Goal: Task Accomplishment & Management: Manage account settings

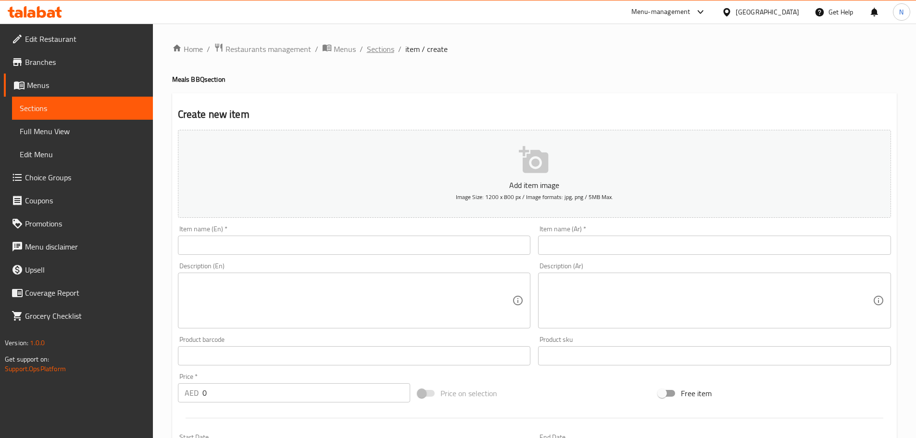
click at [373, 52] on span "Sections" at bounding box center [380, 49] width 27 height 12
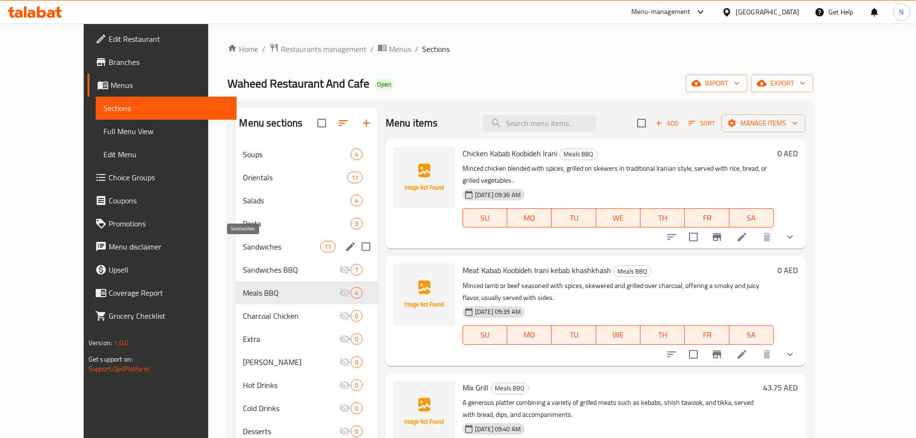
click at [251, 247] on span "Sandwiches" at bounding box center [281, 247] width 77 height 12
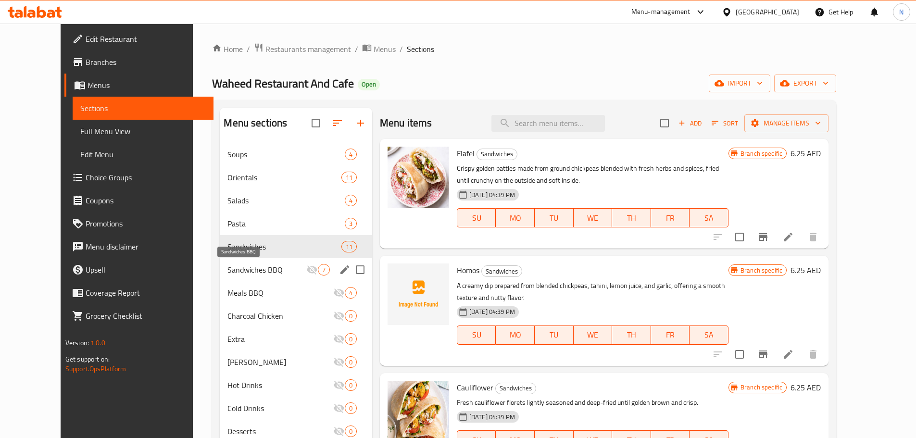
click at [255, 271] on span "Sandwiches BBQ" at bounding box center [266, 270] width 78 height 12
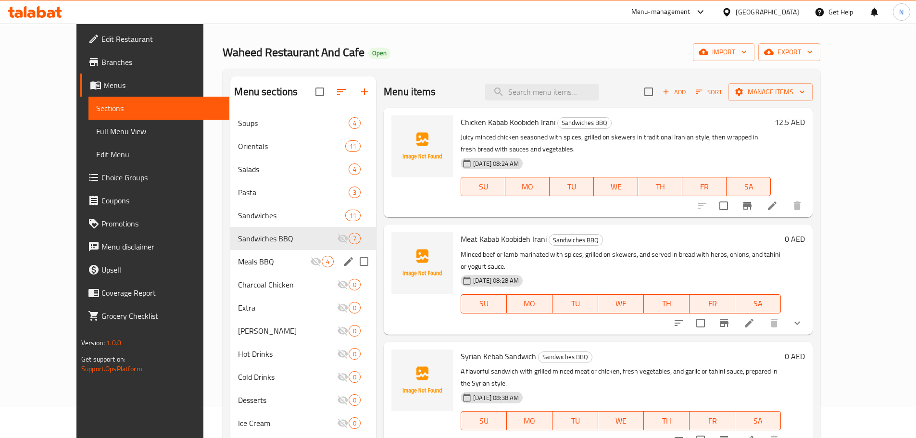
scroll to position [48, 0]
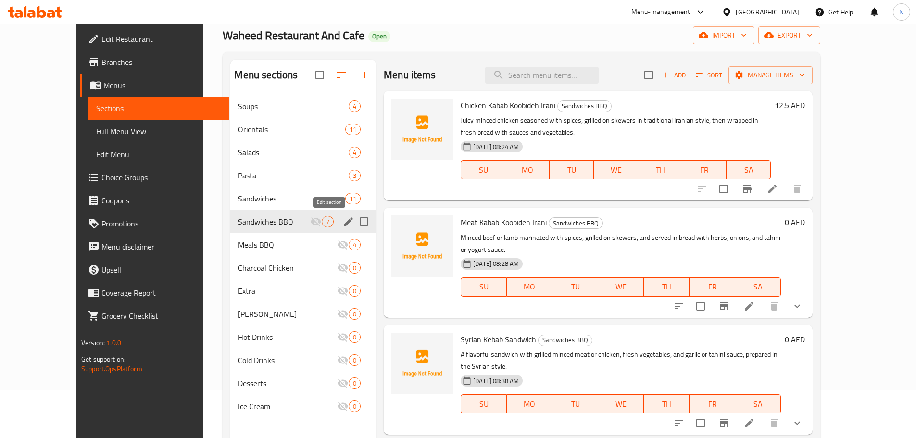
click at [344, 221] on icon "edit" at bounding box center [348, 221] width 9 height 9
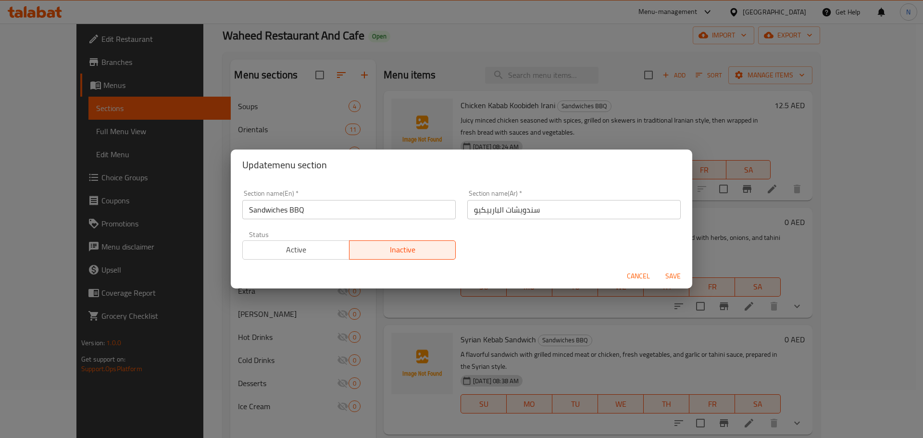
click at [490, 211] on input "سندويشات الباربيكيو" at bounding box center [573, 209] width 213 height 19
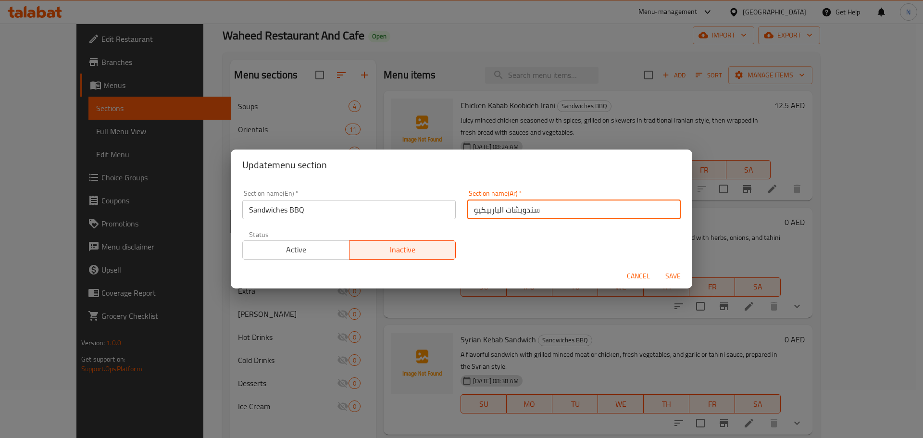
click at [490, 211] on input "سندويشات الباربيكيو" at bounding box center [573, 209] width 213 height 19
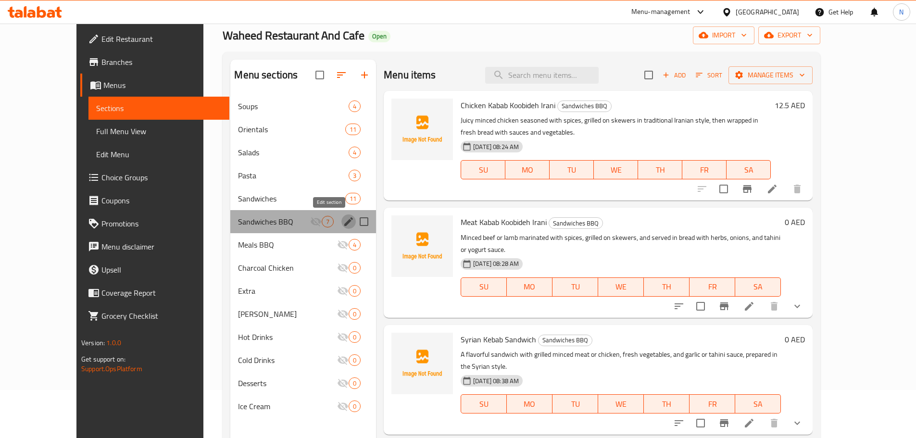
click at [344, 225] on icon "edit" at bounding box center [348, 221] width 9 height 9
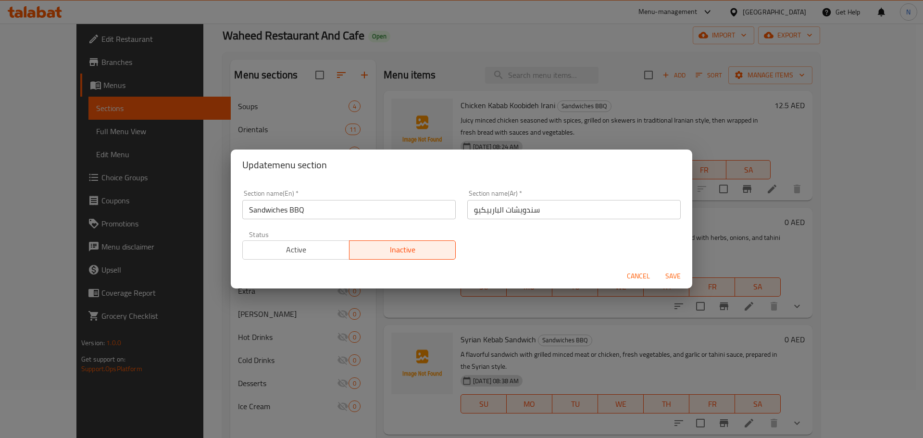
click at [485, 209] on input "سندويشات الباربيكيو" at bounding box center [573, 209] width 213 height 19
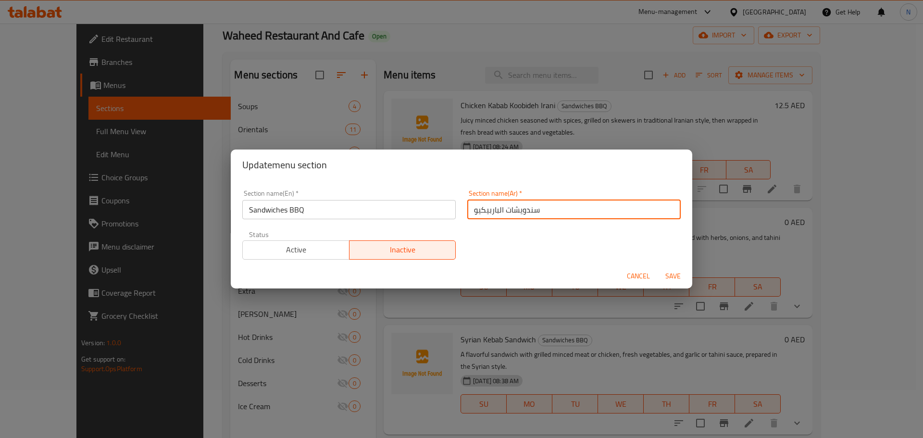
click at [485, 209] on input "سندويشات الباربيكيو" at bounding box center [573, 209] width 213 height 19
paste input "ندويشات المشاوي"
click at [524, 206] on input "سندويشات سندويشات المشاوي" at bounding box center [573, 209] width 213 height 19
type input "سندويشات المشاوي"
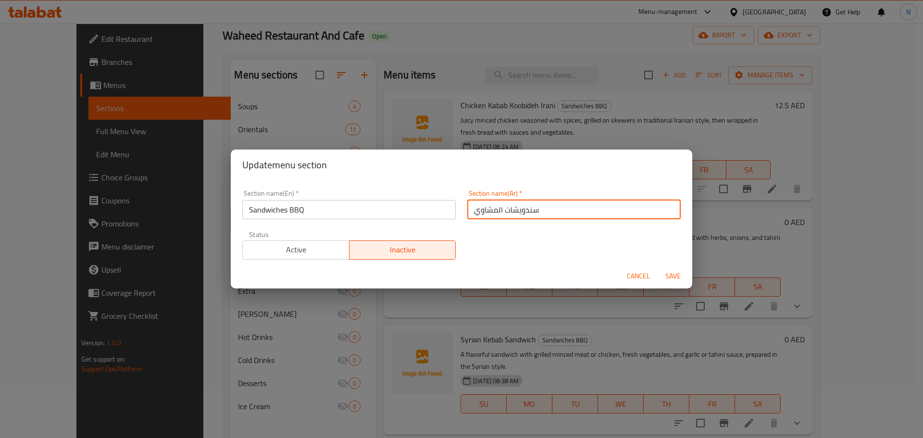
click at [505, 209] on input "سندويشات المشاوي" at bounding box center [573, 209] width 213 height 19
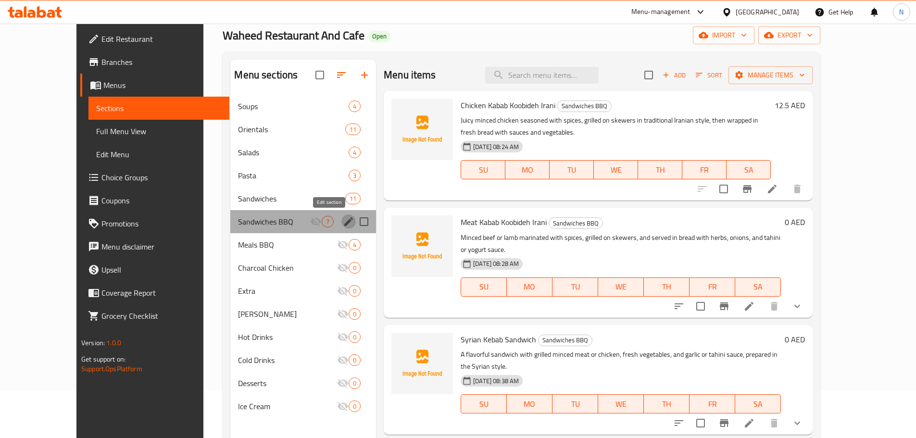
click at [344, 222] on icon "edit" at bounding box center [348, 221] width 9 height 9
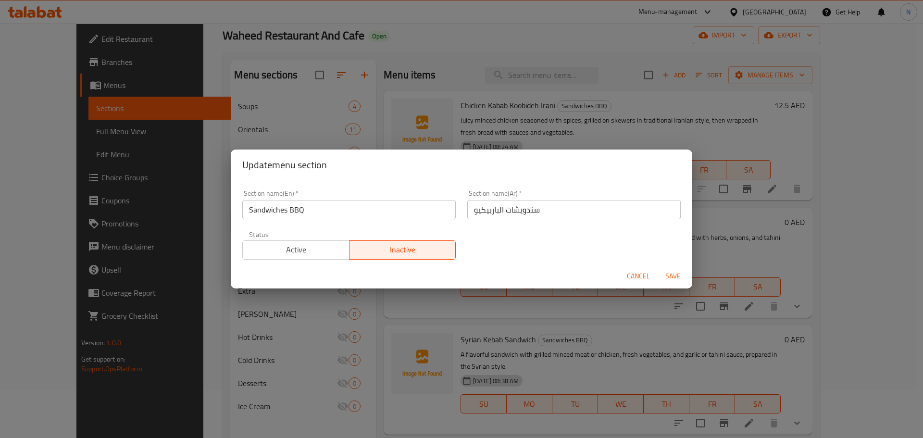
click at [287, 213] on input "Sandwiches BBQ" at bounding box center [348, 209] width 213 height 19
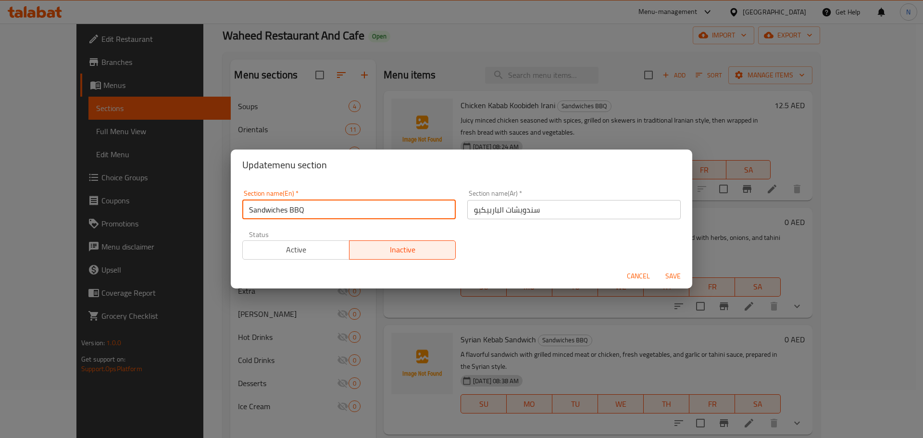
click at [287, 213] on input "Sandwiches BBQ" at bounding box center [348, 209] width 213 height 19
paste input "Grilled"
type input "Grilled"
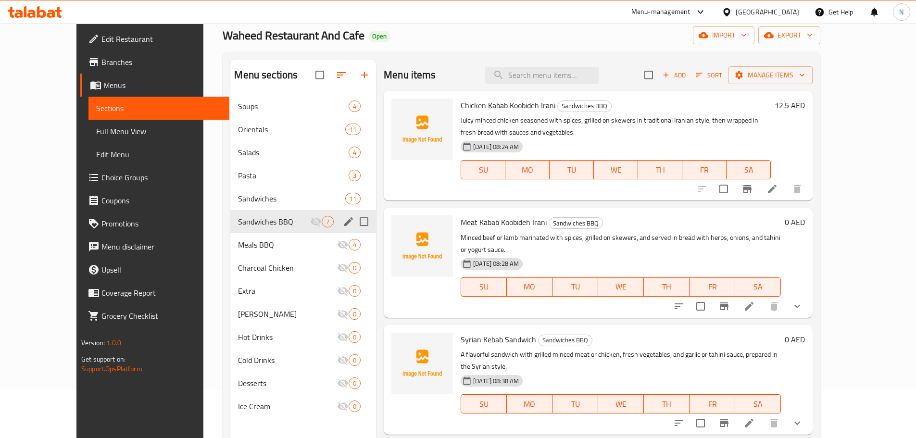
click at [343, 218] on icon "edit" at bounding box center [349, 222] width 12 height 12
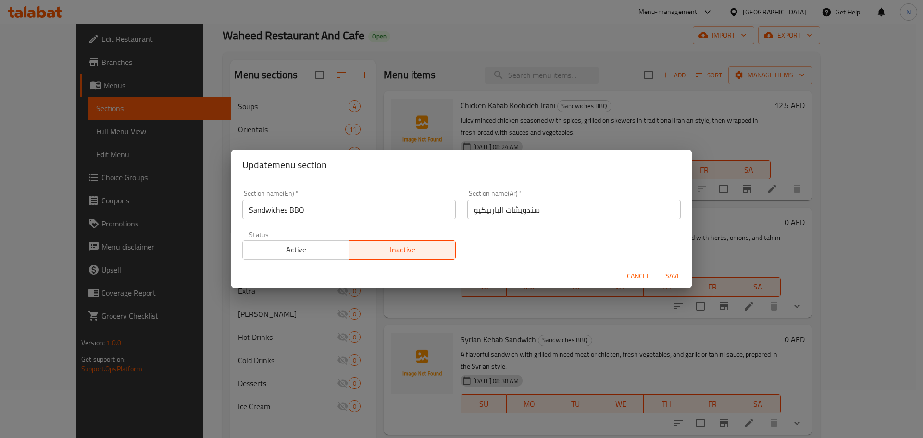
click at [291, 212] on input "Sandwiches BBQ" at bounding box center [348, 209] width 213 height 19
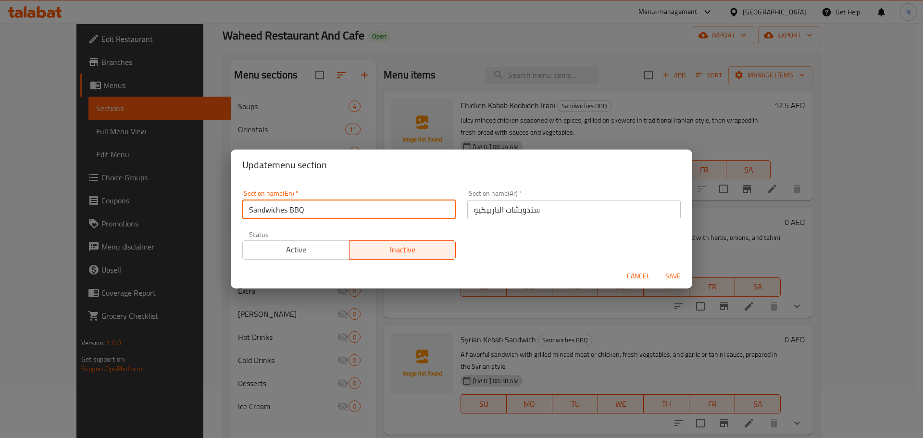
click at [291, 212] on input "Sandwiches BBQ" at bounding box center [348, 209] width 213 height 19
paste input "Grilled"
type input "Sandwiches Grilled"
click at [487, 215] on input "سندويشات الباربيكيو" at bounding box center [573, 209] width 213 height 19
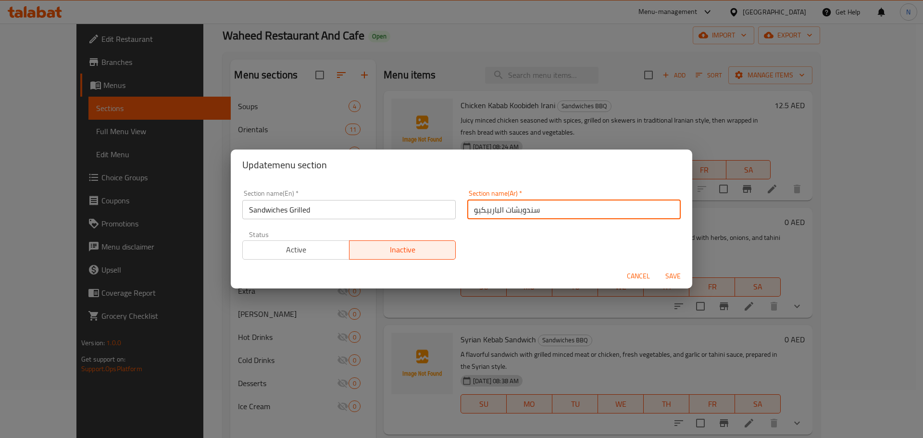
click at [487, 215] on input "سندويشات الباربيكيو" at bounding box center [573, 209] width 213 height 19
type input "سندويشات المشاوى"
click at [676, 270] on span "Save" at bounding box center [673, 276] width 23 height 12
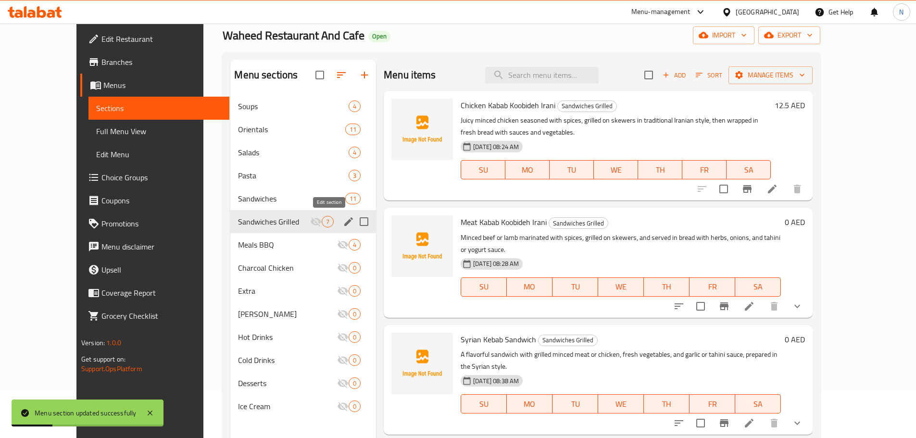
click at [344, 222] on icon "edit" at bounding box center [348, 221] width 9 height 9
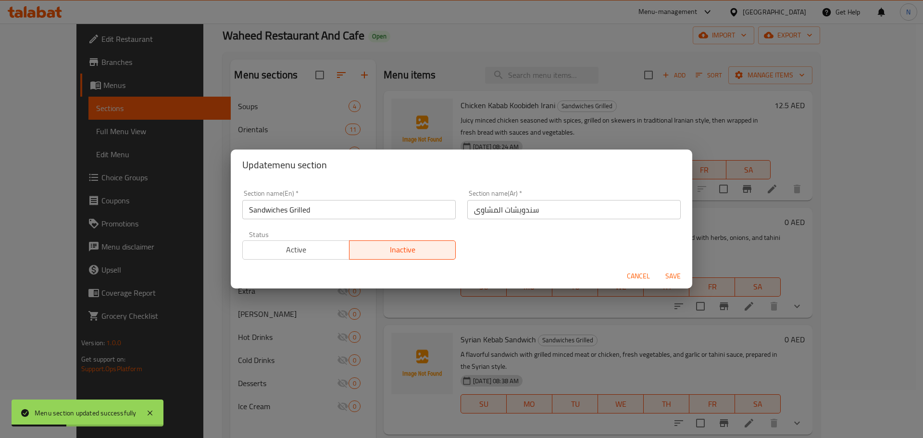
click at [321, 249] on span "Active" at bounding box center [296, 250] width 99 height 14
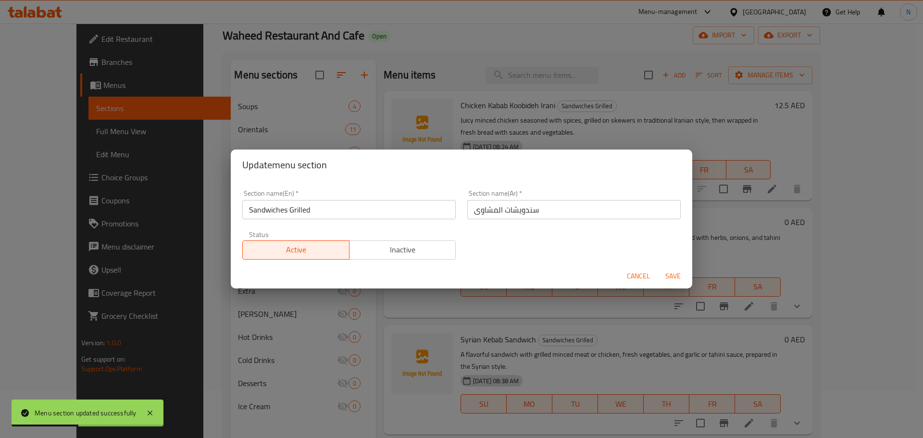
click at [676, 275] on span "Save" at bounding box center [673, 276] width 23 height 12
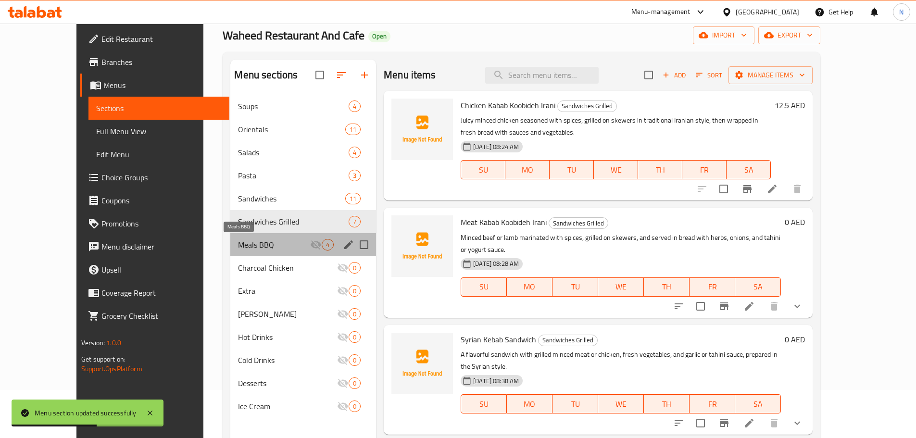
click at [289, 243] on span "Meals BBQ" at bounding box center [274, 245] width 72 height 12
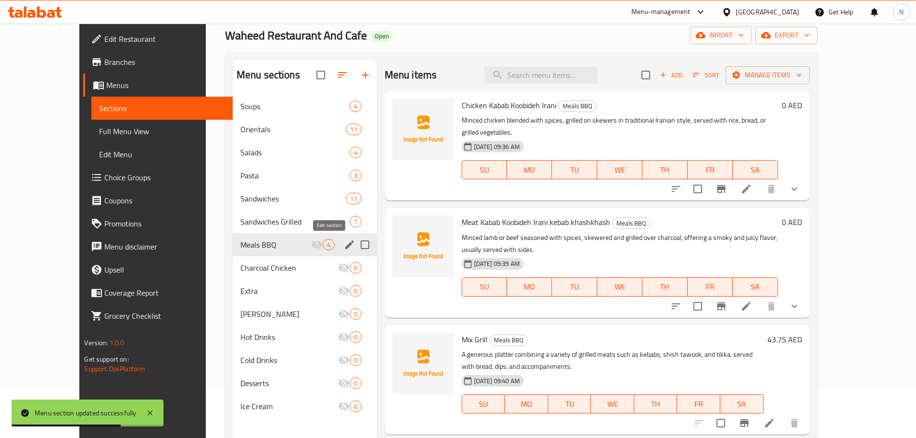
click at [344, 244] on icon "edit" at bounding box center [350, 245] width 12 height 12
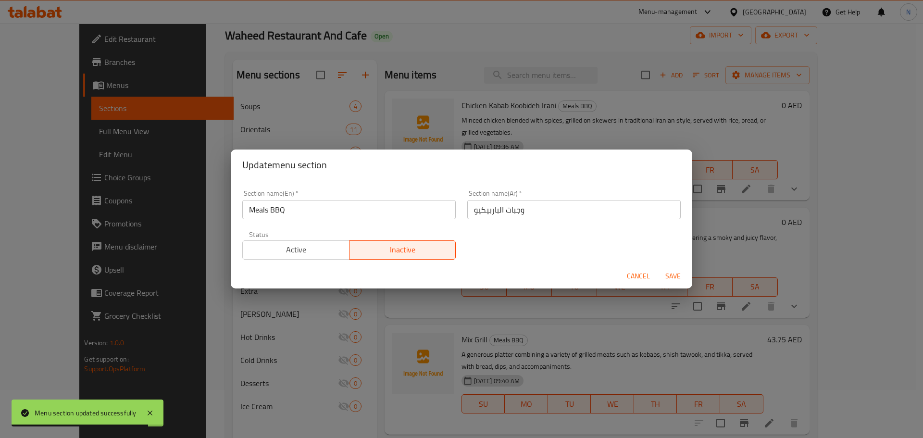
click at [477, 213] on input "وجبات الباربيكيو" at bounding box center [573, 209] width 213 height 19
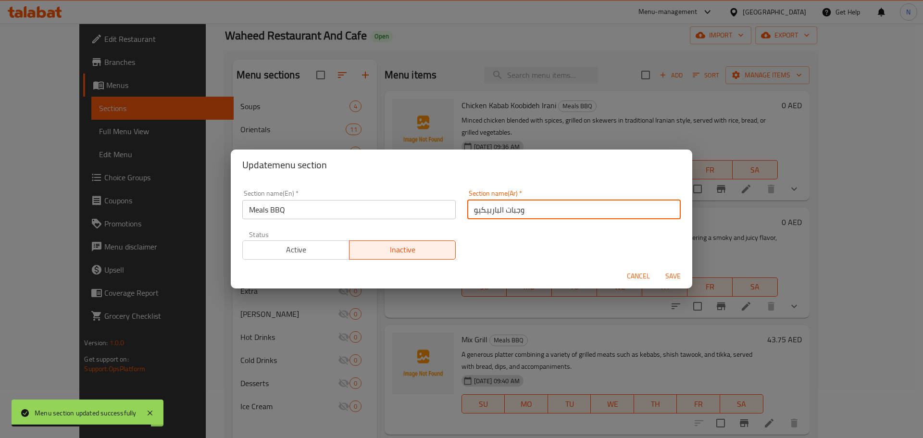
click at [477, 213] on input "وجبات الباربيكيو" at bounding box center [573, 209] width 213 height 19
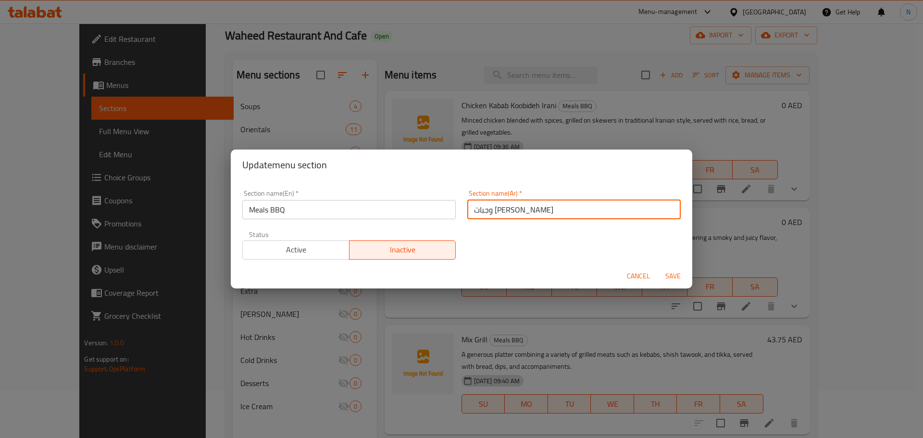
type input "وجبات [PERSON_NAME]"
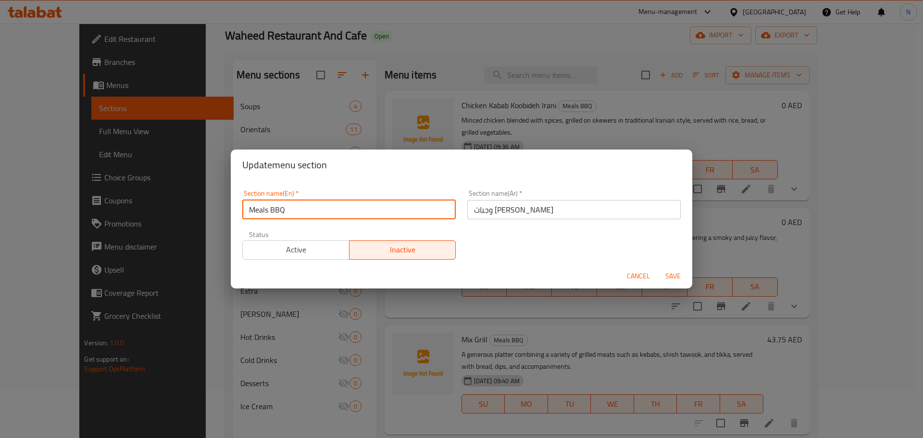
click at [280, 213] on input "Meals BBQ" at bounding box center [348, 209] width 213 height 19
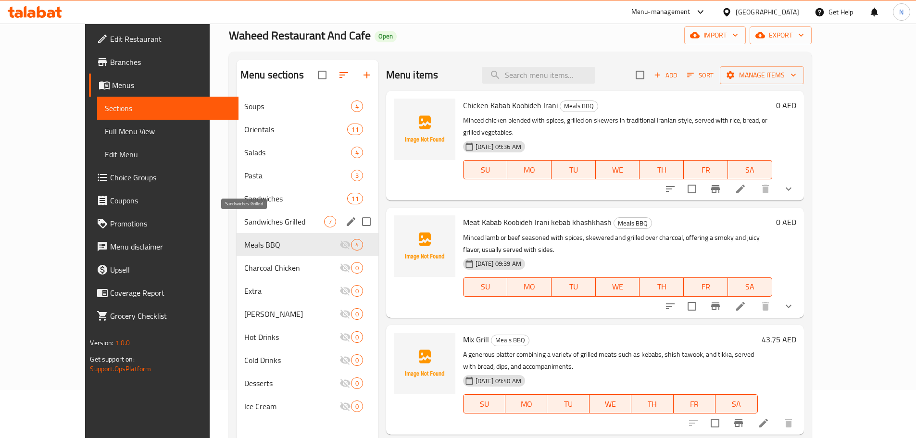
click at [244, 225] on span "Sandwiches Grilled" at bounding box center [284, 222] width 80 height 12
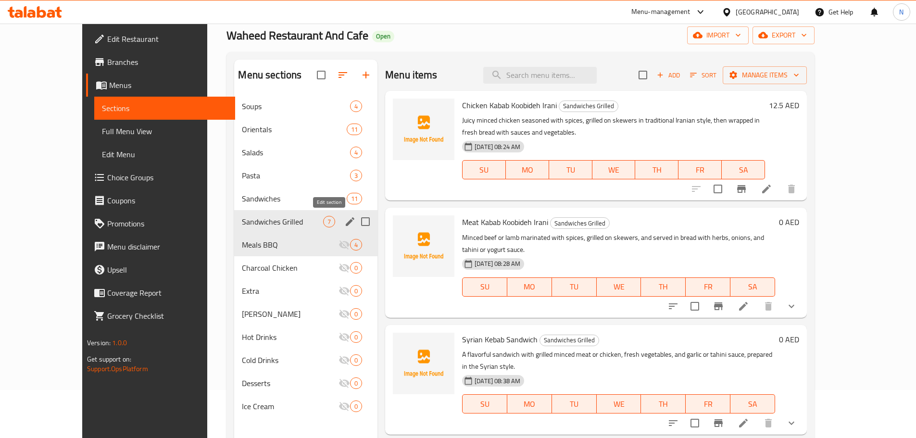
click at [344, 219] on icon "edit" at bounding box center [350, 222] width 12 height 12
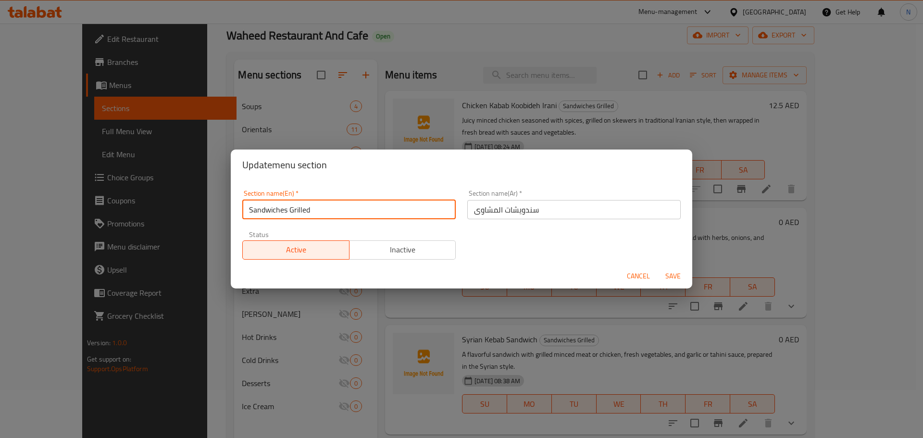
drag, startPoint x: 315, startPoint y: 218, endPoint x: 291, endPoint y: 211, distance: 25.1
click at [291, 211] on input "Sandwiches Grilled" at bounding box center [348, 209] width 213 height 19
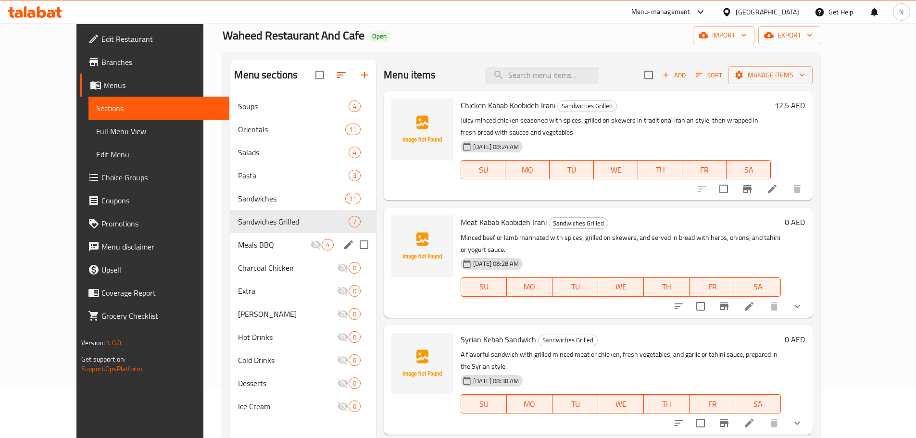
click at [344, 246] on icon "edit" at bounding box center [348, 244] width 9 height 9
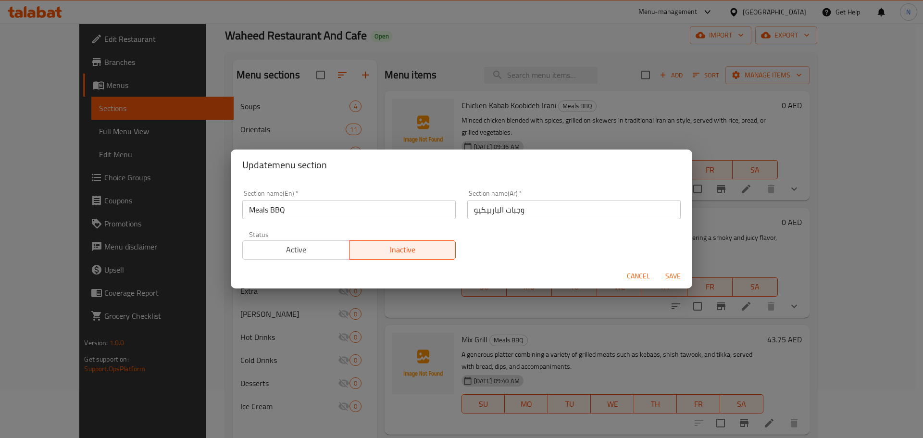
click at [282, 210] on input "Meals BBQ" at bounding box center [348, 209] width 213 height 19
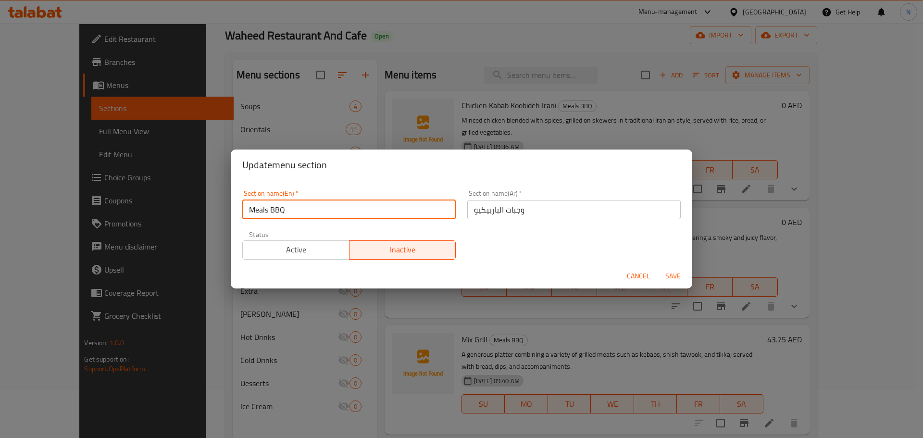
click at [282, 210] on input "Meals BBQ" at bounding box center [348, 209] width 213 height 19
click at [278, 208] on input "Meals BBQ" at bounding box center [348, 209] width 213 height 19
paste input "Grilled"
type input "Meals Grilled"
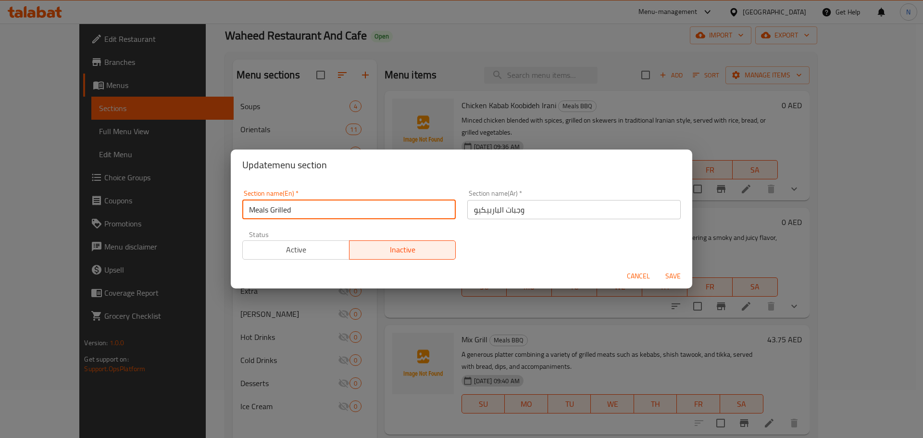
click at [487, 211] on input "وجبات الباربيكيو" at bounding box center [573, 209] width 213 height 19
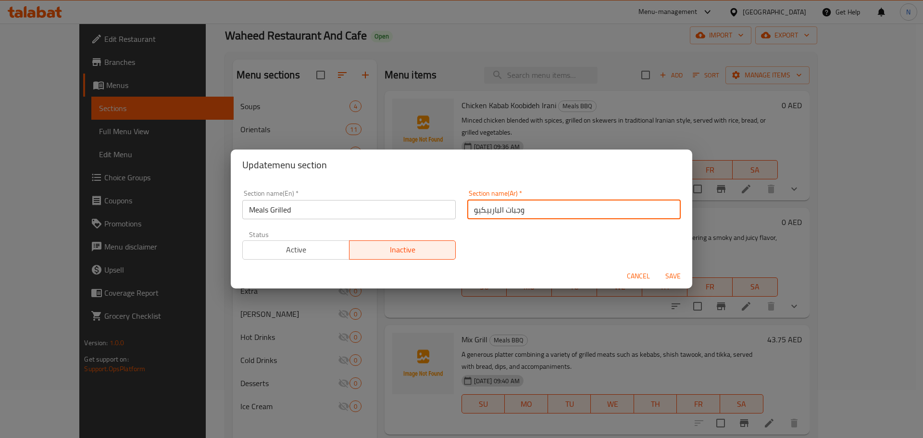
click at [487, 211] on input "وجبات الباربيكيو" at bounding box center [573, 209] width 213 height 19
type input "وجبات المشاوى"
click at [667, 273] on span "Save" at bounding box center [673, 276] width 23 height 12
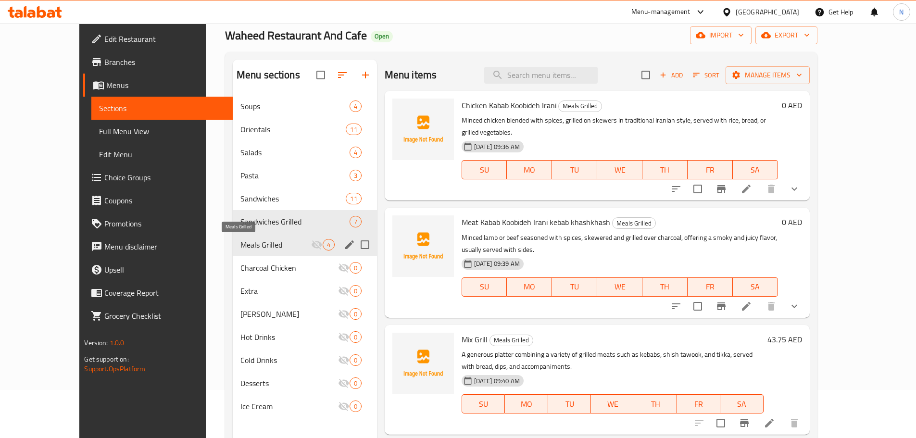
click at [233, 251] on div "Meals Grilled 4" at bounding box center [305, 244] width 144 height 23
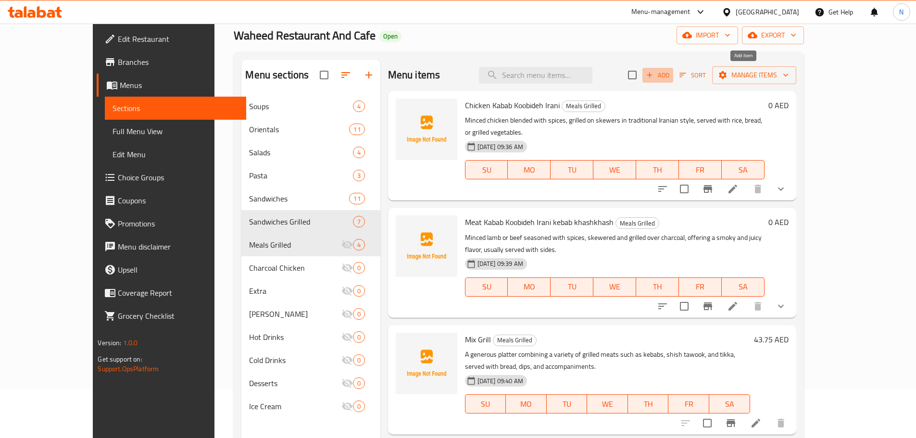
click at [671, 75] on span "Add" at bounding box center [658, 75] width 26 height 11
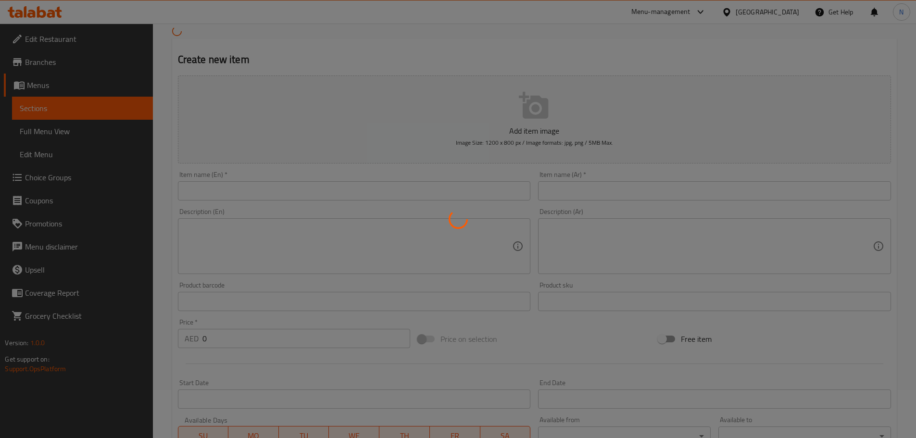
click at [346, 194] on div at bounding box center [458, 219] width 916 height 438
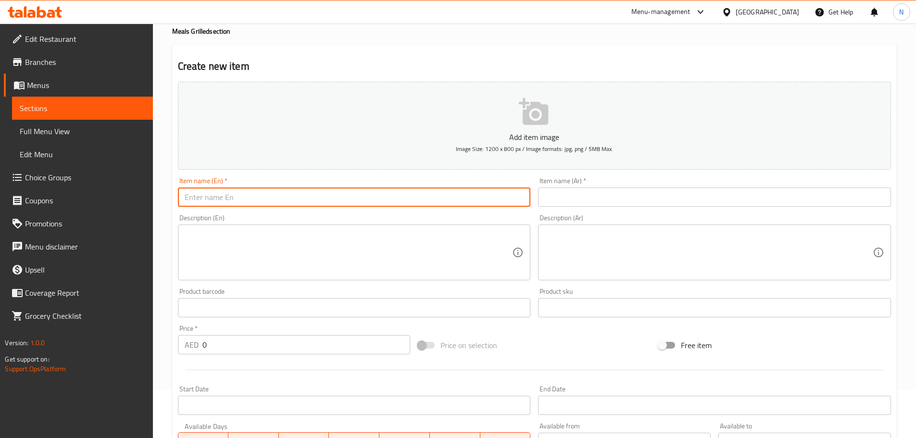
click at [346, 194] on input "text" at bounding box center [354, 197] width 353 height 19
paste input "Tikka"
type input "Tikka"
click at [659, 200] on input "text" at bounding box center [714, 197] width 353 height 19
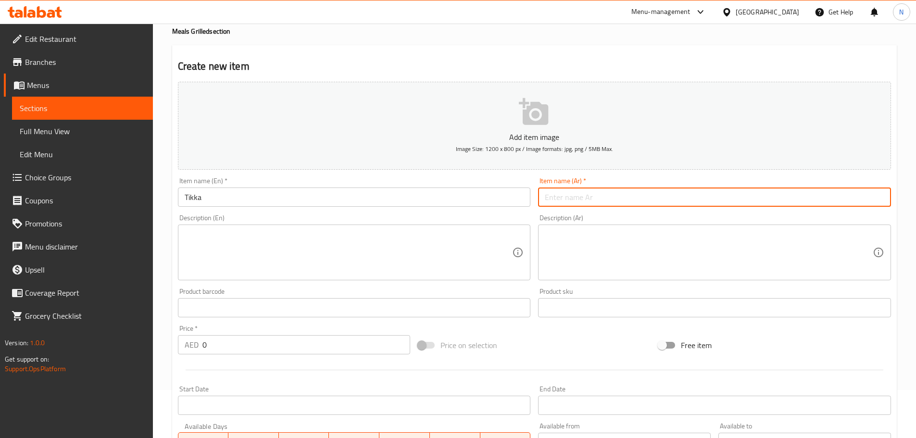
paste input "Tender pieces of marinated meat, grilled to smoky perfection, served with bread…"
type input "Tender pieces of marinated meat, grilled to smoky perfection, served with bread…"
click at [328, 265] on textarea at bounding box center [349, 253] width 328 height 46
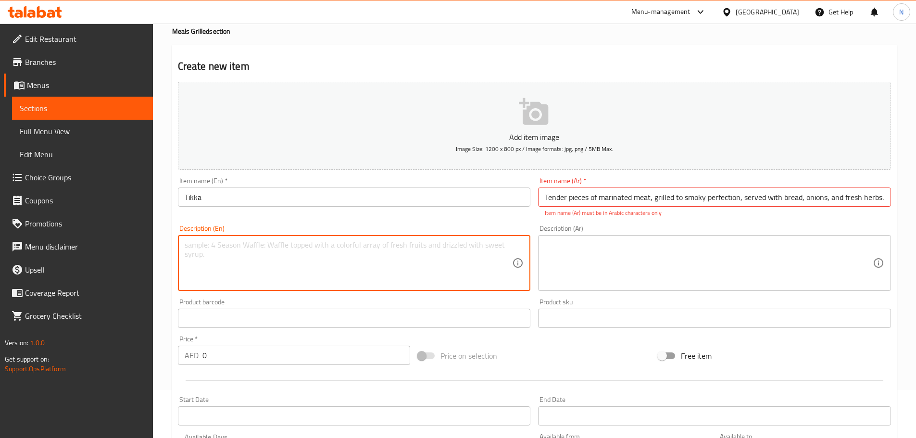
paste textarea "Tender pieces of marinated meat, grilled to smoky perfection, served with bread…"
type textarea "Tender pieces of marinated meat, grilled to smoky perfection, served with bread…"
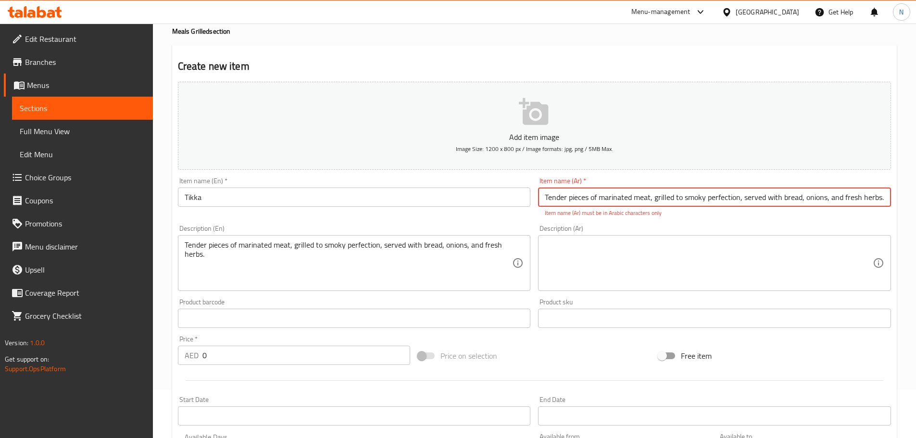
click at [581, 201] on input "Tender pieces of marinated meat, grilled to smoky perfection, served with bread…" at bounding box center [714, 197] width 353 height 19
click at [598, 202] on input "text" at bounding box center [714, 197] width 353 height 19
paste input "لحم شقف"
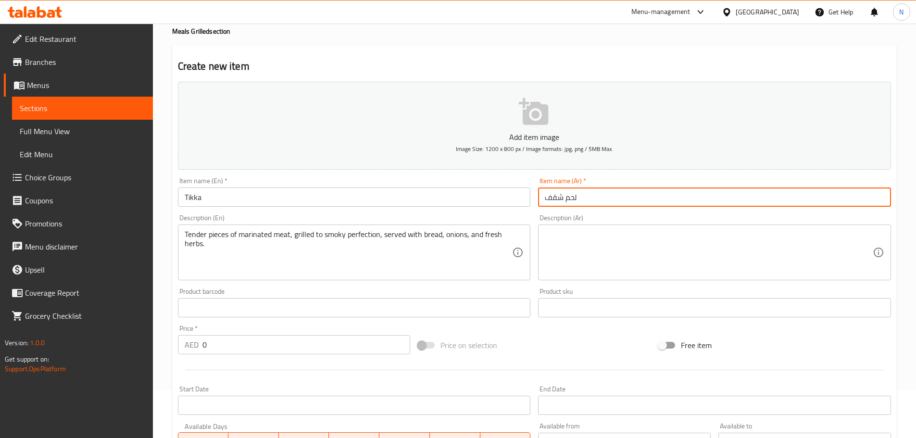
click at [192, 195] on input "Tikka" at bounding box center [354, 197] width 353 height 19
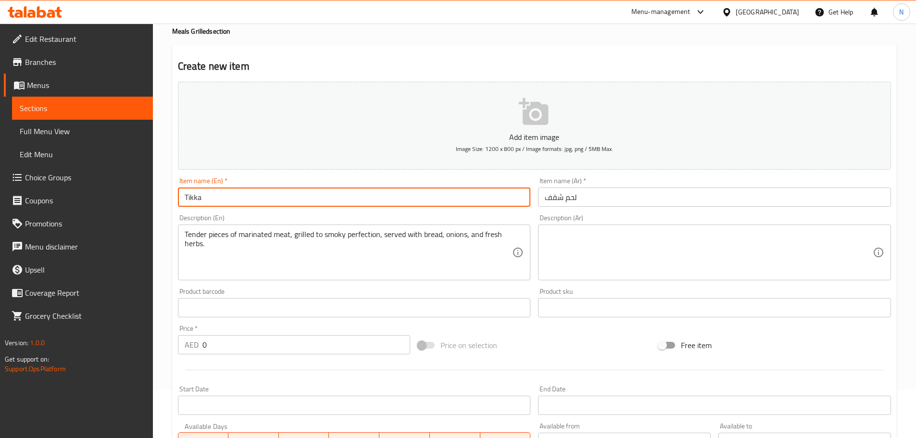
click at [192, 195] on input "Tikka" at bounding box center [354, 197] width 353 height 19
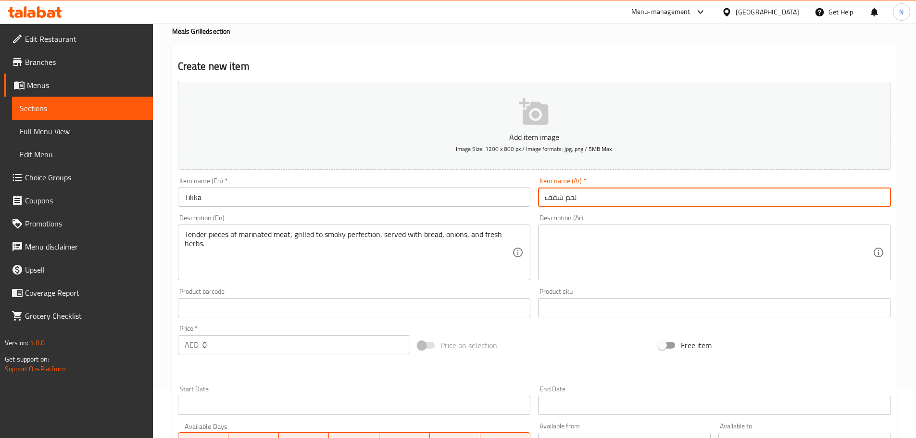
click at [569, 203] on input "لحم شقف" at bounding box center [714, 197] width 353 height 19
paste input "تيكا"
click at [552, 196] on input "تيكا" at bounding box center [714, 197] width 353 height 19
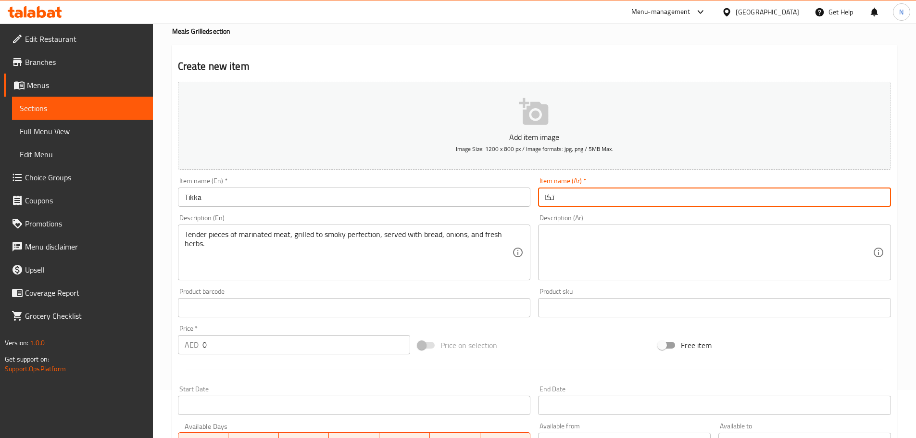
type input "تكا"
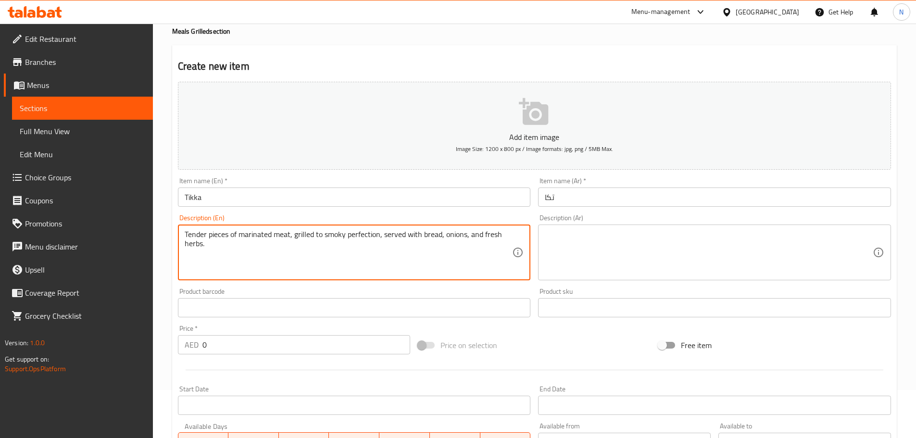
click at [312, 237] on textarea "Tender pieces of marinated meat, grilled to smoky perfection, served with bread…" at bounding box center [349, 253] width 328 height 46
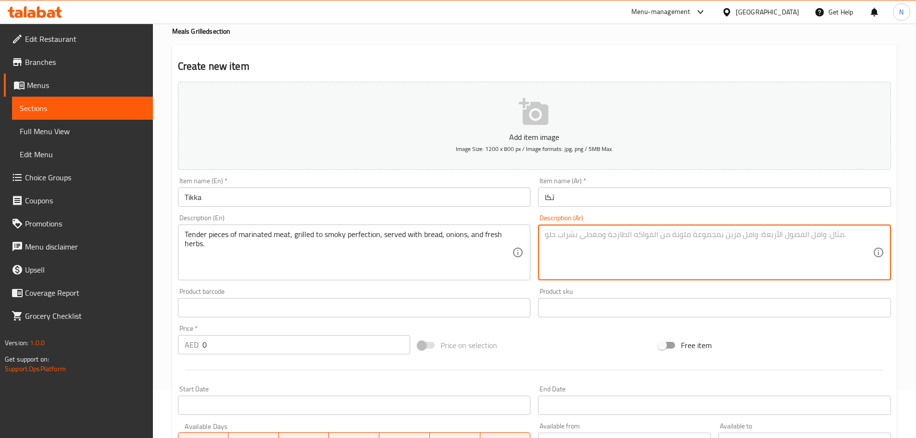
click at [557, 243] on textarea at bounding box center [709, 253] width 328 height 46
paste textarea "قطع طرية من اللحم المتبل، مشوية حتى تصل إلى درجة [PERSON_NAME]، تقدم مع الخبز و…"
click at [816, 233] on textarea "قطع طرية من اللحم المتبل، مشوية حتى تصل إلى درجة [PERSON_NAME]، تقدم مع الخبز و…" at bounding box center [709, 253] width 328 height 46
type textarea "قطع طرية من لحم المتبل، مشوية حتى تصل إلى درجة [PERSON_NAME]، تقدم مع الخبز وال…"
click at [549, 198] on input "تكا" at bounding box center [714, 197] width 353 height 19
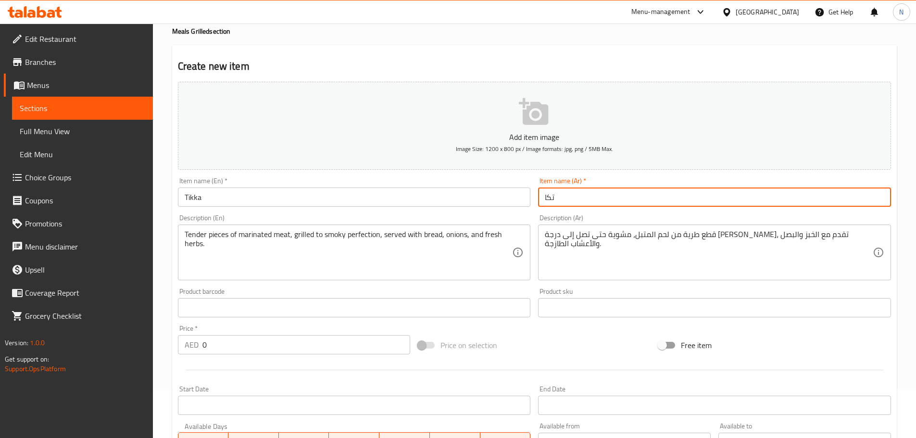
click at [549, 198] on input "تكا" at bounding box center [714, 197] width 353 height 19
click at [550, 197] on input "تكا" at bounding box center [714, 197] width 353 height 19
paste input "لحم شقف"
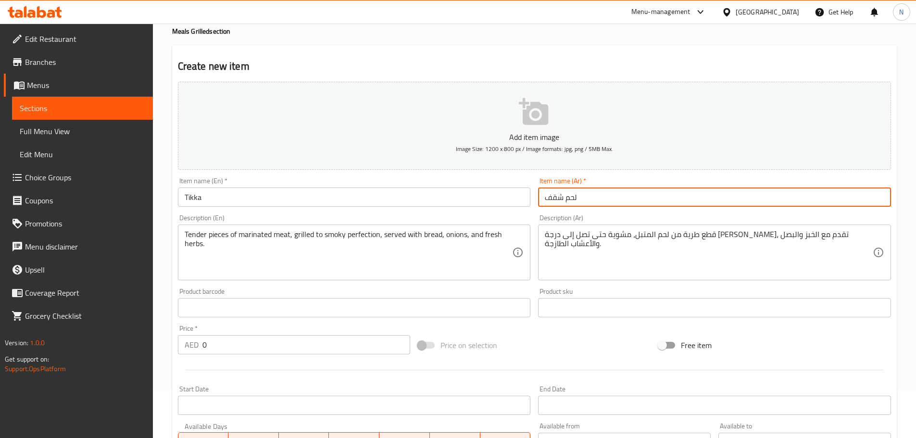
click at [546, 195] on input "لحم شقف" at bounding box center [714, 197] width 353 height 19
click at [563, 200] on input "تكا لحم شقف" at bounding box center [714, 197] width 353 height 19
type input "تكا لحم شقف"
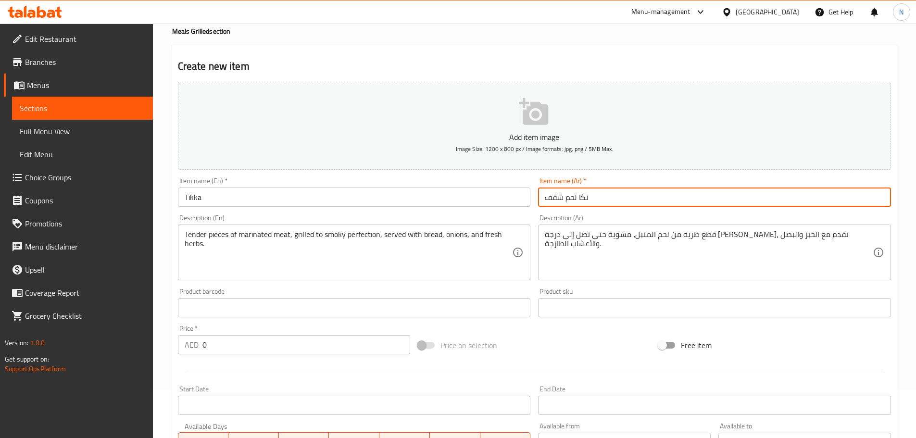
click at [232, 198] on input "Tikka" at bounding box center [354, 197] width 353 height 19
drag, startPoint x: 576, startPoint y: 196, endPoint x: 548, endPoint y: 198, distance: 28.4
click at [548, 198] on input "تكا لحم شقف" at bounding box center [714, 197] width 353 height 19
click at [276, 199] on input "Tikka" at bounding box center [354, 197] width 353 height 19
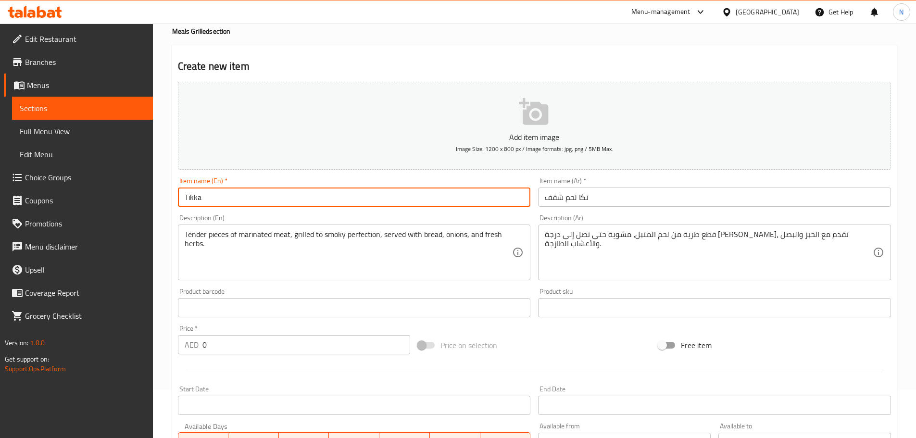
click at [214, 198] on input "Tikka" at bounding box center [354, 197] width 353 height 19
click at [204, 196] on input "Tikka" at bounding box center [354, 197] width 353 height 19
paste input "Shokaf"
click at [202, 198] on input "[PERSON_NAME]" at bounding box center [354, 197] width 353 height 19
type input "Tikka Meat Shokaf"
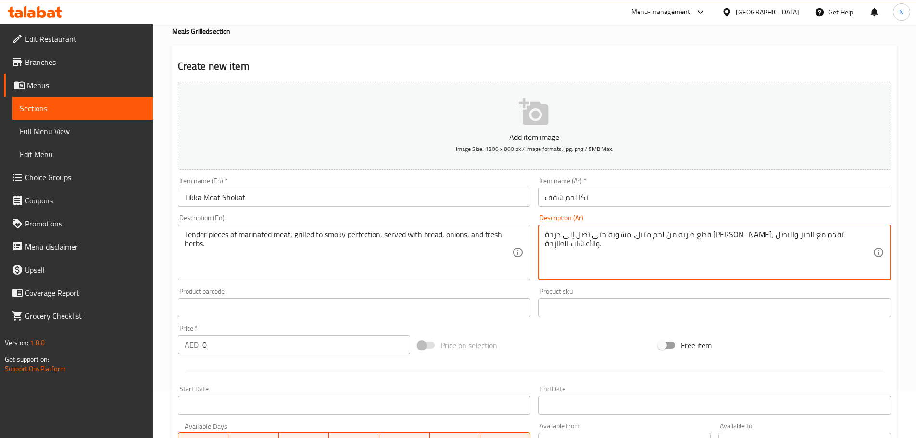
click at [665, 234] on textarea "قطع طرية من لحم متبل، مشوية حتى تصل إلى درجة [PERSON_NAME]، تقدم مع الخبز والبص…" at bounding box center [709, 253] width 328 height 46
click at [609, 235] on textarea "قطع طرية من لحم متبل، مشوية حتى تصل إلى درجة [PERSON_NAME]، تقدم مع الخبز والبص…" at bounding box center [709, 253] width 328 height 46
click at [590, 235] on textarea "قطع طرية من لحم متبل، مشوية حتى تصل إلى درجة [PERSON_NAME]، تقدم مع خبز والبصل …" at bounding box center [709, 253] width 328 height 46
click at [591, 237] on textarea "قطع طرية من لحم متبل، مشوية حتى تصل إلى درجة [PERSON_NAME]، تقدم مع خبز، بصل وا…" at bounding box center [709, 253] width 328 height 46
click at [563, 233] on textarea "قطع طرية من لحم متبل، مشوية حتى تصل إلى درجة [PERSON_NAME]، تقدم مع خبز، بصل وأ…" at bounding box center [709, 253] width 328 height 46
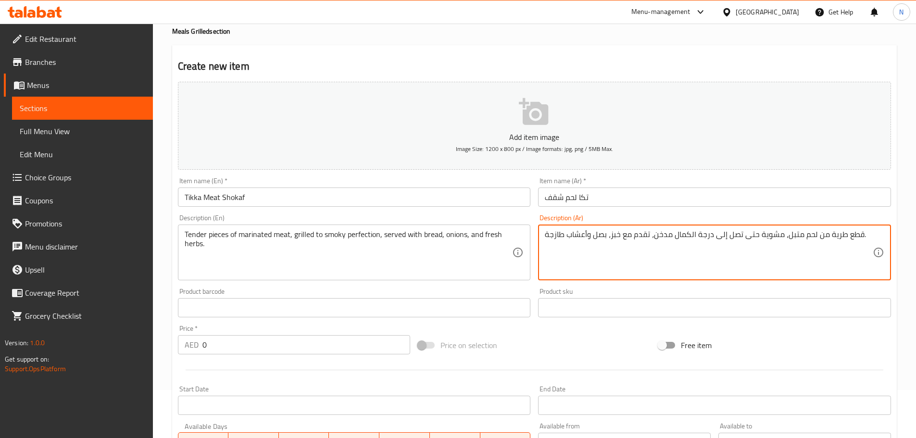
type textarea "قطع طرية من لحم متبل، مشوية حتى تصل إلى درجة الكمال مدخن، تقدم مع خبز، بصل وأعش…"
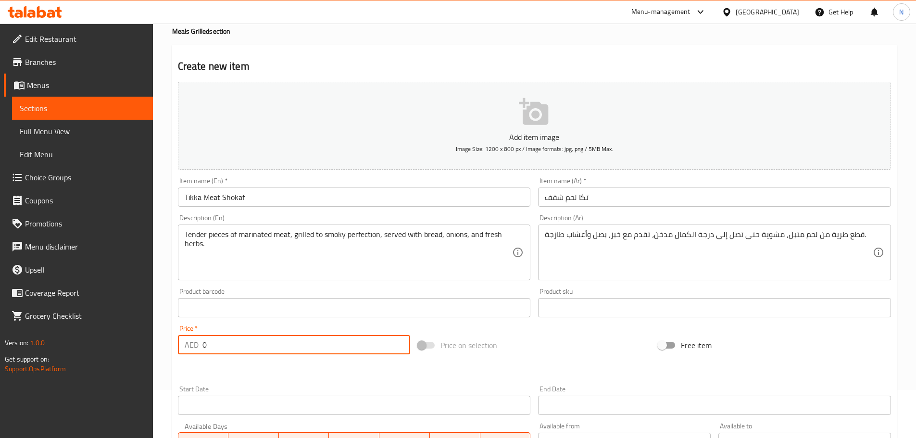
drag, startPoint x: 245, startPoint y: 341, endPoint x: 188, endPoint y: 345, distance: 57.9
click at [188, 345] on div "AED 0 Price *" at bounding box center [294, 344] width 233 height 19
paste input "37.5"
type input "37.5"
click at [550, 348] on div "Price on selection" at bounding box center [534, 345] width 240 height 26
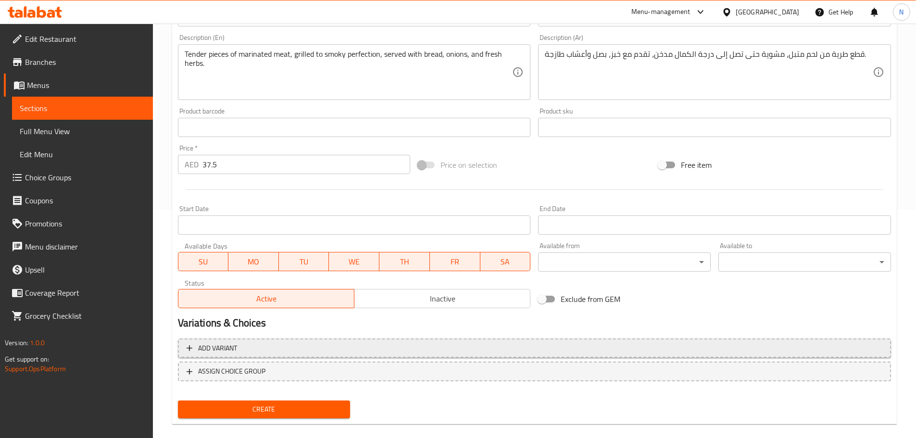
scroll to position [241, 0]
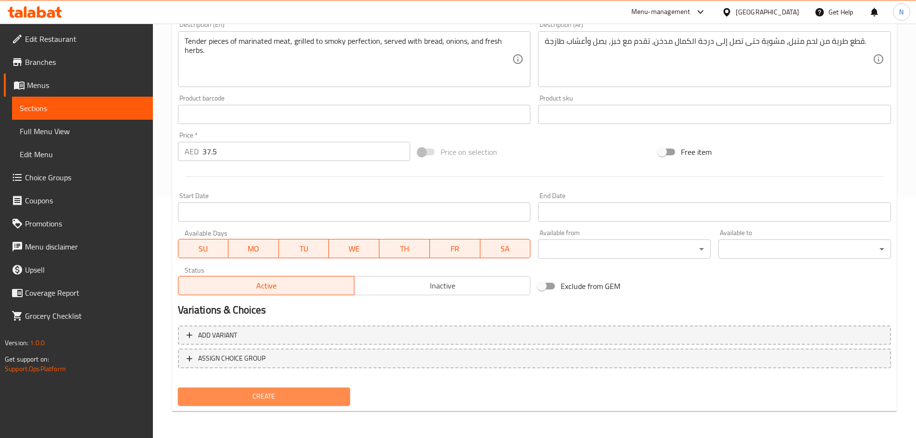
click at [293, 393] on span "Create" at bounding box center [264, 396] width 157 height 12
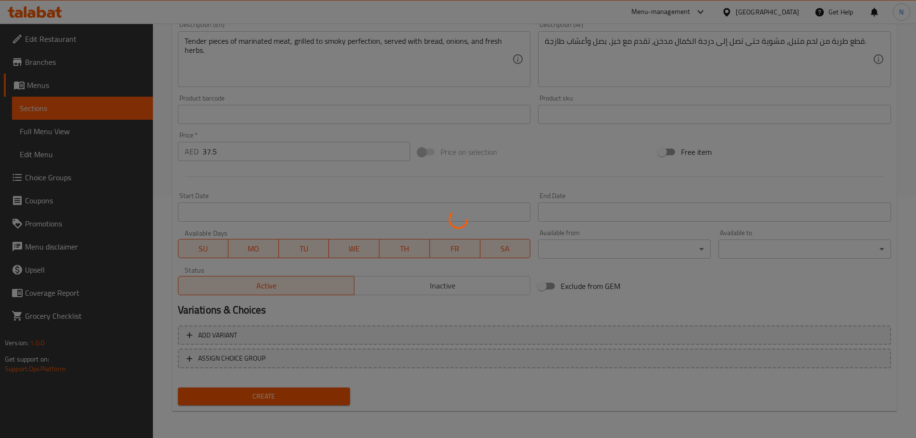
type input "0"
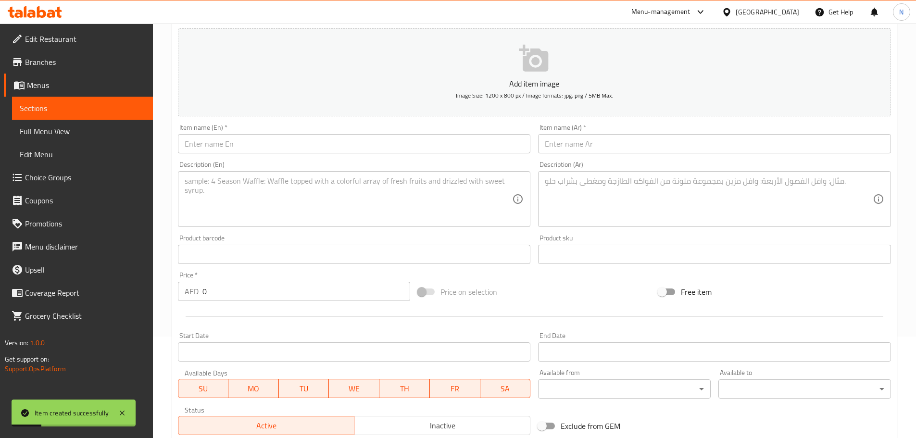
scroll to position [97, 0]
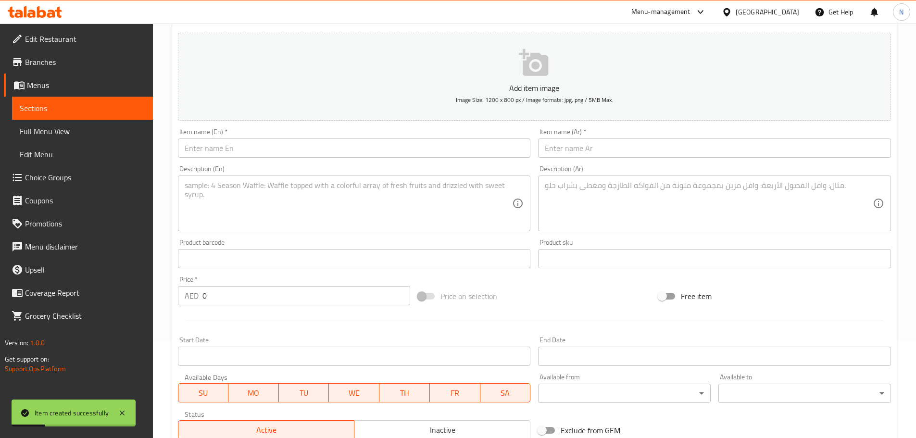
click at [341, 156] on input "text" at bounding box center [354, 147] width 353 height 19
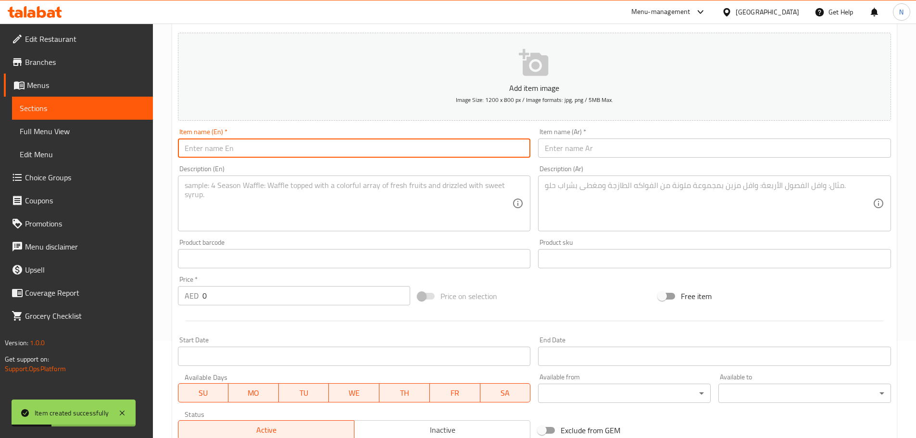
paste input "Halabei Kebab"
type input "Halabei Kebab"
click at [690, 145] on input "text" at bounding box center [714, 147] width 353 height 19
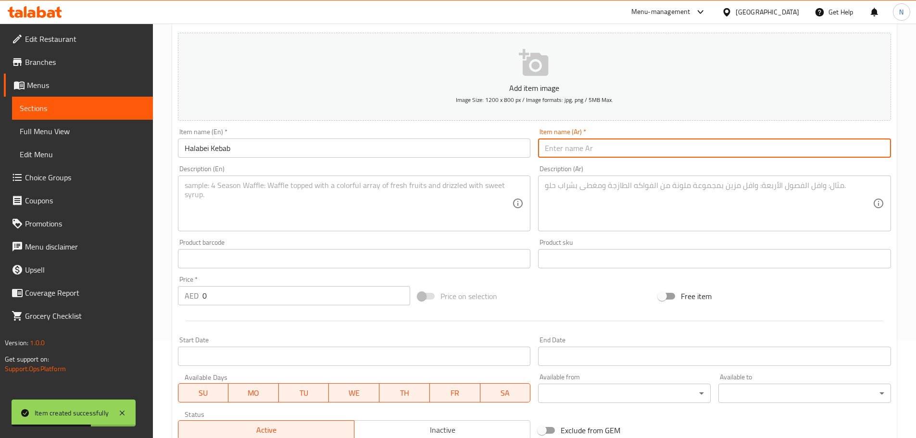
paste input "الكباب حلبي"
type input "الكباب حلبي"
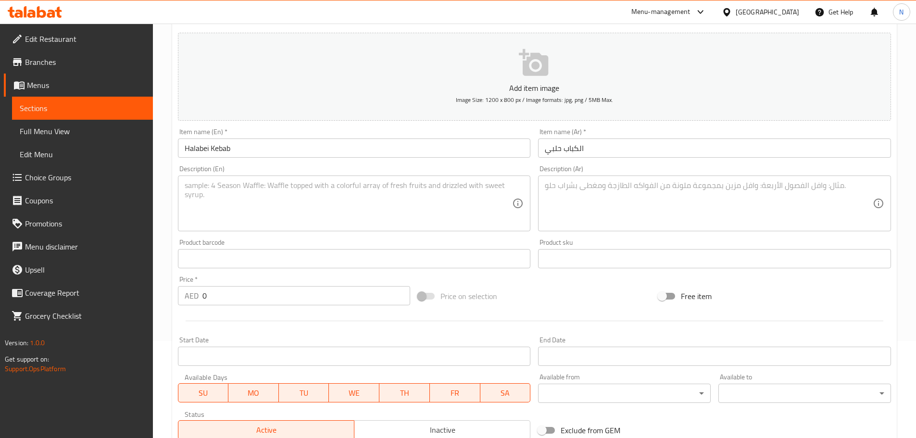
drag, startPoint x: 223, startPoint y: 308, endPoint x: 205, endPoint y: 298, distance: 20.5
click at [205, 298] on div "Price   * AED 0 Price *" at bounding box center [294, 290] width 240 height 37
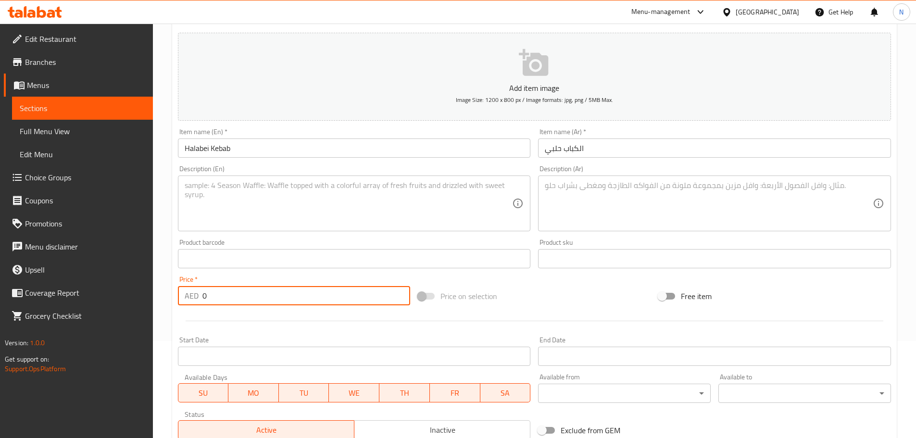
drag, startPoint x: 207, startPoint y: 296, endPoint x: 197, endPoint y: 296, distance: 10.1
click at [197, 296] on div "AED 0 Price *" at bounding box center [294, 295] width 233 height 19
paste input "31.25"
type input "31.25"
click at [270, 198] on textarea at bounding box center [349, 204] width 328 height 46
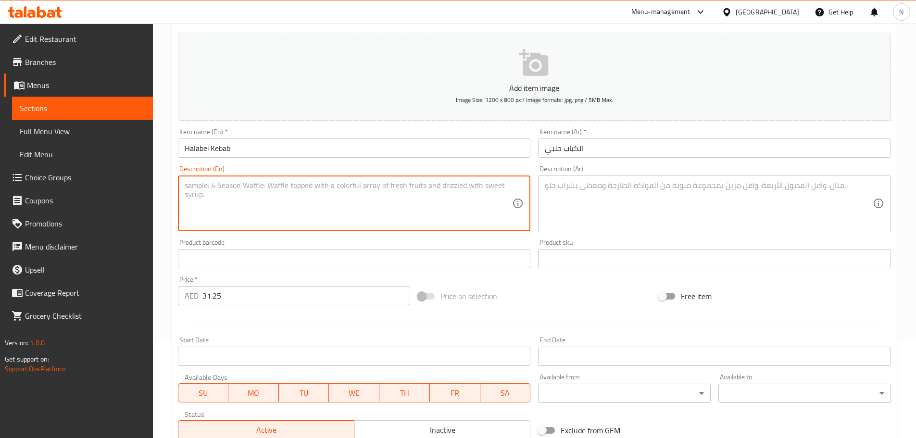
paste textarea "A specialty kebab made with minced lamb, parsley, and spices, grilled on skewer…"
type textarea "A specialty kebab made with minced lamb, parsley, and spices, grilled on skewer…"
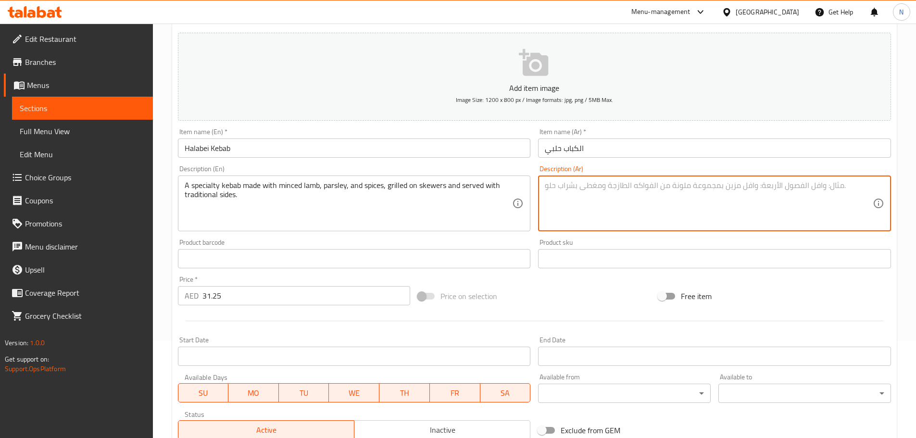
click at [563, 194] on textarea at bounding box center [709, 204] width 328 height 46
paste textarea "كباب خاص مصنوع من لحم الضأن المفروم والبقدونس والتوابل، مشوي على أسياخ ويقدم مع…"
click at [767, 186] on textarea "كباب خاص مصنوع من لحم الضأن المفروم والبقدونس والتوابل، مشوي على أسياخ ويقدم مع…" at bounding box center [709, 204] width 328 height 46
click at [747, 187] on textarea "كباب خاص مصنوع من لحم ضأن المفروم والبقدونس والتوابل، مشوي على أسياخ ويقدم مع ا…" at bounding box center [709, 204] width 328 height 46
click at [742, 186] on textarea "كباب خاص مصنوع من لحم ضأن مفروم والبقدونس والتوابل، مشوي على أسياخ ويقدم مع الأ…" at bounding box center [709, 204] width 328 height 46
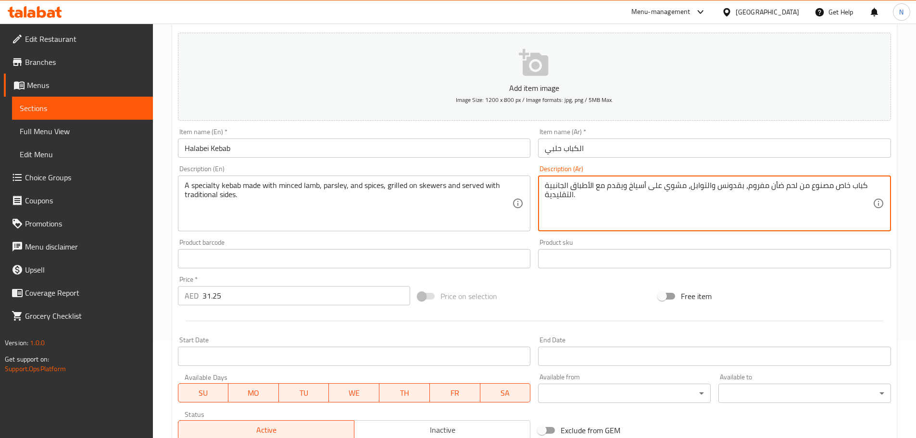
click at [705, 185] on textarea "كباب خاص مصنوع من لحم ضأن مفروم، بقدونس والتوابل، مشوي على أسياخ ويقدم مع الأطب…" at bounding box center [709, 204] width 328 height 46
click at [592, 184] on textarea "كباب خاص مصنوع من لحم ضأن مفروم، بقدونس وتوابل، مشوي على أسياخ ويقدم مع الأطباق…" at bounding box center [709, 204] width 328 height 46
click at [590, 184] on textarea "كباب خاص مصنوع من لحم ضأن مفروم، بقدونس وتوابل، مشوي على أسياخ ويقدم مع الأطباق…" at bounding box center [709, 204] width 328 height 46
click at [564, 187] on textarea "كباب خاص مصنوع من لحم ضأن مفروم، بقدونس وتوابل، مشوي على أسياخ ويقدم مع أطباق ا…" at bounding box center [709, 204] width 328 height 46
click at [568, 195] on textarea "كباب خاص مصنوع من لحم ضأن مفروم، بقدونس وتوابل، مشوي على أسياخ ويقدم مع أطباق ج…" at bounding box center [709, 204] width 328 height 46
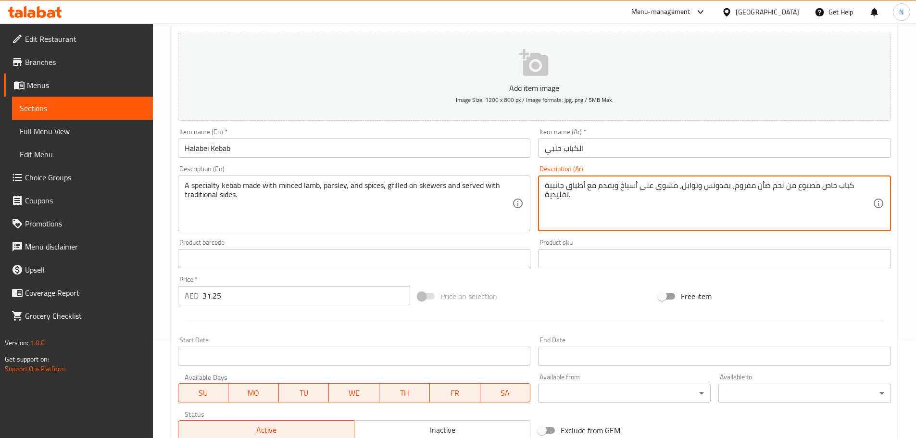
type textarea "كباب خاص مصنوع من لحم ضأن مفروم، بقدونس وتوابل، مشوي على أسياخ ويقدم مع أطباق ج…"
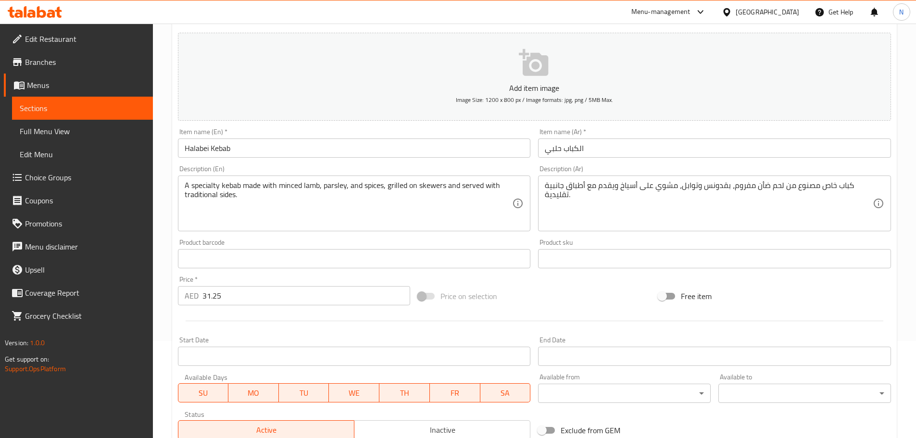
click at [575, 291] on div "Price on selection" at bounding box center [534, 296] width 240 height 26
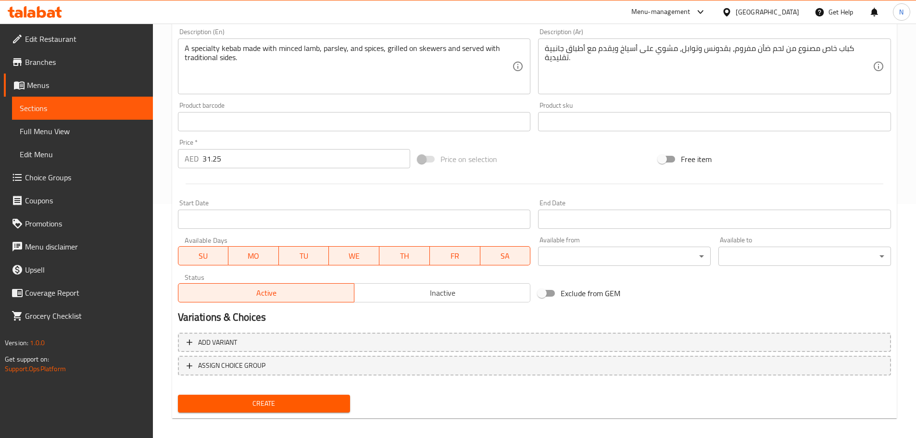
scroll to position [241, 0]
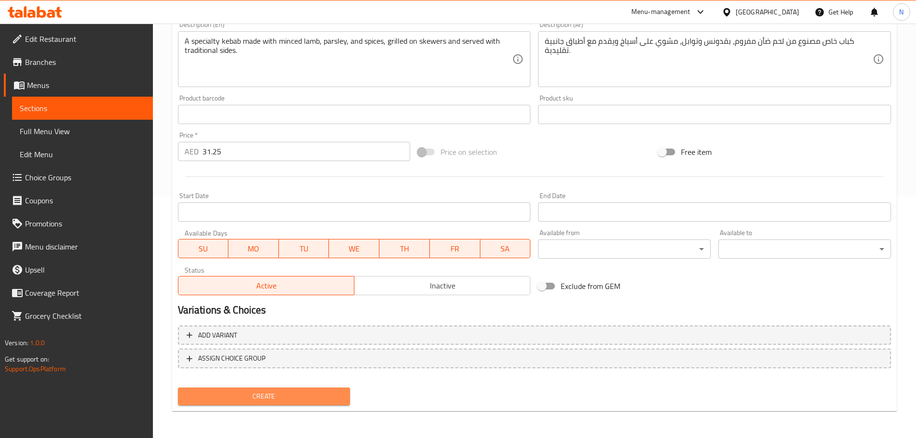
click at [288, 393] on span "Create" at bounding box center [264, 396] width 157 height 12
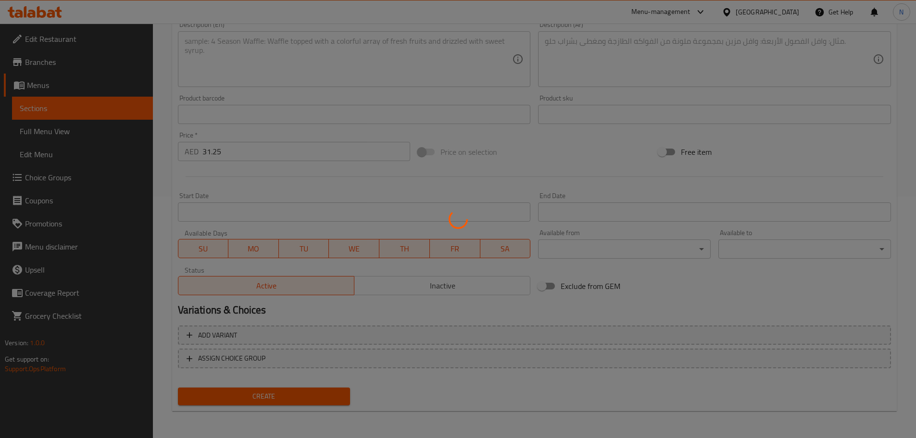
type input "0"
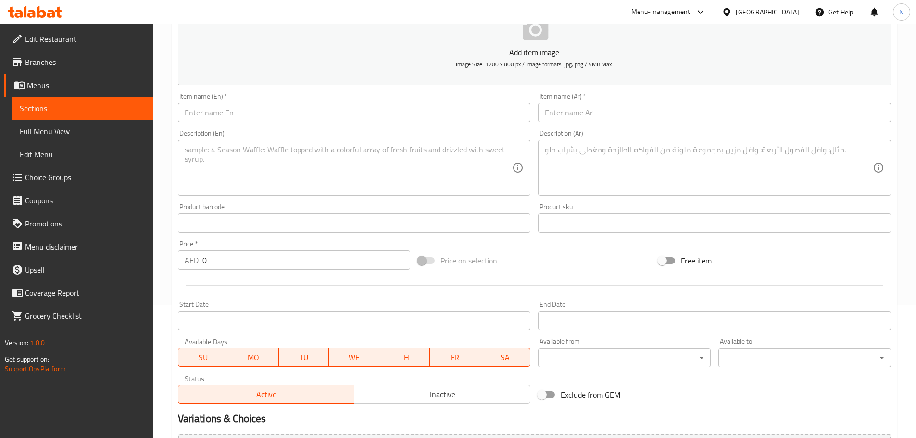
scroll to position [49, 0]
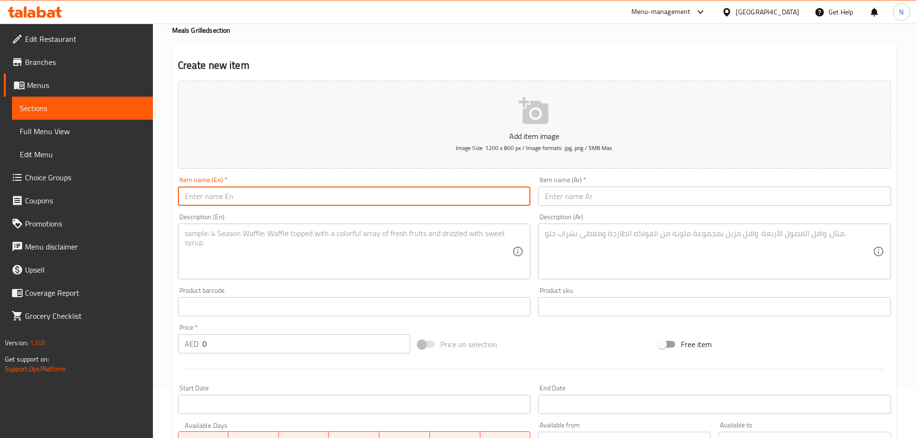
click at [246, 188] on input "text" at bounding box center [354, 196] width 353 height 19
paste input "Kebeh"
type input "Kebeh"
drag, startPoint x: 691, startPoint y: 185, endPoint x: 692, endPoint y: 191, distance: 6.3
click at [691, 185] on div "Item name (Ar)   * Item name (Ar) *" at bounding box center [714, 190] width 353 height 29
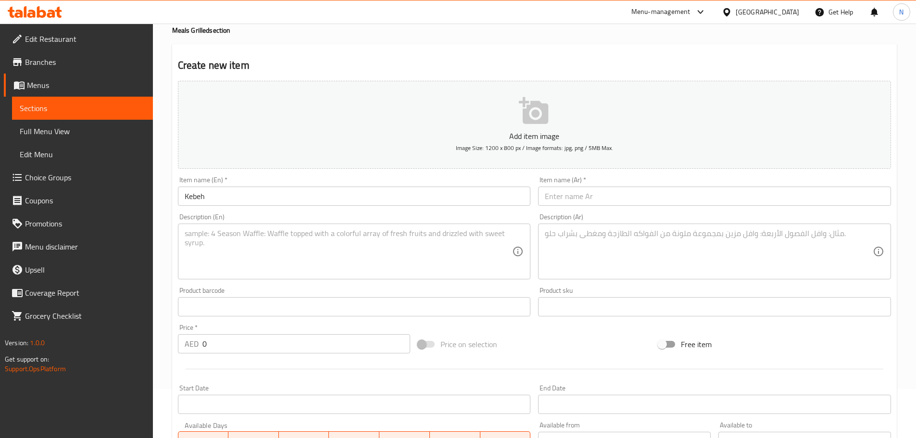
click at [691, 198] on input "text" at bounding box center [714, 196] width 353 height 19
paste input "كبة عالسيخ"
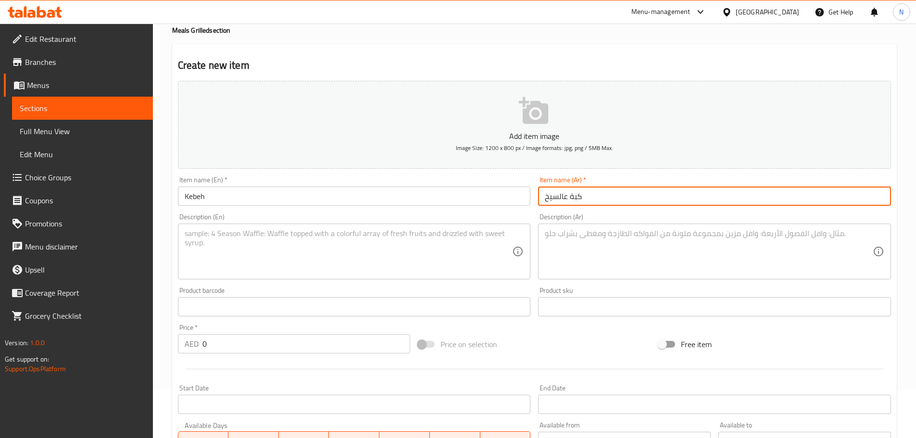
type input "كبة عالسيخ"
click at [193, 192] on input "Kebeh" at bounding box center [354, 196] width 353 height 19
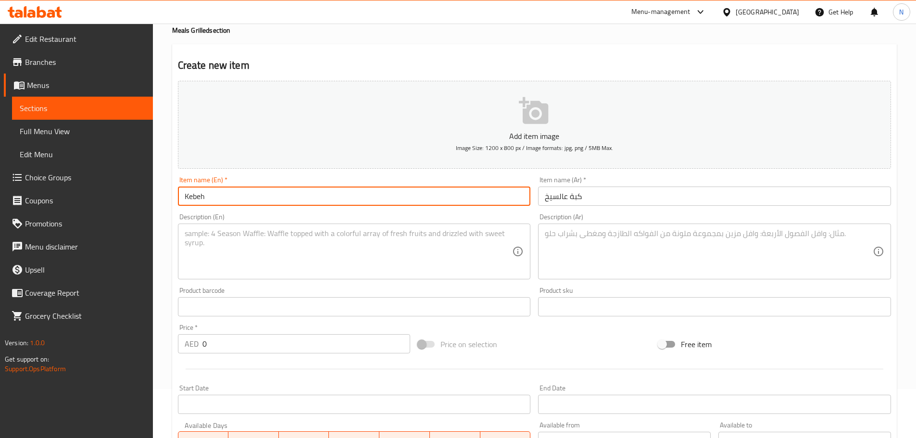
click at [193, 192] on input "Kebeh" at bounding box center [354, 196] width 353 height 19
click at [563, 200] on input "كبة عالسيخ" at bounding box center [714, 196] width 353 height 19
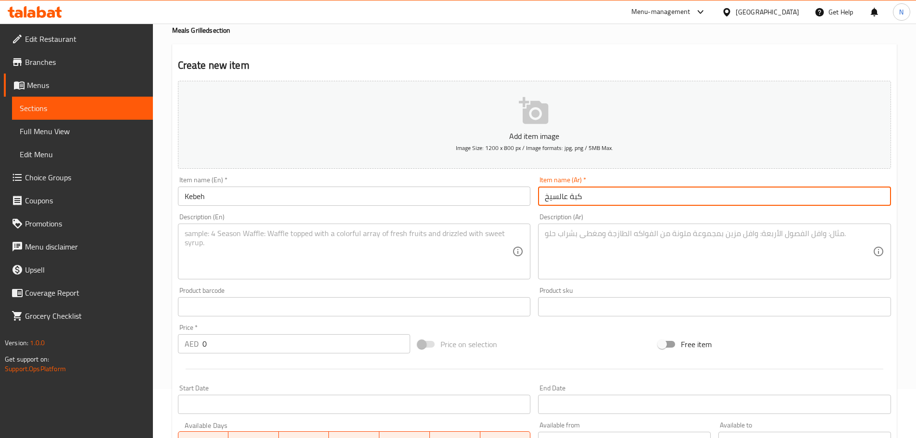
click at [563, 200] on input "كبة عالسيخ" at bounding box center [714, 196] width 353 height 19
click at [272, 195] on input "Kebeh" at bounding box center [354, 196] width 353 height 19
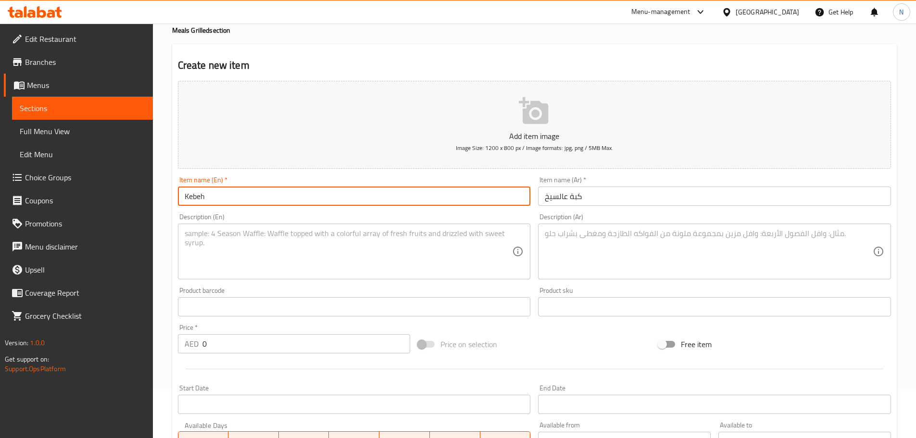
click at [272, 195] on input "Kebeh" at bounding box center [354, 196] width 353 height 19
paste input "ibbeh on a skewer"
click at [223, 198] on input "Kibbeh on a skewer" at bounding box center [354, 196] width 353 height 19
click at [228, 196] on input "Kibbeh on skewer" at bounding box center [354, 196] width 353 height 19
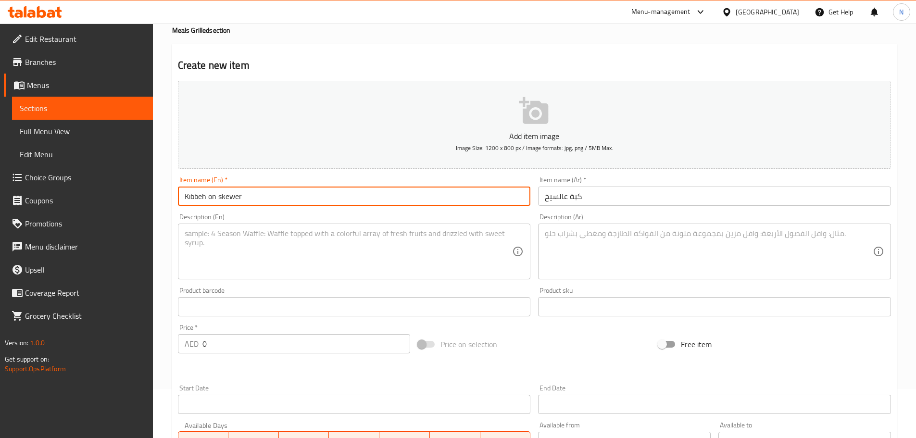
click at [228, 196] on input "Kibbeh on skewer" at bounding box center [354, 196] width 353 height 19
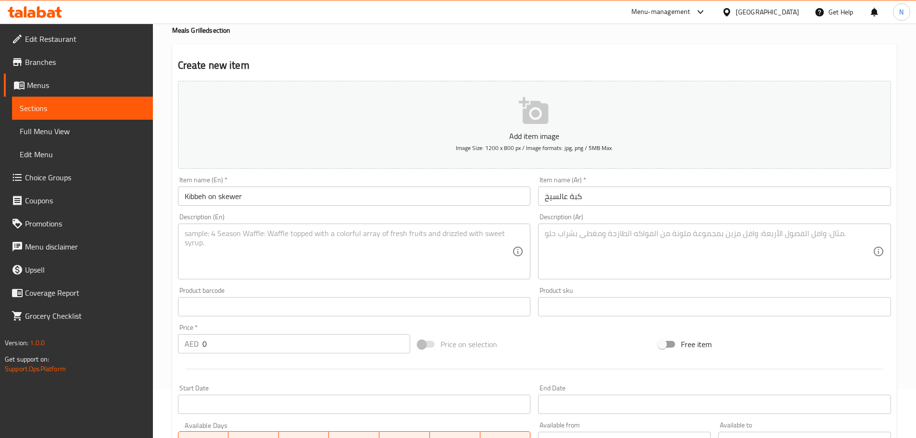
drag, startPoint x: 238, startPoint y: 210, endPoint x: 232, endPoint y: 198, distance: 13.4
click at [232, 198] on input "Kibbeh on skewer" at bounding box center [354, 196] width 353 height 19
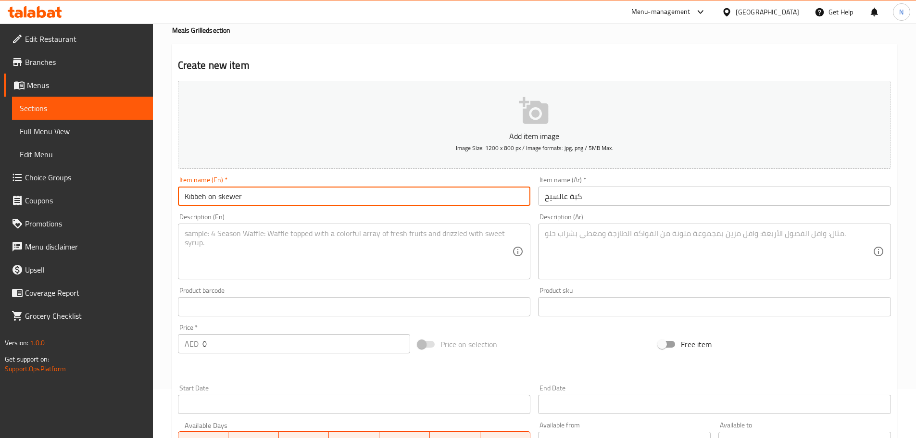
click at [232, 198] on input "Kibbeh on skewer" at bounding box center [354, 196] width 353 height 19
click at [213, 194] on input "[PERSON_NAME] on Skewer" at bounding box center [354, 196] width 353 height 19
type input "Kibbeh On Skewer"
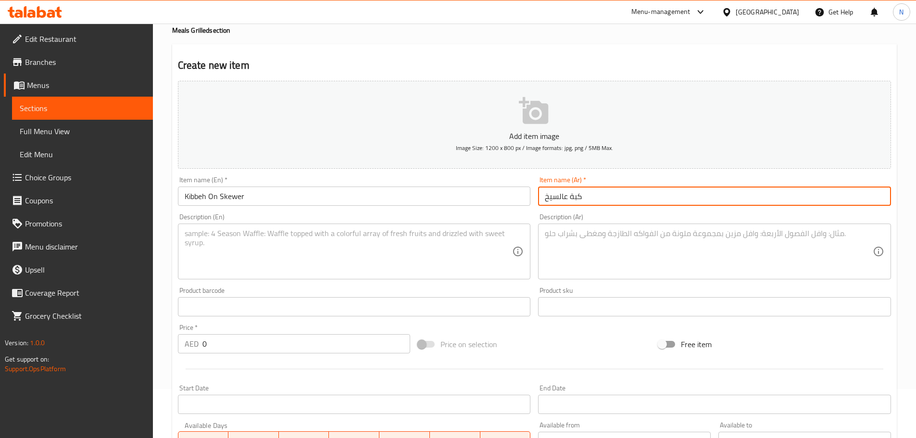
click at [577, 197] on input "كبة عالسيخ" at bounding box center [714, 196] width 353 height 19
click at [269, 243] on textarea at bounding box center [349, 252] width 328 height 46
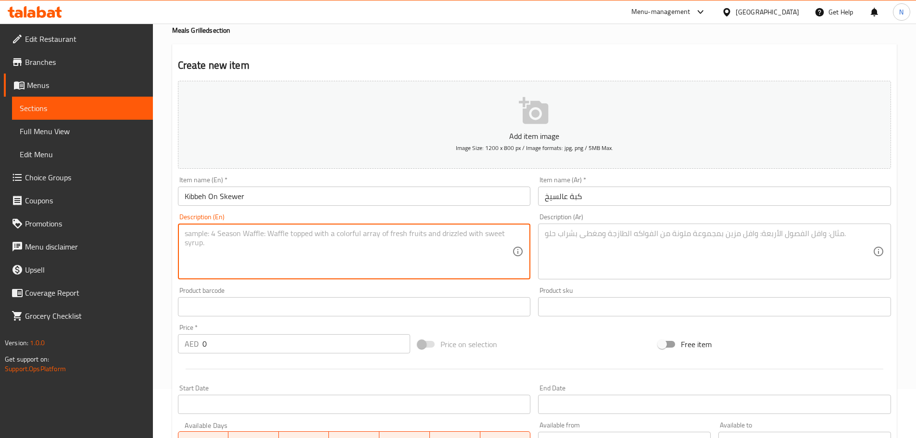
click at [338, 253] on textarea at bounding box center [349, 252] width 328 height 46
paste textarea "Deep-fried bulgur shells stuffed with minced meat, onions, and pine nuts, golde…"
type textarea "Deep-fried bulgur shells stuffed with minced meat, onions, and pine nuts, golde…"
drag, startPoint x: 567, startPoint y: 224, endPoint x: 569, endPoint y: 231, distance: 7.4
click at [568, 226] on div "Description (Ar)" at bounding box center [714, 252] width 353 height 56
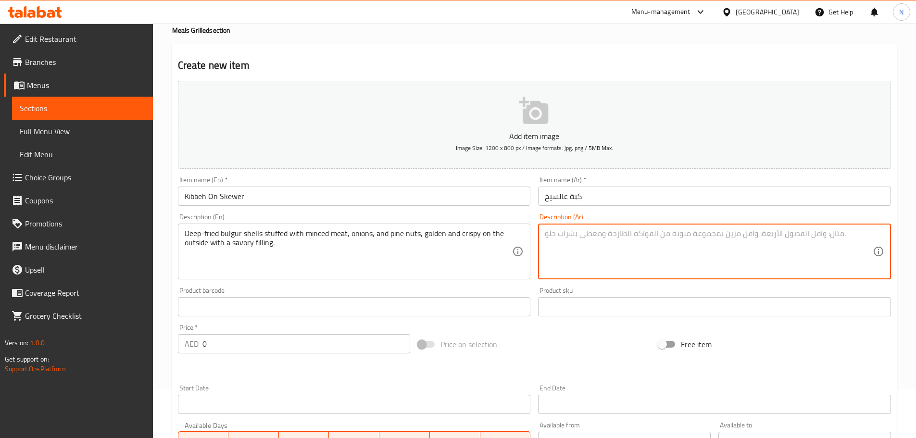
click at [569, 231] on textarea at bounding box center [709, 252] width 328 height 46
paste textarea "قشور البرغل المقلية المحشوة باللحم المفروم والبصل والصنوبر، ذهبية اللون ومقرمشة…"
click at [835, 234] on textarea "قشور البرغل المقلية المحشوة باللحم المفروم والبصل والصنوبر، ذهبية اللون ومقرمشة…" at bounding box center [709, 252] width 328 height 46
click at [815, 232] on textarea "قشور برغل المقلية المحشوة باللحم المفروم والبصل والصنوبر، ذهبية اللون ومقرمشة م…" at bounding box center [709, 252] width 328 height 46
click at [807, 230] on textarea "قشور برغل مقلية المحشوة باللحم المفروم والبصل والصنوبر، ذهبية اللون ومقرمشة من …" at bounding box center [709, 252] width 328 height 46
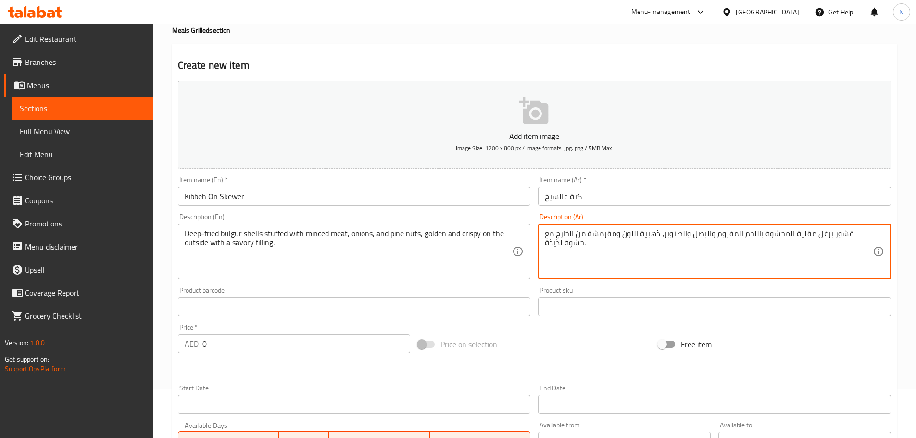
click at [806, 233] on textarea "قشور برغل مقلية المحشوة باللحم المفروم والبصل والصنوبر، ذهبية اللون ومقرمشة من …" at bounding box center [709, 252] width 328 height 46
click at [808, 233] on textarea "قشور برغل مقلية المحشوة باللحم المفروم والبصل والصنوبر، ذهبية اللون ومقرمشة من …" at bounding box center [709, 252] width 328 height 46
click at [757, 234] on textarea "قشور برغل مقلية محشوة باللحم المفروم والبصل والصنوبر، ذهبية اللون ومقرمشة من ال…" at bounding box center [709, 252] width 328 height 46
click at [727, 234] on textarea "قشور برغل مقلية محشوة باللحم مفروم والبصل والصنوبر، ذهبية اللون ومقرمشة من الخا…" at bounding box center [709, 252] width 328 height 46
click at [702, 236] on textarea "قشور برغل مقلية محشوة باللحم مفروم، بصل والصنوبر، ذهبية اللون ومقرمشة من الخارج…" at bounding box center [709, 252] width 328 height 46
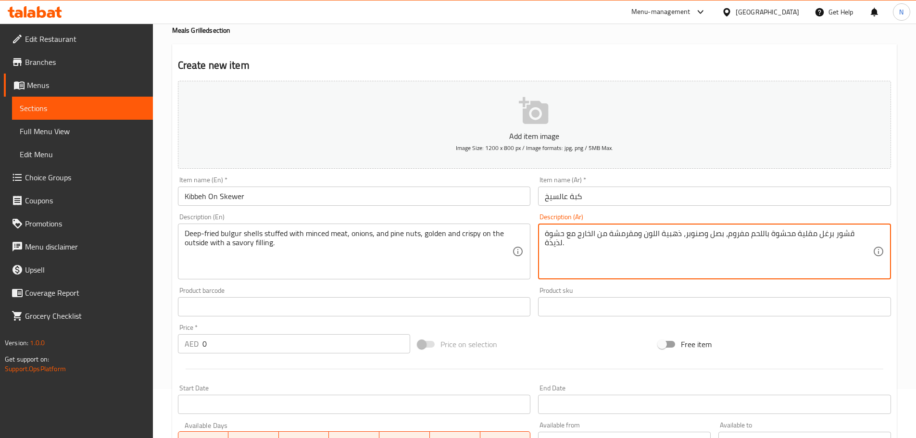
type textarea "قشور برغل مقلية محشوة باللحم مفروم، بصل وصنوبر، ذهبية اللون ومقرمشة من الخارج م…"
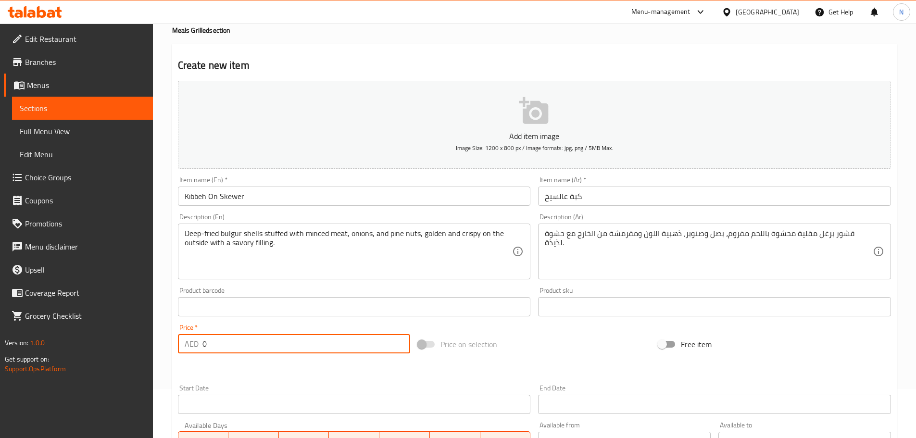
drag, startPoint x: 226, startPoint y: 345, endPoint x: 187, endPoint y: 346, distance: 39.4
click at [187, 346] on div "AED 0 Price *" at bounding box center [294, 343] width 233 height 19
paste input "31.25"
type input "31.25"
click at [527, 340] on div "Price on selection" at bounding box center [534, 344] width 240 height 26
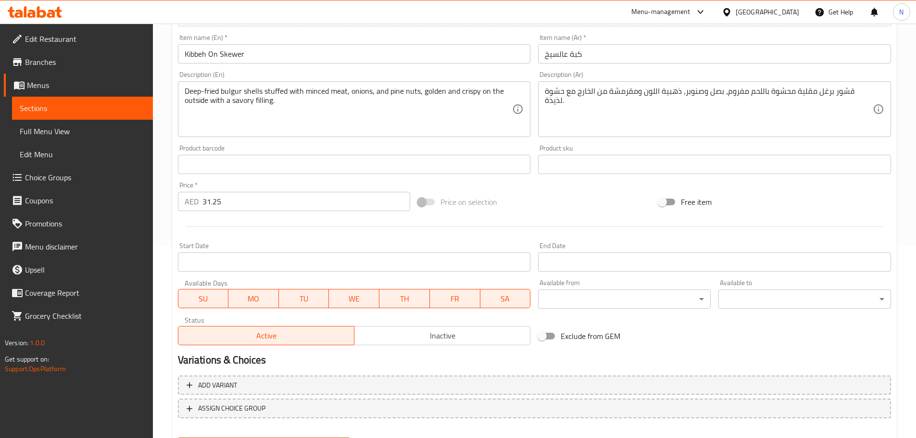
scroll to position [241, 0]
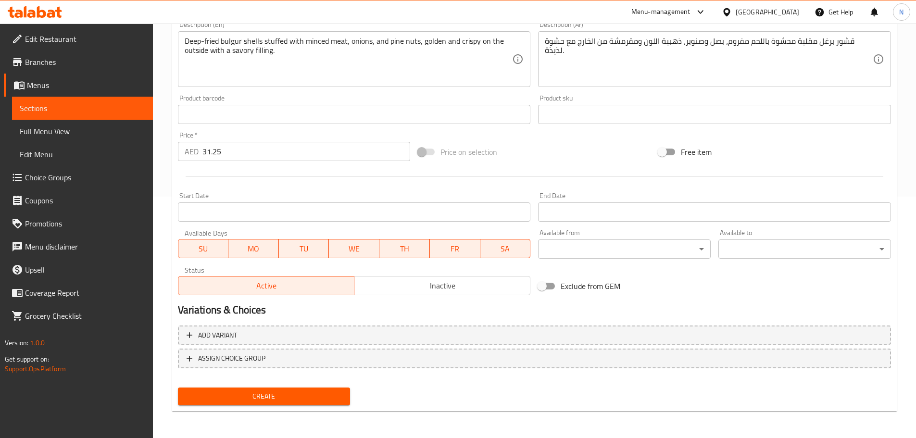
click at [305, 392] on span "Create" at bounding box center [264, 396] width 157 height 12
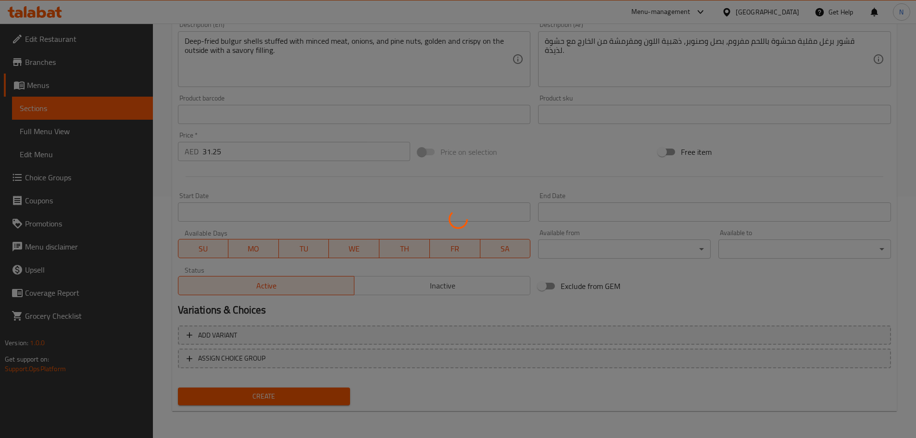
type input "0"
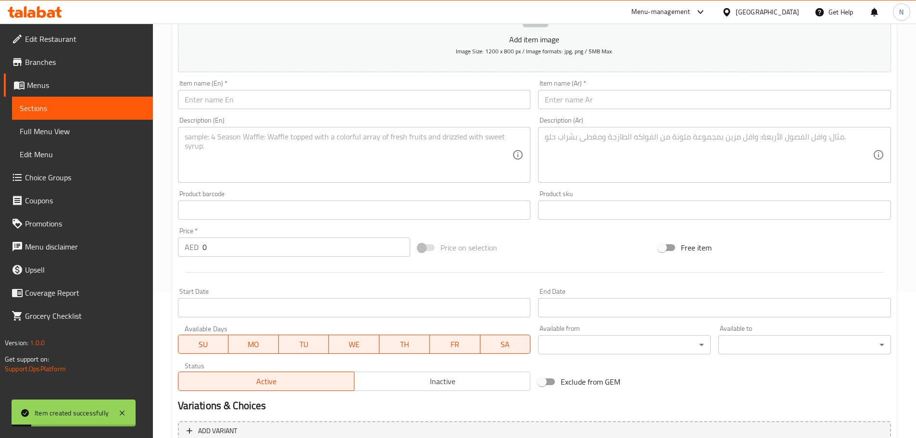
scroll to position [145, 0]
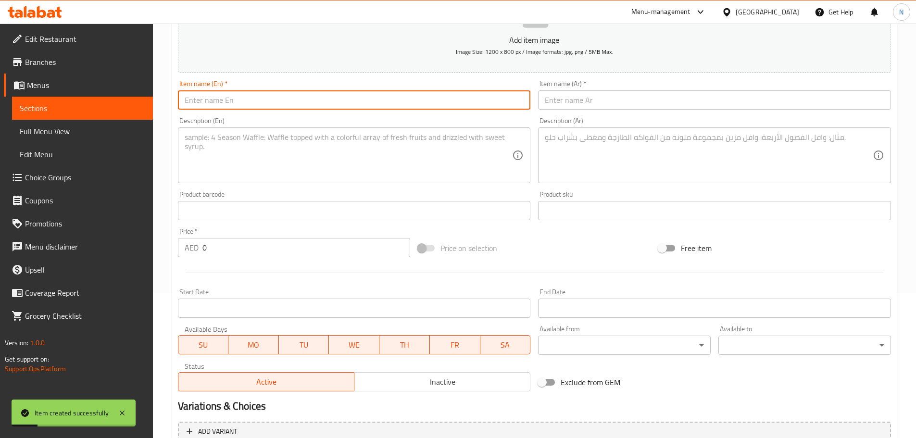
click at [324, 107] on input "text" at bounding box center [354, 99] width 353 height 19
paste input "Chicken Wings"
type input "Chicken Wings"
click at [664, 85] on div "Item name (Ar)   * Item name (Ar) *" at bounding box center [714, 94] width 353 height 29
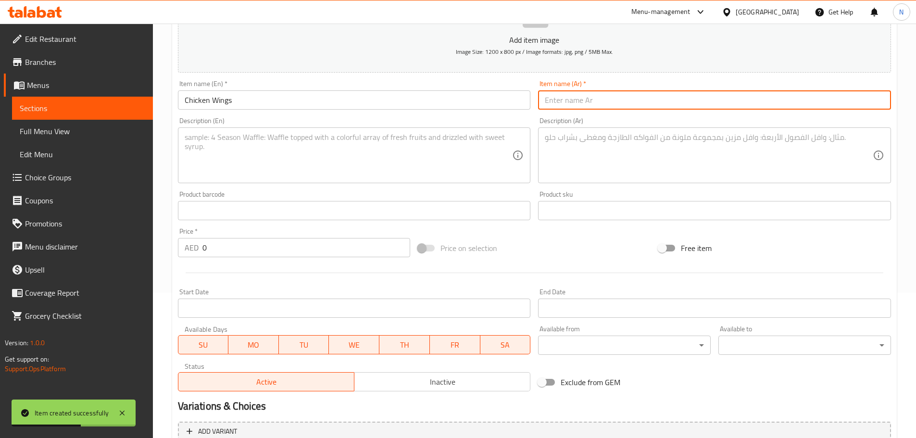
drag, startPoint x: 666, startPoint y: 103, endPoint x: 662, endPoint y: 110, distance: 7.6
click at [666, 103] on input "text" at bounding box center [714, 99] width 353 height 19
paste input "اجنحة الدجاج"
type input "اجنحة الدجاج"
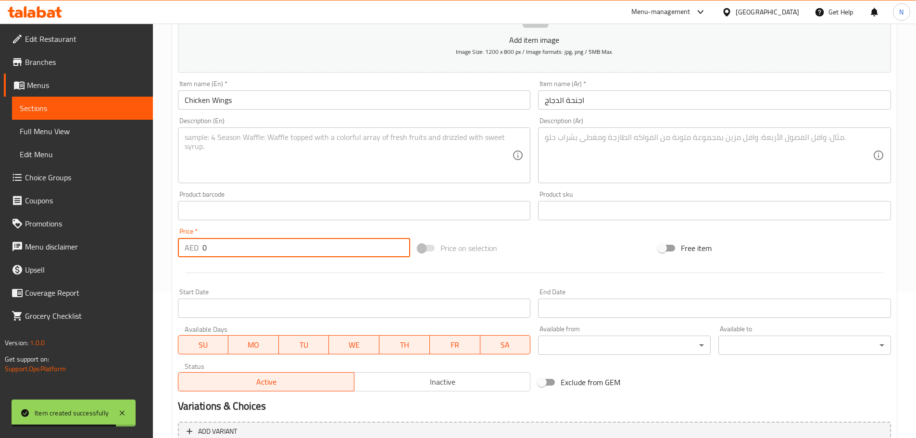
drag, startPoint x: 216, startPoint y: 242, endPoint x: 190, endPoint y: 249, distance: 26.9
click at [190, 249] on div "AED 0 Price *" at bounding box center [294, 247] width 233 height 19
type input "18.75"
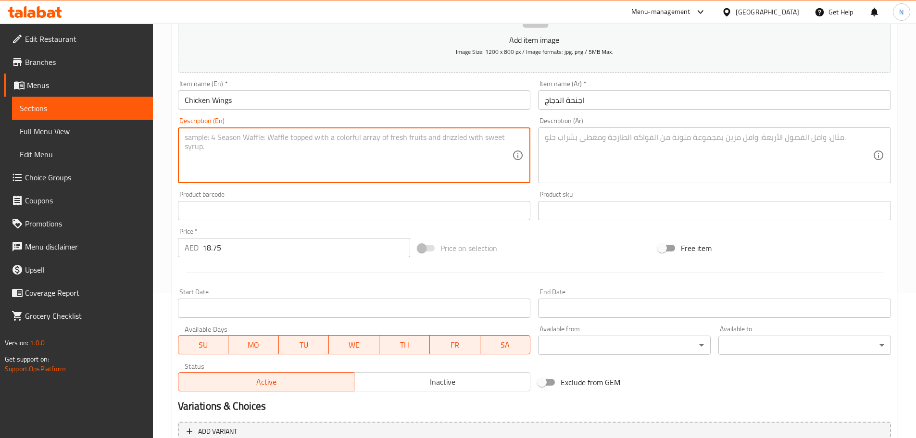
click at [320, 158] on textarea at bounding box center [349, 156] width 328 height 46
paste textarea "Marinated chicken wings grilled until crispy outside and juicy inside, served w…"
type textarea "Marinated chicken wings grilled until crispy outside and juicy inside, served w…"
click at [658, 172] on textarea at bounding box center [709, 156] width 328 height 46
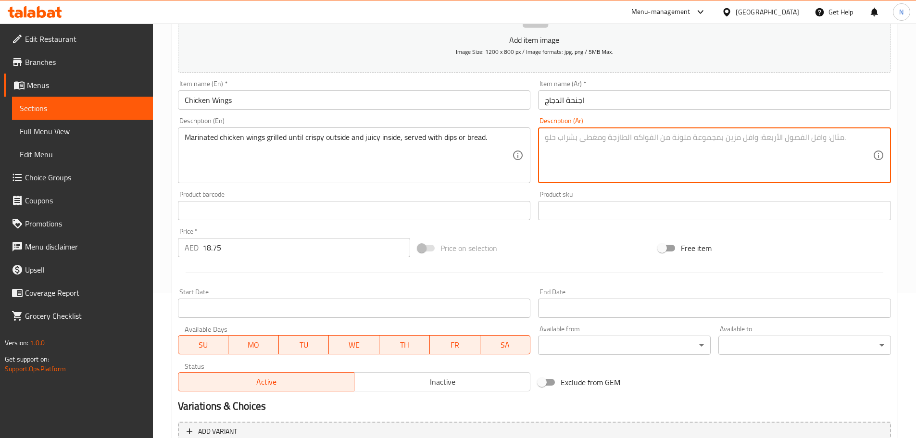
paste textarea "أجنحة دجاج متبلة مشوية حتى تصبح مقرمشة من الخارج وعصيرة من الداخل، تقدم مع الصل…"
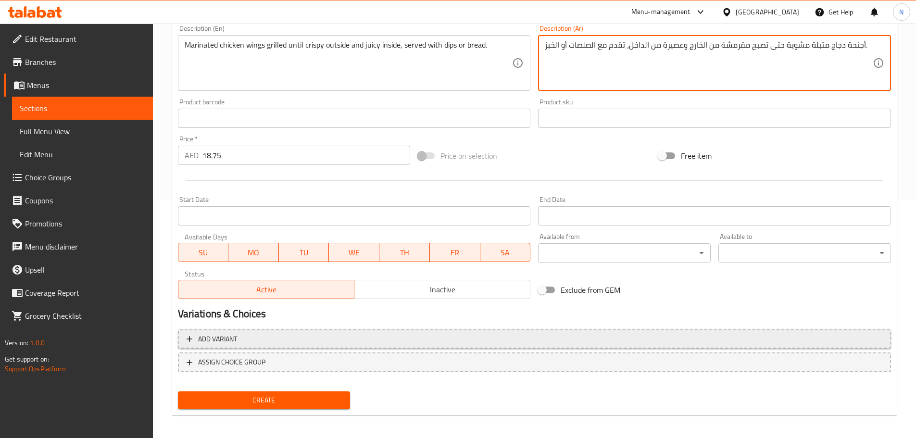
scroll to position [241, 0]
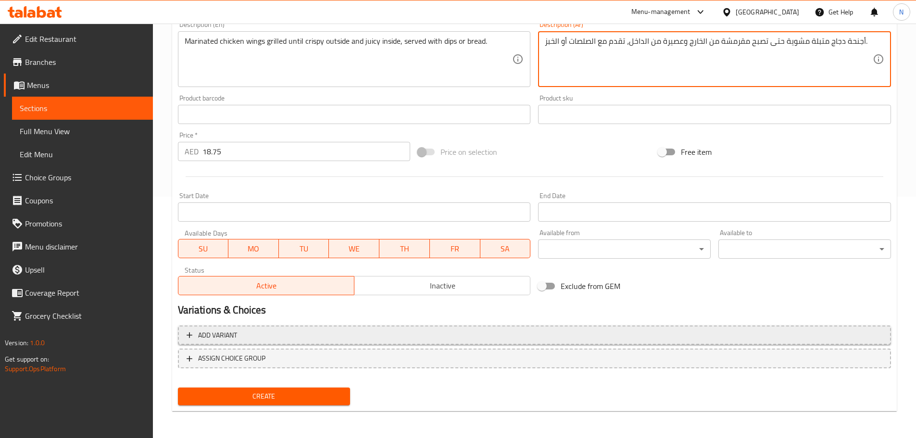
type textarea "أجنحة دجاج متبلة مشوية حتى تصبح مقرمشة من الخارج وعصيرة من الداخل، تقدم مع الصل…"
click at [857, 340] on span "Add variant" at bounding box center [535, 335] width 696 height 12
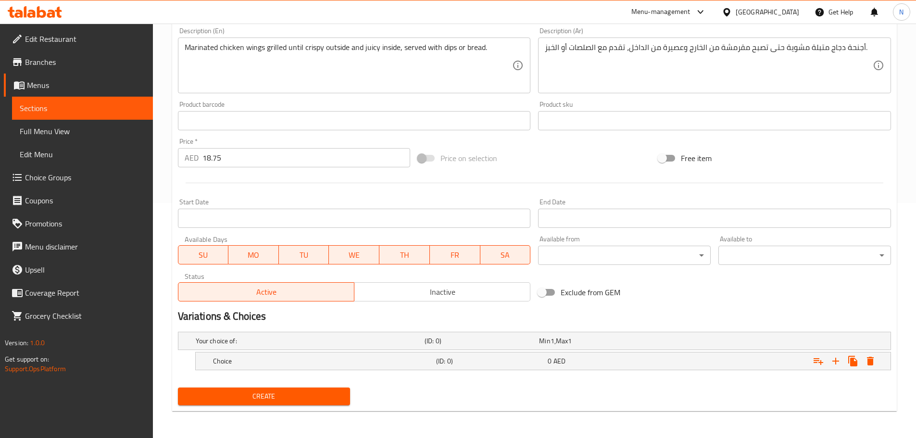
scroll to position [235, 0]
click at [838, 363] on icon "Expand" at bounding box center [836, 361] width 12 height 12
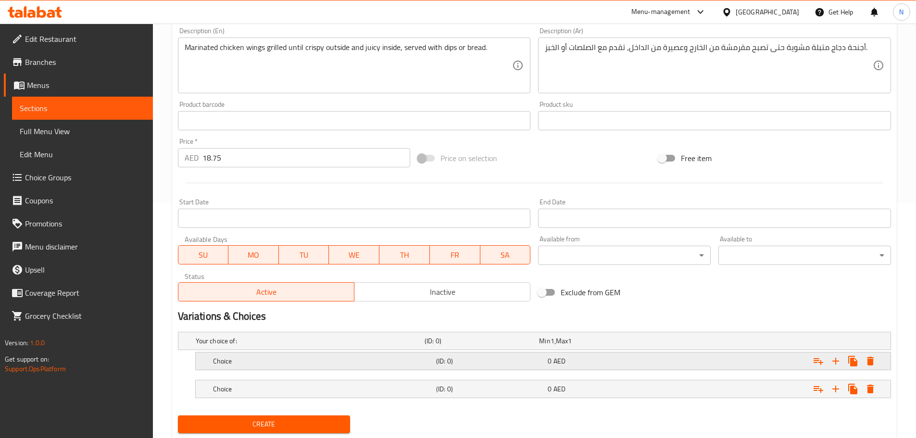
click at [264, 360] on h5 "Choice" at bounding box center [322, 361] width 219 height 10
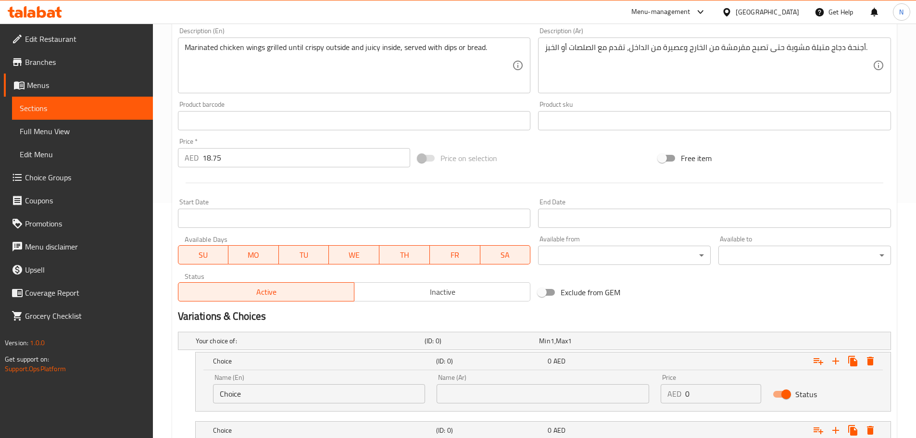
click at [445, 42] on div "Marinated chicken wings grilled until crispy outside and juicy inside, served w…" at bounding box center [354, 66] width 353 height 56
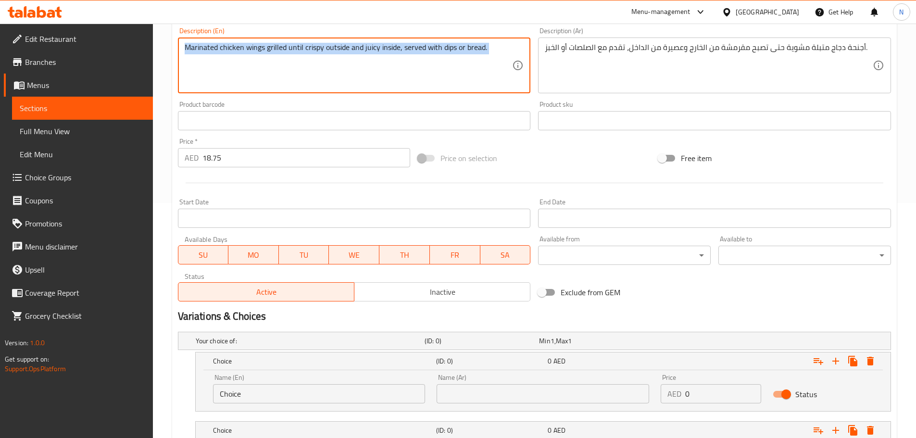
click at [445, 42] on div "Marinated chicken wings grilled until crispy outside and juicy inside, served w…" at bounding box center [354, 66] width 353 height 56
click at [449, 49] on textarea "Marinated chicken wings grilled until crispy outside and juicy inside, served w…" at bounding box center [349, 66] width 328 height 46
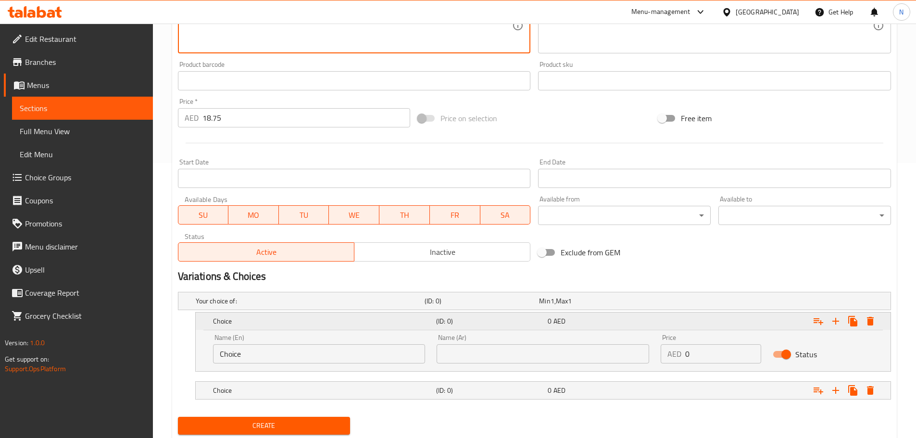
scroll to position [304, 0]
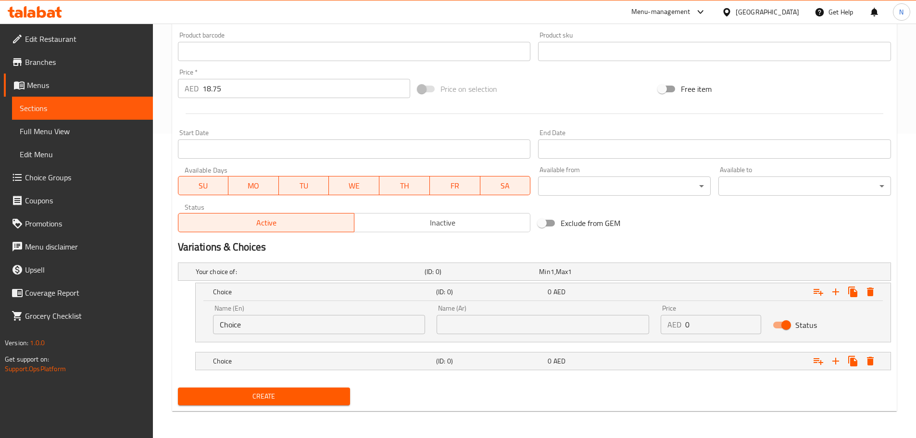
click at [251, 333] on input "Choice" at bounding box center [319, 324] width 213 height 19
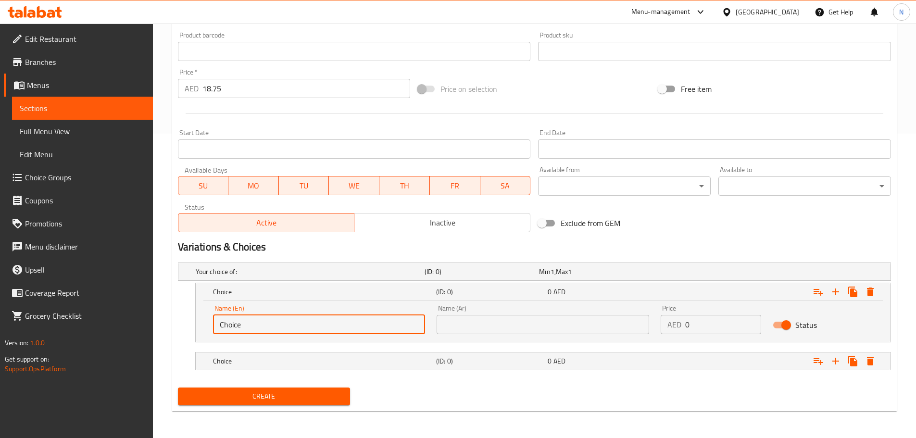
click at [251, 333] on input "Choice" at bounding box center [319, 324] width 213 height 19
paste input "dips"
type input "Dips"
click at [256, 367] on div "Choice" at bounding box center [322, 360] width 223 height 13
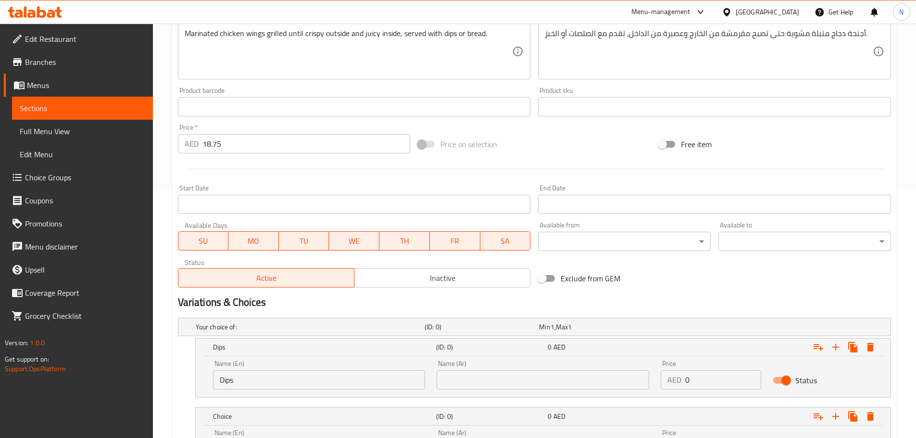
scroll to position [208, 0]
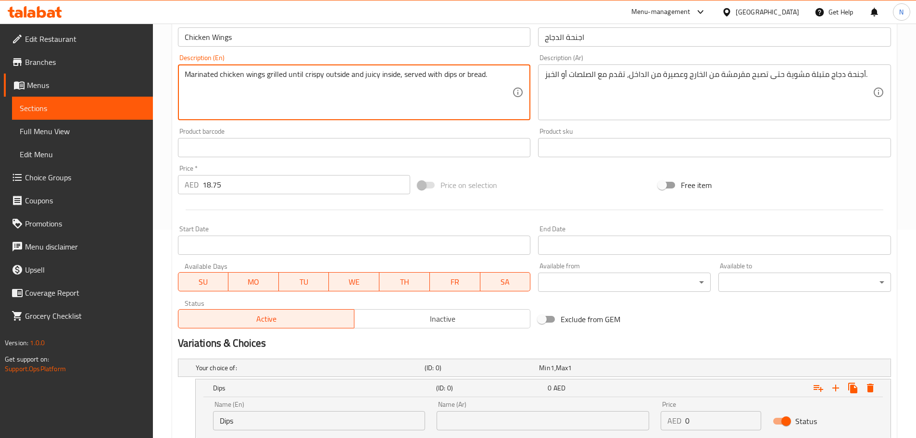
click at [473, 74] on textarea "Marinated chicken wings grilled until crispy outside and juicy inside, served w…" at bounding box center [349, 93] width 328 height 46
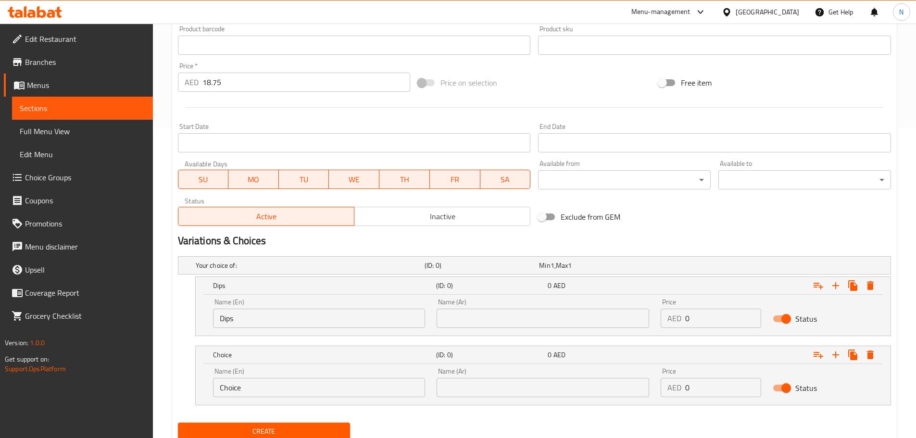
scroll to position [346, 0]
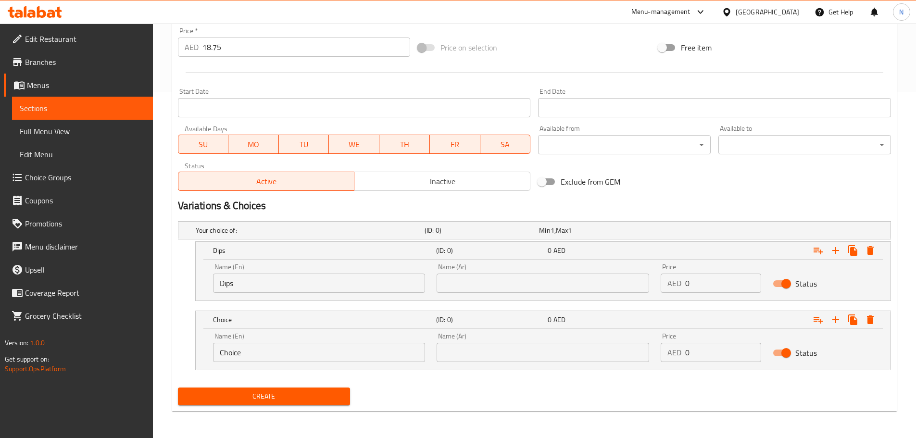
click at [281, 348] on input "Choice" at bounding box center [319, 352] width 213 height 19
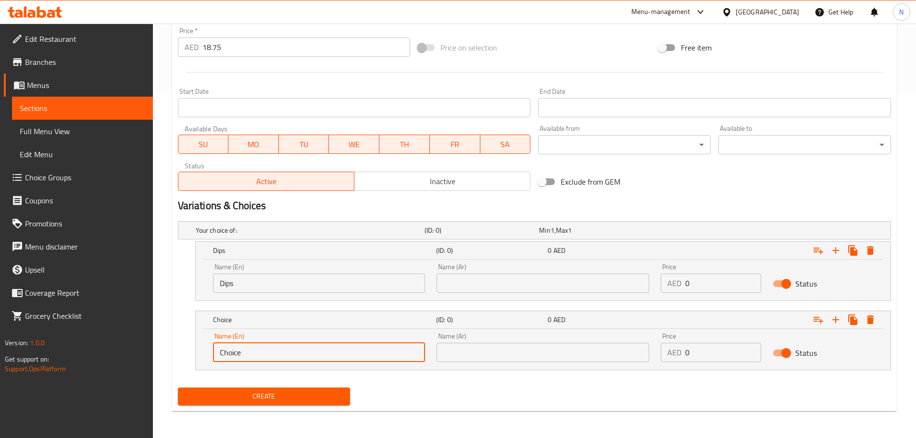
click at [281, 348] on input "Choice" at bounding box center [319, 352] width 213 height 19
paste input "bread"
type input "Bread"
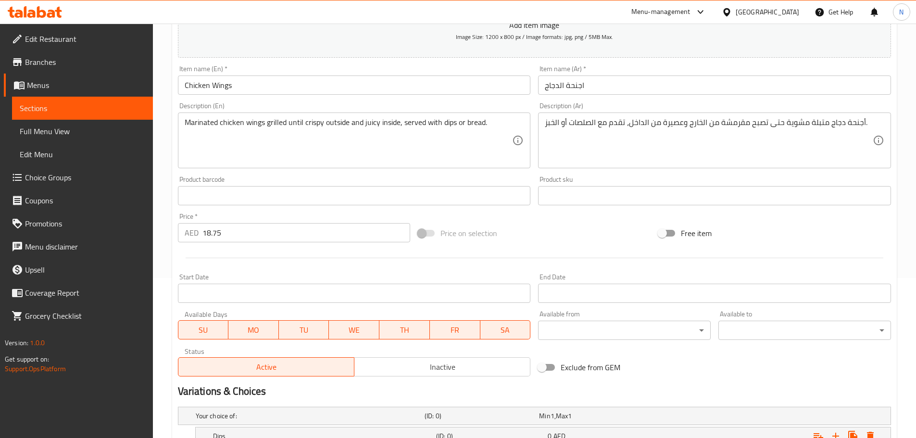
scroll to position [153, 0]
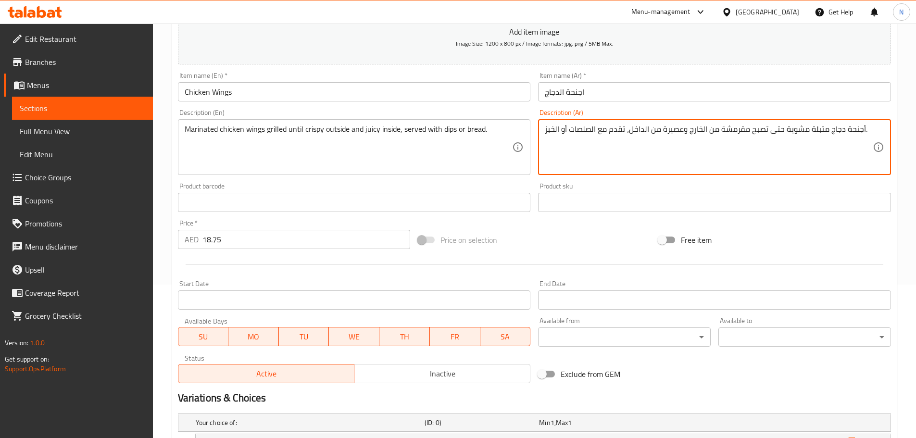
click at [582, 129] on textarea "أجنحة دجاج متبلة مشوية حتى تصبح مقرمشة من الخارج وعصيرة من الداخل، تقدم مع الصل…" at bounding box center [709, 148] width 328 height 46
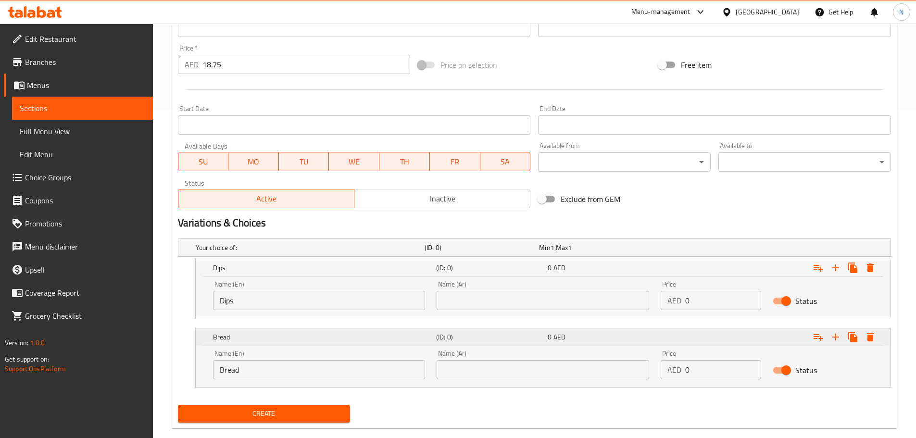
scroll to position [346, 0]
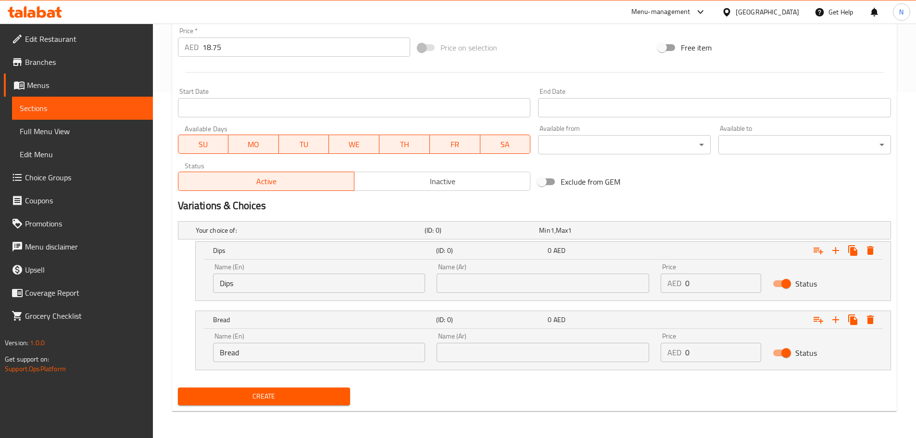
click at [569, 292] on input "text" at bounding box center [543, 283] width 213 height 19
paste input "الصلصات"
click at [484, 294] on div "Name (Ar) الصلصات Name (Ar)" at bounding box center [543, 278] width 224 height 41
click at [231, 282] on input "Dips" at bounding box center [319, 283] width 213 height 19
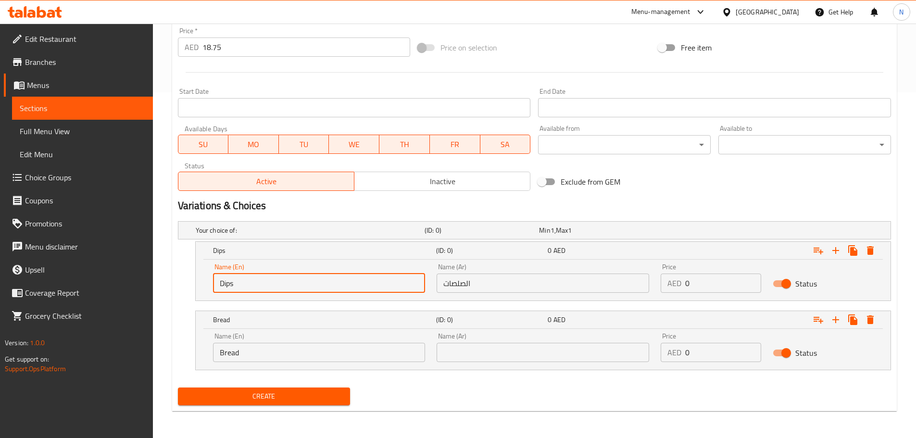
click at [231, 282] on input "Dips" at bounding box center [319, 283] width 213 height 19
click at [481, 290] on input "الصلصات" at bounding box center [543, 283] width 213 height 19
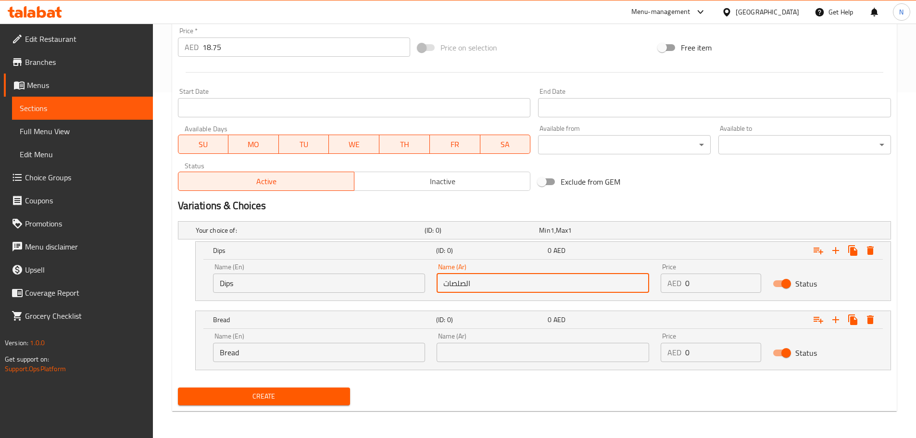
click at [480, 289] on input "الصلصات" at bounding box center [543, 283] width 213 height 19
paste input "وص"
type input "صوص"
click at [468, 358] on input "text" at bounding box center [543, 352] width 213 height 19
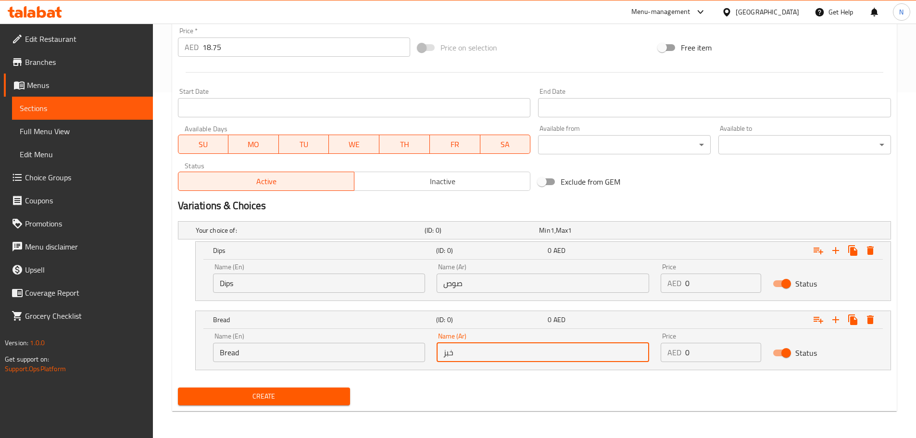
type input "خبز"
click at [654, 191] on div "Exclude from GEM" at bounding box center [654, 182] width 240 height 26
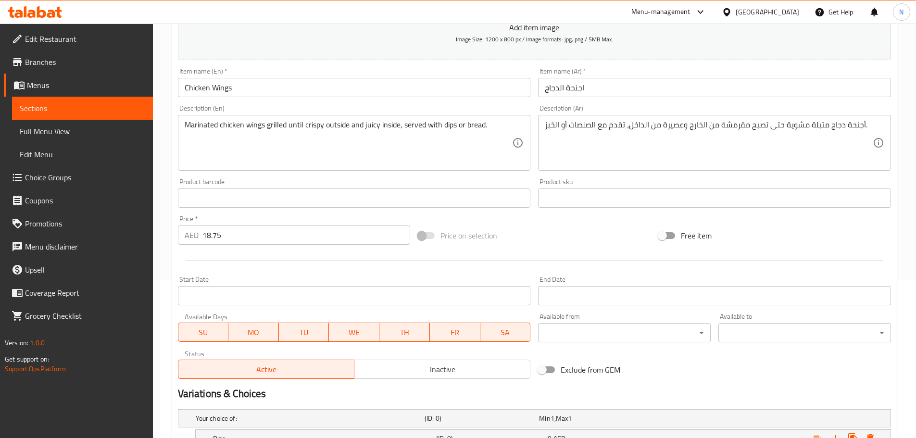
scroll to position [153, 0]
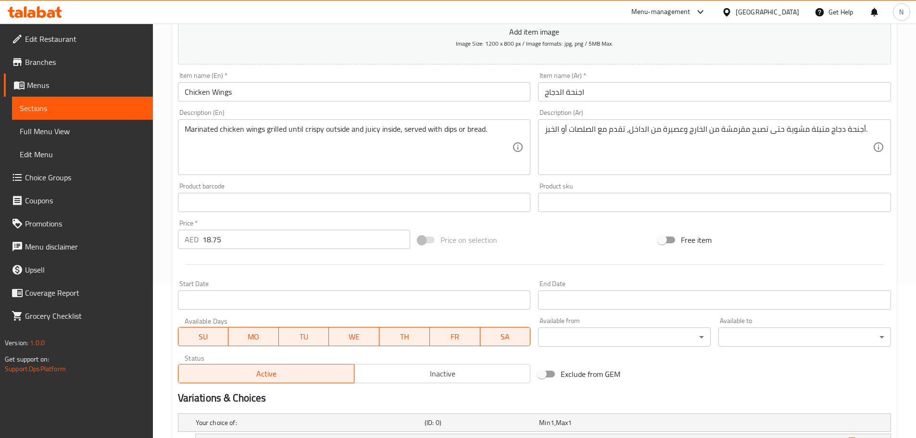
click at [208, 237] on input "18.75" at bounding box center [306, 239] width 208 height 19
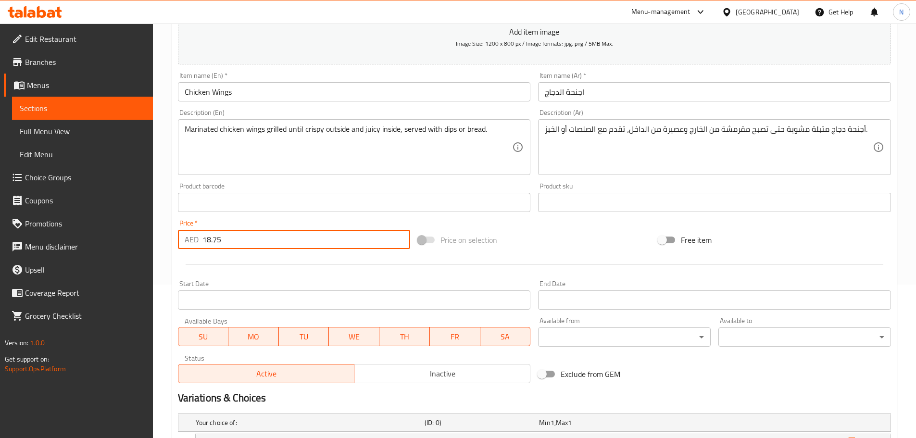
click at [208, 237] on input "18.75" at bounding box center [306, 239] width 208 height 19
type input "0"
click at [531, 228] on div "Price on selection" at bounding box center [534, 240] width 240 height 26
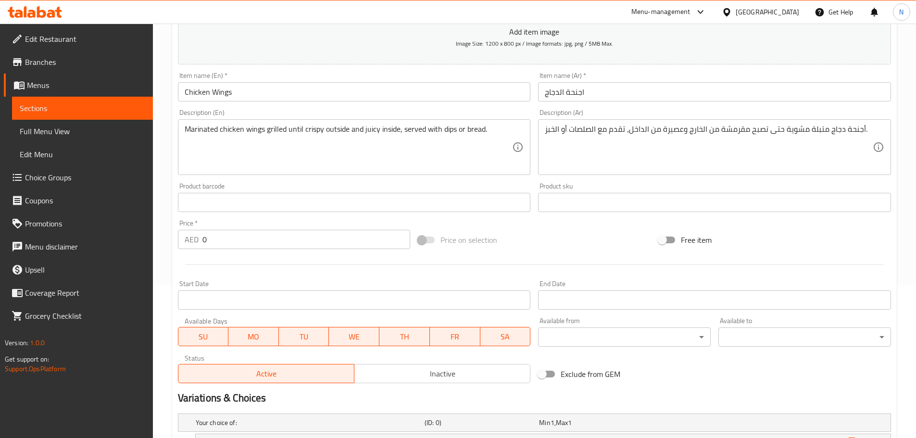
scroll to position [346, 0]
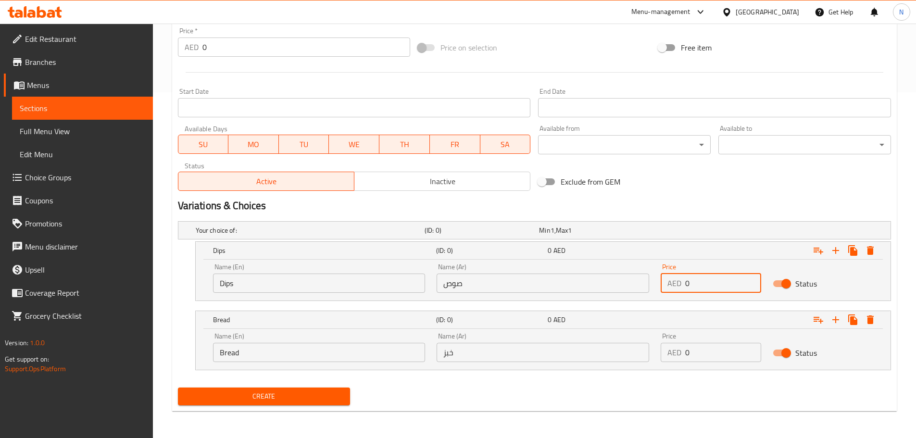
click at [684, 284] on div "AED 0 Price" at bounding box center [711, 283] width 100 height 19
paste input "18.75"
type input "18.75"
drag, startPoint x: 702, startPoint y: 354, endPoint x: 666, endPoint y: 361, distance: 36.6
click at [666, 361] on div "AED 0 Price" at bounding box center [711, 352] width 100 height 19
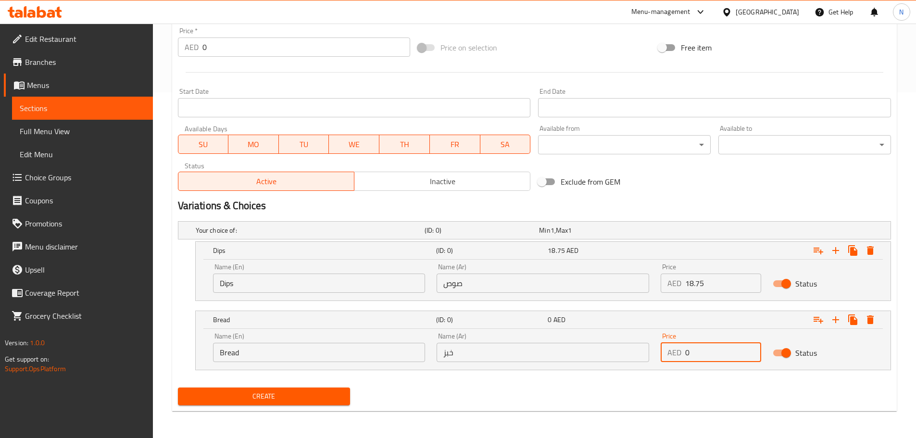
paste input "18.75"
type input "18.75"
click at [707, 180] on div "Exclude from GEM" at bounding box center [654, 182] width 240 height 26
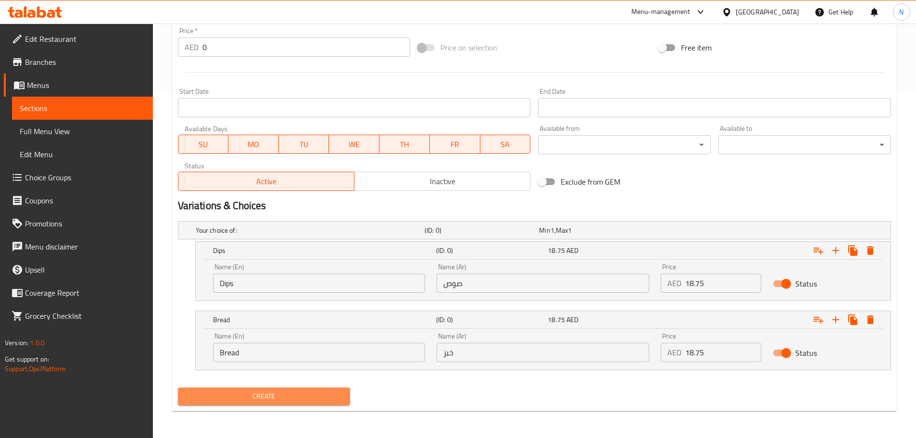
click at [232, 392] on span "Create" at bounding box center [264, 396] width 157 height 12
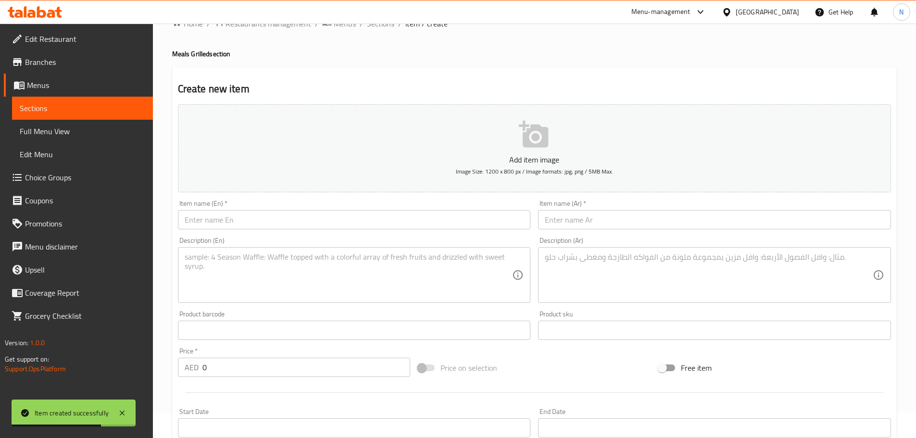
scroll to position [9, 0]
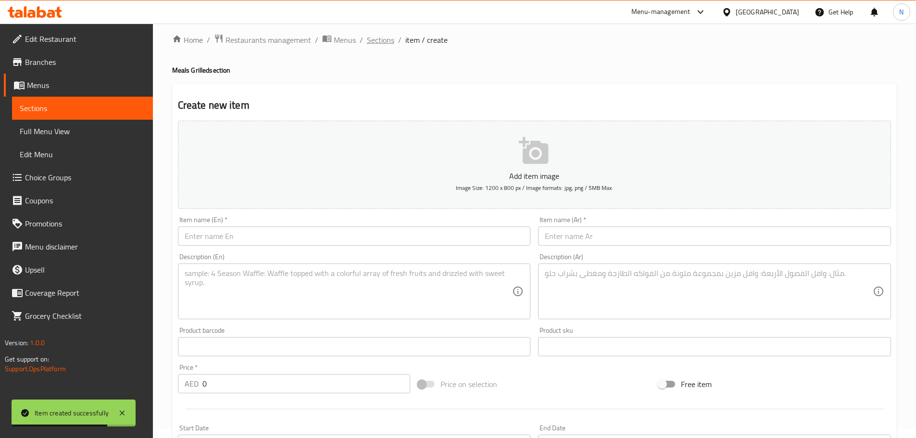
click at [386, 39] on span "Sections" at bounding box center [380, 40] width 27 height 12
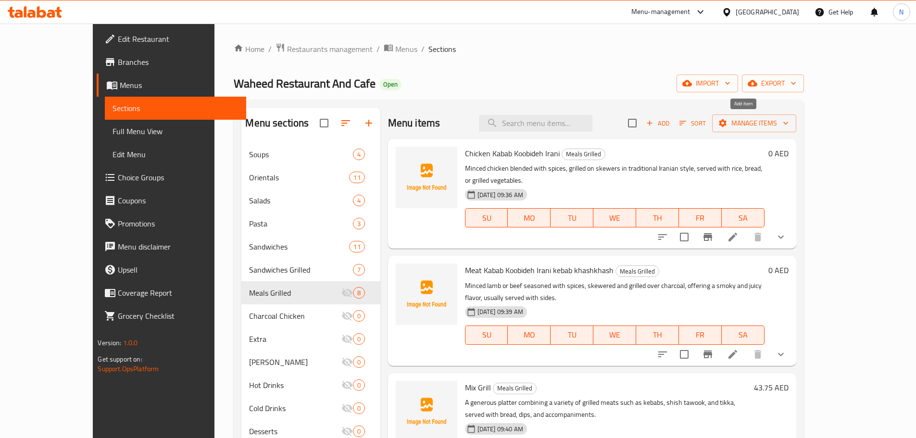
click at [671, 123] on span "Add" at bounding box center [658, 123] width 26 height 11
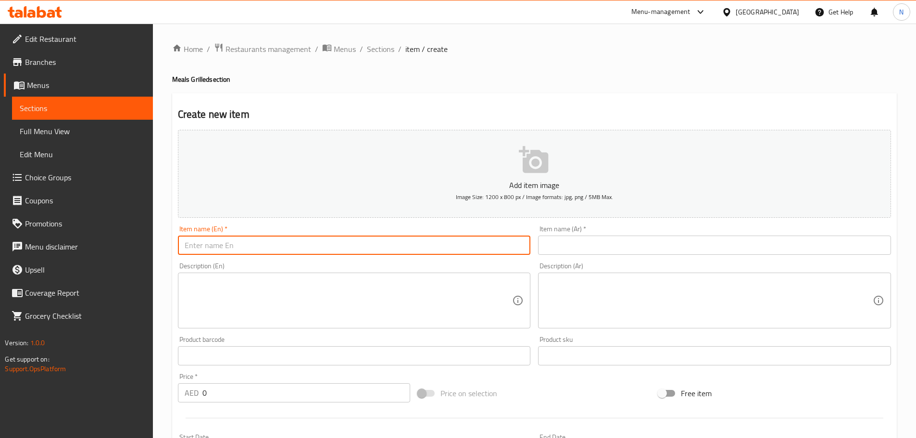
click at [427, 248] on input "text" at bounding box center [354, 245] width 353 height 19
paste input "[PERSON_NAME]"
type input "[PERSON_NAME]"
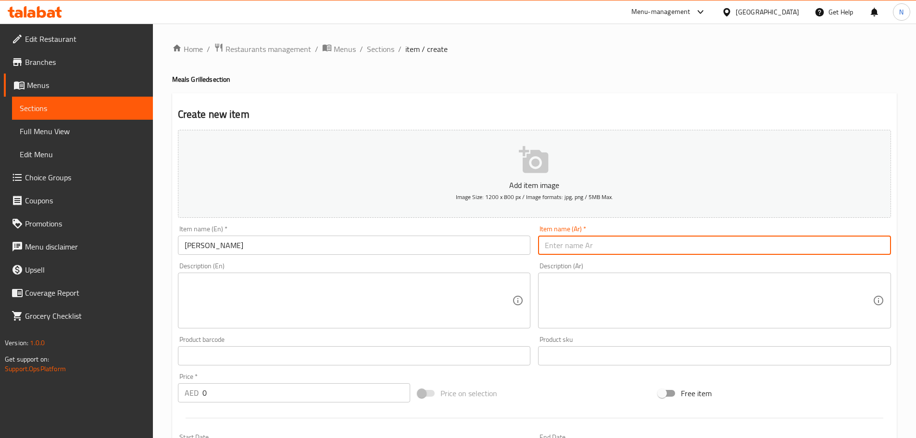
click at [695, 242] on input "text" at bounding box center [714, 245] width 353 height 19
paste input "[PERSON_NAME]"
type input "[PERSON_NAME]"
click at [433, 306] on textarea at bounding box center [349, 301] width 328 height 46
paste textarea "Grilled flatbread stuffed with minced meat and cheese, then cut into pieces and…"
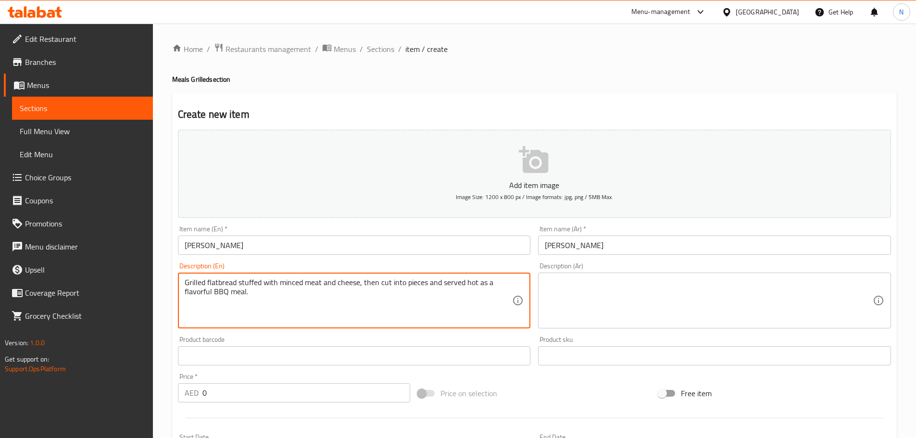
type textarea "Grilled flatbread stuffed with minced meat and cheese, then cut into pieces and…"
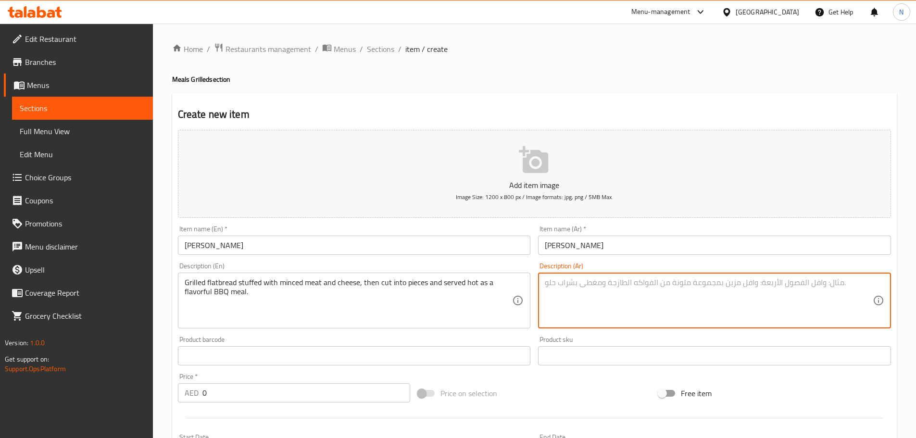
click at [578, 296] on textarea at bounding box center [709, 301] width 328 height 46
paste textarea "خبز مسطح مشوي محشو باللحم المفروم والجبن، ثم يقطع إلى قطع ويقدم ساخنًا كوجبة شو…"
click at [718, 286] on textarea "خبز مسطح مشوي محشو باللحم المفروم والجبن، ثم يقطع إلى قطع ويقدم ساخنًا كوجبة شو…" at bounding box center [709, 301] width 328 height 46
click at [716, 286] on textarea "خبز مسطح مشوي محشو باللحم المفروم والجبن، ثم يقطع إلى قطع ويقدم ساخنًا كوجبة شو…" at bounding box center [709, 301] width 328 height 46
type textarea "خبز مسطح مشوي محشو باللحم المفروم وجبن، ثم يقطع إلى قطع ويقدم ساخنًا كوجبة شواء…"
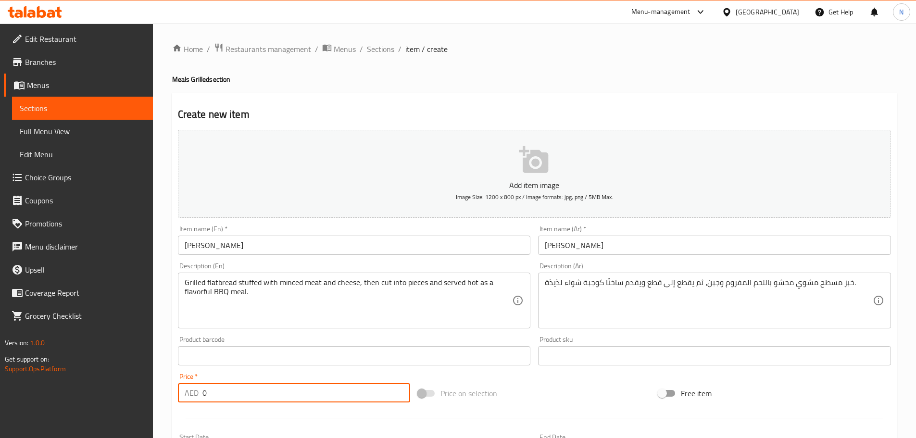
click at [187, 389] on div "AED 0 Price *" at bounding box center [294, 392] width 233 height 19
paste input "37.5"
type input "37.5"
click at [515, 392] on div "Price on selection" at bounding box center [534, 393] width 240 height 26
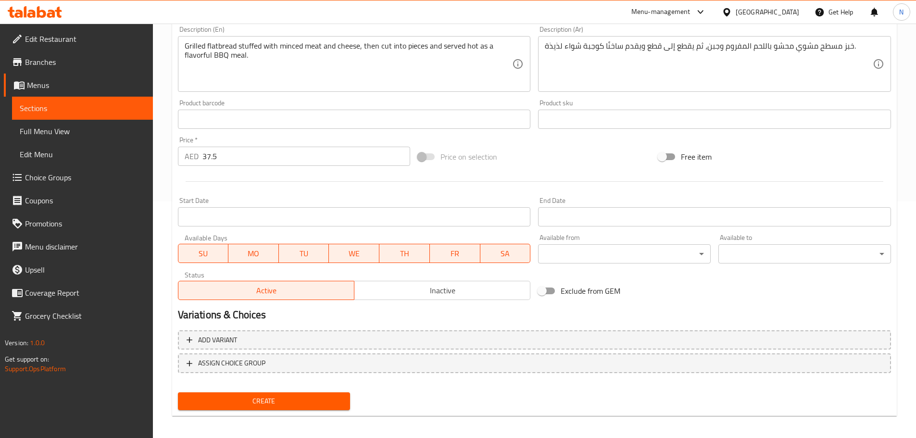
scroll to position [241, 0]
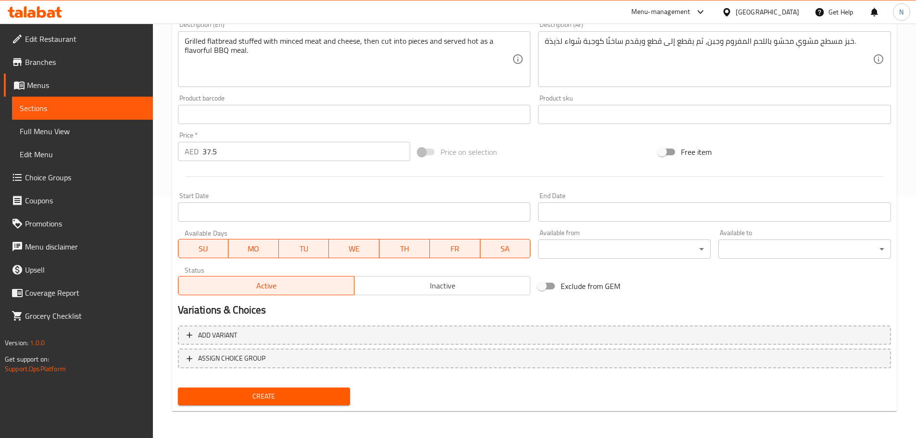
click at [312, 394] on span "Create" at bounding box center [264, 396] width 157 height 12
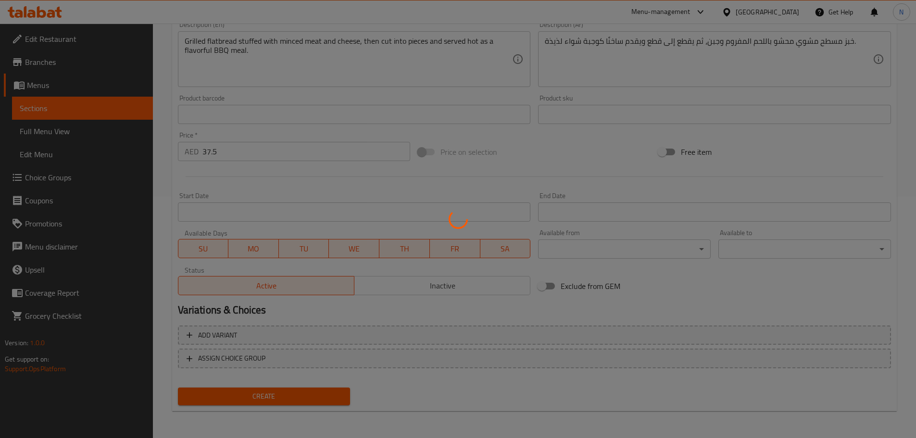
type input "0"
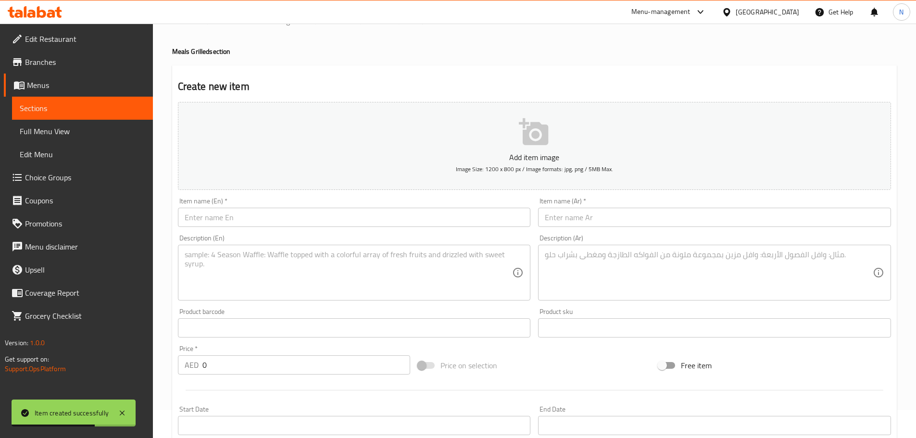
scroll to position [0, 0]
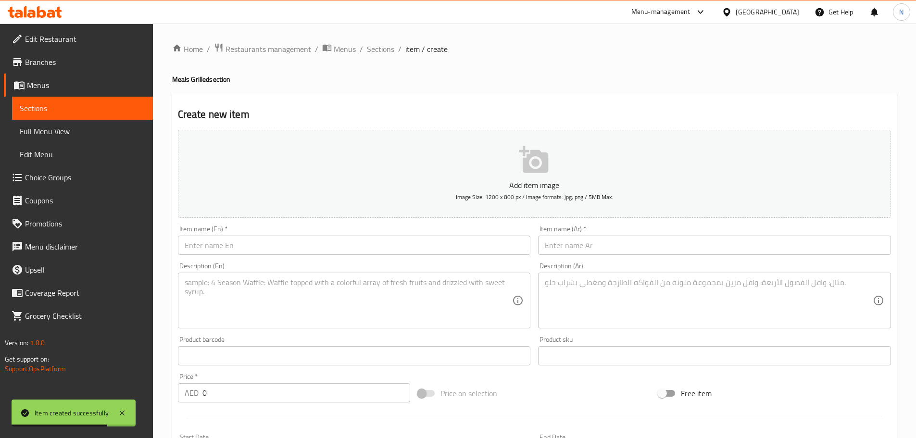
click at [380, 50] on span "Sections" at bounding box center [380, 49] width 27 height 12
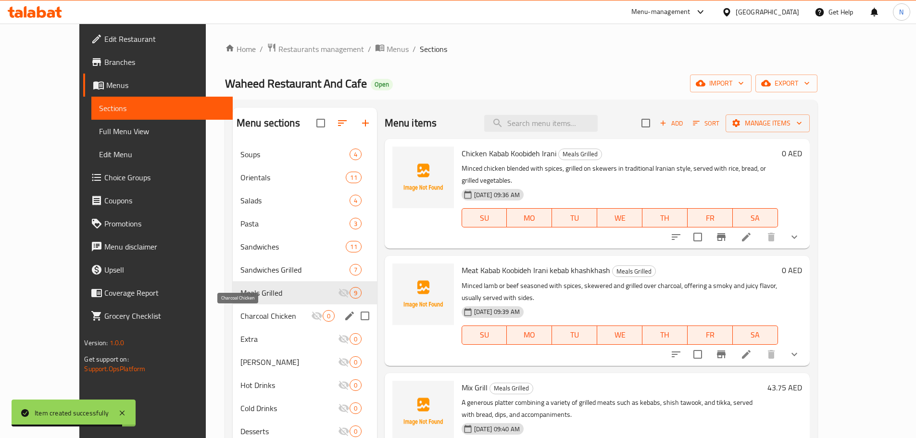
click at [240, 317] on span "Charcoal Chicken" at bounding box center [275, 316] width 71 height 12
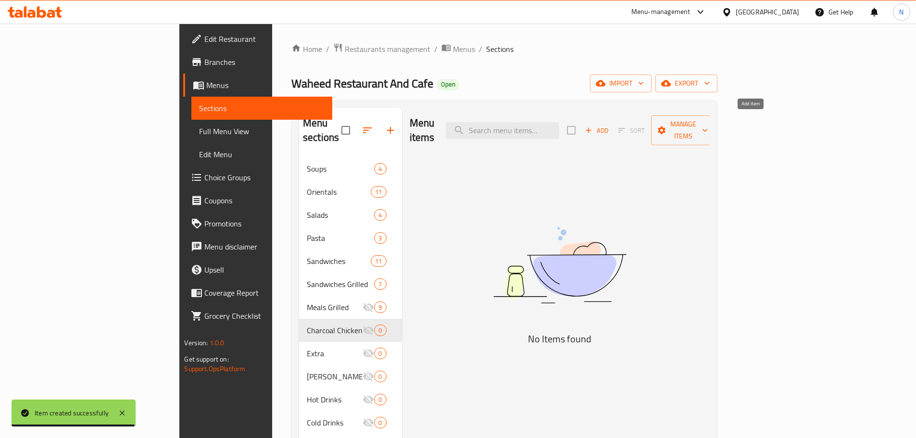
click at [593, 126] on icon "button" at bounding box center [588, 130] width 9 height 9
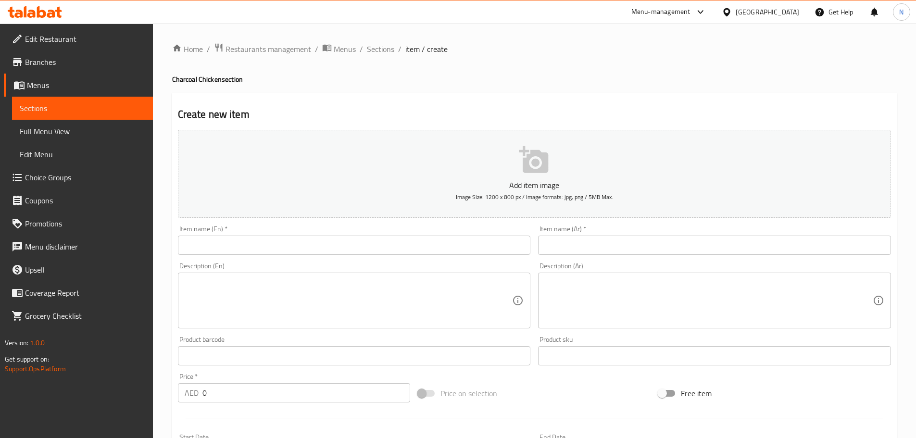
drag, startPoint x: 426, startPoint y: 254, endPoint x: 432, endPoint y: 248, distance: 8.9
click at [426, 254] on input "text" at bounding box center [354, 245] width 353 height 19
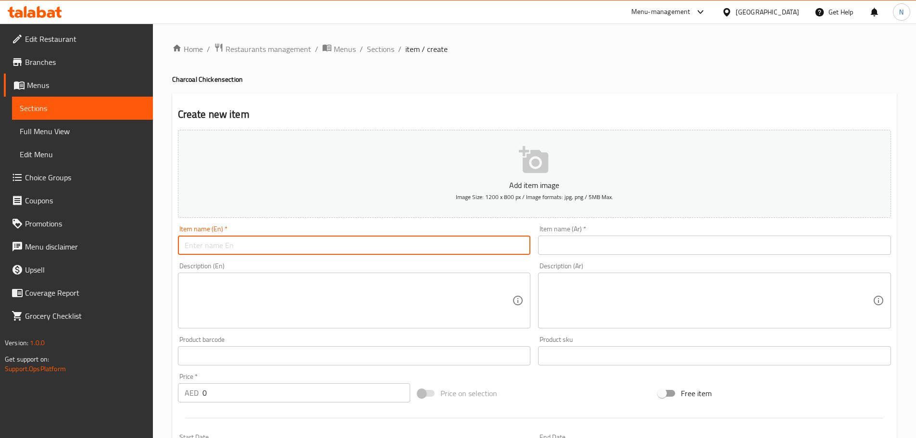
paste input "Charcoal Chicken"
type input "Charcoal Chicken"
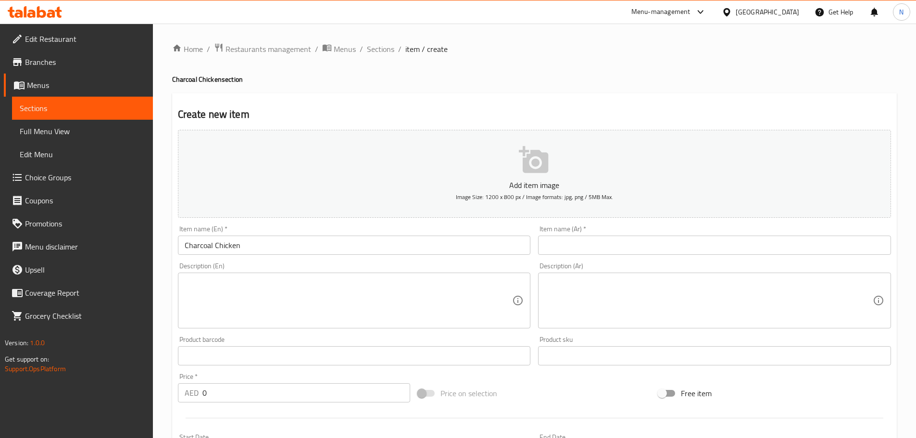
click at [689, 232] on div "Item name (Ar)   * Item name (Ar) *" at bounding box center [714, 239] width 353 height 29
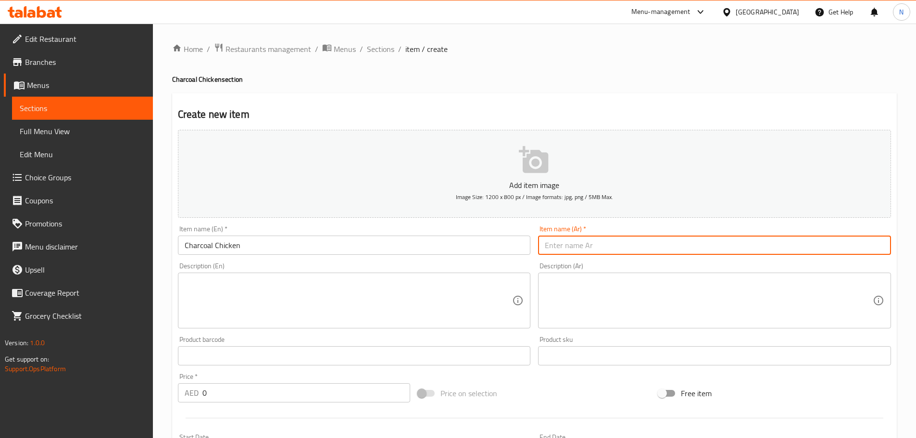
click at [687, 251] on input "text" at bounding box center [714, 245] width 353 height 19
paste input "دجاج على الفحم"
type input "دجاج على الفحم"
click at [388, 308] on textarea at bounding box center [349, 301] width 328 height 46
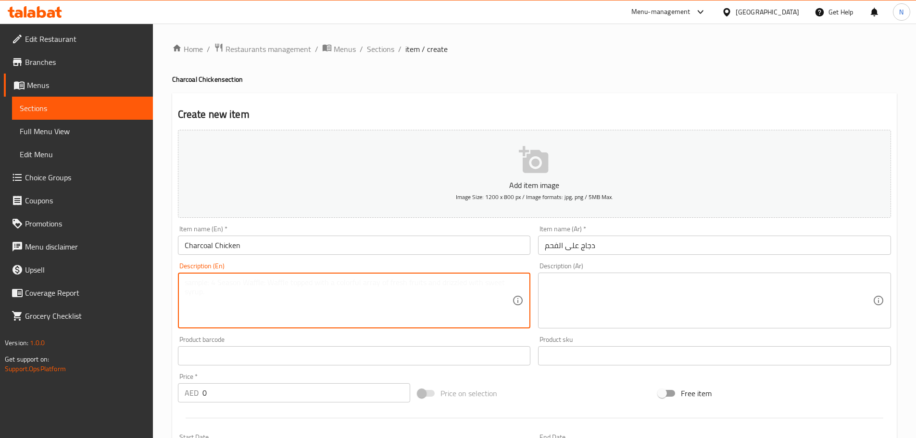
paste textarea "Whole or half chicken marinated in spices and slow-grilled over charcoal, givin…"
type textarea "Whole or half chicken marinated in spices and slow-grilled over charcoal, givin…"
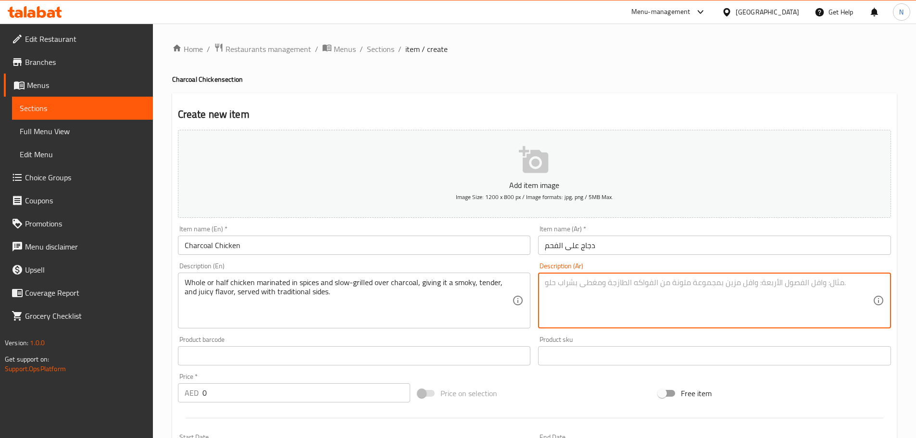
click at [598, 298] on textarea at bounding box center [709, 301] width 328 height 46
paste textarea "دجاجة كاملة أو نصف دجاجة متبلة بالبهارات ومشوية ببطء على الفحم، مما يمنحها نكهة…"
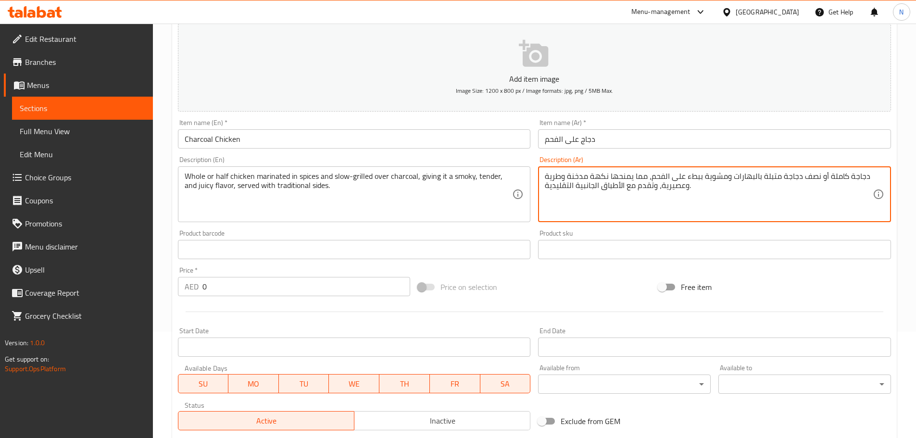
scroll to position [241, 0]
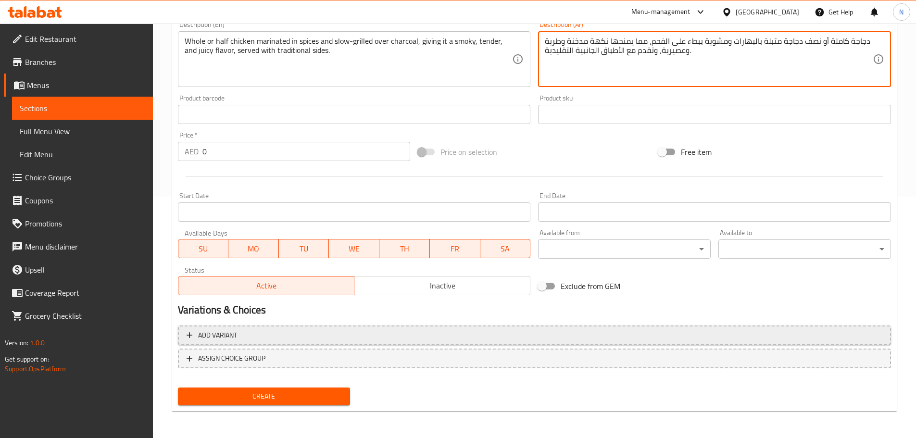
type textarea "دجاجة كاملة أو نصف دجاجة متبلة بالبهارات ومشوية ببطء على الفحم، مما يمنحها نكهة…"
click at [763, 340] on span "Add variant" at bounding box center [535, 335] width 696 height 12
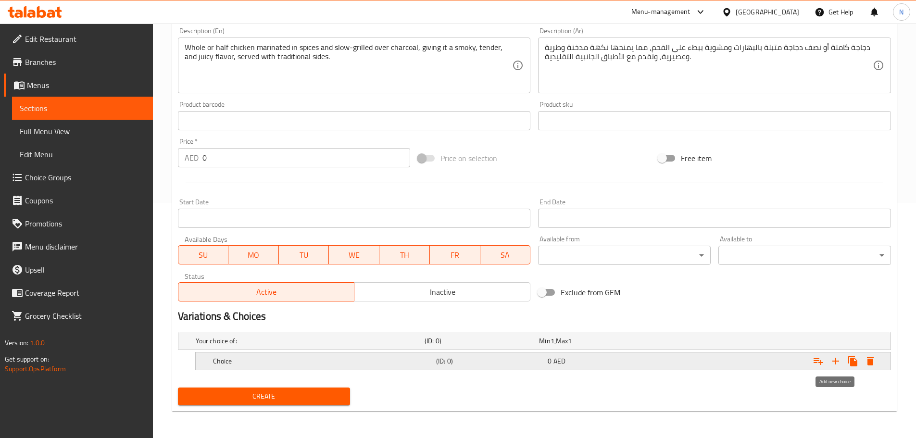
click at [836, 363] on icon "Expand" at bounding box center [835, 361] width 7 height 7
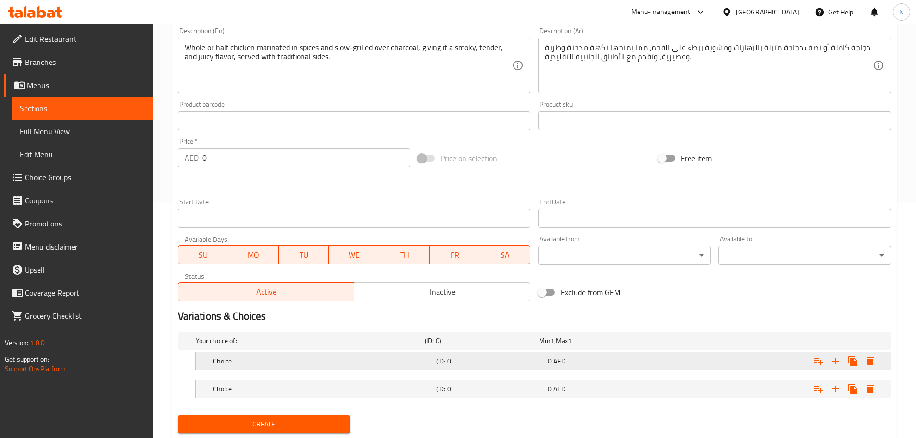
click at [285, 362] on h5 "Choice" at bounding box center [322, 361] width 219 height 10
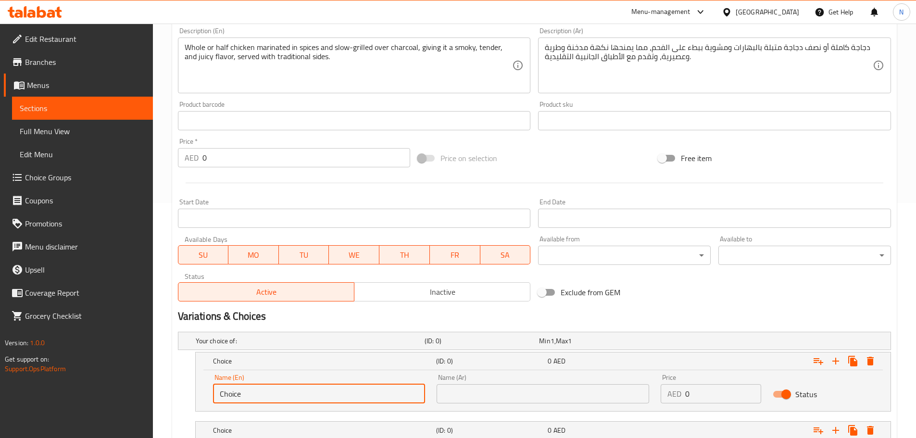
click at [249, 398] on input "Choice" at bounding box center [319, 393] width 213 height 19
click at [249, 398] on input "text" at bounding box center [319, 393] width 213 height 19
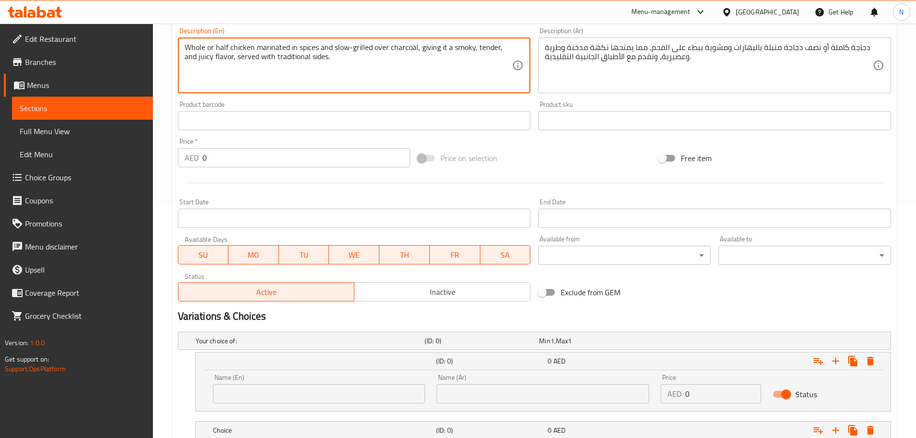
click at [194, 50] on textarea "Whole or half chicken marinated in spices and slow-grilled over charcoal, givin…" at bounding box center [349, 66] width 328 height 46
click at [274, 392] on input "text" at bounding box center [319, 393] width 213 height 19
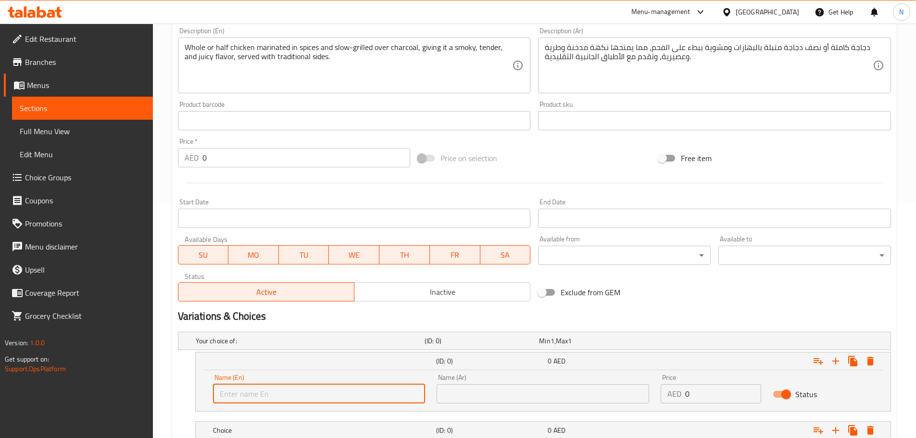
paste input "Whole"
type input "Whole"
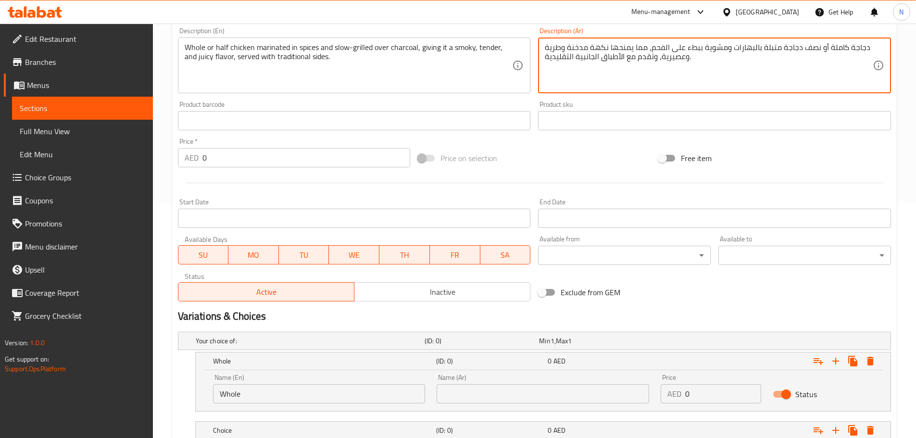
click at [835, 47] on textarea "دجاجة كاملة أو نصف دجاجة متبلة بالبهارات ومشوية ببطء على الفحم، مما يمنحها نكهة…" at bounding box center [709, 66] width 328 height 46
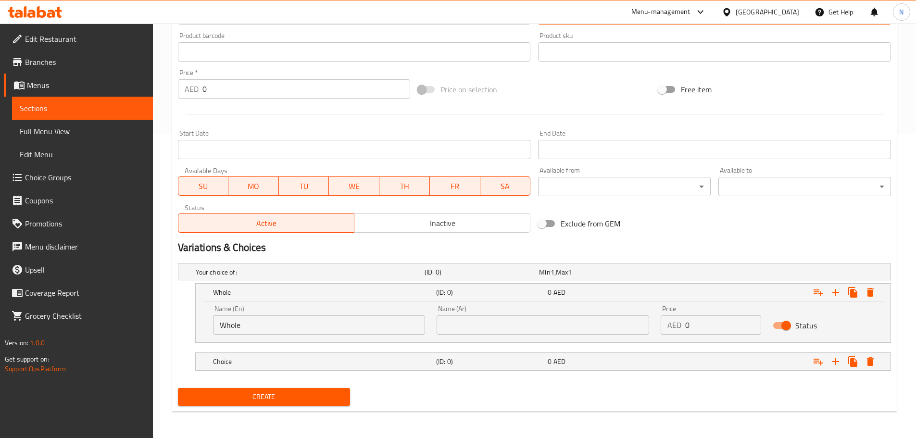
scroll to position [304, 0]
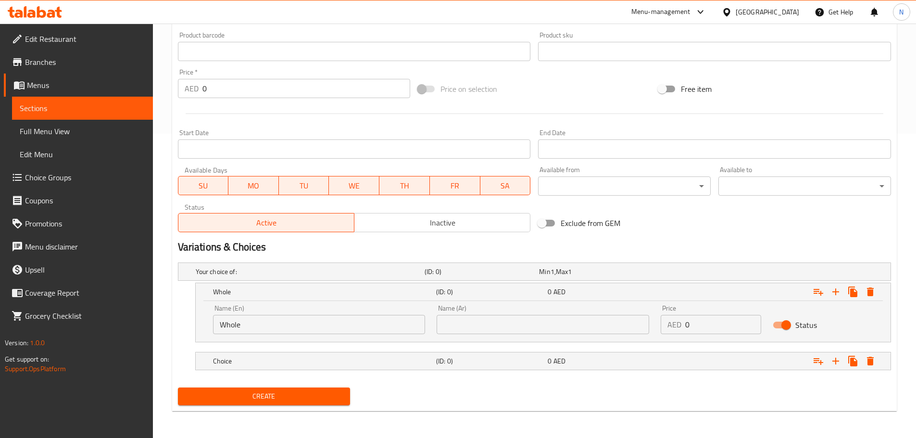
click at [630, 331] on input "text" at bounding box center [543, 324] width 213 height 19
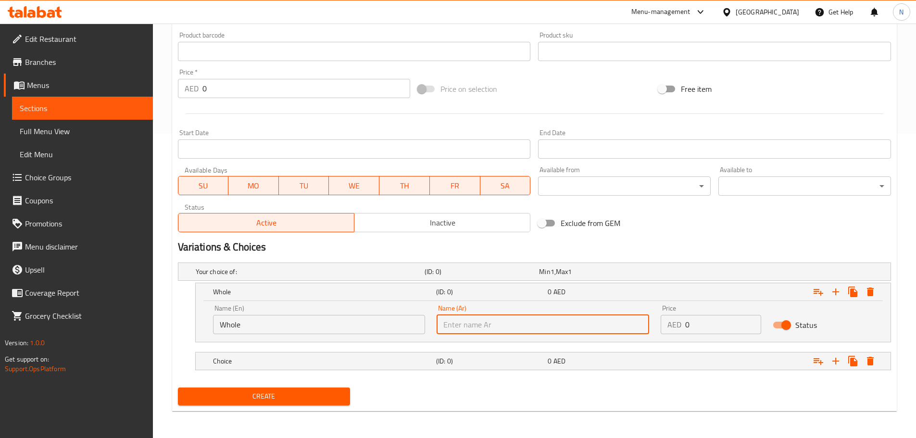
paste input "كاملة"
type input "كاملة"
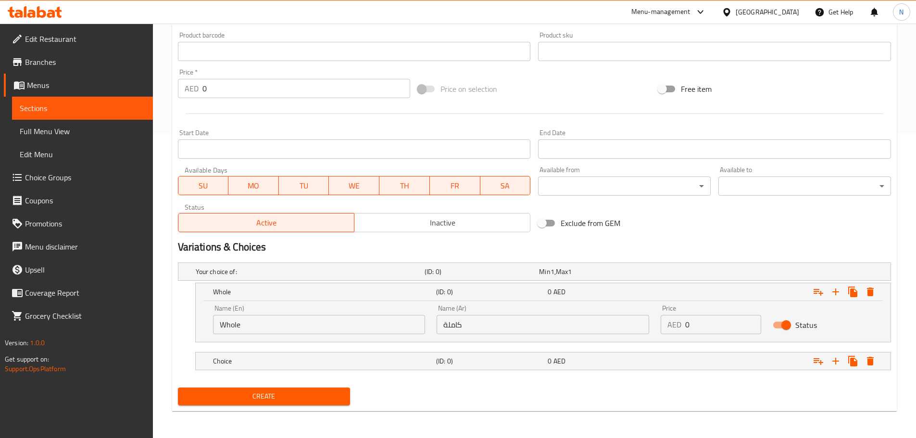
scroll to position [208, 0]
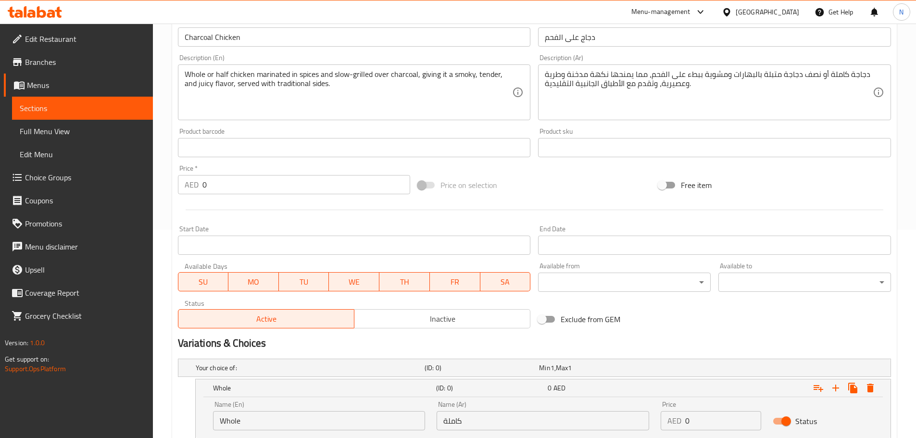
drag, startPoint x: 278, startPoint y: 214, endPoint x: 219, endPoint y: 73, distance: 153.0
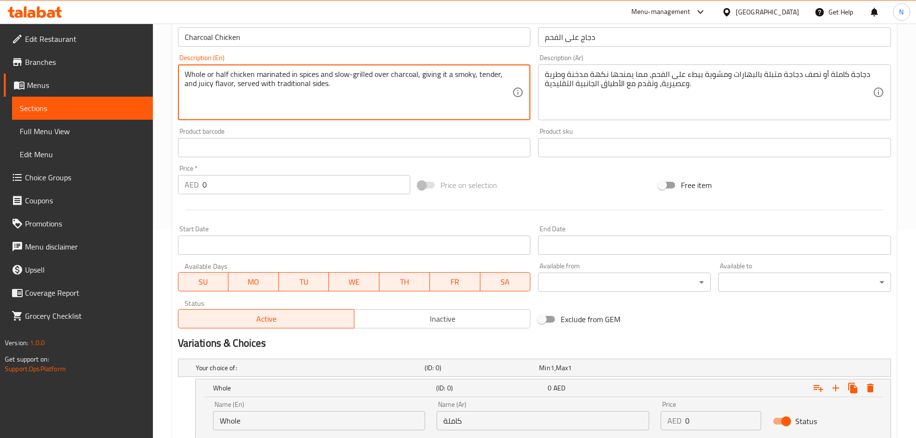
click at [219, 73] on textarea "Whole or half chicken marinated in spices and slow-grilled over charcoal, givin…" at bounding box center [349, 93] width 328 height 46
drag, startPoint x: 219, startPoint y: 73, endPoint x: 239, endPoint y: 73, distance: 20.2
click at [239, 73] on textarea "Whole or half chicken marinated in spices and slow-grilled over charcoal, givin…" at bounding box center [349, 93] width 328 height 46
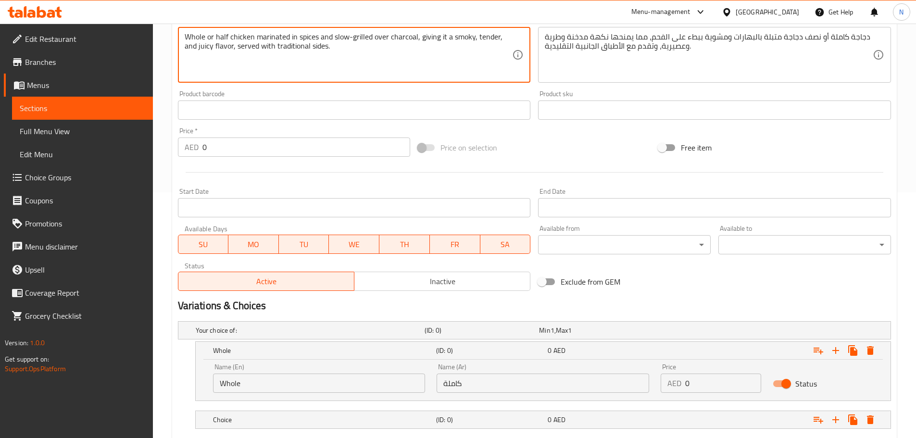
scroll to position [304, 0]
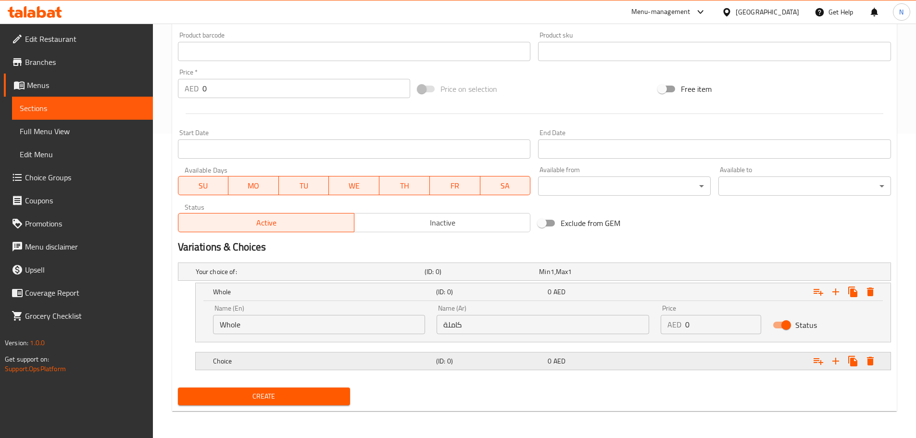
click at [269, 360] on h5 "Choice" at bounding box center [322, 361] width 219 height 10
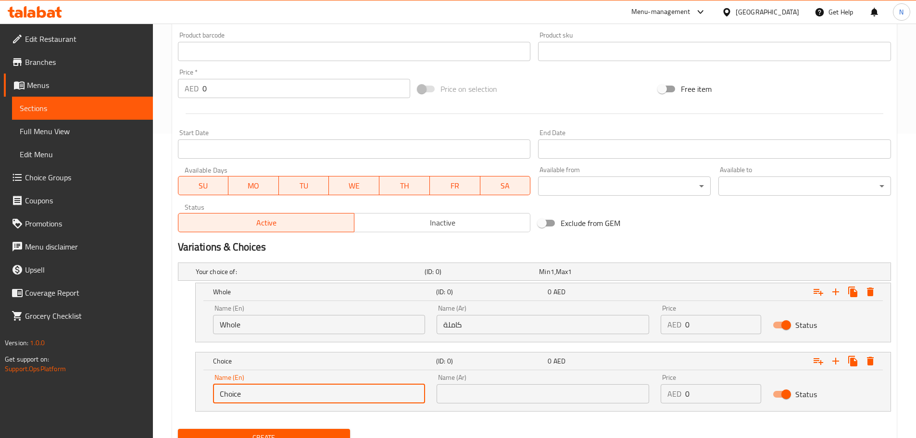
click at [263, 386] on input "Choice" at bounding box center [319, 393] width 213 height 19
click at [263, 387] on input "Choice" at bounding box center [319, 393] width 213 height 19
paste input "half chicken"
click at [251, 392] on input "half chicken" at bounding box center [319, 393] width 213 height 19
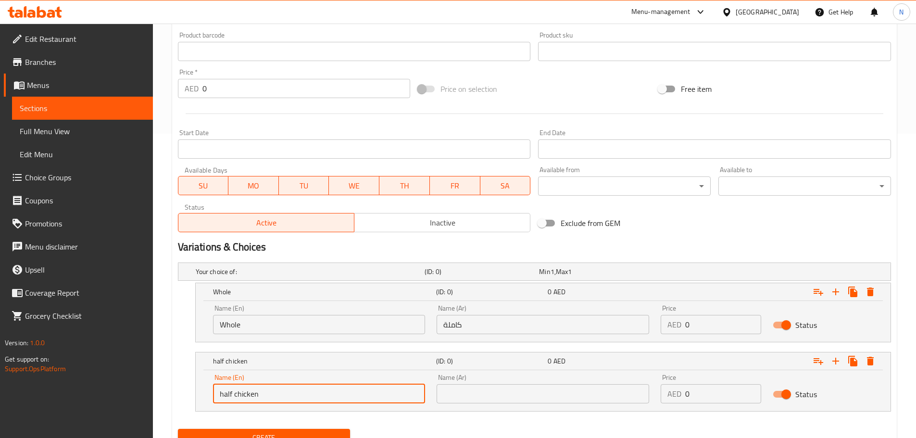
click at [251, 392] on input "half chicken" at bounding box center [319, 393] width 213 height 19
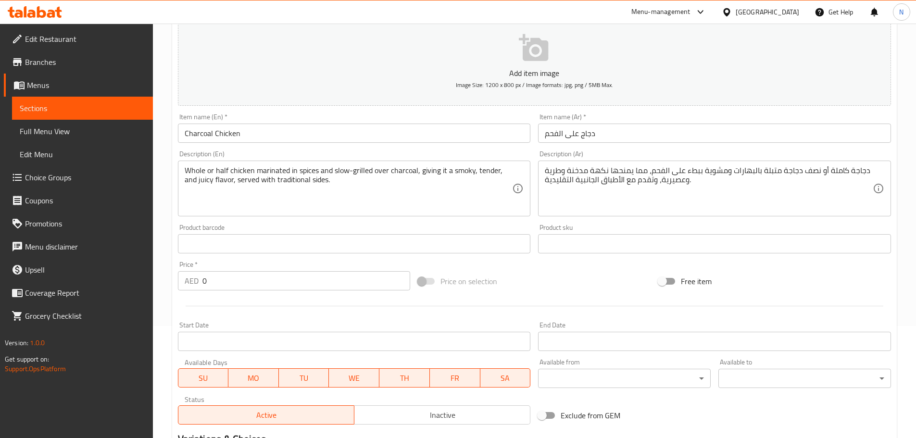
type input "Half Chicken"
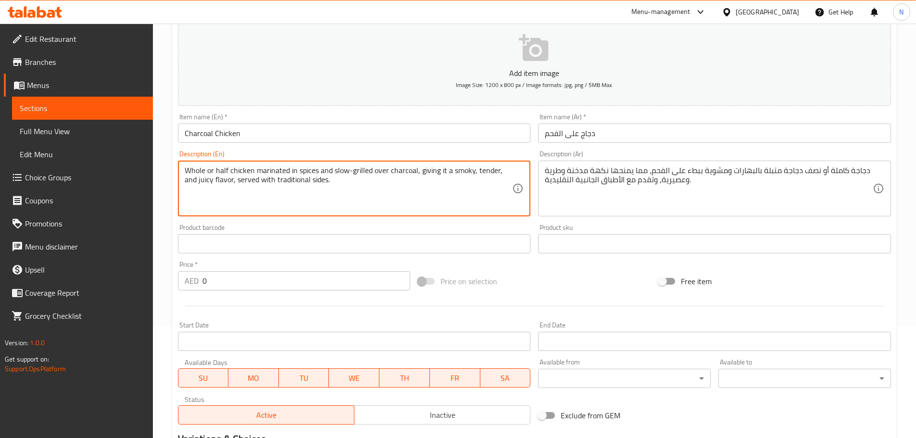
click at [236, 169] on textarea "Whole or half chicken marinated in spices and slow-grilled over charcoal, givin…" at bounding box center [349, 189] width 328 height 46
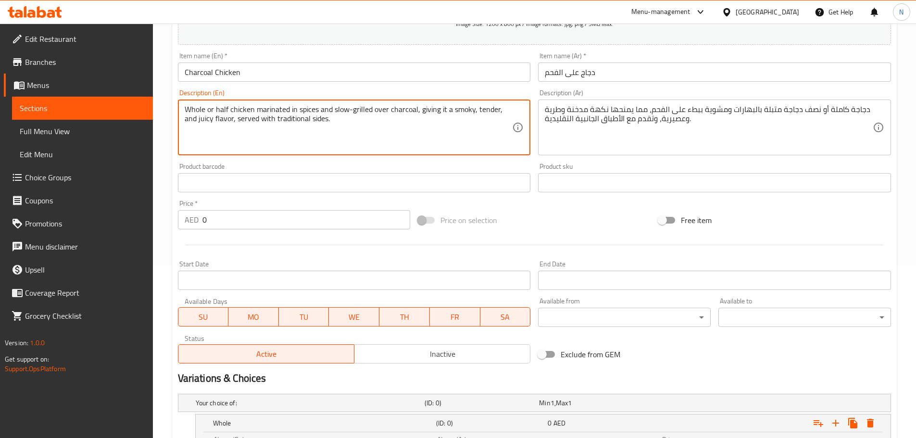
scroll to position [208, 0]
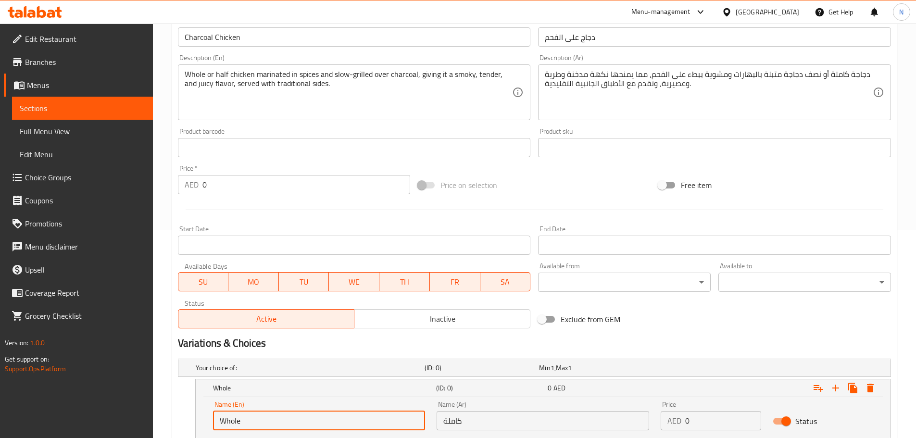
click at [267, 420] on input "Whole" at bounding box center [319, 420] width 213 height 19
paste input "chicken"
type input "Whole chicken"
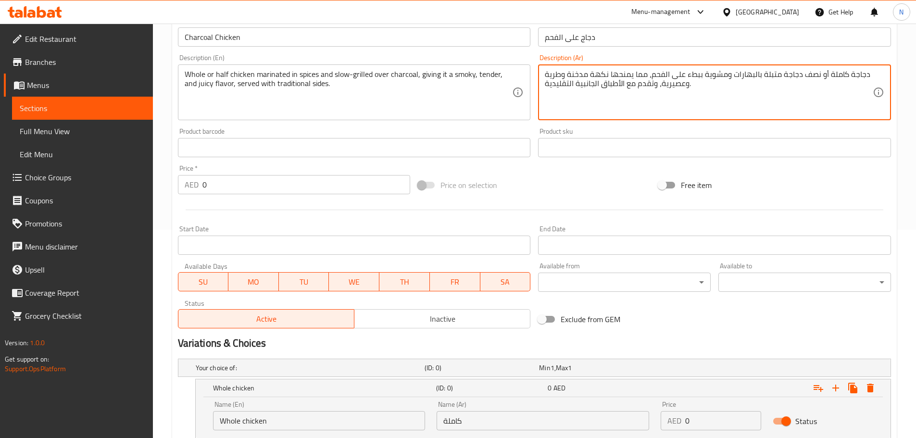
click at [856, 74] on textarea "دجاجة كاملة أو نصف دجاجة متبلة بالبهارات ومشوية ببطء على الفحم، مما يمنحها نكهة…" at bounding box center [709, 93] width 328 height 46
click at [443, 420] on input "كاملة" at bounding box center [543, 420] width 213 height 19
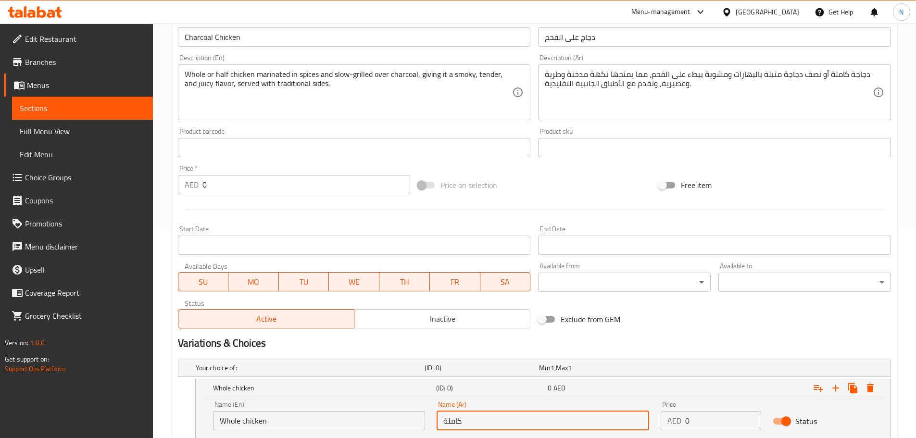
paste input "دجاجة"
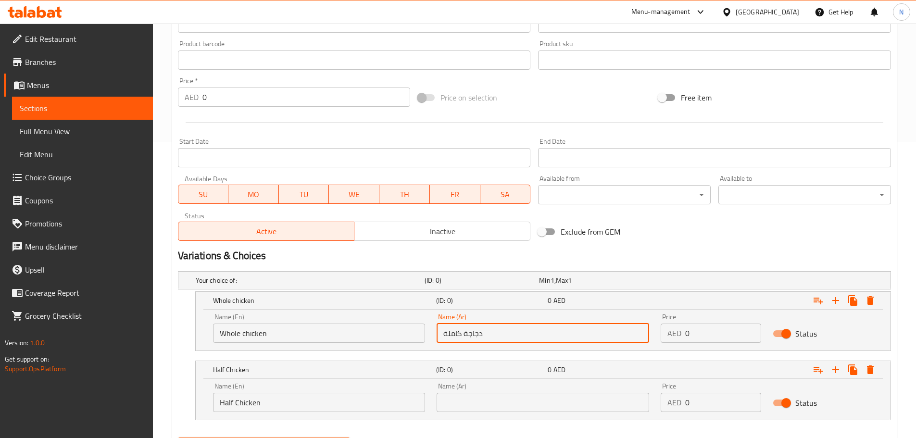
scroll to position [304, 0]
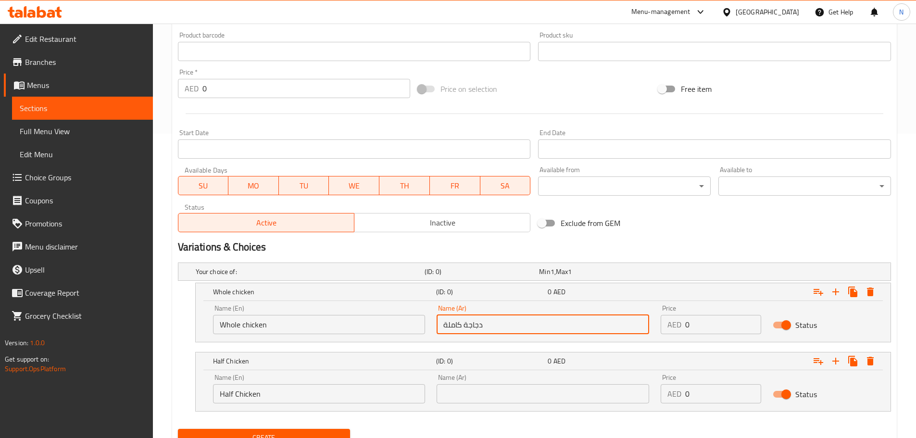
type input "دجاجة كاملة"
click at [453, 396] on input "text" at bounding box center [543, 393] width 213 height 19
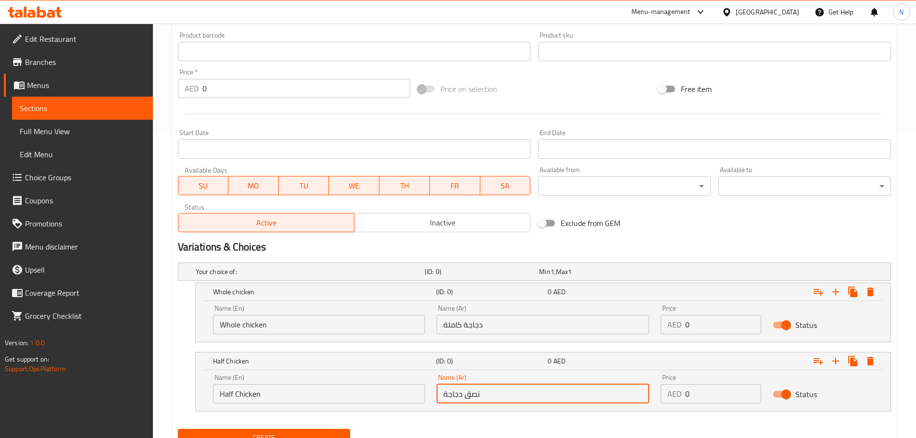
click at [467, 394] on input "نصق دجاجة" at bounding box center [543, 393] width 213 height 19
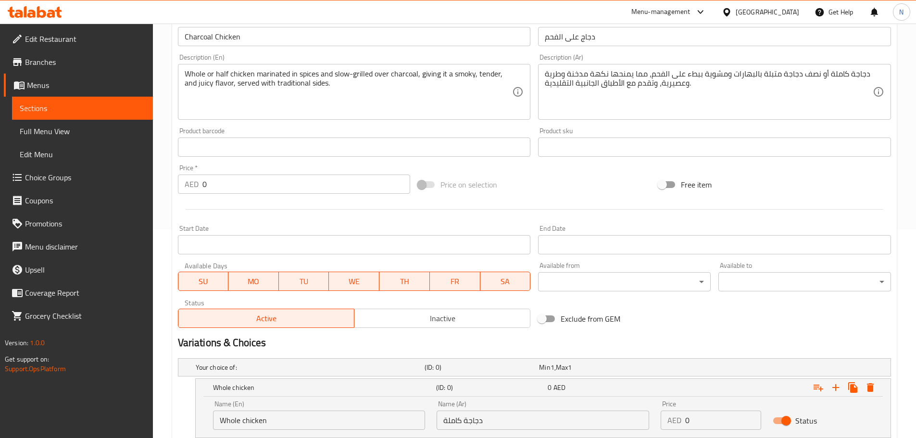
scroll to position [208, 0]
type input "نصف دجاجة"
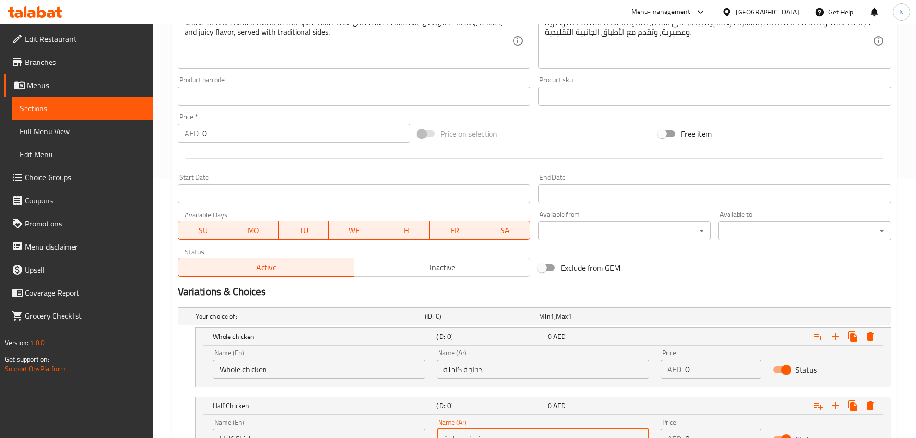
scroll to position [304, 0]
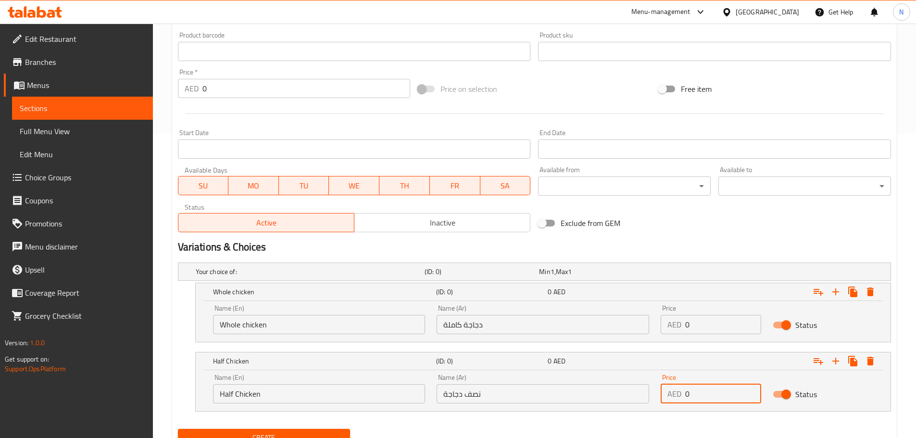
drag, startPoint x: 710, startPoint y: 399, endPoint x: 678, endPoint y: 397, distance: 31.8
click at [678, 397] on div "AED 0 Price" at bounding box center [711, 393] width 100 height 19
type input "25"
drag, startPoint x: 702, startPoint y: 324, endPoint x: 679, endPoint y: 328, distance: 23.1
click at [679, 328] on div "AED 0 Price" at bounding box center [711, 324] width 100 height 19
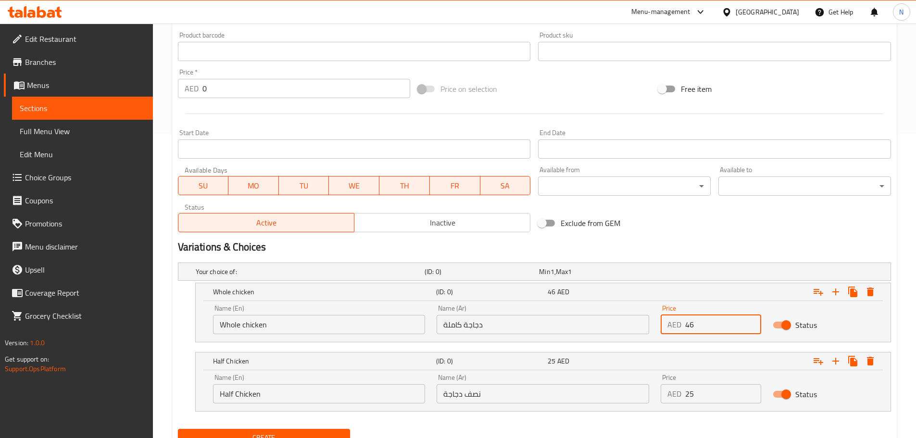
type input "46"
click at [781, 236] on div "Add item image Image Size: 1200 x 800 px / Image formats: jpg, png / 5MB Max. I…" at bounding box center [534, 29] width 721 height 414
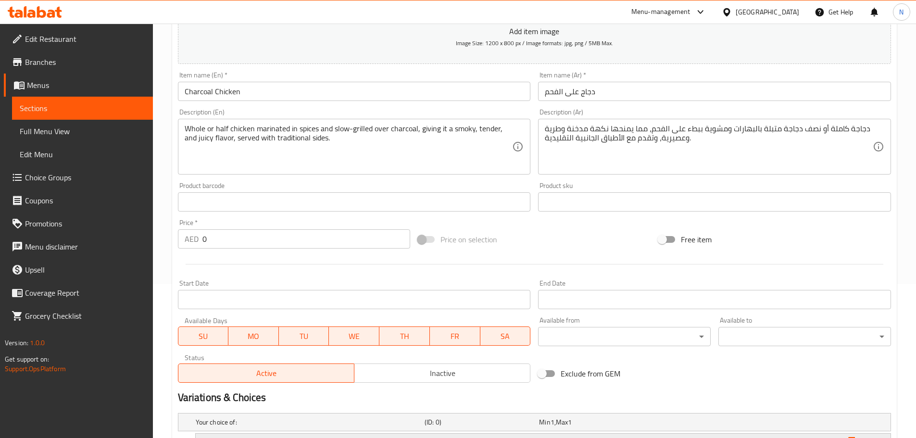
scroll to position [153, 0]
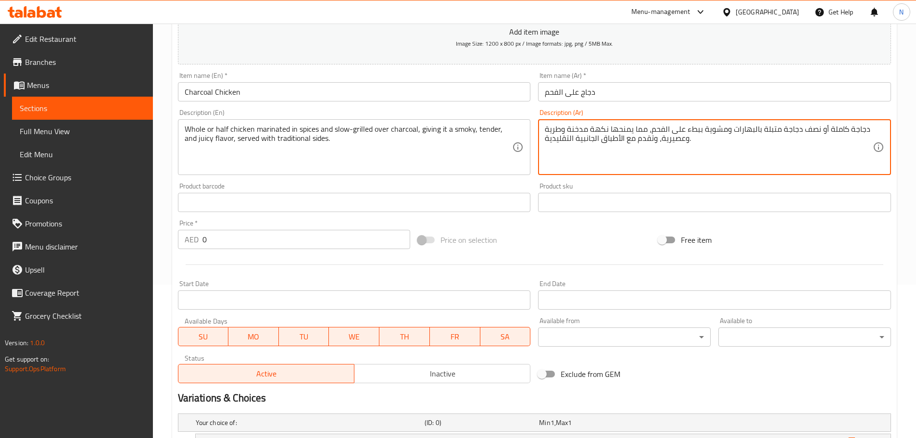
click at [618, 139] on textarea "دجاجة كاملة أو نصف دجاجة متبلة بالبهارات ومشوية ببطء على الفحم، مما يمنحها نكهة…" at bounding box center [709, 148] width 328 height 46
click at [620, 139] on textarea "دجاجة كاملة أو نصف دجاجة متبلة بالبهارات ومشوية ببطء على الفحم، مما يمنحها نكهة…" at bounding box center [709, 148] width 328 height 46
click at [593, 142] on textarea "دجاجة كاملة أو نصف دجاجة متبلة بالبهارات ومشوية ببطء على الفحم، مما يمنحها نكهة…" at bounding box center [709, 148] width 328 height 46
click at [570, 139] on textarea "دجاجة كاملة أو نصف دجاجة متبلة بالبهارات ومشوية ببطء على الفحم، مما يمنحها نكهة…" at bounding box center [709, 148] width 328 height 46
type textarea "دجاجة كاملة أو نصف دجاجة متبلة بالبهارات ومشوية ببطء على الفحم، مما يمنحها نكهة…"
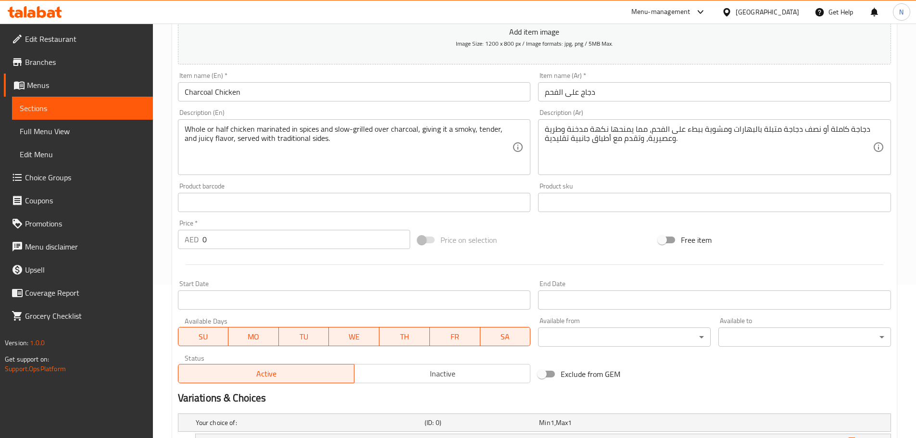
click at [568, 250] on div "Price on selection" at bounding box center [534, 240] width 240 height 26
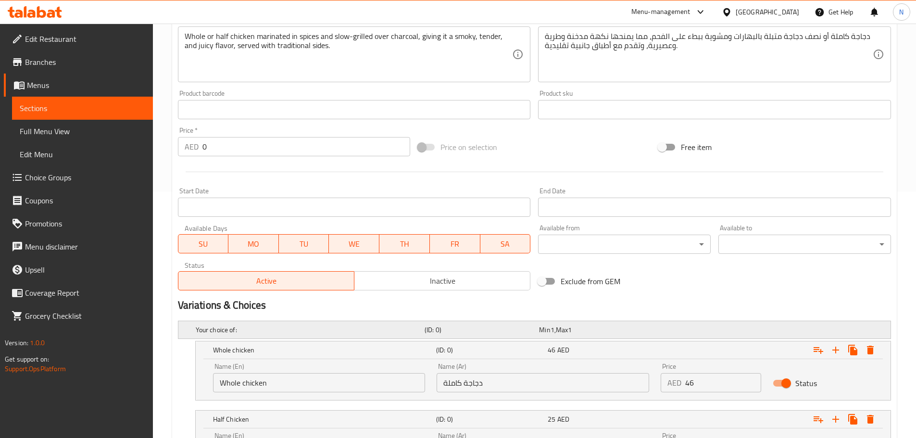
scroll to position [346, 0]
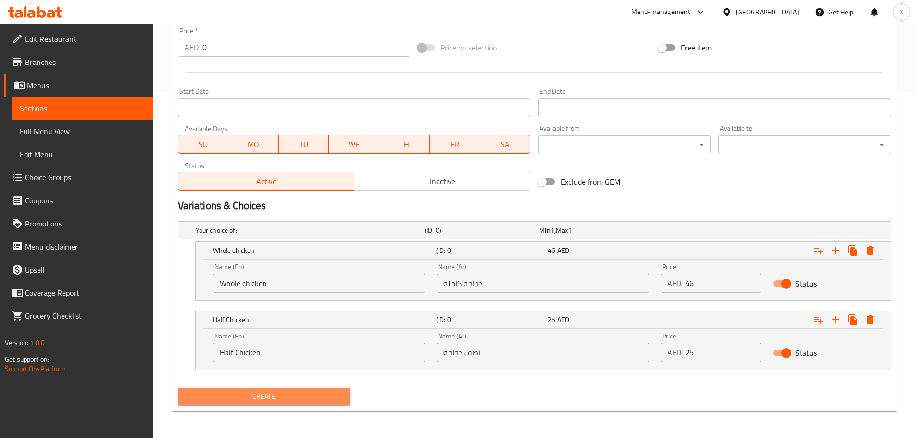
click at [266, 393] on span "Create" at bounding box center [264, 396] width 157 height 12
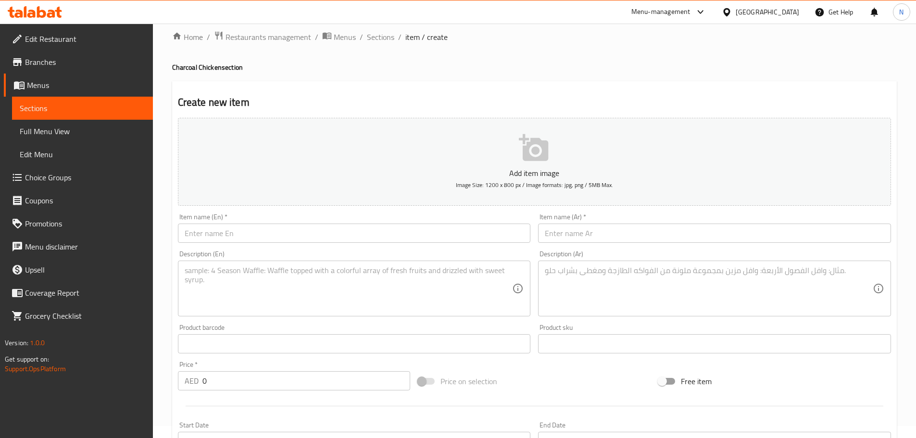
scroll to position [9, 0]
click at [379, 41] on span "Sections" at bounding box center [380, 40] width 27 height 12
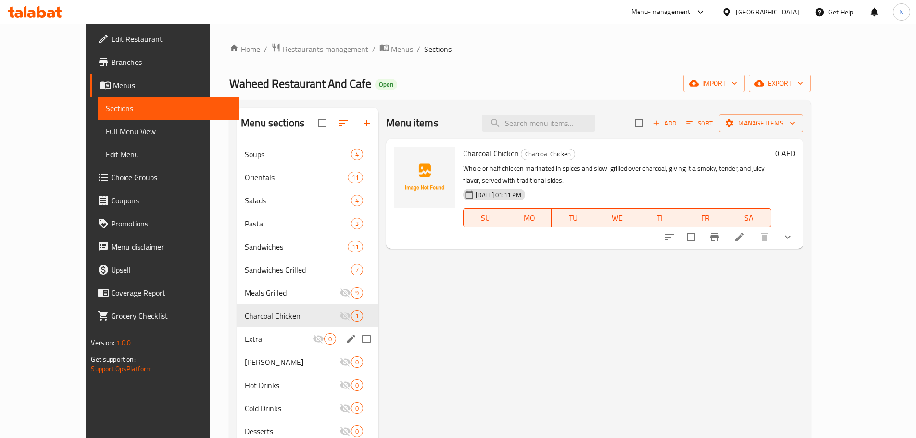
click at [245, 335] on span "Extra" at bounding box center [279, 339] width 68 height 12
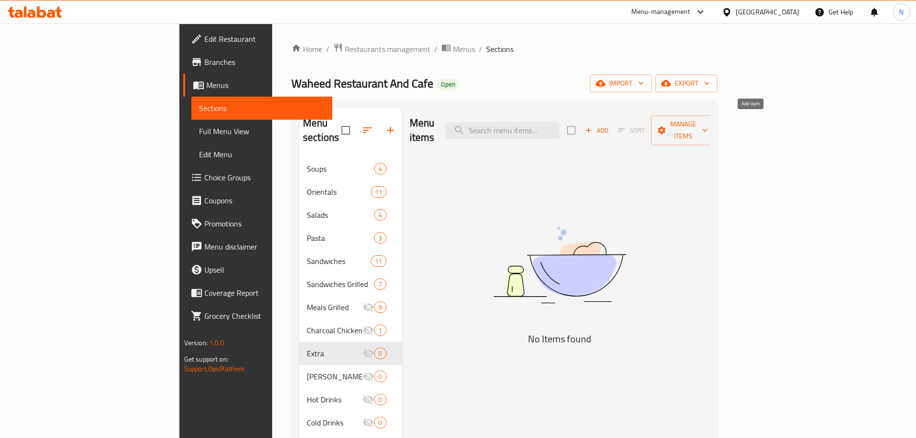
click at [610, 125] on span "Add" at bounding box center [597, 130] width 26 height 11
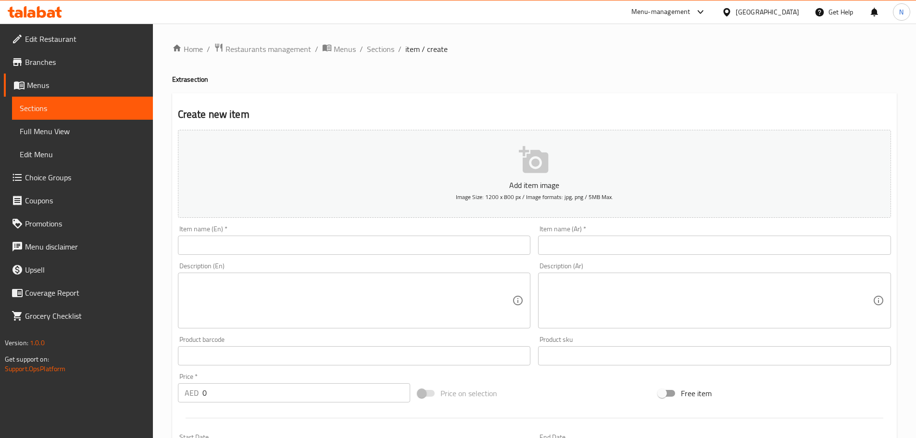
click at [413, 246] on input "text" at bounding box center [354, 245] width 353 height 19
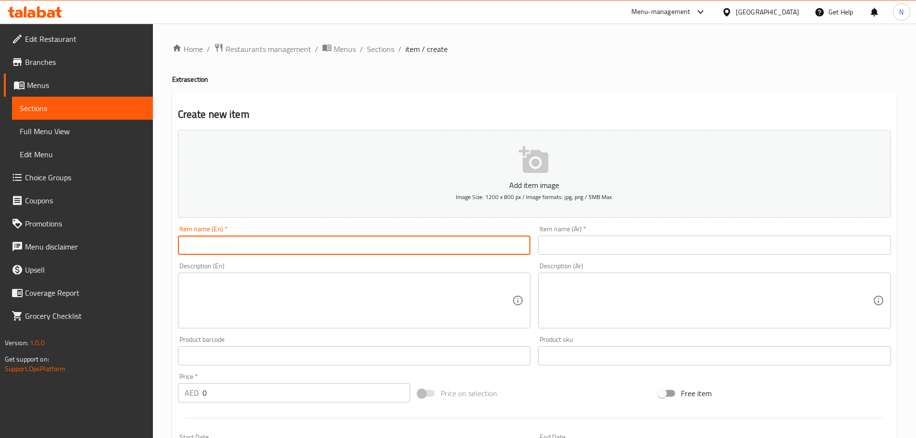
paste input "Extra Rice"
type input "Extra Rice"
click at [621, 249] on input "text" at bounding box center [714, 245] width 353 height 19
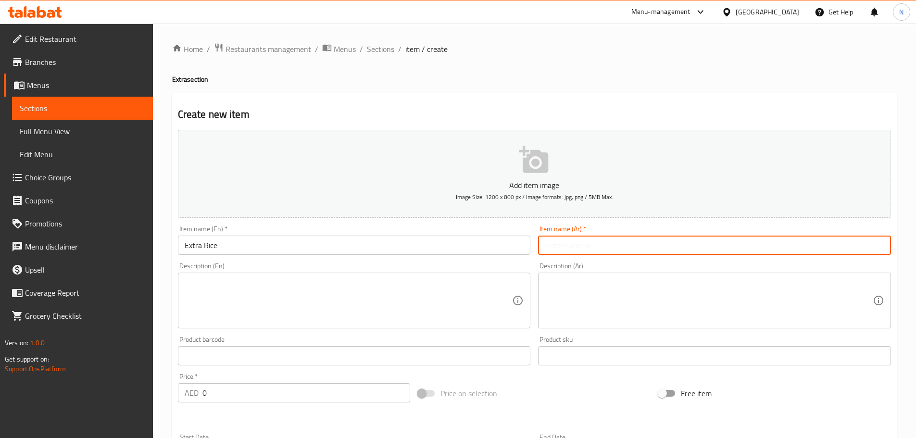
paste input "أرز إضافي"
type input "أرز إضافي"
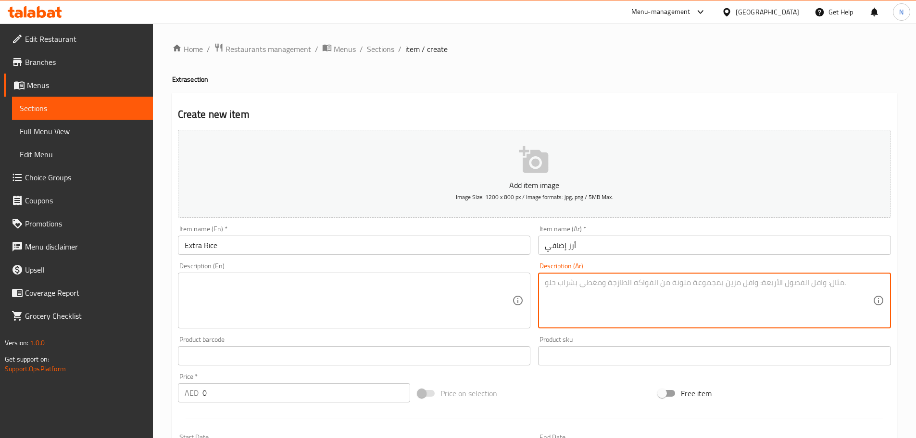
click at [579, 299] on textarea at bounding box center [709, 301] width 328 height 46
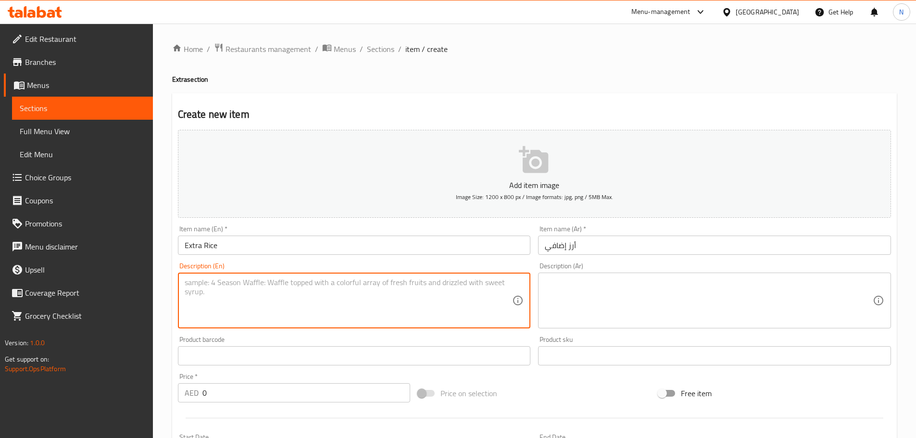
click at [352, 317] on textarea at bounding box center [349, 301] width 328 height 46
paste textarea "A generous portion of fluffy, fragrant rice served as an accompaniment to main …"
type textarea "A generous portion of fluffy, fragrant rice served as an accompaniment to main …"
click at [618, 303] on textarea at bounding box center [709, 301] width 328 height 46
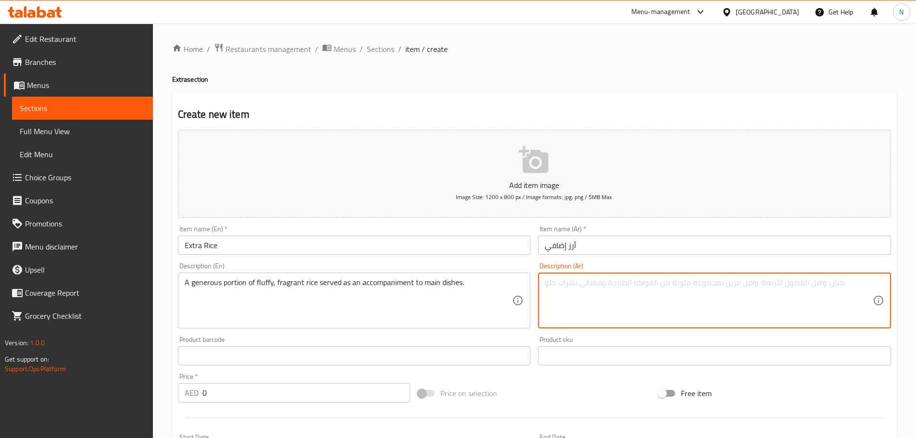
paste textarea "جزء سخي من الأرز الرقيق ذو الرائحة العطرة يقدم كمرافق للأطباق الرئيسية."
click at [732, 283] on textarea "جزء سخي من الأرز الرقيق ذو الرائحة العطرة يقدم كمرافق للأطباق الرئيسية." at bounding box center [709, 301] width 328 height 46
click at [717, 283] on textarea "جزء سخي من أرز الرقيق ذو الرائحة العطرة يقدم كمرافق للأطباق الرئيسية." at bounding box center [709, 301] width 328 height 46
click at [684, 283] on textarea "جزء سخي من أرز رقيق ذو الرائحة العطرة يقدم كمرافق للأطباق الرئيسية." at bounding box center [709, 301] width 328 height 46
click at [661, 280] on textarea "جزء سخي من أرز رقيق ذو رائحة العطرة يقدم كمرافق للأطباق الرئيسية." at bounding box center [709, 301] width 328 height 46
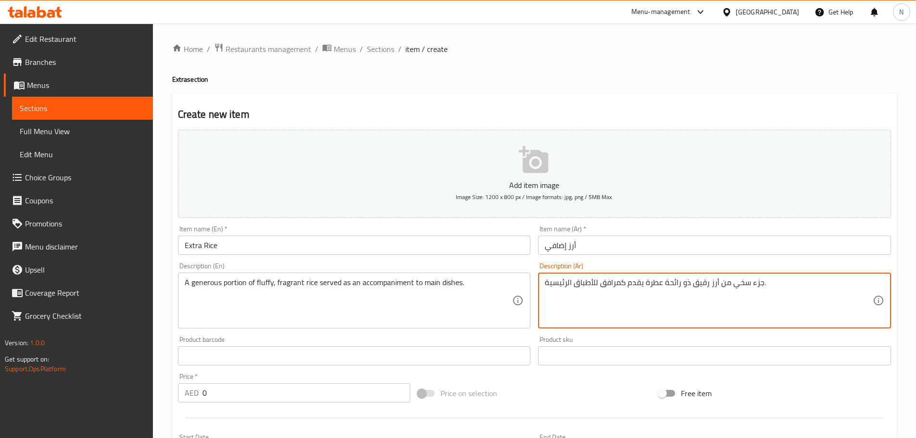
type textarea "جزء سخي من أرز رقيق ذو رائحة عطرة يقدم كمرافق للأطباق الرئيسية."
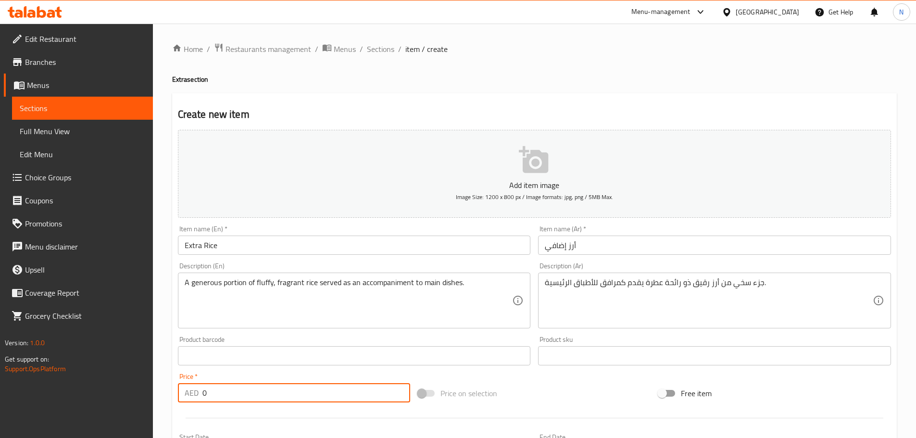
drag, startPoint x: 228, startPoint y: 402, endPoint x: 211, endPoint y: 396, distance: 18.2
click at [211, 396] on input "0" at bounding box center [306, 392] width 208 height 19
drag, startPoint x: 211, startPoint y: 394, endPoint x: 202, endPoint y: 394, distance: 9.1
click at [202, 394] on input "0" at bounding box center [306, 392] width 208 height 19
paste input "6.25"
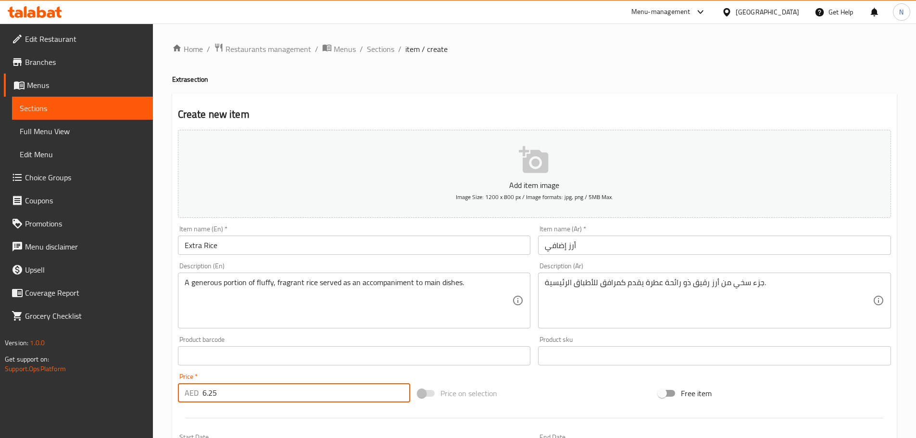
type input "6.25"
click at [487, 379] on div "Add item image Image Size: 1200 x 800 px / Image formats: jpg, png / 5MB Max. I…" at bounding box center [534, 333] width 721 height 414
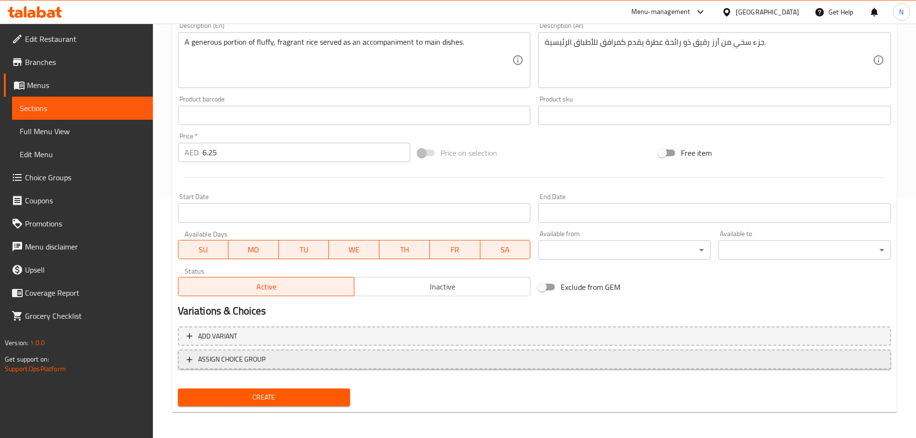
scroll to position [241, 0]
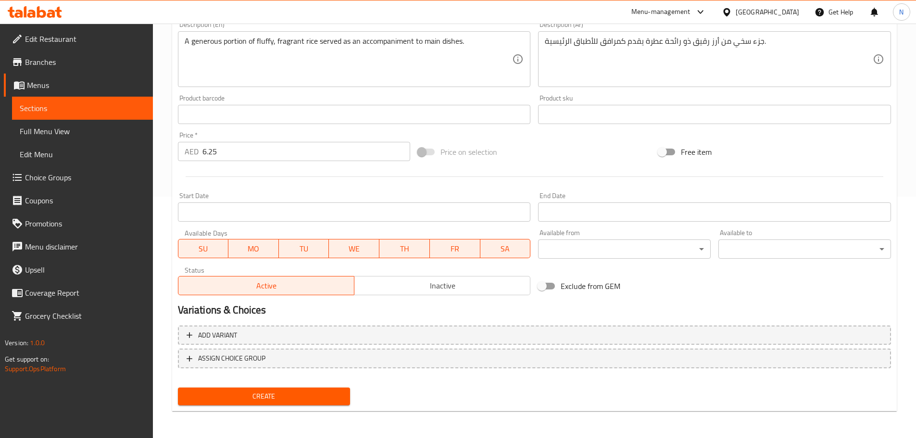
click at [251, 389] on button "Create" at bounding box center [264, 397] width 173 height 18
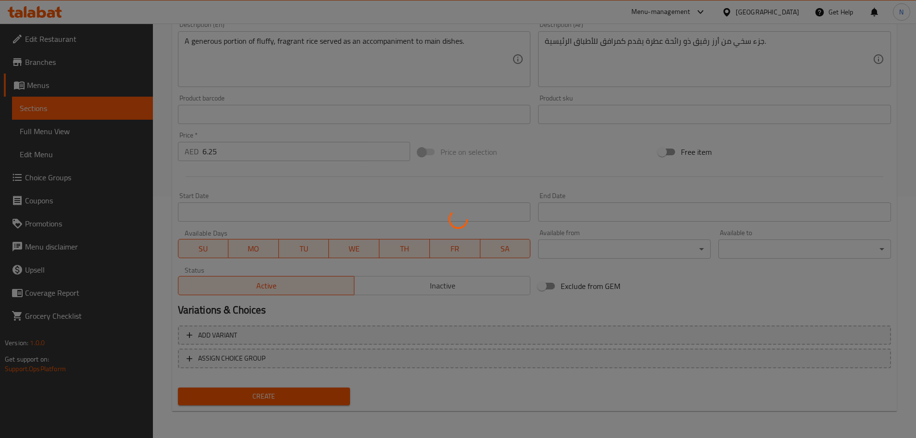
type input "0"
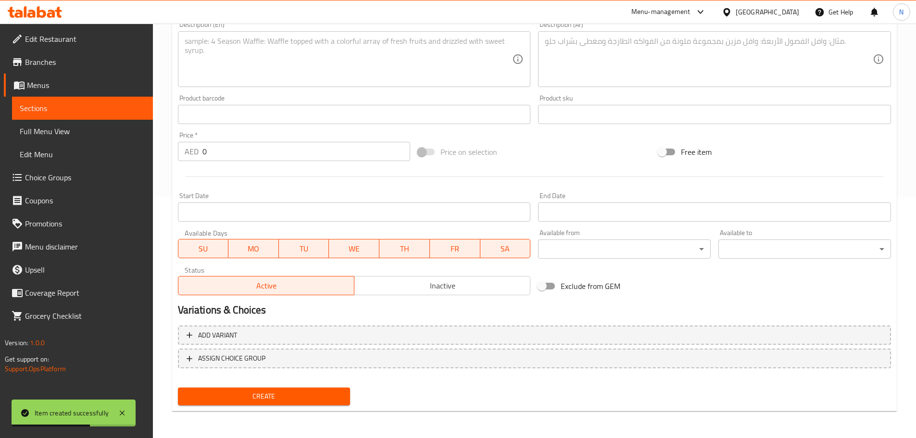
scroll to position [97, 0]
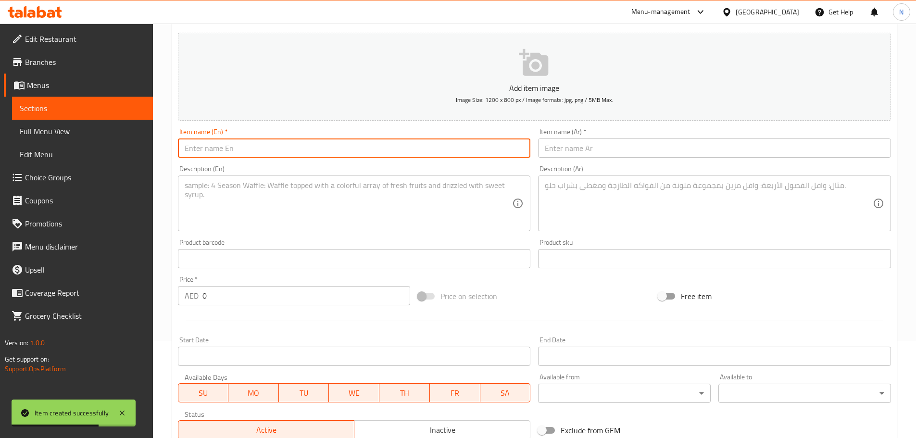
click at [291, 151] on input "text" at bounding box center [354, 147] width 353 height 19
paste input "Extra Bread"
type input "Extra Bread"
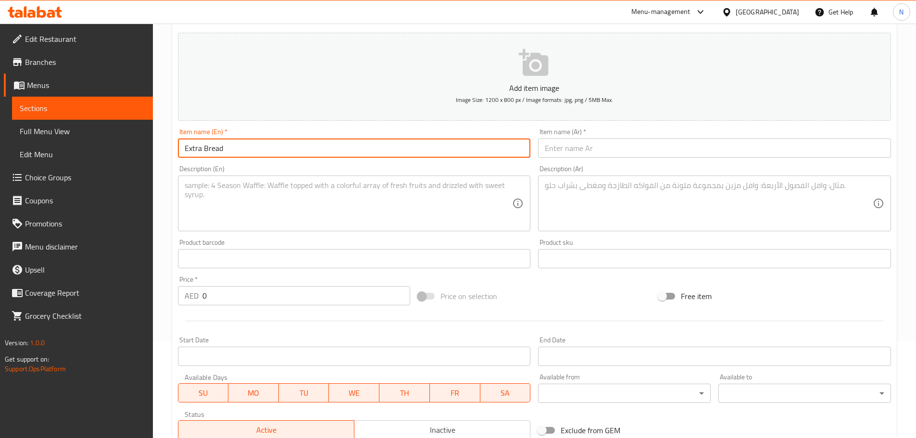
click at [558, 151] on input "text" at bounding box center [714, 147] width 353 height 19
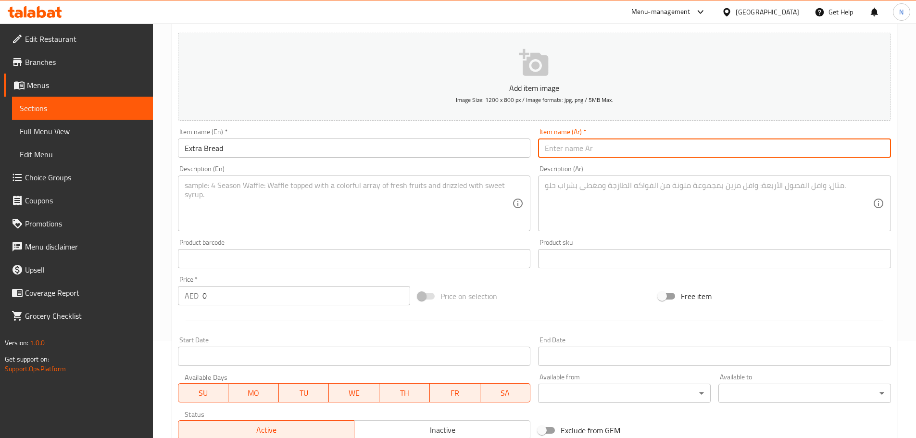
paste input "خبز إضافي"
type input "خبز إضافي"
click at [290, 200] on textarea at bounding box center [349, 204] width 328 height 46
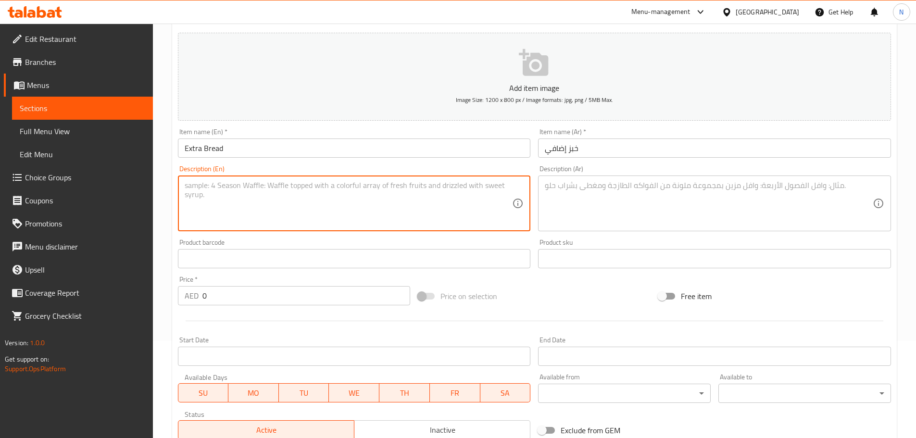
paste textarea "Freshly baked bread served warm and soft, perfect for pairing with grilled meat…"
type textarea "Freshly baked bread served warm and soft, perfect for pairing with grilled meat…"
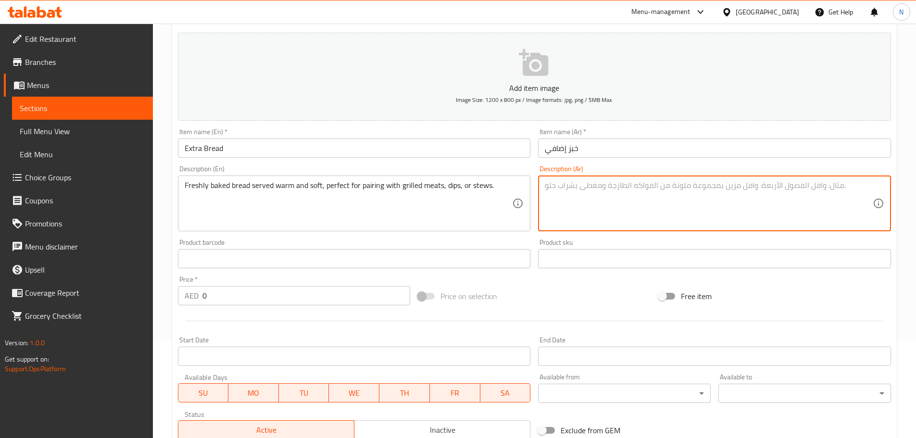
click at [618, 222] on textarea at bounding box center [709, 204] width 328 height 46
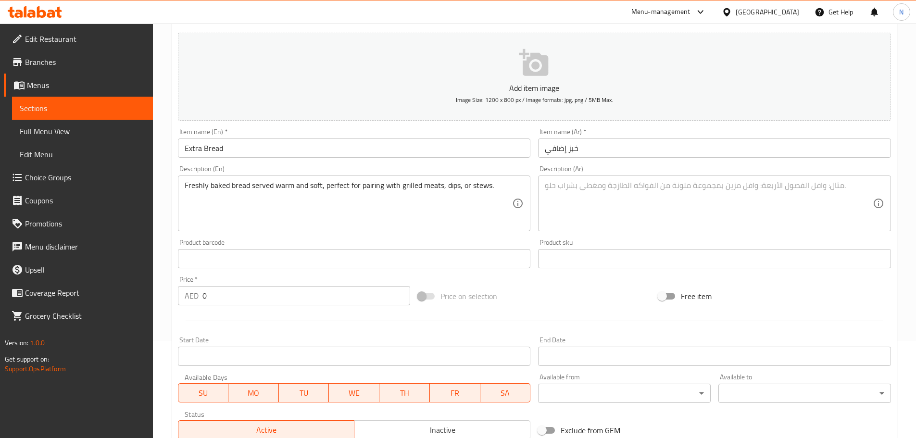
click at [606, 227] on div "Description (Ar)" at bounding box center [714, 203] width 353 height 56
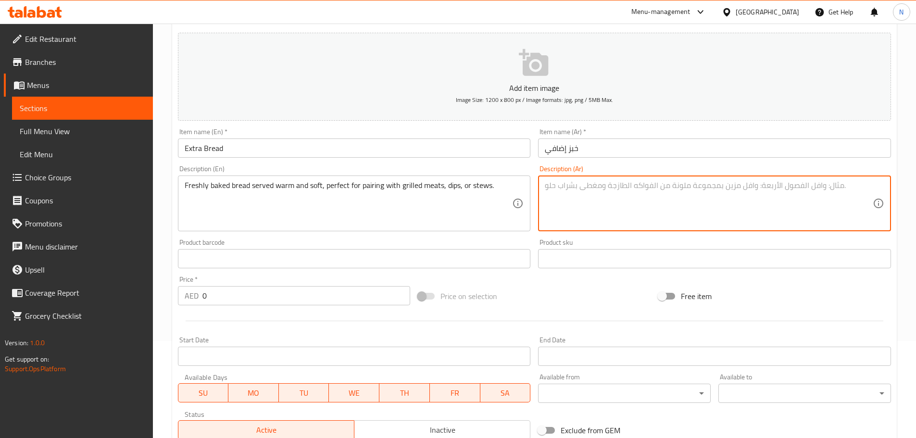
click at [607, 221] on textarea at bounding box center [709, 204] width 328 height 46
paste textarea "خبز طازج يتم تقديمه دافئًا وطريًا، مثاليًا لتناوله مع اللحوم المشوية أو الصلصات…"
click at [659, 184] on textarea "خبز طازج يتم تقديمه دافئًا وطريًا، مثاليًا لتناوله مع اللحوم المشوية أو الصلصات…" at bounding box center [709, 204] width 328 height 46
click at [635, 184] on textarea "خبز طازج يتم تقديمه دافئًا وطريًا، مثاليًا لتناوله مع لحوم المشوية أو الصلصات أ…" at bounding box center [709, 204] width 328 height 46
click at [599, 186] on textarea "خبز طازج يتم تقديمه دافئًا وطريًا، مثاليًا لتناوله مع لحوم مشوية أو الصلصات أو …" at bounding box center [709, 204] width 328 height 46
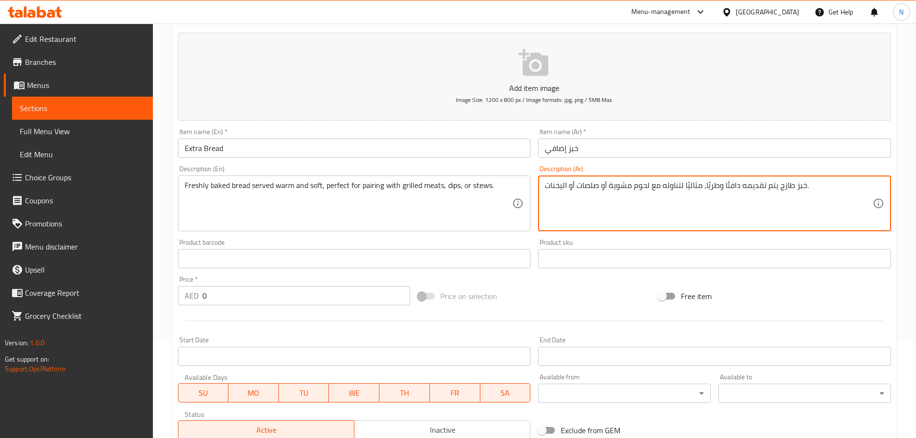
click at [562, 185] on textarea "خبز طازج يتم تقديمه دافئًا وطريًا، مثاليًا لتناوله مع لحوم مشوية أو صلصات أو ال…" at bounding box center [709, 204] width 328 height 46
click at [563, 184] on textarea "خبز طازج يتم تقديمه دافئًا وطريًا، مثاليًا لتناوله مع لحوم مشوية أو صلصات أو ال…" at bounding box center [709, 204] width 328 height 46
type textarea "خبز طازج يتم تقديمه دافئًا وطريًا، مثاليًا لتناوله مع لحوم مشوية أو صلصات أو يخ…"
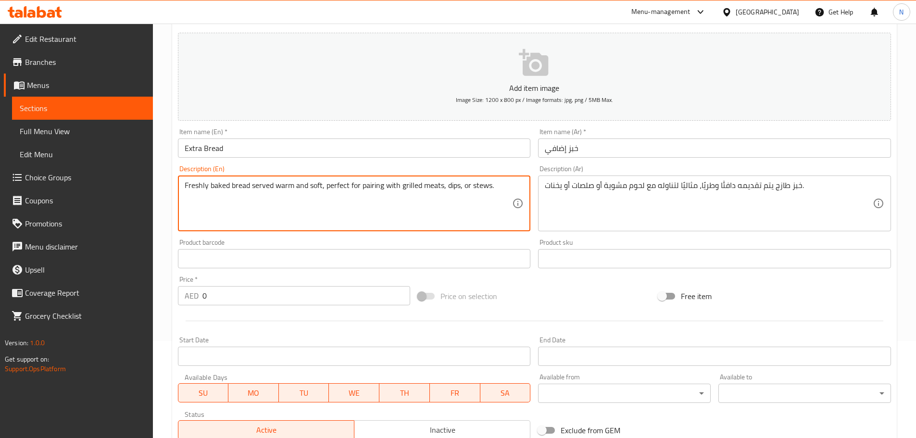
paste textarea "6.25 1aed/per pcs"
type textarea "Freshly baked bread served warm and soft, perfect for pairing with grilled meat…"
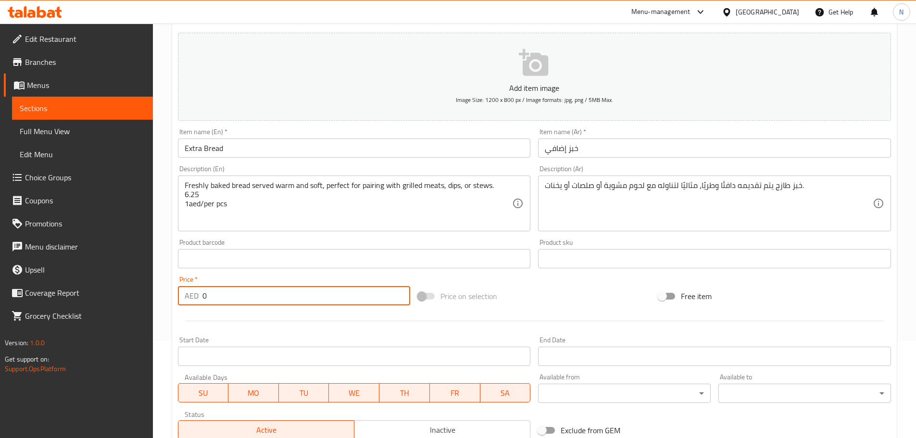
drag, startPoint x: 207, startPoint y: 294, endPoint x: 199, endPoint y: 298, distance: 9.0
click at [199, 298] on div "AED 0 Price *" at bounding box center [294, 295] width 233 height 19
type input "1"
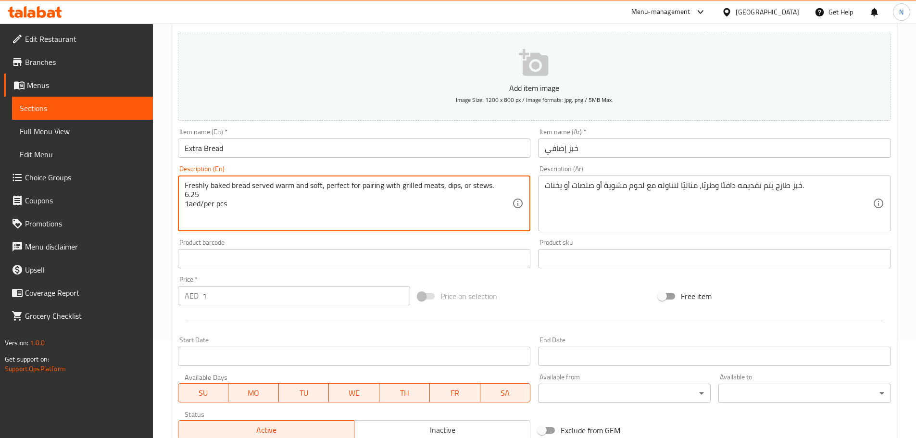
drag, startPoint x: 204, startPoint y: 202, endPoint x: 186, endPoint y: 207, distance: 18.9
click at [186, 207] on textarea "Freshly baked bread served warm and soft, perfect for pairing with grilled meat…" at bounding box center [349, 204] width 328 height 46
click at [188, 206] on textarea "Freshly baked bread served warm and soft, perfect for pairing with grilled meat…" at bounding box center [349, 204] width 328 height 46
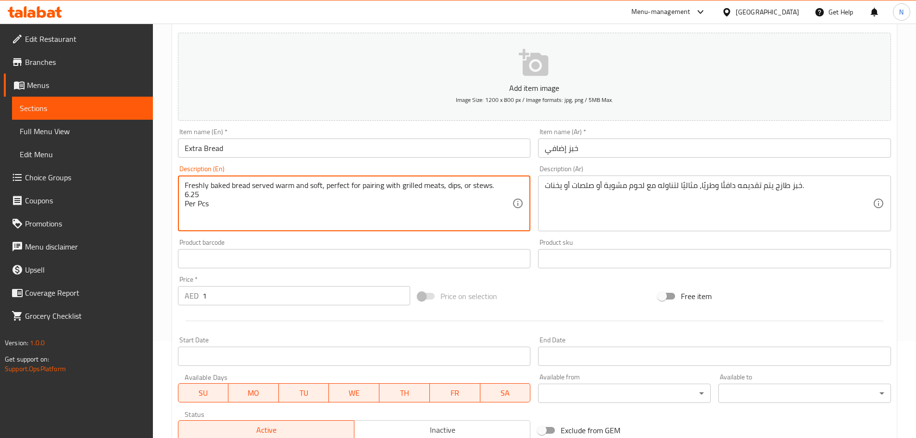
click at [203, 204] on textarea "Freshly baked bread served warm and soft, perfect for pairing with grilled meat…" at bounding box center [349, 204] width 328 height 46
type textarea "Freshly baked bread served warm and soft, perfect for pairing with grilled meat…"
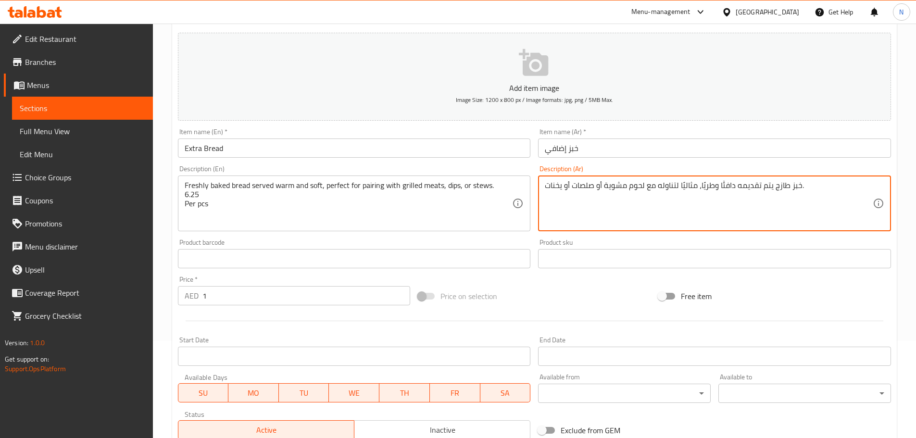
click at [825, 186] on textarea "خبز طازج يتم تقديمه دافئًا وطريًا، مثاليًا لتناوله مع لحوم مشوية أو صلصات أو يخ…" at bounding box center [709, 204] width 328 height 46
paste textarea "لكل قطعة"
type textarea "خبز طازج يتم تقديمه دافئًا وطريًا، مثاليًا لتناوله مع لحوم مشوية أو صلصات أو يخ…"
click at [584, 297] on div "Price on selection" at bounding box center [534, 296] width 240 height 26
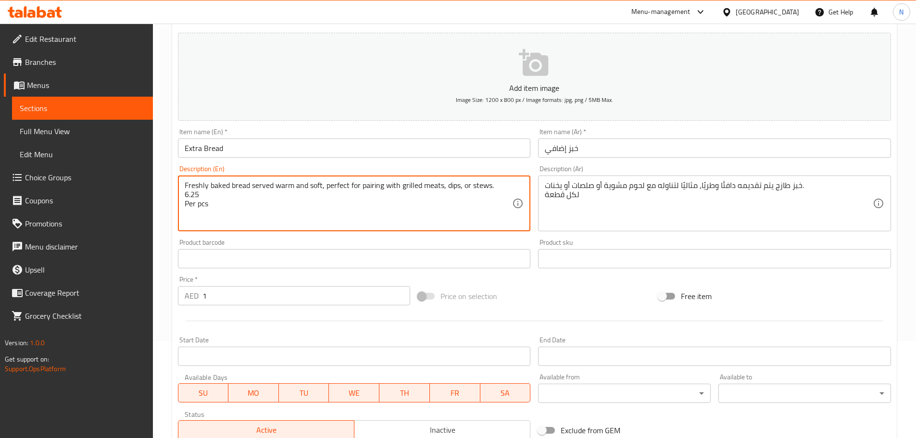
click at [192, 197] on textarea "Freshly baked bread served warm and soft, perfect for pairing with grilled meat…" at bounding box center [349, 204] width 328 height 46
click at [193, 196] on textarea "Freshly baked bread served warm and soft, perfect for pairing with grilled meat…" at bounding box center [349, 204] width 328 height 46
click at [190, 193] on textarea "Freshly baked bread served warm and soft, perfect for pairing with grilled meat…" at bounding box center [349, 204] width 328 height 46
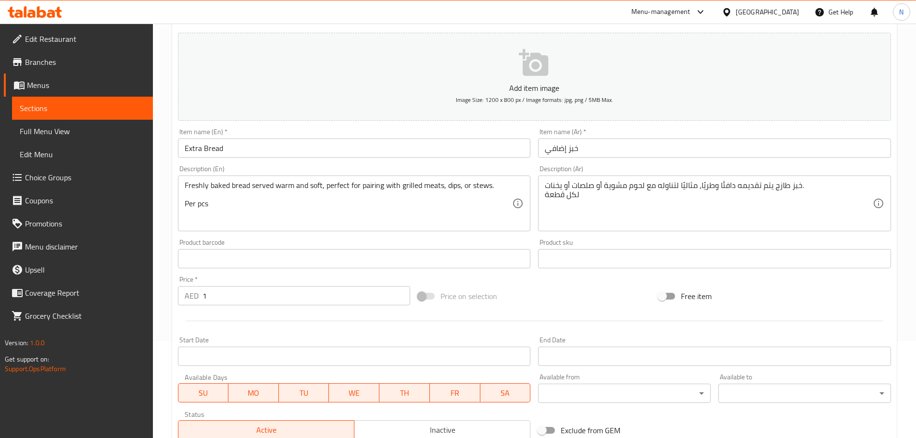
click at [183, 205] on div "Freshly baked bread served warm and soft, perfect for pairing with grilled meat…" at bounding box center [354, 203] width 353 height 56
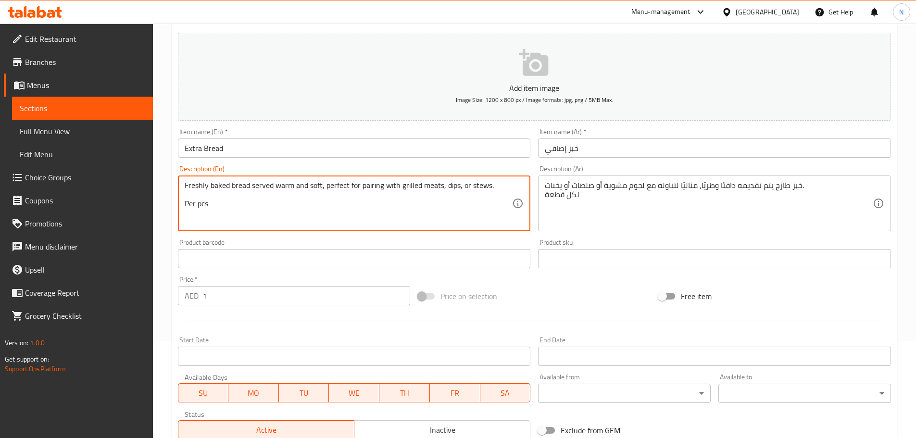
click at [185, 204] on textarea "Freshly baked bread served warm and soft, perfect for pairing with grilled meat…" at bounding box center [349, 204] width 328 height 46
click at [186, 205] on textarea "Freshly baked bread served warm and soft, perfect for pairing with grilled meat…" at bounding box center [349, 204] width 328 height 46
click at [221, 196] on textarea "Freshly baked bread served warm and soft, perfect for pairing with grilled meat…" at bounding box center [349, 204] width 328 height 46
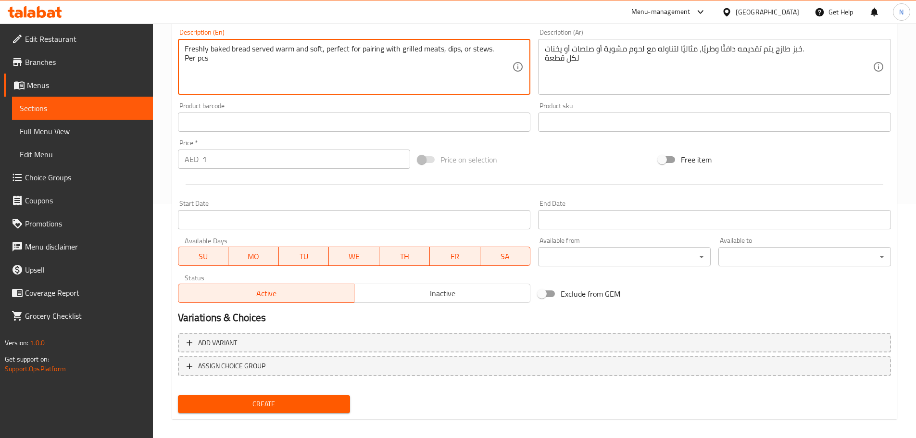
scroll to position [241, 0]
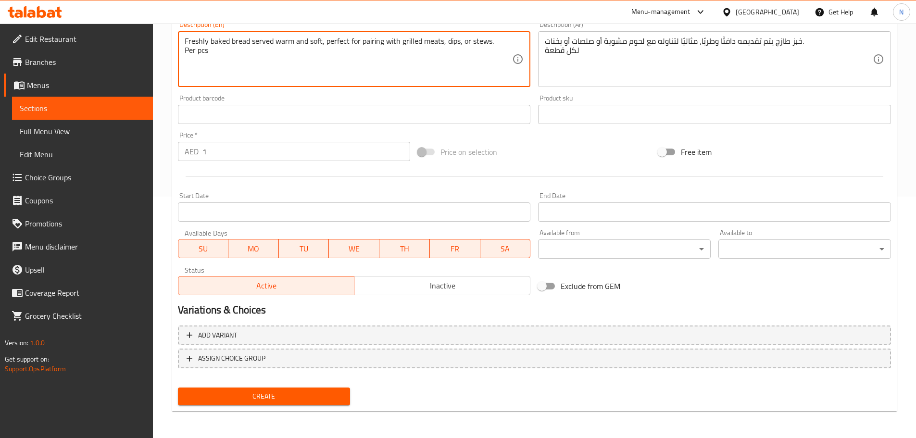
type textarea "Freshly baked bread served warm and soft, perfect for pairing with grilled meat…"
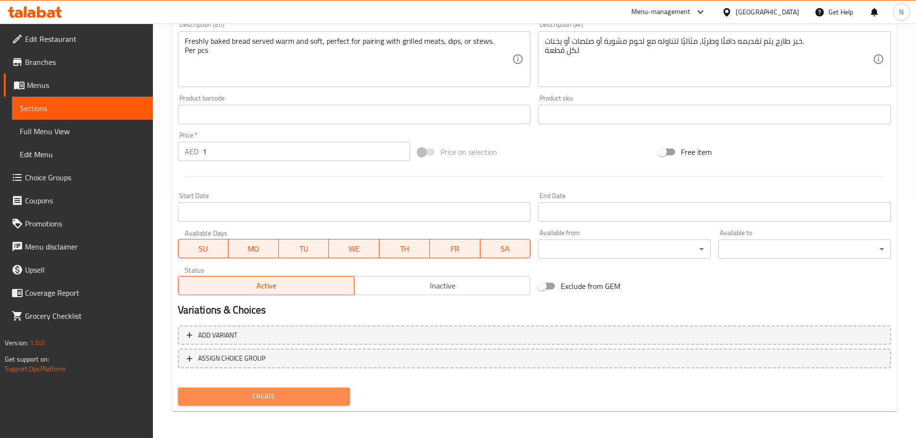
click at [257, 398] on span "Create" at bounding box center [264, 396] width 157 height 12
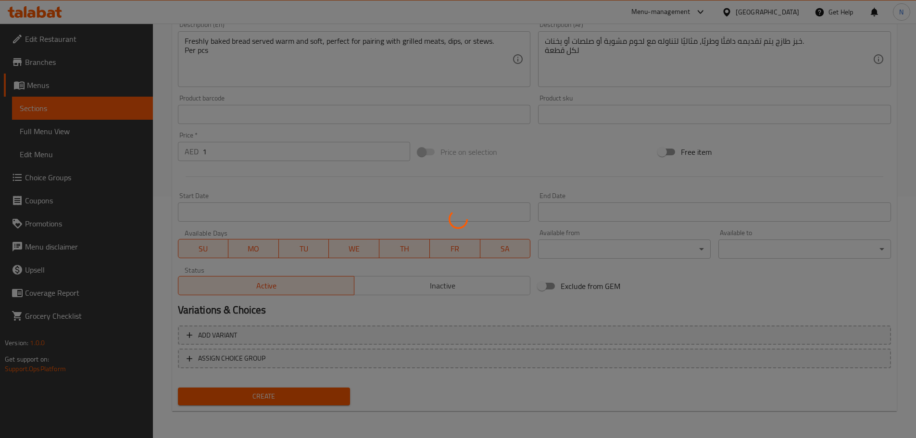
type input "0"
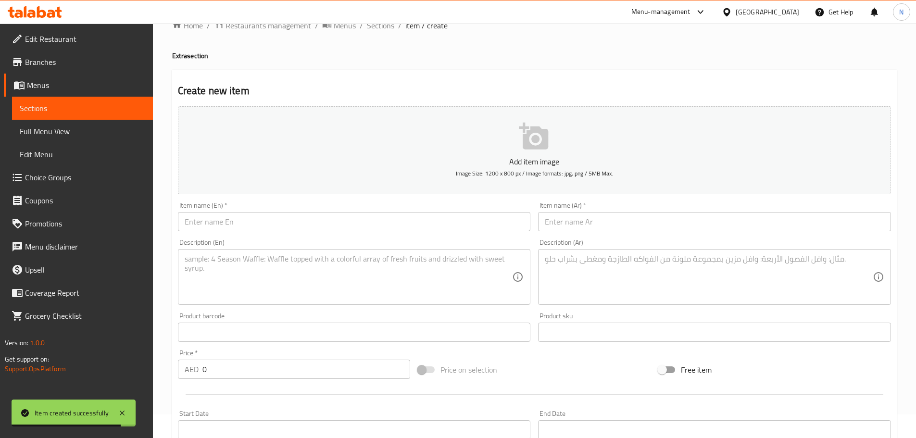
scroll to position [0, 0]
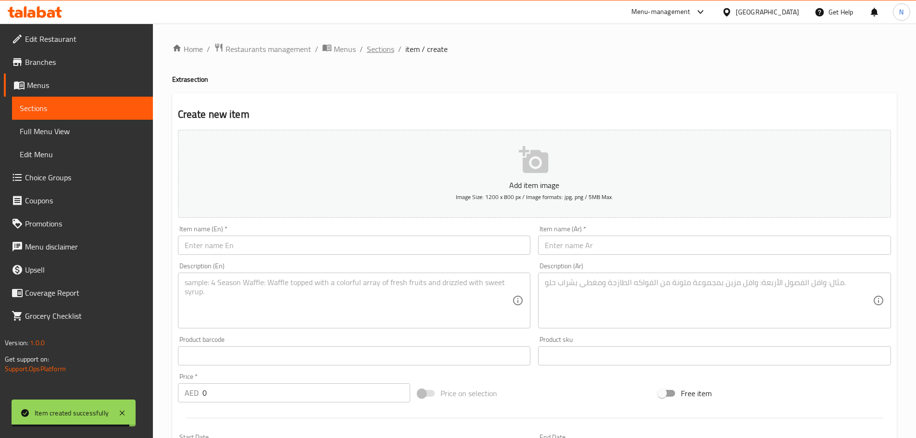
click at [381, 54] on span "Sections" at bounding box center [380, 49] width 27 height 12
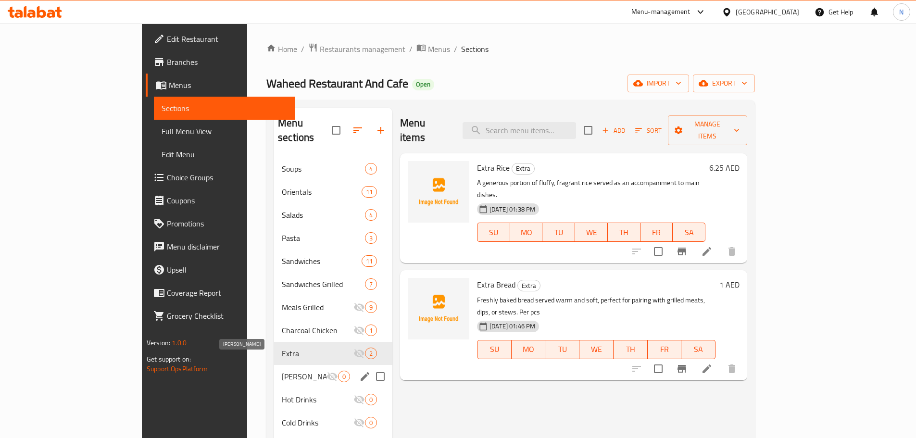
click at [282, 371] on span "[PERSON_NAME]" at bounding box center [304, 377] width 45 height 12
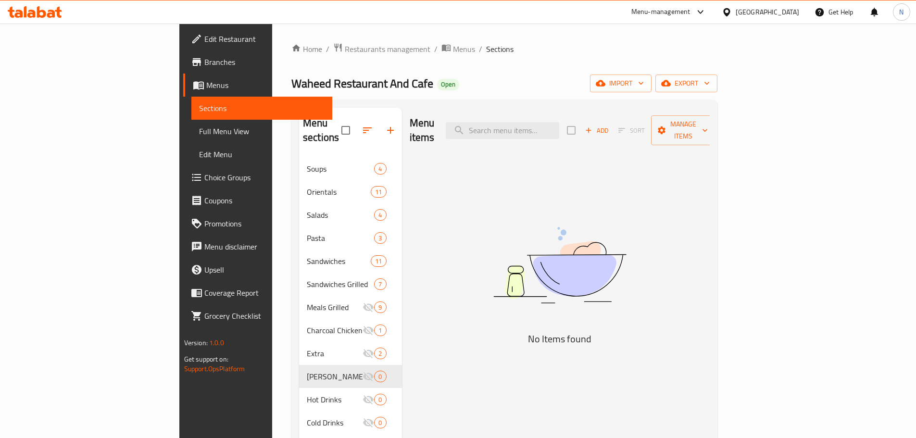
click at [610, 125] on span "Add" at bounding box center [597, 130] width 26 height 11
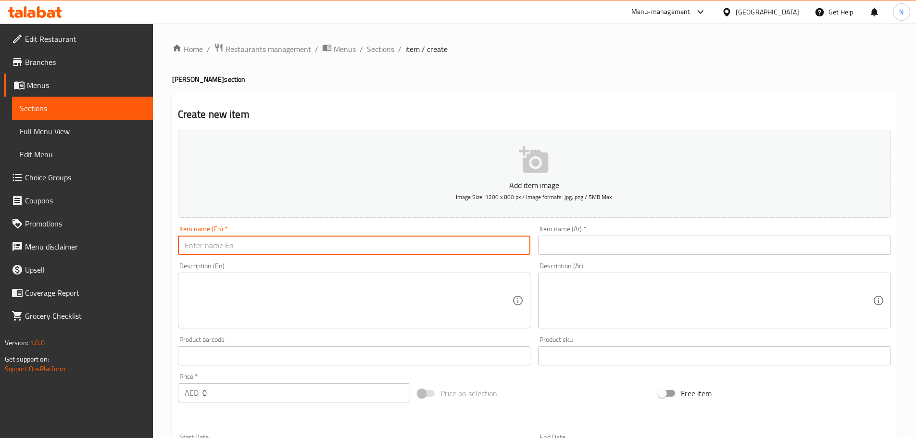
click at [408, 247] on input "text" at bounding box center [354, 245] width 353 height 19
click at [276, 251] on input "text" at bounding box center [354, 245] width 353 height 19
paste input "CHICKEN CHARCOAL BIRYANI"
click at [252, 244] on input "CHICKEN CHARCOAL BIRYANI" at bounding box center [354, 245] width 353 height 19
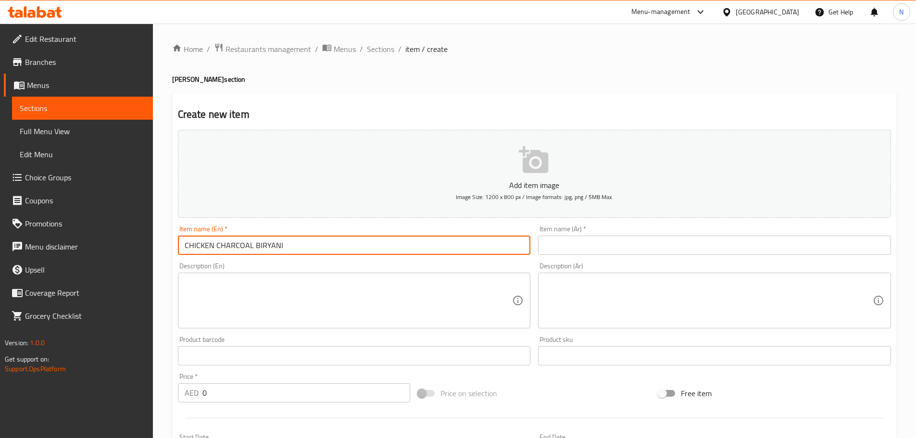
click at [252, 244] on input "CHICKEN CHARCOAL BIRYANI" at bounding box center [354, 245] width 353 height 19
click at [236, 251] on input "Chicken Charcoal Biryani" at bounding box center [354, 245] width 353 height 19
type input "Chicken Charcoal Biryani"
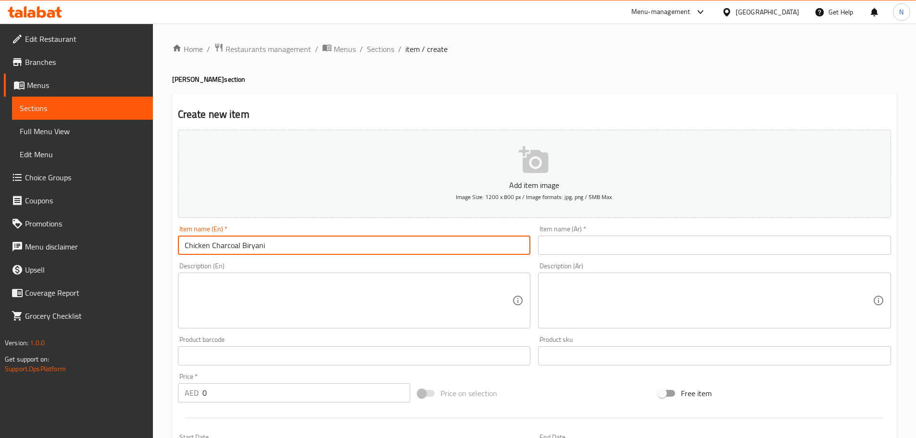
click at [703, 251] on input "text" at bounding box center [714, 245] width 353 height 19
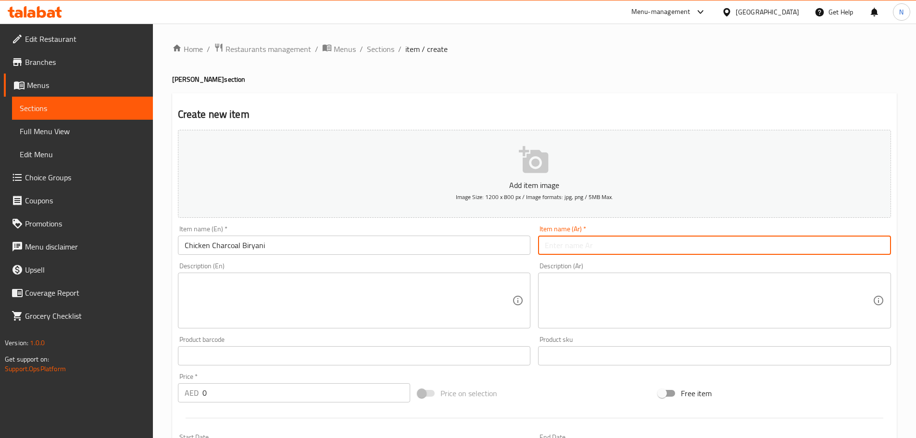
paste input "برياني دجاج على الفحم"
type input "برياني دجاج على الفحم"
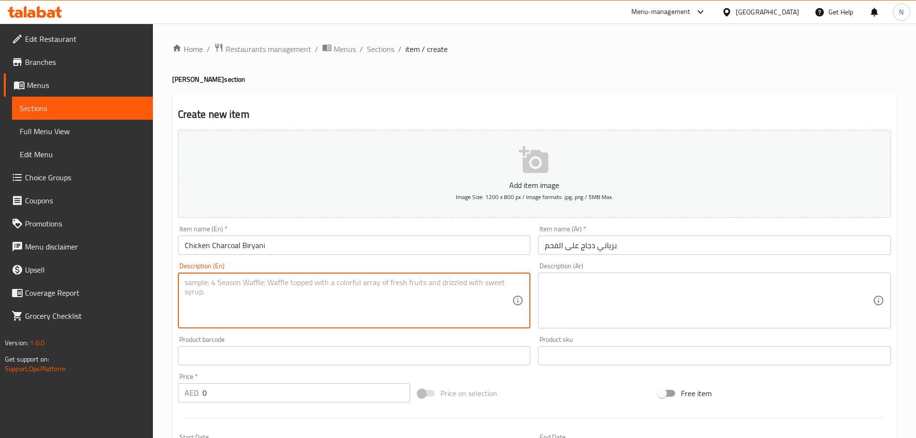
click at [361, 292] on textarea at bounding box center [349, 301] width 328 height 46
paste textarea "Fragrant biryani rice layered with spiced charcoal-grilled chicken, served with…"
type textarea "Fragrant biryani rice layered with spiced charcoal-grilled chicken, served with…"
click at [626, 277] on div "Description (Ar)" at bounding box center [714, 301] width 353 height 56
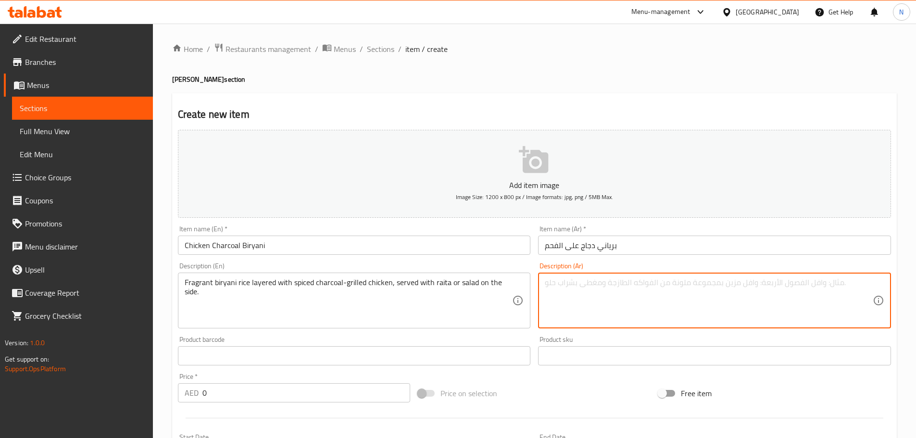
paste textarea "أرز برياني عطري مع طبقات من الدجاج المشوي على الفحم، يقدم مع الرايتا أو السلطة …"
click at [743, 280] on textarea "أرز برياني عطري مع طبقات من الدجاج المشوي على الفحم، يقدم مع الرايتا أو السلطة …" at bounding box center [709, 301] width 328 height 46
click at [720, 283] on textarea "أرز برياني عطري مع طبقات من دجاج المشوي على الفحم، يقدم مع الرايتا أو السلطة عل…" at bounding box center [709, 301] width 328 height 46
click at [676, 281] on textarea "أرز برياني عطري مع طبقات من دجاج مشوي على الفحم، يقدم مع الرايتا أو السلطة على …" at bounding box center [709, 301] width 328 height 46
click at [628, 282] on textarea "أرز [PERSON_NAME] مع طبقات من دجاج مشوي على فحم، يقدم مع الرايتا أو السلطة على …" at bounding box center [709, 301] width 328 height 46
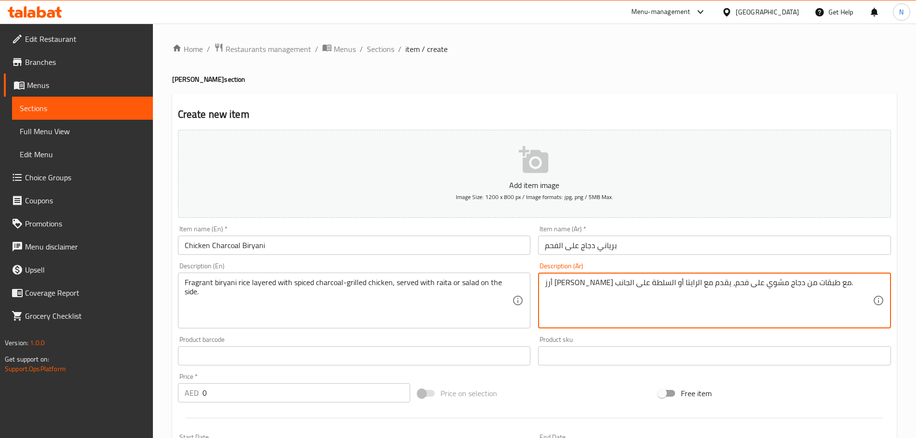
click at [626, 282] on textarea "أرز [PERSON_NAME] مع طبقات من دجاج مشوي على فحم، يقدم مع الرايتا أو السلطة على …" at bounding box center [709, 301] width 328 height 46
click at [601, 284] on textarea "أرز [PERSON_NAME] مع طبقات من دجاج مشوي على فحم، يقدم مع [PERSON_NAME] أو السلط…" at bounding box center [709, 301] width 328 height 46
type textarea "أرز [PERSON_NAME] مع طبقات من دجاج مشوي على فحم، يقدم مع رايتا أو سلطة على الجا…"
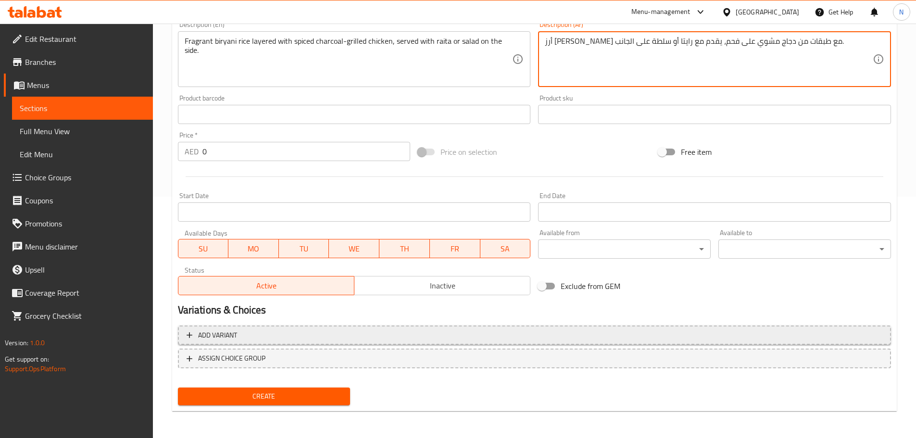
click at [808, 334] on span "Add variant" at bounding box center [535, 335] width 696 height 12
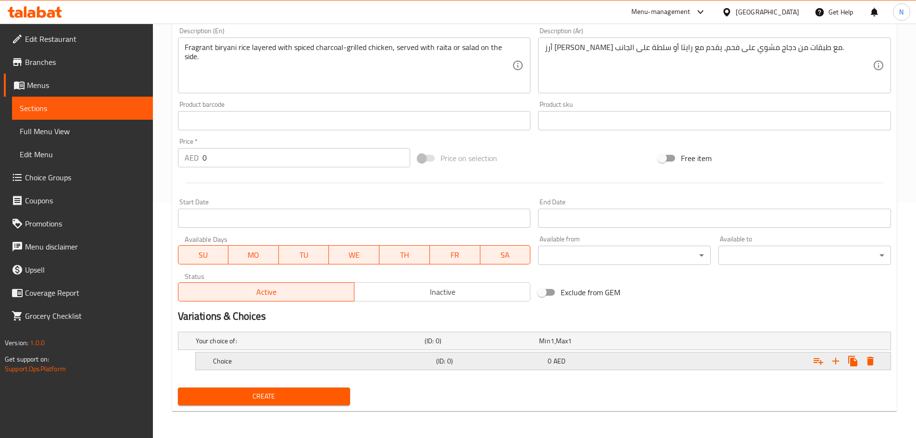
scroll to position [235, 0]
click at [834, 361] on icon "Expand" at bounding box center [835, 361] width 7 height 7
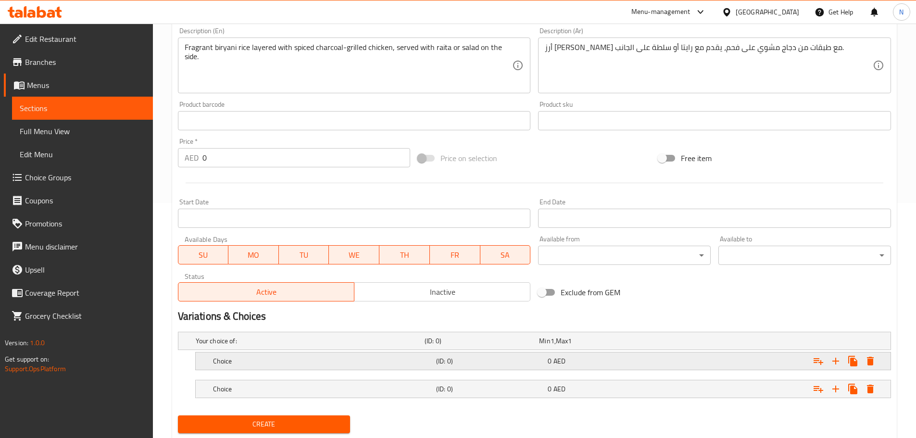
click at [715, 360] on div "Expand" at bounding box center [768, 361] width 223 height 21
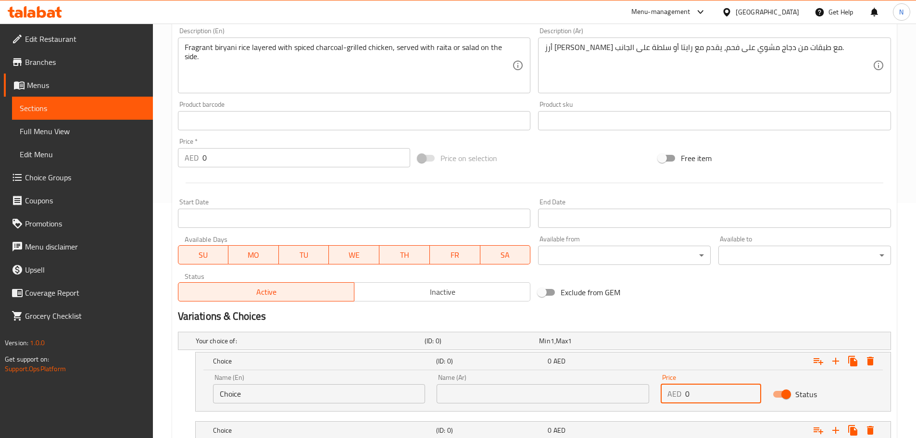
drag, startPoint x: 693, startPoint y: 394, endPoint x: 678, endPoint y: 396, distance: 15.1
click at [678, 396] on div "AED 0 Price" at bounding box center [711, 393] width 100 height 19
paste input "18.75"
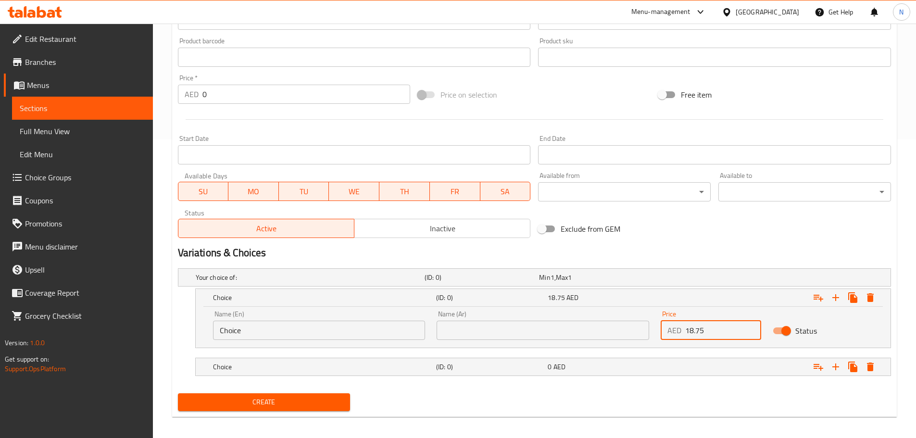
scroll to position [304, 0]
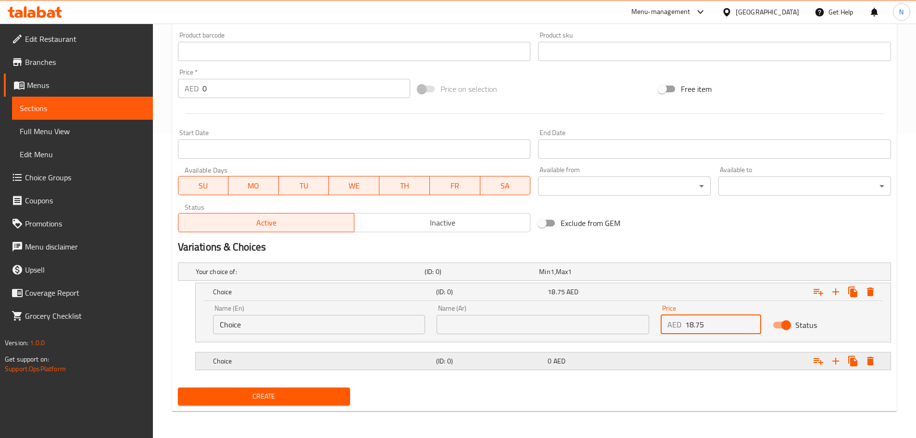
type input "18.75"
click at [705, 362] on div "Expand" at bounding box center [768, 361] width 223 height 21
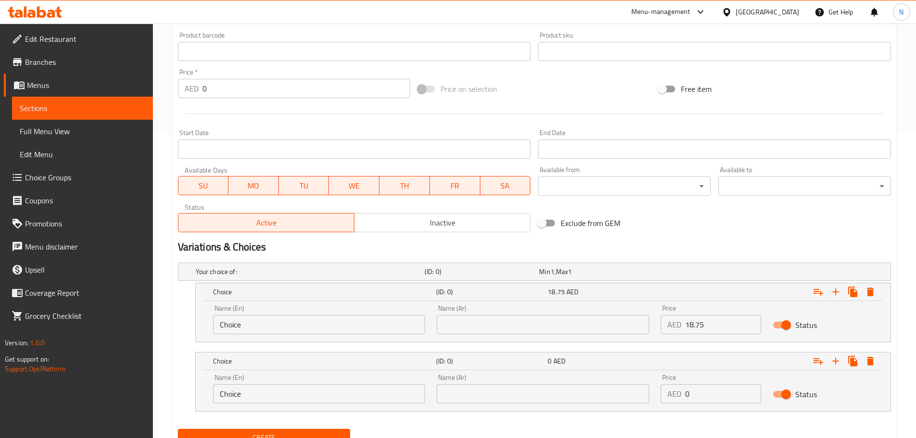
click at [712, 393] on input "0" at bounding box center [723, 393] width 76 height 19
paste input "18.75"
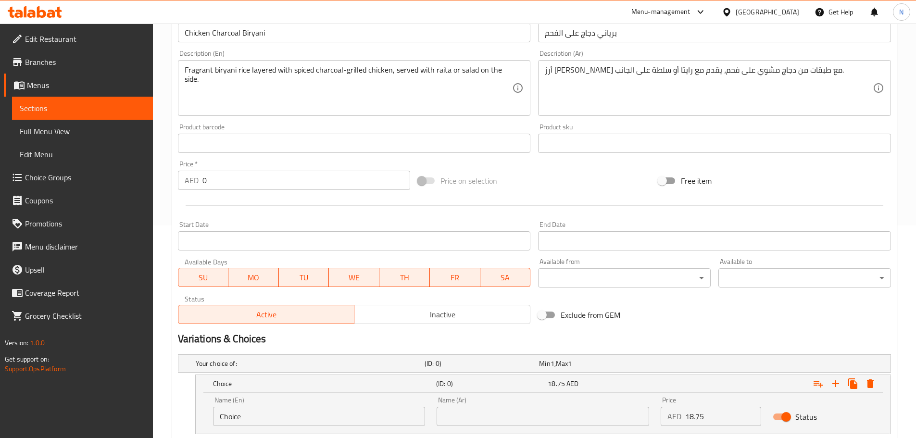
scroll to position [208, 0]
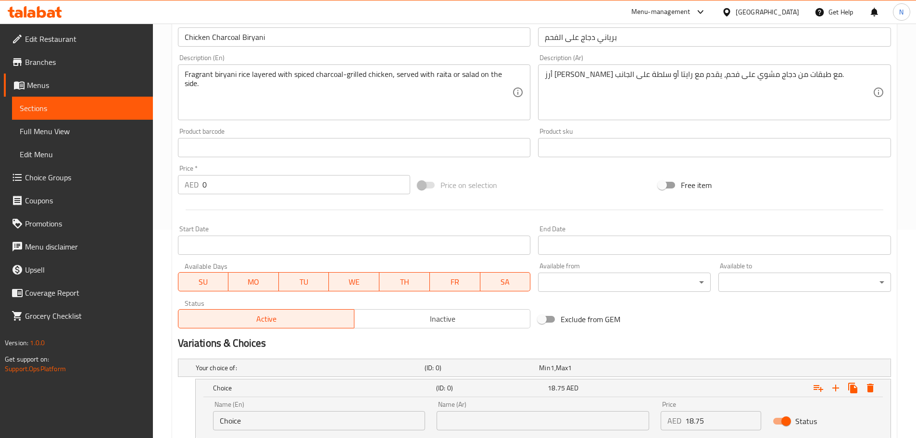
type input "18.75"
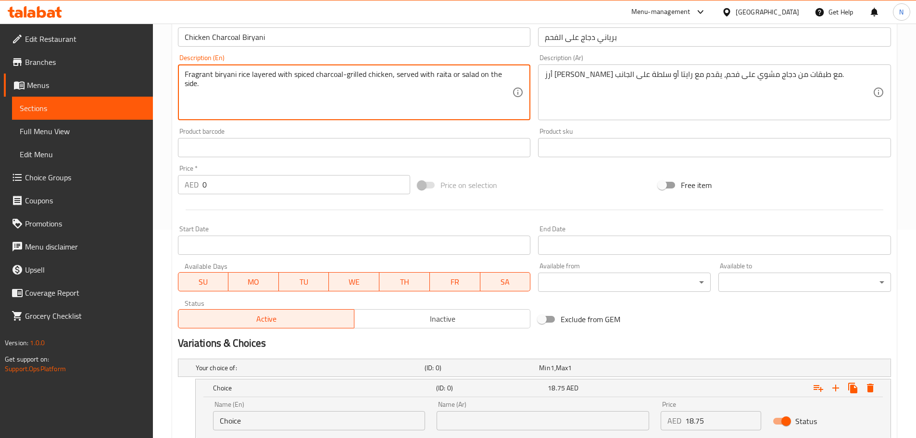
click at [439, 73] on textarea "Fragrant biryani rice layered with spiced charcoal-grilled chicken, served with…" at bounding box center [349, 93] width 328 height 46
click at [298, 421] on input "Choice" at bounding box center [319, 420] width 213 height 19
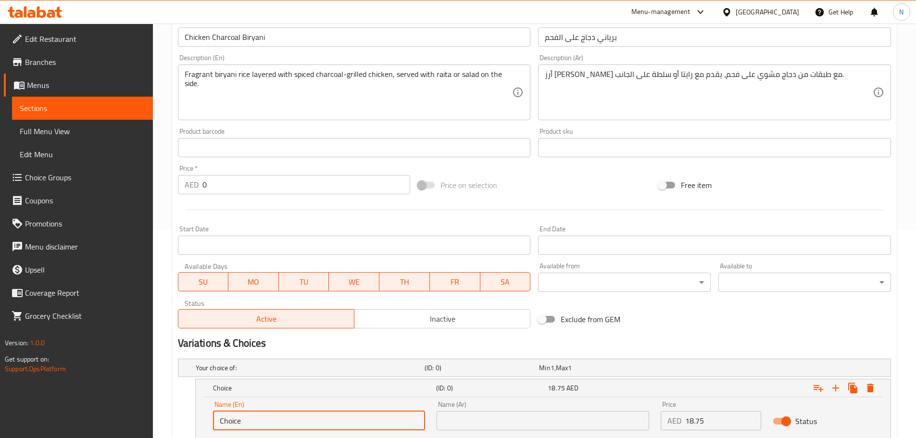
click at [298, 421] on input "Choice" at bounding box center [319, 420] width 213 height 19
paste input "raita"
click at [223, 422] on input "raita" at bounding box center [319, 420] width 213 height 19
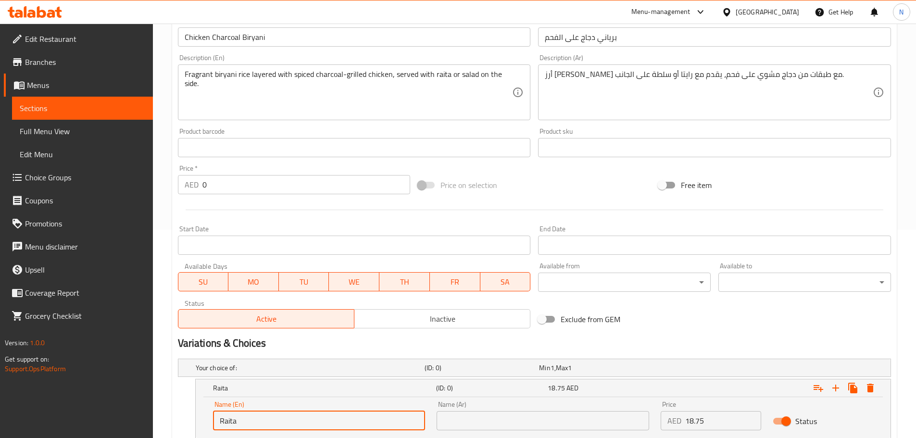
type input "Raita"
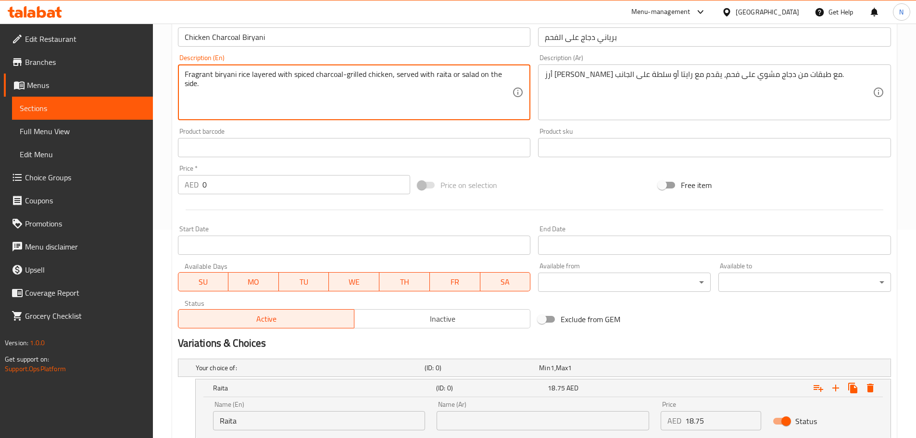
drag, startPoint x: 458, startPoint y: 75, endPoint x: 463, endPoint y: 82, distance: 8.4
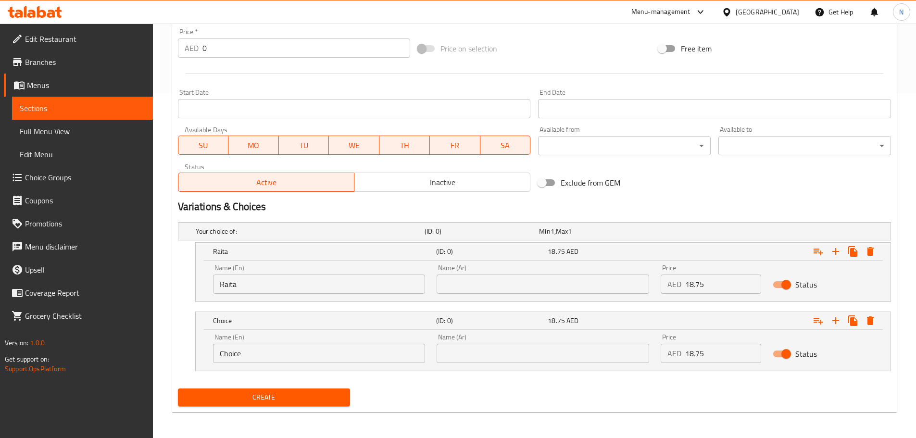
scroll to position [346, 0]
click at [228, 354] on input "Choice" at bounding box center [319, 352] width 213 height 19
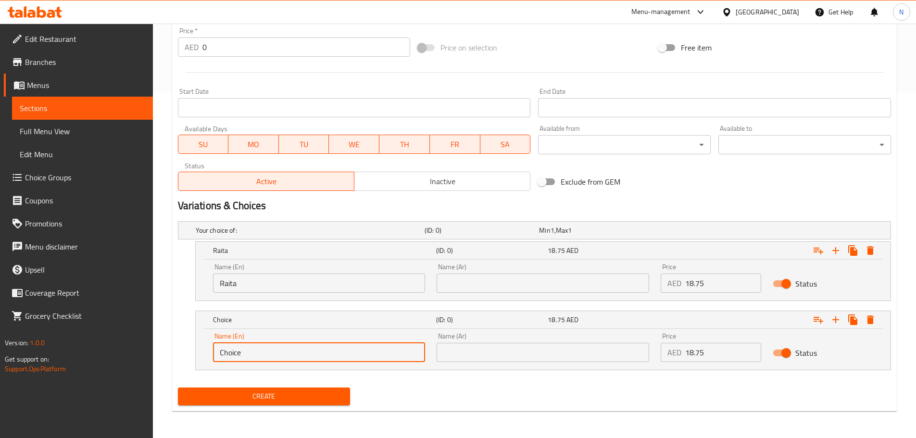
click at [228, 354] on input "Choice" at bounding box center [319, 352] width 213 height 19
paste input "salad on the side."
click at [228, 354] on input "salad on the side" at bounding box center [319, 352] width 213 height 19
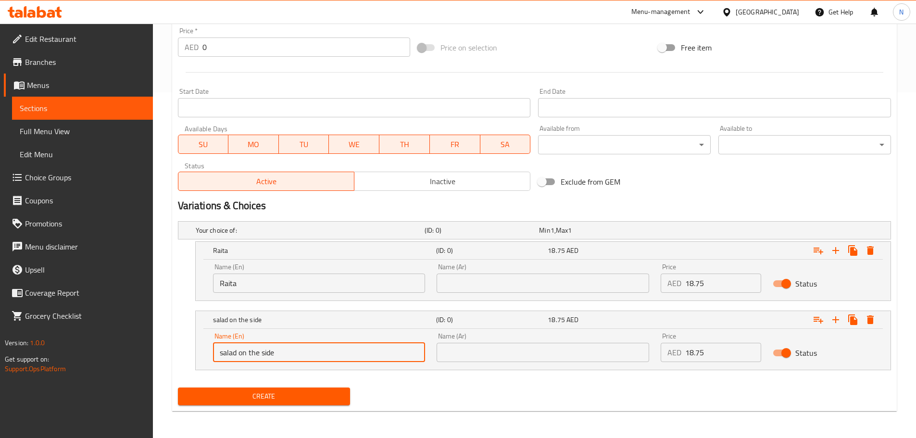
click at [228, 354] on input "salad on the side" at bounding box center [319, 352] width 213 height 19
click at [244, 355] on input "Salad on The Side" at bounding box center [319, 352] width 213 height 19
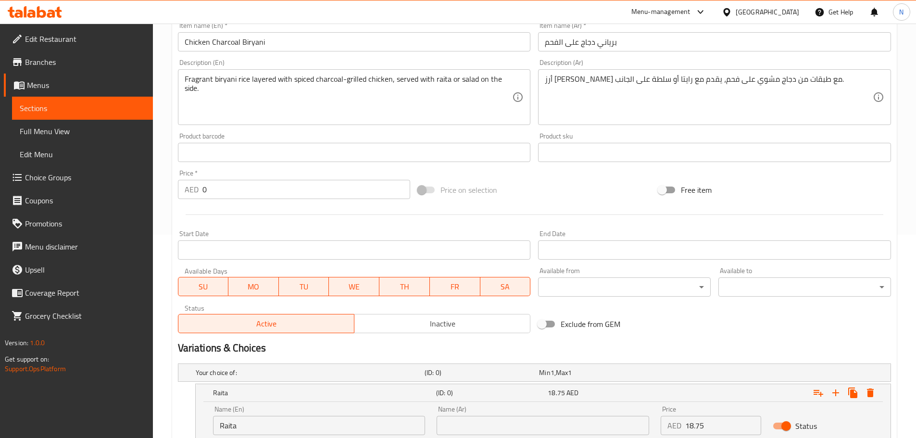
scroll to position [201, 0]
type input "Salad On The Side"
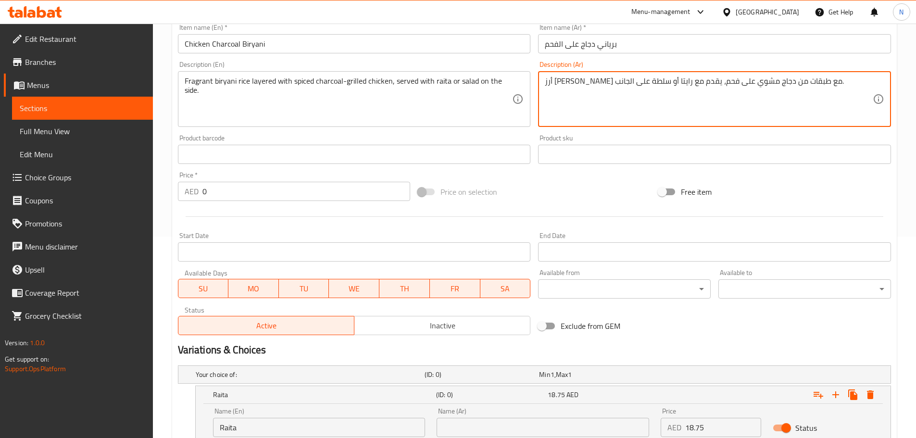
click at [617, 83] on textarea "أرز [PERSON_NAME] مع طبقات من دجاج مشوي على فحم، يقدم مع رايتا أو سلطة على الجا…" at bounding box center [709, 99] width 328 height 46
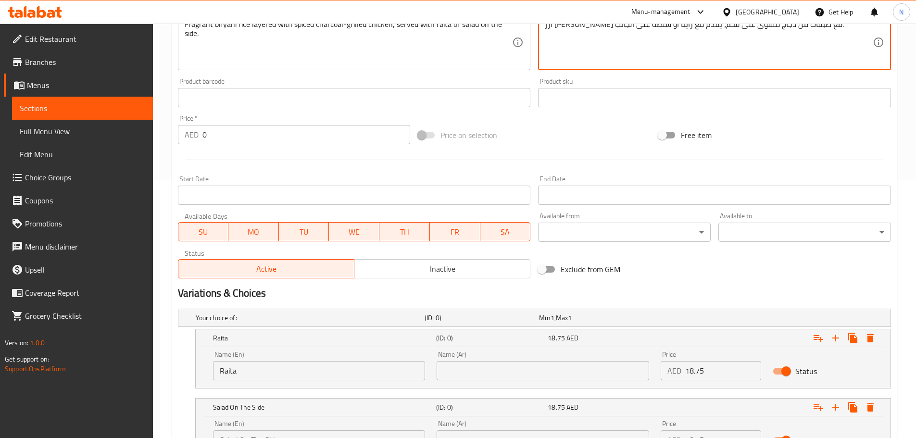
scroll to position [346, 0]
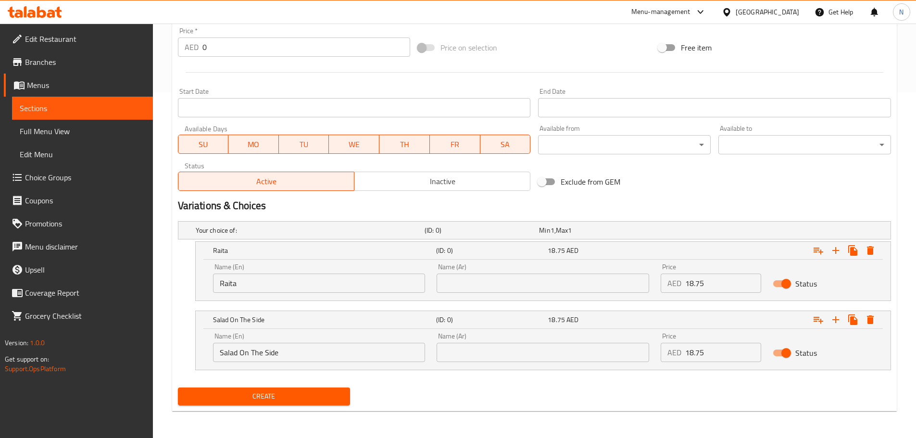
click at [516, 272] on div "Name (Ar) Name (Ar)" at bounding box center [543, 277] width 213 height 29
click at [516, 284] on input "text" at bounding box center [543, 283] width 213 height 19
paste input "رايتا"
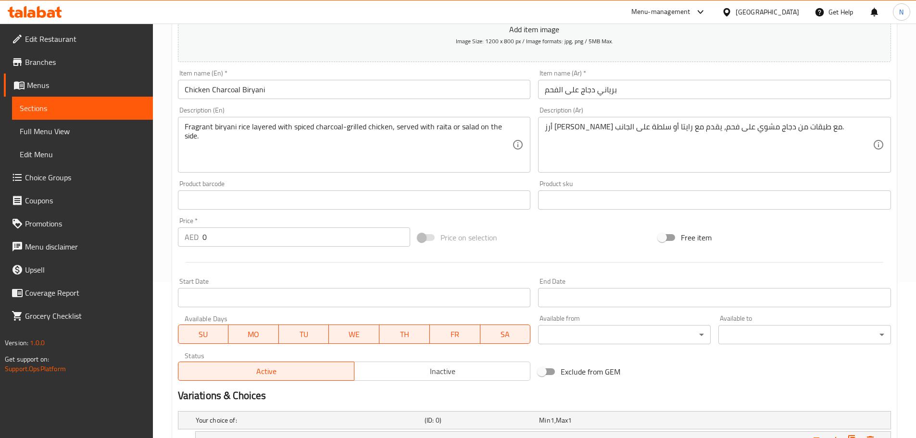
scroll to position [153, 0]
type input "رايتا"
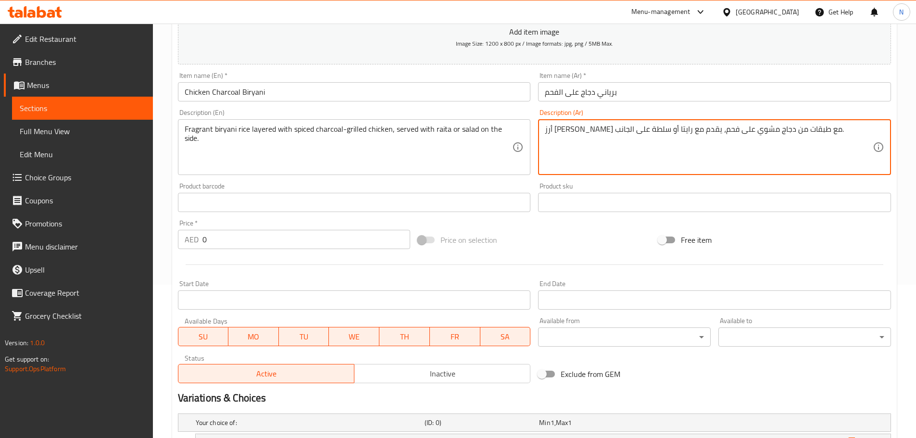
drag, startPoint x: 592, startPoint y: 129, endPoint x: 551, endPoint y: 131, distance: 41.4
click at [551, 131] on textarea "أرز [PERSON_NAME] مع طبقات من دجاج مشوي على فحم، يقدم مع رايتا أو سلطة على الجا…" at bounding box center [709, 148] width 328 height 46
click at [546, 128] on textarea "أرز [PERSON_NAME] مع طبقات من دجاج مشوي على فحم، يقدم مع رايتا أو سلطة على الجا…" at bounding box center [709, 148] width 328 height 46
click at [547, 127] on textarea "أرز [PERSON_NAME] مع طبقات من دجاج مشوي على فحم، يقدم مع رايتا أو سلطة على الجا…" at bounding box center [709, 148] width 328 height 46
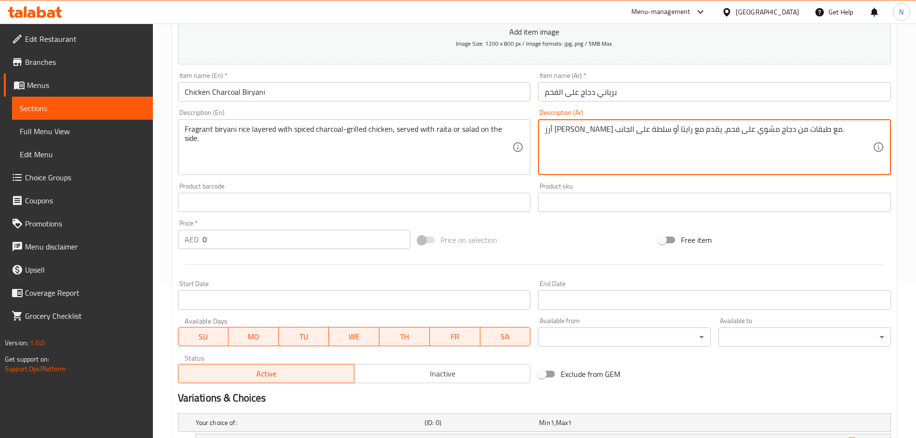
drag, startPoint x: 547, startPoint y: 127, endPoint x: 562, endPoint y: 124, distance: 15.3
click at [562, 125] on textarea "أرز [PERSON_NAME] مع طبقات من دجاج مشوي على فحم، يقدم مع رايتا أو سلطة على الجا…" at bounding box center [709, 148] width 328 height 46
click at [569, 125] on textarea "أرز [PERSON_NAME] مع طبقات من دجاج مشوي على فحم، يقدم مع رايتا أو سلطة على الجا…" at bounding box center [709, 148] width 328 height 46
click at [589, 131] on textarea "أرز [PERSON_NAME] مع طبقات من دجاج مشوي على فحم، يقدم مع رايتا أو سلطة على الجا…" at bounding box center [709, 148] width 328 height 46
drag, startPoint x: 589, startPoint y: 131, endPoint x: 576, endPoint y: 129, distance: 12.7
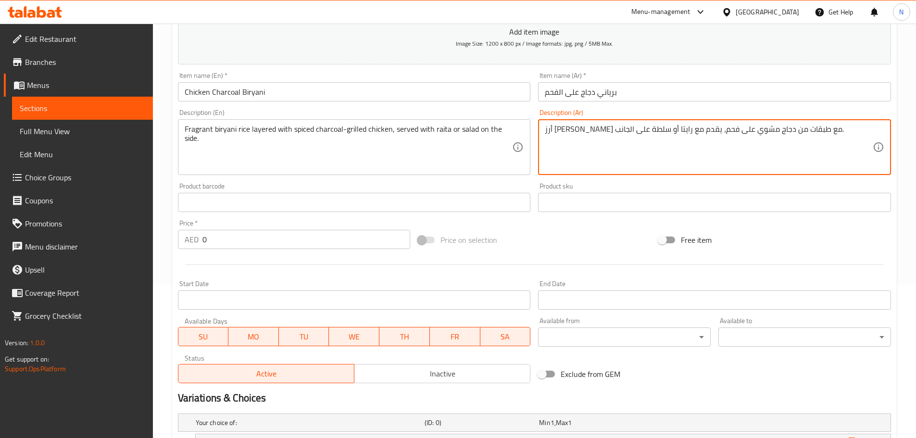
click at [576, 129] on textarea "أرز [PERSON_NAME] مع طبقات من دجاج مشوي على فحم، يقدم مع رايتا أو سلطة على الجا…" at bounding box center [709, 148] width 328 height 46
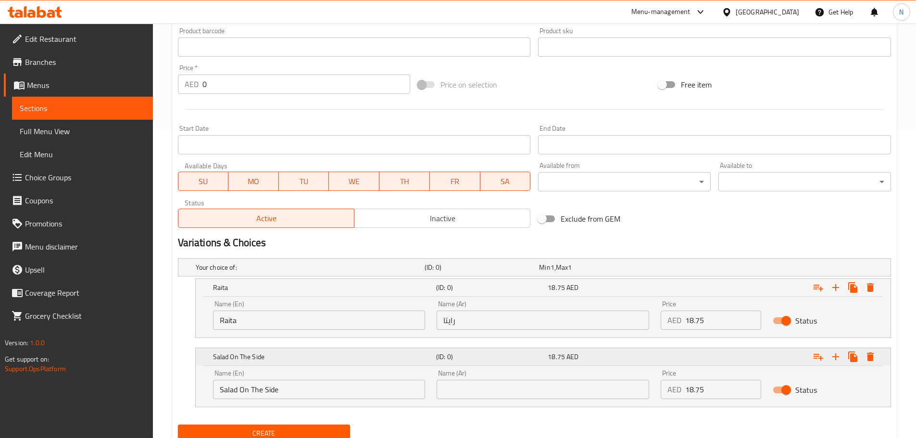
scroll to position [346, 0]
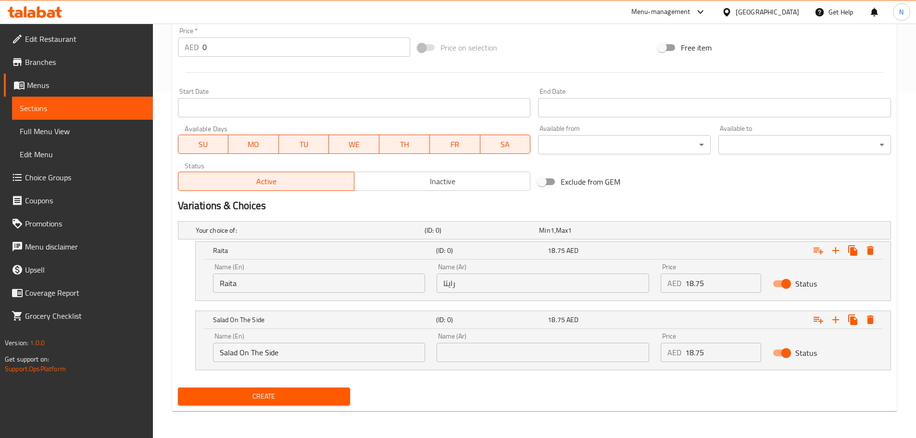
click at [592, 347] on input "text" at bounding box center [543, 352] width 213 height 19
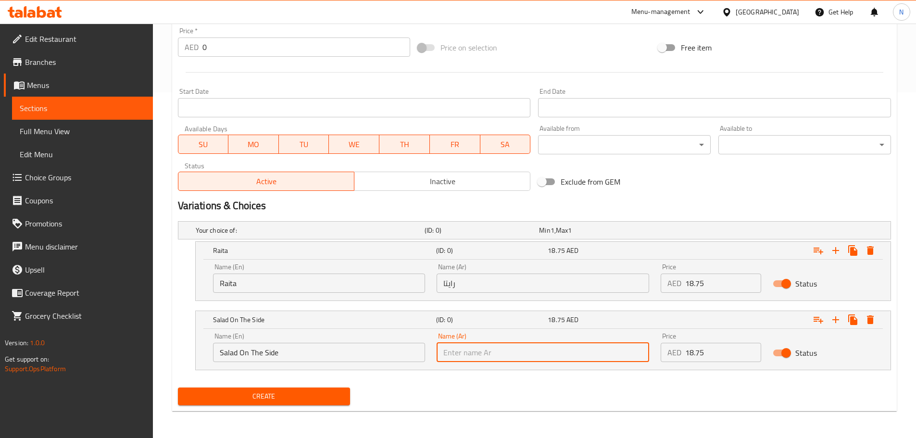
paste input "سلطة على"
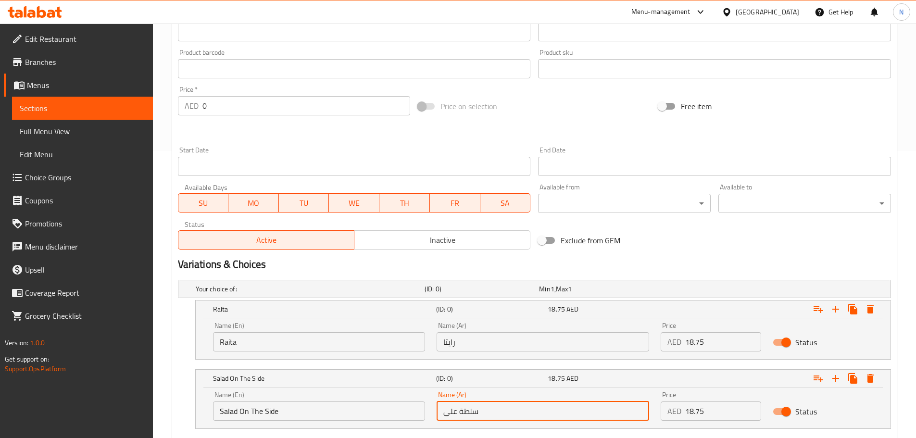
scroll to position [153, 0]
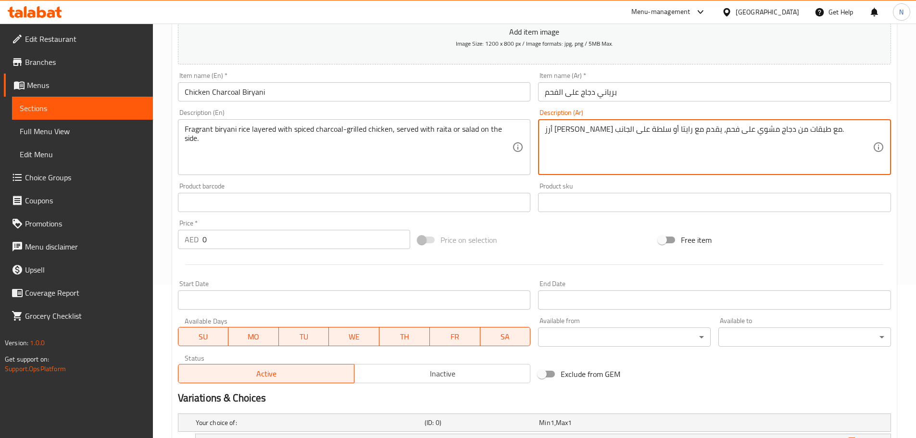
click at [556, 129] on textarea "أرز [PERSON_NAME] مع طبقات من دجاج مشوي على فحم، يقدم مع رايتا أو سلطة على الجا…" at bounding box center [709, 148] width 328 height 46
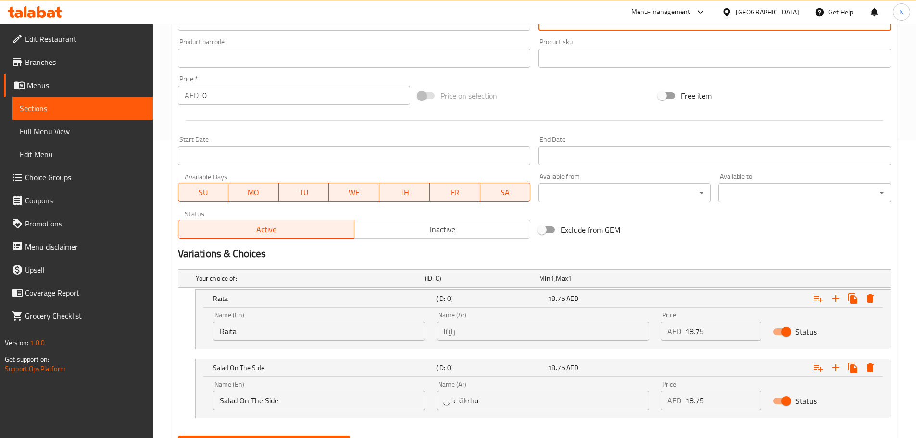
scroll to position [346, 0]
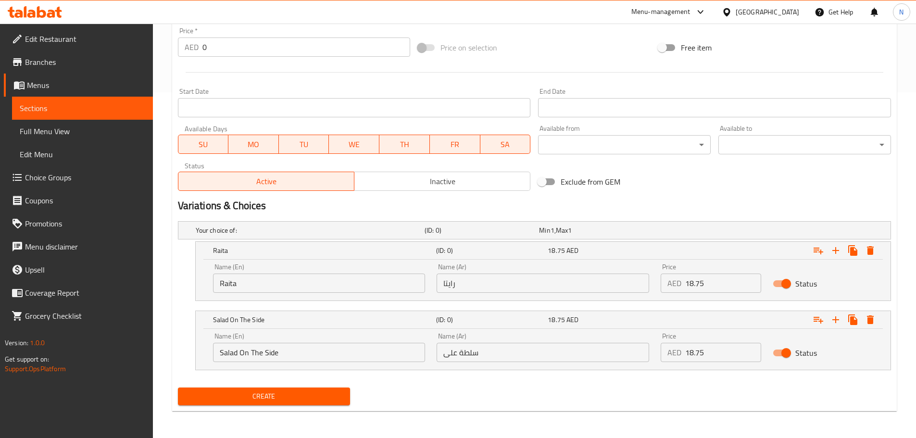
click at [537, 340] on div "Name (Ar) سلطة على Name (Ar)" at bounding box center [543, 347] width 213 height 29
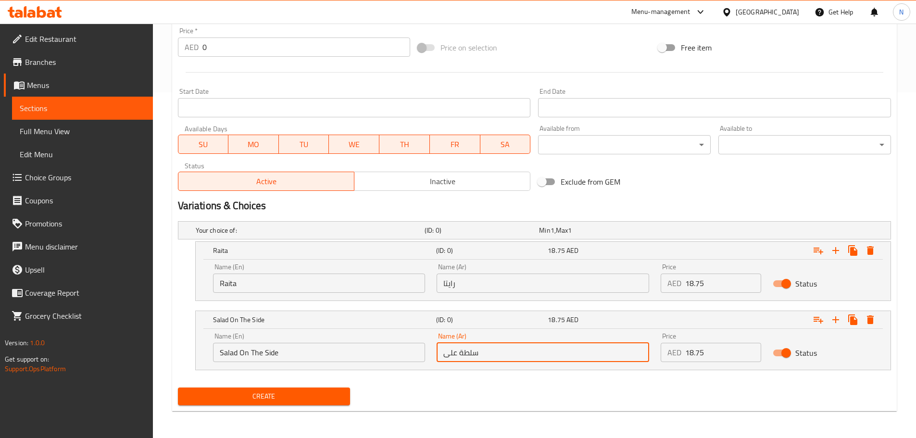
click at [530, 350] on input "سلطة على" at bounding box center [543, 352] width 213 height 19
paste input "الجانب"
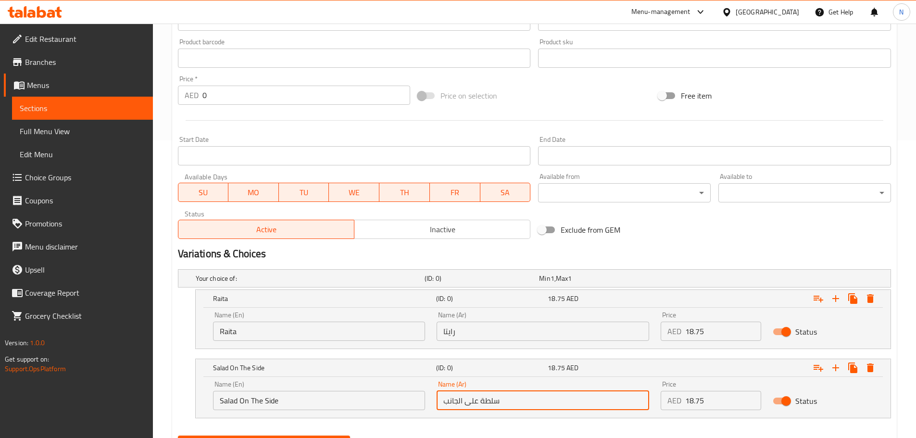
scroll to position [201, 0]
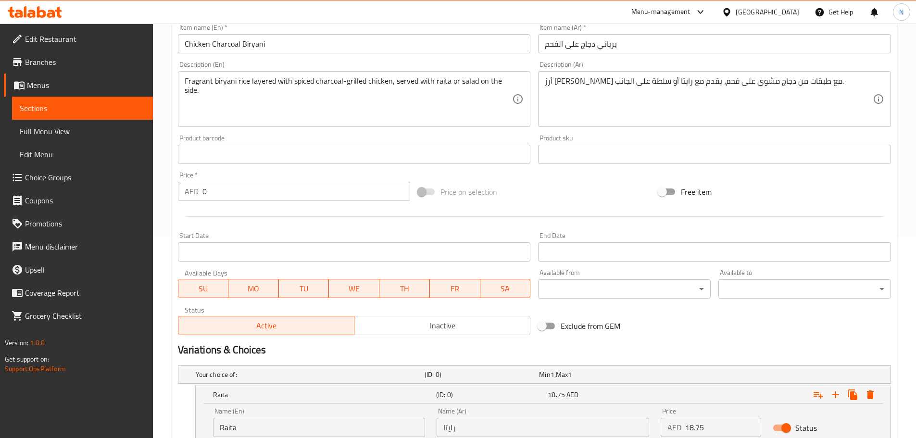
type input "سلطة على الجانب"
click at [550, 187] on div "Price on selection" at bounding box center [534, 192] width 240 height 26
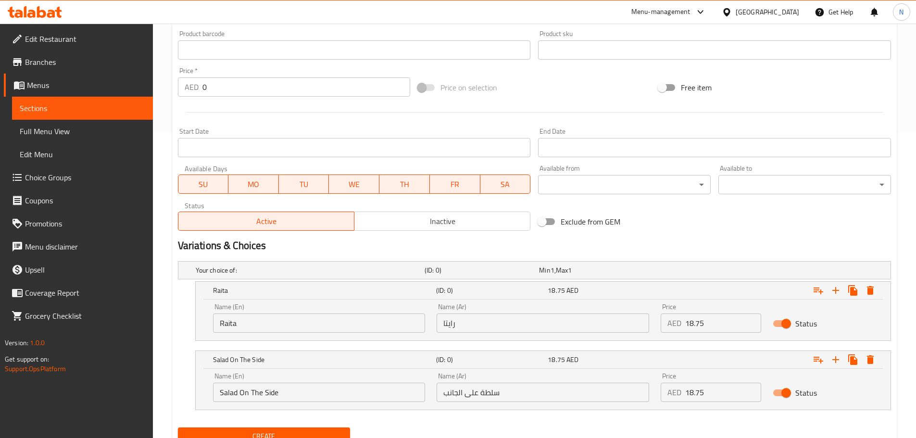
scroll to position [337, 0]
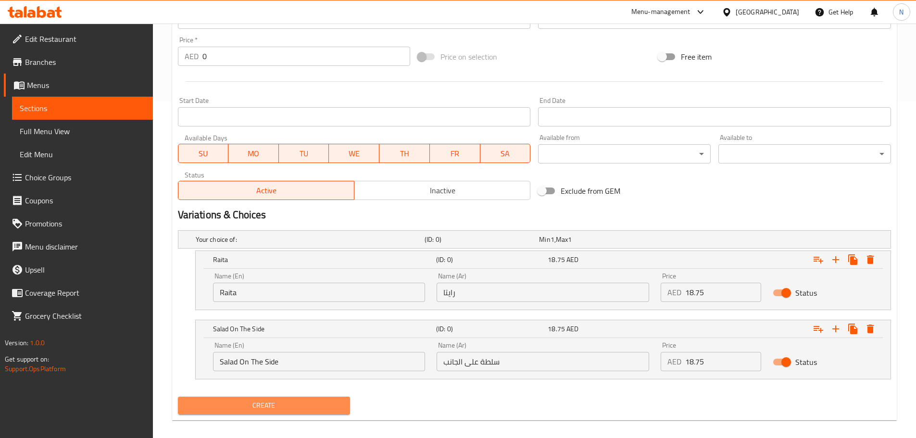
click at [257, 401] on span "Create" at bounding box center [264, 406] width 157 height 12
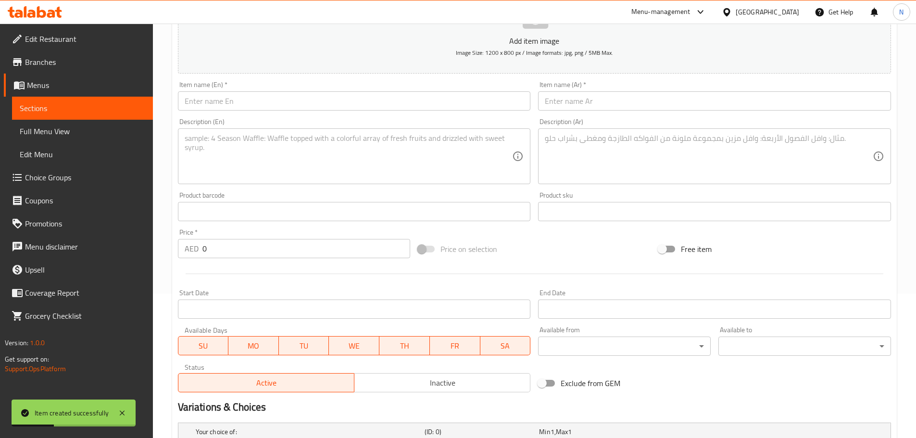
scroll to position [0, 0]
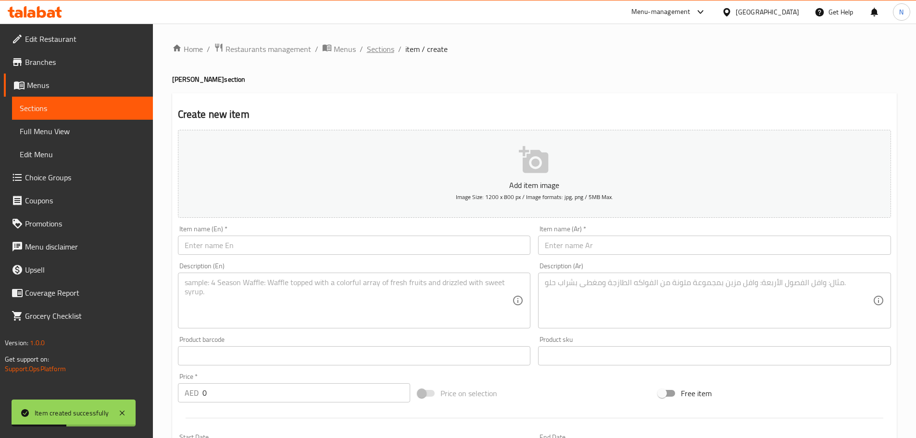
click at [390, 49] on span "Sections" at bounding box center [380, 49] width 27 height 12
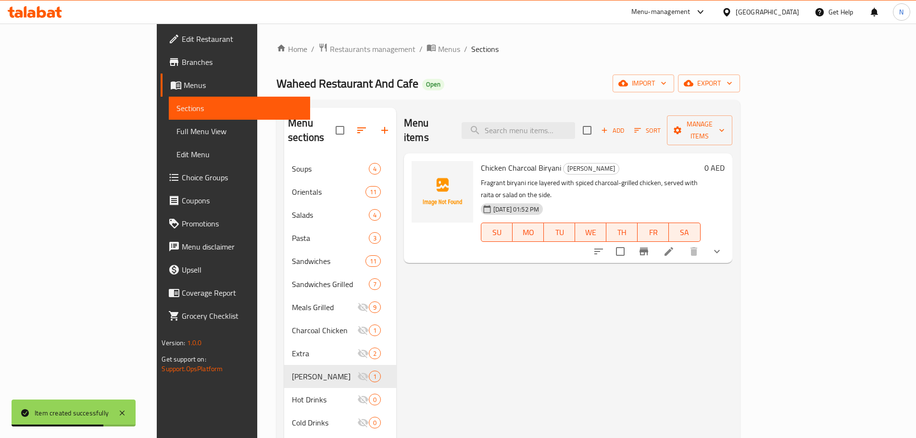
click at [626, 125] on span "Add" at bounding box center [613, 130] width 26 height 11
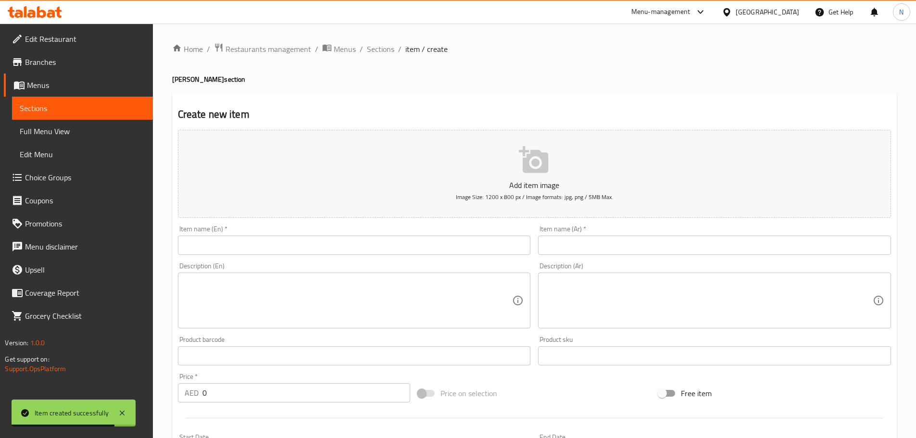
click at [457, 252] on input "text" at bounding box center [354, 245] width 353 height 19
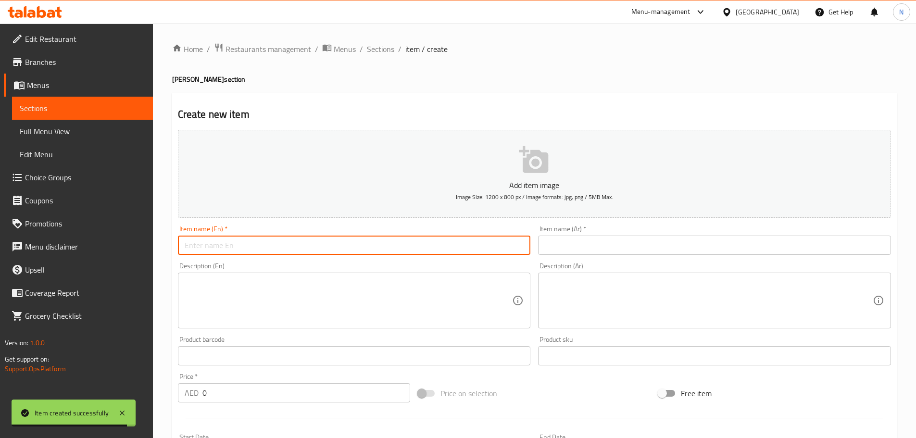
paste input "KABAB KOOBIDEH CHARCOAL BIRYANI"
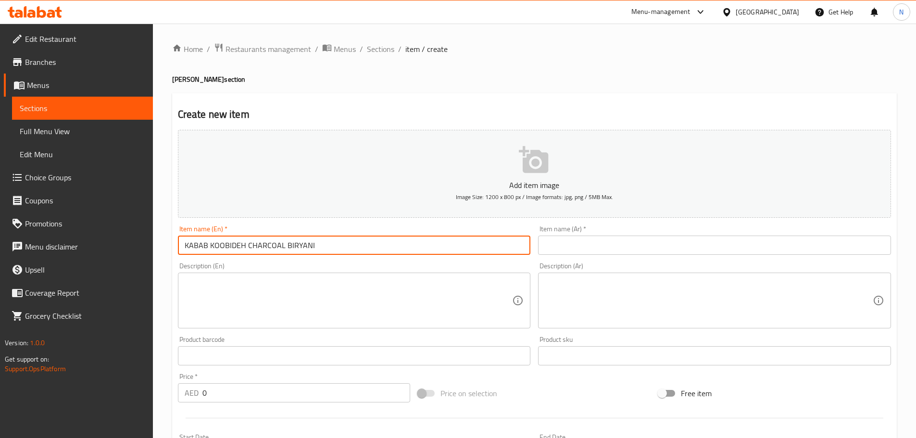
click at [301, 239] on input "KABAB KOOBIDEH CHARCOAL BIRYANI" at bounding box center [354, 245] width 353 height 19
click at [251, 246] on input "Kabab Koobideh Charcoal Biryani" at bounding box center [354, 245] width 353 height 19
type input "Kabab Koobideh Charcoal Biryani"
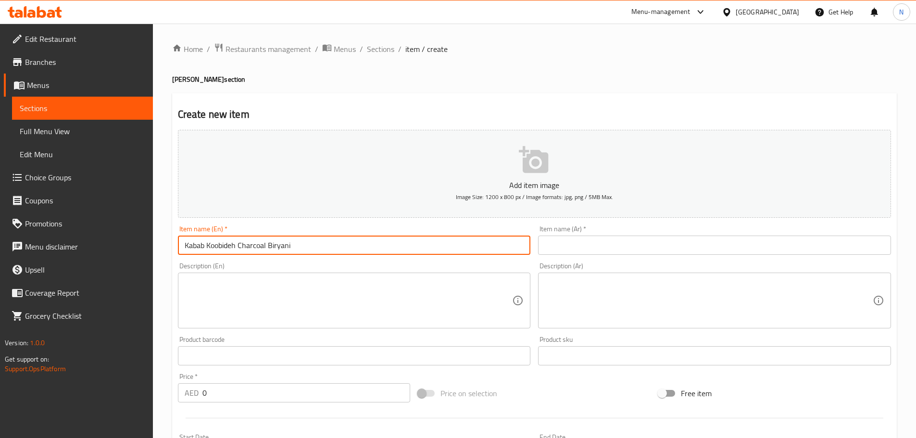
click at [667, 244] on input "text" at bounding box center [714, 245] width 353 height 19
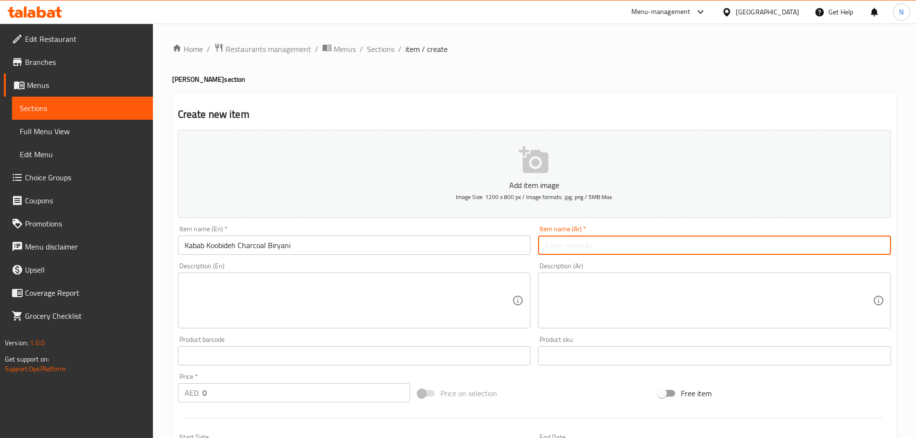
paste input "برياني كباب كوبيدة على الفحم"
type input "برياني كباب كوبيدة على الفحم"
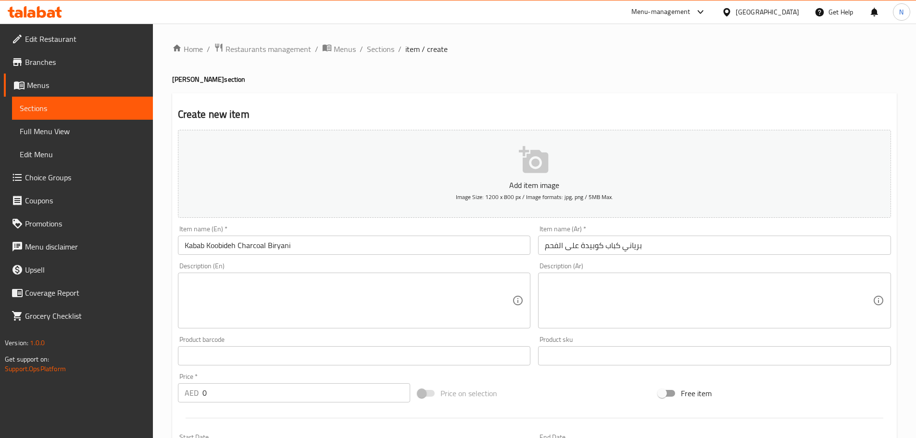
click at [472, 326] on div "Description (En)" at bounding box center [354, 301] width 353 height 56
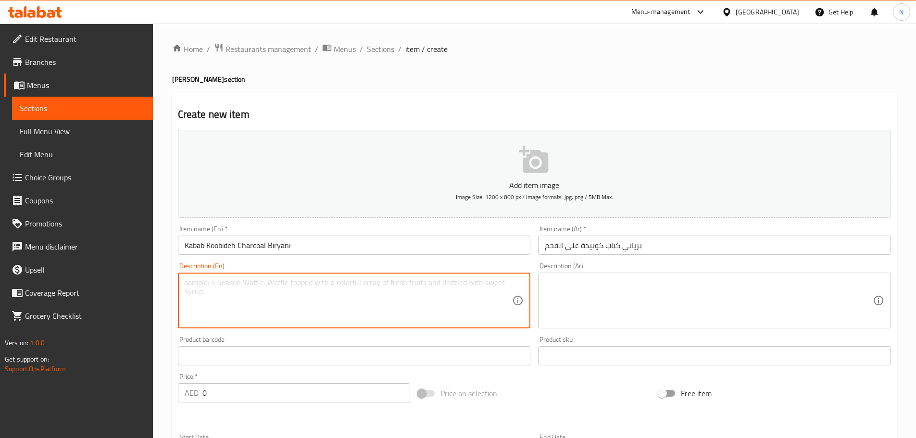
paste textarea "Aromatic biryani rice paired with juicy charcoal-grilled koobideh kebabs, combi…"
type textarea "Aromatic biryani rice paired with juicy charcoal-grilled koobideh kebabs, combi…"
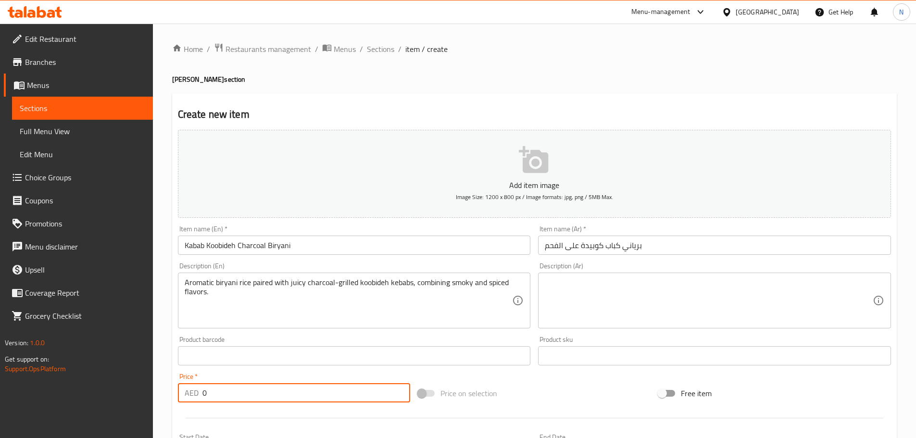
drag, startPoint x: 302, startPoint y: 391, endPoint x: 186, endPoint y: 385, distance: 116.5
click at [193, 392] on div "AED 0 Price *" at bounding box center [294, 392] width 233 height 19
paste input "21.25"
type input "21.25"
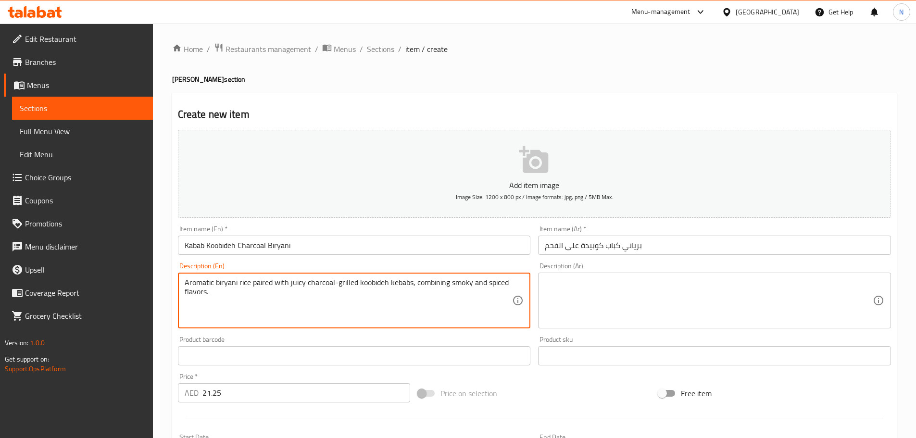
click at [188, 285] on textarea "Aromatic biryani rice paired with juicy charcoal-grilled koobideh kebabs, combi…" at bounding box center [349, 301] width 328 height 46
click at [683, 294] on textarea at bounding box center [709, 301] width 328 height 46
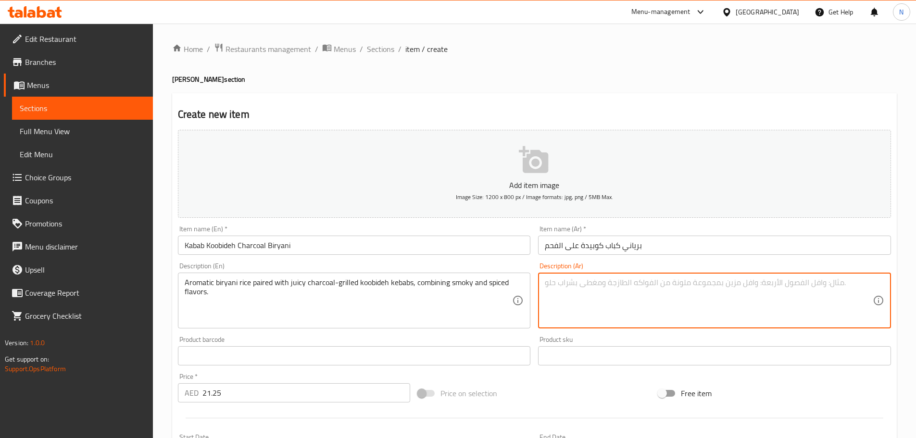
paste textarea "Aromatic biryani rice paired with juicy charcoal-grilled koobideh kebabs, combi…"
type textarea "Aromatic biryani rice paired with juicy charcoal-grilled koobideh kebabs, combi…"
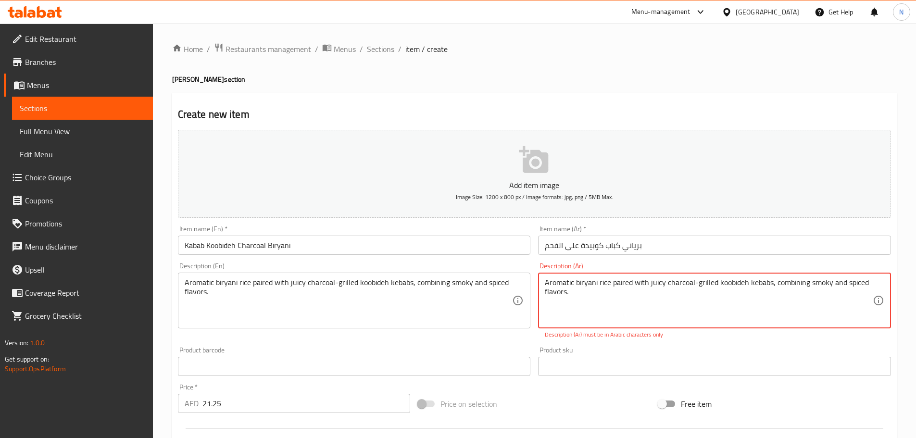
click at [637, 281] on textarea "Aromatic biryani rice paired with juicy charcoal-grilled koobideh kebabs, combi…" at bounding box center [709, 301] width 328 height 46
paste textarea "أرز برياني عطري يقترن مع كباب الكوبيديه المشوي على الفحم، ويجمع بين النكهات الم…"
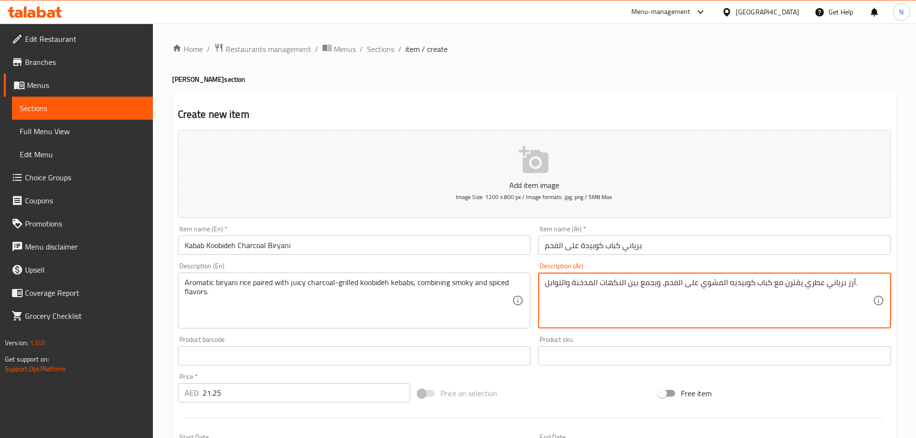
click at [723, 279] on textarea "أرز برياني عطري يقترن مع كباب كوبيديه المشوي على الفحم، ويجمع بين النكهات المدخ…" at bounding box center [709, 301] width 328 height 46
click at [718, 284] on textarea "أرز برياني عطري يقترن مع كباب كوبيديه المشوي على الفحم، ويجمع بين النكهات المدخ…" at bounding box center [709, 301] width 328 height 46
click at [721, 286] on textarea "أرز برياني عطري يقترن مع كباب كوبيديه المشوي على الفحم، ويجمع بين النكهات المدخ…" at bounding box center [709, 301] width 328 height 46
click at [621, 281] on textarea "أرز برياني عطري يقترن مع كباب كوبيديه مشوي على الفحم، ويجمع بين النكهات المدخنة…" at bounding box center [709, 301] width 328 height 46
click at [591, 283] on textarea "أرز برياني عطري يقترن مع كباب كوبيديه مشوي على الفحم، ويجمع بين نكهات المدخنة و…" at bounding box center [709, 301] width 328 height 46
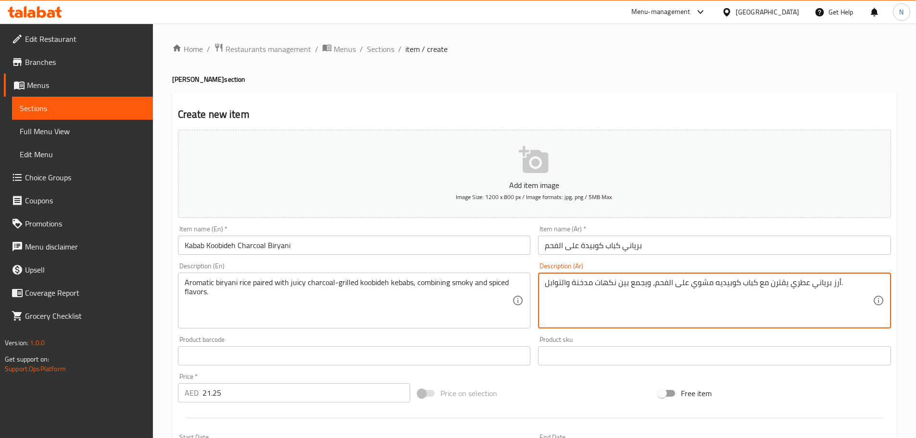
click at [563, 282] on textarea "أرز برياني عطري يقترن مع كباب كوبيديه مشوي على الفحم، ويجمع بين نكهات مدخنة وال…" at bounding box center [709, 301] width 328 height 46
click at [595, 245] on input "برياني كباب كوبيدة على الفحم" at bounding box center [714, 245] width 353 height 19
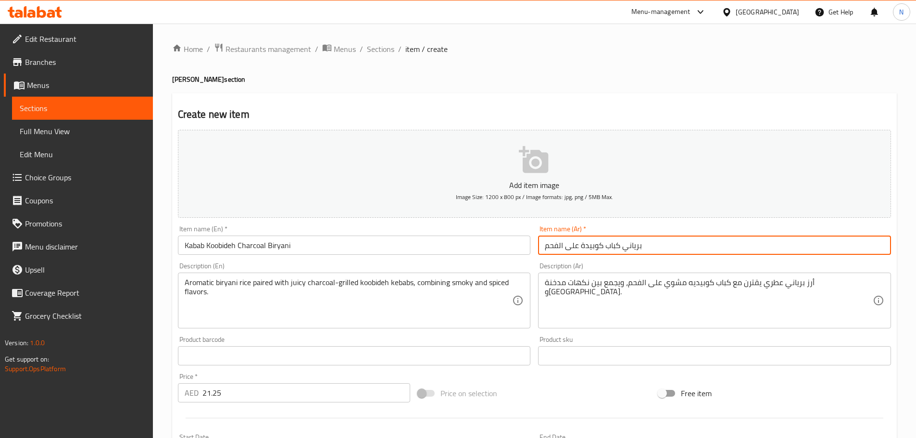
click at [595, 245] on input "برياني كباب كوبيدة على الفحم" at bounding box center [714, 245] width 353 height 19
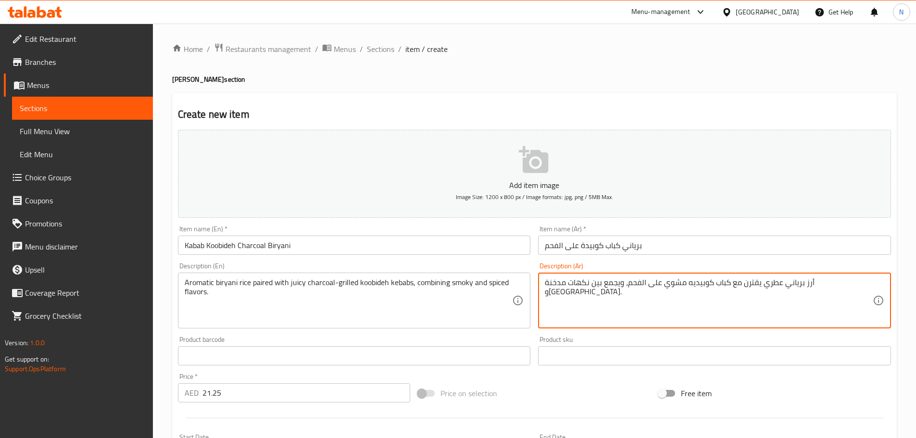
click at [718, 287] on textarea "أرز برياني عطري يقترن مع كباب كوبيديه مشوي على الفحم، ويجمع بين نكهات مدخنة و[G…" at bounding box center [709, 301] width 328 height 46
click at [590, 248] on input "برياني كباب كوبيدة على الفحم" at bounding box center [714, 245] width 353 height 19
click at [725, 284] on textarea "أرز برياني عطري يقترن مع كباب كوبيديه مشوي على الفحم، ويجمع بين نكهات مدخنة و[G…" at bounding box center [709, 301] width 328 height 46
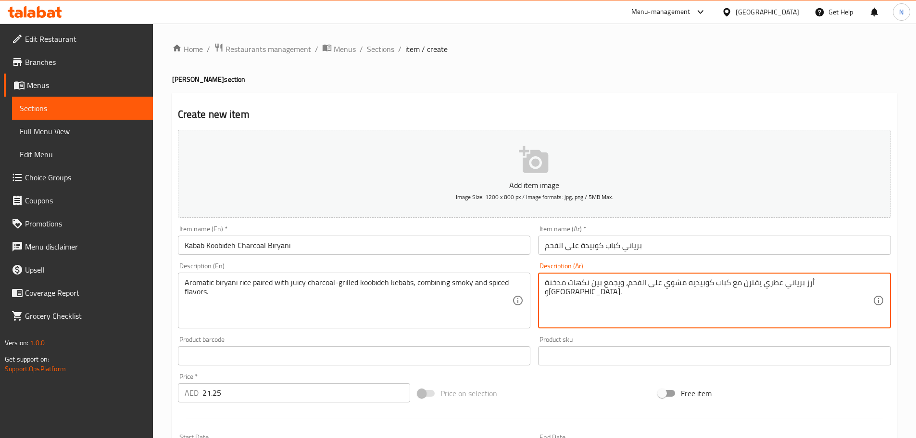
paste textarea "ة"
type textarea "أرز برياني عطري يقترن مع كباب كوبيدة مشوي على الفحم، ويجمع بين نكهات مدخنة و[GE…"
click at [561, 400] on div "Price on selection" at bounding box center [534, 393] width 240 height 26
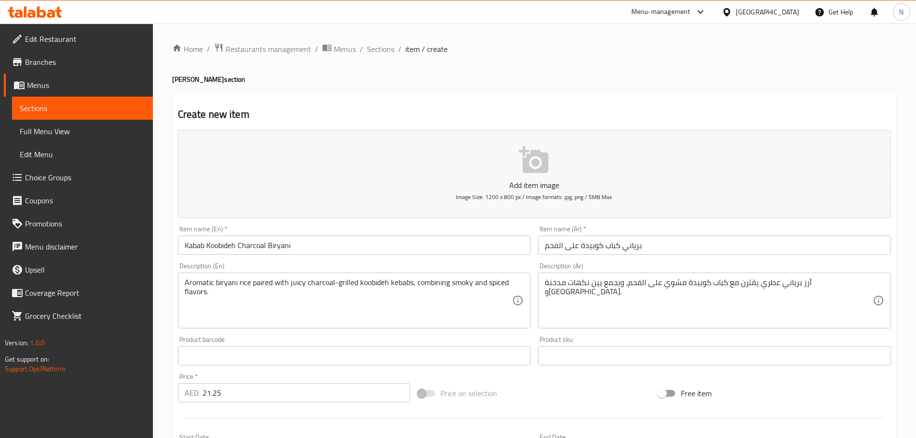
drag, startPoint x: 618, startPoint y: 390, endPoint x: 486, endPoint y: 293, distance: 164.3
click at [618, 389] on div "Price on selection" at bounding box center [534, 393] width 240 height 26
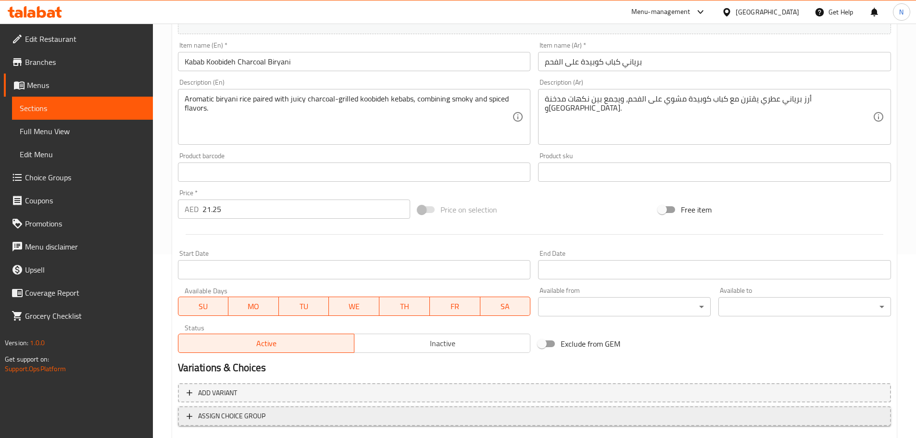
scroll to position [241, 0]
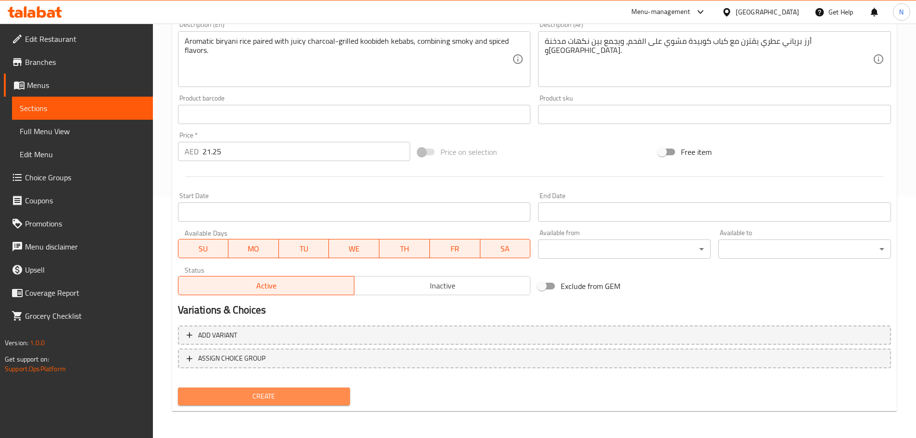
click at [274, 403] on button "Create" at bounding box center [264, 397] width 173 height 18
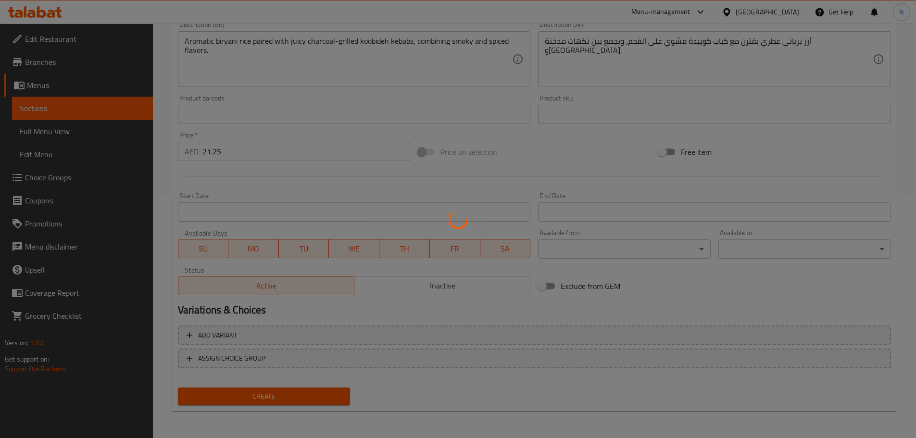
type input "0"
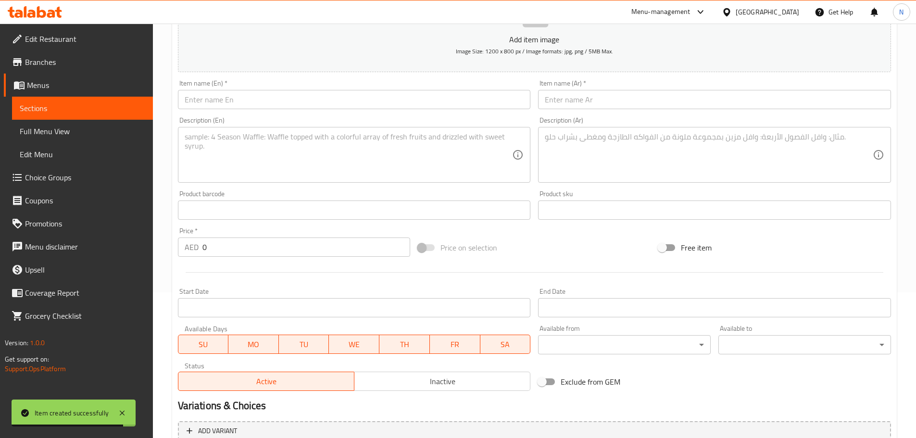
scroll to position [145, 0]
click at [320, 95] on input "text" at bounding box center [354, 99] width 353 height 19
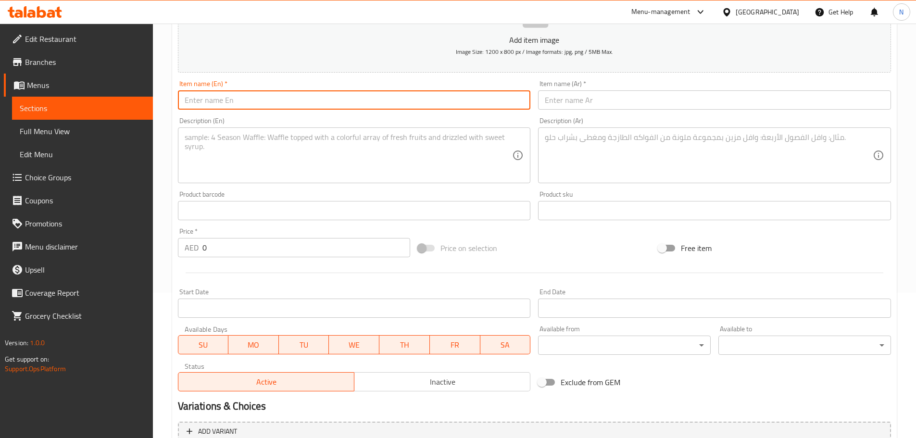
paste input "SHISH TAWOOK IN CLAY POT"
click at [237, 94] on input "SHISH TAWOOK IN CLAY POT" at bounding box center [354, 99] width 353 height 19
click at [233, 98] on input "[PERSON_NAME] in Clay Pot" at bounding box center [354, 99] width 353 height 19
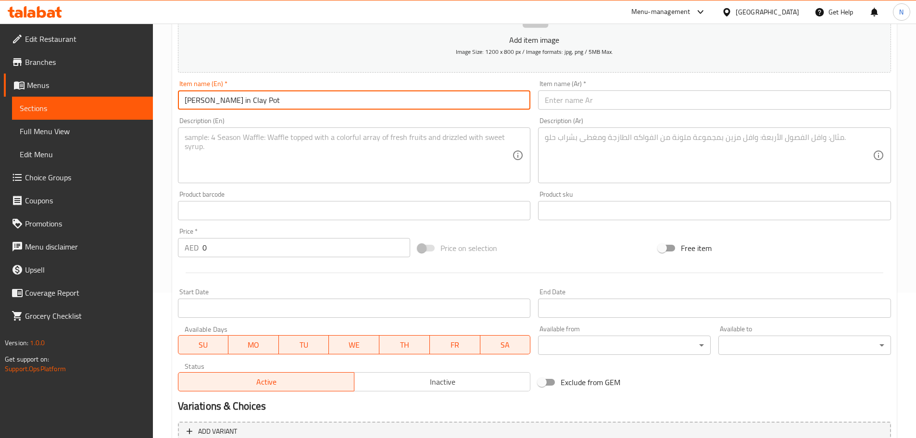
click at [233, 98] on input "[PERSON_NAME] in Clay Pot" at bounding box center [354, 99] width 353 height 19
click at [240, 108] on input "[PERSON_NAME] In Clay Pot" at bounding box center [354, 99] width 353 height 19
type input "[PERSON_NAME] In Clay Pot"
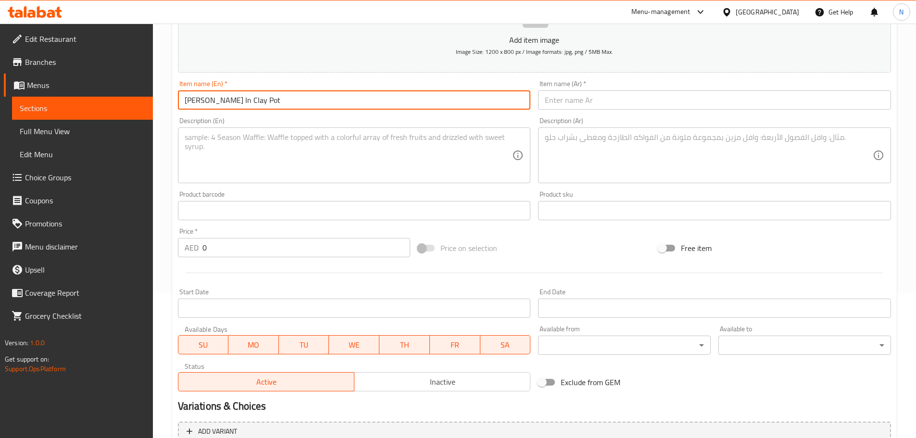
click at [622, 107] on input "text" at bounding box center [714, 99] width 353 height 19
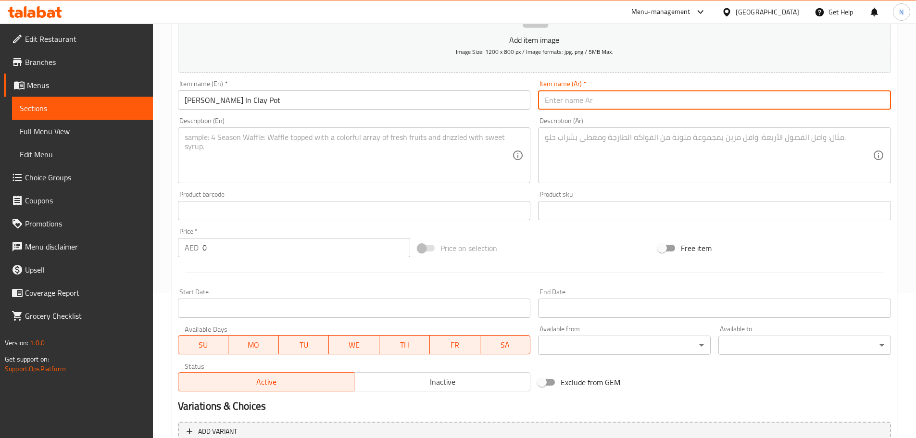
paste input "شيش طاووق في وعاء فخاري"
type input "شيش طاووق في وعاء فخاري"
click at [407, 161] on textarea at bounding box center [349, 156] width 328 height 46
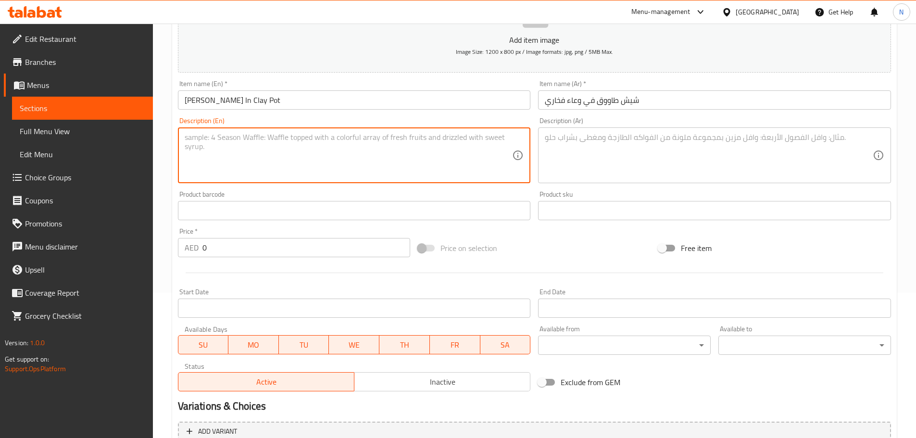
paste textarea "Tender marinated chicken shish tawook cooked in a clay pot with vegetables and …"
type textarea "Tender marinated chicken shish tawook cooked in a clay pot with vegetables and …"
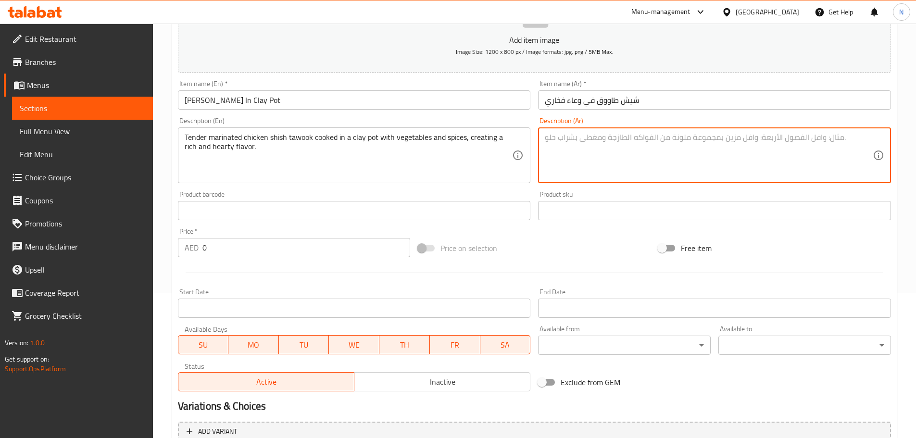
click at [680, 138] on textarea at bounding box center [709, 156] width 328 height 46
paste textarea "شيش طاووق دجاج متبل طري مطبوخ في وعاء طيني مع الخضار والتوابل، مما يخلق نكهة غن…"
click at [682, 138] on textarea "شيش طاووق دجاج متبل طري مطبوخ في وعاء طيني مع الخضار والتوابل، مما يخلق نكهة غن…" at bounding box center [709, 156] width 328 height 46
click at [657, 138] on textarea "شيش طاووق دجاج متبل طري مطبوخ في وعاء طيني مع خضار والتوابل، مما يخلق نكهة غنية…" at bounding box center [709, 156] width 328 height 46
type textarea "شيش طاووق دجاج متبل طري مطبوخ في وعاء طيني مع خضار وتوابل، مما يخلق نكهة غنية و…"
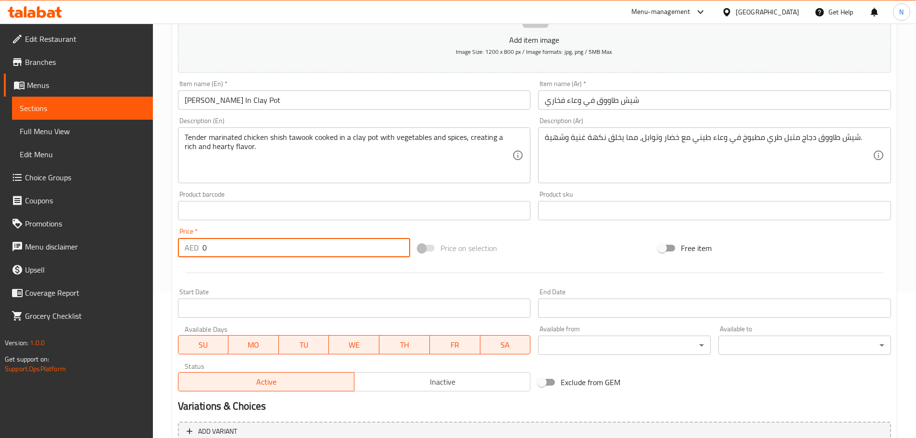
drag, startPoint x: 208, startPoint y: 247, endPoint x: 200, endPoint y: 248, distance: 8.2
click at [200, 248] on div "AED 0 Price *" at bounding box center [294, 247] width 233 height 19
paste input "37.5"
type input "37.5"
click at [593, 251] on div "Price on selection" at bounding box center [534, 248] width 240 height 26
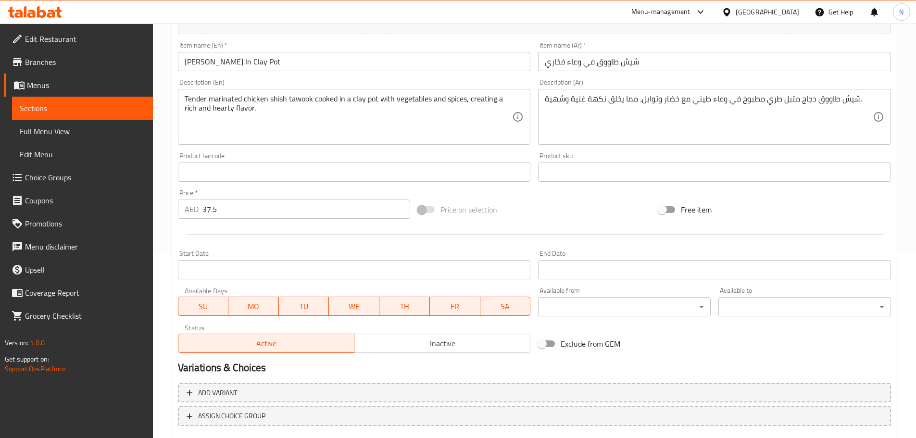
scroll to position [241, 0]
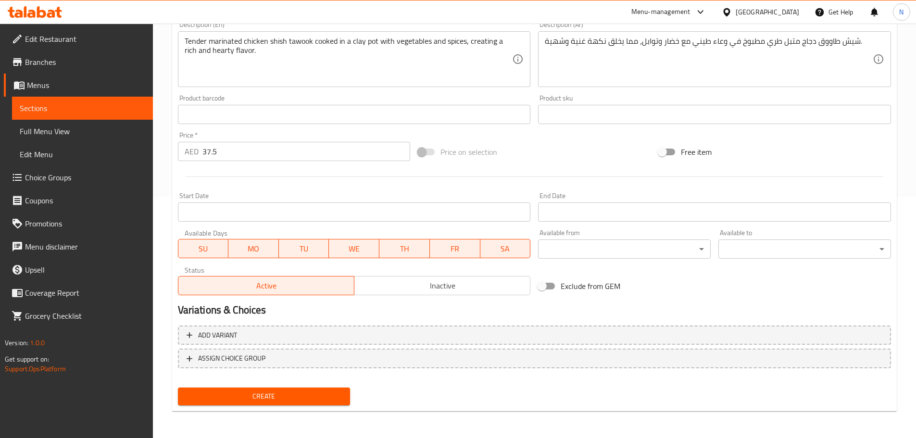
click at [228, 396] on span "Create" at bounding box center [264, 396] width 157 height 12
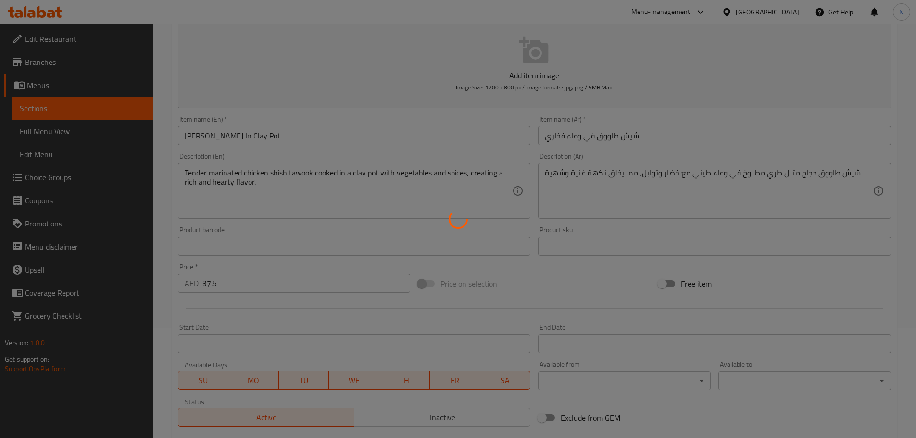
scroll to position [97, 0]
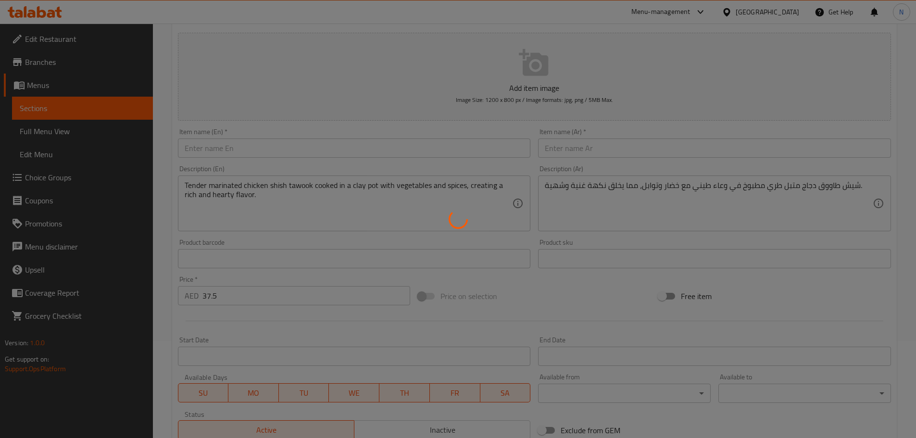
type input "0"
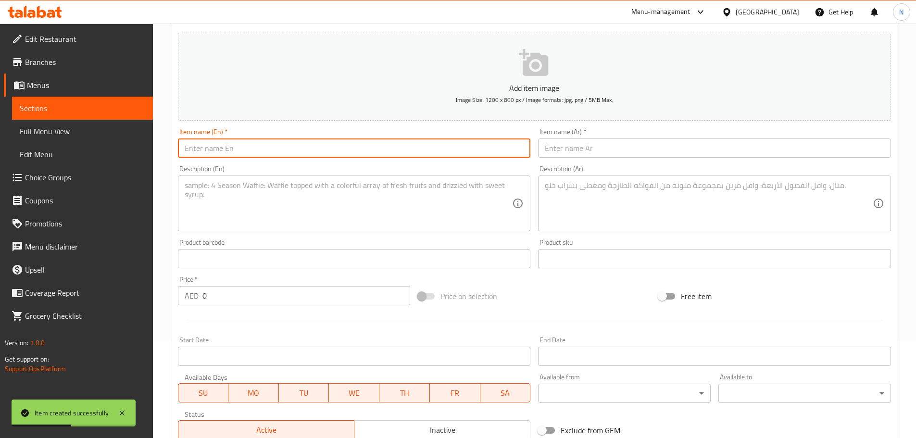
click at [376, 147] on input "text" at bounding box center [354, 147] width 353 height 19
paste input "BIRYANI FULL CHICKEN +4 LENTIL SOUP (4 pax)"
click at [362, 153] on input "BIRYANI FULL CHICKEN +4 LENTIL SOUP (4 pax)" at bounding box center [354, 147] width 353 height 19
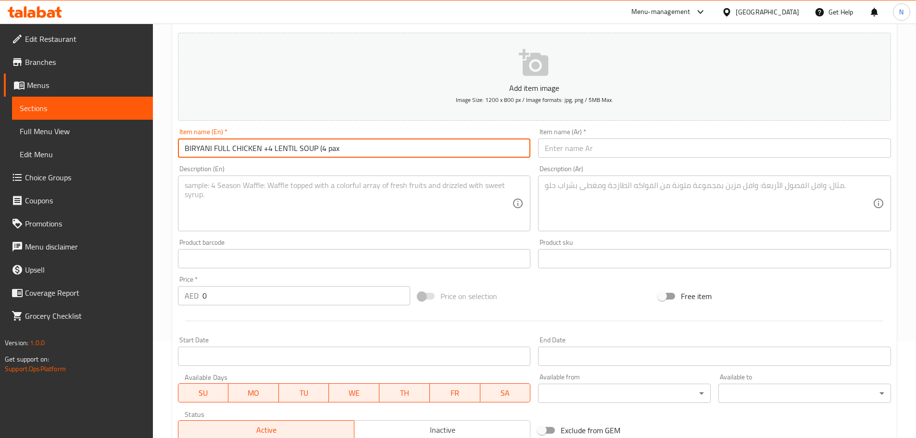
type input "BIRYANI FULL CHICKEN +4 LENTIL SOUP (4 pax"
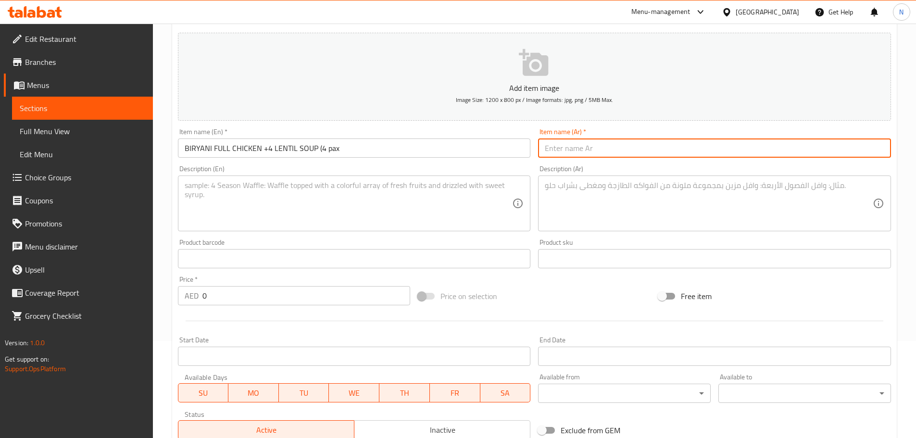
click at [633, 150] on input "text" at bounding box center [714, 147] width 353 height 19
paste input "صينية برياني دجاج كامل عالفحم مع 4 شوربة العدس"
click at [665, 149] on input "صينية برياني دجاج كامل عالفحم مع 4 شوربة العدس" at bounding box center [714, 147] width 353 height 19
type input "صينية برياني دجاج كامل عالفحم مع 4 شوربة العدس"
click at [215, 148] on input "BIRYANI FULL CHICKEN +4 LENTIL SOUP (4 pax" at bounding box center [354, 147] width 353 height 19
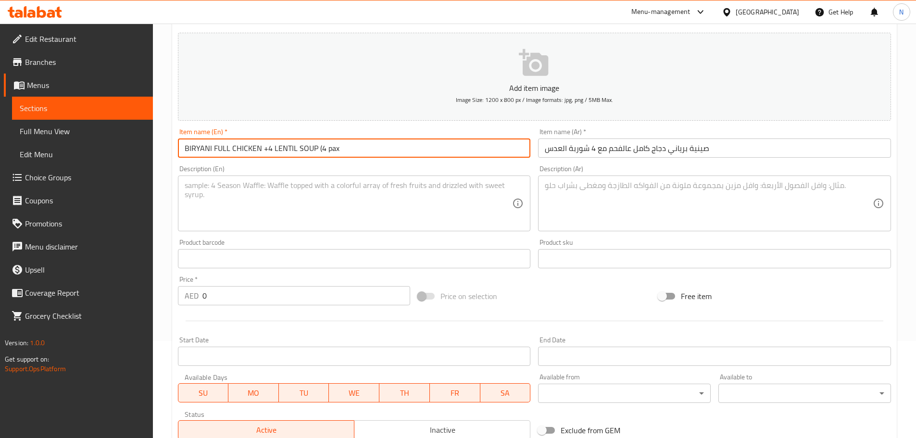
click at [215, 148] on input "BIRYANI FULL CHICKEN +4 LENTIL SOUP (4 pax" at bounding box center [354, 147] width 353 height 19
click at [300, 149] on input "biryani Full Chicken +4 Lentil Soup (4 Pax" at bounding box center [354, 147] width 353 height 19
click at [601, 148] on input "صينية برياني دجاج كامل عالفحم مع 4 شوربة العدس" at bounding box center [714, 147] width 353 height 19
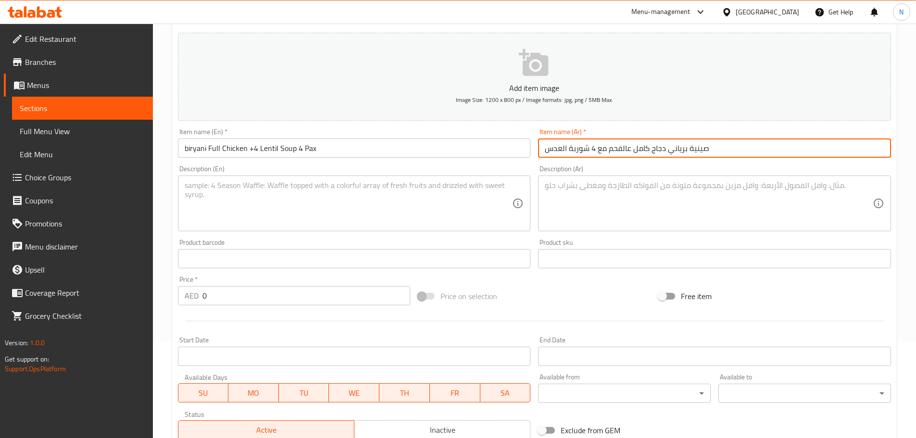
click at [601, 148] on input "صينية برياني دجاج كامل عالفحم مع 4 شوربة العدس" at bounding box center [714, 147] width 353 height 19
click at [270, 147] on input "biryani Full Chicken +4 Lentil Soup 4 Pax" at bounding box center [354, 147] width 353 height 19
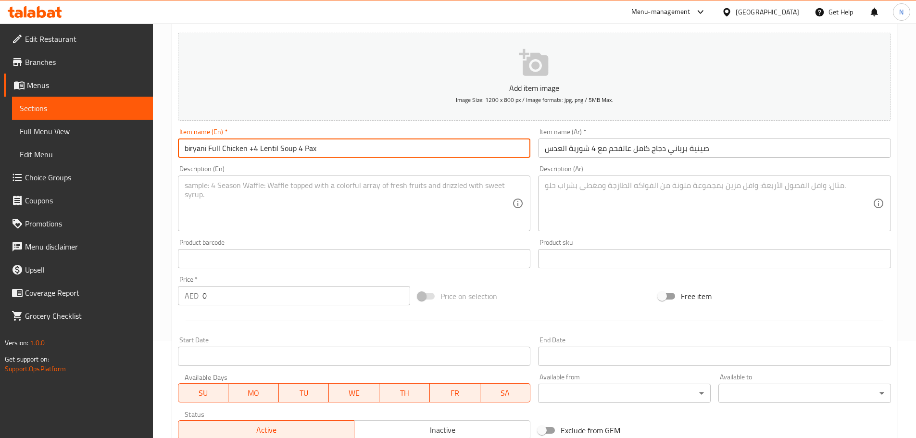
click at [270, 147] on input "biryani Full Chicken +4 Lentil Soup 4 Pax" at bounding box center [354, 147] width 353 height 19
paste input "Whole chicken biryani tray on charcoal with 4 lentil soups"
click at [261, 153] on input "Whole chicken biryani tray on charcoal with 4 lentil soups" at bounding box center [354, 147] width 353 height 19
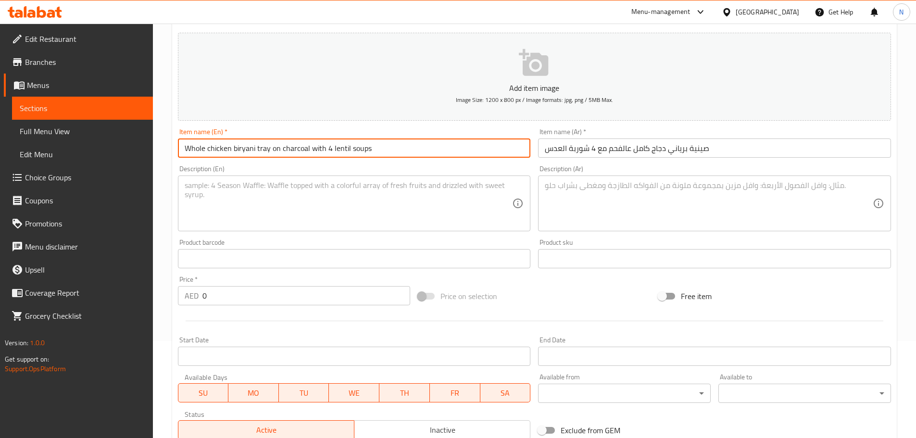
click at [261, 153] on input "Whole chicken biryani tray on charcoal with 4 lentil soups" at bounding box center [354, 147] width 353 height 19
click at [312, 147] on input "Whole Chicken Biryani Tray on Charcoal with 4 Lentil Soups" at bounding box center [354, 147] width 353 height 19
click at [323, 147] on input "Whole Chicken Biryani Tray on Charcoal with 4 Lentil Soups" at bounding box center [354, 147] width 353 height 19
click at [275, 149] on input "Whole Chicken Biryani Tray on Charcoal With 4 Lentil Soups" at bounding box center [354, 147] width 353 height 19
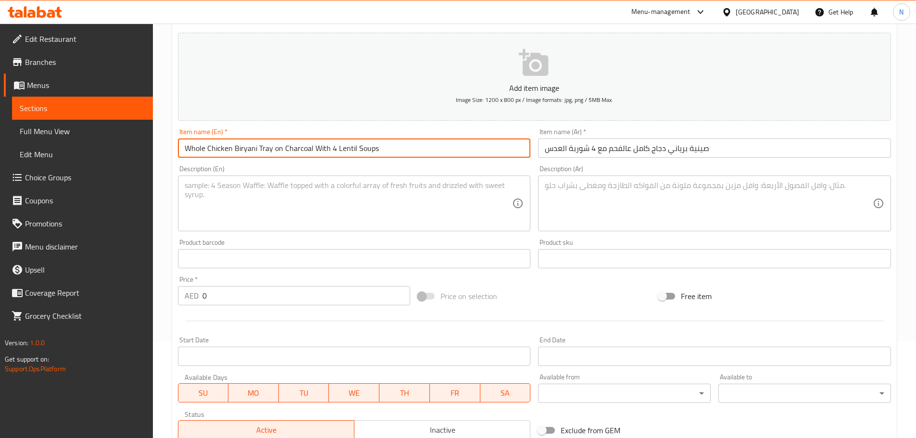
click at [275, 149] on input "Whole Chicken Biryani Tray on Charcoal With 4 Lentil Soups" at bounding box center [354, 147] width 353 height 19
click at [265, 184] on textarea at bounding box center [349, 204] width 328 height 46
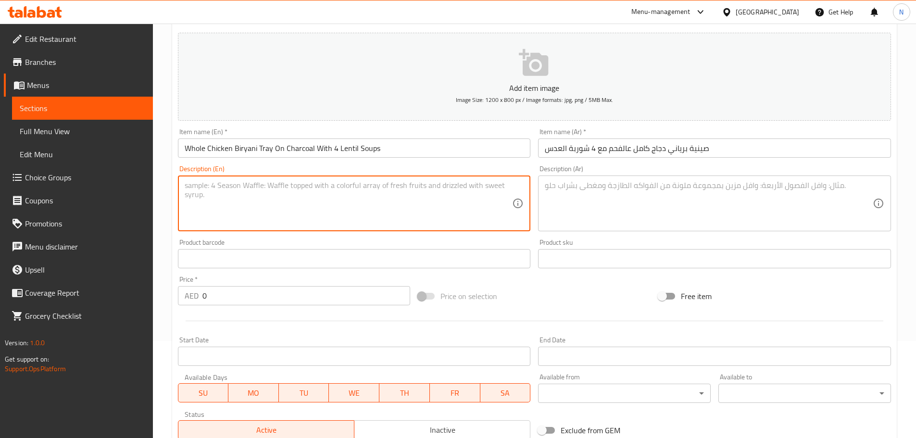
click at [382, 146] on input "Whole Chicken Biryani Tray On Charcoal With 4 Lentil Soups" at bounding box center [354, 147] width 353 height 19
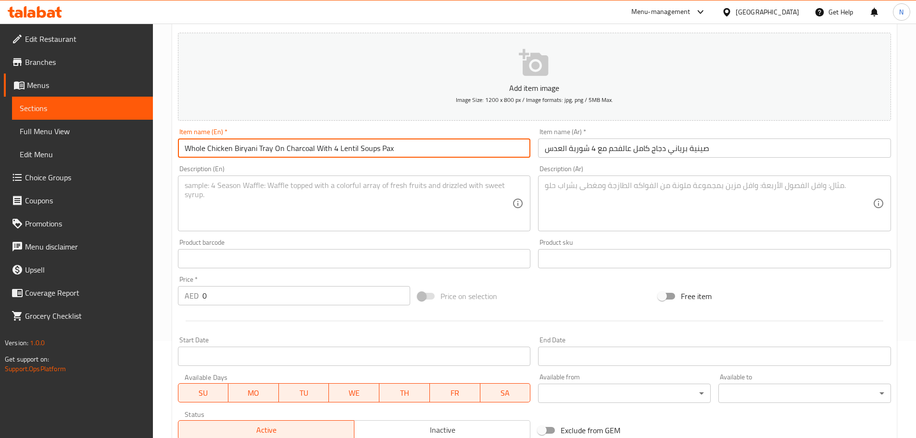
type input "Whole Chicken Biryani Tray On Charcoal With 4 Lentil Soups Pax"
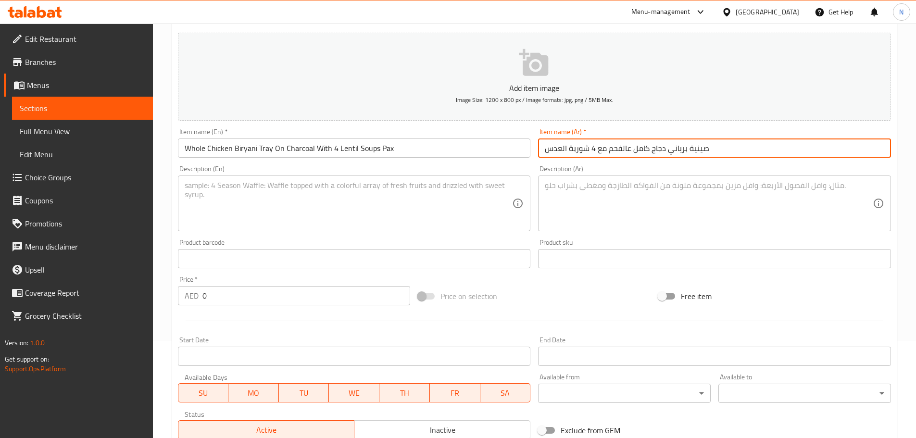
click at [589, 149] on input "صينية برياني دجاج كامل عالفحم مع 4 شوربة العدس" at bounding box center [714, 147] width 353 height 19
type input "صينية برياني دجاج كامل عالفحم مع 4 باكس شوربة العدس"
click at [294, 191] on textarea at bounding box center [349, 204] width 328 height 46
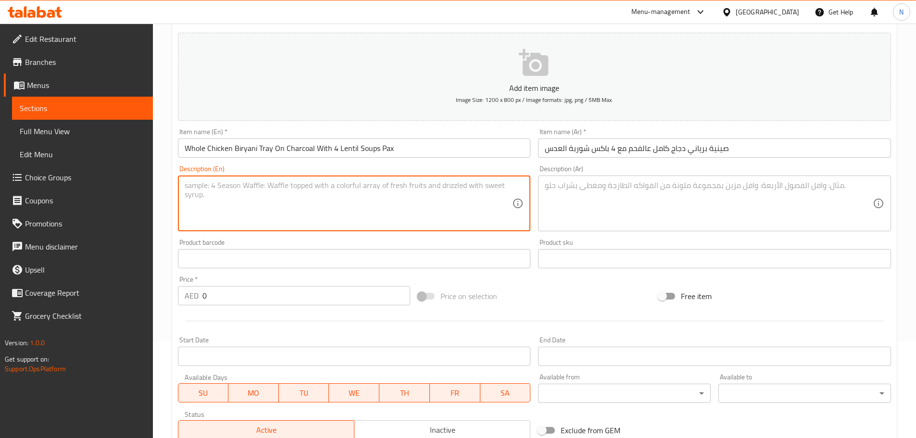
paste textarea "A family-sized biryani platter with a whole chicken and four servings of lentil…"
type textarea "A family-sized biryani platter with a whole chicken and four servings of lentil…"
click at [585, 200] on textarea at bounding box center [709, 204] width 328 height 46
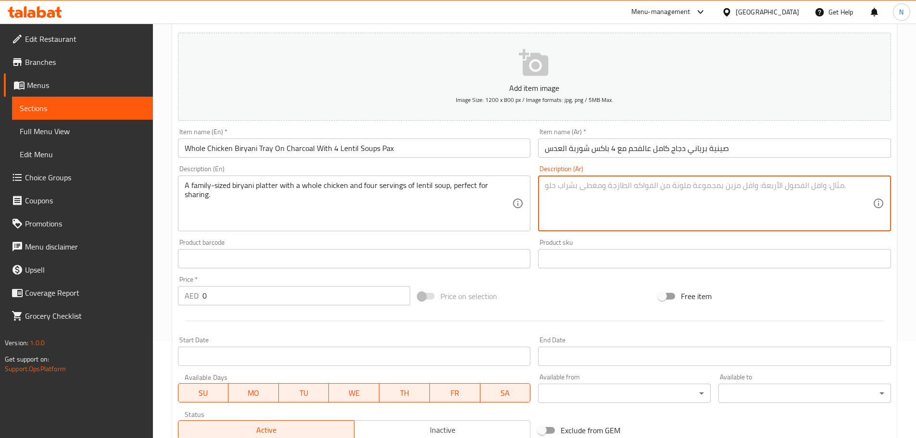
paste textarea "طبق برياني بحجم عائلي يحتوي على دجاجة كاملة وأربع حصص من حساء العدس، مثالي للمش…"
click at [634, 188] on textarea "طبق برياني بحجم عائلي يحتوي على دجاجة كاملة وأربع حصص من حساء العدس، مثالي للمش…" at bounding box center [709, 204] width 328 height 46
click at [616, 185] on textarea "طبق برياني بحجم عائلي يحتوي على دجاجة كاملة وأربع حصص من شوربة العدس، مثالي للم…" at bounding box center [709, 204] width 328 height 46
type textarea "طبق برياني بحجم عائلي يحتوي على دجاجة كاملة وأربع حصص من شوربة عدس، مثالي للمشا…"
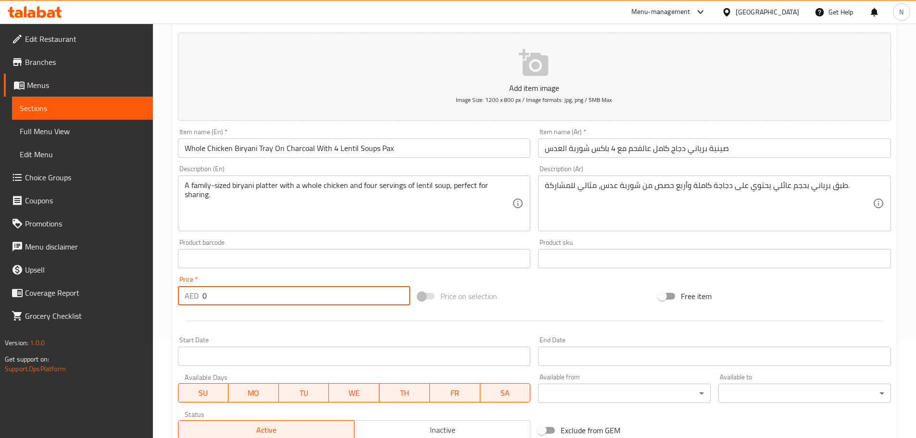
drag, startPoint x: 249, startPoint y: 302, endPoint x: 190, endPoint y: 302, distance: 59.1
click at [190, 302] on div "AED 0 Price *" at bounding box center [294, 295] width 233 height 19
paste input "75"
type input "75"
click at [540, 298] on div "Price on selection" at bounding box center [534, 296] width 240 height 26
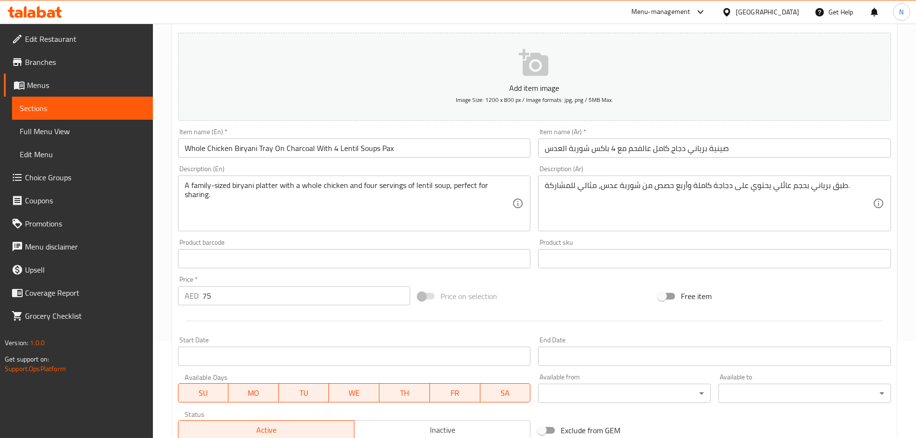
click at [499, 292] on div "Price on selection" at bounding box center [534, 296] width 240 height 26
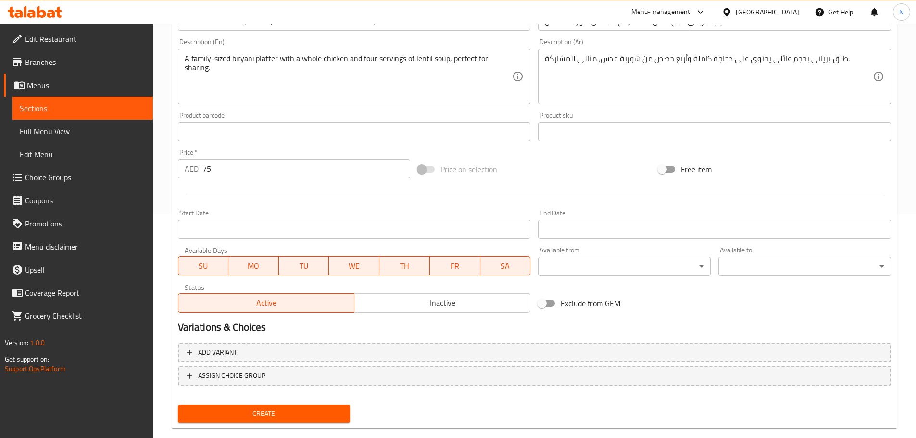
scroll to position [241, 0]
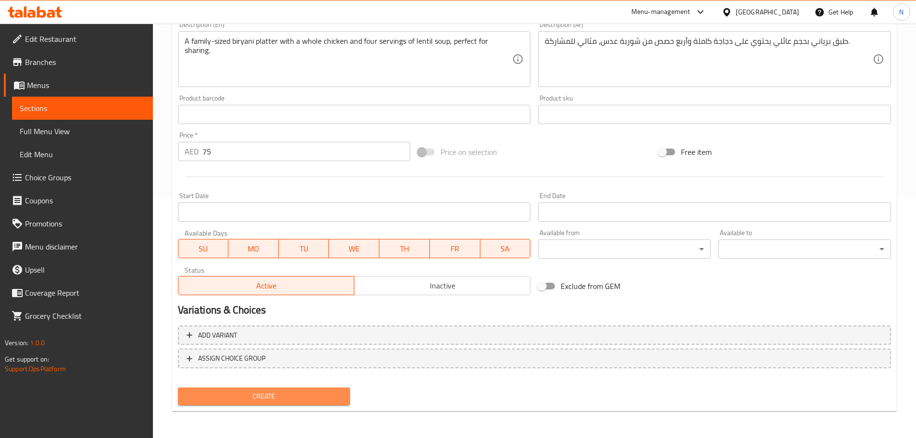
click at [322, 388] on button "Create" at bounding box center [264, 397] width 173 height 18
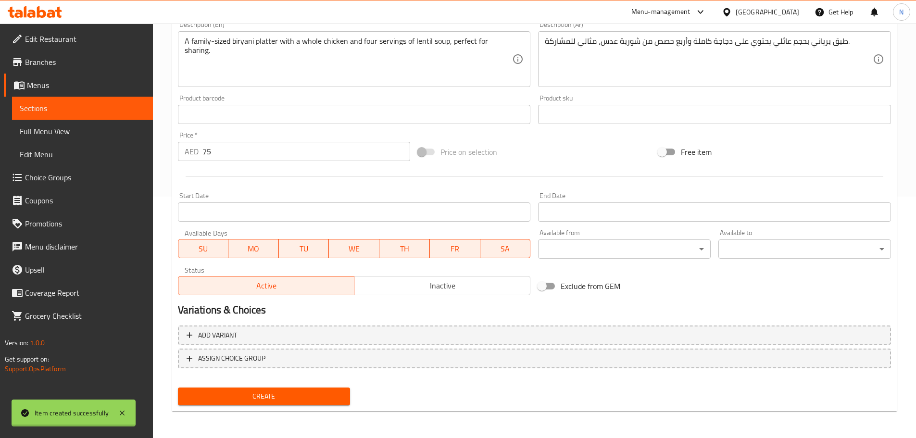
type input "0"
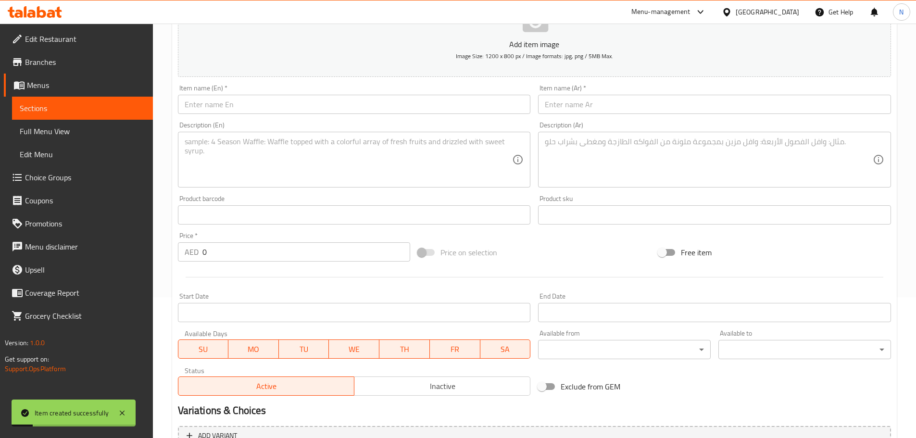
scroll to position [97, 0]
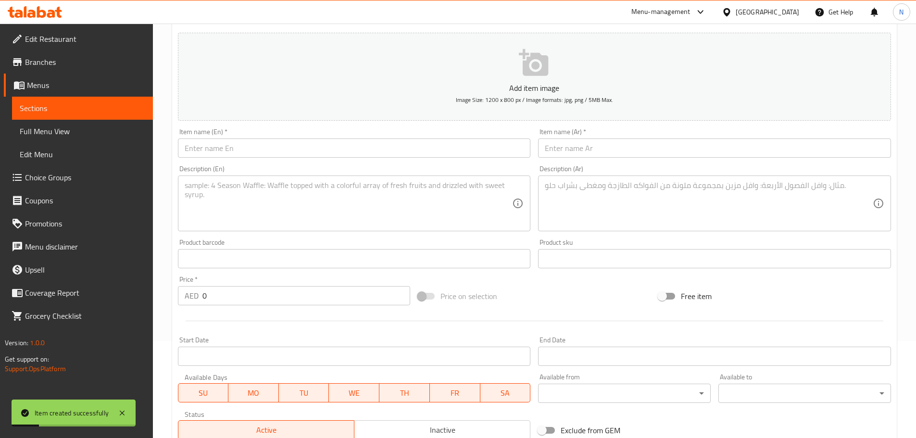
click at [339, 149] on input "text" at bounding box center [354, 147] width 353 height 19
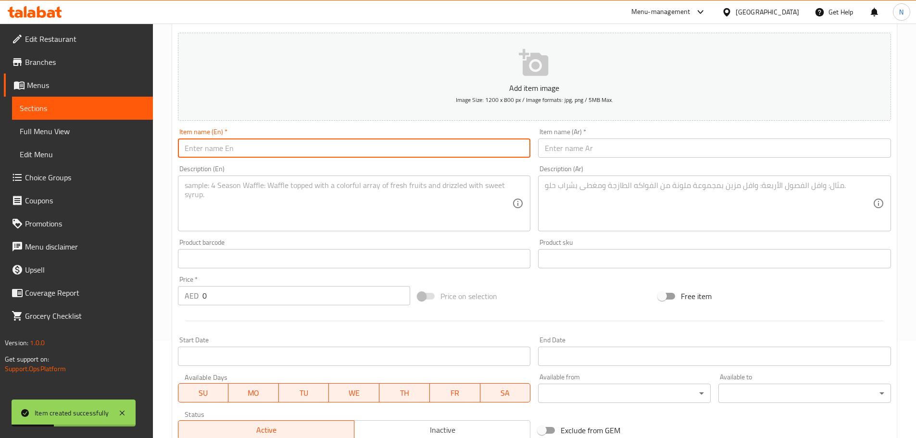
paste input "TRAY BEEF BIRYANI"
click at [218, 157] on input "TRAY BEEF BIRYANI" at bounding box center [354, 147] width 353 height 19
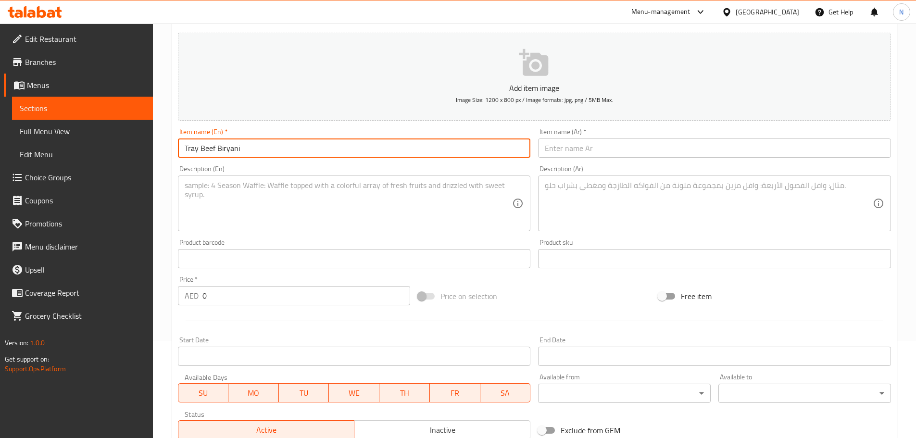
type input "Tray Beef Biryani"
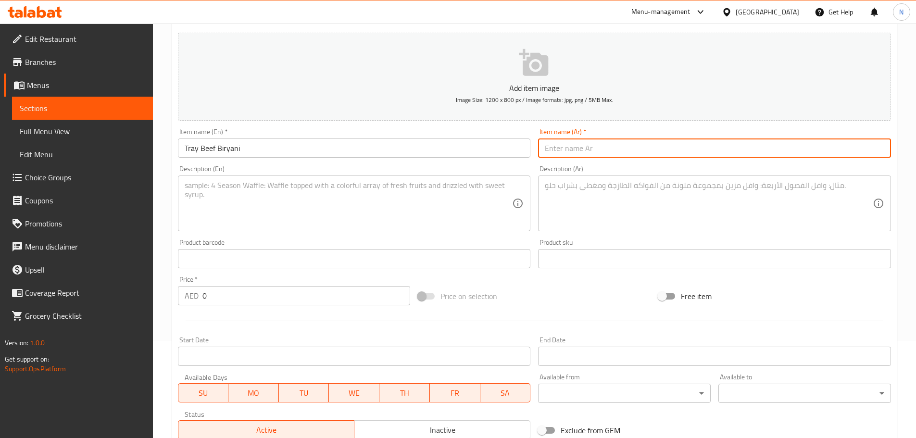
click at [678, 143] on input "text" at bounding box center [714, 147] width 353 height 19
paste input "صينية [PERSON_NAME] مع اللحم"
type input "صينية [PERSON_NAME] مع اللحم"
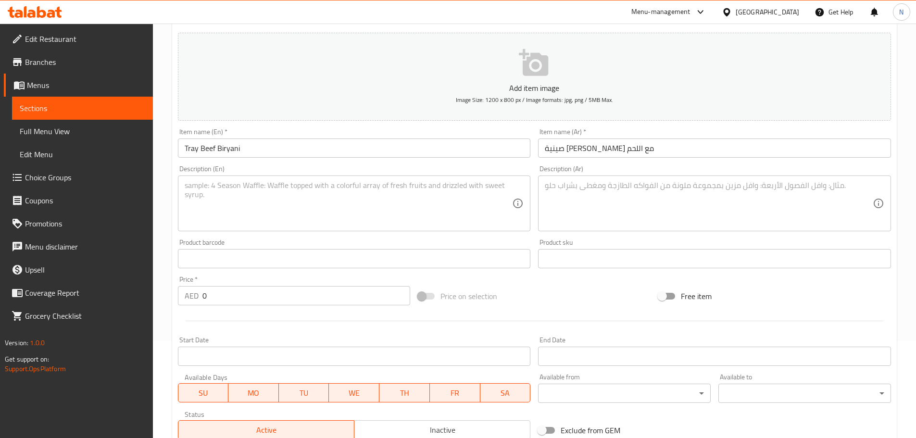
click at [222, 175] on div "Description (En) Description (En)" at bounding box center [354, 198] width 353 height 66
click at [227, 194] on textarea at bounding box center [349, 204] width 328 height 46
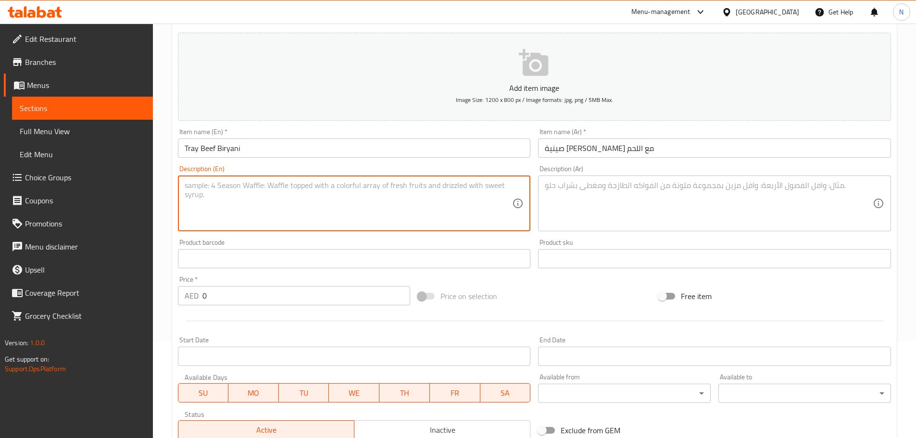
paste textarea "A large tray of beef biryani, featuring slow-cooked spiced beef layered with fr…"
type textarea "A large tray of beef biryani, featuring slow-cooked spiced beef layered with fr…"
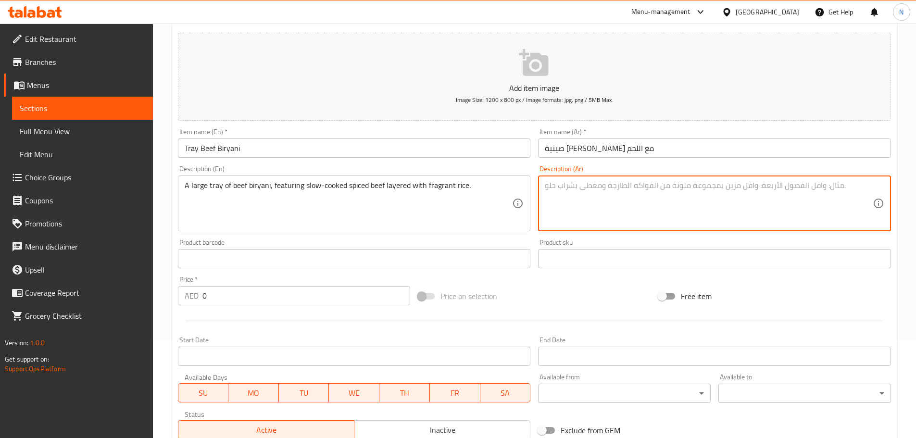
click at [591, 215] on textarea at bounding box center [709, 204] width 328 height 46
paste textarea "صينية كبيرة من برياني اللحم البقري، تحتوي على لحم بقري متبل مطهو ببطء مع طبقات …"
click at [769, 185] on textarea "صينية كبيرة من برياني اللحم البقري، تحتوي على لحم بقري متبل مطهو ببطء مع طبقات …" at bounding box center [709, 204] width 328 height 46
click at [777, 185] on textarea "صينية كبيرة من برياني لحم البقري، تحتوي على لحم بقري متبل مطهو ببطء مع طبقات من…" at bounding box center [709, 204] width 328 height 46
click at [577, 187] on textarea "صينية كبيرة من برياني لحم بقري، تحتوي على لحم بقري متبل مطهو ببطء مع طبقات من ا…" at bounding box center [709, 204] width 328 height 46
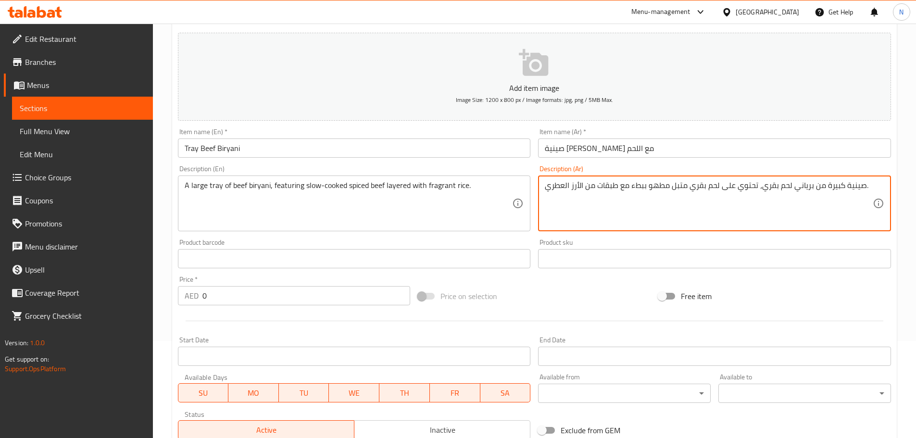
click at [580, 187] on textarea "صينية كبيرة من برياني لحم بقري، تحتوي على لحم بقري متبل مطهو ببطء مع طبقات من ا…" at bounding box center [709, 204] width 328 height 46
click at [578, 184] on textarea "صينية كبيرة من برياني لحم بقري، تحتوي على لحم بقري متبل مطهو ببطء مع طبقات من ا…" at bounding box center [709, 204] width 328 height 46
click at [564, 187] on textarea "صينية كبيرة من برياني لحم بقري، تحتوي على لحم بقري متبل مطهو ببطء مع طبقات من أ…" at bounding box center [709, 204] width 328 height 46
type textarea "صينية كبيرة من برياني لحم بقري، تحتوي على لحم بقري متبل مطهو ببطء مع طبقات من أ…"
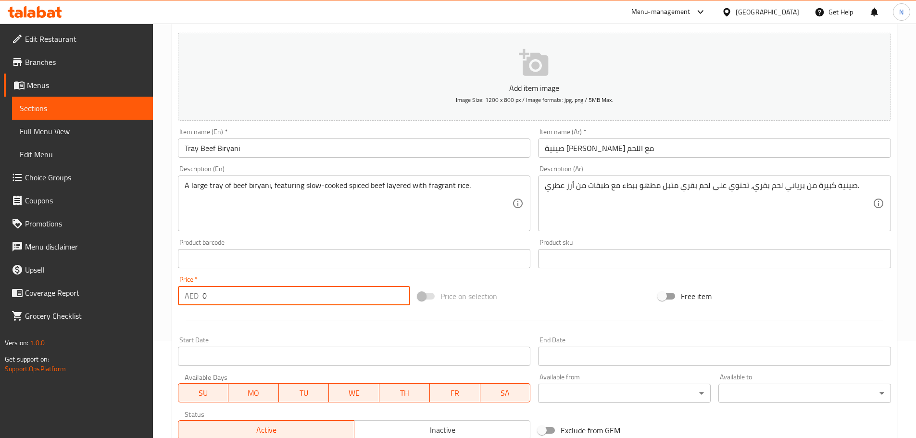
drag, startPoint x: 224, startPoint y: 295, endPoint x: 199, endPoint y: 300, distance: 25.8
click at [199, 300] on div "AED 0 Price *" at bounding box center [294, 295] width 233 height 19
paste input "112.5"
type input "112.5"
click at [529, 298] on div "Price on selection" at bounding box center [534, 296] width 240 height 26
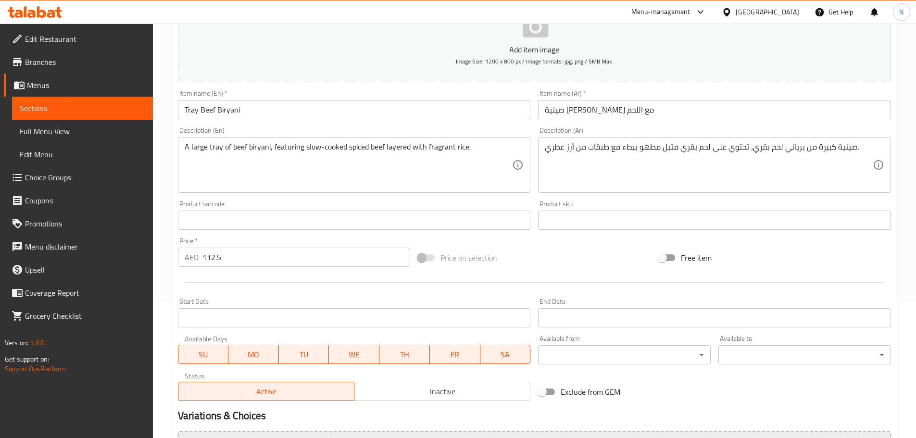
scroll to position [241, 0]
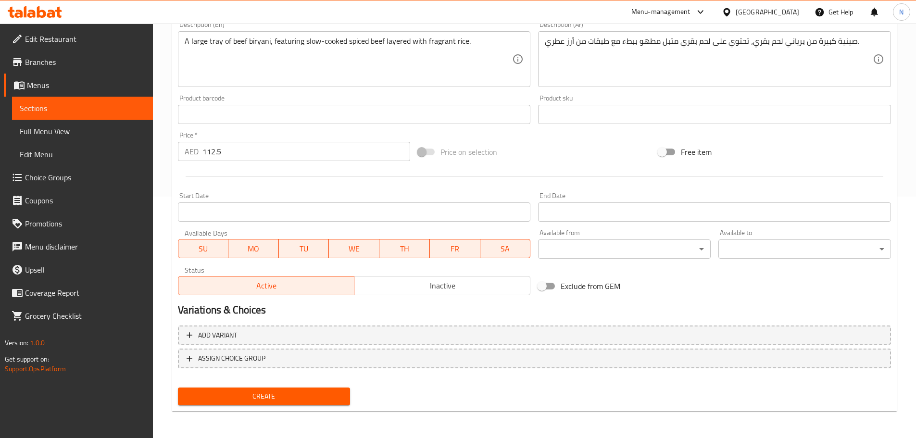
click at [252, 393] on span "Create" at bounding box center [264, 396] width 157 height 12
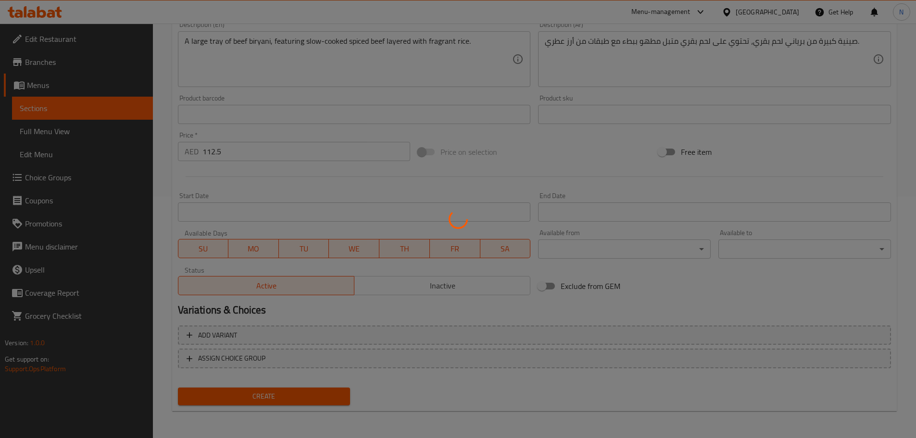
type input "0"
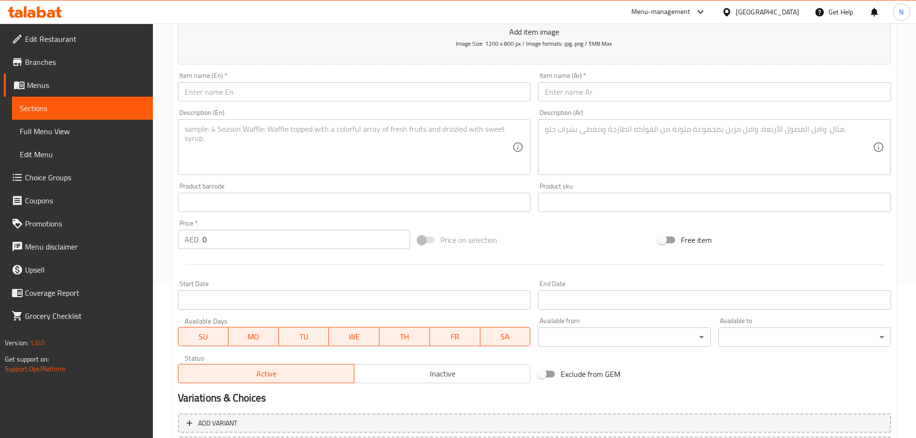
scroll to position [145, 0]
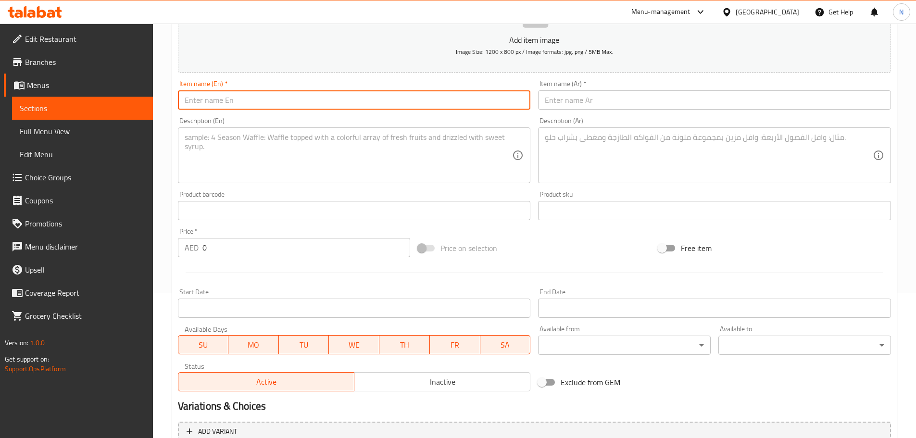
click at [303, 99] on input "text" at bounding box center [354, 99] width 353 height 19
paste input "MANSAF PEA RICE AND FULL CHICKEN+4 CUCUMBER WITH YOGURT"
click at [317, 101] on input "MANSAF PEA RICE AND FULL CHICKEN+4 CUCUMBER WITH YOGURT" at bounding box center [354, 99] width 353 height 19
click at [217, 99] on input "MANSAF PEA RICE AND FULL CHICKEN4 CUCUMBER WITH YOGURT" at bounding box center [354, 99] width 353 height 19
click at [222, 97] on input "MANSAF PEA RICE AND FULL CHICKEN4 CUCUMBER WITH YOGURT" at bounding box center [354, 99] width 353 height 19
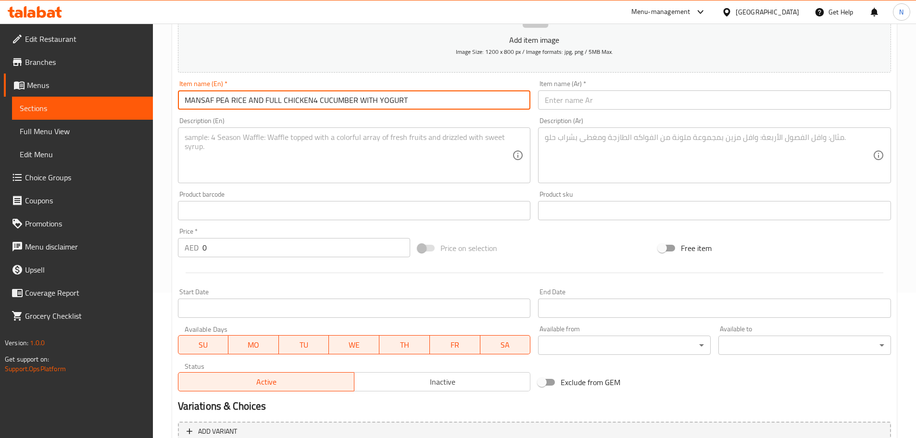
click at [222, 97] on input "MANSAF PEA RICE AND FULL CHICKEN4 CUCUMBER WITH YOGURT" at bounding box center [354, 99] width 353 height 19
click at [313, 105] on input "MANSAF PEA RICE AND FULL CHICKEN4 CUCUMBER WITH YOGURT" at bounding box center [354, 99] width 353 height 19
click at [311, 105] on input "MANSAF PEA RICE AND FULL CHICKEN4 CUCUMBER WITH YOGURT" at bounding box center [354, 99] width 353 height 19
click at [311, 107] on input "MANSAF PEA RICE AND FULL CHICKEN 4 CUCUMBER WITH YOGURT" at bounding box center [354, 99] width 353 height 19
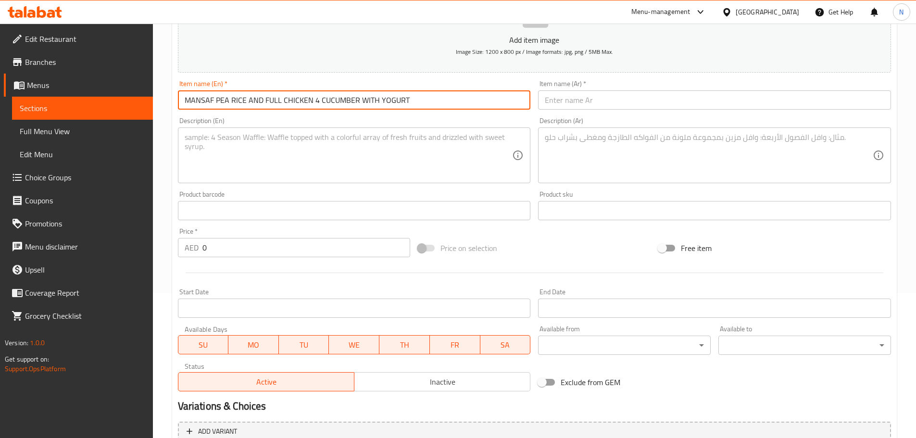
click at [311, 107] on input "MANSAF PEA RICE AND FULL CHICKEN 4 CUCUMBER WITH YOGURT" at bounding box center [354, 99] width 353 height 19
click at [348, 95] on input "Mansaf Pea Rice and Full Chicken 4 Cucumber with Yogurt" at bounding box center [354, 99] width 353 height 19
click at [334, 102] on input "Mansaf Pea Rice and Full Chicken 4 Cucumber with Yogurt" at bounding box center [354, 99] width 353 height 19
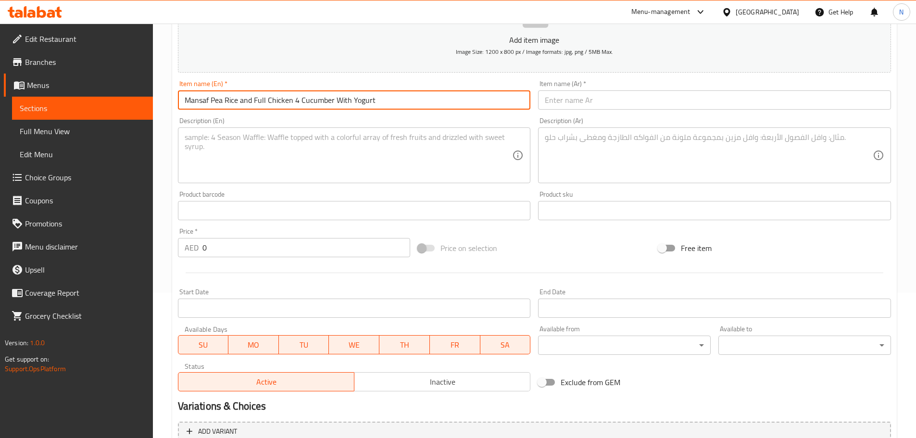
click at [250, 98] on input "Mansaf Pea Rice and Full Chicken 4 Cucumber With Yogurt" at bounding box center [354, 99] width 353 height 19
click at [293, 99] on input "Mansaf Pea Rice And Full Chicken 4 Cucumber With Yogurt" at bounding box center [354, 99] width 353 height 19
click at [248, 101] on input "Mansaf Pea Rice And Full Chicken 4 Cucumber With Yogurt" at bounding box center [354, 99] width 353 height 19
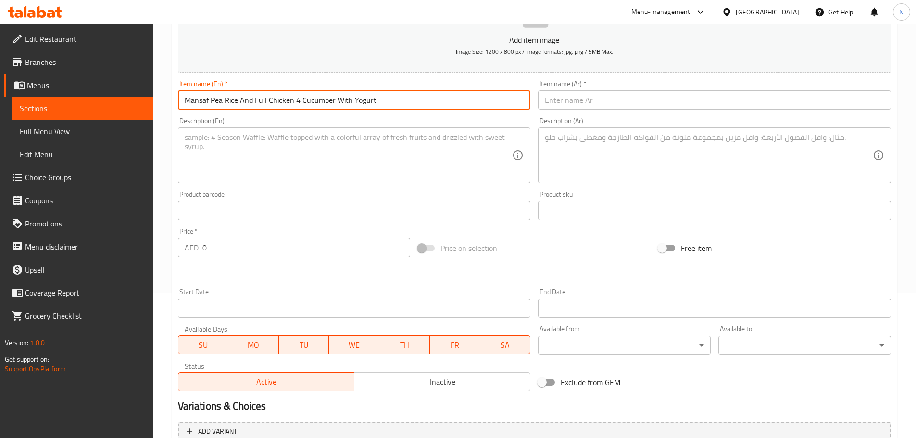
click at [294, 105] on input "Mansaf Pea Rice And Full Chicken 4 Cucumber With Yogurt" at bounding box center [354, 99] width 353 height 19
click at [251, 103] on input "Mansaf Pea Rice And Full Chicken 4 Cucumber With Yogurt" at bounding box center [354, 99] width 353 height 19
click at [243, 100] on input "Mansaf Pea Rice And Full Chicken 4 Cucumber With Yogurt" at bounding box center [354, 99] width 353 height 19
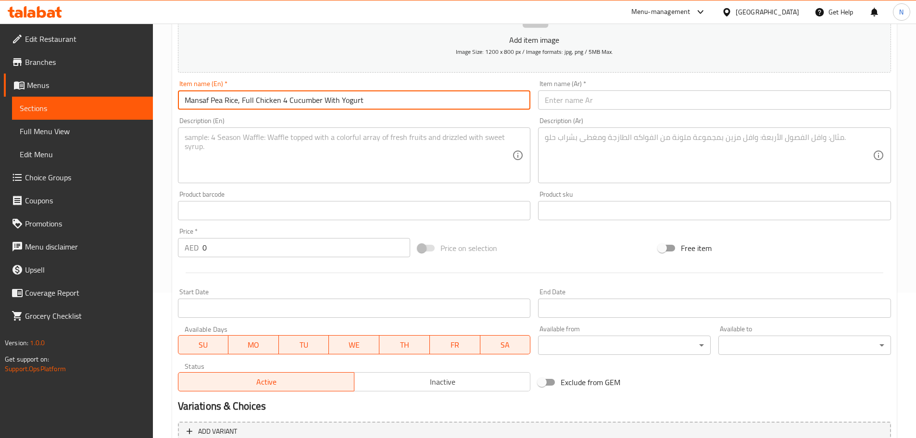
click at [280, 100] on input "Mansaf Pea Rice, Full Chicken 4 Cucumber With Yogurt" at bounding box center [354, 99] width 353 height 19
click at [282, 101] on input "Mansaf Pea Rice, Full Chicken 4 Cucumber With Yogurt" at bounding box center [354, 99] width 353 height 19
click at [277, 101] on input "Mansaf Pea Rice, Full Chicken And 4 Cucumber With Yogurt" at bounding box center [354, 99] width 353 height 19
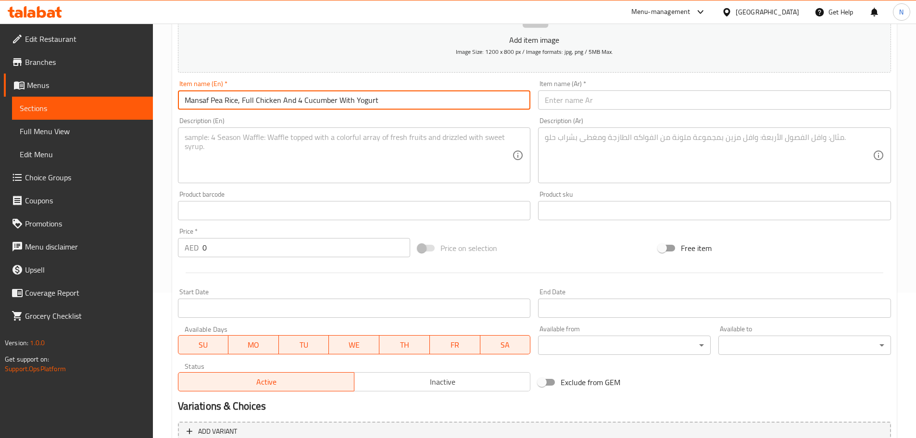
type input "Mansaf Pea Rice, Full Chicken And 4 Cucumber With Yogurt"
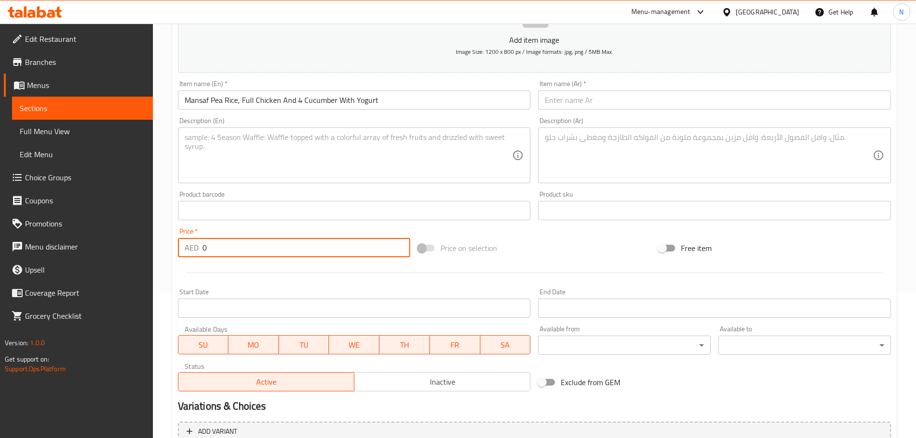
drag, startPoint x: 217, startPoint y: 244, endPoint x: 181, endPoint y: 245, distance: 35.6
click at [181, 245] on div "AED 0 Price *" at bounding box center [294, 247] width 233 height 19
paste input "75"
type input "75"
click at [266, 100] on input "Mansaf Pea Rice, Full Chicken And 4 Cucumber With Yogurt" at bounding box center [354, 99] width 353 height 19
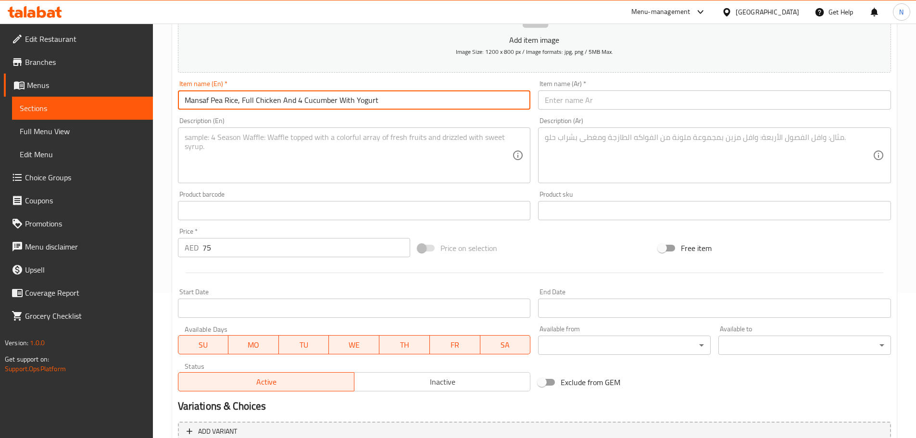
click at [266, 100] on input "Mansaf Pea Rice, Full Chicken And 4 Cucumber With Yogurt" at bounding box center [354, 99] width 353 height 19
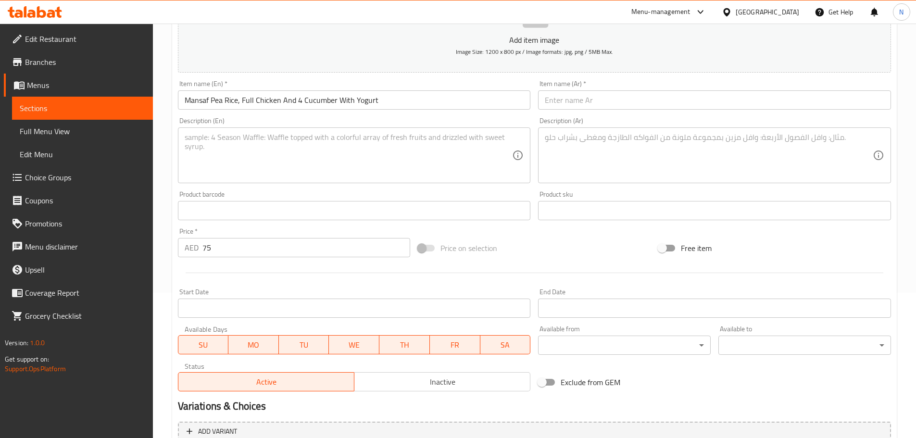
click at [646, 111] on div "Item name (Ar)   * Item name (Ar) *" at bounding box center [714, 94] width 361 height 37
click at [646, 106] on input "text" at bounding box center [714, 99] width 353 height 19
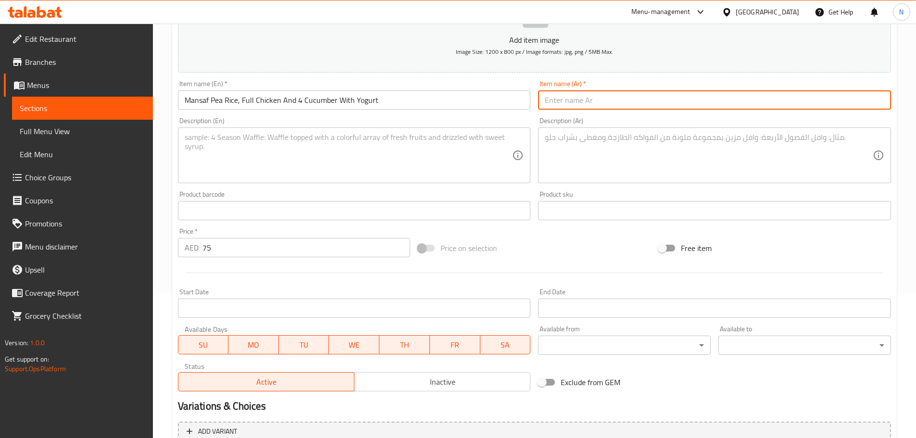
paste input "منسف أرز بالبازلاء ودجاجة كاملة و4 خيار مع زبادي"
click at [638, 102] on input "منسف أرز بالبازلاء ودجاجة كاملة و4 خيار مع زبادي" at bounding box center [714, 99] width 353 height 19
type input "منسف أرز بالبازلاء، دجاجة كاملة و4 خيار مع زبادي"
click at [370, 175] on textarea at bounding box center [349, 156] width 328 height 46
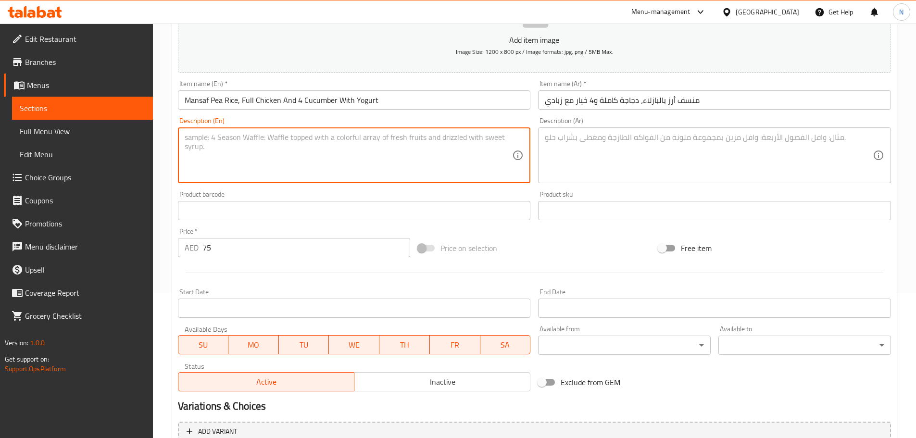
paste textarea "Traditional mansaf with pea-studded rice and a whole chicken, accompanied by fo…"
type textarea "Traditional mansaf with pea-studded rice and a whole chicken, accompanied by fo…"
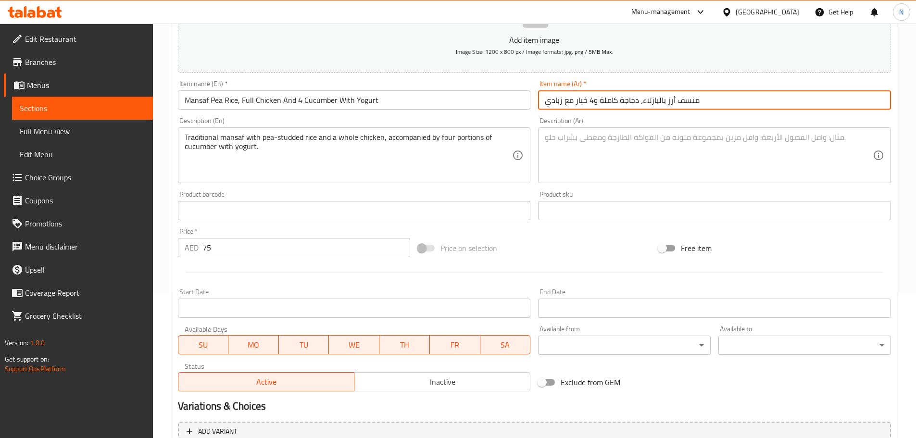
drag, startPoint x: 642, startPoint y: 101, endPoint x: 658, endPoint y: 105, distance: 16.7
click at [658, 105] on input "منسف أرز بالبازلاء، دجاجة كاملة و4 خيار مع زبادي" at bounding box center [714, 99] width 353 height 19
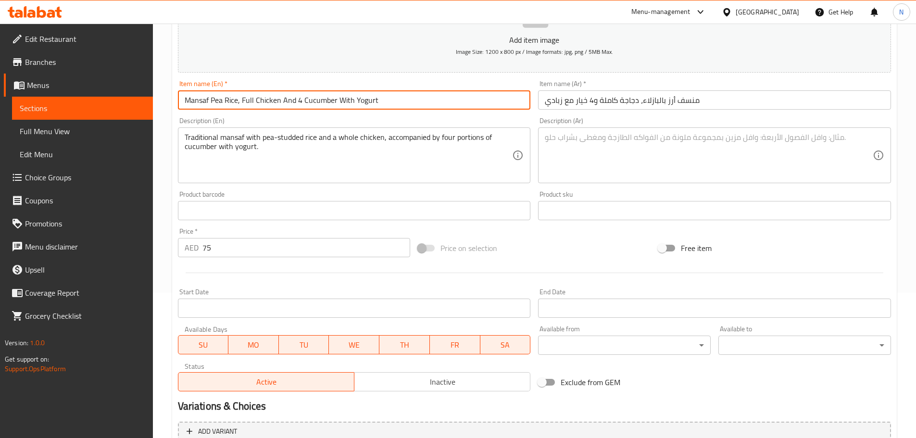
click at [215, 104] on input "Mansaf Pea Rice, Full Chicken And 4 Cucumber With Yogurt" at bounding box center [354, 99] width 353 height 19
paste input "s"
type input "Mansaf Peas Rice, Full Chicken And 4 Cucumber With Yogurt"
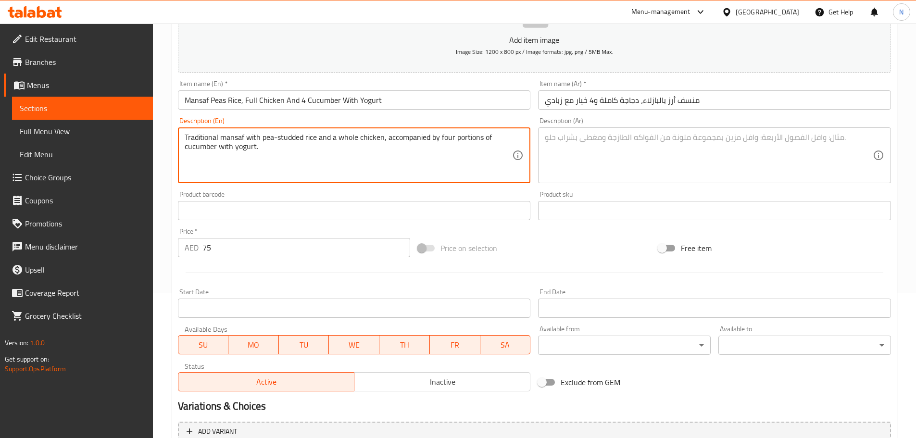
click at [268, 137] on textarea "Traditional mansaf with pea-studded rice and a whole chicken, accompanied by fo…" at bounding box center [349, 156] width 328 height 46
paste textarea "Peas"
click at [265, 137] on textarea "Traditional mansaf with Peas-studded rice and a whole chicken, accompanied by f…" at bounding box center [349, 156] width 328 height 46
type textarea "Traditional mansaf with peas-studded rice and a whole chicken, accompanied by f…"
click at [669, 147] on textarea at bounding box center [709, 156] width 328 height 46
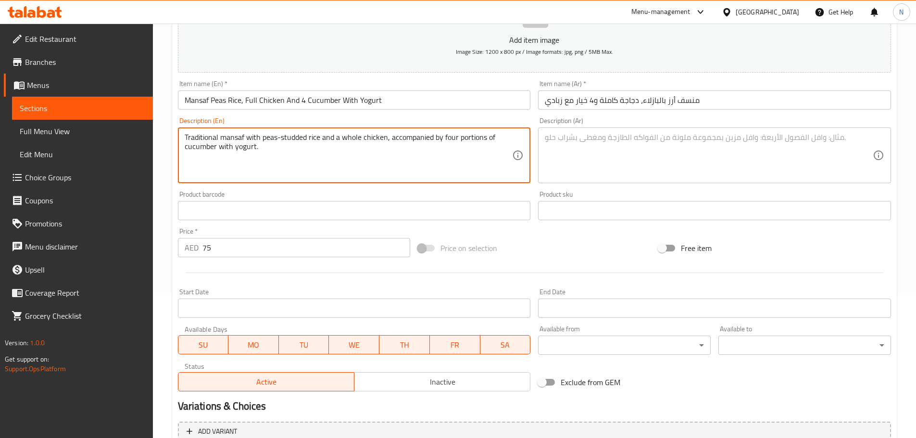
click at [378, 139] on textarea "Traditional mansaf with peas-studded rice and a whole chicken, accompanied by f…" at bounding box center [349, 156] width 328 height 46
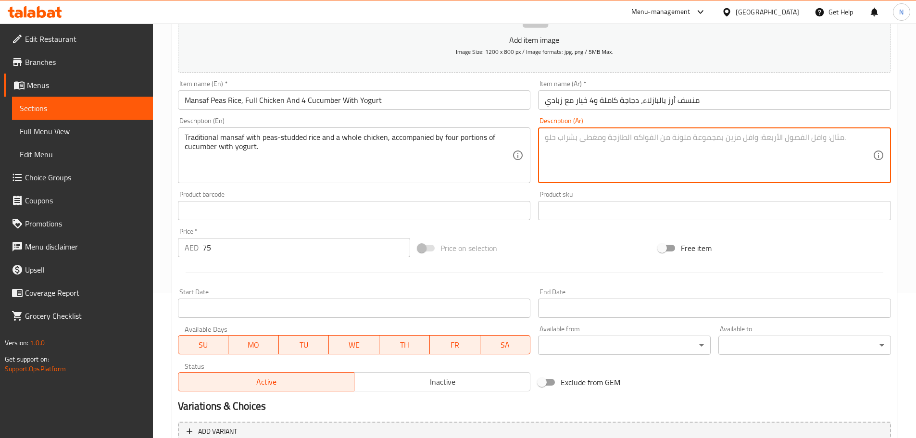
click at [615, 147] on textarea at bounding box center [709, 156] width 328 height 46
paste textarea "منسف تقليدي يتكون من أرز بالبازلاء ودجاجة كاملة، يقدم مع أربع حصص من الخيار مع …"
click at [591, 138] on textarea "منسف تقليدي يتكون من أرز بالبازلاء ودجاجة كاملة، يقدم مع أربع حصص من الخيار مع …" at bounding box center [709, 156] width 328 height 46
click at [563, 138] on textarea "منسف تقليدي يتكون من أرز بالبازلاء ودجاجة كاملة، يقدم مع أربع حصص من خيار مع ال…" at bounding box center [709, 156] width 328 height 46
click at [552, 251] on div "Price on selection" at bounding box center [534, 248] width 240 height 26
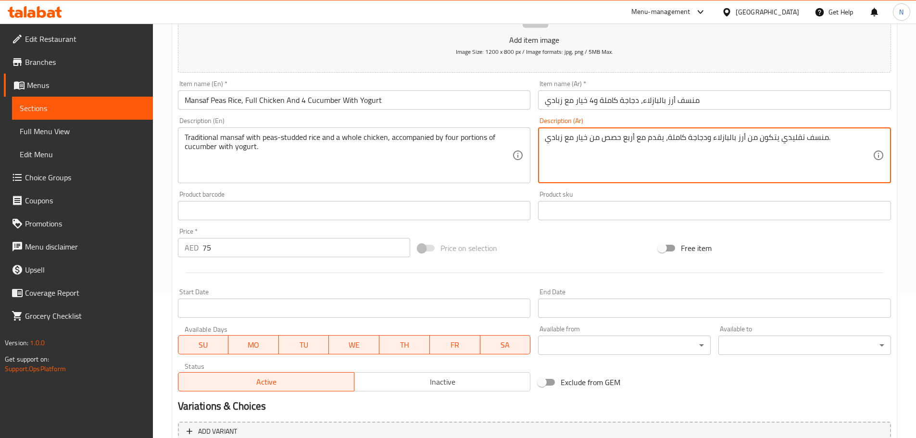
paste
click at [573, 152] on textarea "منسف تقليدي يتكون من أرز بالبازلاء ودجاجة كاملة، يقدم مع أربع حصص من خيار مع زب…" at bounding box center [709, 156] width 328 height 46
click at [572, 150] on textarea "منسف تقليدي يتكون من أرز بالبازلاء ودجاجة كاملة، يقدم مع أربع حصص من خيار مع زب…" at bounding box center [709, 156] width 328 height 46
drag, startPoint x: 572, startPoint y: 150, endPoint x: 554, endPoint y: 147, distance: 18.1
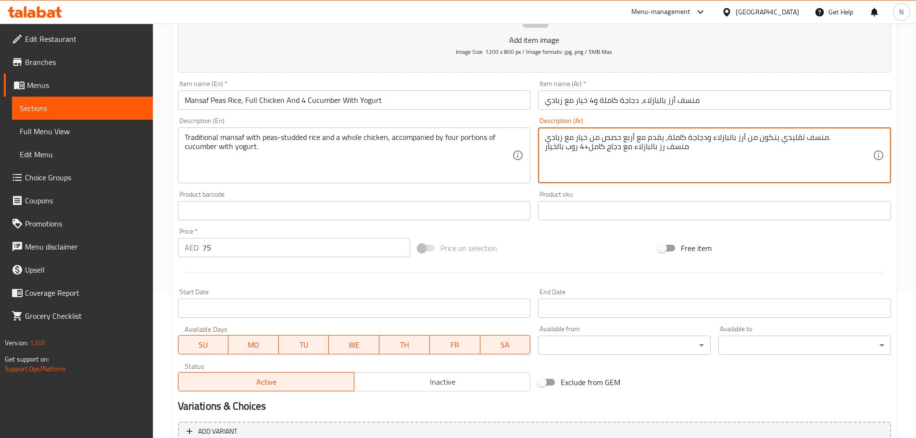
click at [554, 147] on textarea "منسف تقليدي يتكون من أرز بالبازلاء ودجاجة كاملة، يقدم مع أربع حصص من خيار مع زب…" at bounding box center [709, 156] width 328 height 46
click at [551, 147] on textarea "منسف تقليدي يتكون من أرز بالبازلاء ودجاجة كاملة، يقدم مع أربع حصص من خيار مع زب…" at bounding box center [709, 156] width 328 height 46
drag, startPoint x: 551, startPoint y: 147, endPoint x: 567, endPoint y: 150, distance: 17.0
click at [567, 150] on textarea "منسف تقليدي يتكون من أرز بالبازلاء ودجاجة كاملة، يقدم مع أربع حصص من خيار مع زب…" at bounding box center [709, 156] width 328 height 46
click at [550, 146] on textarea "منسف تقليدي يتكون من أرز بالبازلاء ودجاجة كاملة، يقدم مع أربع حصص من خيار مع زب…" at bounding box center [709, 156] width 328 height 46
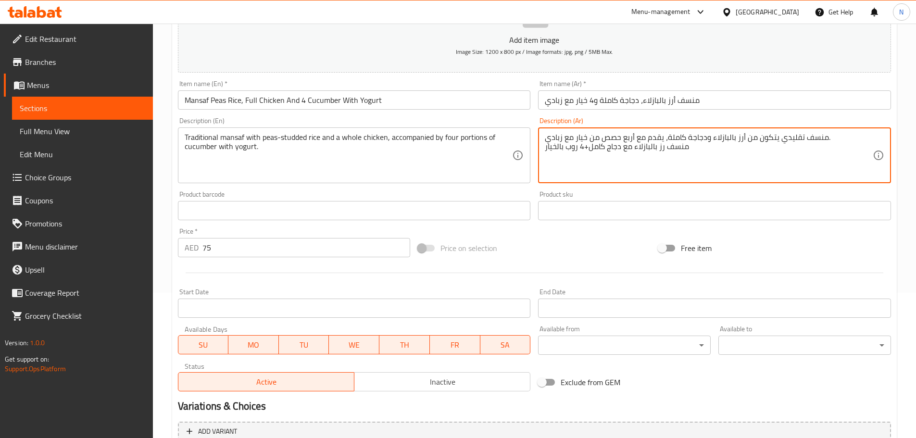
drag, startPoint x: 550, startPoint y: 146, endPoint x: 566, endPoint y: 146, distance: 15.9
click at [566, 146] on textarea "منسف تقليدي يتكون من أرز بالبازلاء ودجاجة كاملة، يقدم مع أربع حصص من خيار مع زب…" at bounding box center [709, 156] width 328 height 46
click at [573, 146] on textarea "منسف تقليدي يتكون من أرز بالبازلاء ودجاجة كاملة، يقدم مع أربع حصص من خيار مع زب…" at bounding box center [709, 156] width 328 height 46
type textarea "منسف تقليدي يتكون من أرز بالبازلاء ودجاجة كاملة، يقدم مع أربع حصص من خيار مع زب…"
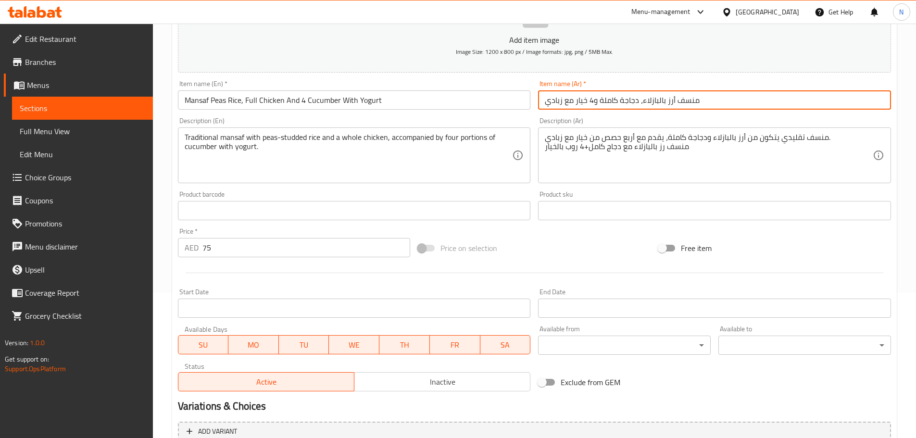
click at [584, 99] on input "منسف أرز بالبازلاء، دجاجة كاملة و4 خيار مع زبادي" at bounding box center [714, 99] width 353 height 19
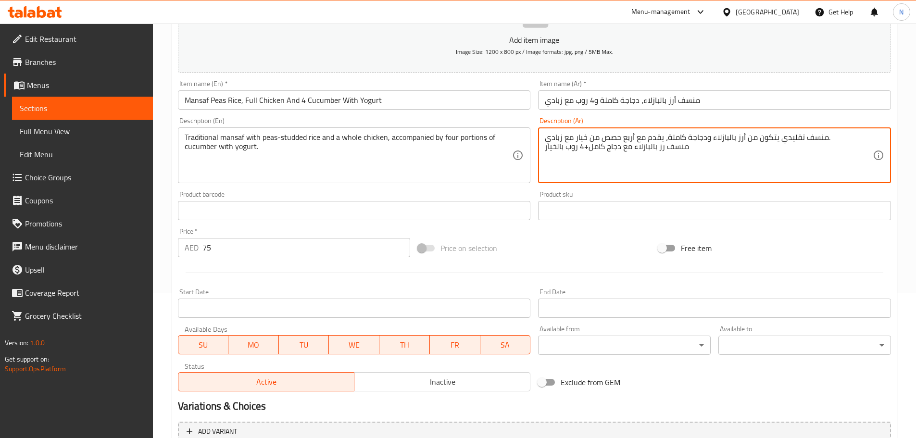
click at [560, 147] on textarea "منسف تقليدي يتكون من أرز بالبازلاء ودجاجة كاملة، يقدم مع أربع حصص من خيار مع زب…" at bounding box center [709, 156] width 328 height 46
click at [570, 100] on input "منسف أرز بالبازلاء، دجاجة كاملة و4 روب مع زبادي" at bounding box center [714, 99] width 353 height 19
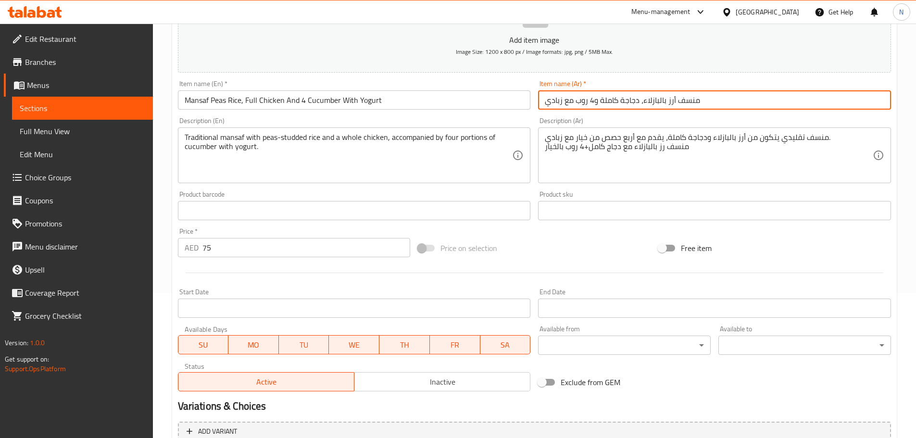
click at [570, 100] on input "منسف أرز بالبازلاء، دجاجة كاملة و4 روب مع زبادي" at bounding box center [714, 99] width 353 height 19
click at [552, 100] on input "منسف أرز بالبازلاء، دجاجة كاملة و4 روب زبادي" at bounding box center [714, 99] width 353 height 19
type input "منسف أرز بالبازلاء، دجاجة كاملة و4 روب بالخيار"
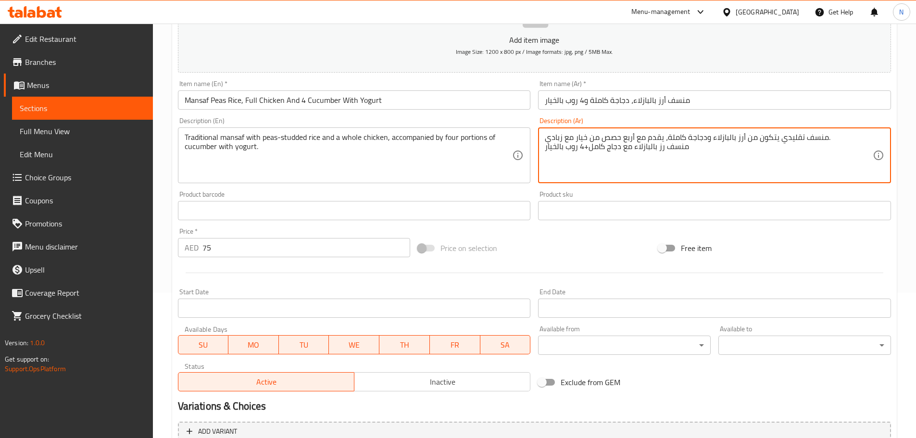
click at [614, 148] on textarea "منسف تقليدي يتكون من أرز بالبازلاء ودجاجة كاملة، يقدم مع أربع حصص من خيار مع زب…" at bounding box center [709, 156] width 328 height 46
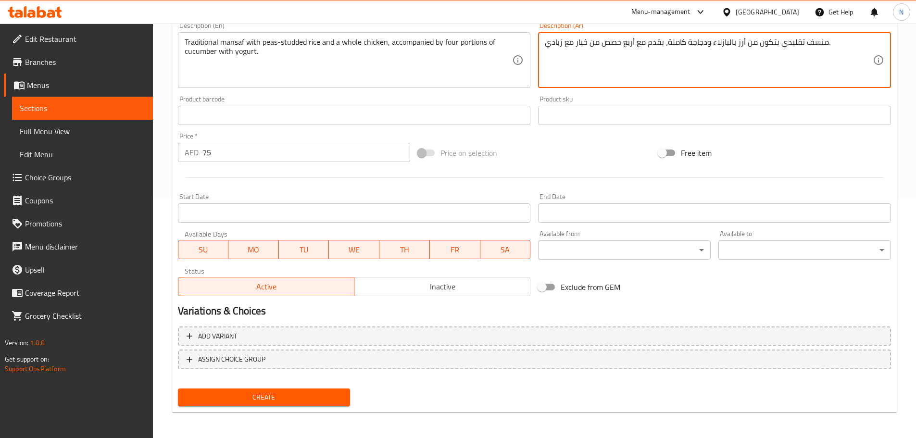
scroll to position [241, 0]
type textarea "منسف تقليدي يتكون من أرز بالبازلاء ودجاجة كاملة، يقدم مع أربع حصص من خيار مع زب…"
click at [274, 397] on span "Create" at bounding box center [264, 396] width 157 height 12
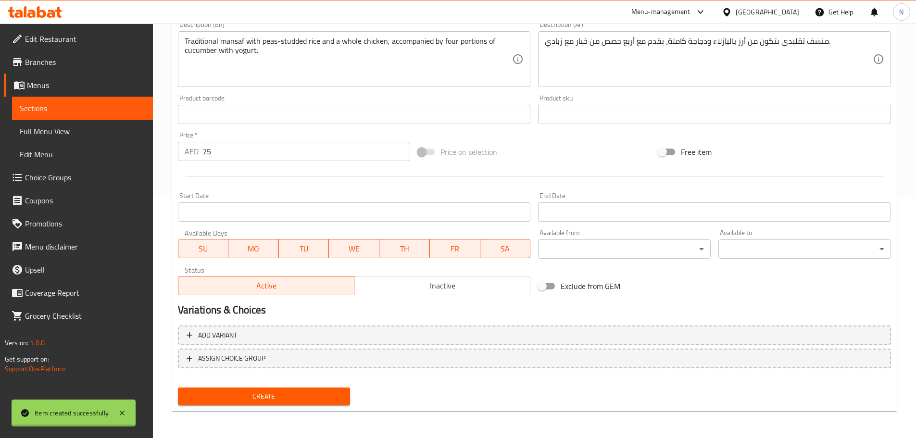
type input "0"
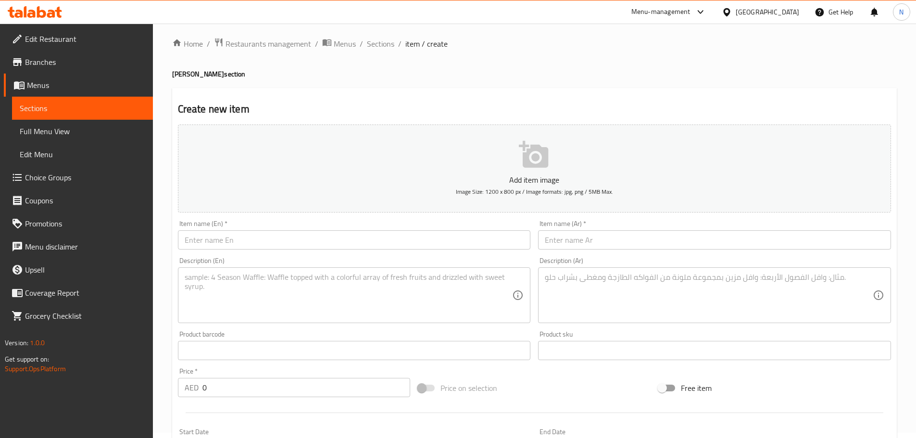
scroll to position [0, 0]
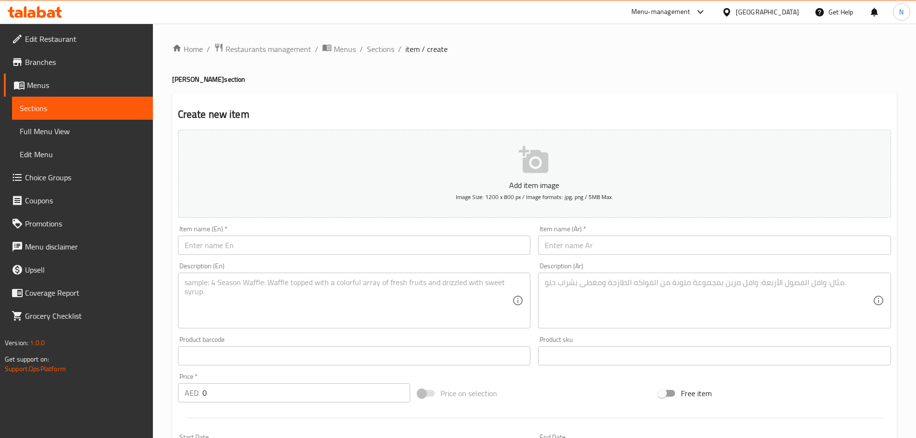
click at [285, 240] on input "text" at bounding box center [354, 245] width 353 height 19
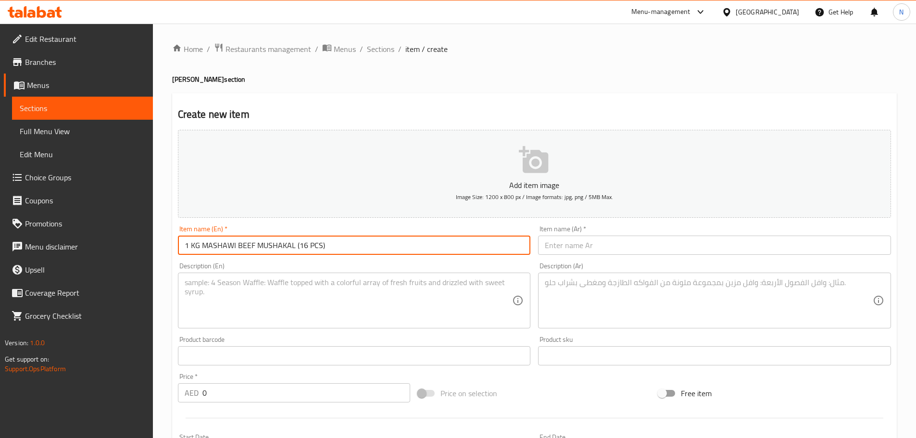
click at [271, 245] on input "1 KG MASHAWI BEEF MUSHAKAL (16 PCS)" at bounding box center [354, 245] width 353 height 19
click at [358, 240] on input "1 Kg Mashawi Beef Mushakal (16 Pcs)" at bounding box center [354, 245] width 353 height 19
click at [337, 244] on input "1 Kg Mashawi Beef Mushakal (16 Pcs)" at bounding box center [354, 245] width 353 height 19
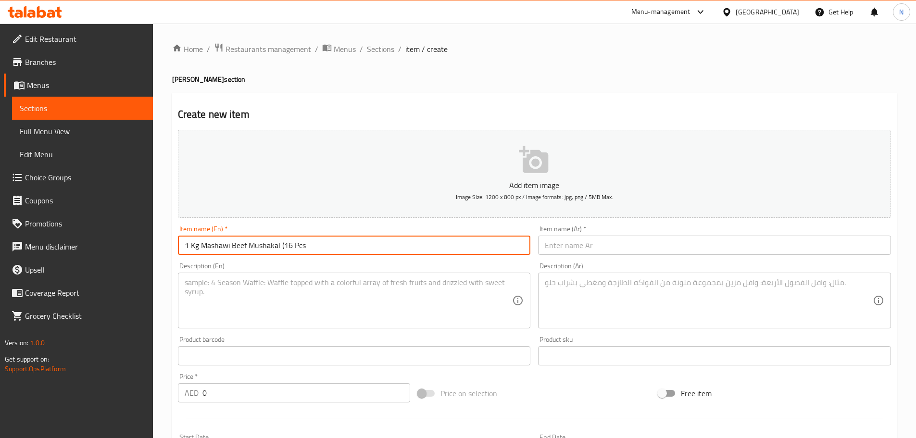
click at [285, 245] on input "1 Kg Mashawi Beef Mushakal (16 Pcs" at bounding box center [354, 245] width 353 height 19
click at [264, 243] on input "1 Kg Mashawi Beef Mushakal 16 Pcs" at bounding box center [354, 245] width 353 height 19
type input "1 Kg Mashawi Beef Mushakal 16 Pcs"
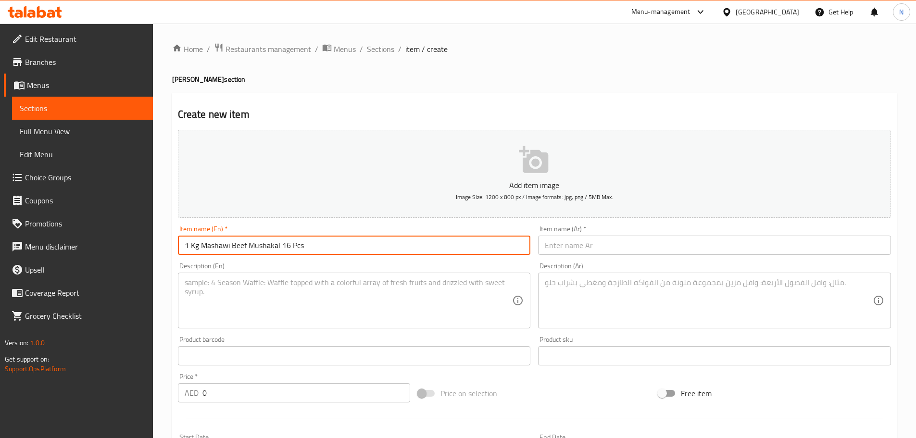
click at [639, 239] on input "text" at bounding box center [714, 245] width 353 height 19
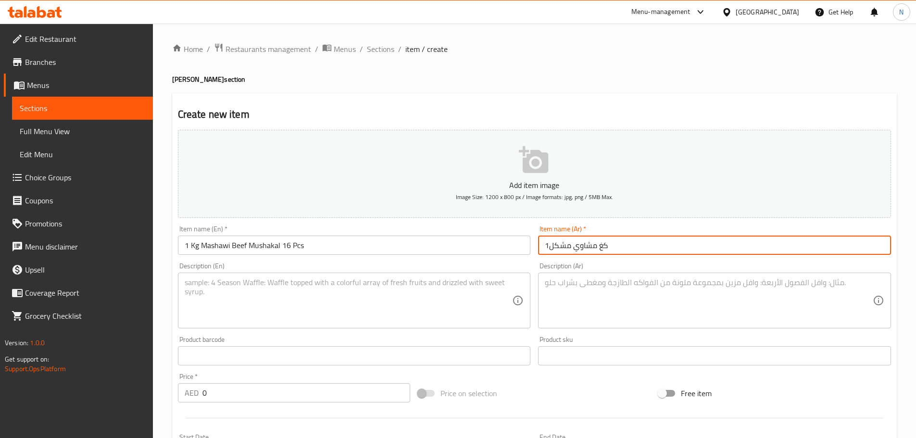
type input "1كغ مشاوي مشكل"
click at [434, 322] on textarea at bounding box center [349, 301] width 328 height 46
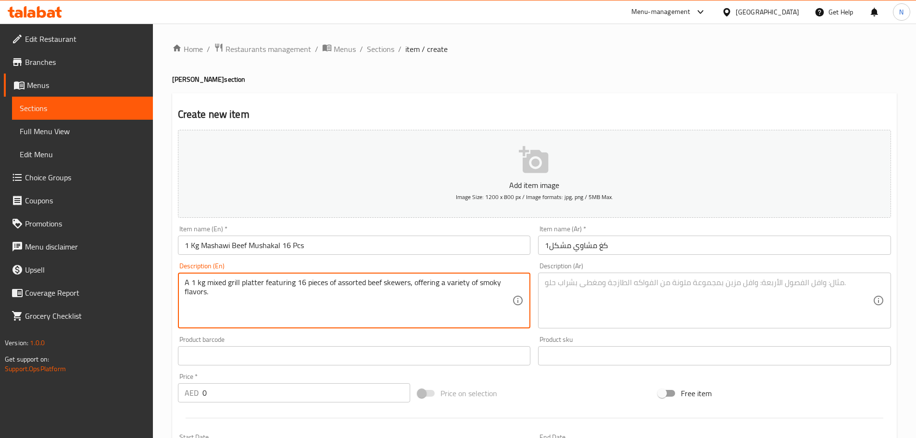
type textarea "A 1 kg mixed grill platter featuring 16 pieces of assorted beef skewers, offeri…"
click at [275, 246] on input "1 Kg Mashawi Beef Mushakal 16 Pcs" at bounding box center [354, 245] width 353 height 19
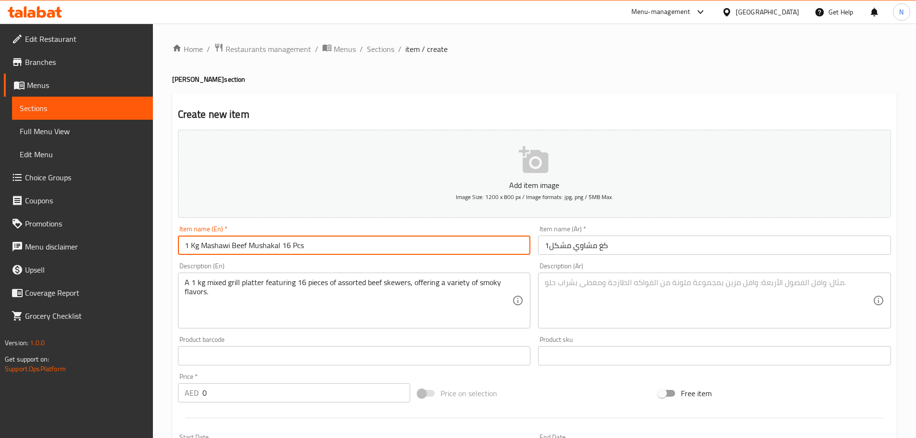
click at [275, 246] on input "1 Kg Mashawi Beef Mushakal 16 Pcs" at bounding box center [354, 245] width 353 height 19
click at [558, 247] on input "1كغ مشاوي مشكل" at bounding box center [714, 245] width 353 height 19
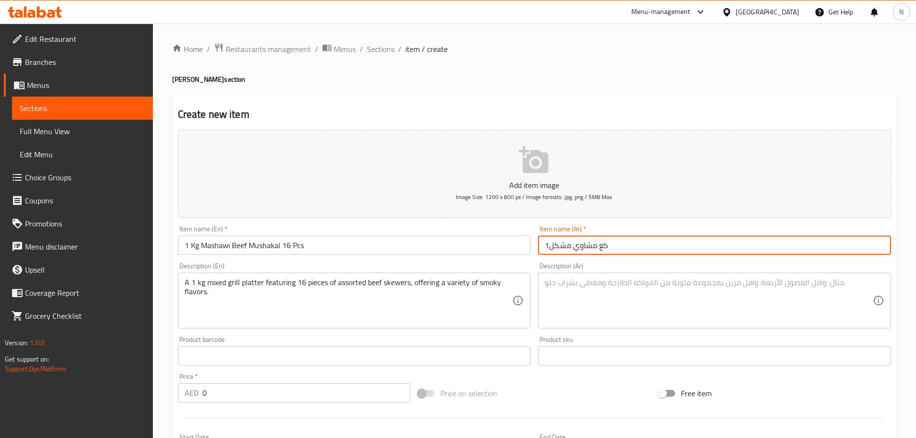
click at [558, 247] on input "1كغ مشاوي مشكل" at bounding box center [714, 245] width 353 height 19
type input "1 كيلو مشاوي لحم مشكل 16 قطعة"
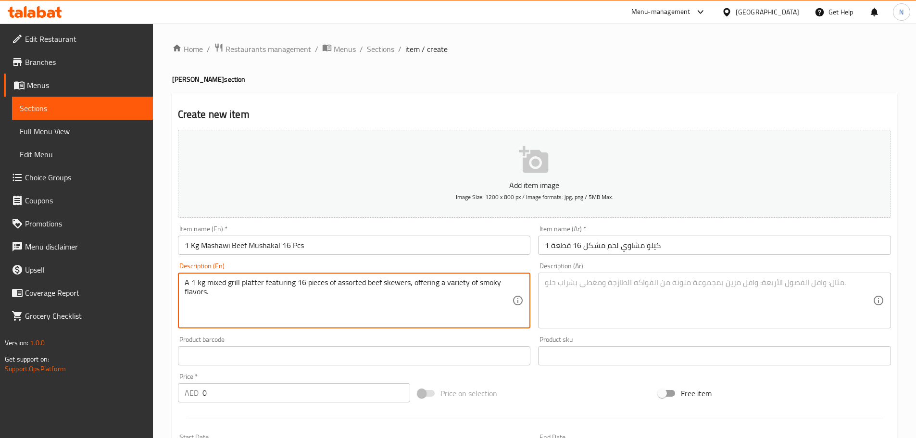
click at [213, 284] on textarea "A 1 kg mixed grill platter featuring 16 pieces of assorted beef skewers, offeri…" at bounding box center [349, 301] width 328 height 46
click at [679, 316] on textarea at bounding box center [709, 301] width 328 height 46
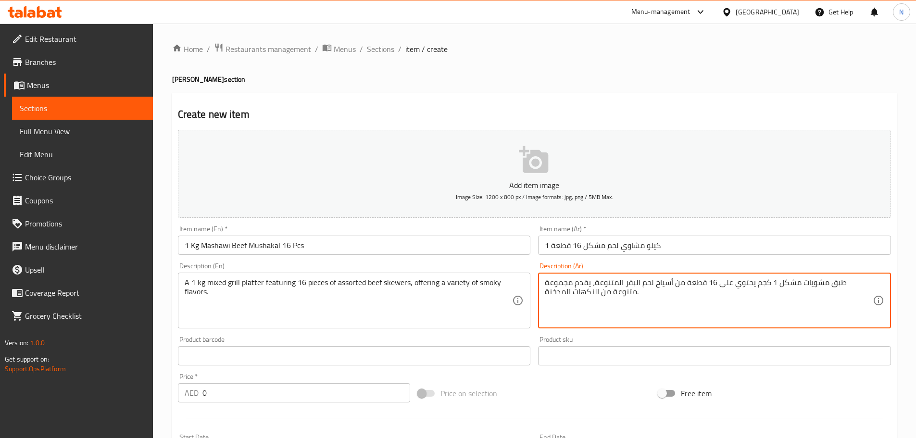
click at [661, 284] on textarea "طبق مشويات مشكل 1 كجم يحتوي على 16 قطعة من أسياخ لحم البقر المتنوعة، يقدم مجموع…" at bounding box center [709, 301] width 328 height 46
click at [650, 284] on textarea "طبق مشويات مشكل 1 كجم يحتوي على 16 قطعة من أسياخ لحم بقر المتنوعة، يقدم مجموعة …" at bounding box center [709, 301] width 328 height 46
click at [643, 284] on textarea "طبق مشويات مشكل 1 كجم يحتوي على 16 قطعة من أسياخ لحم بقرى المتنوعة، يقدم مجموعة…" at bounding box center [709, 301] width 328 height 46
click at [595, 291] on textarea "طبق مشويات مشكل 1 كجم يحتوي على 16 قطعة من أسياخ لحم بقرى متنوعة، يقدم مجموعة م…" at bounding box center [709, 301] width 328 height 46
click at [594, 292] on textarea "طبق مشويات مشكل 1 كجم يحتوي على 16 قطعة من أسياخ لحم بقرى متنوعة، يقدم مجموعة م…" at bounding box center [709, 301] width 328 height 46
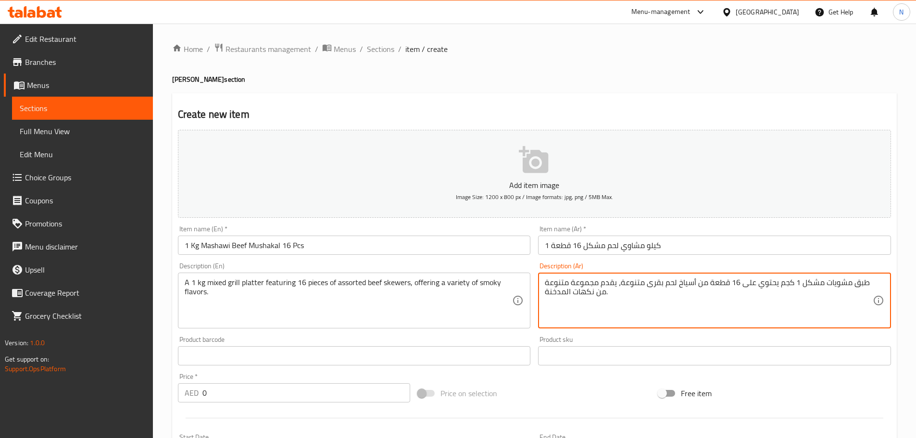
click at [566, 293] on textarea "طبق مشويات مشكل 1 كجم يحتوي على 16 قطعة من أسياخ لحم بقرى متنوعة، يقدم مجموعة م…" at bounding box center [709, 301] width 328 height 46
type textarea "طبق مشويات مشكل 1 كجم يحتوي على 16 قطعة من أسياخ لحم بقرى متنوعة، يقدم مجموعة م…"
drag, startPoint x: 217, startPoint y: 409, endPoint x: 216, endPoint y: 398, distance: 11.1
click at [216, 405] on div "Add item image Image Size: 1200 x 800 px / Image formats: jpg, png / 5MB Max. I…" at bounding box center [534, 333] width 721 height 414
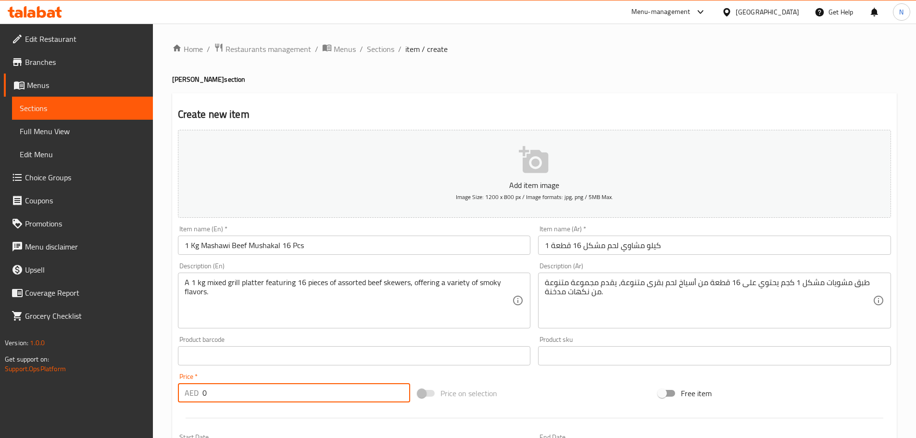
drag, startPoint x: 215, startPoint y: 395, endPoint x: 194, endPoint y: 396, distance: 21.2
click at [194, 396] on div "AED 0 Price *" at bounding box center [294, 392] width 233 height 19
type input "187.5"
click at [506, 374] on div "Add item image Image Size: 1200 x 800 px / Image formats: jpg, png / 5MB Max. I…" at bounding box center [534, 333] width 721 height 414
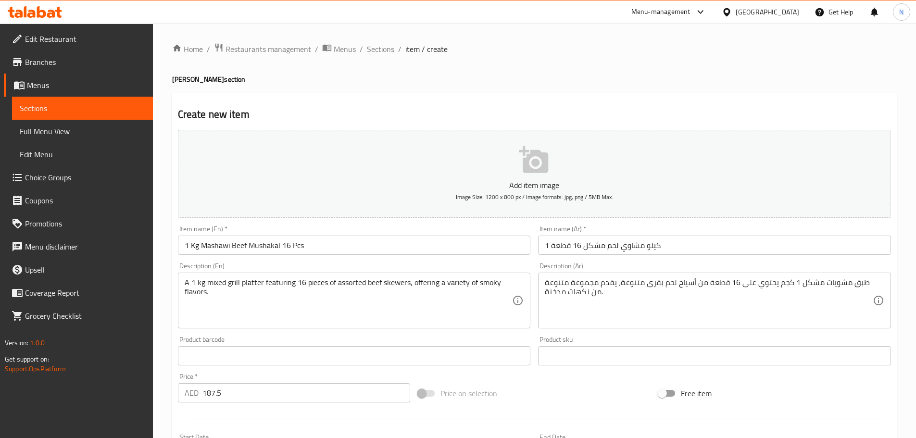
click at [559, 393] on div "Price on selection" at bounding box center [534, 393] width 240 height 26
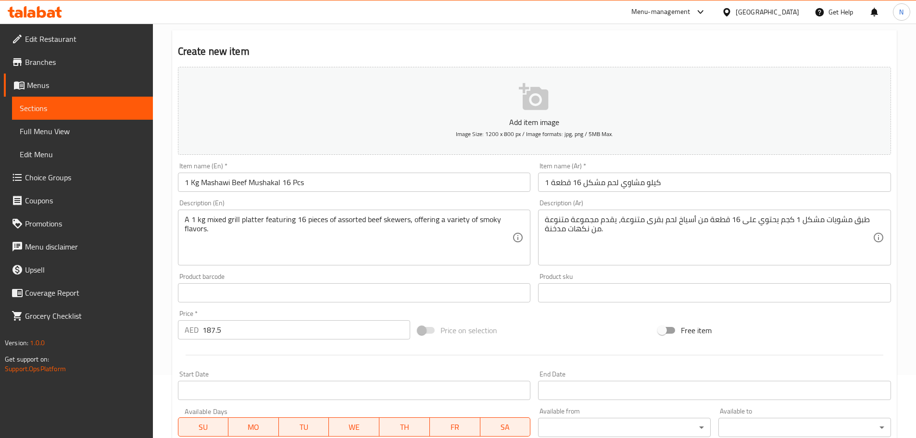
scroll to position [241, 0]
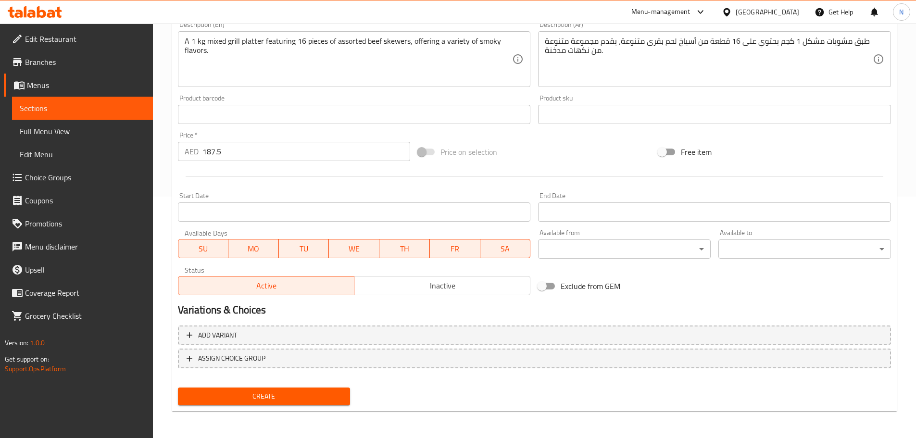
click at [286, 400] on span "Create" at bounding box center [264, 396] width 157 height 12
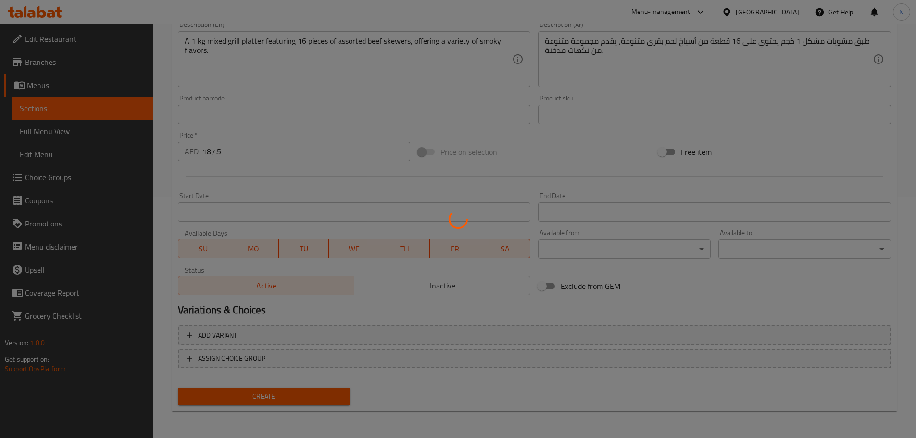
type input "0"
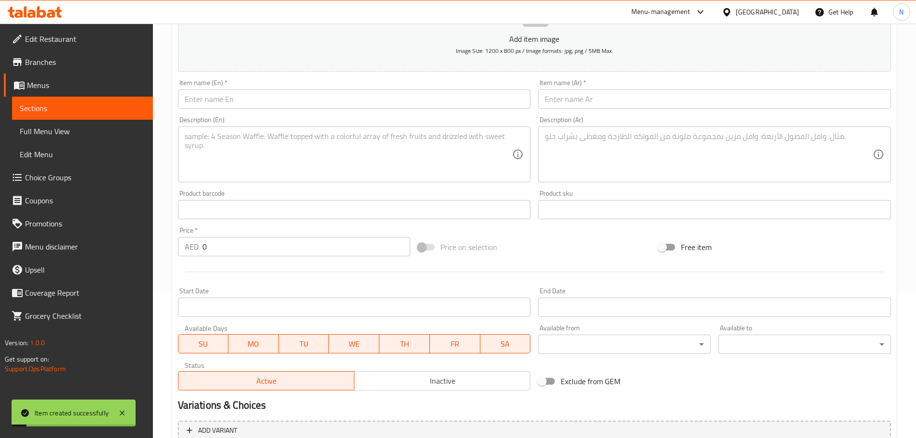
scroll to position [145, 0]
click at [332, 110] on input "text" at bounding box center [354, 99] width 353 height 19
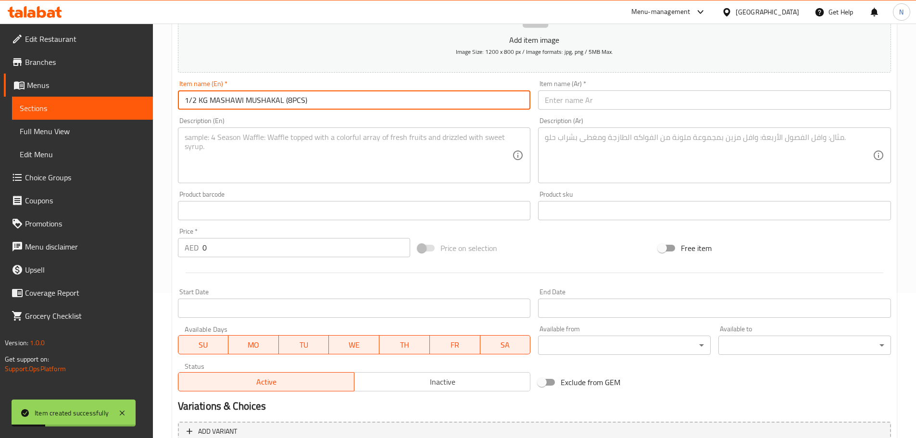
click at [318, 100] on input "1/2 KG MASHAWI MUSHAKAL (8PCS)" at bounding box center [354, 99] width 353 height 19
click at [285, 99] on input "1/2 KG MASHAWI MUSHAKAL (8PCS" at bounding box center [354, 99] width 353 height 19
click at [288, 101] on input "1/2 KG MASHAWI MUSHAKAL 8PCS" at bounding box center [354, 99] width 353 height 19
click at [288, 101] on input "1/2 KG MASHAWI MUSHAKAL 8 PCS" at bounding box center [354, 99] width 353 height 19
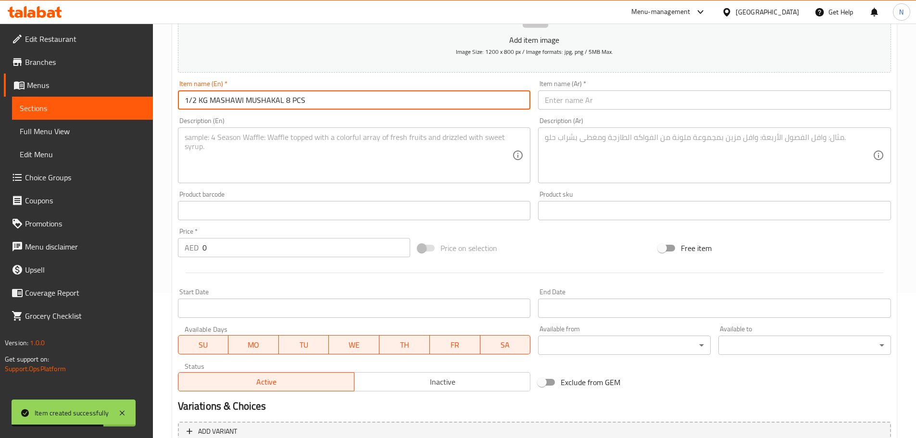
click at [288, 101] on input "1/2 KG MASHAWI MUSHAKAL 8 PCS" at bounding box center [354, 99] width 353 height 19
type input "1/2 Kg Mashawi Mushakal 8 Pcs"
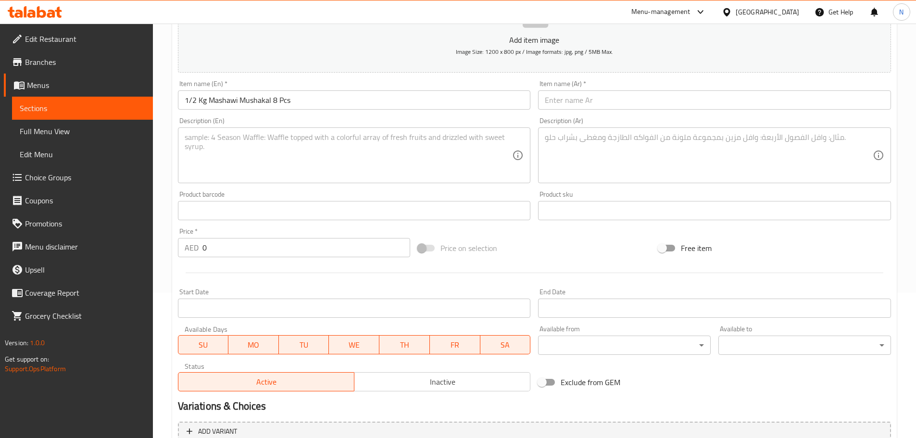
click at [649, 111] on div "Item name (Ar)   * Item name (Ar) *" at bounding box center [714, 94] width 361 height 37
click at [649, 162] on textarea at bounding box center [709, 156] width 328 height 46
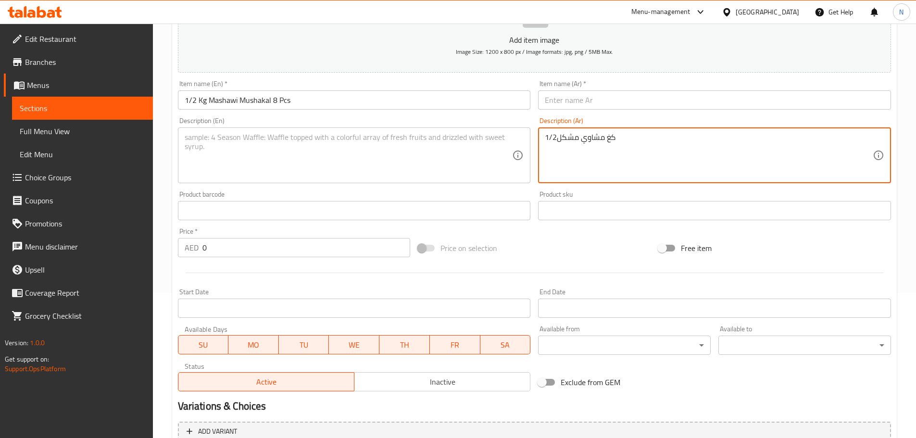
type textarea "1/2كغ مشاوي مشكل"
click at [262, 101] on input "1/2 Kg Mashawi Mushakal 8 Pcs" at bounding box center [354, 99] width 353 height 19
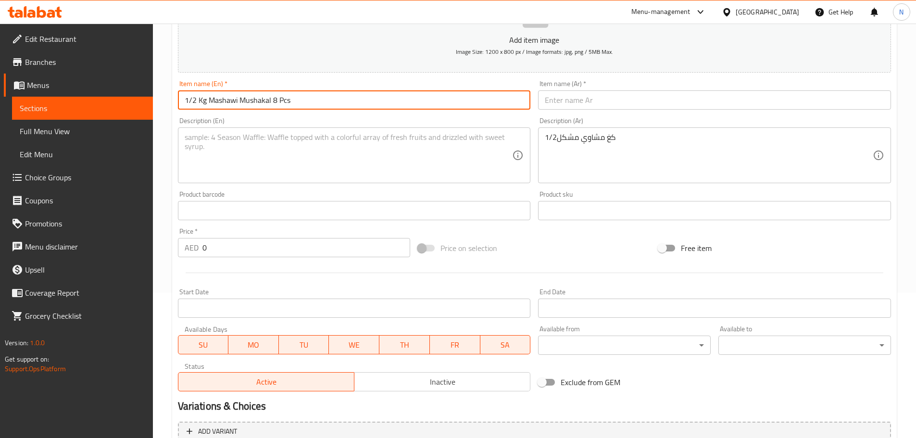
click at [262, 101] on input "1/2 Kg Mashawi Mushakal 8 Pcs" at bounding box center [354, 99] width 353 height 19
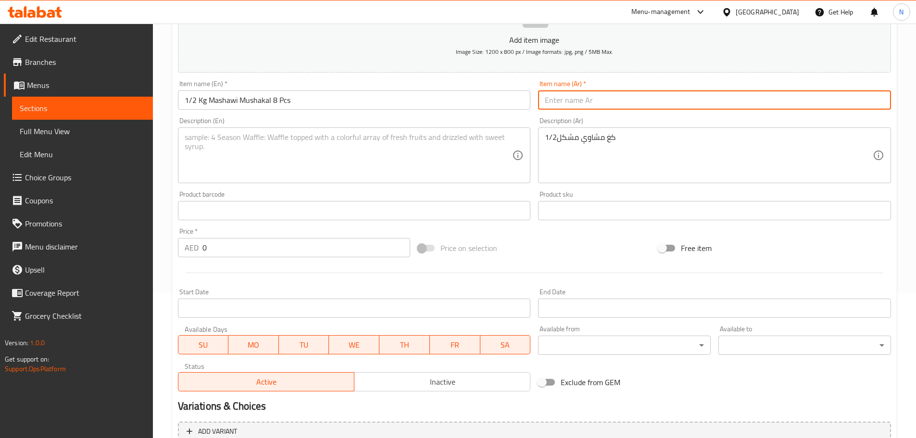
click at [573, 96] on input "text" at bounding box center [714, 99] width 353 height 19
click at [649, 103] on input "نصف كيلو مشاوي مشكل 8 قطع" at bounding box center [714, 99] width 353 height 19
click at [639, 99] on input "نصف كيلو مشاوي مشكل 8 قطع" at bounding box center [714, 99] width 353 height 19
click at [629, 102] on input "كيلو مشاوي مشكل 8 قطع" at bounding box center [714, 99] width 353 height 19
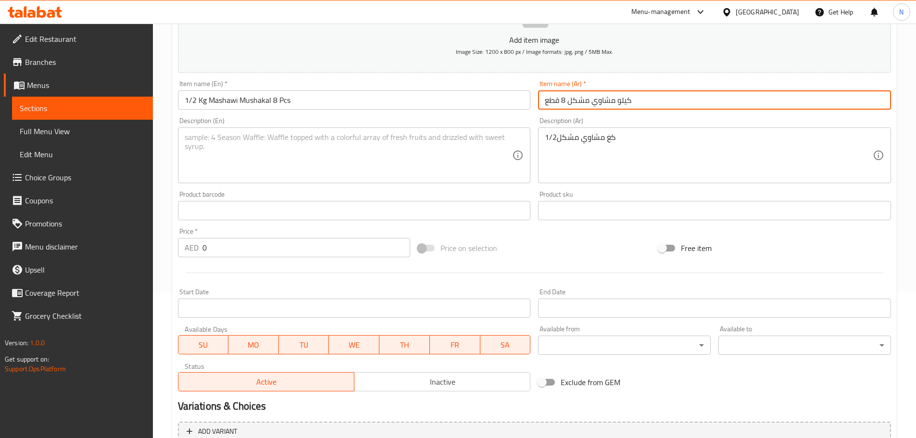
click at [629, 102] on input "كيلو مشاوي مشكل 8 قطع" at bounding box center [714, 99] width 353 height 19
click at [545, 101] on input "كيلو مشاوي مشكل 8 قطع" at bounding box center [714, 99] width 353 height 19
click at [603, 99] on input "1/2 كيلو مشاوي مشكل 8 قطع" at bounding box center [714, 99] width 353 height 19
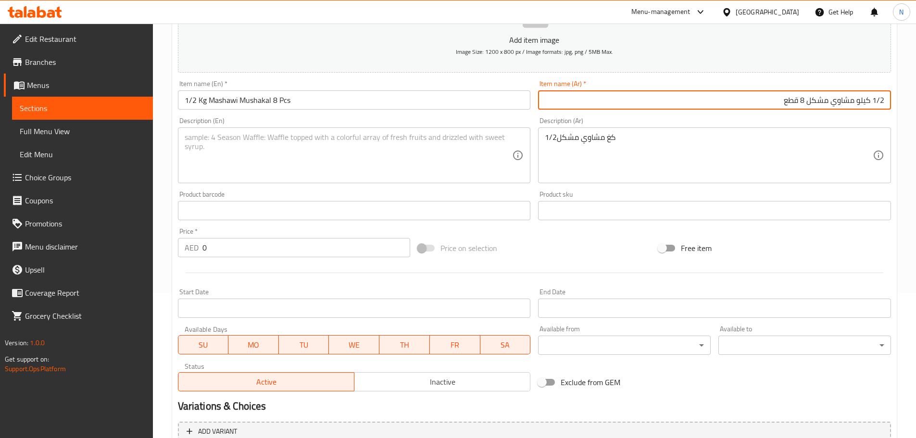
click at [835, 119] on div "Description (Ar) 1/2كغ مشاوي مشكل Description (Ar)" at bounding box center [714, 150] width 353 height 66
click at [869, 101] on input "1/2 كيلو مشاوي مشكل 8 قطع" at bounding box center [714, 99] width 353 height 19
type input "1/2كيلو مشاوي مشكل 8 قطع"
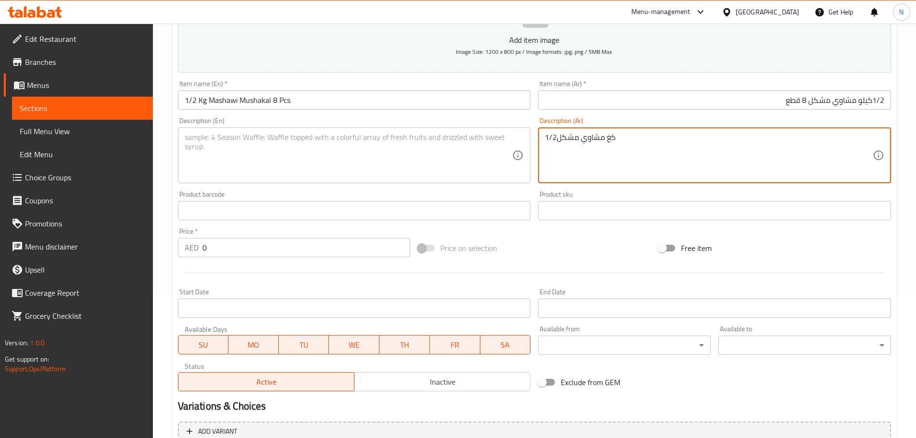
click at [592, 140] on textarea "1/2كغ مشاوي مشكل" at bounding box center [709, 156] width 328 height 46
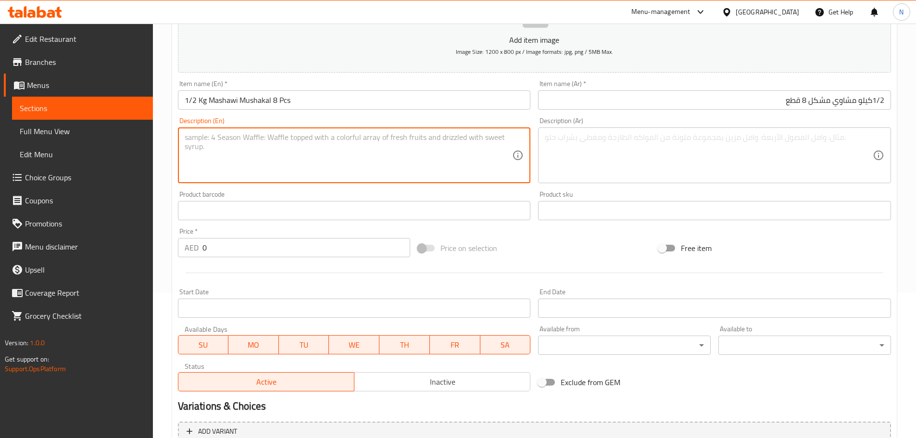
click at [382, 154] on textarea at bounding box center [349, 156] width 328 height 46
type textarea "A half-kg mixed grill platter with 8 pieces of assorted skewers, ideal for smal…"
click at [576, 155] on textarea at bounding box center [709, 156] width 328 height 46
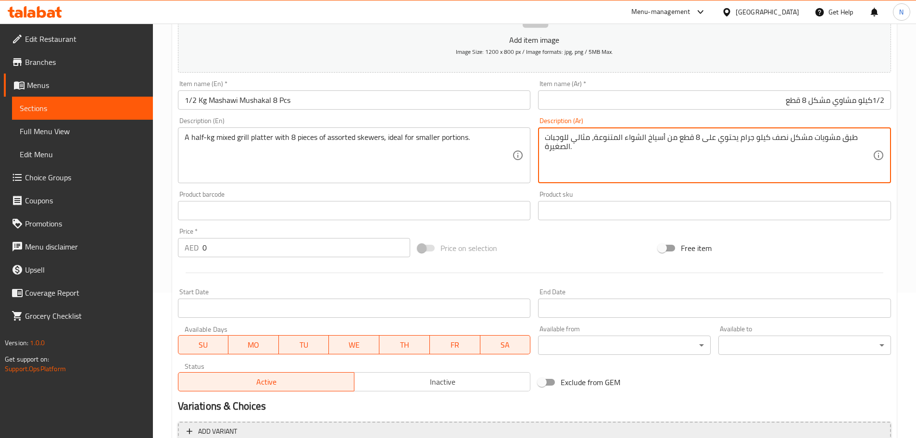
type textarea "طبق مشويات مشكل نصف كيلو جرام يحتوي على 8 قطع من أسياخ الشواء المتنوعة، مثالي ل…"
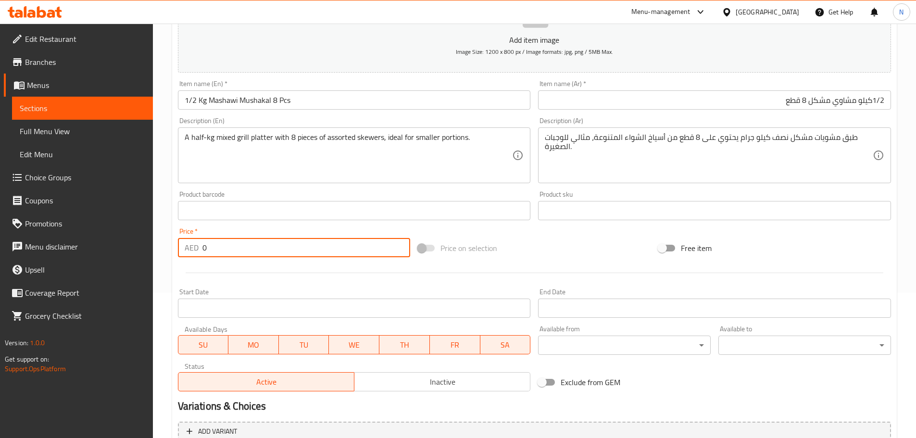
drag, startPoint x: 247, startPoint y: 255, endPoint x: 197, endPoint y: 247, distance: 50.7
click at [197, 247] on div "AED 0 Price *" at bounding box center [294, 247] width 233 height 19
type input "93.75"
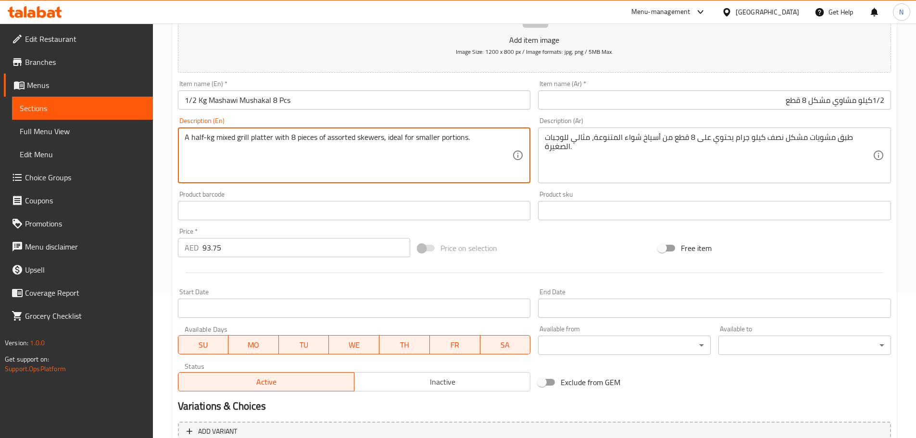
click at [342, 139] on textarea "A half-kg mixed grill platter with 8 pieces of assorted skewers, ideal for smal…" at bounding box center [349, 156] width 328 height 46
click at [317, 139] on textarea "A half-kg mixed grill platter with 8 pieces of assorted skewers, ideal for smal…" at bounding box center [349, 156] width 328 height 46
click at [842, 98] on input "1/2كيلو مشاوي مشكل 8 قطع" at bounding box center [714, 99] width 353 height 19
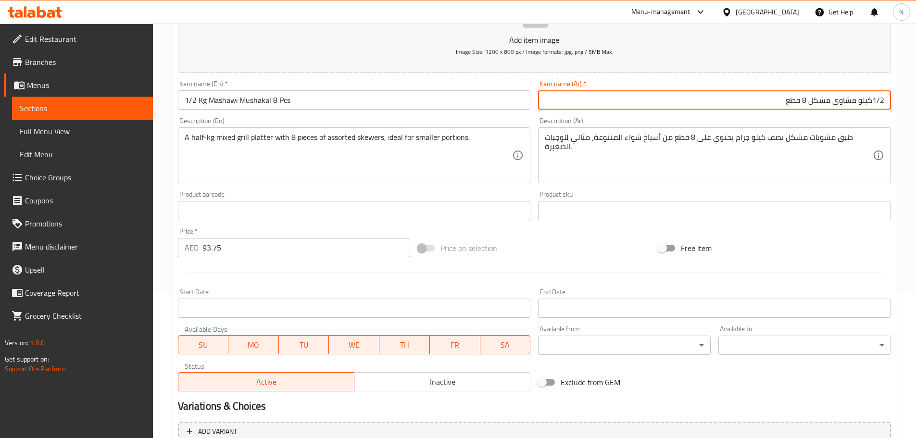
click at [842, 98] on input "1/2كيلو مشاوي مشكل 8 قطع" at bounding box center [714, 99] width 353 height 19
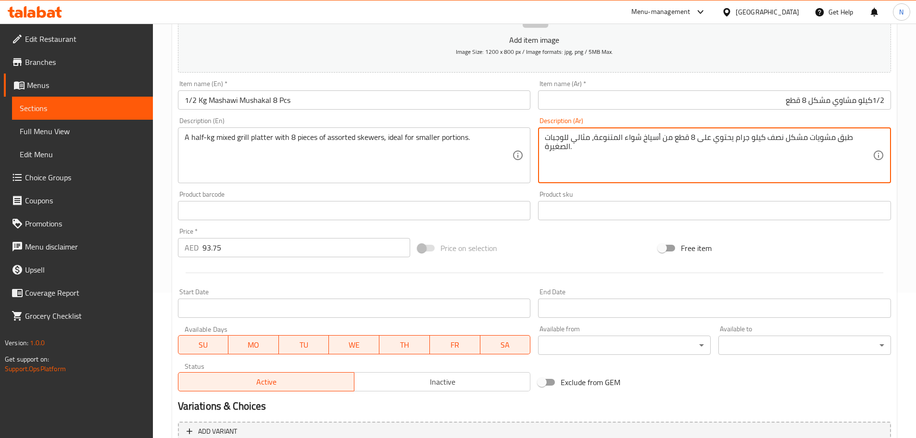
click at [632, 138] on textarea "طبق مشويات مشكل نصف كيلو جرام يحتوي على 8 قطع من أسياخ شواء المتنوعة، مثالي للو…" at bounding box center [709, 156] width 328 height 46
click at [617, 140] on textarea "طبق مشويات مشكل نصف كيلو جرام يحتوي على 8 قطع من أسياخ مشاوي المتنوعة، مثالي لل…" at bounding box center [709, 156] width 328 height 46
click at [565, 147] on textarea "طبق مشويات مشكل نصف كيلو جرام يحتوي على 8 قطع من أسياخ مشاوي متنوعة، مثالي للوج…" at bounding box center [709, 156] width 328 height 46
click at [629, 141] on textarea "طبق مشويات مشكل نصف كيلو جرام يحتوي على 8 قطع من أسياخ مشاوي متنوعة، مثالي للوج…" at bounding box center [709, 156] width 328 height 46
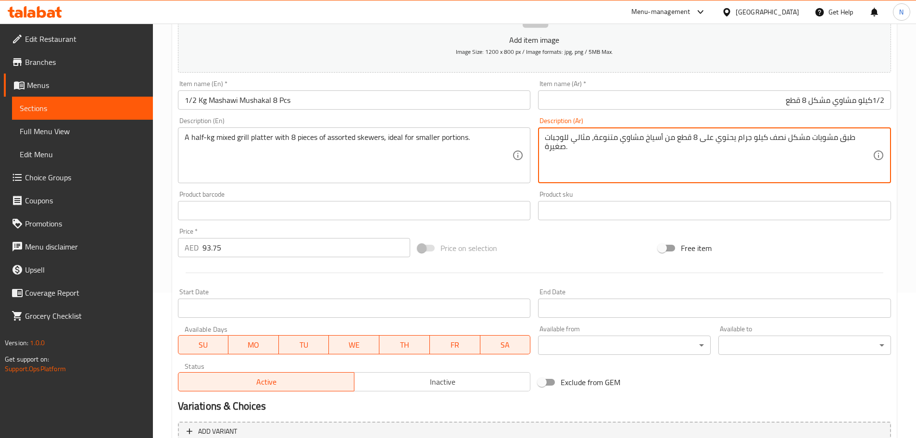
click at [629, 141] on textarea "طبق مشويات مشكل نصف كيلو جرام يحتوي على 8 قطع من أسياخ مشاوي متنوعة، مثالي للوج…" at bounding box center [709, 156] width 328 height 46
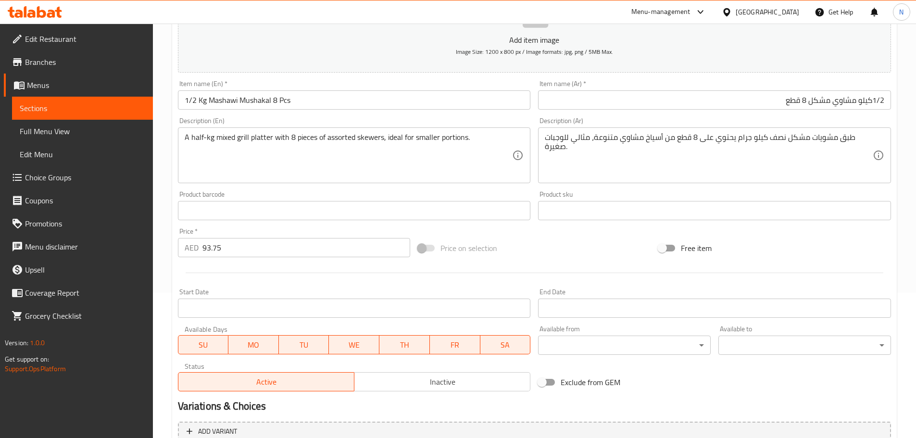
click at [608, 240] on div "Price on selection" at bounding box center [534, 248] width 240 height 26
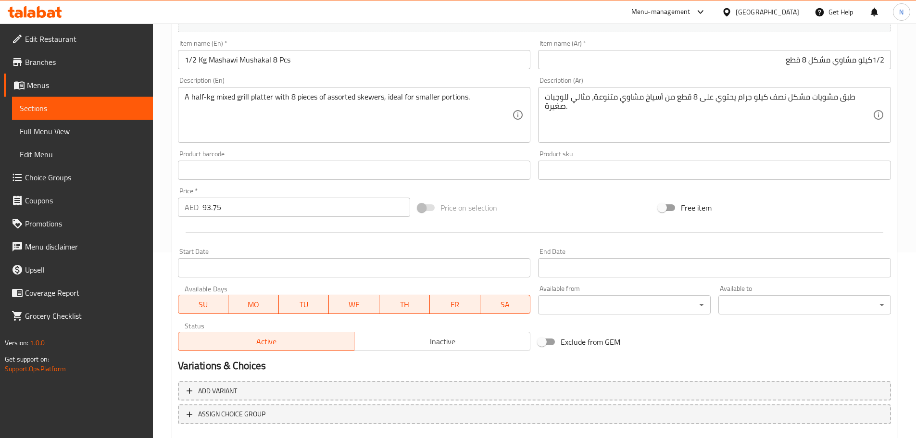
scroll to position [241, 0]
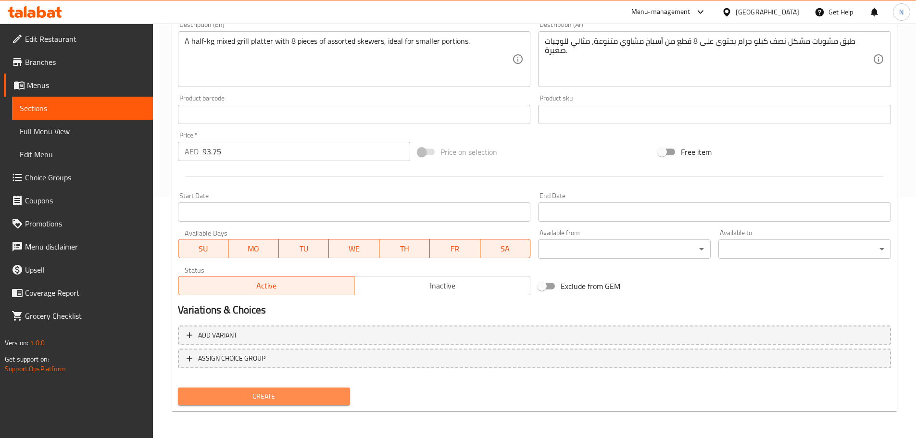
click at [243, 394] on span "Create" at bounding box center [264, 396] width 157 height 12
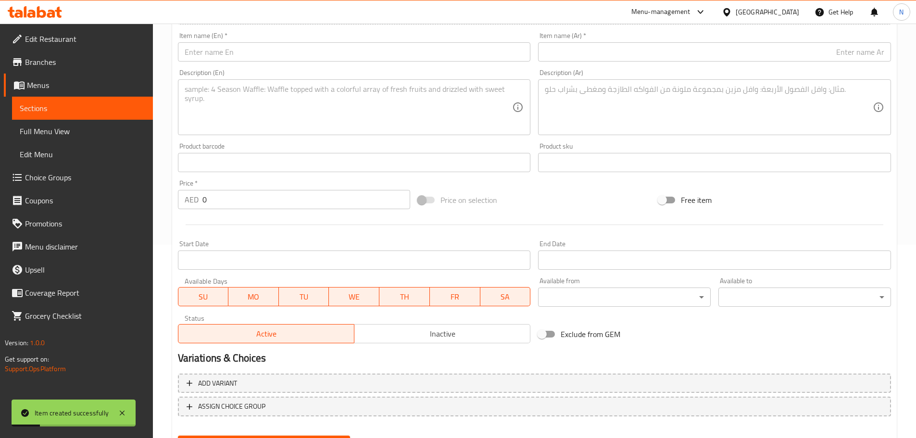
scroll to position [97, 0]
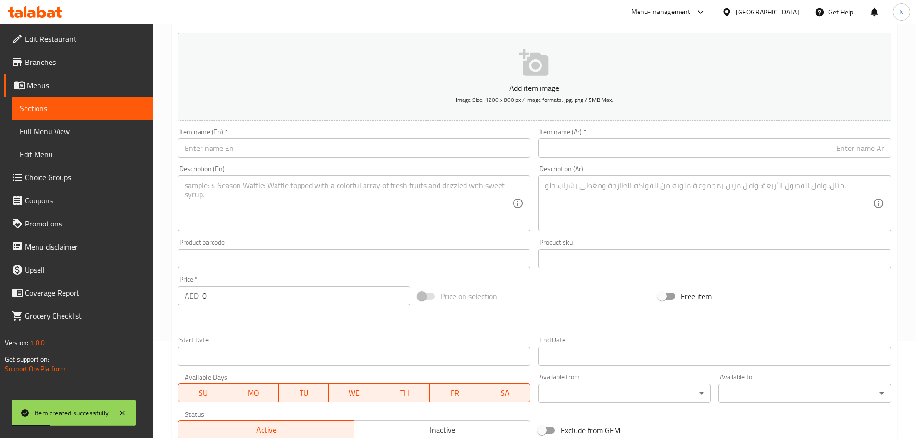
click at [359, 138] on div "Item name (En)   * Item name (En) *" at bounding box center [354, 142] width 353 height 29
click at [358, 146] on input "text" at bounding box center [354, 147] width 353 height 19
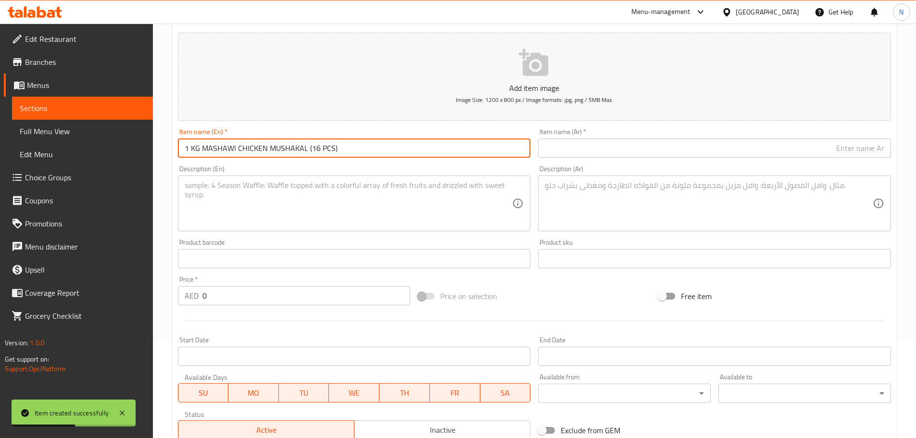
click at [332, 147] on input "1 KG MASHAWI CHICKEN MUSHAKAL (16 PCS)" at bounding box center [354, 147] width 353 height 19
click at [353, 143] on input "1 Kg Mashawi Chicken Mushakal (16 Pcs)" at bounding box center [354, 147] width 353 height 19
click at [294, 146] on input "1 Kg Mashawi Chicken Mushakal (16 Pcs" at bounding box center [354, 147] width 353 height 19
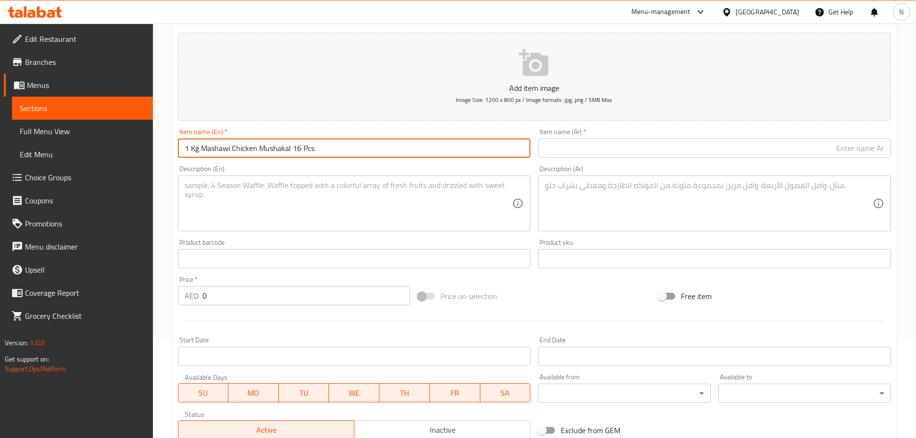
click at [207, 146] on input "1 Kg Mashawi Chicken Mushakal 16 Pcs" at bounding box center [354, 147] width 353 height 19
click at [578, 141] on input "text" at bounding box center [714, 147] width 353 height 19
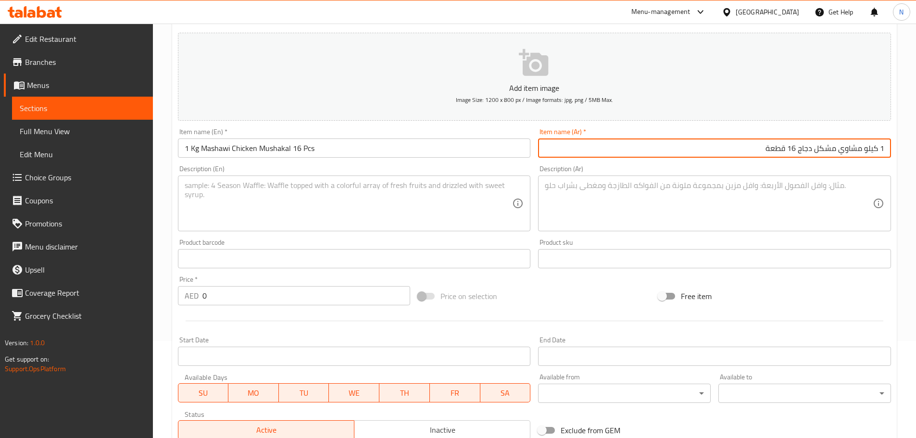
click at [635, 193] on textarea at bounding box center [709, 204] width 328 height 46
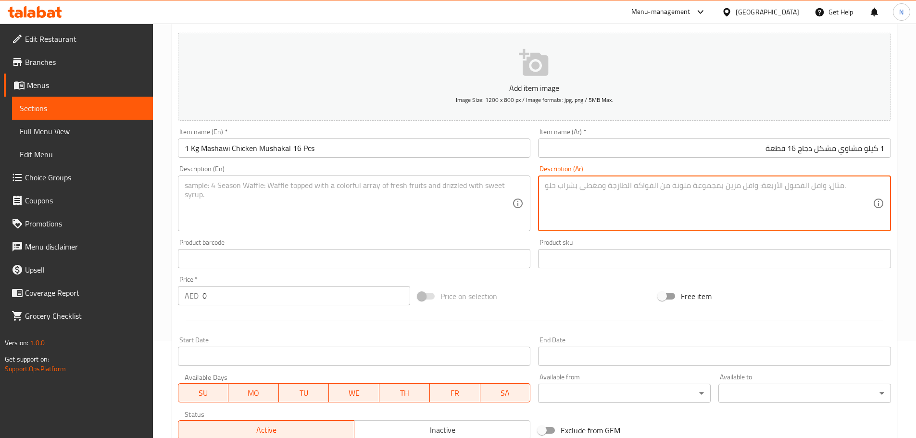
click at [430, 210] on textarea at bounding box center [349, 204] width 328 height 46
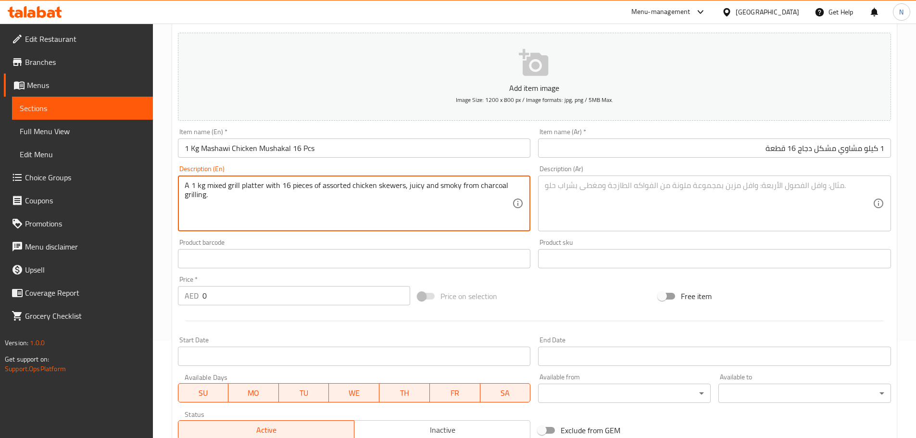
click at [610, 182] on textarea at bounding box center [709, 204] width 328 height 46
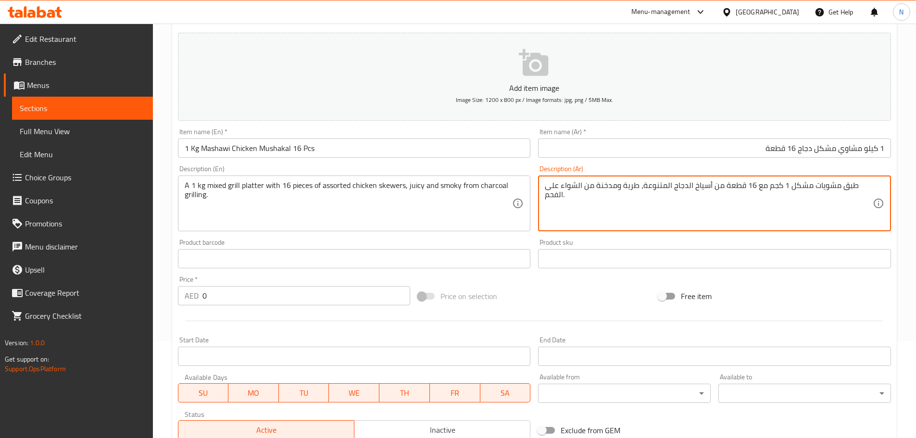
click at [684, 187] on textarea "طبق مشويات مشكل 1 كجم مع 16 قطعة من أسياخ الدجاج المتنوعة، طرية ومدخنة من الشوا…" at bounding box center [709, 204] width 328 height 46
click at [684, 185] on textarea "طبق مشويات مشكل 1 كجم مع 16 قطعة من أسياخ دجاج المتنوعة، طرية ومدخنة من الشواء …" at bounding box center [709, 204] width 328 height 46
click at [597, 185] on textarea "طبق مشويات مشكل 1 كجم مع 16 قطعة من أسياخ دجاج متنوعة، طرية ومدخنة من الشواء عل…" at bounding box center [709, 204] width 328 height 46
click at [589, 188] on textarea "طبق مشويات مشكل 1 كجم مع 16 قطعة من أسياخ دجاج متنوعة، طرية ومدخنة من شواء على …" at bounding box center [709, 204] width 328 height 46
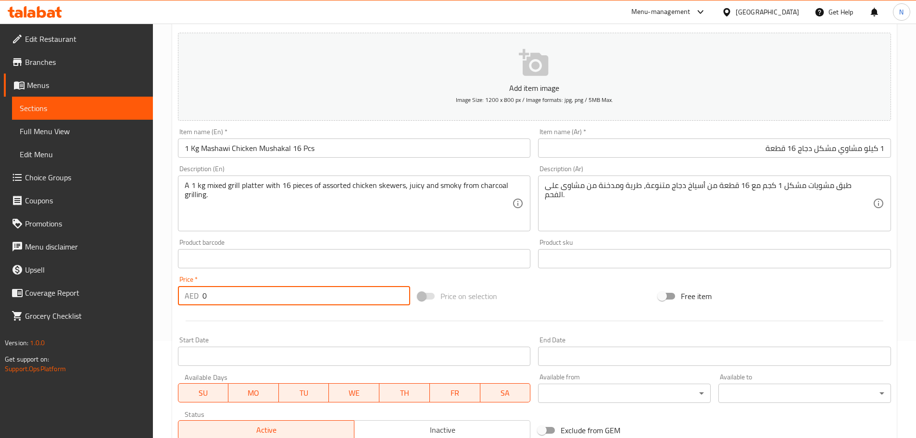
drag, startPoint x: 243, startPoint y: 299, endPoint x: 188, endPoint y: 294, distance: 56.0
click at [188, 294] on div "AED 0 Price *" at bounding box center [294, 295] width 233 height 19
click at [580, 294] on div "Price on selection" at bounding box center [534, 296] width 240 height 26
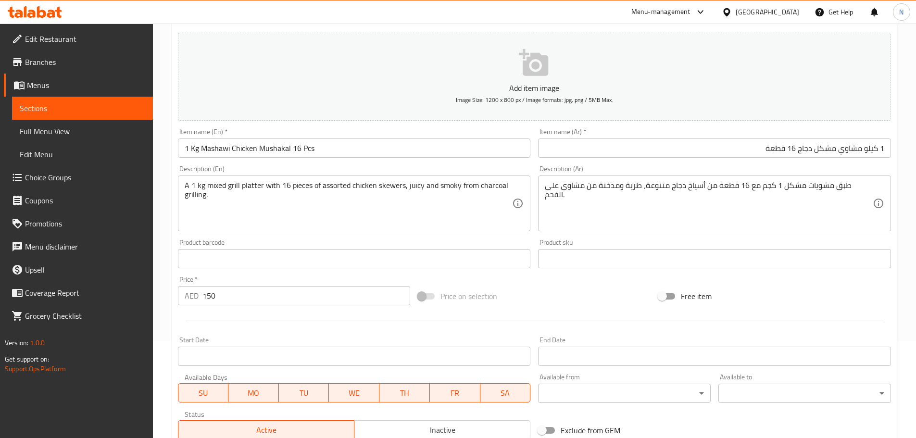
click at [619, 307] on div "Price on selection" at bounding box center [534, 296] width 240 height 26
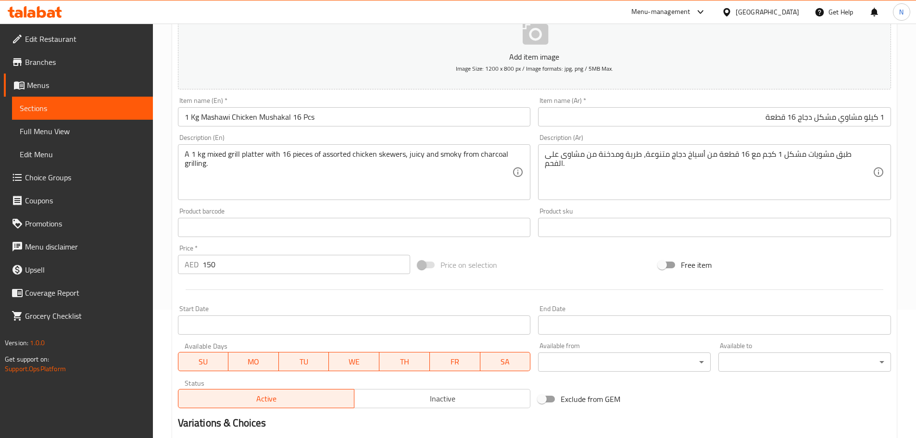
scroll to position [145, 0]
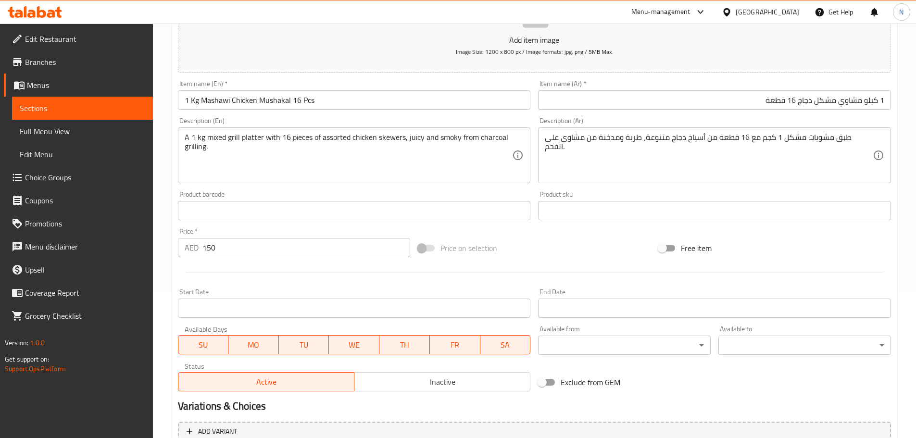
click at [566, 276] on div at bounding box center [534, 273] width 721 height 24
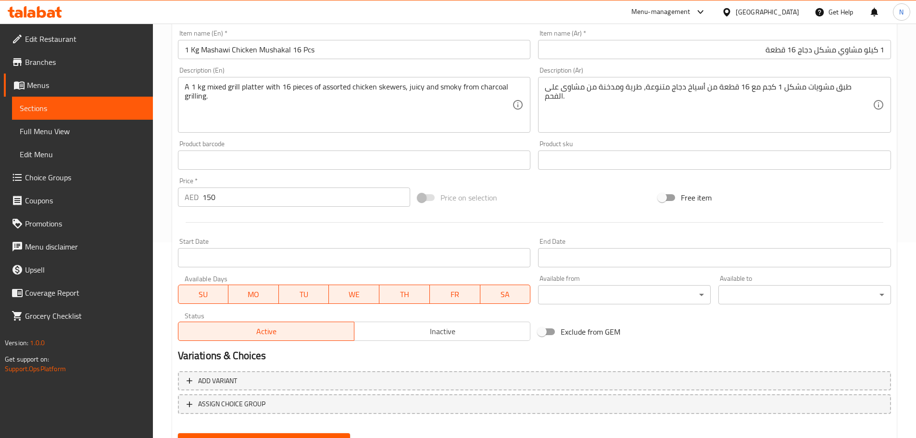
scroll to position [241, 0]
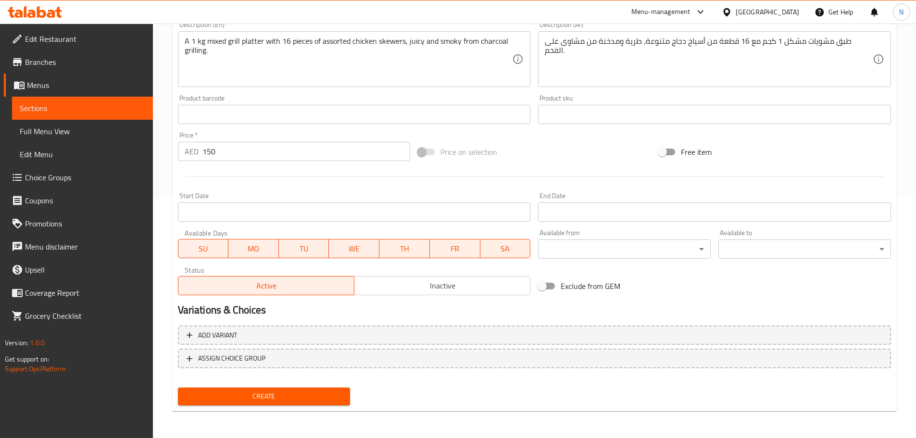
click at [317, 394] on span "Create" at bounding box center [264, 396] width 157 height 12
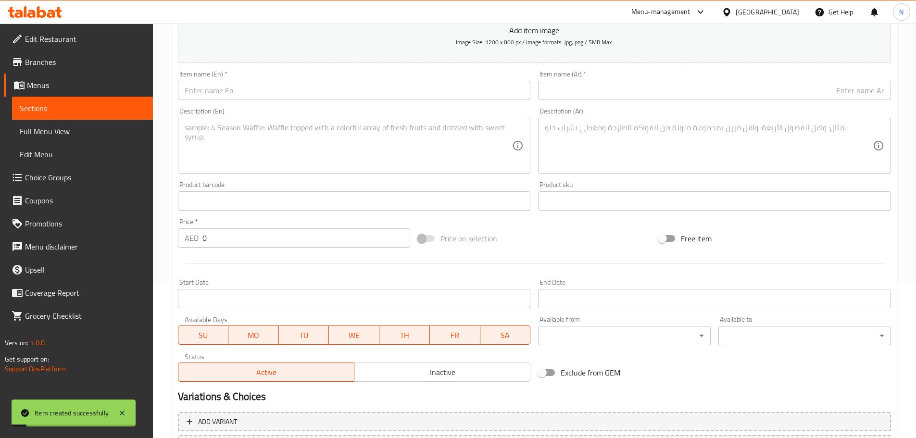
scroll to position [49, 0]
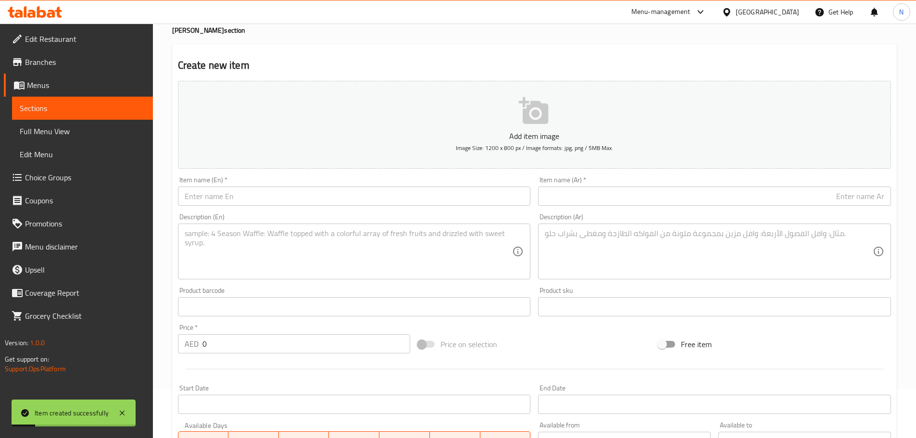
click at [334, 191] on input "text" at bounding box center [354, 196] width 353 height 19
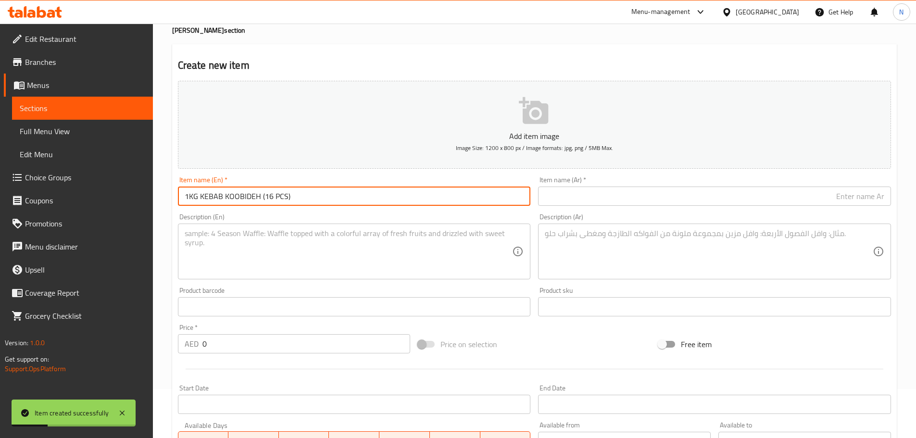
click at [311, 195] on input "1KG KEBAB KOOBIDEH (16 PCS)" at bounding box center [354, 196] width 353 height 19
click at [265, 197] on input "1KG KEBAB KOOBIDEH (16 PCS" at bounding box center [354, 196] width 353 height 19
click at [263, 195] on input "1KG KEBAB KOOBIDEH (16 PCS" at bounding box center [354, 196] width 353 height 19
click at [244, 191] on input "1KG KEBAB KOOBIDEH 16 PCS" at bounding box center [354, 196] width 353 height 19
click at [244, 192] on input "1KG KEBAB KOOBIDEH 16 PCS" at bounding box center [354, 196] width 353 height 19
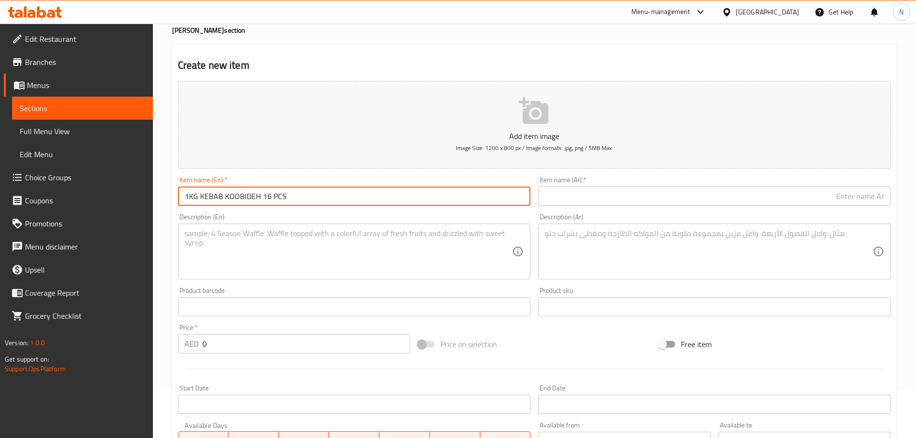
click at [244, 192] on input "1KG KEBAB KOOBIDEH 16 PCS" at bounding box center [354, 196] width 353 height 19
click at [269, 201] on input "1 Kg Kebab Koobideh 16 Pcs" at bounding box center [354, 196] width 353 height 19
click at [580, 192] on input "text" at bounding box center [714, 196] width 353 height 19
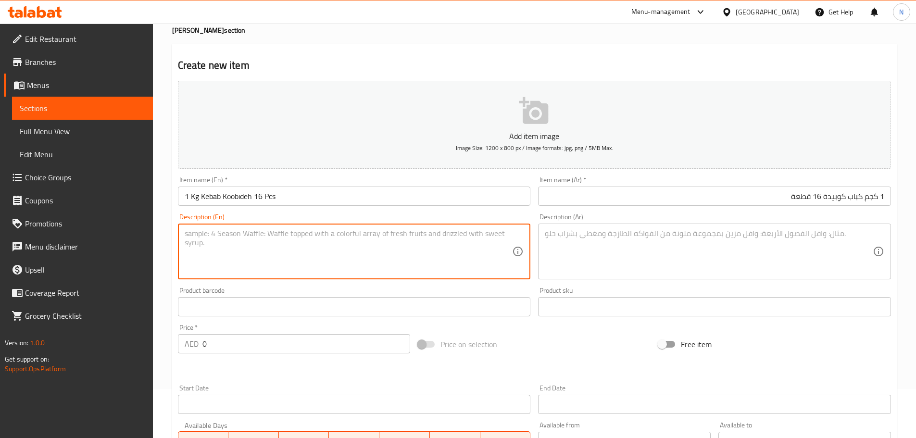
click at [330, 235] on textarea at bounding box center [349, 252] width 328 height 46
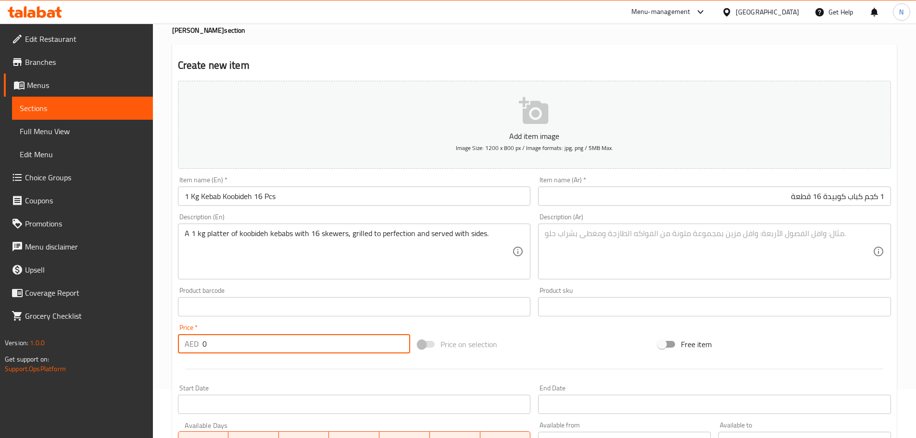
drag, startPoint x: 217, startPoint y: 345, endPoint x: 177, endPoint y: 345, distance: 39.9
click at [177, 345] on div "Price   * AED 0 Price *" at bounding box center [294, 338] width 240 height 37
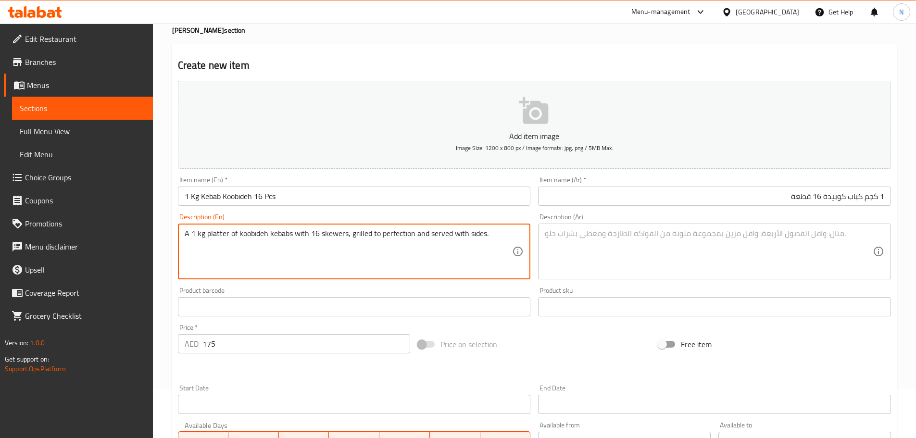
click at [451, 233] on textarea "A 1 kg platter of koobideh kebabs with 16 skewers, grilled to perfection and se…" at bounding box center [349, 252] width 328 height 46
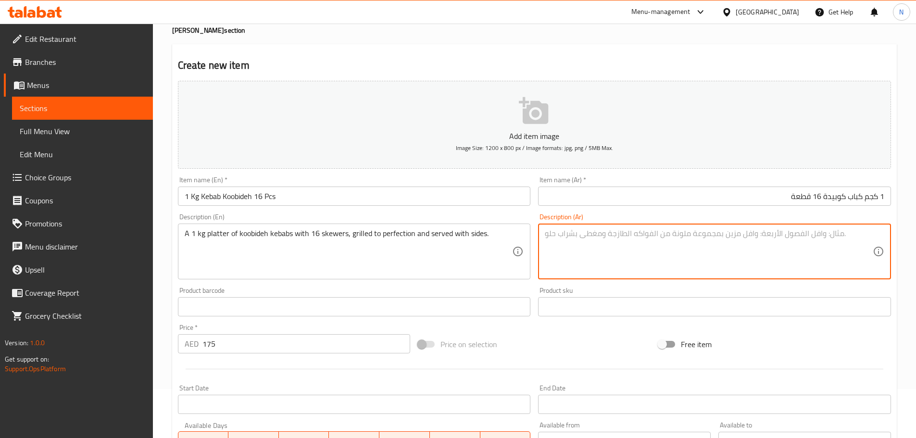
click at [579, 244] on textarea at bounding box center [709, 252] width 328 height 46
click at [763, 235] on textarea "طبق من كباب الكوبيديه بوزن 1 كجم مع 16 سيخًا مشويًا بإتقان ويقدم مع أطباق جانبي…" at bounding box center [709, 252] width 328 height 46
click at [820, 231] on textarea "طبق من كباب كوبيديه بوزن 1 كجم مع 16 سيخًا مشويًا بإتقان ويقدم مع أطباق جانبية." at bounding box center [709, 252] width 328 height 46
click at [629, 267] on textarea "طبق من كباب كوبيديه بوزن 1 كجم مع 16 سيخًا مشويًا بإتقان ويقدم مع أطباق جانبية." at bounding box center [709, 252] width 328 height 46
click at [726, 236] on textarea "طبق من كباب كوبيديه بوزن 1 كجم مع 16 سيخًا مشويًا بإتقان ويقدم مع أطباق جانبية." at bounding box center [709, 252] width 328 height 46
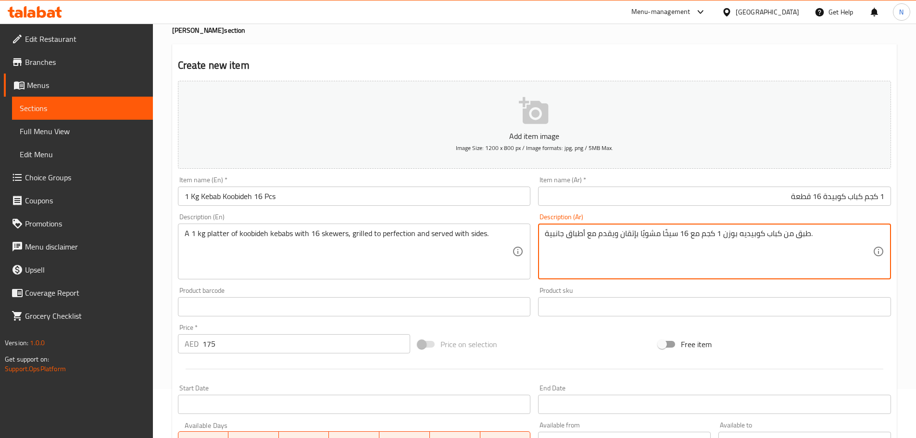
click at [726, 236] on textarea "طبق من كباب كوبيديه بوزن 1 كجم مع 16 سيخًا مشويًا بإتقان ويقدم مع أطباق جانبية." at bounding box center [709, 252] width 328 height 46
click at [581, 342] on div "Price on selection" at bounding box center [534, 344] width 240 height 26
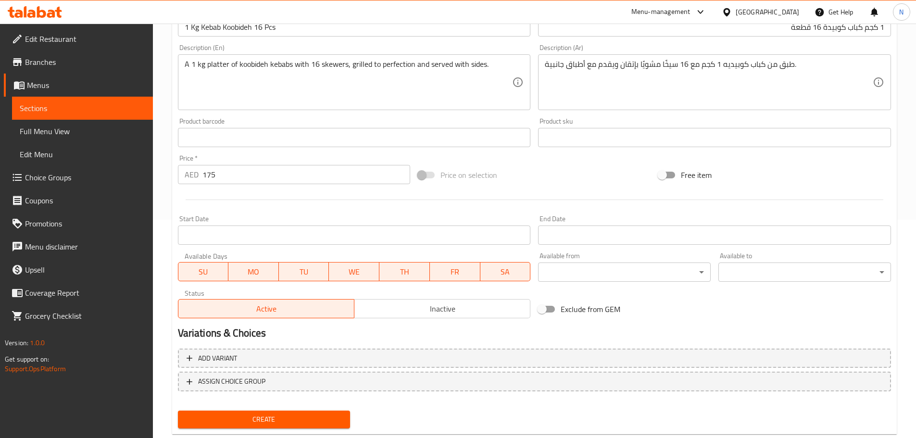
scroll to position [241, 0]
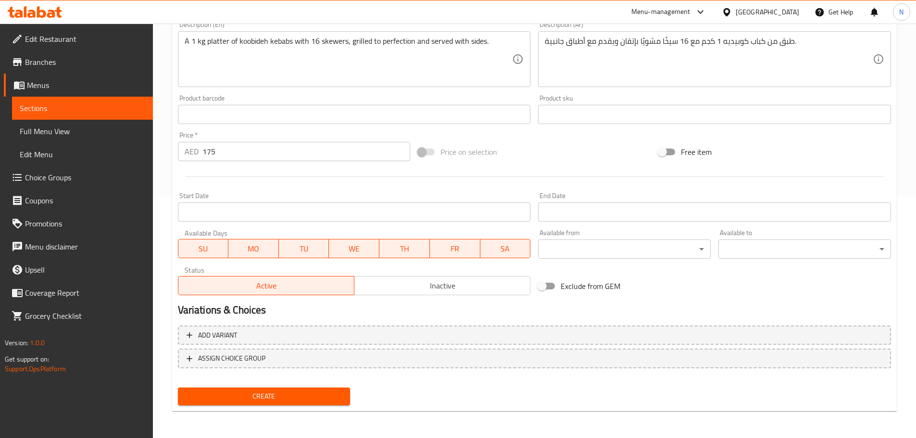
click at [264, 400] on span "Create" at bounding box center [264, 396] width 157 height 12
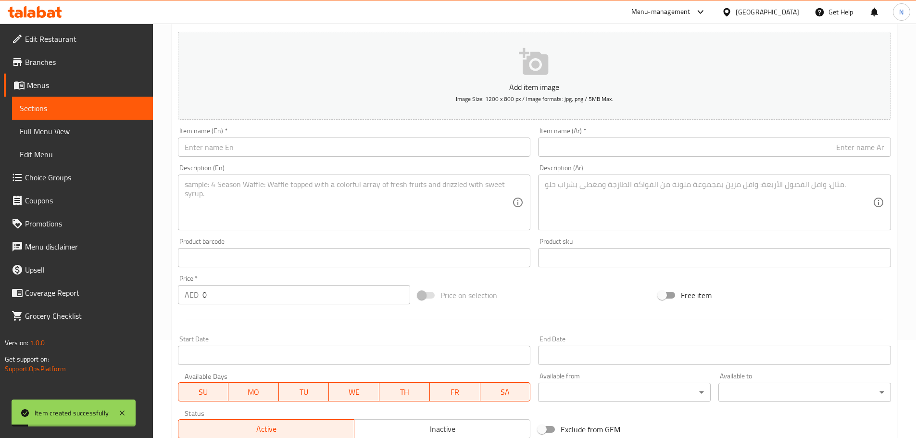
scroll to position [97, 0]
click at [315, 163] on div "Description (En) Description (En)" at bounding box center [354, 199] width 361 height 74
click at [320, 145] on input "text" at bounding box center [354, 147] width 353 height 19
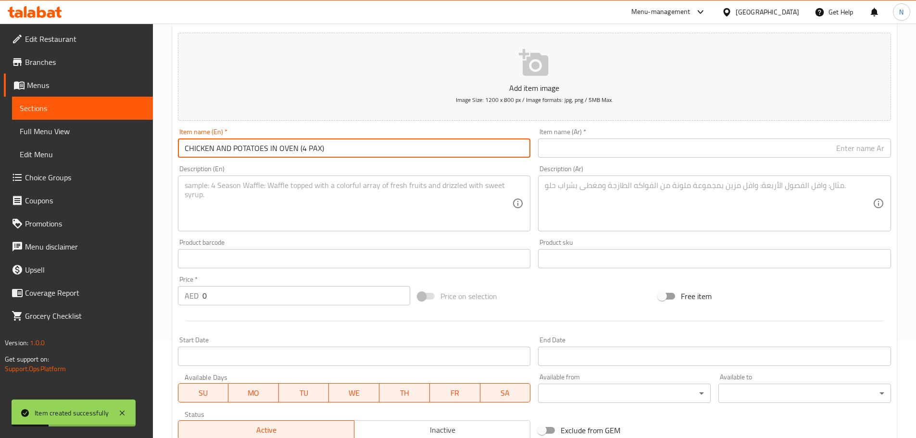
click at [334, 153] on input "CHICKEN AND POTATOES IN OVEN (4 PAX)" at bounding box center [354, 147] width 353 height 19
click at [302, 151] on input "CHICKEN AND POTATOES IN OVEN (4 PAX" at bounding box center [354, 147] width 353 height 19
click at [302, 150] on input "CHICKEN AND POTATOES IN OVEN 4 PAX" at bounding box center [354, 147] width 353 height 19
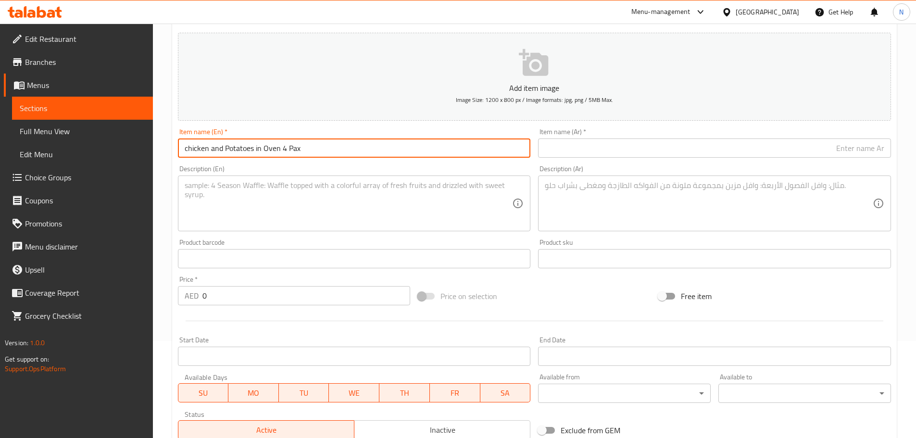
click at [259, 148] on input "chicken and Potatoes in Oven 4 Pax" at bounding box center [354, 147] width 353 height 19
click at [265, 156] on input "chicken and Potatoes In Oven 4 Pax" at bounding box center [354, 147] width 353 height 19
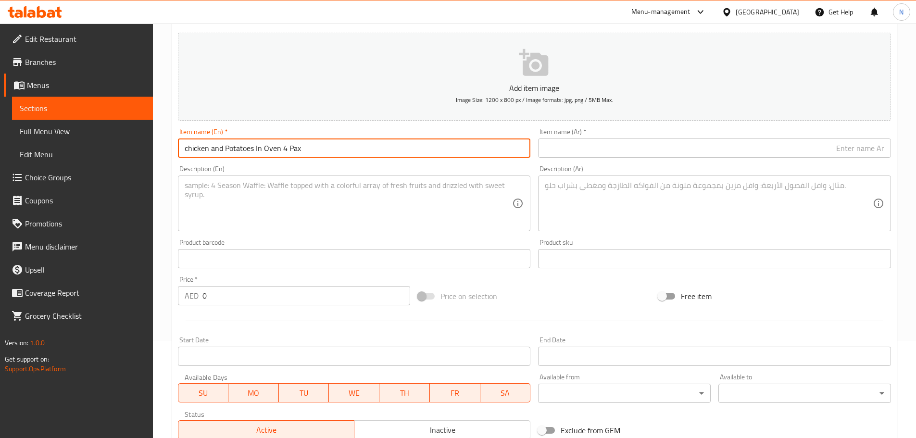
click at [204, 152] on input "chicken and Potatoes In Oven 4 Pax" at bounding box center [354, 147] width 353 height 19
click at [197, 150] on input "chicken and Potatoes In Oven 4 Pax" at bounding box center [354, 147] width 353 height 19
click at [219, 149] on input "Chicken and Potatoes In Oven 4 Pax" at bounding box center [354, 147] width 353 height 19
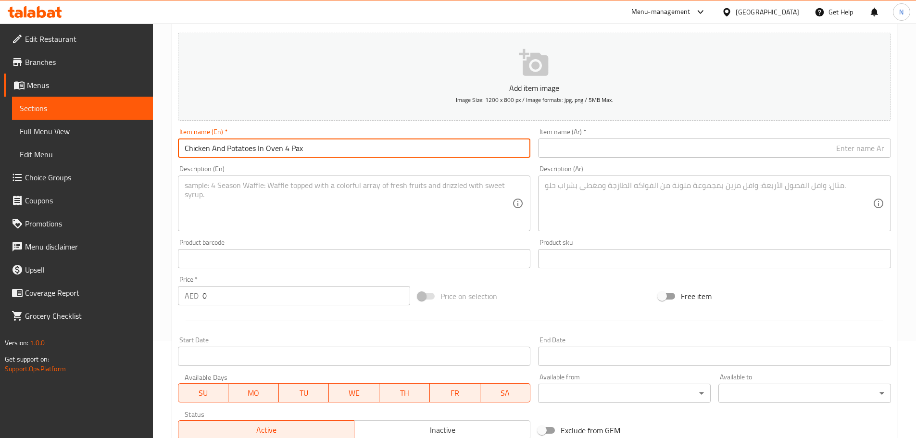
click at [238, 149] on input "Chicken And Potatoes In Oven 4 Pax" at bounding box center [354, 147] width 353 height 19
click at [565, 139] on div "Item name (Ar)   * Item name (Ar) *" at bounding box center [714, 142] width 353 height 29
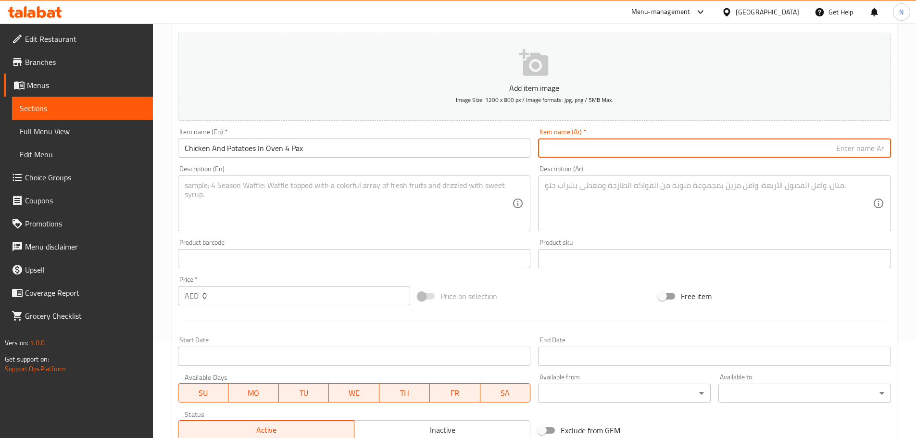
click at [567, 145] on input "text" at bounding box center [714, 147] width 353 height 19
click at [820, 150] on input "دجاج وبطاطس في الفرن 4 أشخاص" at bounding box center [714, 147] width 353 height 19
click at [800, 152] on input "دجاج وبطاطس في فرن 4 أشخاص" at bounding box center [714, 147] width 353 height 19
click at [714, 188] on textarea at bounding box center [709, 204] width 328 height 46
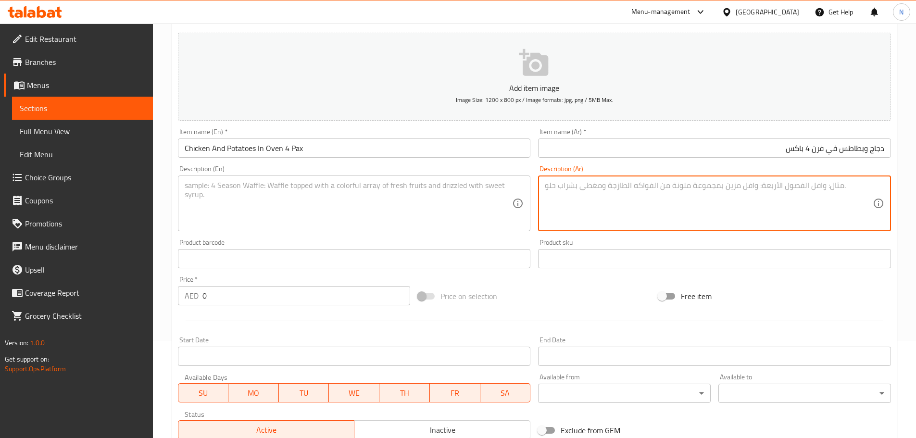
click at [354, 213] on textarea at bounding box center [349, 204] width 328 height 46
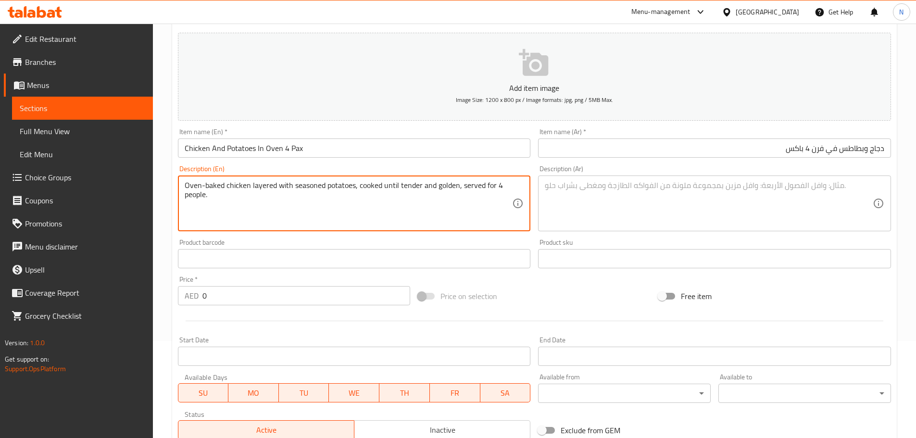
click at [745, 212] on textarea at bounding box center [709, 204] width 328 height 46
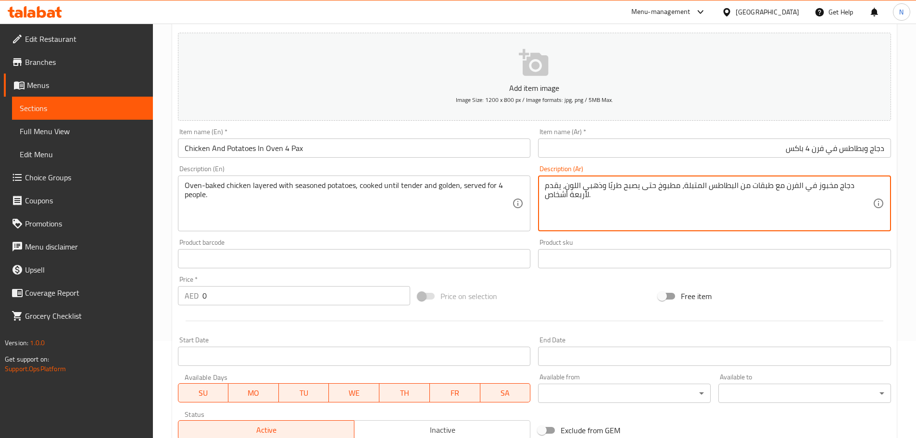
click at [753, 182] on textarea "دجاج مخبوز في الفرن مع طبقات من البطاطس المتبلة، مطبوخ حتى يصبح طريًا وذهبي الل…" at bounding box center [709, 204] width 328 height 46
click at [719, 185] on textarea "دجاج مخبوز في الفرن مع طبقات من بطاطس المتبلة، مطبوخ حتى يصبح طريًا وذهبي اللون…" at bounding box center [709, 204] width 328 height 46
click at [576, 193] on textarea "دجاج مخبوز في الفرن مع طبقات من بطاطس متبلة، مطبوخ حتى يصبح طريًا وذهبي اللون، …" at bounding box center [709, 204] width 328 height 46
click at [550, 185] on textarea "دجاج مخبوز في الفرن مع طبقات من بطاطس متبلة، مطبوخ حتى يصبح طريًا وذهبي اللون، …" at bounding box center [709, 204] width 328 height 46
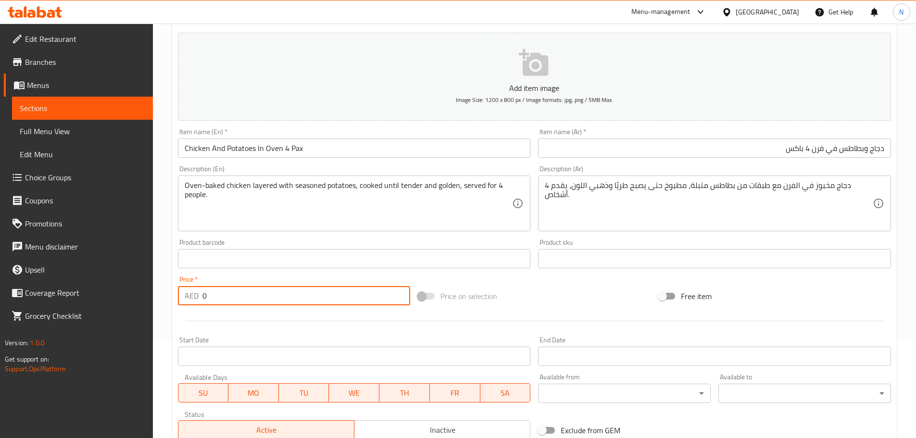
drag, startPoint x: 251, startPoint y: 300, endPoint x: 193, endPoint y: 304, distance: 58.8
click at [193, 304] on div "AED 0 Price *" at bounding box center [294, 295] width 233 height 19
click at [297, 149] on input "Chicken And Potatoes In Oven 4 Pax" at bounding box center [354, 147] width 353 height 19
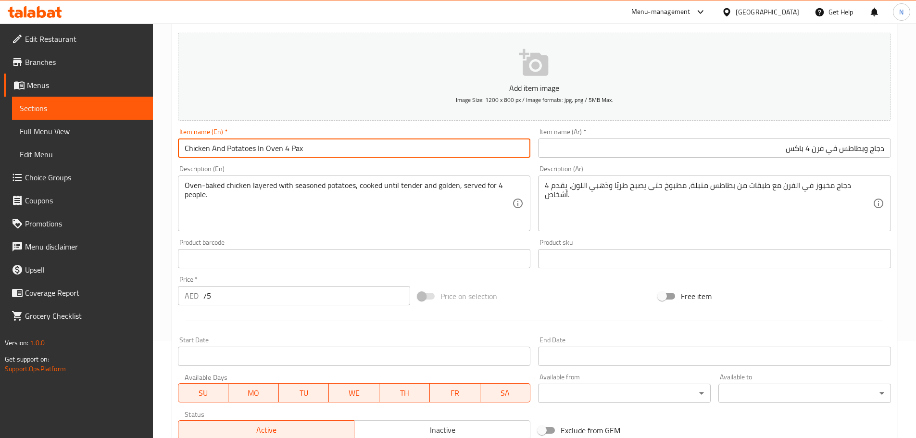
click at [281, 145] on input "Chicken And Potatoes In Oven 4 Pax" at bounding box center [354, 147] width 353 height 19
click at [283, 146] on input "Chicken And Potatoes In Oven 4 Pax" at bounding box center [354, 147] width 353 height 19
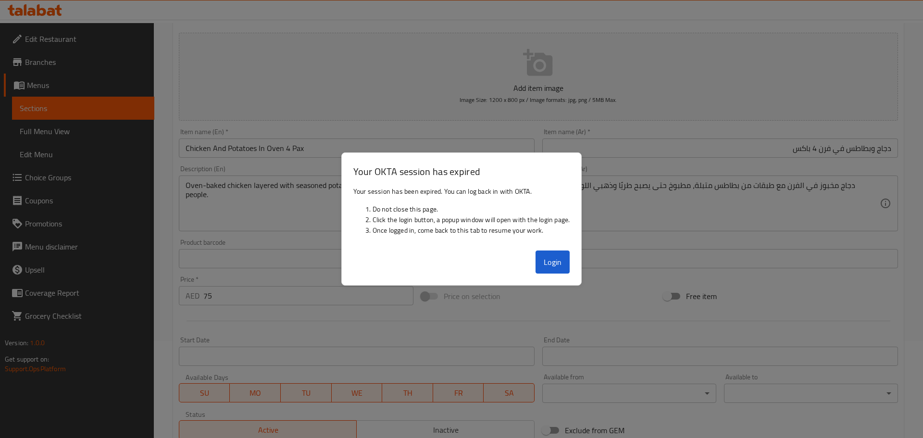
click at [507, 255] on div "Login" at bounding box center [462, 266] width 240 height 38
click at [539, 254] on button "Login" at bounding box center [553, 262] width 35 height 23
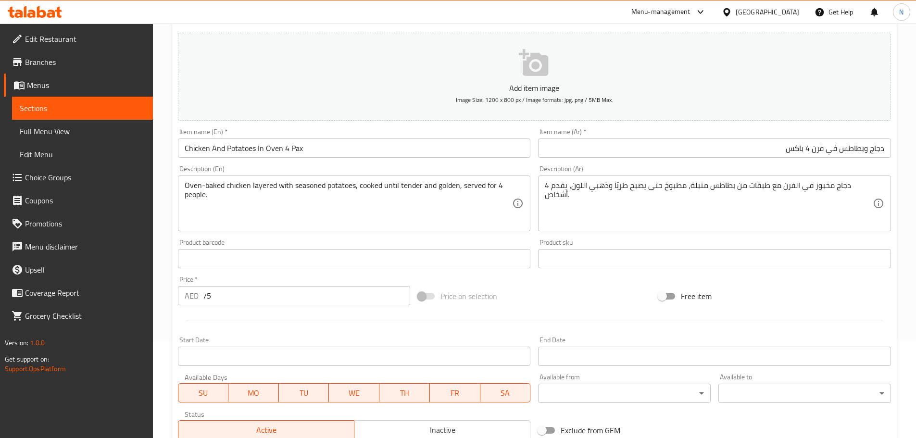
click at [793, 151] on input "دجاج وبطاطس في فرن 4 باكس" at bounding box center [714, 147] width 353 height 19
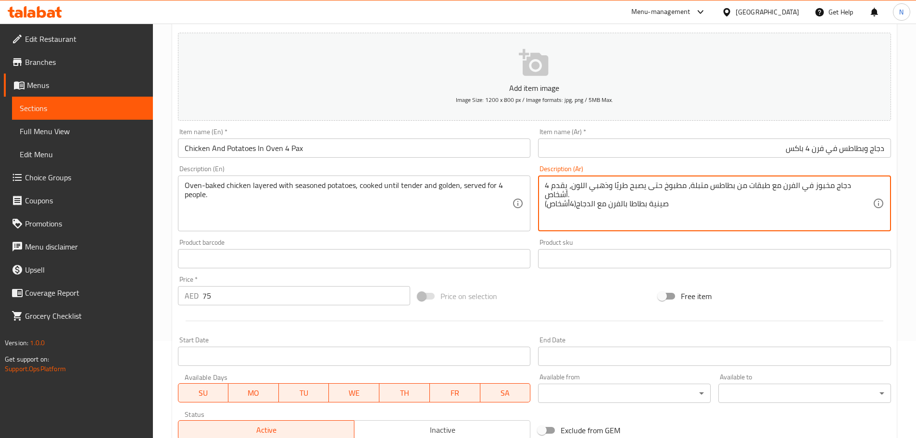
click at [558, 208] on textarea "دجاج مخبوز في الفرن مع طبقات من بطاطس متبلة، مطبوخ حتى يصبح طريًا وذهبي اللون، …" at bounding box center [709, 204] width 328 height 46
click at [799, 148] on input "دجاج وبطاطس في فرن 4 باكس" at bounding box center [714, 147] width 353 height 19
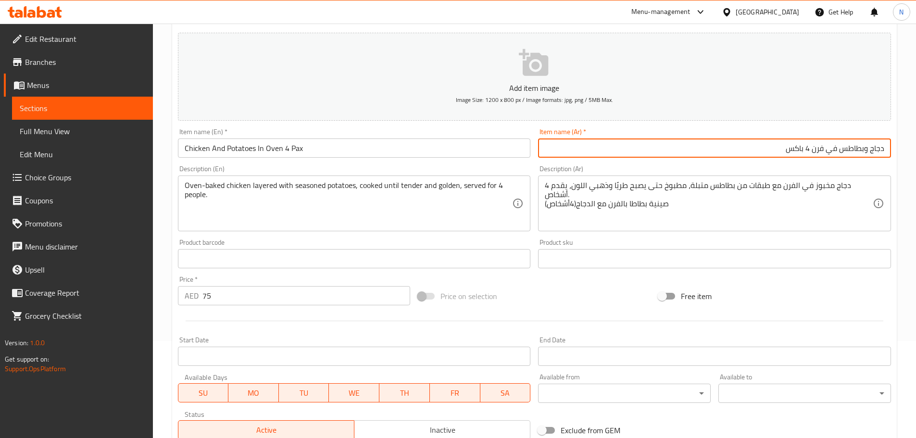
click at [799, 148] on input "دجاج وبطاطس في فرن 4 باكس" at bounding box center [714, 147] width 353 height 19
click at [799, 148] on input "دجاج وبطاطس في فرن 4 4أشخاص" at bounding box center [714, 147] width 353 height 19
drag, startPoint x: 799, startPoint y: 148, endPoint x: 804, endPoint y: 149, distance: 4.8
click at [804, 149] on input "دجاج وبطاطس في فرن 4 4أشخاص" at bounding box center [714, 147] width 353 height 19
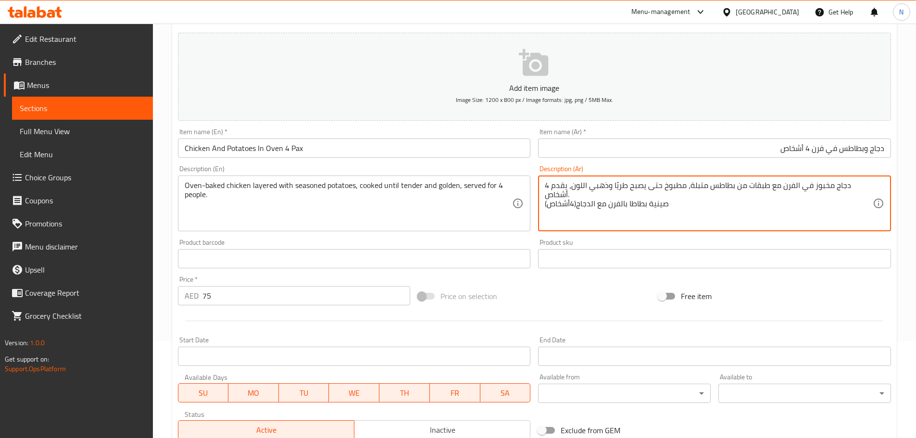
click at [658, 209] on textarea "دجاج مخبوز في الفرن مع طبقات من بطاطس متبلة، مطبوخ حتى يصبح طريًا وذهبي اللون، …" at bounding box center [709, 204] width 328 height 46
click at [738, 211] on textarea "دجاج مخبوز في الفرن مع طبقات من بطاطس متبلة، مطبوخ حتى يصبح طريًا وذهبي اللون، …" at bounding box center [709, 204] width 328 height 46
click at [662, 206] on textarea "دجاج مخبوز في الفرن مع طبقات من بطاطس متبلة، مطبوخ حتى يصبح طريًا وذهبي اللون، …" at bounding box center [709, 204] width 328 height 46
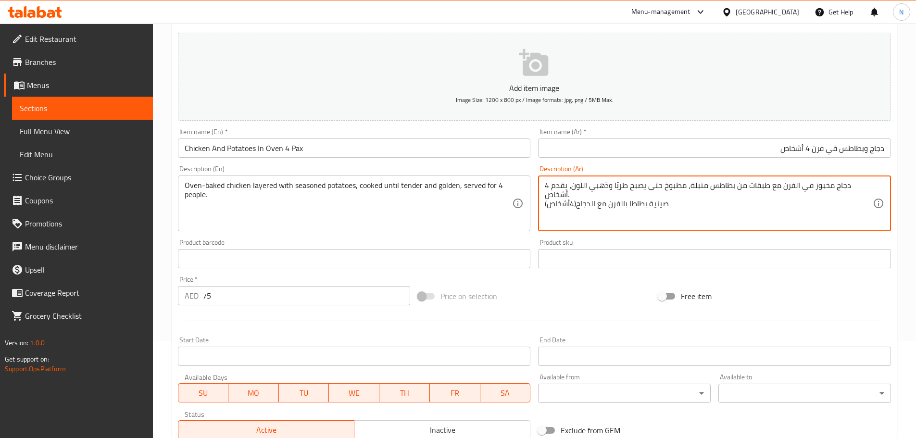
click at [776, 150] on input "دجاج وبطاطس في فرن 4 أشخاص" at bounding box center [714, 147] width 353 height 19
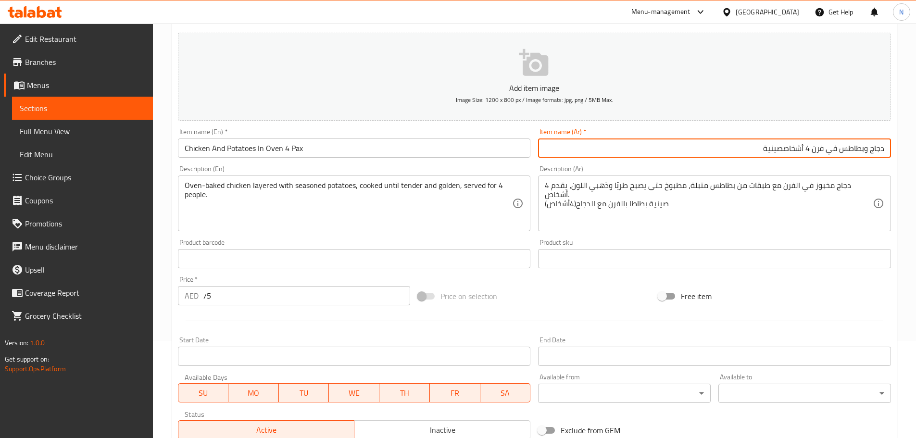
drag, startPoint x: 783, startPoint y: 149, endPoint x: 761, endPoint y: 151, distance: 22.7
click at [761, 151] on input "دجاج وبطاطس في فرن 4 أشخاصصينية" at bounding box center [714, 147] width 353 height 19
click at [882, 147] on input "دجاج وبطاطس في فرن 4 أشخاص" at bounding box center [714, 147] width 353 height 19
click at [886, 148] on input "دجاج وبطاطس في فرن 4 أشخاص" at bounding box center [714, 147] width 353 height 19
click at [812, 152] on input "صينية دجاج وبطاطس في فرن 4 أشخاص" at bounding box center [714, 147] width 353 height 19
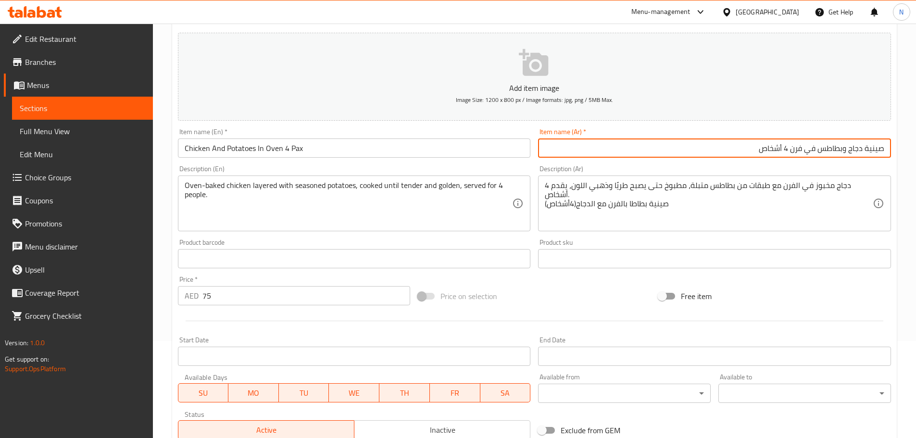
click at [812, 152] on input "صينية دجاج وبطاطس في فرن 4 أشخاص" at bounding box center [714, 147] width 353 height 19
click at [260, 150] on input "Chicken And Potatoes In Oven 4 Pax" at bounding box center [354, 147] width 353 height 19
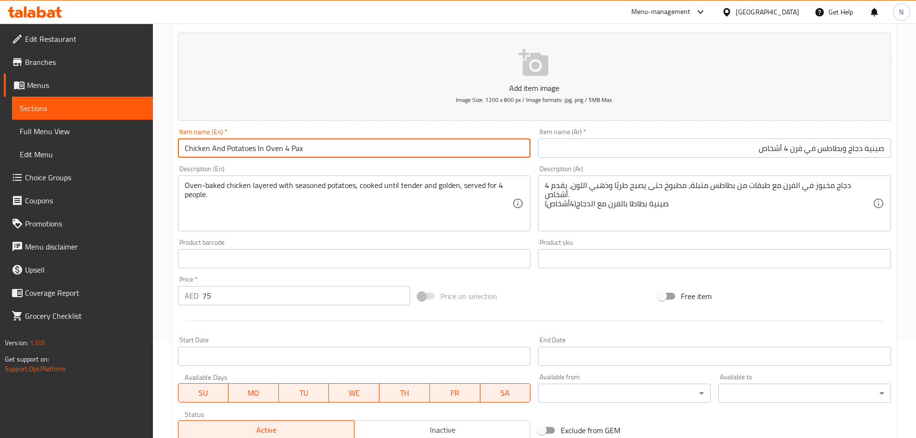
click at [258, 150] on input "Chicken And Potatoes In Oven 4 Pax" at bounding box center [354, 147] width 353 height 19
click at [260, 149] on input "Chicken And Potatoes tray In Oven 4 Pax" at bounding box center [354, 147] width 353 height 19
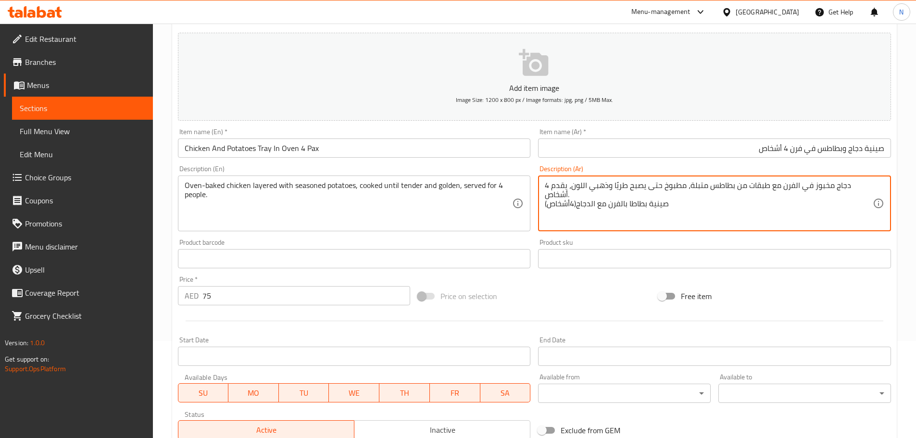
click at [639, 207] on textarea "دجاج مخبوز في الفرن مع طبقات من بطاطس متبلة، مطبوخ حتى يصبح طريًا وذهبي اللون، …" at bounding box center [709, 204] width 328 height 46
click at [844, 147] on input "صينية دجاج وبطاطس في فرن 4 أشخاص" at bounding box center [714, 147] width 353 height 19
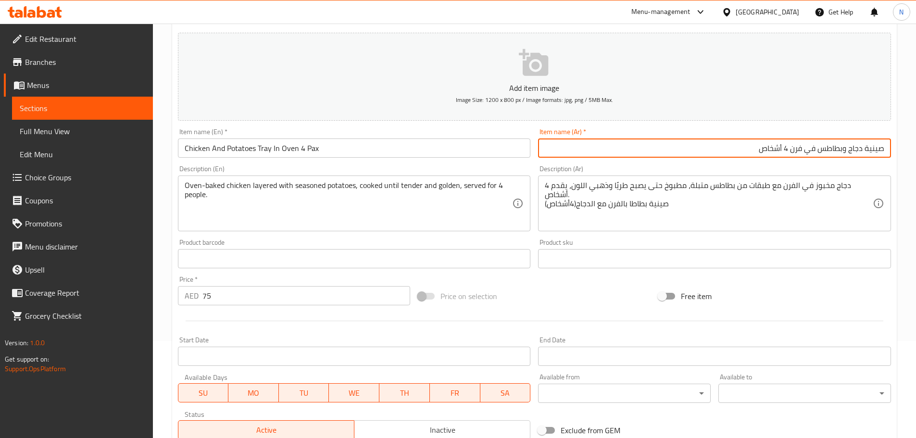
click at [840, 147] on input "صينية دجاج وبطاطس في فرن 4 أشخاص" at bounding box center [714, 147] width 353 height 19
drag, startPoint x: 843, startPoint y: 147, endPoint x: 820, endPoint y: 147, distance: 23.1
click at [820, 147] on input "صينية دجاج وبطاطس في فرن 4 أشخاص" at bounding box center [714, 147] width 353 height 19
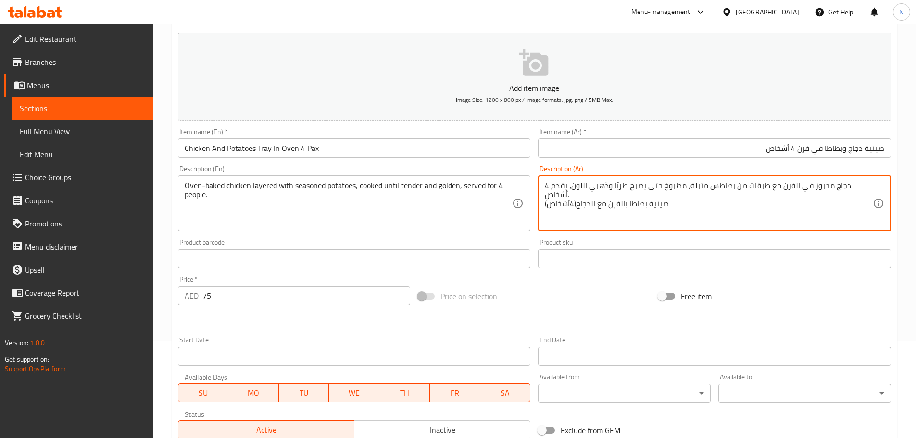
click at [634, 201] on textarea "دجاج مخبوز في الفرن مع طبقات من بطاطس متبلة، مطبوخ حتى يصبح طريًا وذهبي اللون، …" at bounding box center [709, 204] width 328 height 46
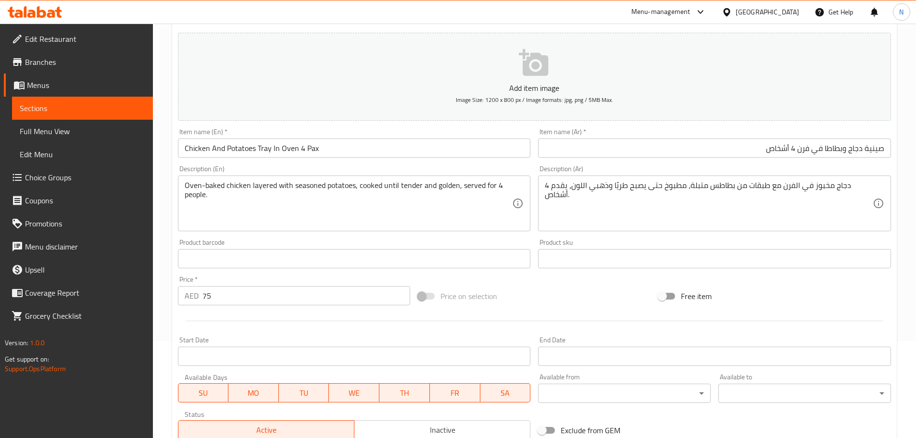
click at [610, 305] on div "Price on selection" at bounding box center [534, 296] width 240 height 26
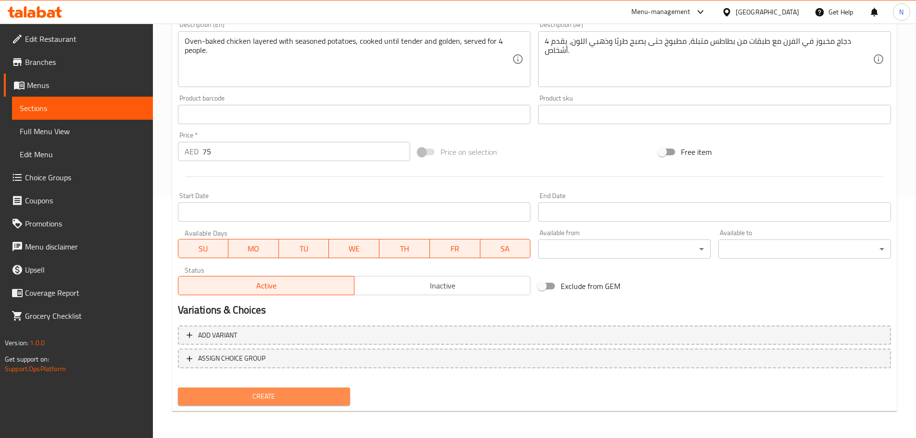
click at [287, 391] on span "Create" at bounding box center [264, 396] width 157 height 12
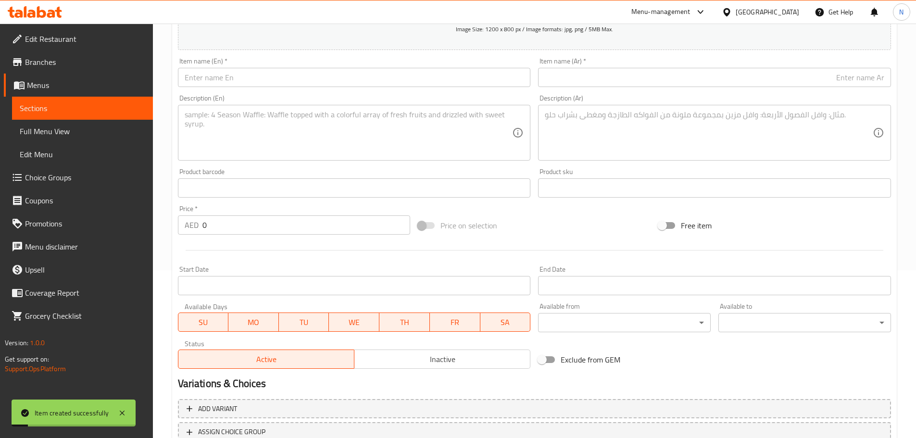
scroll to position [145, 0]
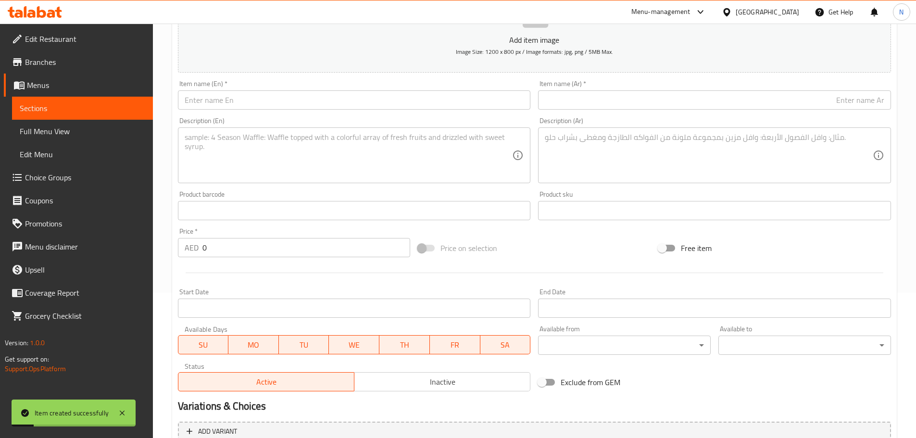
click at [350, 106] on input "text" at bounding box center [354, 99] width 353 height 19
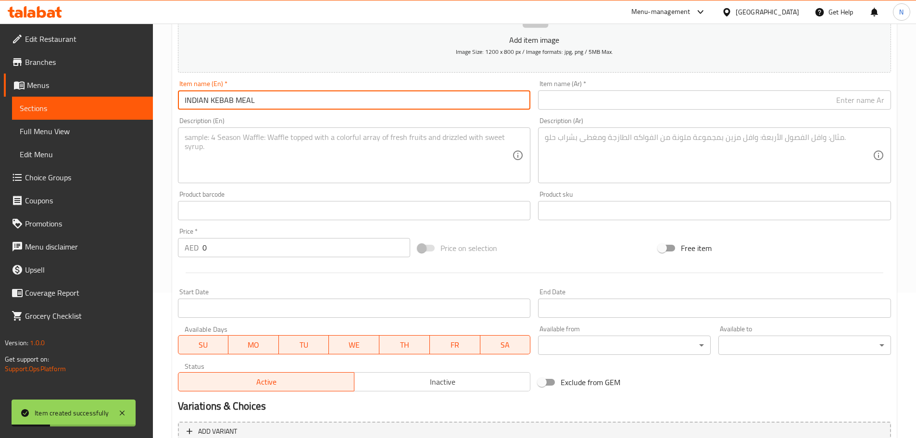
click at [244, 100] on input "INDIAN KEBAB MEAL" at bounding box center [354, 99] width 353 height 19
click at [672, 98] on input "text" at bounding box center [714, 99] width 353 height 19
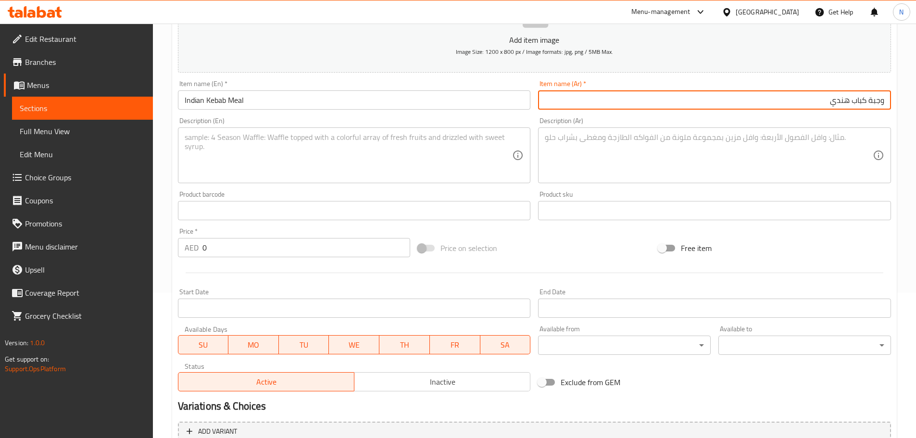
click at [354, 140] on textarea at bounding box center [349, 156] width 328 height 46
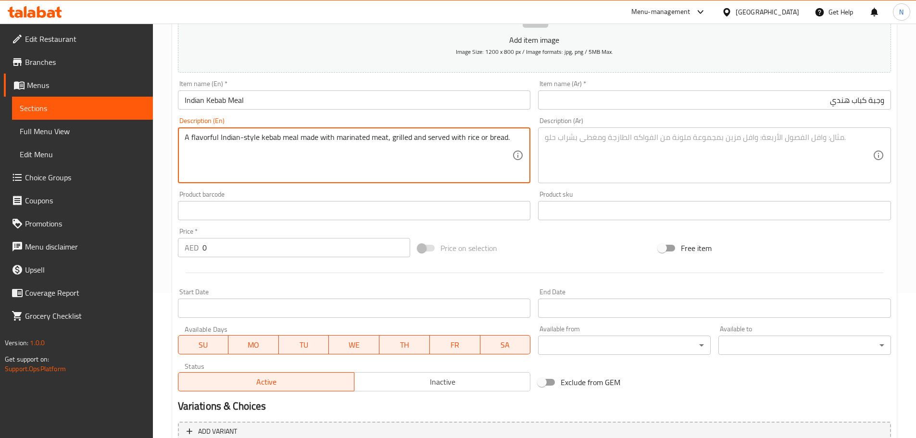
click at [231, 134] on textarea "A flavorful Indian-style kebab meal made with marinated meat, grilled and serve…" at bounding box center [349, 156] width 328 height 46
click at [631, 161] on textarea at bounding box center [709, 156] width 328 height 46
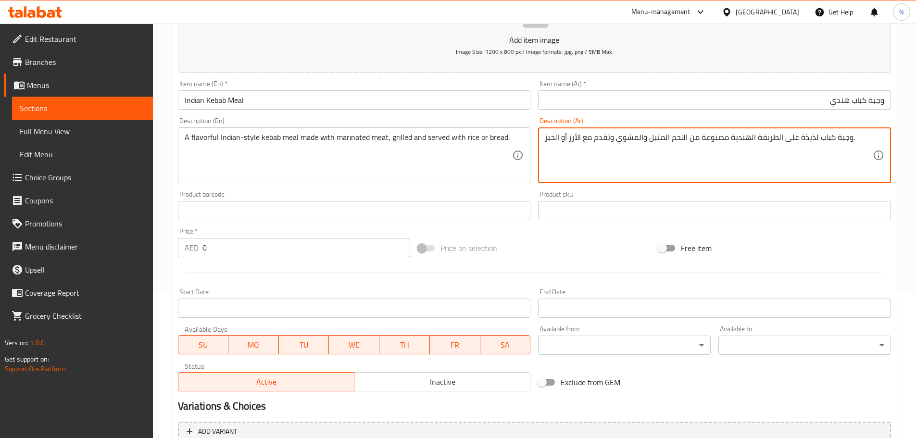
click at [681, 138] on textarea "وجبة كباب لذيذة على الطريقة الهندية مصنوعة من اللحم المتبل والمشوي وتقدم مع الأ…" at bounding box center [709, 156] width 328 height 46
click at [663, 136] on textarea "وجبة كباب لذيذة على الطريقة الهندية مصنوعة من لحم المتبل والمشوي وتقدم مع الأرز…" at bounding box center [709, 156] width 328 height 46
click at [638, 138] on textarea "وجبة كباب لذيذة على الطريقة الهندية مصنوعة من لحم متبل والمشوي وتقدم مع الأرز أ…" at bounding box center [709, 156] width 328 height 46
click at [577, 138] on textarea "وجبة كباب لذيذة على الطريقة الهندية مصنوعة من لحم متبل ومشوي وتقدم مع الأرز أو …" at bounding box center [709, 156] width 328 height 46
click at [554, 139] on textarea "وجبة كباب لذيذة على الطريقة الهندية مصنوعة من لحم متبل ومشوي وتقدم مع أرز أو ال…" at bounding box center [709, 156] width 328 height 46
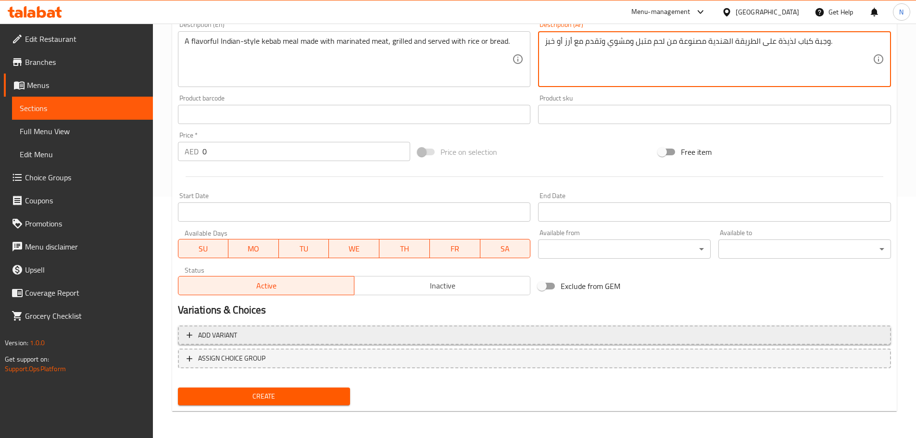
click at [756, 338] on span "Add variant" at bounding box center [535, 335] width 696 height 12
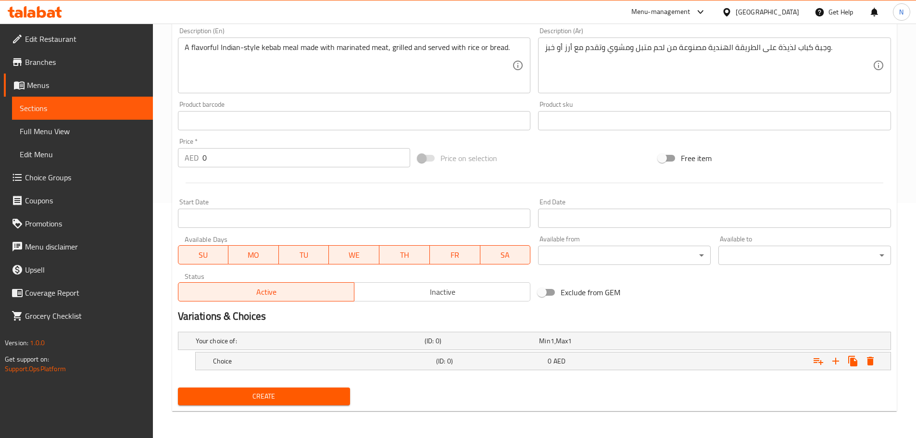
scroll to position [235, 0]
click at [836, 362] on icon "Expand" at bounding box center [835, 361] width 7 height 7
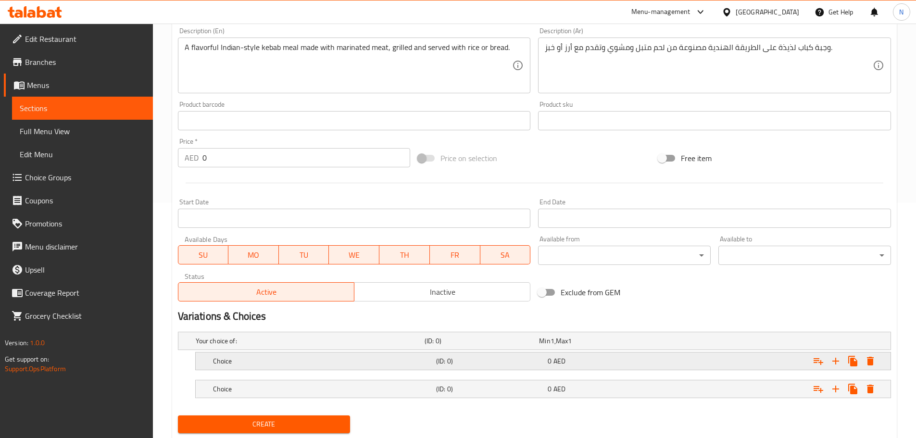
drag, startPoint x: 727, startPoint y: 364, endPoint x: 735, endPoint y: 366, distance: 8.3
click at [727, 365] on div "Expand" at bounding box center [768, 361] width 223 height 21
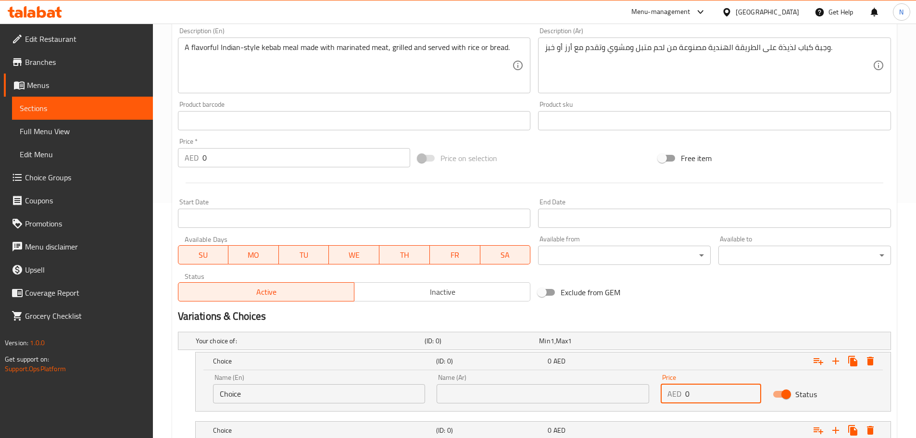
drag, startPoint x: 717, startPoint y: 392, endPoint x: 671, endPoint y: 396, distance: 46.3
click at [671, 396] on div "AED 0 Price" at bounding box center [711, 393] width 100 height 19
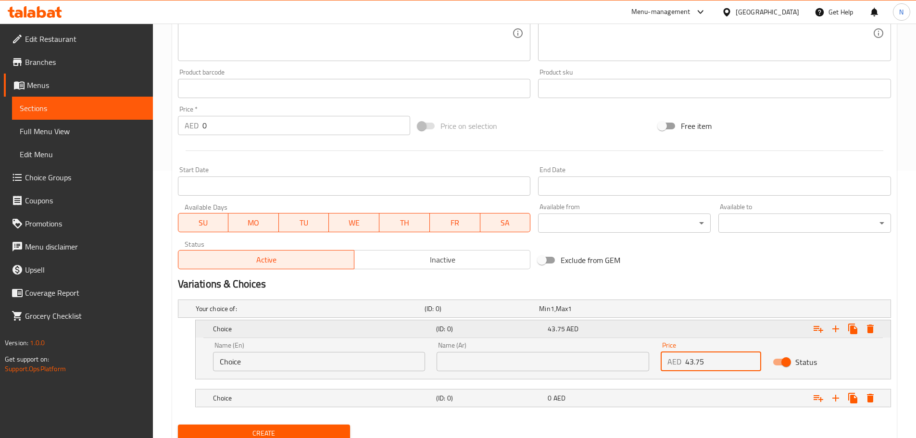
scroll to position [304, 0]
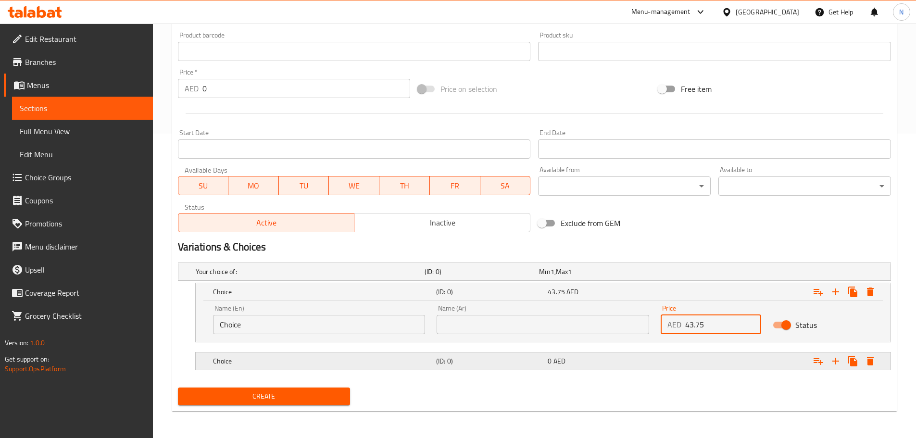
click at [697, 363] on div "Expand" at bounding box center [768, 361] width 223 height 21
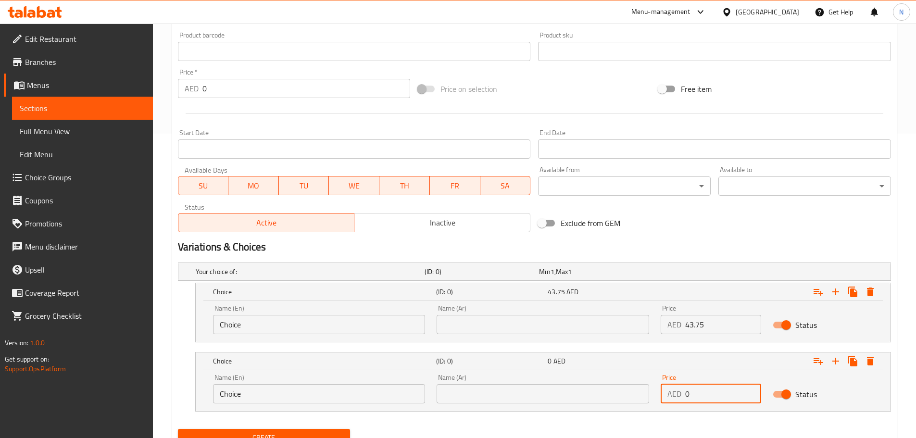
drag, startPoint x: 710, startPoint y: 391, endPoint x: 666, endPoint y: 398, distance: 44.3
click at [666, 398] on div "AED 0 Price" at bounding box center [711, 393] width 100 height 19
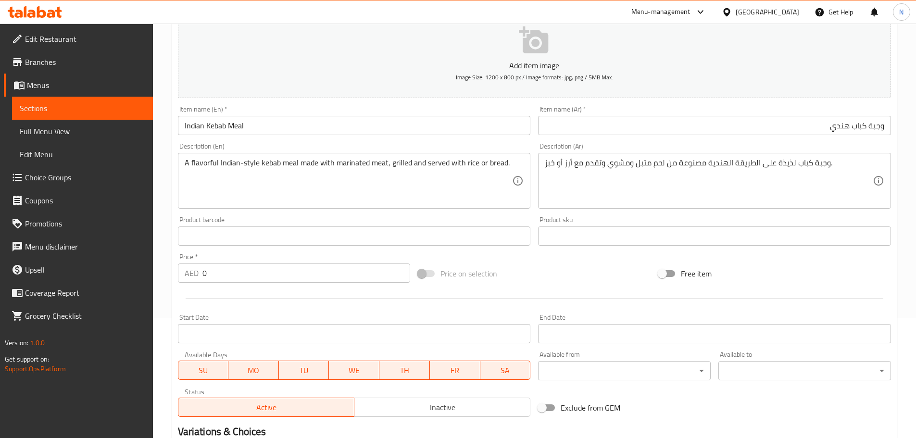
scroll to position [112, 0]
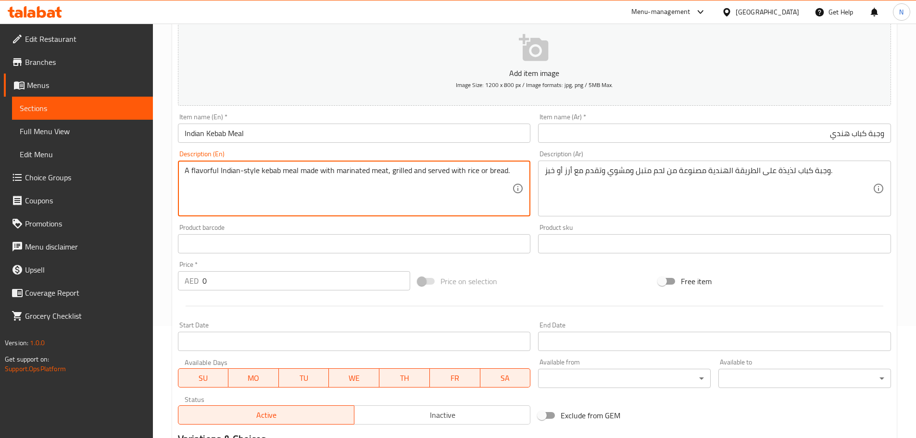
click at [468, 169] on textarea "A flavorful Indian-style kebab meal made with marinated meat, grilled and serve…" at bounding box center [349, 189] width 328 height 46
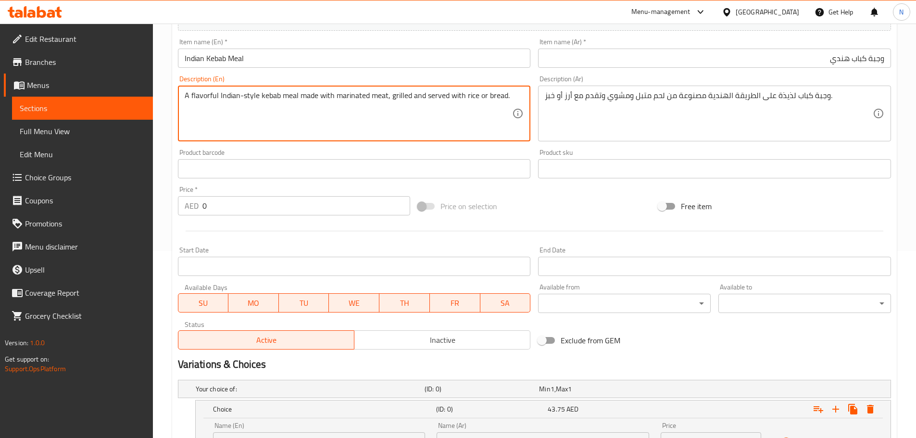
scroll to position [346, 0]
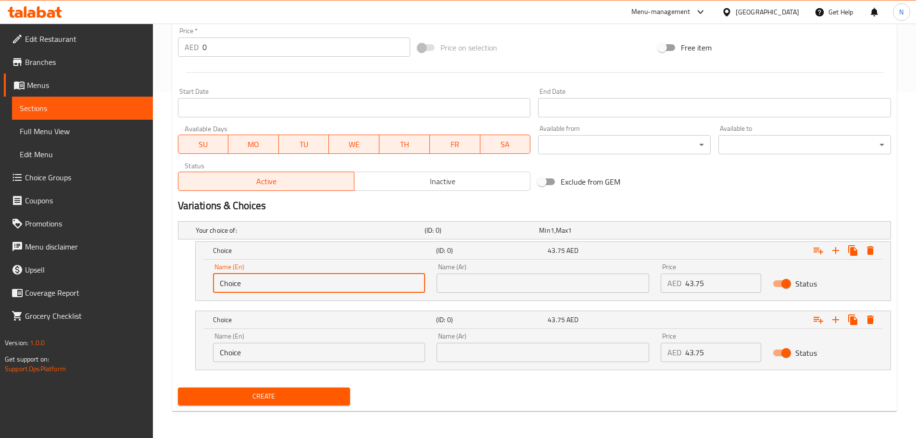
click at [313, 287] on input "Choice" at bounding box center [319, 283] width 213 height 19
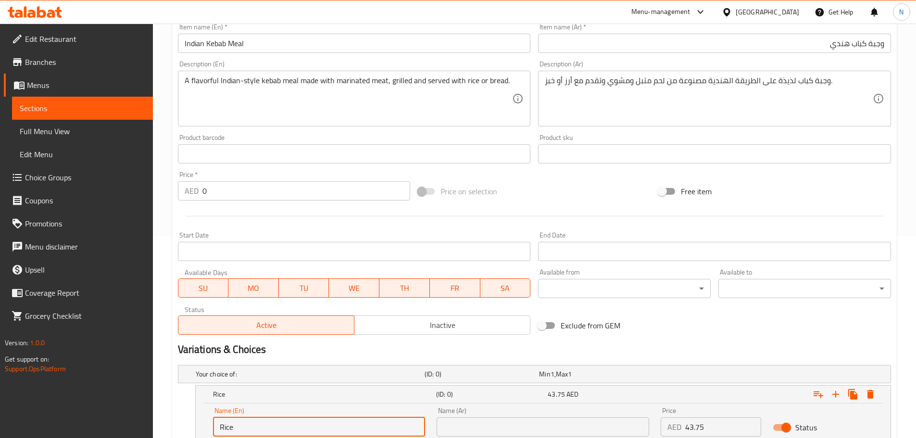
scroll to position [201, 0]
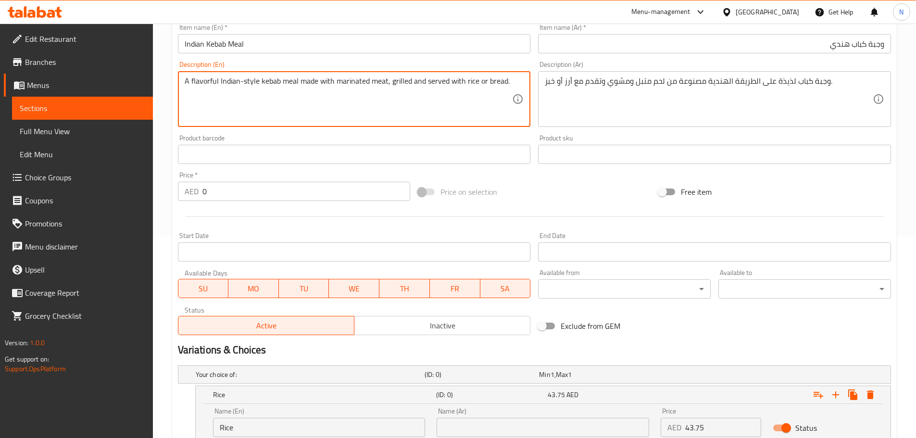
click at [495, 86] on textarea "A flavorful Indian-style kebab meal made with marinated meat, grilled and serve…" at bounding box center [349, 99] width 328 height 46
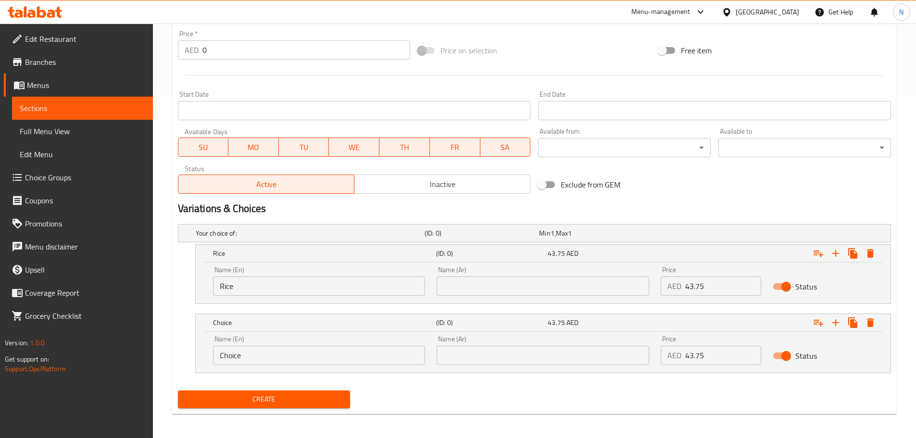
scroll to position [346, 0]
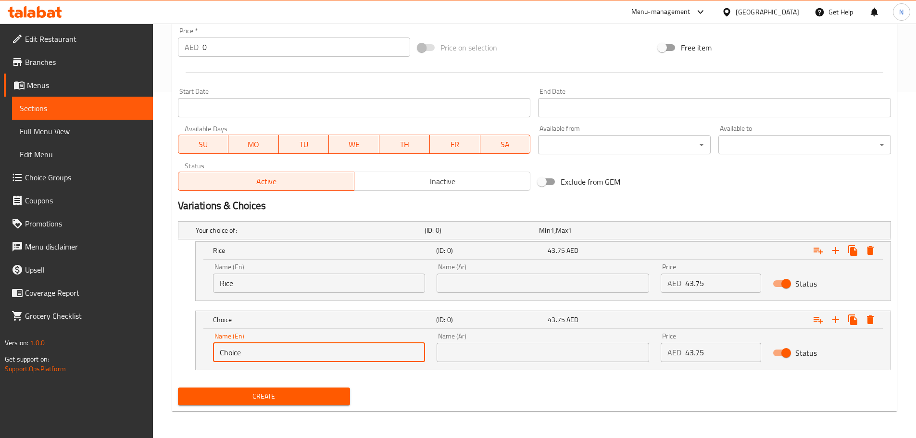
click at [277, 358] on input "Choice" at bounding box center [319, 352] width 213 height 19
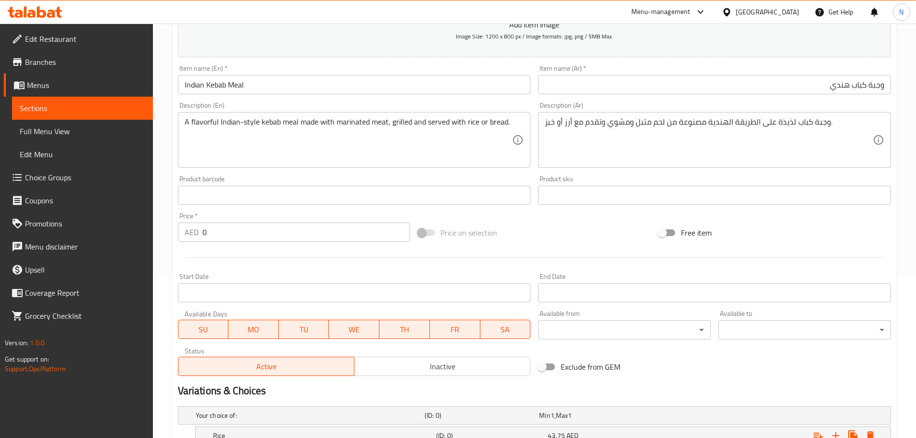
scroll to position [153, 0]
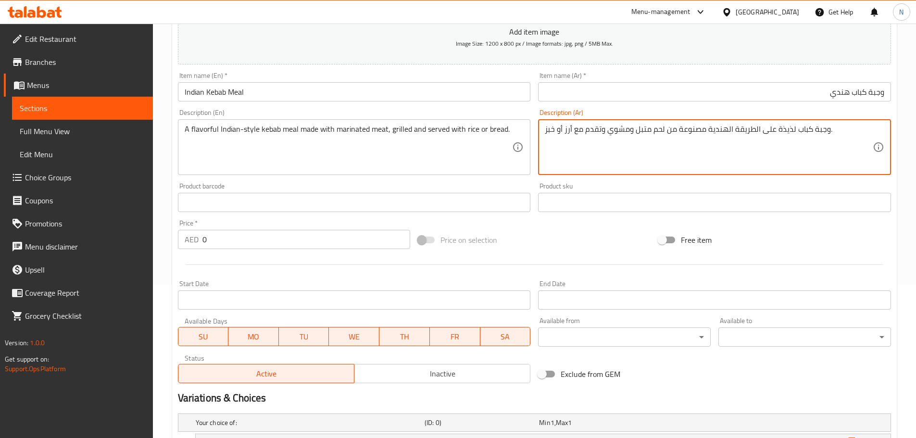
click at [569, 129] on textarea "وجبة كباب لذيذة على الطريقة الهندية مصنوعة من لحم متبل ومشوي وتقدم مع أرز أو خب…" at bounding box center [709, 148] width 328 height 46
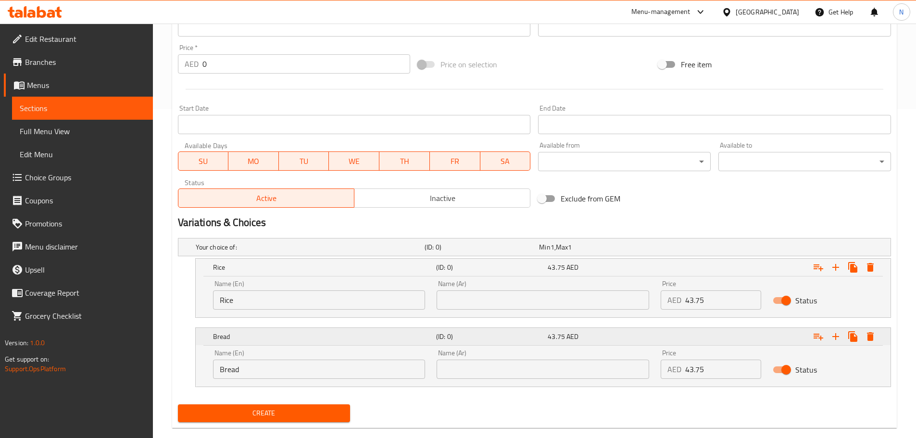
scroll to position [346, 0]
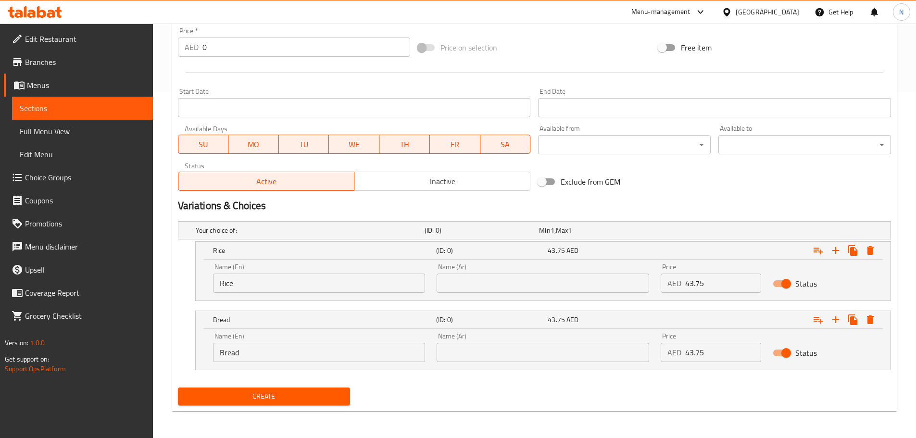
click at [580, 279] on input "text" at bounding box center [543, 283] width 213 height 19
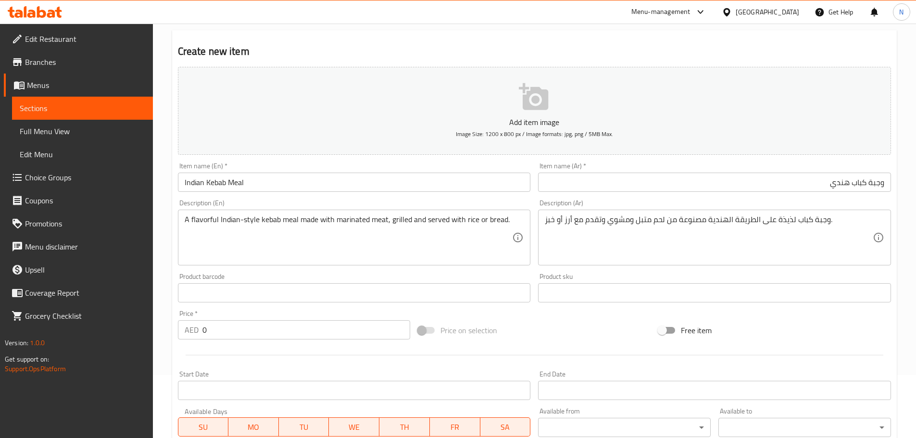
scroll to position [57, 0]
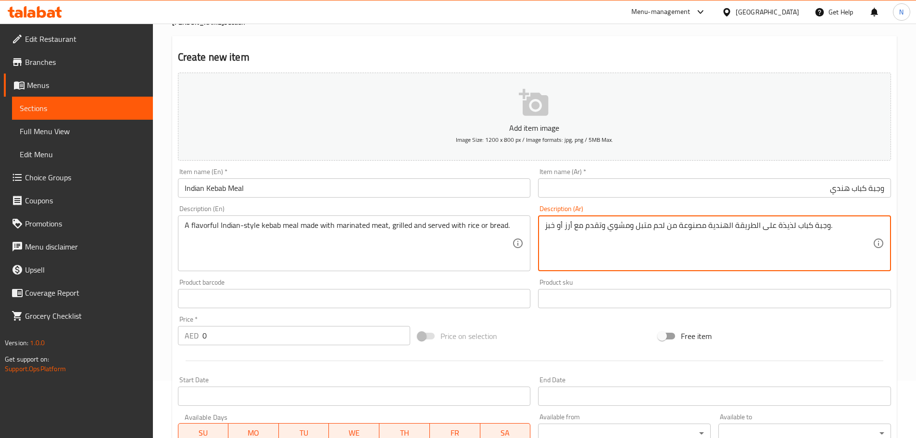
click at [551, 227] on textarea "وجبة كباب لذيذة على الطريقة الهندية مصنوعة من لحم متبل ومشوي وتقدم مع أرز أو خب…" at bounding box center [709, 244] width 328 height 46
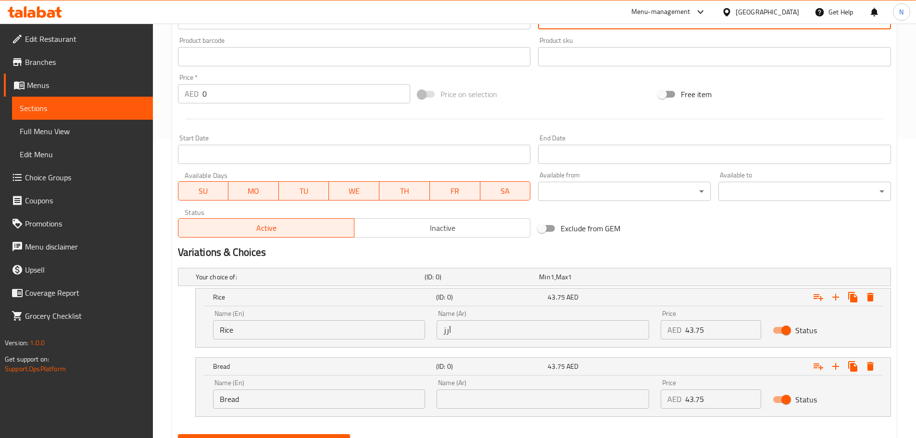
scroll to position [346, 0]
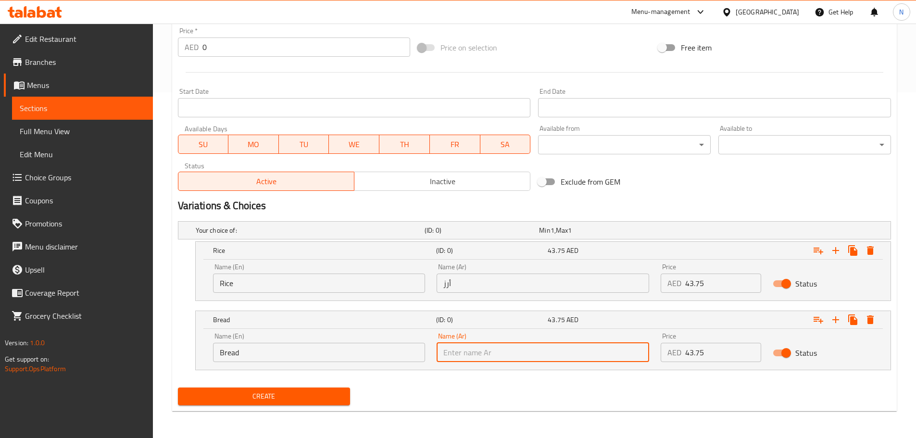
click at [538, 350] on input "text" at bounding box center [543, 352] width 213 height 19
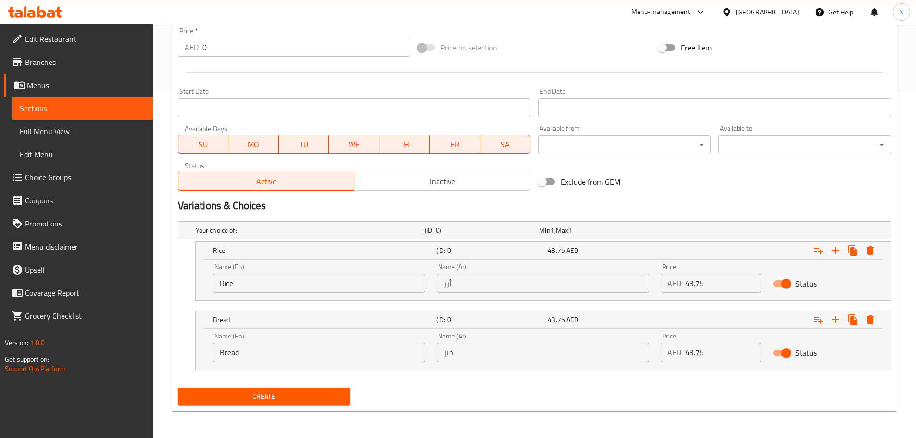
click at [301, 392] on span "Create" at bounding box center [264, 396] width 157 height 12
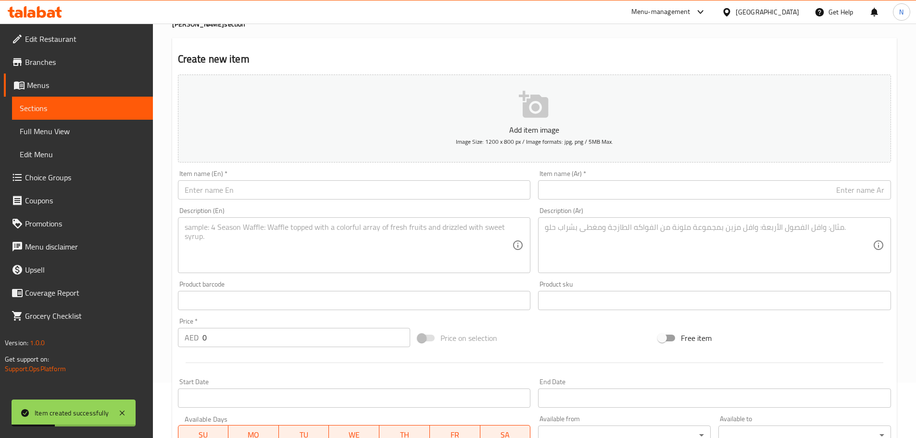
scroll to position [0, 0]
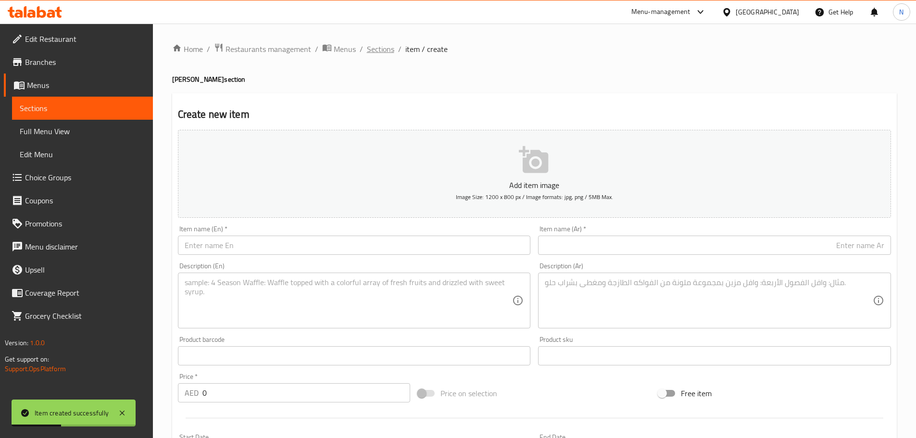
click at [384, 49] on span "Sections" at bounding box center [380, 49] width 27 height 12
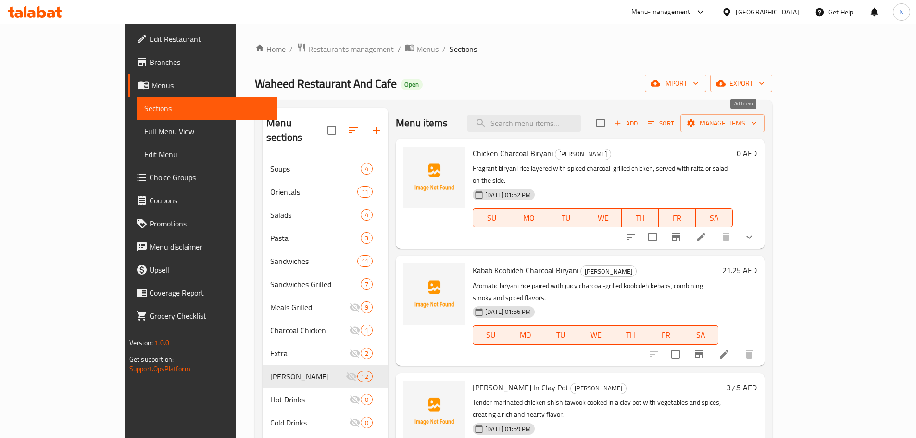
click at [621, 124] on icon "button" at bounding box center [617, 123] width 5 height 5
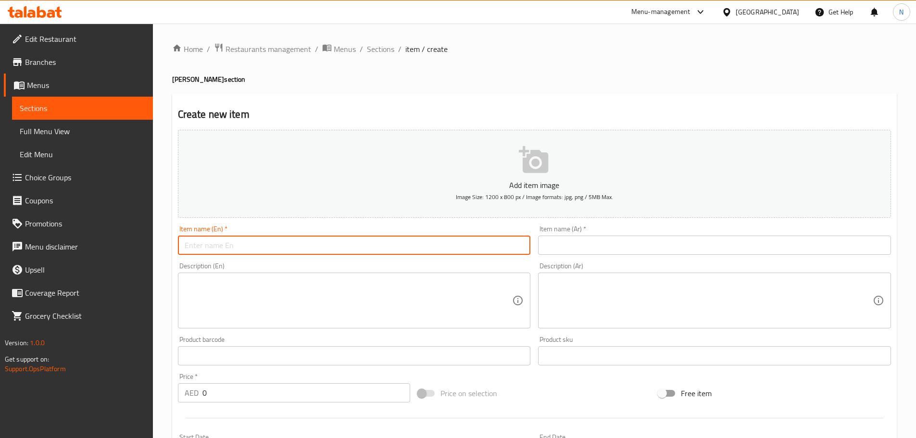
click at [455, 240] on input "text" at bounding box center [354, 245] width 353 height 19
click at [332, 251] on input "CHICKEN STEWED WITH LEMON AND GARLIC" at bounding box center [354, 245] width 353 height 19
click at [309, 251] on input "CHICKEN STEWED WITH LEMON AND GARLIC" at bounding box center [354, 245] width 353 height 19
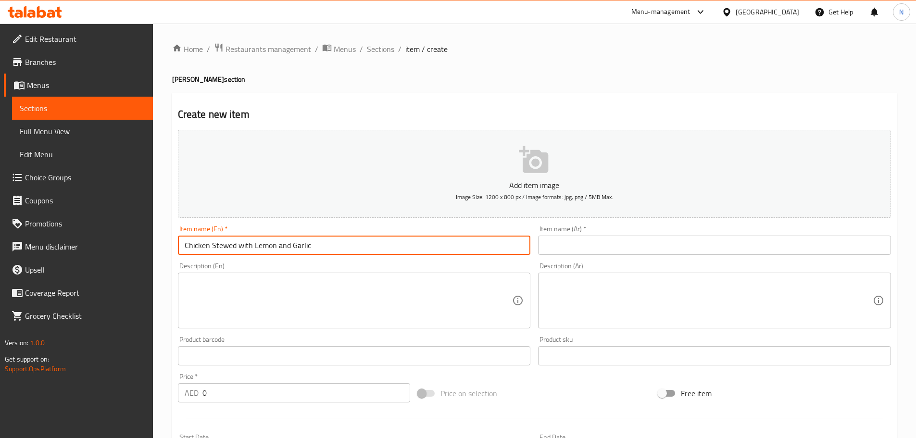
click at [288, 248] on input "Chicken Stewed with Lemon and Garlic" at bounding box center [354, 245] width 353 height 19
click at [284, 248] on input "Chicken Stewed with Lemon and Garlic" at bounding box center [354, 245] width 353 height 19
click at [239, 247] on input "Chicken Stewed with Lemon And Garlic" at bounding box center [354, 245] width 353 height 19
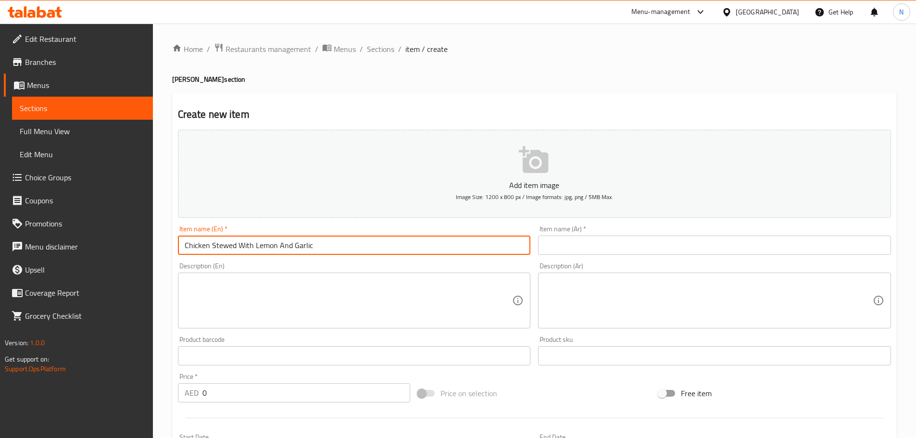
click at [289, 250] on input "Chicken Stewed With Lemon And Garlic" at bounding box center [354, 245] width 353 height 19
click at [570, 243] on input "text" at bounding box center [714, 245] width 353 height 19
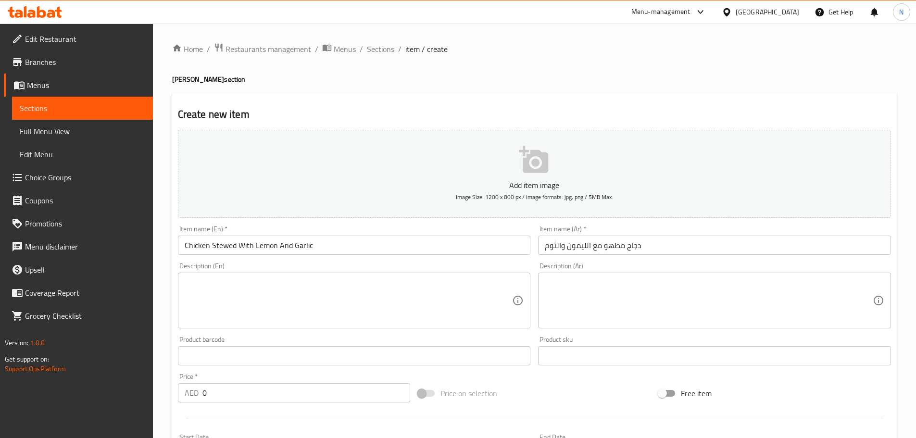
click at [608, 285] on textarea at bounding box center [709, 301] width 328 height 46
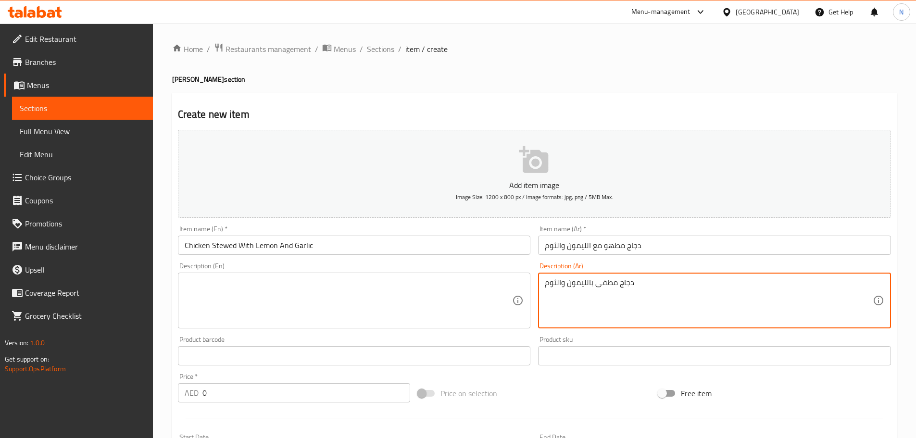
drag, startPoint x: 697, startPoint y: 213, endPoint x: 595, endPoint y: 285, distance: 125.0
click at [595, 285] on textarea "دجاج مطفى بالليمون والثوم" at bounding box center [709, 301] width 328 height 46
drag, startPoint x: 595, startPoint y: 285, endPoint x: 598, endPoint y: 276, distance: 9.7
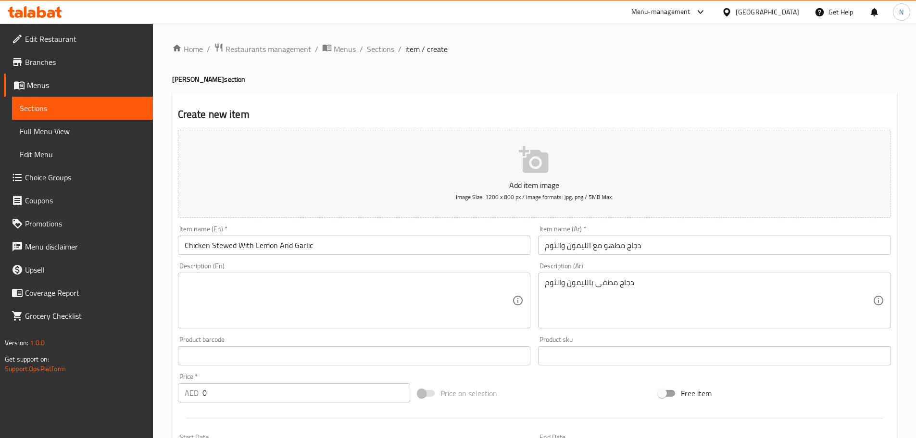
drag, startPoint x: 598, startPoint y: 276, endPoint x: 571, endPoint y: 295, distance: 33.8
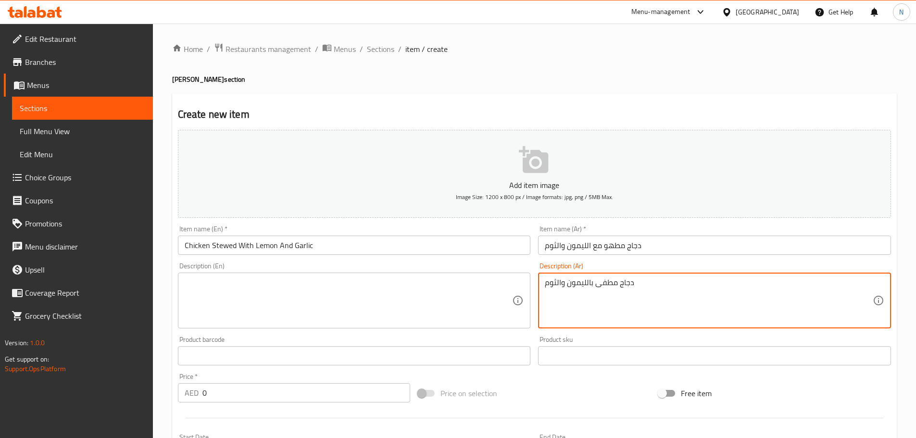
drag, startPoint x: 571, startPoint y: 301, endPoint x: 586, endPoint y: 287, distance: 20.4
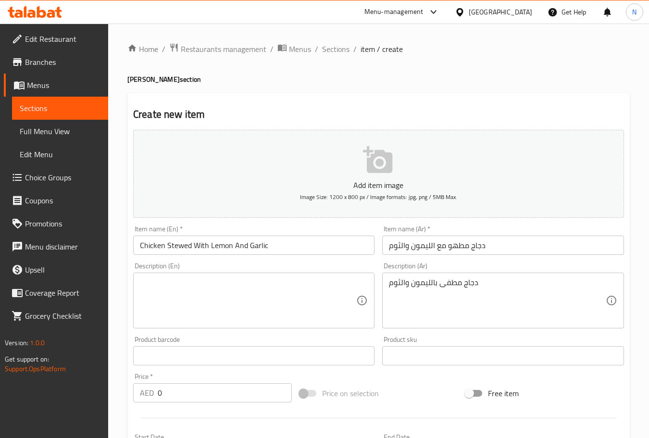
drag, startPoint x: 587, startPoint y: 284, endPoint x: 581, endPoint y: 276, distance: 9.7
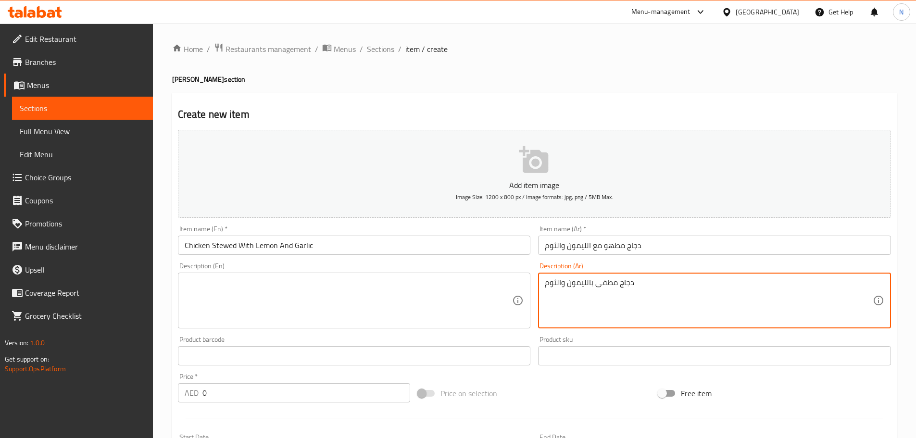
drag, startPoint x: 917, startPoint y: 8, endPoint x: 607, endPoint y: 281, distance: 413.5
click at [607, 281] on textarea "دجاج مطفى بالليمون والثوم" at bounding box center [709, 301] width 328 height 46
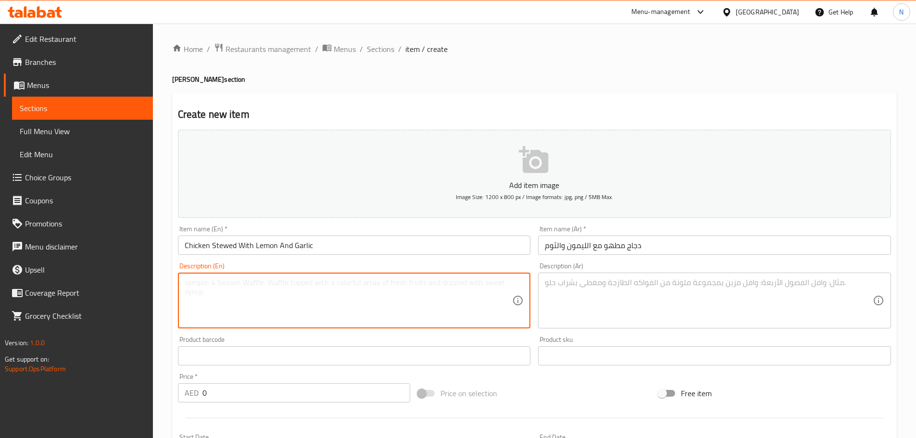
click at [397, 292] on textarea at bounding box center [349, 301] width 328 height 46
click at [615, 299] on textarea at bounding box center [709, 301] width 328 height 46
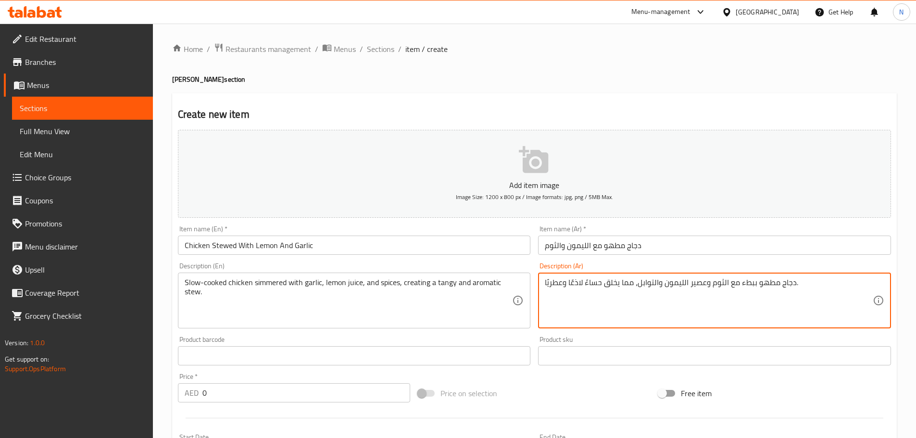
click at [723, 284] on textarea "دجاج مطهو ببطء مع الثوم وعصير الليمون والتوابل، مما يخلق حساءً لاذعًا وعطريًا." at bounding box center [709, 301] width 328 height 46
click at [706, 285] on textarea "دجاج مطهو ببطء مع ثوم وعصير الليمون والتوابل، مما يخلق حساءً لاذعًا وعطريًا." at bounding box center [709, 301] width 328 height 46
click at [683, 284] on textarea "دجاج مطهو ببطء مع ثوم، عصير الليمون والتوابل، مما يخلق حساءً لاذعًا وعطريًا." at bounding box center [709, 301] width 328 height 46
click at [653, 283] on textarea "دجاج مطهو ببطء مع ثوم، عصير ليمون والتوابل، مما يخلق حساءً لاذعًا وعطريًا." at bounding box center [709, 301] width 328 height 46
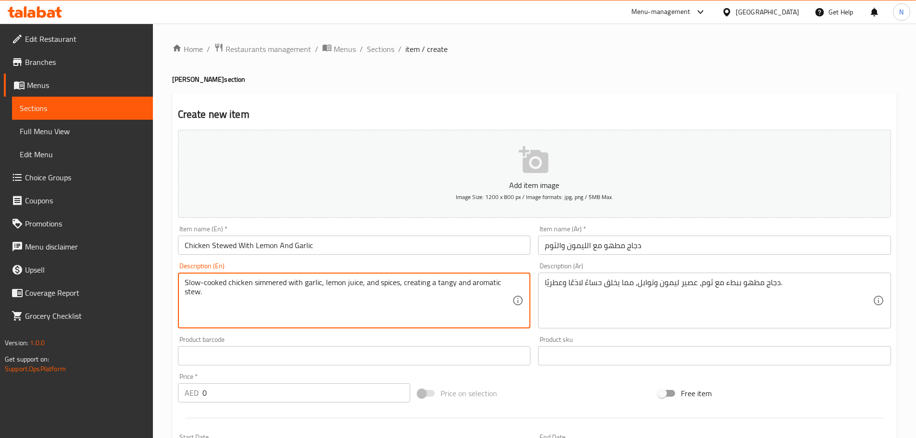
click at [190, 290] on textarea "Slow-cooked chicken simmered with garlic, lemon juice, and spices, creating a t…" at bounding box center [349, 301] width 328 height 46
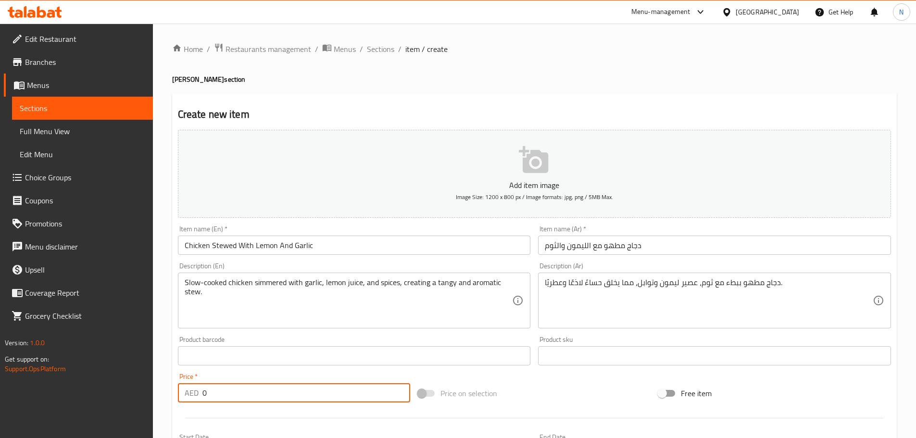
drag, startPoint x: 220, startPoint y: 394, endPoint x: 181, endPoint y: 398, distance: 39.1
click at [181, 398] on div "AED 0 Price *" at bounding box center [294, 392] width 233 height 19
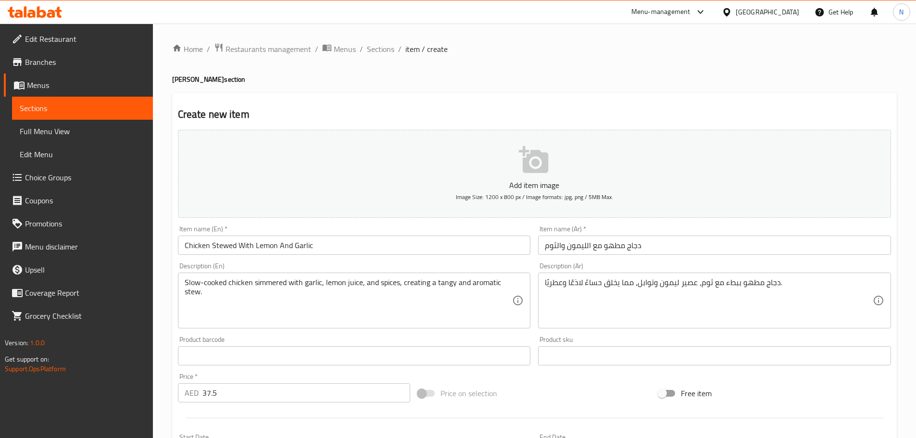
click at [556, 384] on div "Price on selection" at bounding box center [534, 393] width 240 height 26
click at [228, 245] on input "Chicken Stewed With Lemon And Garlic" at bounding box center [354, 245] width 353 height 19
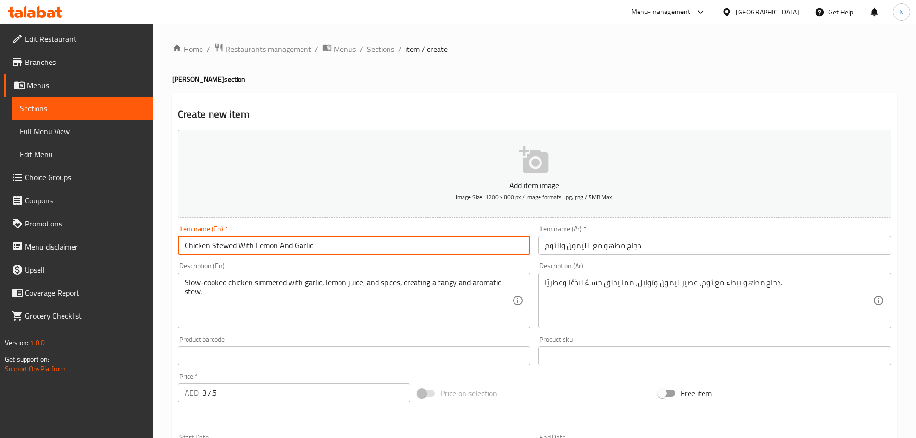
click at [228, 245] on input "Chicken Stewed With Lemon And Garlic" at bounding box center [354, 245] width 353 height 19
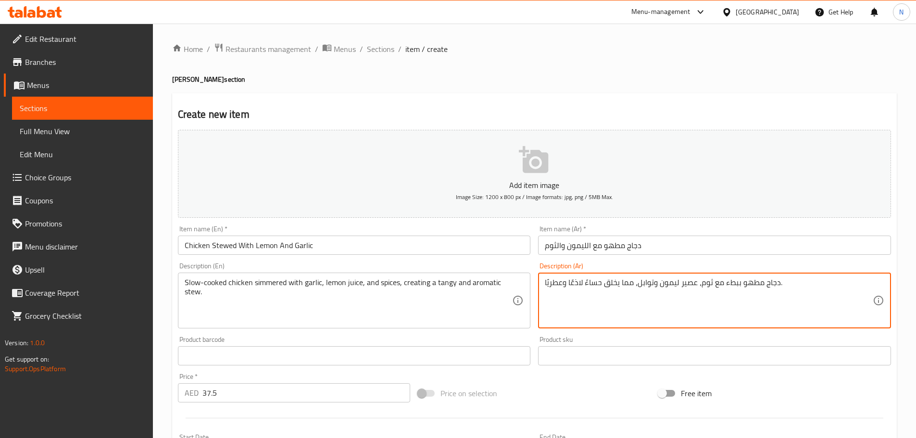
click at [586, 244] on input "دجاج مطهو مع الليمون والثوم" at bounding box center [714, 245] width 353 height 19
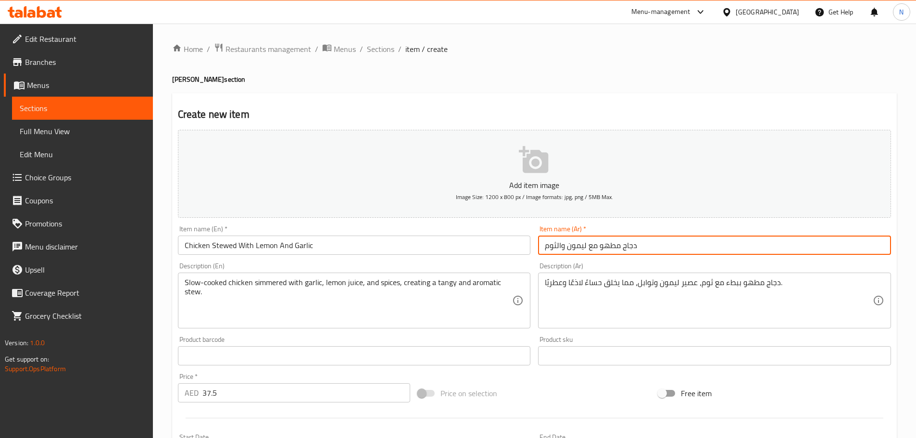
click at [557, 242] on input "دجاج مطهو مع ليمون والثوم" at bounding box center [714, 245] width 353 height 19
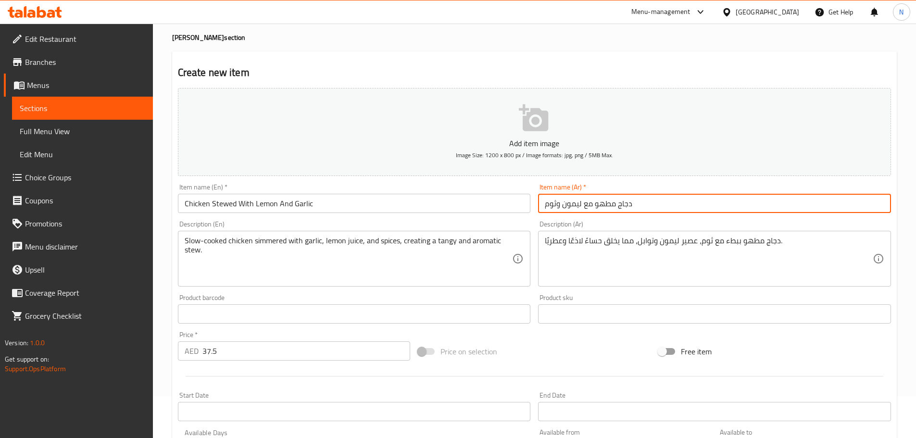
scroll to position [96, 0]
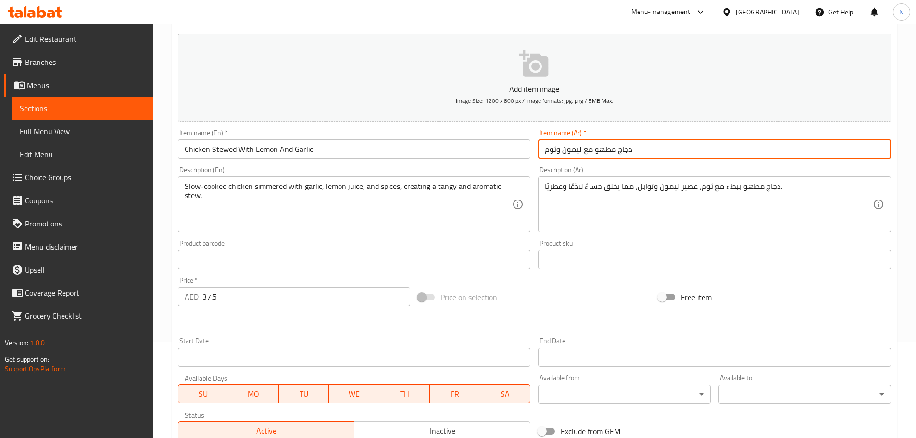
click at [543, 293] on div "Price on selection" at bounding box center [534, 297] width 240 height 26
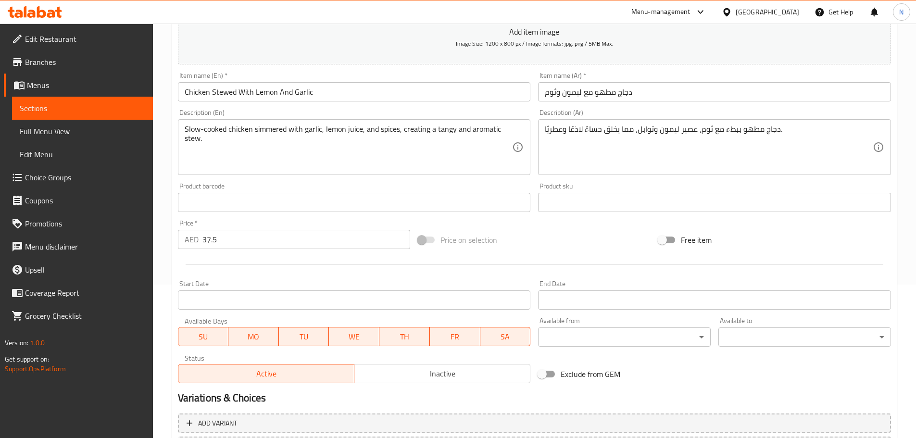
scroll to position [241, 0]
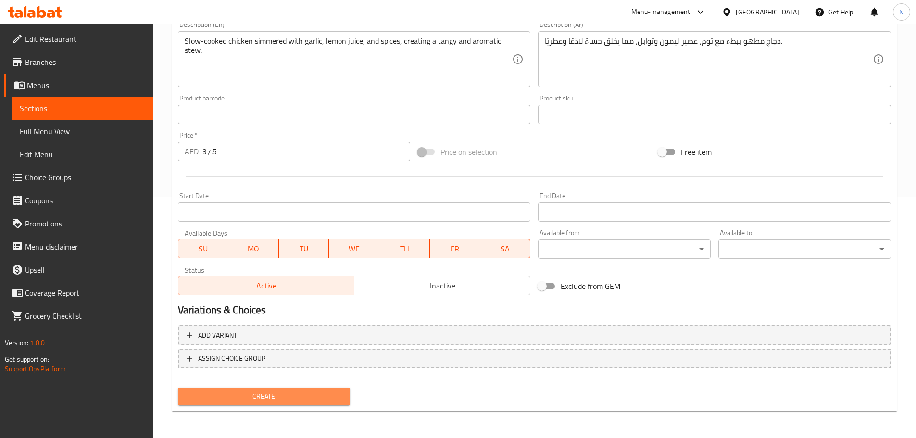
click at [285, 395] on span "Create" at bounding box center [264, 396] width 157 height 12
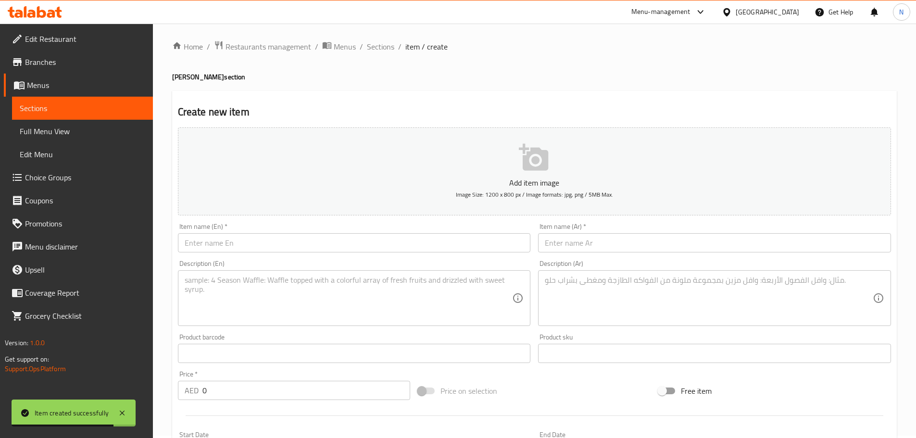
scroll to position [0, 0]
click at [384, 50] on span "Sections" at bounding box center [380, 49] width 27 height 12
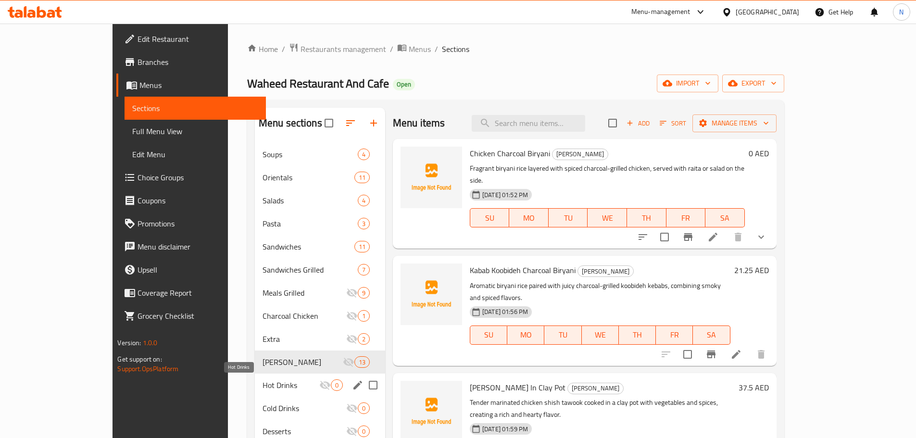
click at [263, 380] on span "Hot Drinks" at bounding box center [291, 385] width 57 height 12
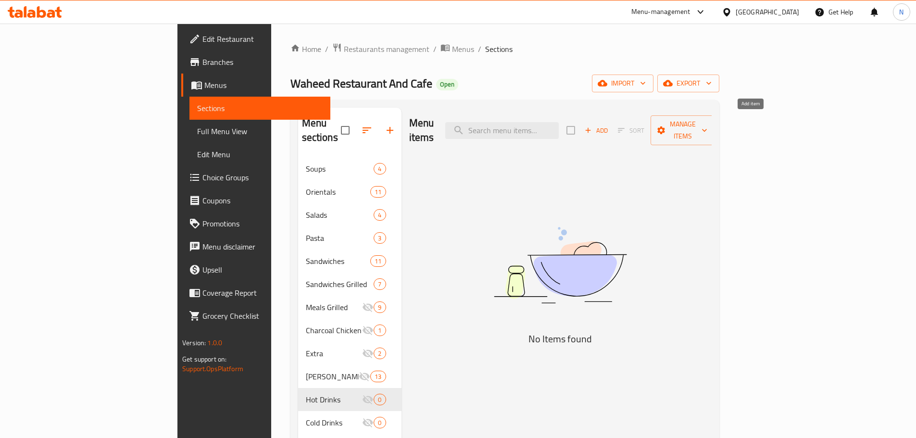
click at [592, 126] on icon "button" at bounding box center [588, 130] width 9 height 9
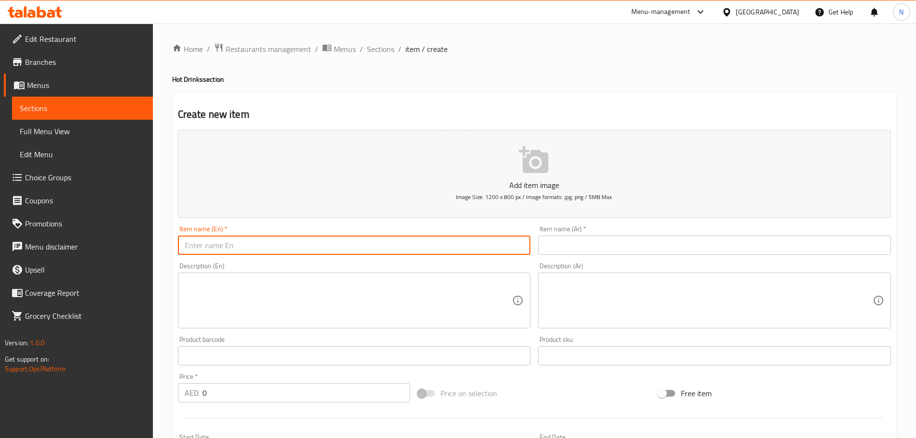
click at [420, 251] on input "text" at bounding box center [354, 245] width 353 height 19
click at [649, 242] on input "text" at bounding box center [714, 245] width 353 height 19
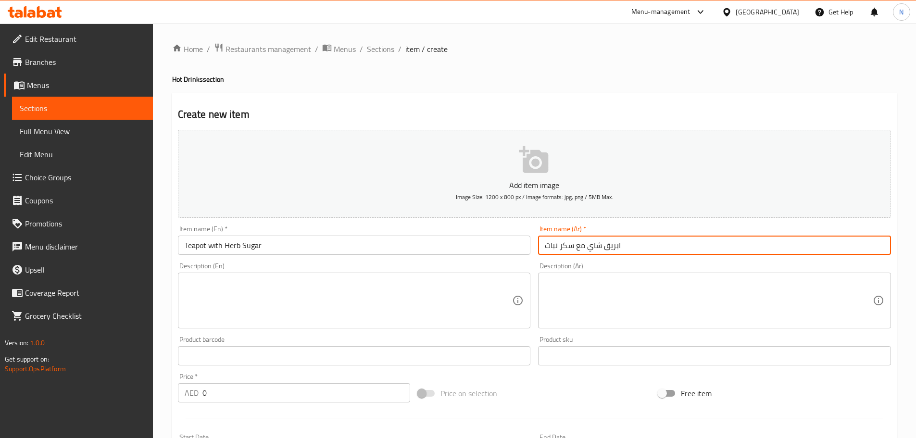
click at [239, 246] on input "Teapot with Herb Sugar" at bounding box center [354, 245] width 353 height 19
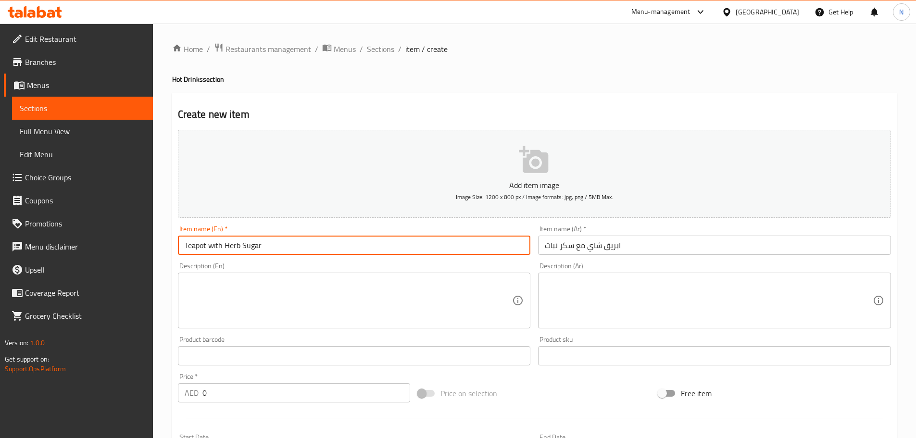
click at [239, 246] on input "Teapot with Herb Sugar" at bounding box center [354, 245] width 353 height 19
click at [422, 267] on div "Description (En) Description (En)" at bounding box center [354, 296] width 353 height 66
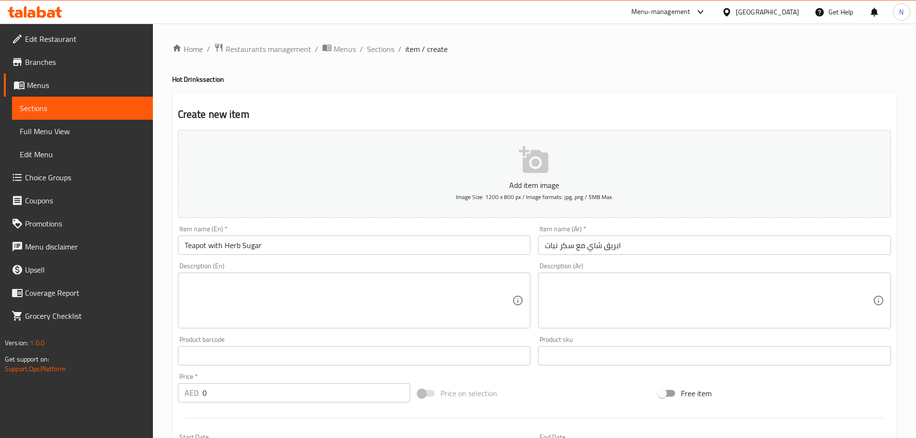
click at [420, 290] on textarea at bounding box center [349, 301] width 328 height 46
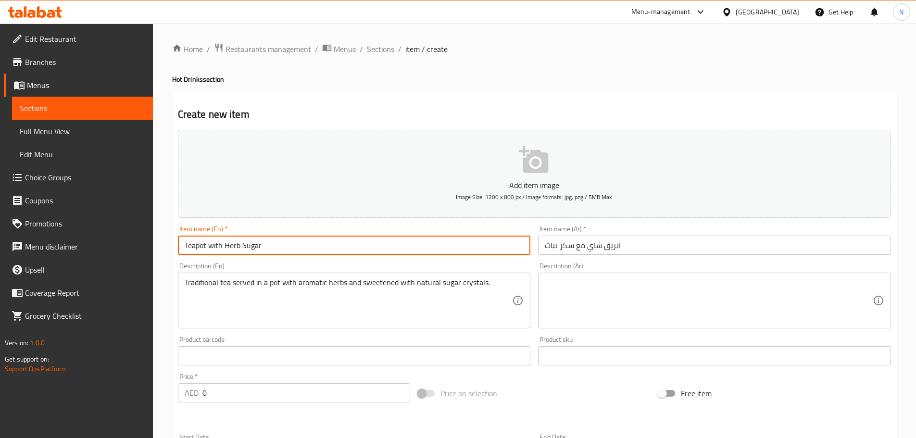
click at [201, 248] on input "Teapot with Herb Sugar" at bounding box center [354, 245] width 353 height 19
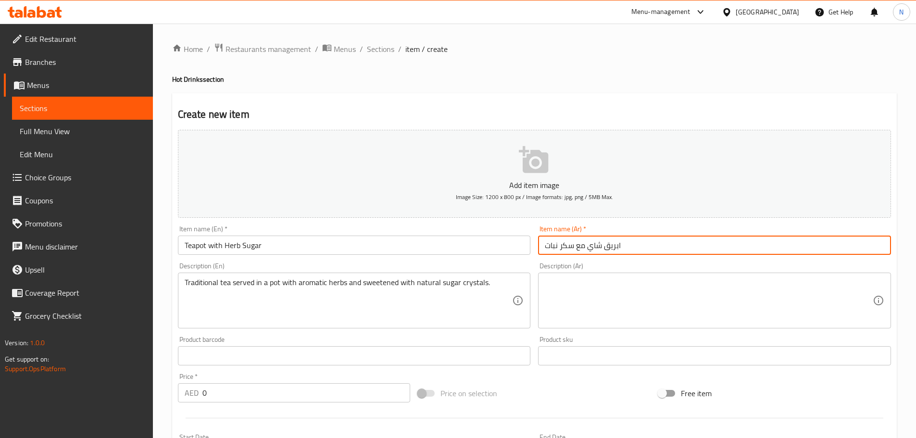
click at [569, 249] on input "ابريق شاي مع سكر نبات" at bounding box center [714, 245] width 353 height 19
drag, startPoint x: 569, startPoint y: 249, endPoint x: 554, endPoint y: 248, distance: 14.9
click at [554, 248] on input "ابريق شاي مع سكر نبات" at bounding box center [714, 245] width 353 height 19
click at [551, 244] on input "ابريق شاي مع سكر نبات" at bounding box center [714, 245] width 353 height 19
drag, startPoint x: 551, startPoint y: 244, endPoint x: 561, endPoint y: 241, distance: 9.4
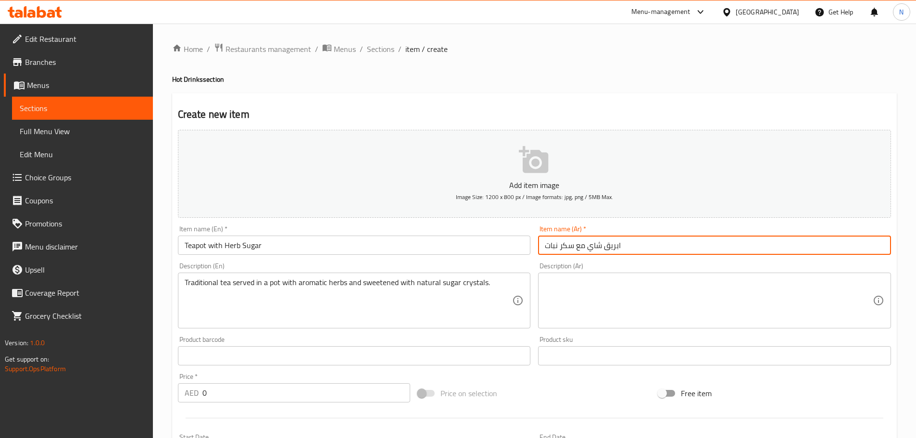
click at [561, 241] on input "ابريق شاي مع سكر نبات" at bounding box center [714, 245] width 353 height 19
click at [555, 244] on input "ابريق شاي مع سكر نبات" at bounding box center [714, 245] width 353 height 19
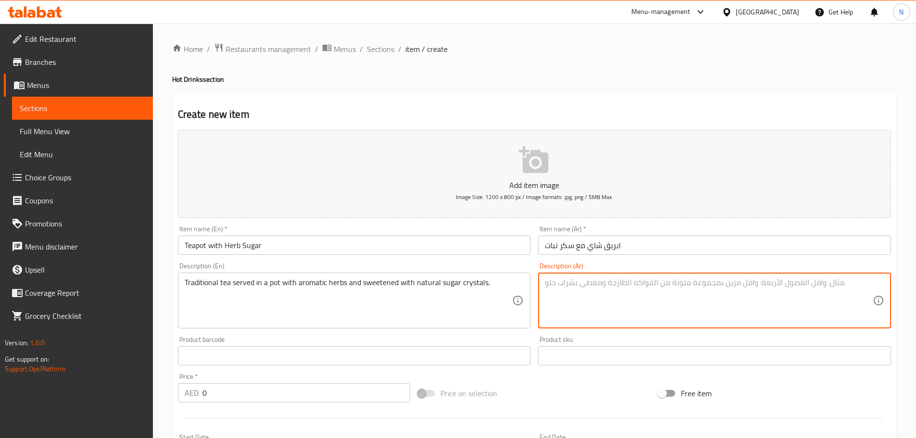
click at [623, 304] on textarea at bounding box center [709, 301] width 328 height 46
click at [555, 245] on input "ابريق شاي مع سكر نبات" at bounding box center [714, 245] width 353 height 19
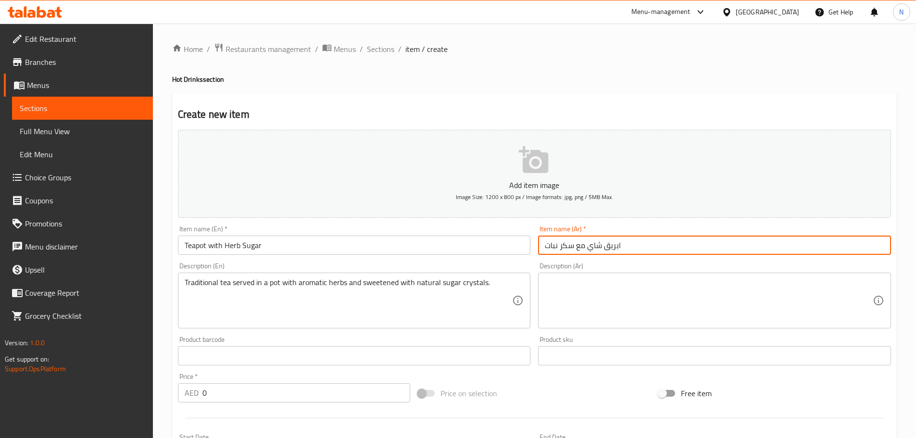
click at [555, 245] on input "ابريق شاي مع سكر نبات" at bounding box center [714, 245] width 353 height 19
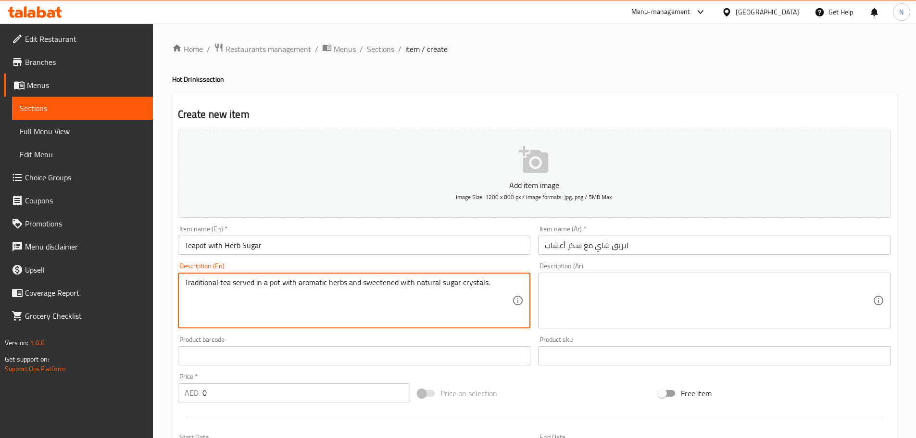
click at [400, 281] on textarea "Traditional tea served in a pot with aromatic herbs and sweetened with natural …" at bounding box center [349, 301] width 328 height 46
click at [609, 293] on textarea at bounding box center [709, 301] width 328 height 46
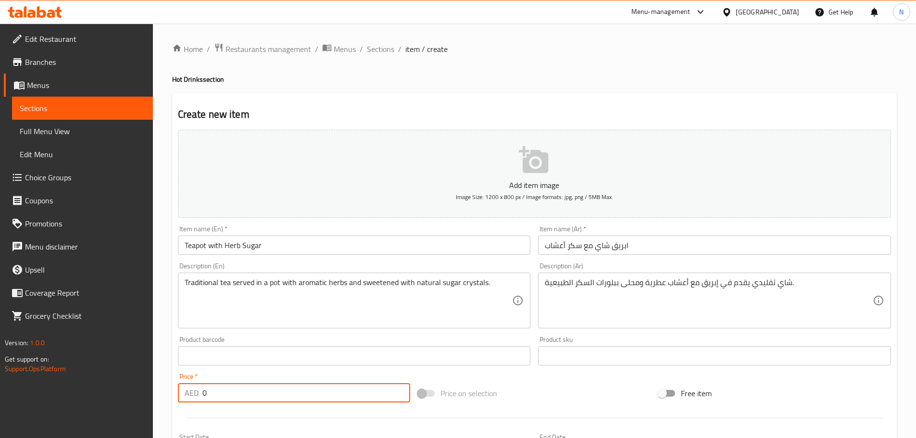
drag, startPoint x: 249, startPoint y: 390, endPoint x: 186, endPoint y: 397, distance: 62.9
click at [186, 397] on div "AED 0 Price *" at bounding box center [294, 392] width 233 height 19
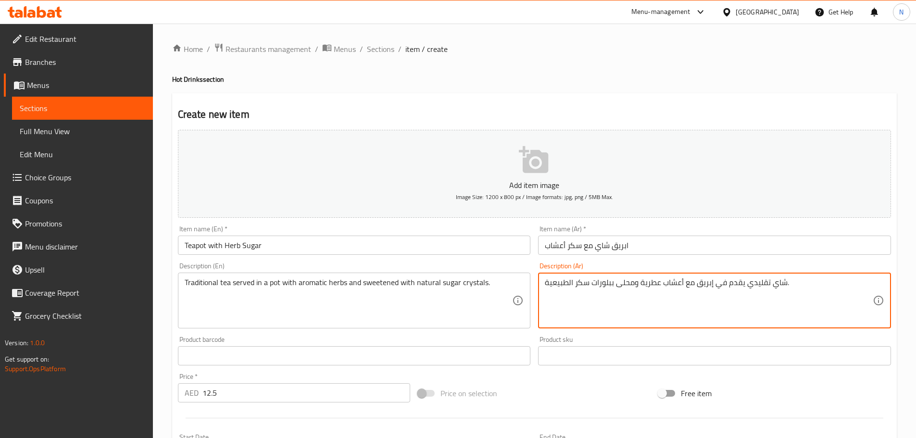
click at [567, 284] on textarea "شاي تقليدي يقدم في إبريق مع أعشاب عطرية ومحلى ببلورات سكر الطبيعية." at bounding box center [709, 301] width 328 height 46
drag, startPoint x: 551, startPoint y: 362, endPoint x: 555, endPoint y: 381, distance: 19.7
click at [551, 363] on input "text" at bounding box center [714, 355] width 353 height 19
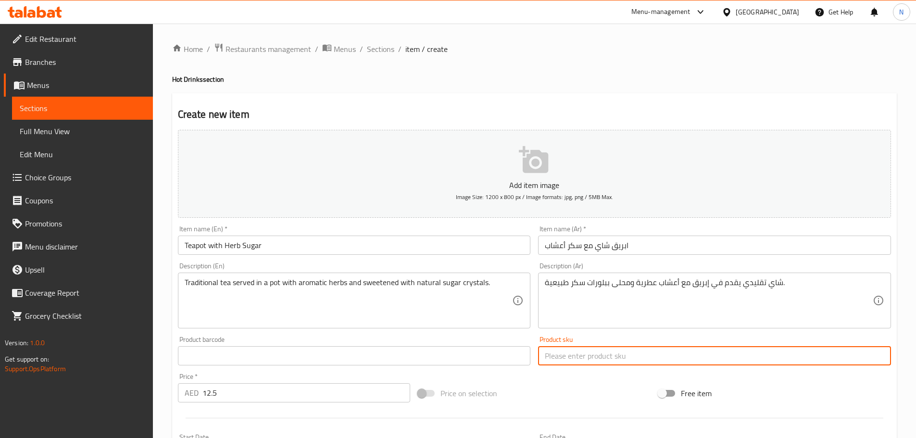
click at [547, 413] on div at bounding box center [534, 418] width 721 height 24
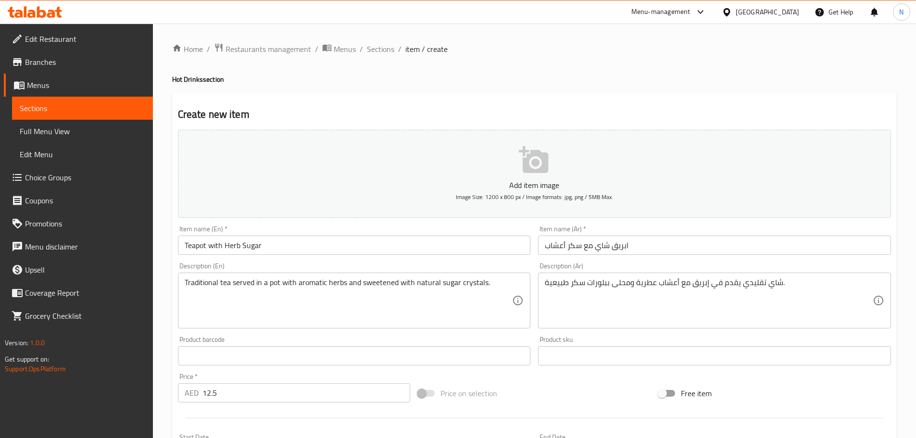
click at [213, 243] on input "Teapot with Herb Sugar" at bounding box center [354, 245] width 353 height 19
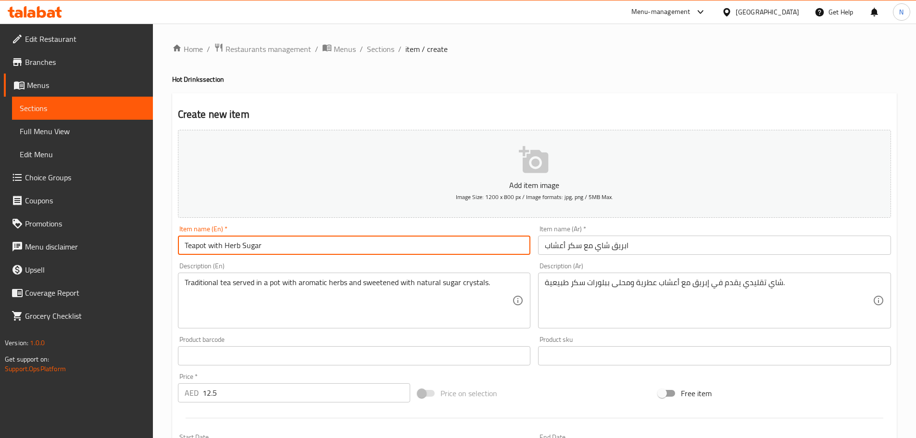
click at [213, 243] on input "Teapot with Herb Sugar" at bounding box center [354, 245] width 353 height 19
click at [540, 384] on div "Price on selection" at bounding box center [534, 393] width 240 height 26
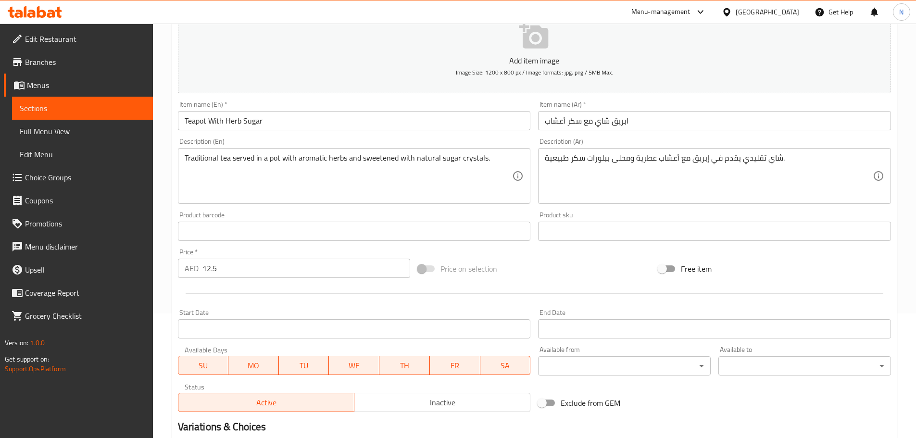
scroll to position [241, 0]
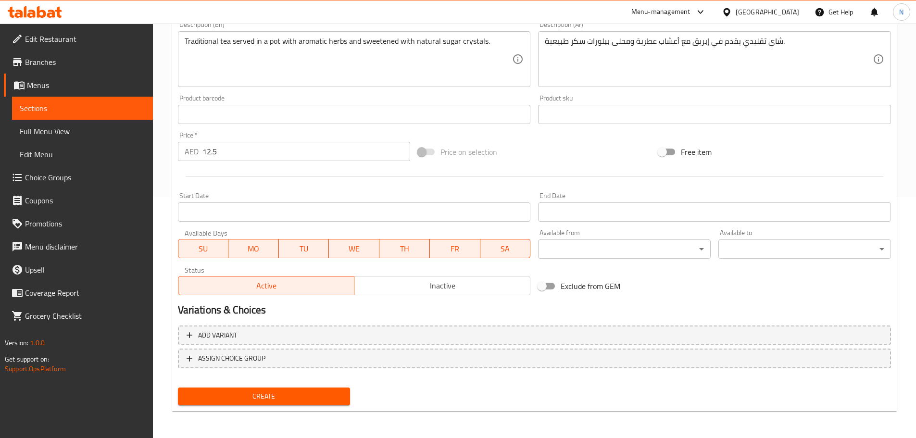
click at [320, 394] on span "Create" at bounding box center [264, 396] width 157 height 12
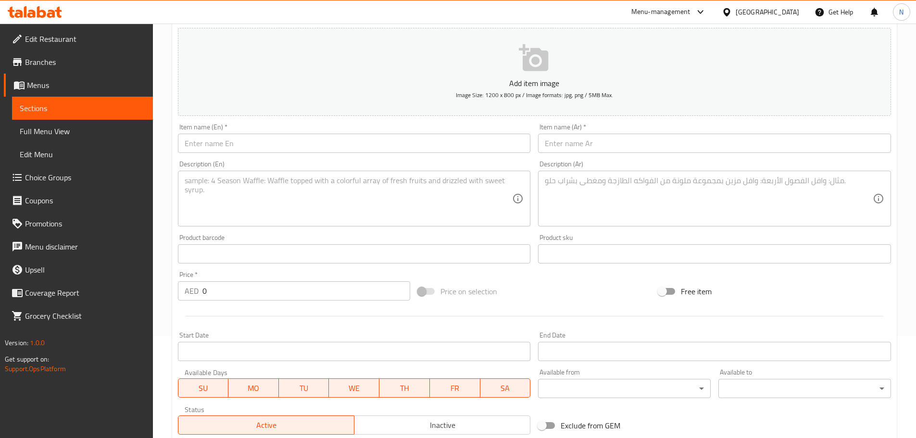
scroll to position [97, 0]
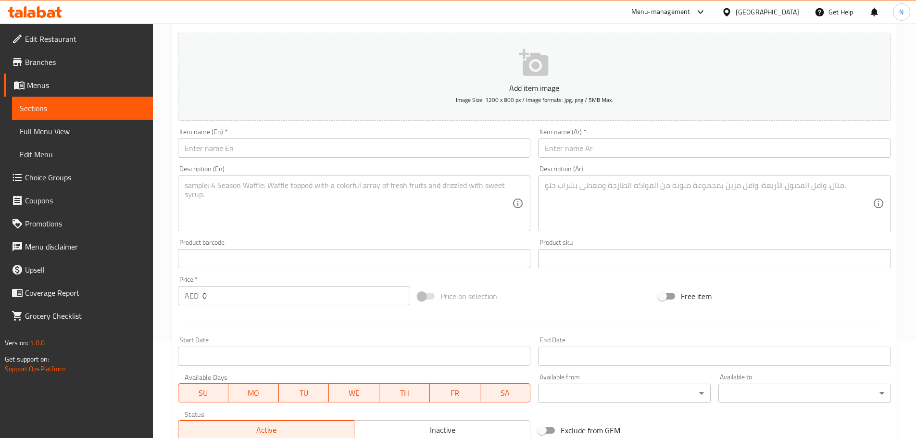
click at [310, 143] on input "text" at bounding box center [354, 147] width 353 height 19
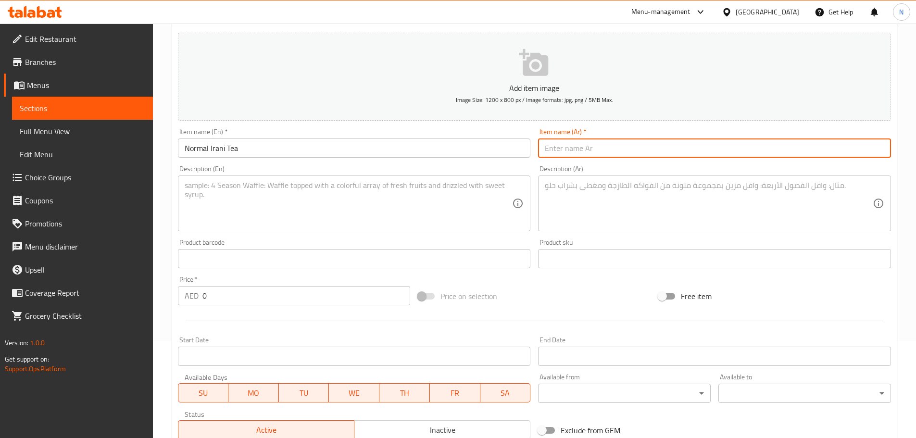
click at [712, 149] on input "text" at bounding box center [714, 147] width 353 height 19
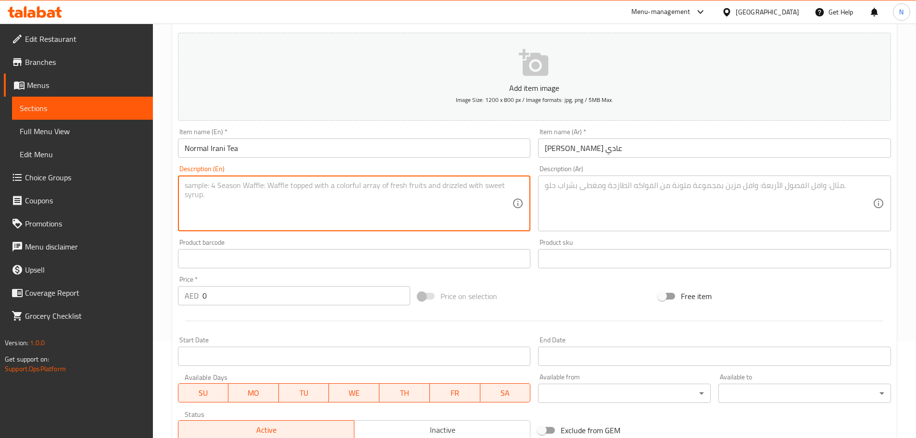
click at [459, 208] on textarea at bounding box center [349, 204] width 328 height 46
click at [358, 187] on textarea "Classic Iranian black tea brewed to perfection and served hot for a refreshing …" at bounding box center [349, 204] width 328 height 46
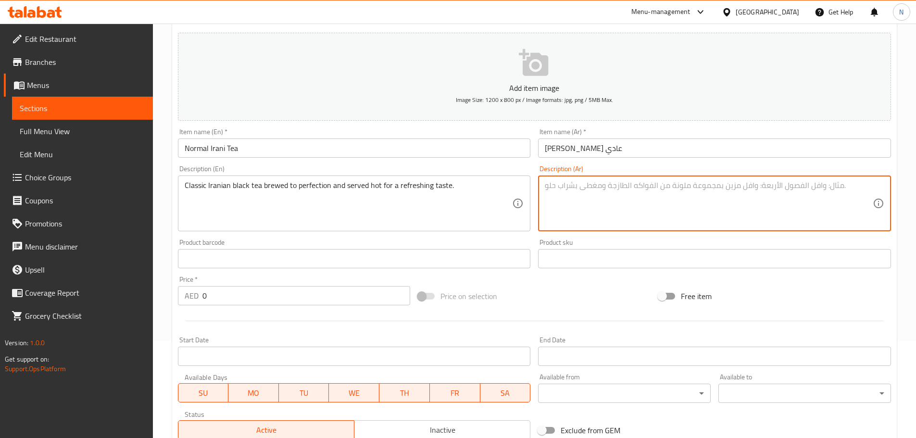
click at [655, 214] on textarea at bounding box center [709, 204] width 328 height 46
click at [808, 186] on textarea "الشاي الأسود ال[DEMOGRAPHIC_DATA] الكلاسيكي المُعد بإتقان ويُقدم ساخنًا للحصول …" at bounding box center [709, 204] width 328 height 46
click at [789, 187] on textarea "شاي الأسود الإيراني الكلاسيكي المُعد بإتقان ويُقدم ساخنًا للحصول على مذاق منعش." at bounding box center [709, 204] width 328 height 46
click at [766, 186] on textarea "شاي أسود الإيراني الكلاسيكي المُعد بإتقان ويُقدم ساخنًا للحصول على مذاق منعش." at bounding box center [709, 204] width 328 height 46
click at [741, 188] on textarea "شاي أسود إيراني الكلاسيكي المُعد بإتقان ويُقدم ساخنًا للحصول على مذاق منعش." at bounding box center [709, 204] width 328 height 46
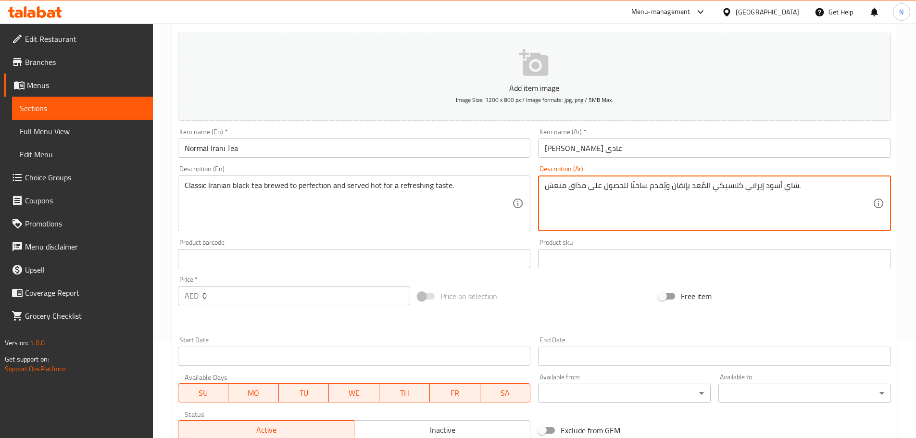
click at [702, 186] on textarea "شاي أسود إيراني كلاسيكي المُعد بإتقان ويُقدم ساخنًا للحصول على مذاق منعش." at bounding box center [709, 204] width 328 height 46
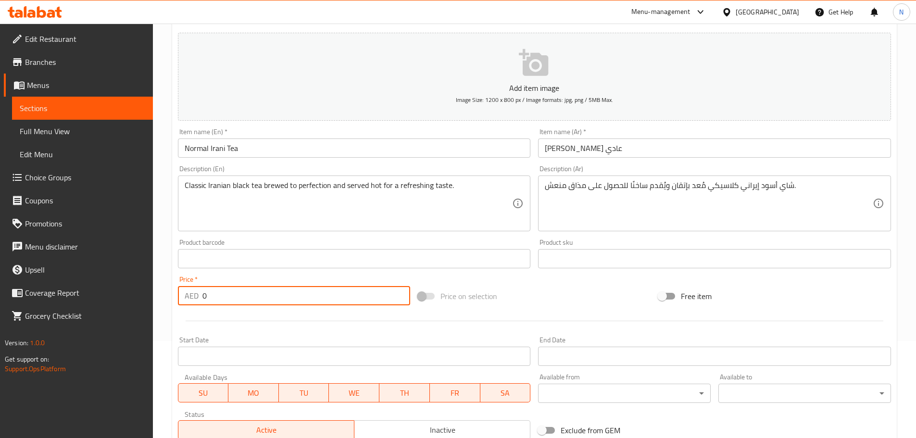
drag, startPoint x: 208, startPoint y: 295, endPoint x: 197, endPoint y: 297, distance: 11.3
click at [197, 297] on div "AED 0 Price *" at bounding box center [294, 295] width 233 height 19
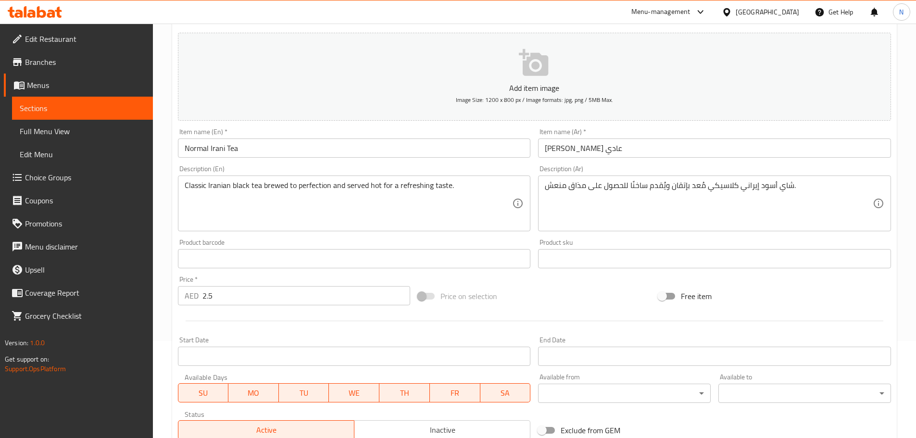
click at [598, 292] on div "Price on selection" at bounding box center [534, 296] width 240 height 26
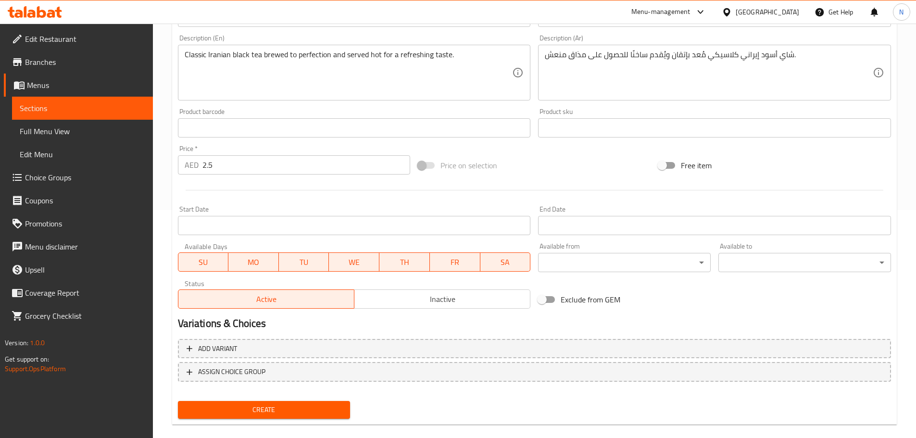
scroll to position [241, 0]
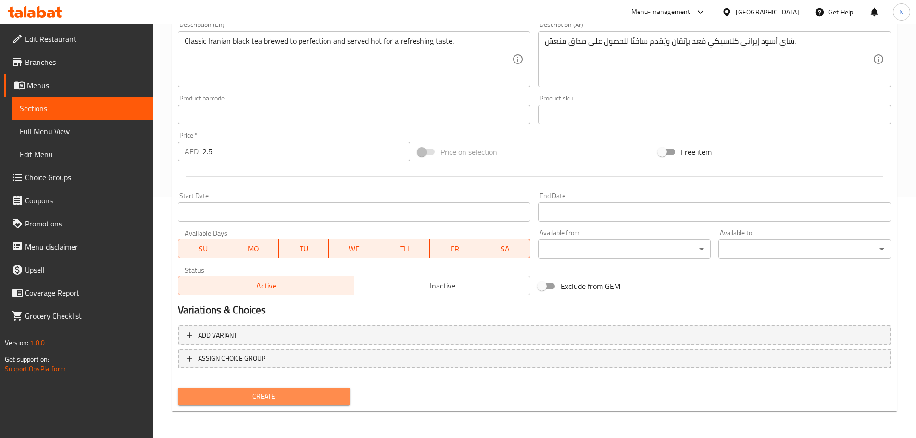
click at [288, 392] on span "Create" at bounding box center [264, 396] width 157 height 12
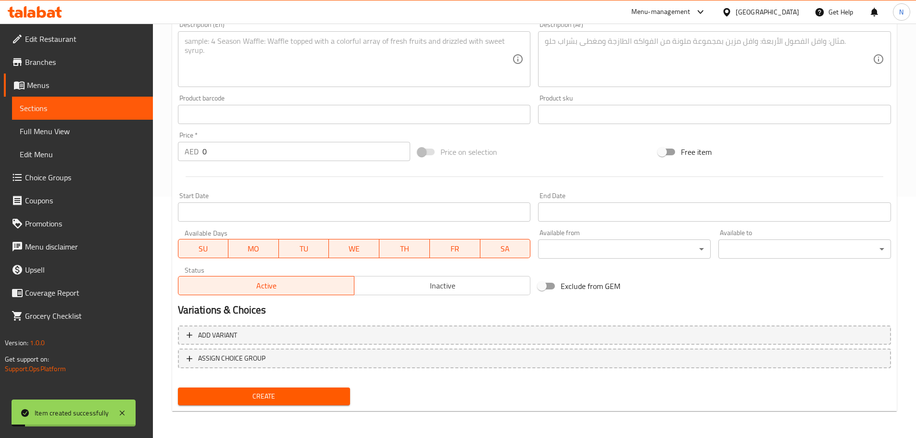
scroll to position [97, 0]
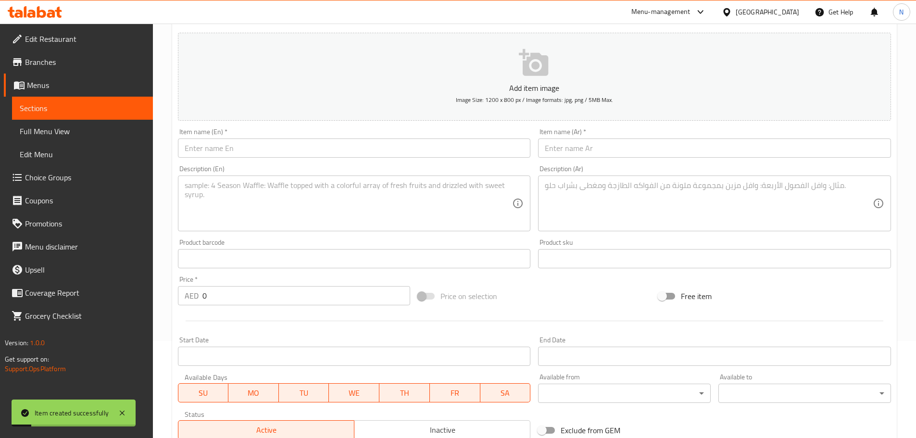
click at [314, 153] on input "text" at bounding box center [354, 147] width 353 height 19
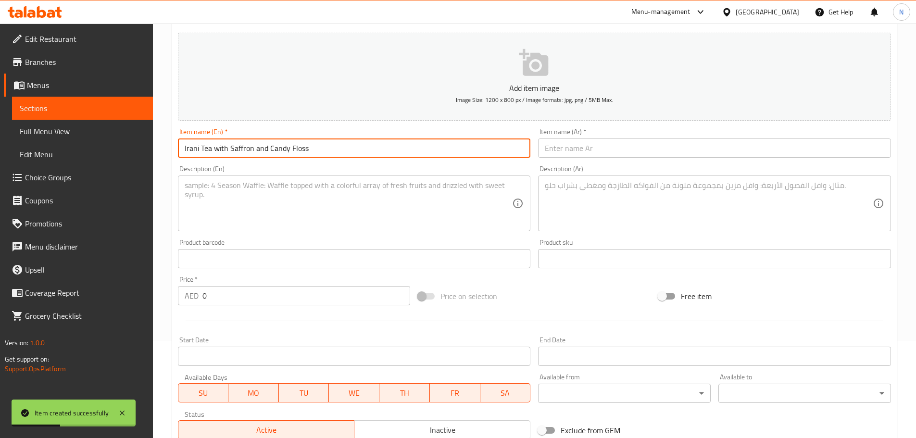
click at [224, 148] on input "Irani Tea with Saffron and Candy Floss" at bounding box center [354, 147] width 353 height 19
click at [223, 148] on input "Irani Tea with Saffron and Candy Floss" at bounding box center [354, 147] width 353 height 19
click at [263, 148] on input "Irani Tea With Saffron and Candy Floss" at bounding box center [354, 147] width 353 height 19
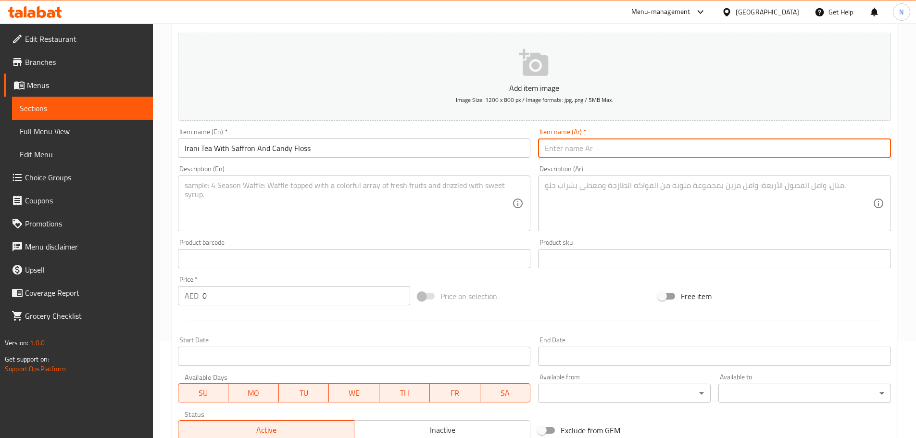
click at [661, 153] on input "text" at bounding box center [714, 147] width 353 height 19
click at [274, 153] on input "Irani Tea With Saffron And Candy Floss" at bounding box center [354, 147] width 353 height 19
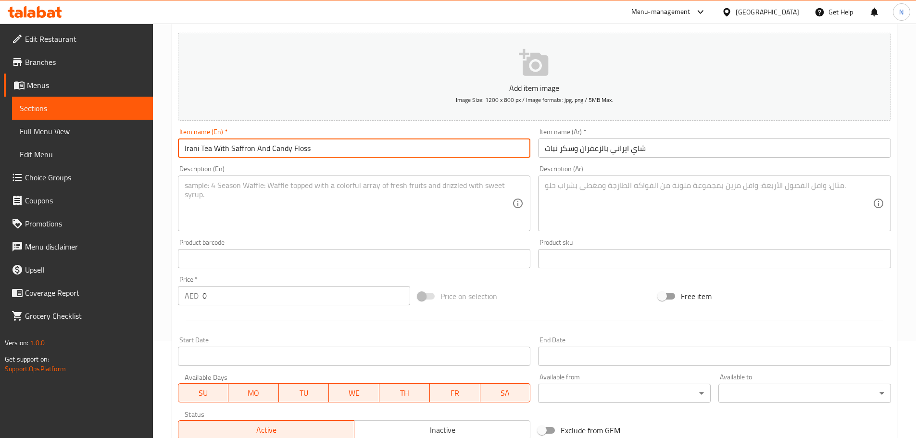
click at [274, 153] on input "Irani Tea With Saffron And Candy Floss" at bounding box center [354, 147] width 353 height 19
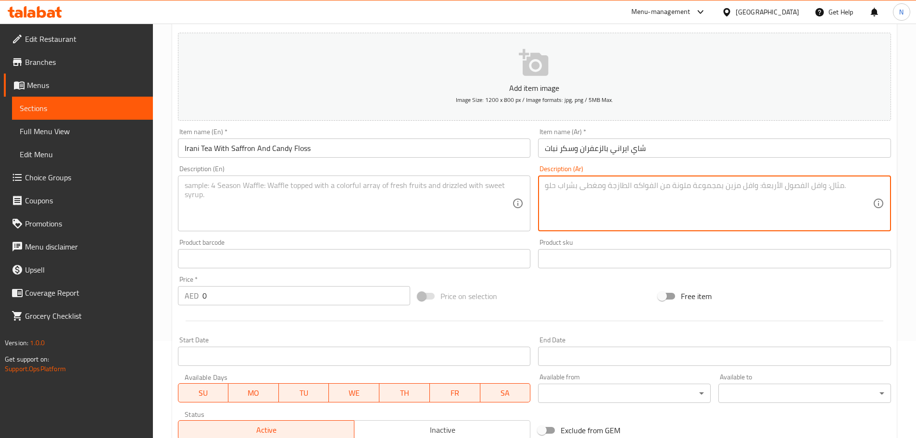
click at [661, 216] on textarea at bounding box center [709, 204] width 328 height 46
click at [575, 183] on textarea "شاي إيراني بالزعفران وغزل البنات" at bounding box center [709, 204] width 328 height 46
click at [571, 187] on textarea "شاي إيراني بالزعفران وغزل البنات" at bounding box center [709, 204] width 328 height 46
drag, startPoint x: 564, startPoint y: 187, endPoint x: 575, endPoint y: 188, distance: 11.1
click at [575, 188] on textarea "شاي إيراني بالزعفران وغزل البنات" at bounding box center [709, 204] width 328 height 46
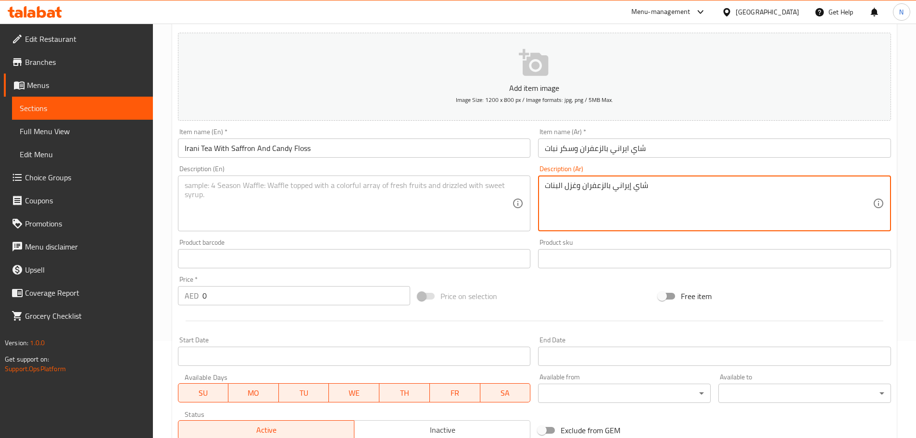
click at [275, 149] on input "Irani Tea With Saffron And Candy Floss" at bounding box center [354, 147] width 353 height 19
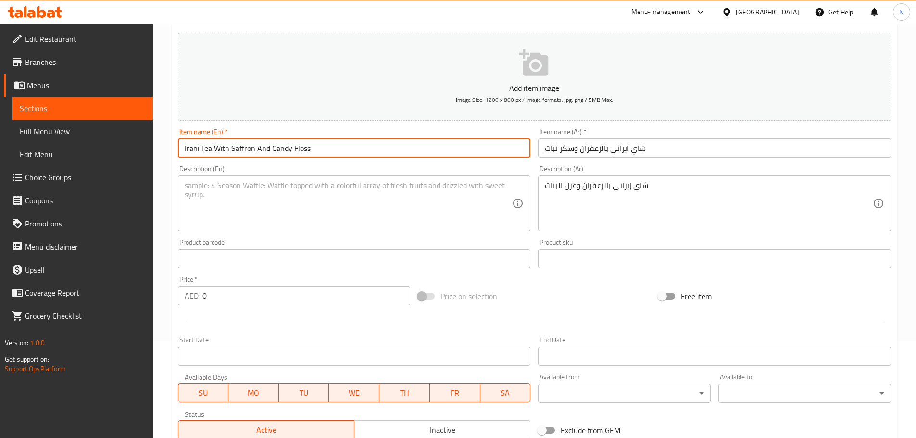
click at [275, 150] on input "Irani Tea With Saffron And Candy Floss" at bounding box center [354, 147] width 353 height 19
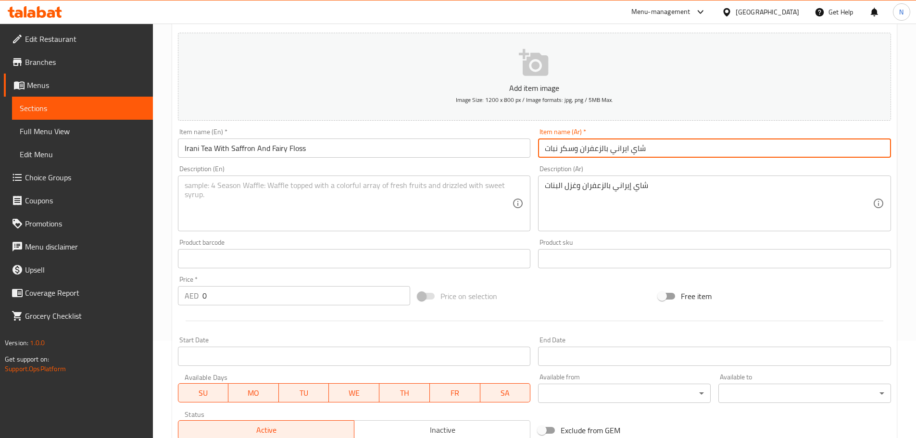
drag, startPoint x: 574, startPoint y: 150, endPoint x: 561, endPoint y: 149, distance: 13.1
click at [561, 149] on input "شاي ايراني بالزعفران وسكر نبات" at bounding box center [714, 147] width 353 height 19
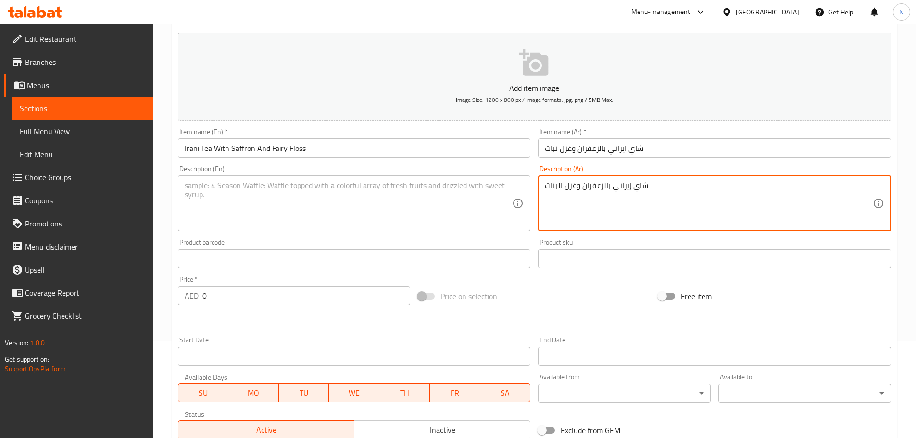
click at [569, 192] on textarea "شاي إيراني بالزعفران وغزل البنات" at bounding box center [709, 204] width 328 height 46
click at [393, 204] on textarea at bounding box center [349, 204] width 328 height 46
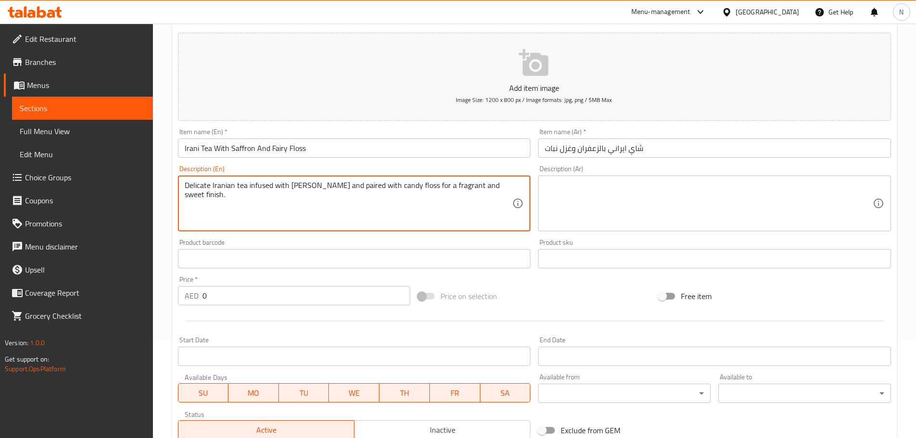
click at [582, 202] on textarea at bounding box center [709, 204] width 328 height 46
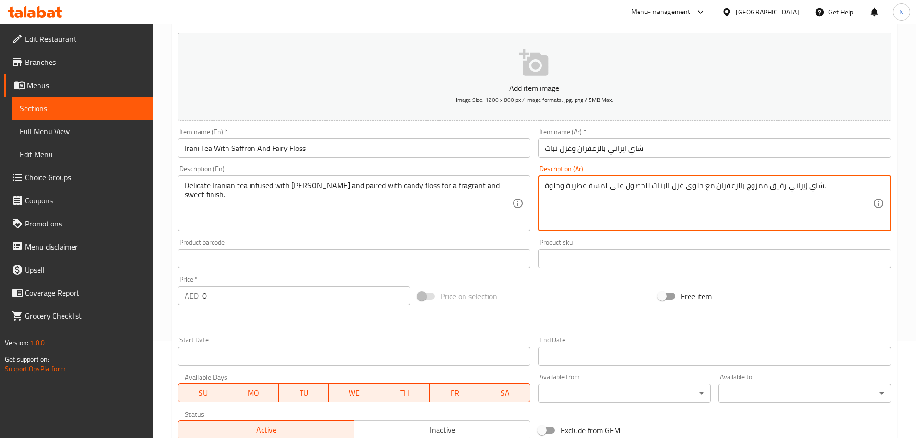
click at [564, 314] on div at bounding box center [534, 321] width 721 height 24
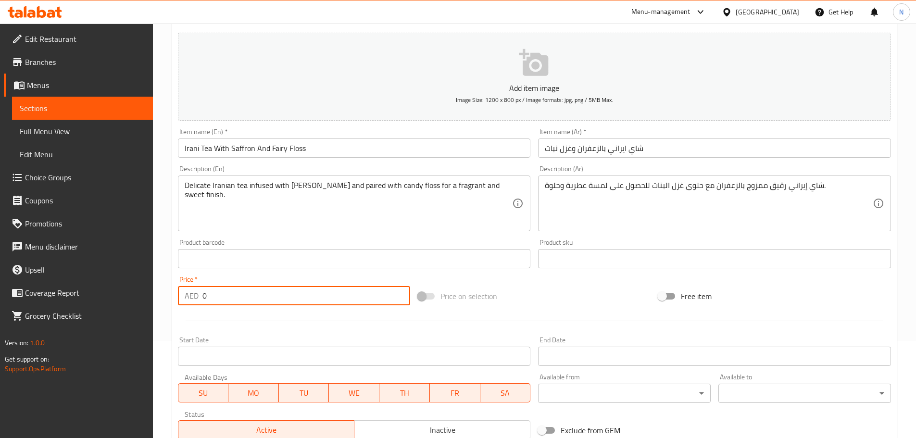
drag, startPoint x: 247, startPoint y: 300, endPoint x: 186, endPoint y: 296, distance: 61.7
click at [186, 296] on div "AED 0 Price *" at bounding box center [294, 295] width 233 height 19
click at [535, 310] on div at bounding box center [534, 321] width 721 height 24
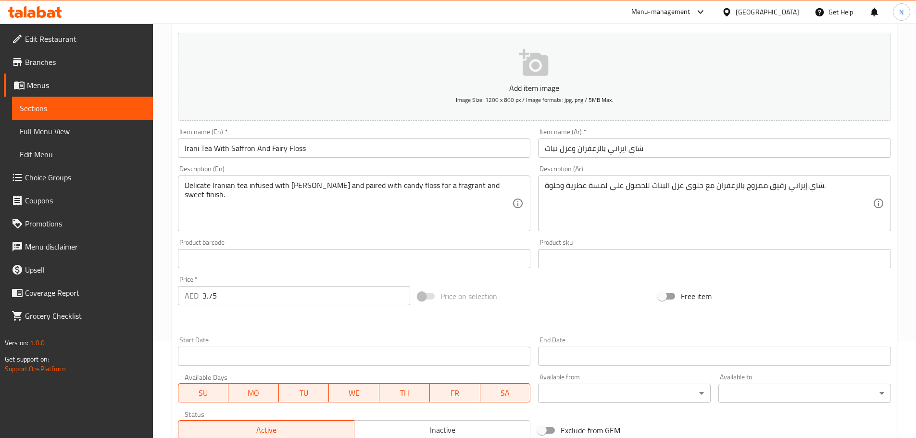
click at [521, 293] on div "Price on selection" at bounding box center [534, 296] width 240 height 26
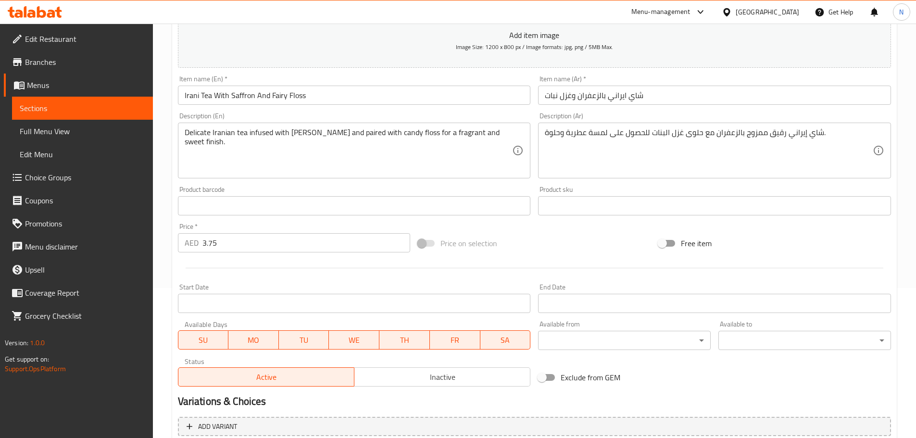
scroll to position [241, 0]
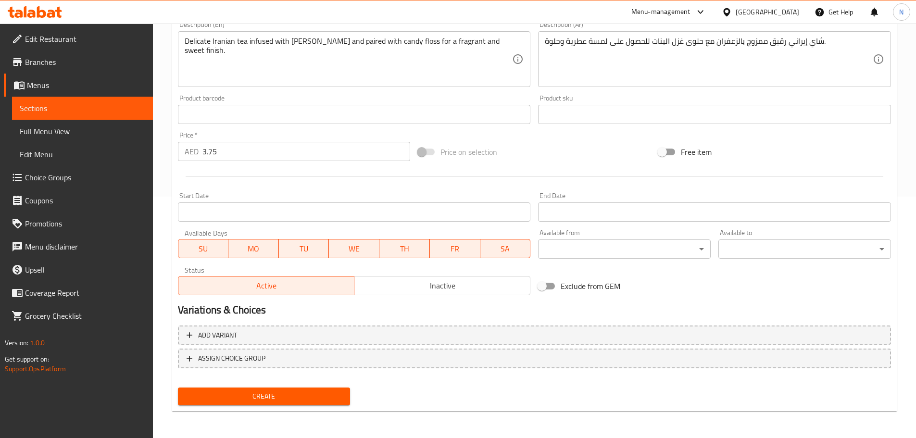
click at [311, 395] on span "Create" at bounding box center [264, 396] width 157 height 12
click at [732, 158] on div "Free item" at bounding box center [774, 152] width 240 height 26
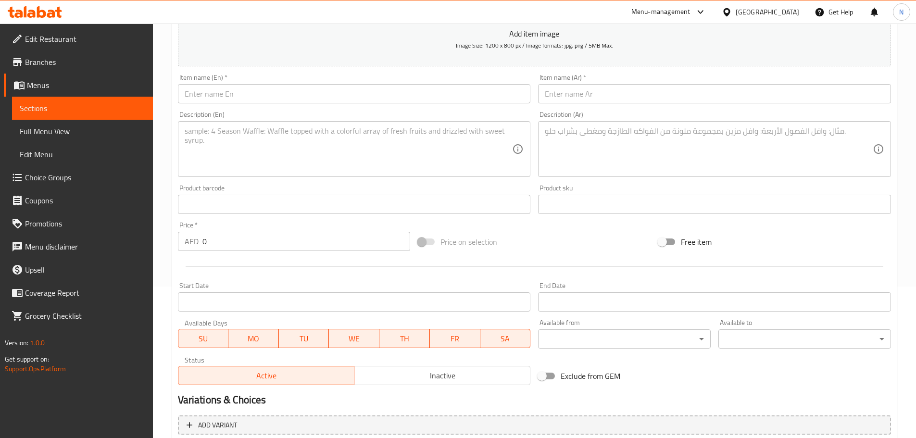
scroll to position [97, 0]
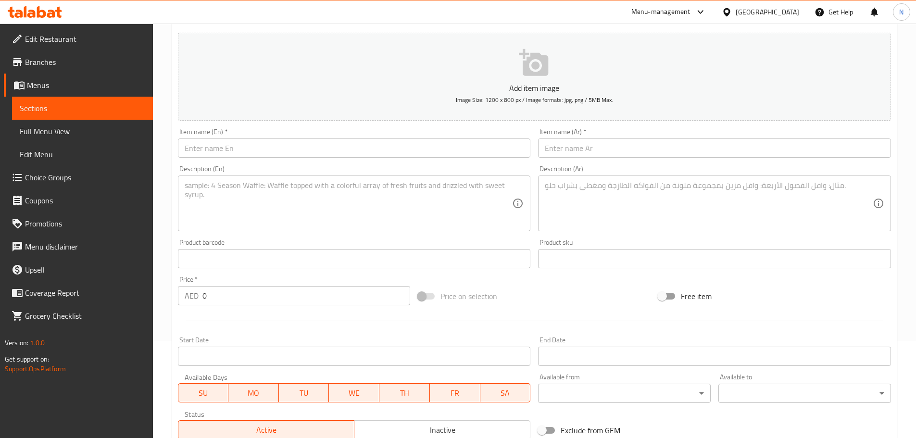
click at [346, 141] on input "text" at bounding box center [354, 147] width 353 height 19
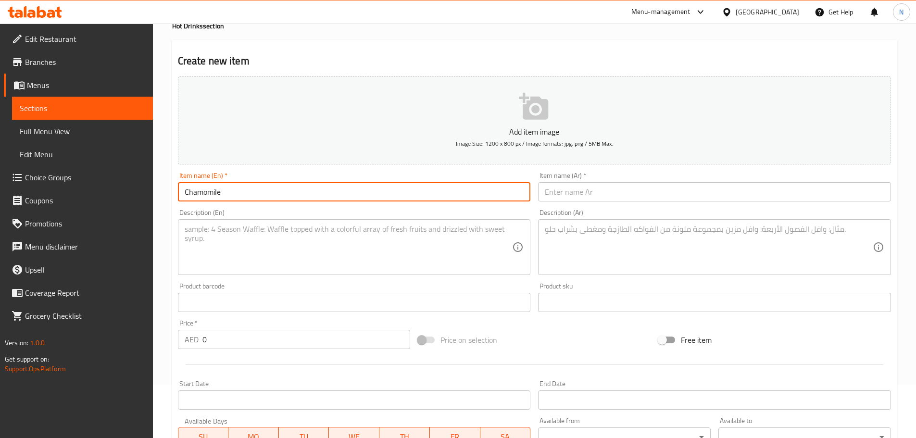
scroll to position [0, 0]
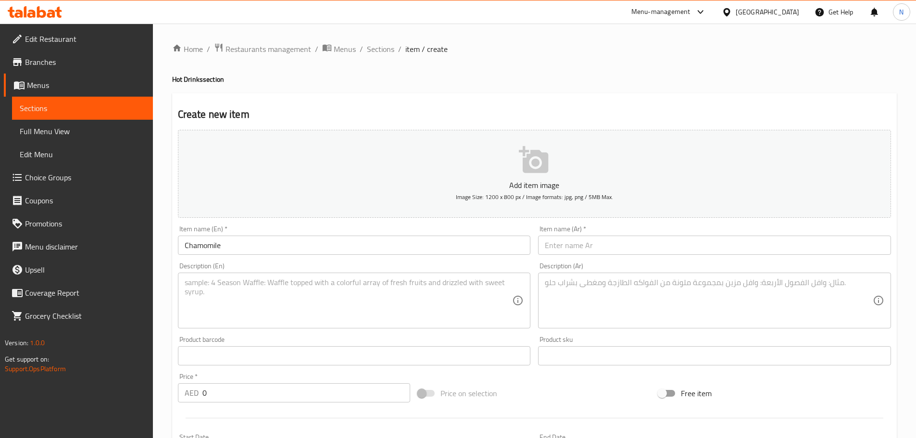
click at [426, 328] on div "Description (En)" at bounding box center [354, 301] width 353 height 56
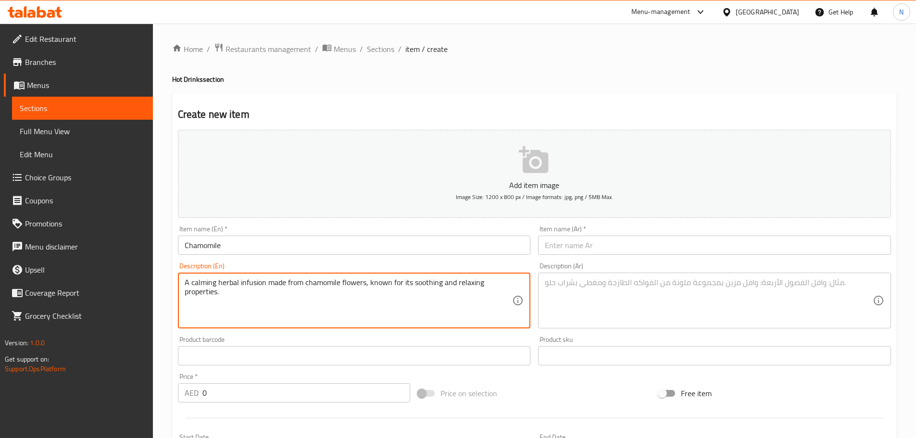
click at [589, 249] on input "text" at bounding box center [714, 245] width 353 height 19
click at [301, 290] on textarea "A calming herbal infusion made from chamomile flowers, known for its soothing a…" at bounding box center [349, 301] width 328 height 46
click at [601, 304] on textarea at bounding box center [709, 301] width 328 height 46
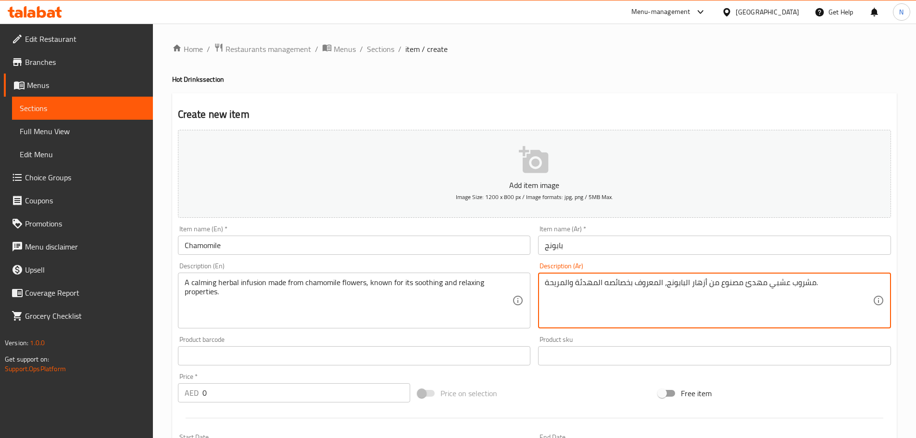
click at [685, 284] on textarea "مشروب عشبي مهدئ مصنوع من أزهار البابونج، المعروف بخصائصه المهدئة والمريحة." at bounding box center [709, 301] width 328 height 46
click at [659, 286] on textarea "مشروب عشبي مهدئ مصنوع من أزهار بابونج، المعروف بخصائصه المهدئة والمريحة." at bounding box center [709, 301] width 328 height 46
click at [597, 285] on textarea "مشروب عشبي مهدئ مصنوع من أزهار بابونج، معروف بخصائصه المهدئة والمريحة." at bounding box center [709, 301] width 328 height 46
click at [564, 283] on textarea "مشروب عشبي مهدئ مصنوع من أزهار بابونج، معروف بخصائصه مهدئة والمريحة." at bounding box center [709, 301] width 328 height 46
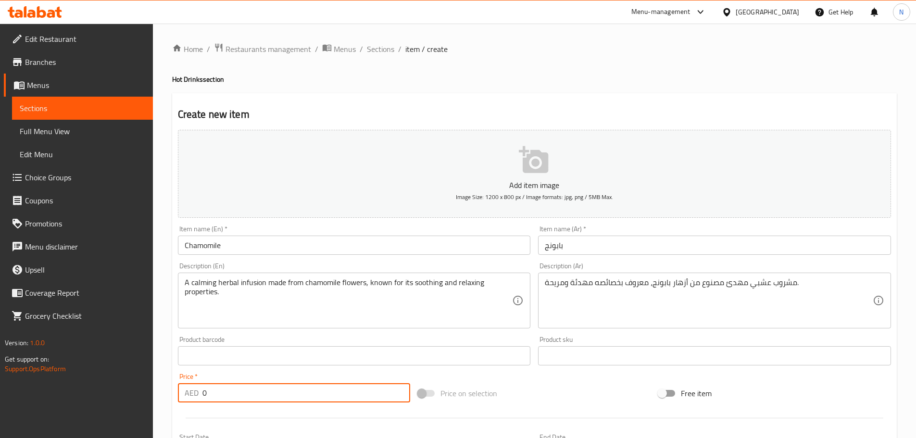
drag, startPoint x: 287, startPoint y: 392, endPoint x: 158, endPoint y: 395, distance: 128.9
click at [158, 395] on div "Home / Restaurants management / Menus / Sections / item / create Hot Drinks sec…" at bounding box center [534, 352] width 763 height 656
click at [591, 392] on div "Price on selection" at bounding box center [534, 393] width 240 height 26
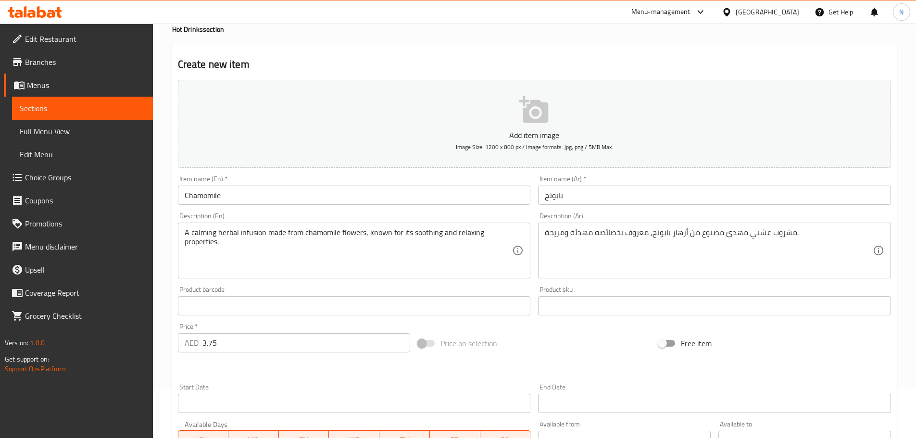
scroll to position [241, 0]
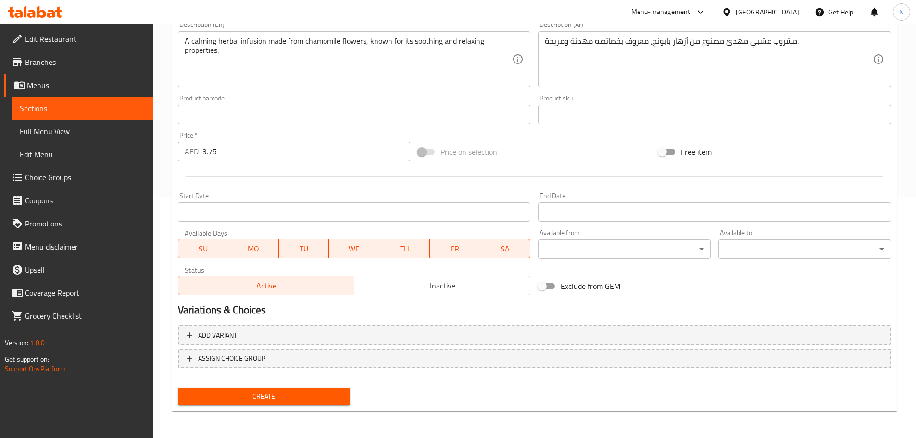
drag, startPoint x: 304, startPoint y: 395, endPoint x: 312, endPoint y: 400, distance: 9.1
click at [303, 395] on span "Create" at bounding box center [264, 396] width 157 height 12
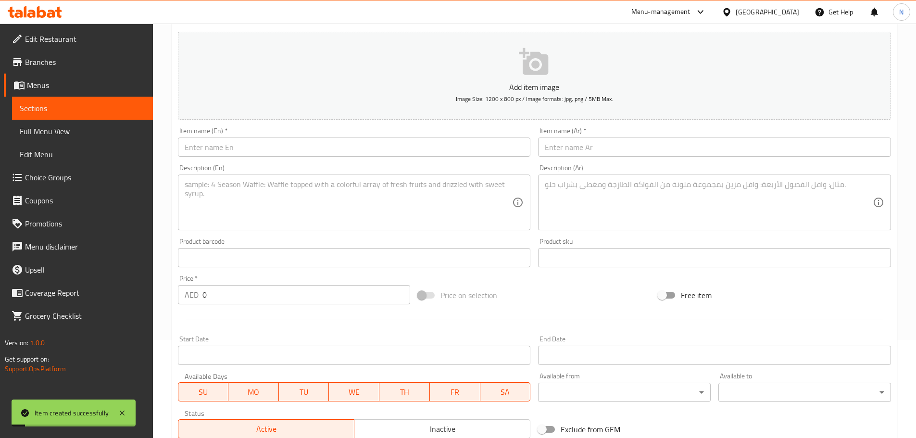
scroll to position [97, 0]
click at [346, 151] on input "text" at bounding box center [354, 147] width 353 height 19
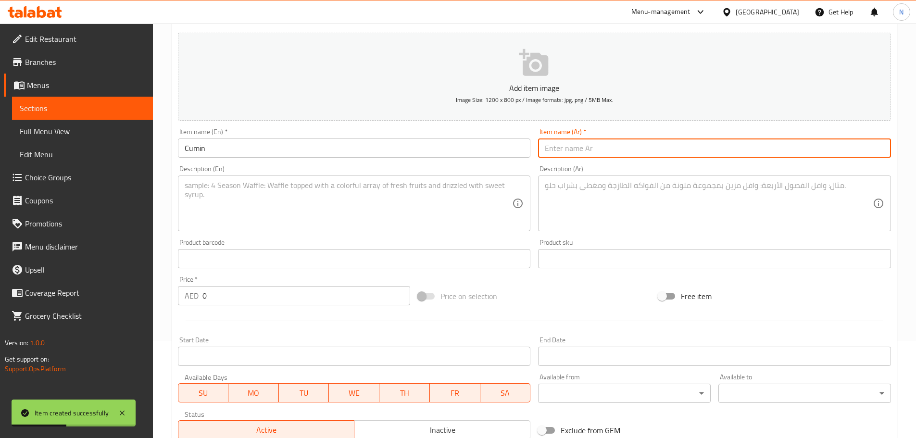
click at [632, 153] on input "text" at bounding box center [714, 147] width 353 height 19
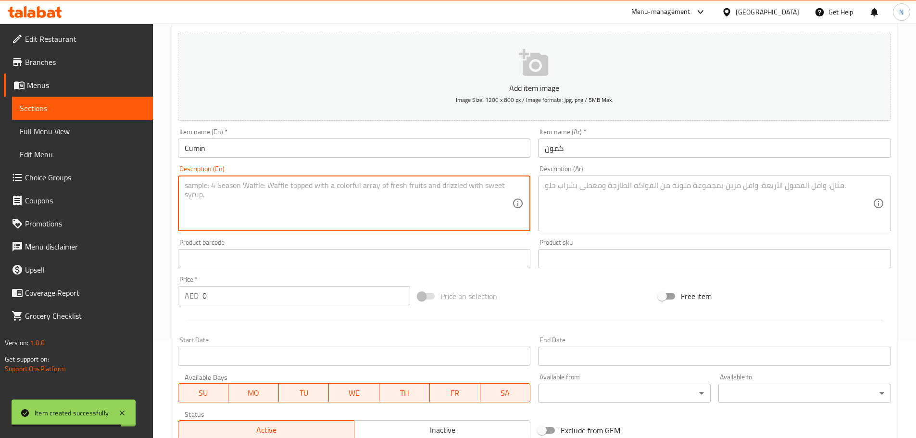
click at [384, 198] on textarea at bounding box center [349, 204] width 328 height 46
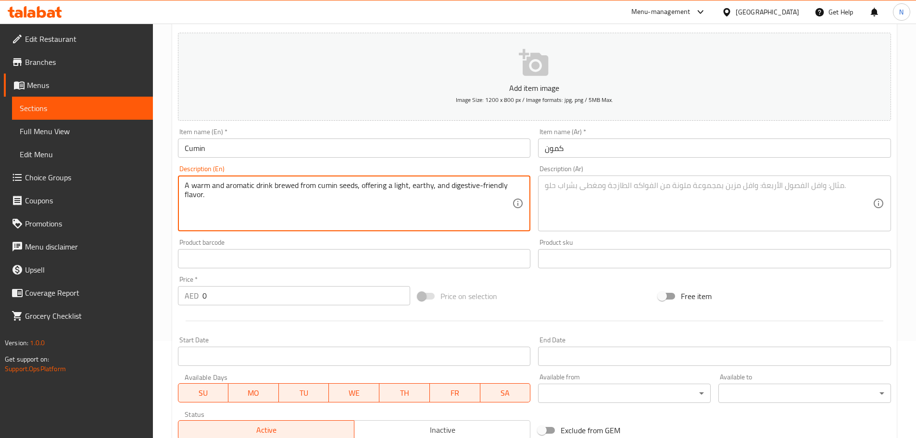
click at [590, 199] on textarea at bounding box center [709, 204] width 328 height 46
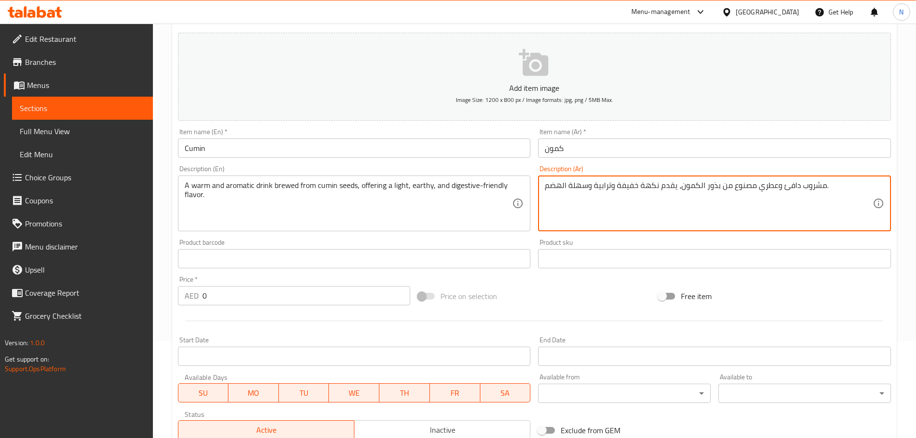
click at [696, 186] on textarea "مشروب دافئ وعطري مصنوع من بذور الكمون، يقدم نكهة خفيفة وترابية وسهلة الهضم." at bounding box center [709, 204] width 328 height 46
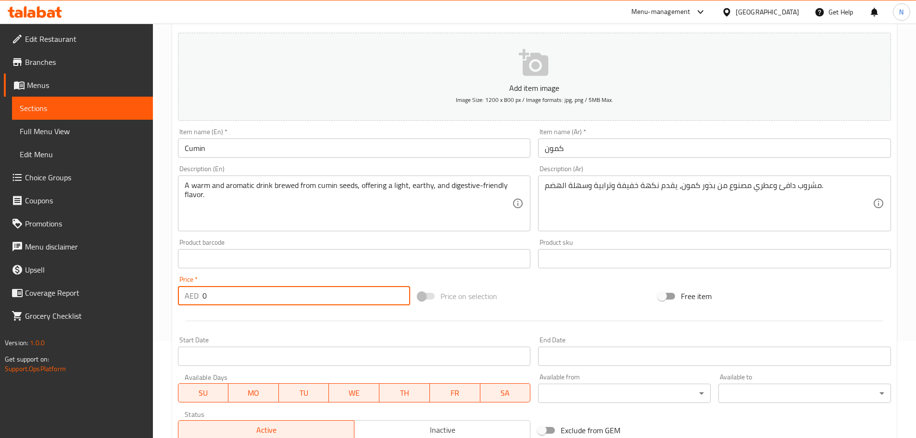
drag, startPoint x: 247, startPoint y: 289, endPoint x: 188, endPoint y: 298, distance: 59.8
click at [188, 298] on div "AED 0 Price *" at bounding box center [294, 295] width 233 height 19
click at [558, 305] on div "Price on selection" at bounding box center [534, 296] width 240 height 26
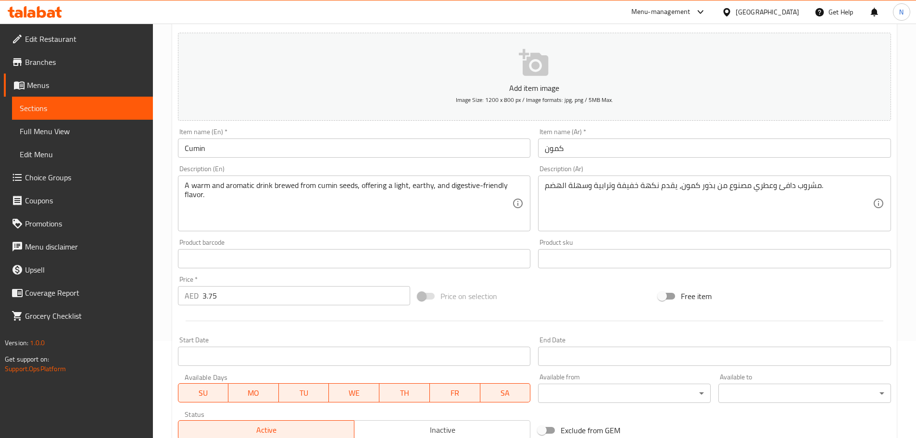
scroll to position [241, 0]
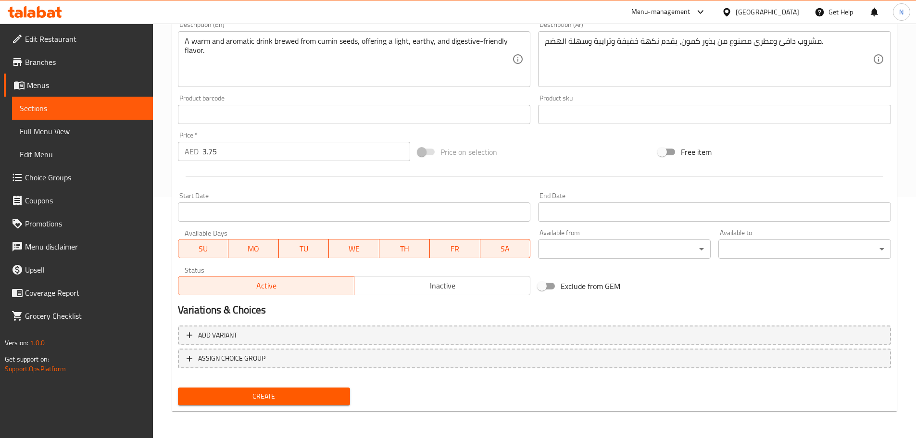
click at [273, 392] on span "Create" at bounding box center [264, 396] width 157 height 12
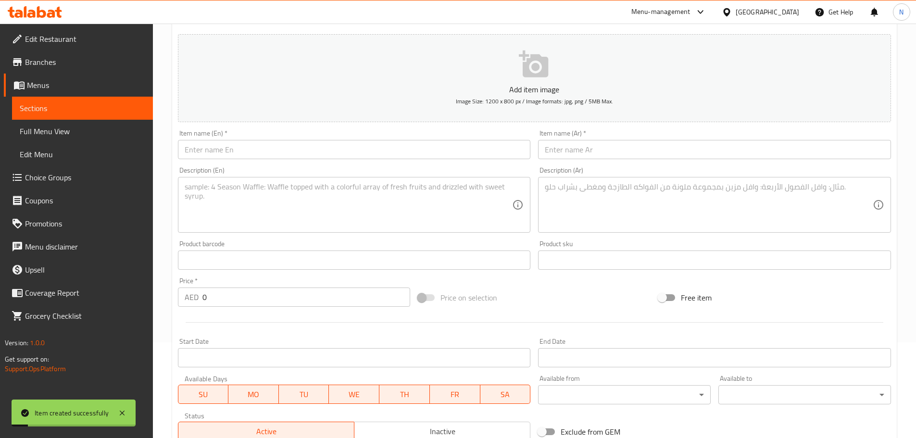
scroll to position [49, 0]
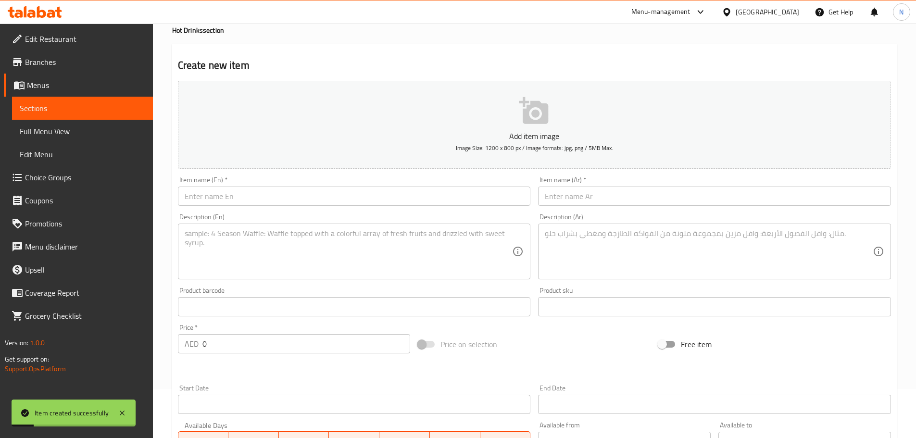
click at [330, 186] on div "Item name (En)   * Item name (En) *" at bounding box center [354, 190] width 353 height 29
click at [330, 190] on input "text" at bounding box center [354, 196] width 353 height 19
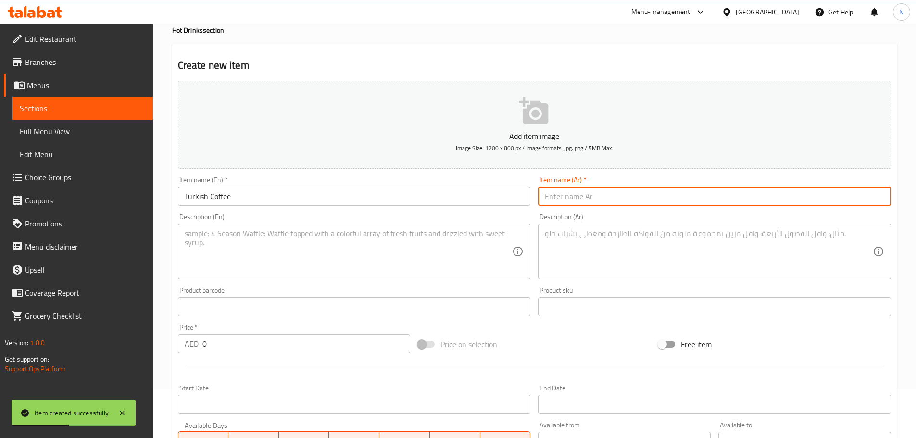
drag, startPoint x: 668, startPoint y: 190, endPoint x: 669, endPoint y: 197, distance: 7.2
click at [668, 190] on input "text" at bounding box center [714, 196] width 353 height 19
click at [429, 267] on textarea at bounding box center [349, 252] width 328 height 46
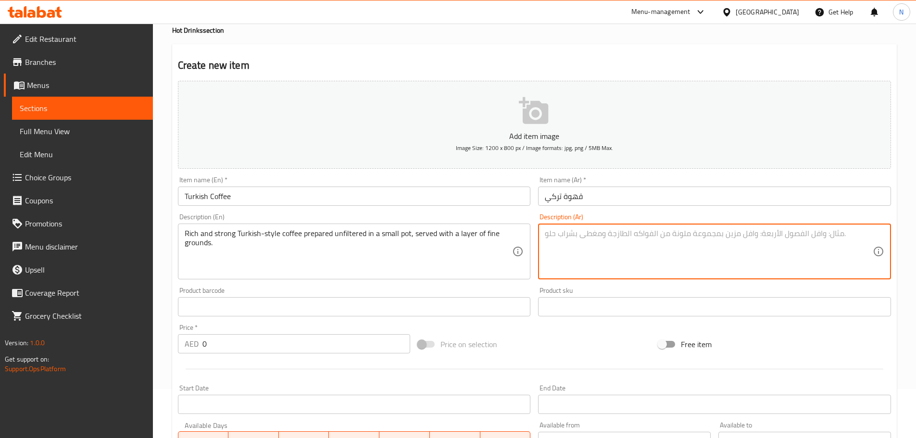
click at [589, 269] on textarea at bounding box center [709, 252] width 328 height 46
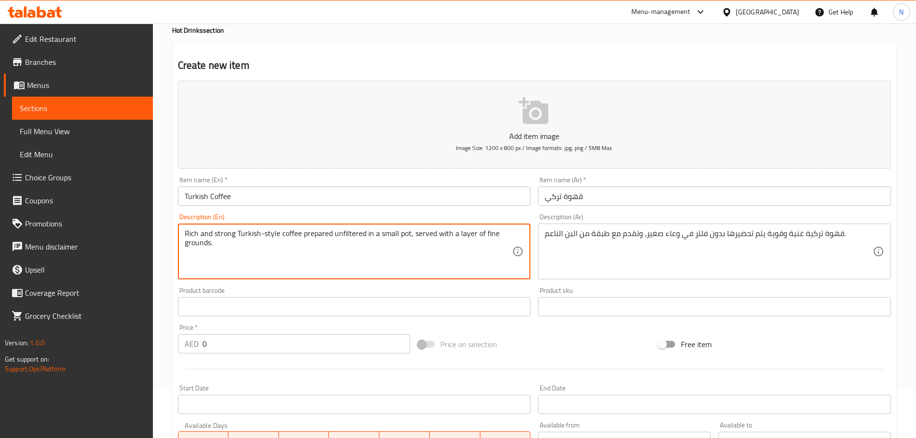
drag, startPoint x: 457, startPoint y: 234, endPoint x: 466, endPoint y: 246, distance: 14.7
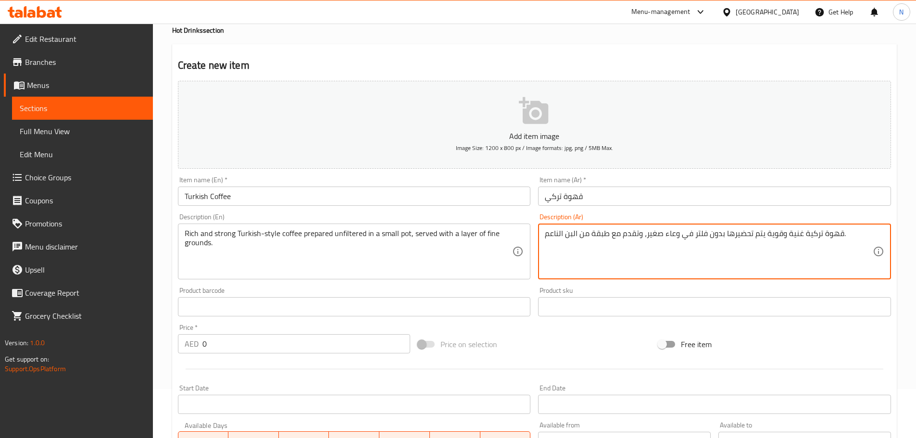
click at [572, 233] on textarea "قهوة تركية غنية وقوية يتم تحضيرها بدون فلتر في وعاء صغير، وتقدم مع طبقة من البن…" at bounding box center [709, 252] width 328 height 46
click at [587, 234] on textarea "قهوة تركية غنية وقوية يتم تحضيرها بدون فلتر في وعاء صغير، وتقدم مع طبقة من الأر…" at bounding box center [709, 252] width 328 height 46
click at [586, 233] on textarea "قهوة تركية غنية وقوية يتم تحضيرها بدون فلتر في وعاء صغير، وتقدم مع طبقة من الأر…" at bounding box center [709, 252] width 328 height 46
click at [560, 233] on textarea "قهوة تركية غنية وقوية يتم تحضيرها بدون فلتر في وعاء صغير، وتقدم مع طبقة أراضي ا…" at bounding box center [709, 252] width 328 height 46
click at [833, 239] on textarea "قهوة تركية غنية وقوية يتم تحضيرها بدون فلتر في وعاء صغير، وتقدم مع طبقة أراضي ن…" at bounding box center [709, 252] width 328 height 46
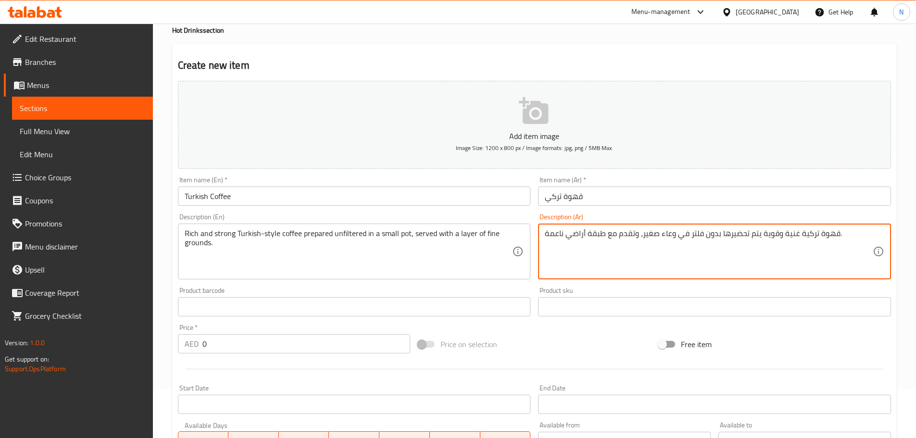
click at [610, 234] on textarea "قهوة تركية غنية وقوية يتم تحضيرها بدون فلتر في وعاء صغير، وتقدم مع طبقة أراضي ن…" at bounding box center [709, 252] width 328 height 46
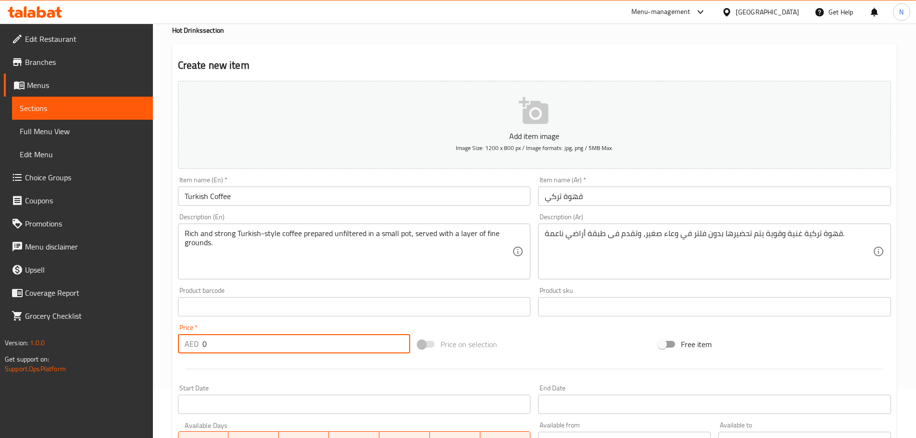
drag, startPoint x: 200, startPoint y: 350, endPoint x: 191, endPoint y: 352, distance: 8.5
click at [191, 352] on div "AED 0 Price *" at bounding box center [294, 343] width 233 height 19
click at [547, 335] on div "Price on selection" at bounding box center [534, 344] width 240 height 26
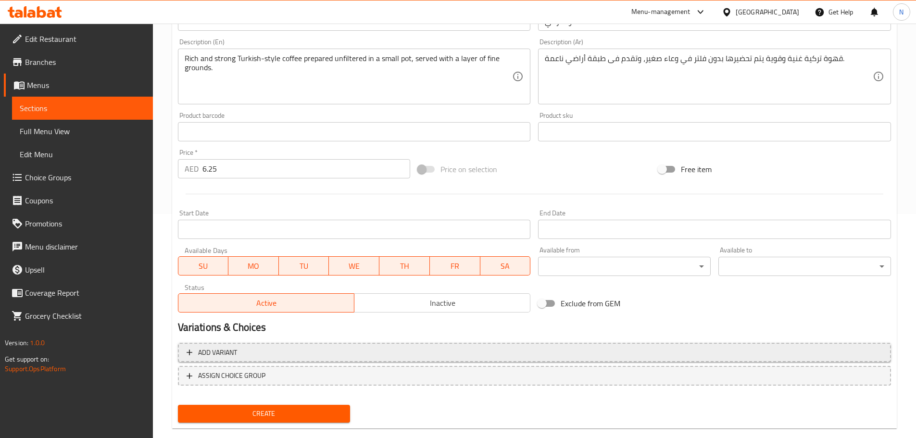
scroll to position [241, 0]
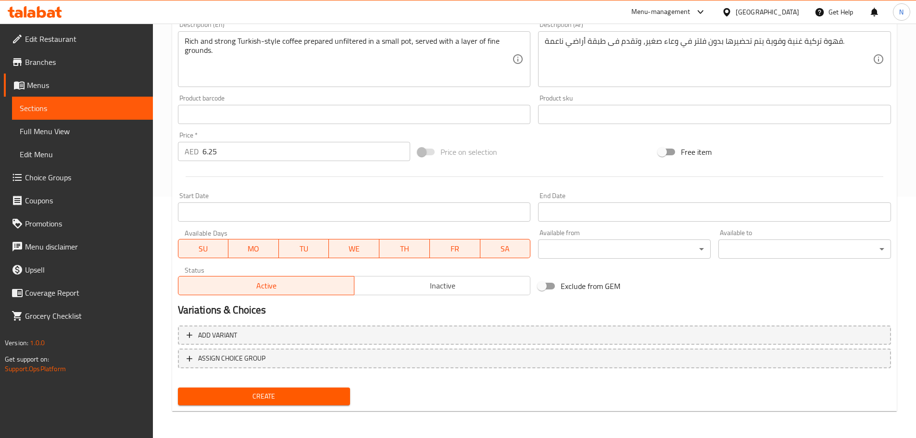
click at [329, 393] on span "Create" at bounding box center [264, 396] width 157 height 12
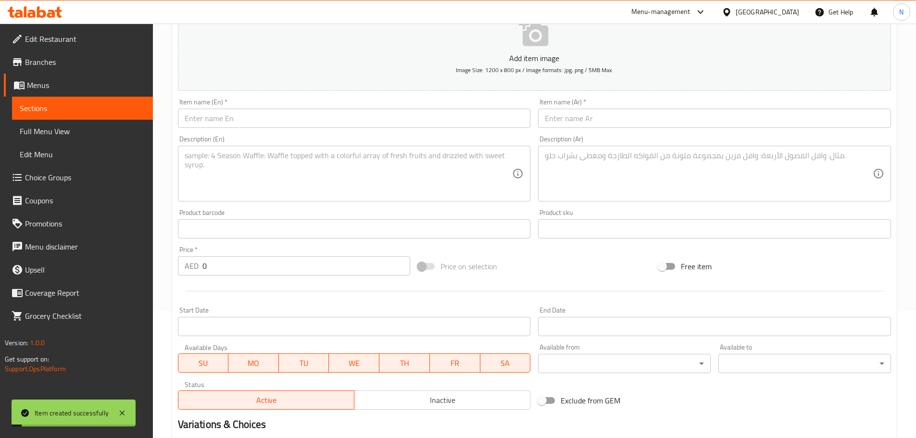
scroll to position [97, 0]
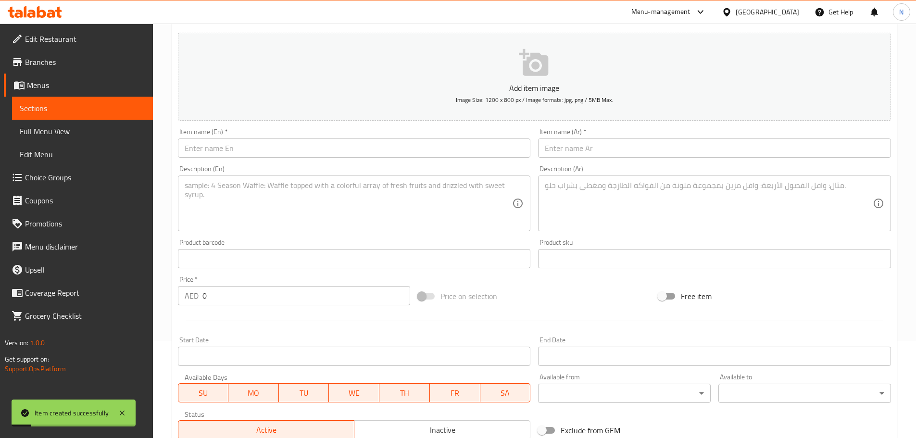
click at [319, 146] on input "text" at bounding box center [354, 147] width 353 height 19
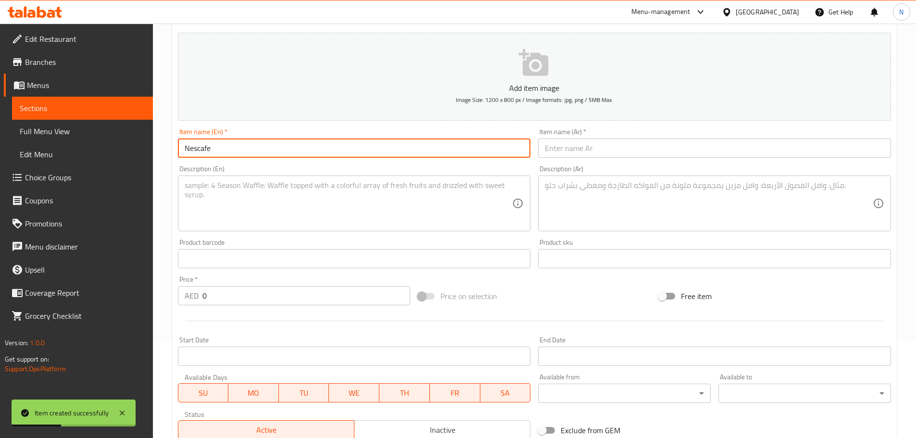
click at [697, 152] on input "text" at bounding box center [714, 147] width 353 height 19
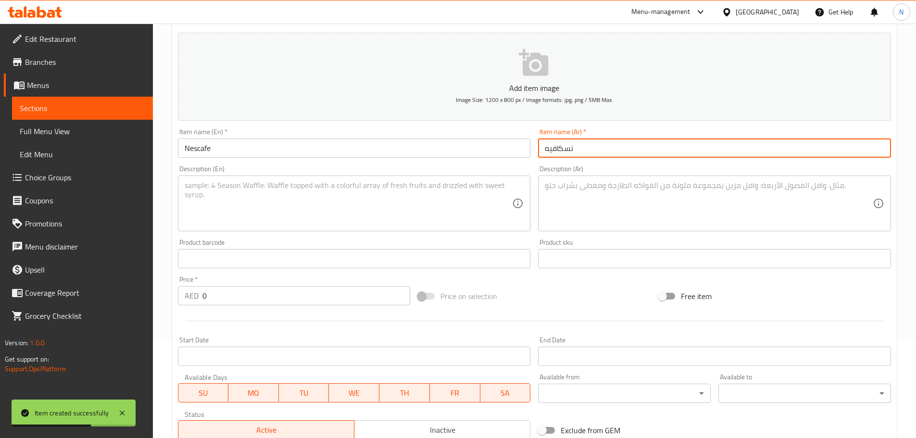
click at [284, 195] on textarea at bounding box center [349, 204] width 328 height 46
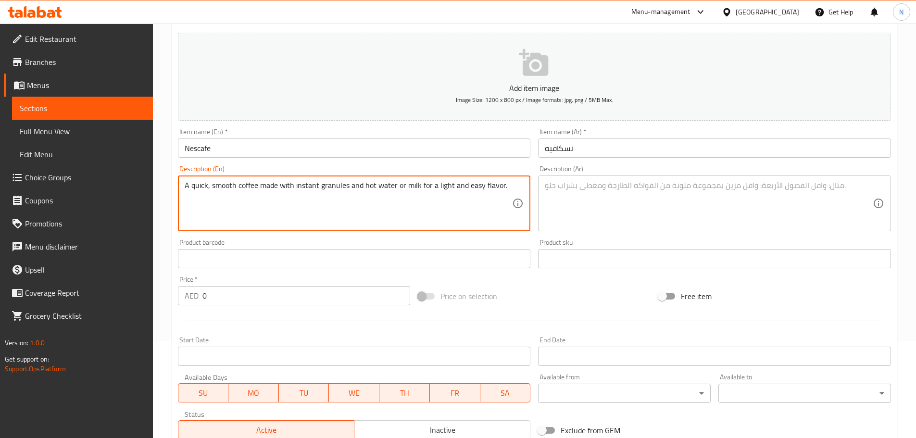
click at [589, 204] on textarea at bounding box center [709, 204] width 328 height 46
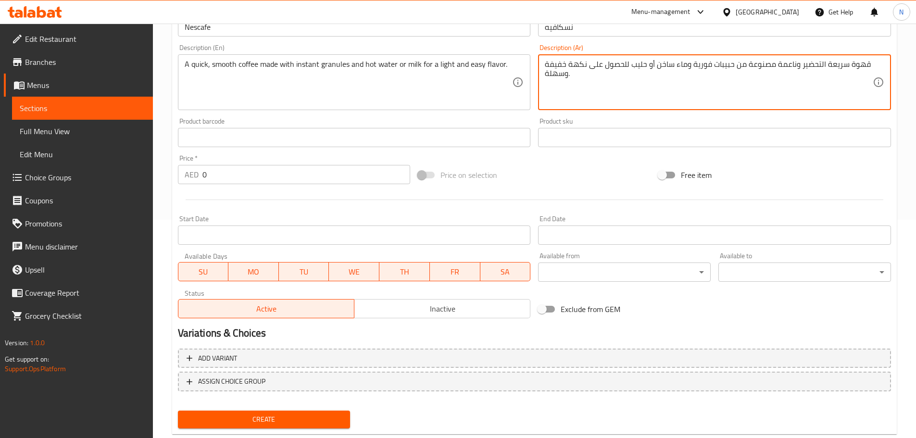
scroll to position [241, 0]
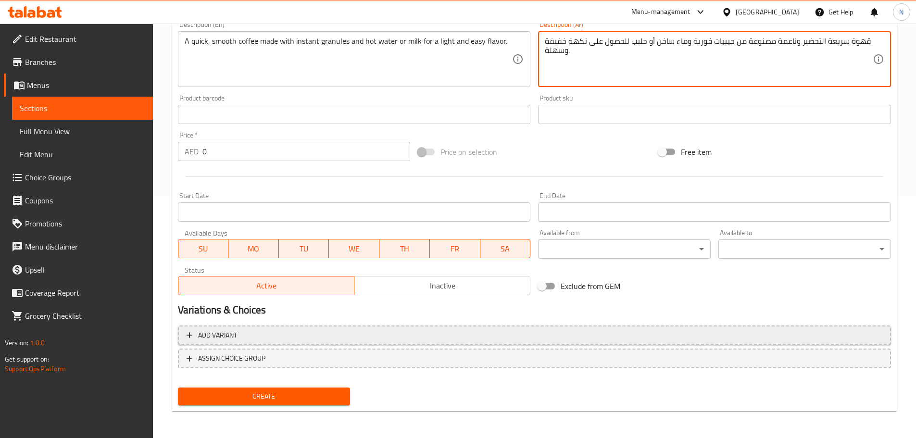
click at [814, 335] on span "Add variant" at bounding box center [535, 335] width 696 height 12
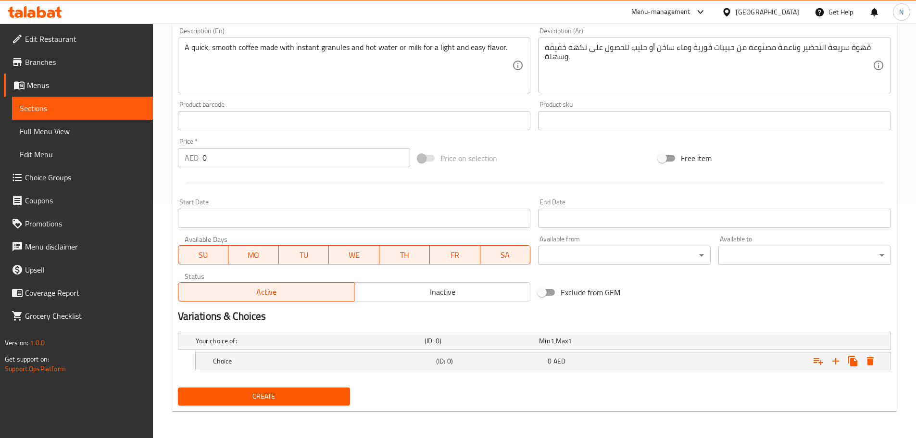
scroll to position [235, 0]
click at [831, 362] on icon "Expand" at bounding box center [836, 361] width 12 height 12
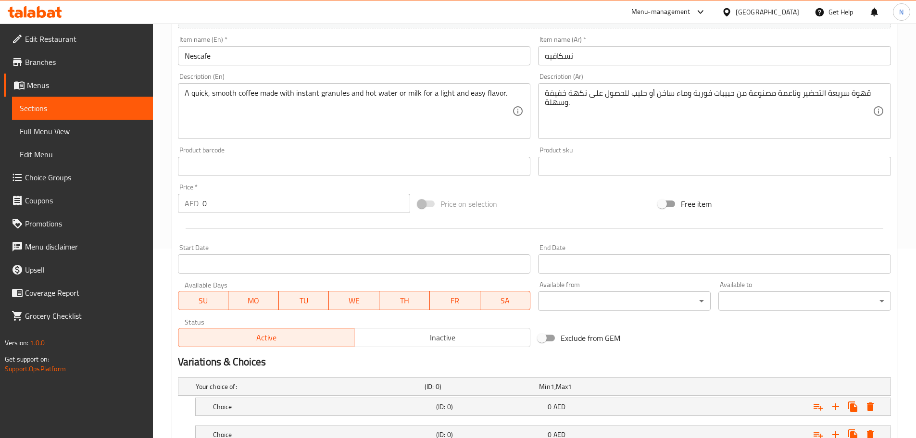
scroll to position [139, 0]
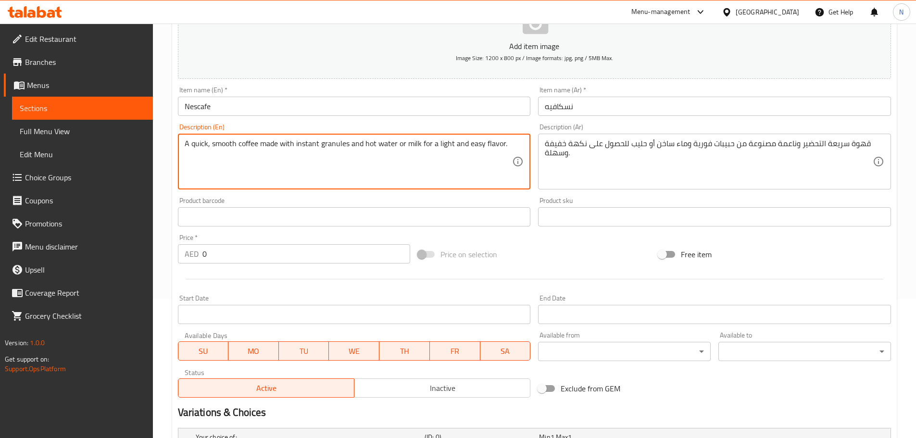
drag, startPoint x: 363, startPoint y: 142, endPoint x: 395, endPoint y: 144, distance: 32.8
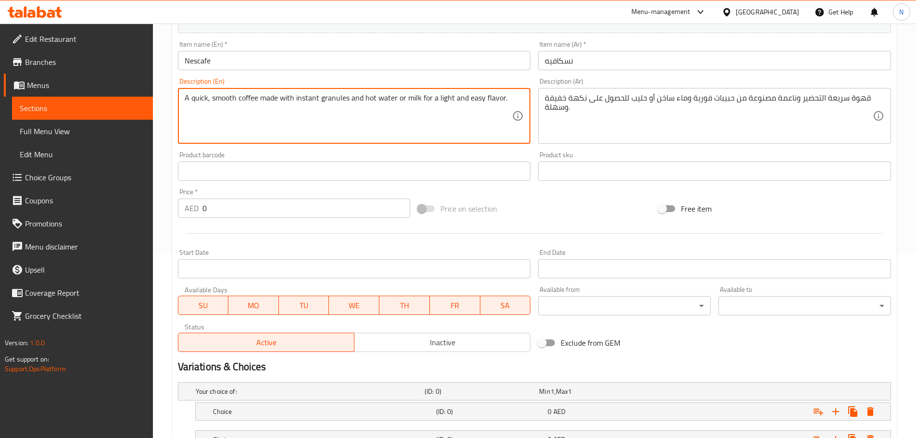
scroll to position [263, 0]
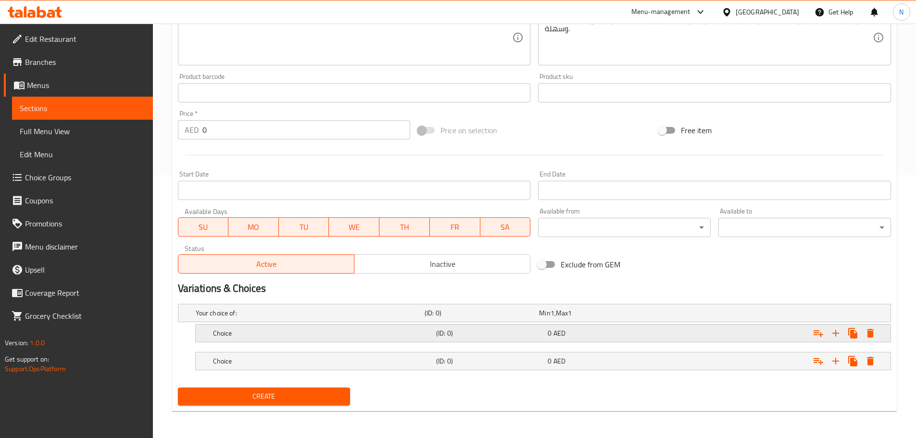
click at [290, 331] on h5 "Choice" at bounding box center [322, 333] width 219 height 10
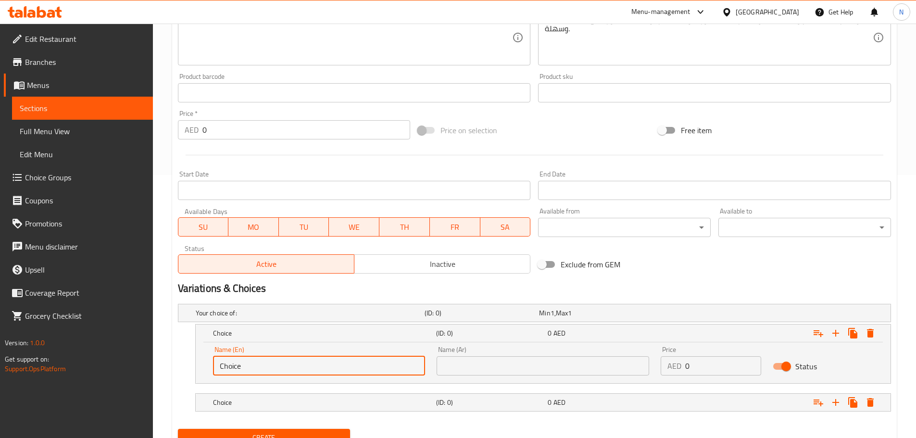
click at [300, 372] on input "Choice" at bounding box center [319, 365] width 213 height 19
click at [244, 367] on input "hot water" at bounding box center [319, 365] width 213 height 19
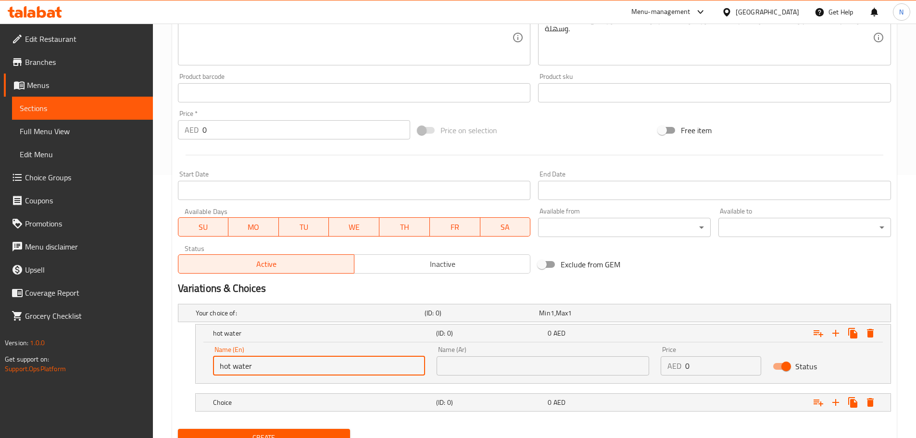
click at [244, 367] on input "hot water" at bounding box center [319, 365] width 213 height 19
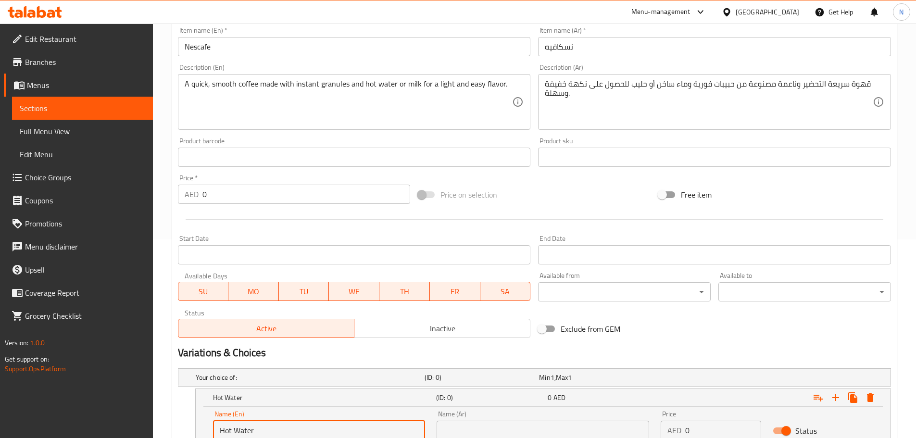
scroll to position [71, 0]
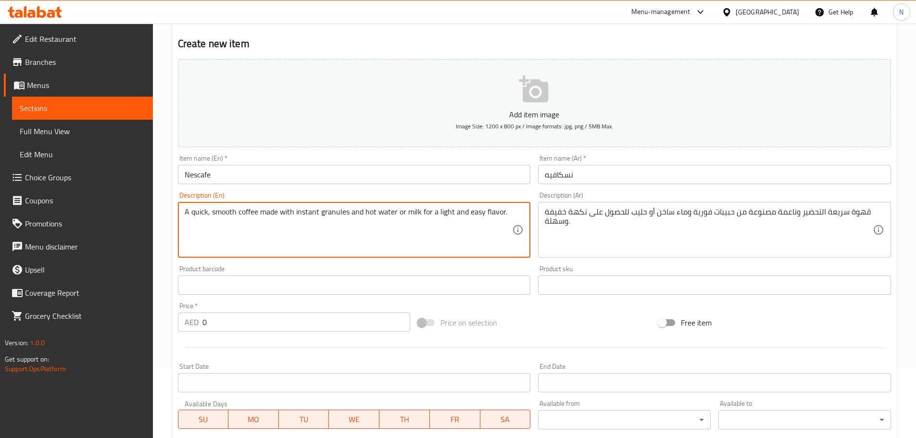
click at [407, 212] on textarea "A quick, smooth coffee made with instant granules and hot water or milk for a l…" at bounding box center [349, 230] width 328 height 46
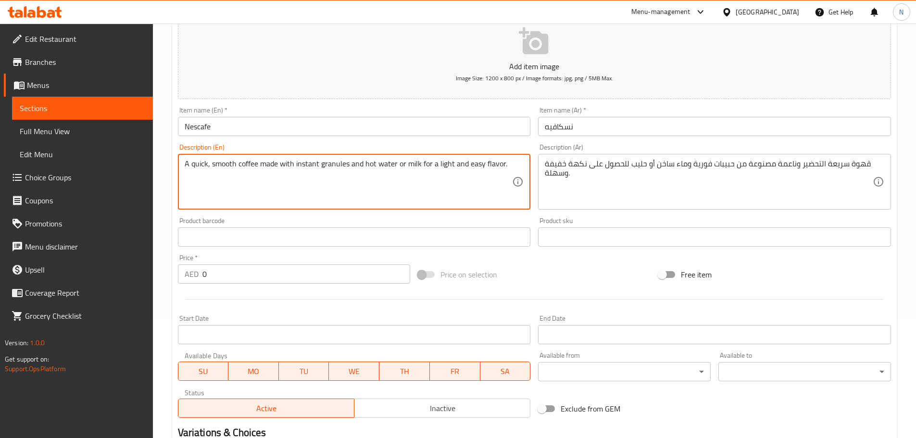
scroll to position [304, 0]
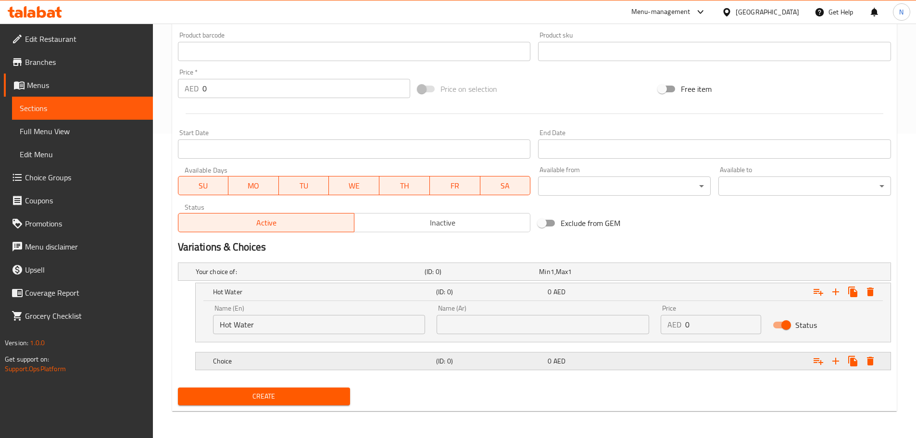
click at [286, 359] on h5 "Choice" at bounding box center [322, 361] width 219 height 10
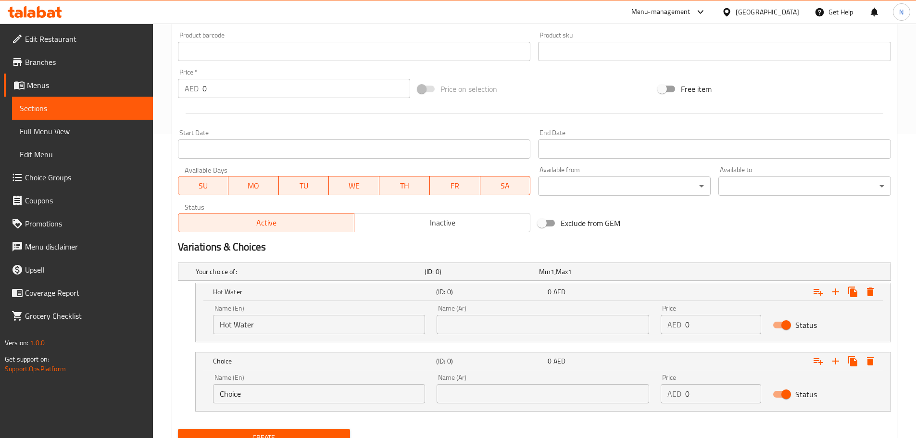
click at [284, 394] on input "Choice" at bounding box center [319, 393] width 213 height 19
click at [229, 393] on input "milk" at bounding box center [319, 393] width 213 height 19
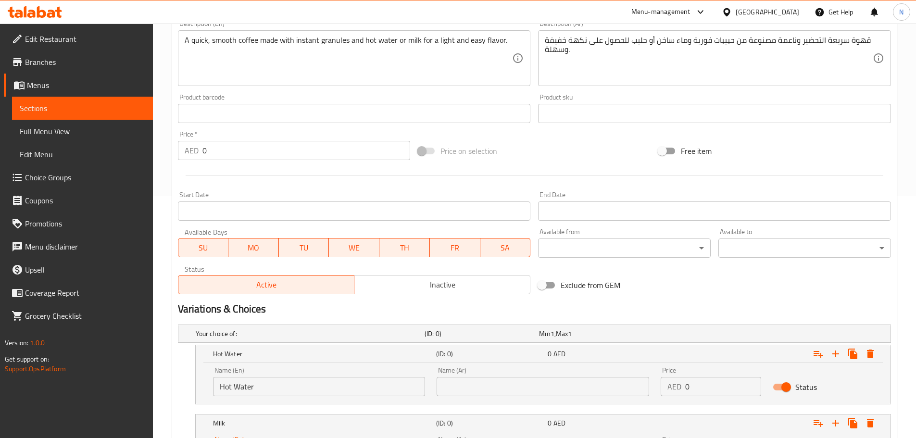
scroll to position [160, 0]
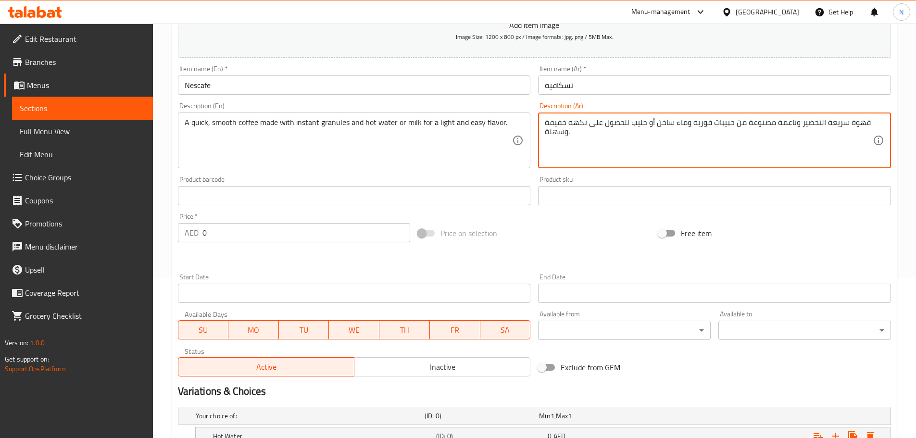
drag, startPoint x: 687, startPoint y: 123, endPoint x: 656, endPoint y: 123, distance: 30.3
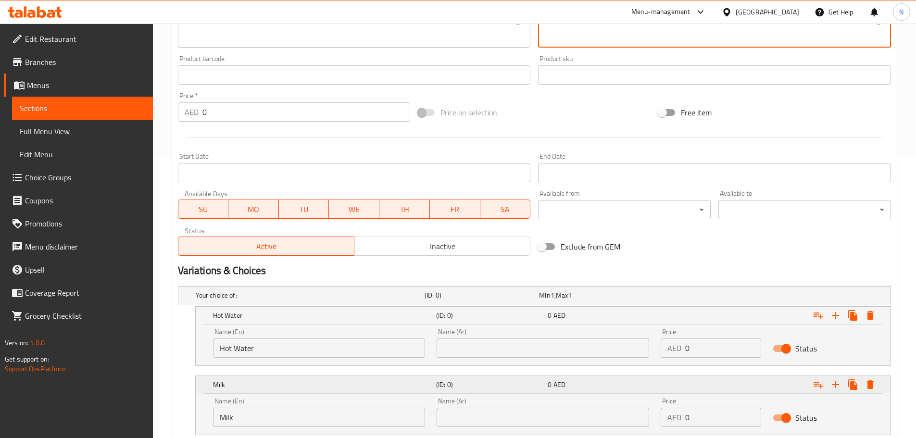
scroll to position [304, 0]
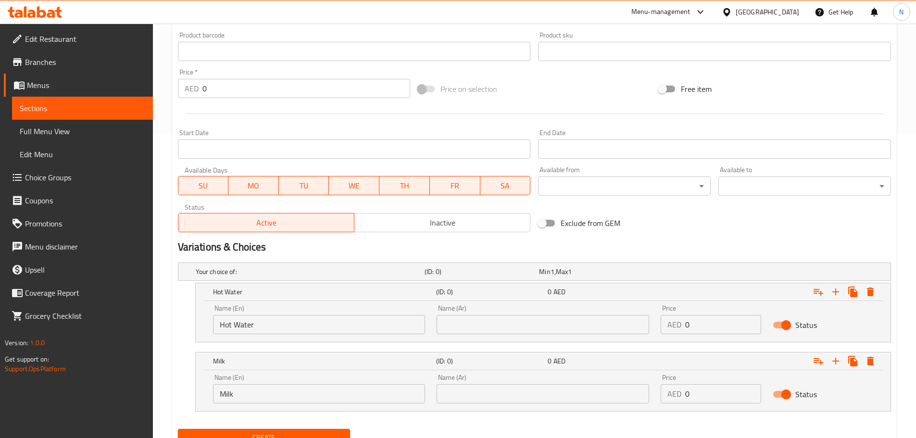
click at [556, 319] on input "text" at bounding box center [543, 324] width 213 height 19
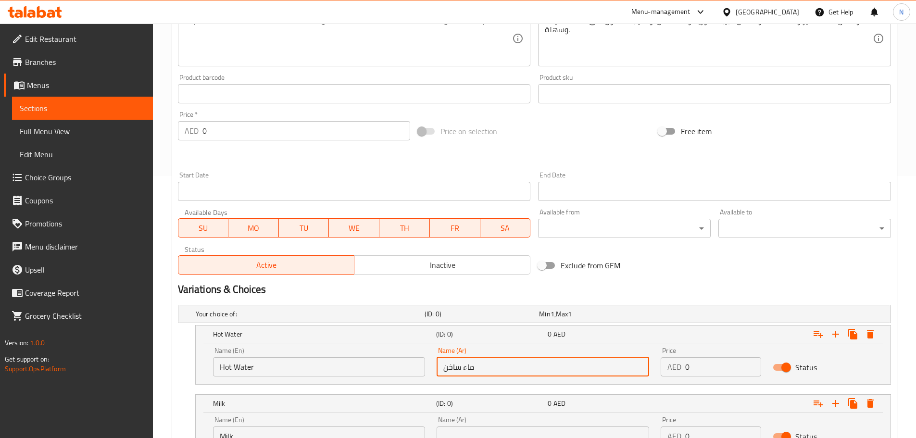
scroll to position [208, 0]
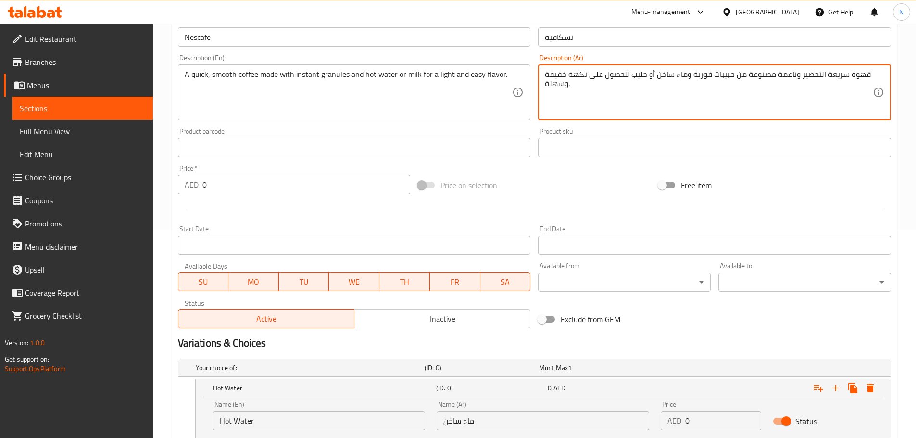
click at [639, 70] on textarea "قهوة سريعة التحضير وناعمة مصنوعة من حبيبات فورية وماء ساخن أو حليب للحصول على ن…" at bounding box center [709, 93] width 328 height 46
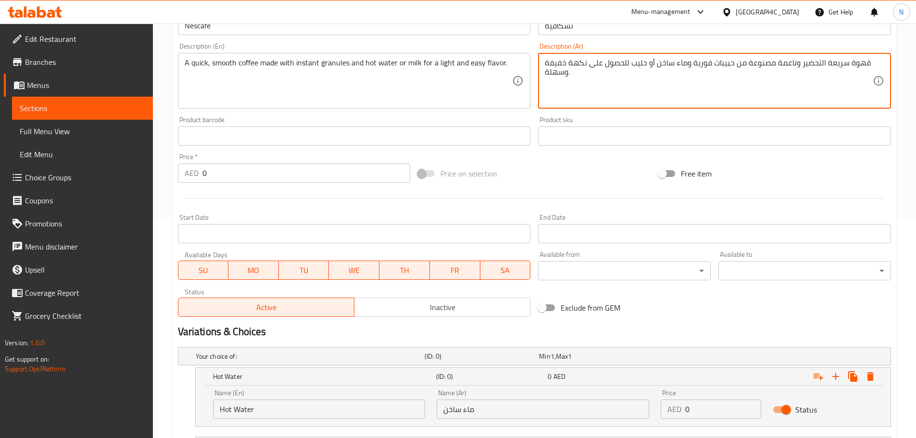
scroll to position [304, 0]
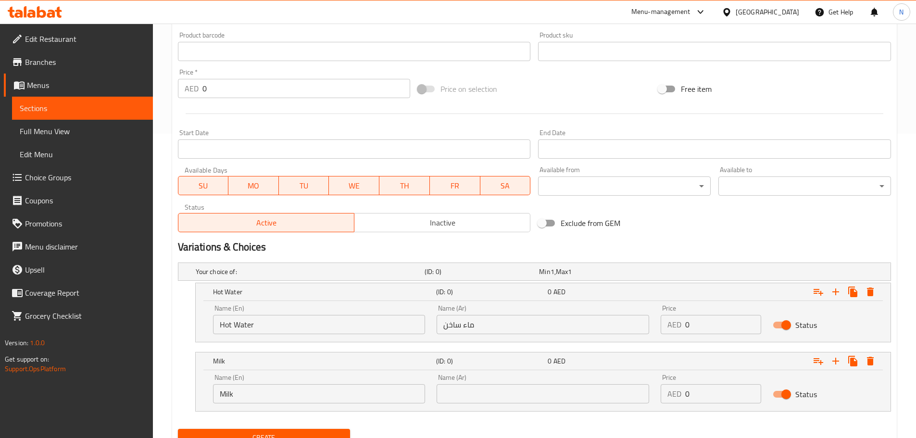
click at [529, 402] on input "text" at bounding box center [543, 393] width 213 height 19
drag, startPoint x: 710, startPoint y: 322, endPoint x: 667, endPoint y: 321, distance: 43.3
click at [667, 321] on div "AED 0 Price" at bounding box center [711, 324] width 100 height 19
click at [667, 397] on div "AED 0 Price" at bounding box center [711, 393] width 100 height 19
click at [688, 250] on h2 "Variations & Choices" at bounding box center [534, 247] width 713 height 14
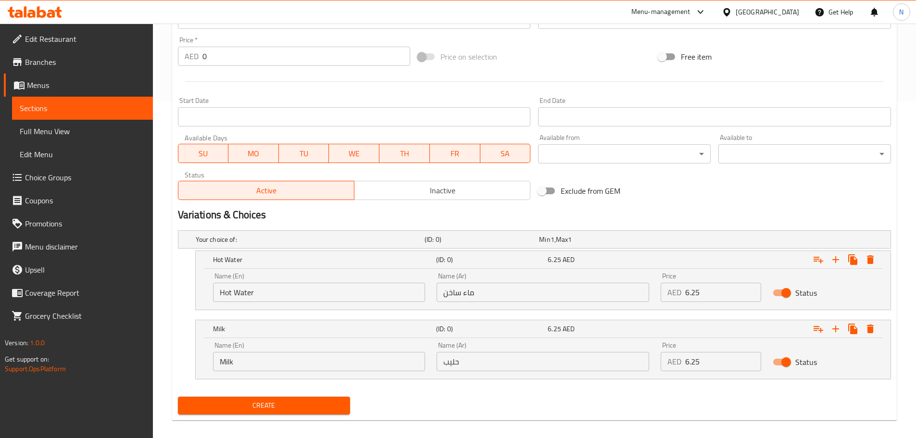
scroll to position [346, 0]
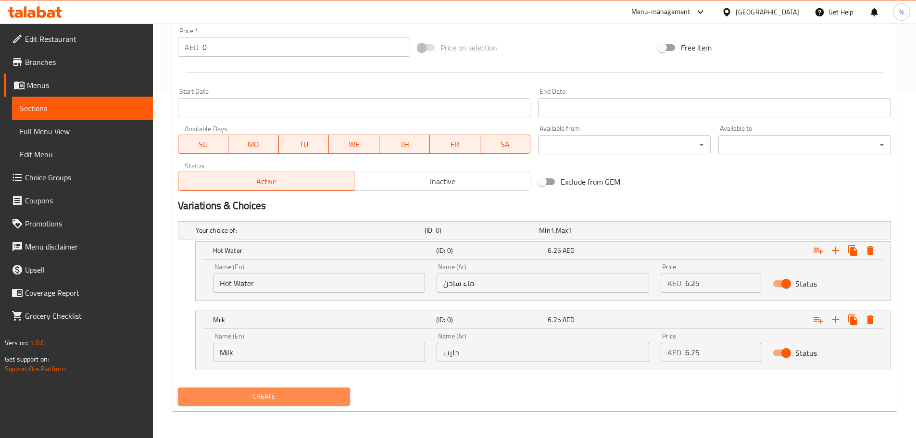
click at [288, 392] on span "Create" at bounding box center [264, 396] width 157 height 12
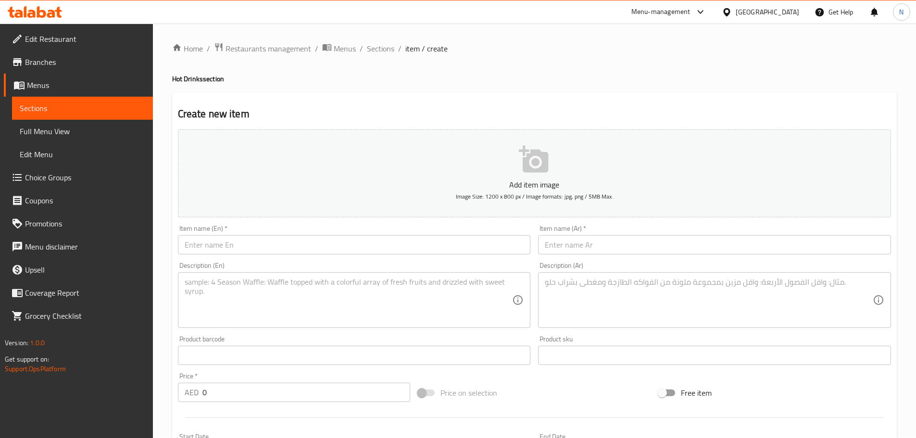
scroll to position [0, 0]
click at [388, 51] on span "Sections" at bounding box center [380, 49] width 27 height 12
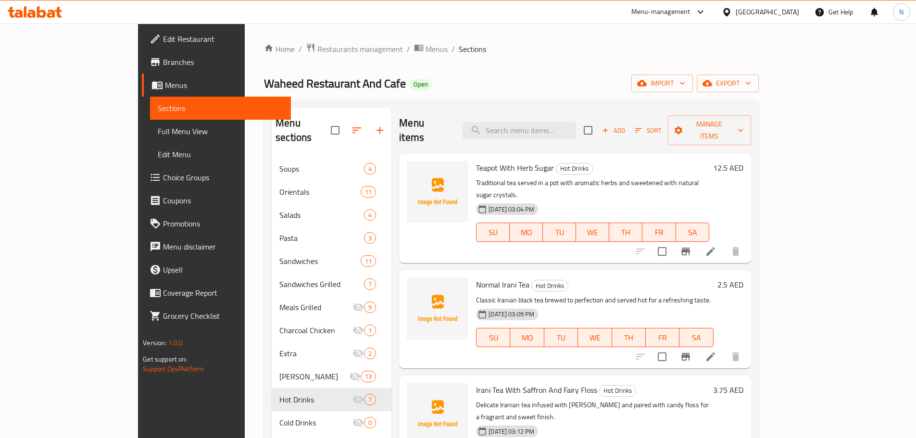
click at [626, 126] on span "Add" at bounding box center [614, 130] width 26 height 11
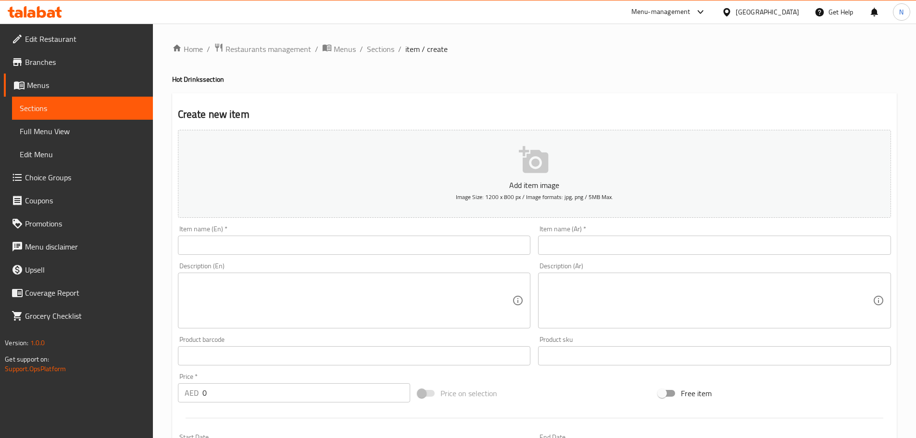
click at [499, 241] on input "text" at bounding box center [354, 245] width 353 height 19
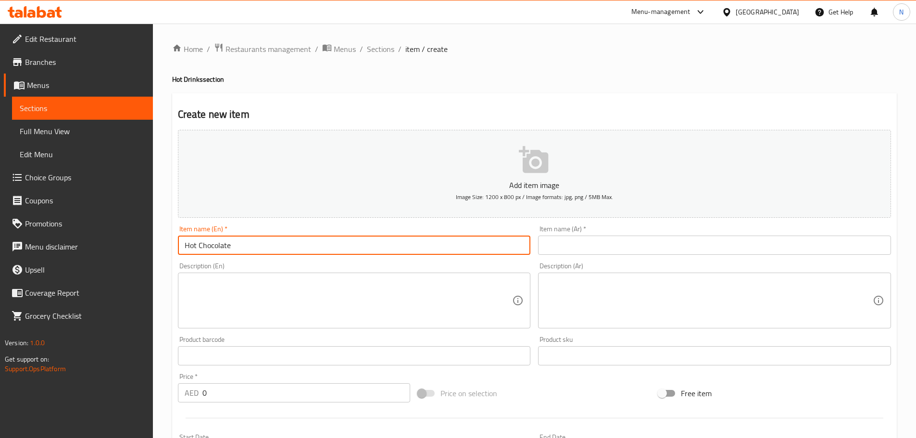
click at [647, 240] on input "text" at bounding box center [714, 245] width 353 height 19
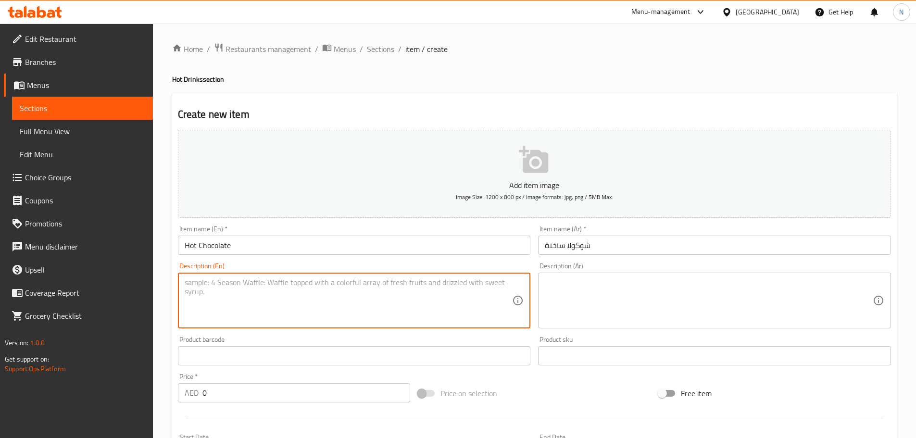
click at [418, 313] on textarea at bounding box center [349, 301] width 328 height 46
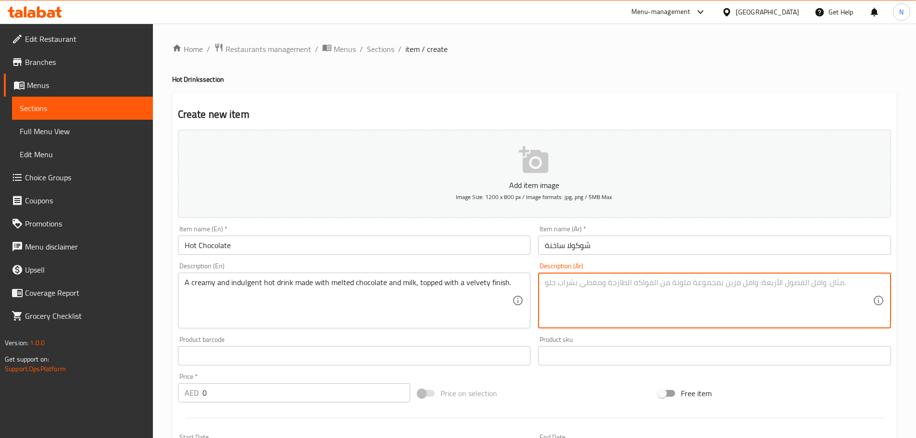
click at [635, 288] on textarea at bounding box center [709, 301] width 328 height 46
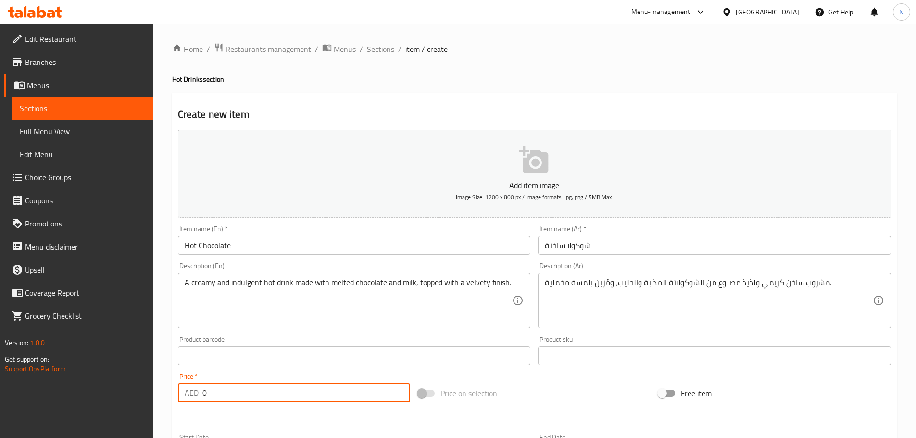
drag, startPoint x: 234, startPoint y: 398, endPoint x: 202, endPoint y: 398, distance: 31.7
click at [202, 398] on input "0" at bounding box center [306, 392] width 208 height 19
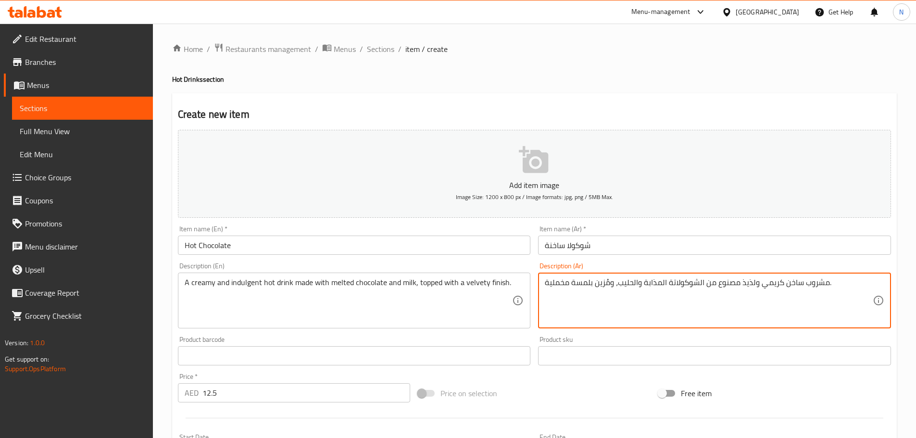
click at [698, 281] on textarea "مشروب ساخن كريمي ولذيذ مصنوع من الشوكولاتة المذابة والحليب، ومُزين بلمسة مخملية." at bounding box center [709, 301] width 328 height 46
click at [661, 286] on textarea "مشروب ساخن كريمي ولذيذ مصنوع من شوكولاتة المذابة والحليب، ومُزين بلمسة مخملية." at bounding box center [709, 301] width 328 height 46
click at [631, 282] on textarea "مشروب ساخن كريمي ولذيذ مصنوع من شوكولاتة امذابة والحليب، ومُزين بلمسة مخملية." at bounding box center [709, 301] width 328 height 46
click at [634, 283] on textarea "مشروب ساخن كريمي ولذيذ مصنوع من شوكولاتة امذابة والحليب، ومُزين بلمسة مخملية." at bounding box center [709, 301] width 328 height 46
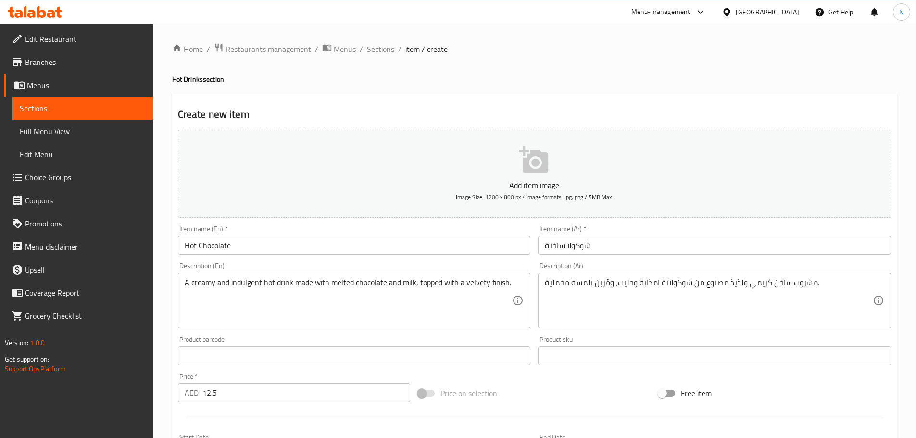
click at [551, 389] on div "Price on selection" at bounding box center [534, 393] width 240 height 26
click at [564, 378] on div "Add item image Image Size: 1200 x 800 px / Image formats: jpg, png / 5MB Max. I…" at bounding box center [534, 333] width 721 height 414
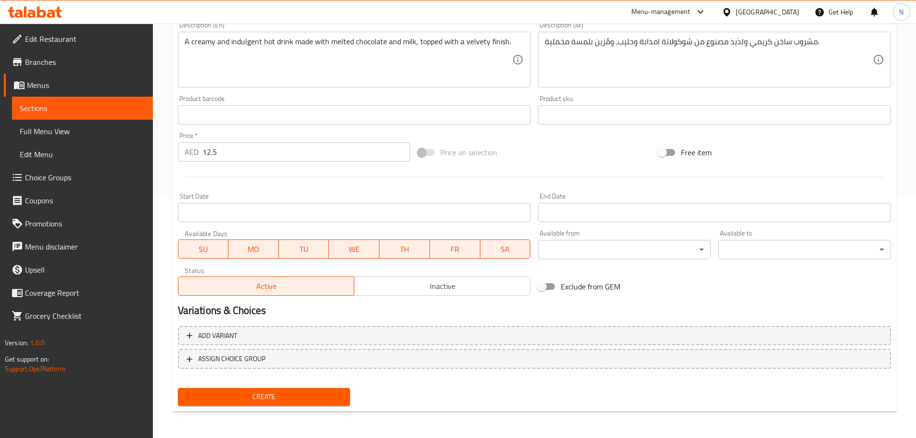
scroll to position [241, 0]
click at [285, 396] on span "Create" at bounding box center [264, 396] width 157 height 12
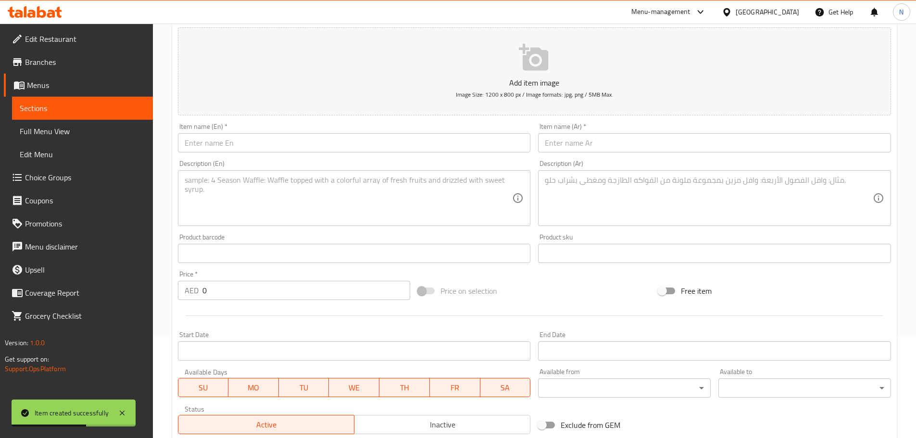
scroll to position [97, 0]
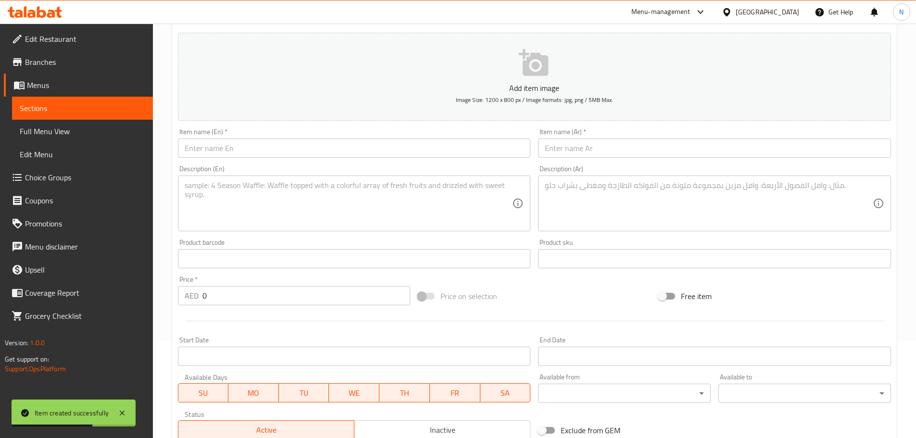
click at [371, 147] on input "text" at bounding box center [354, 147] width 353 height 19
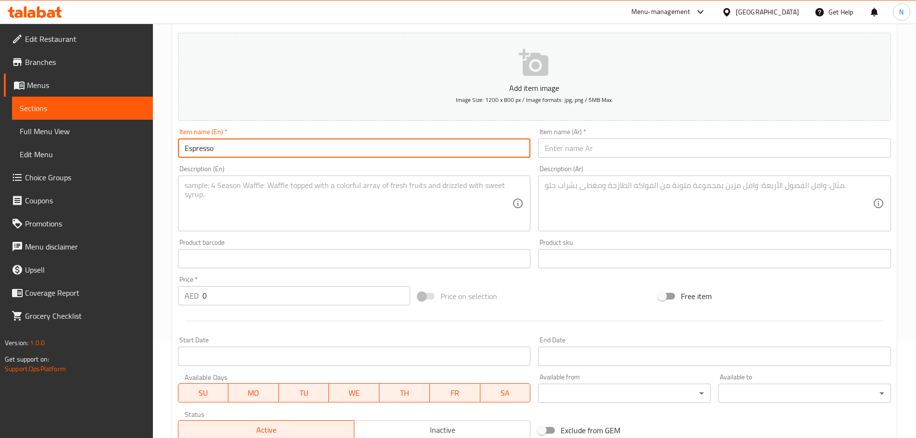
click at [286, 147] on input "Espresso" at bounding box center [354, 147] width 353 height 19
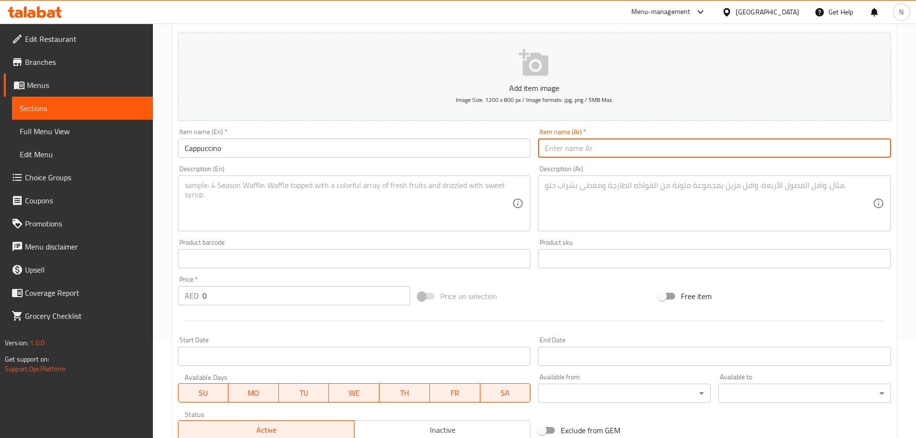
click at [637, 154] on input "text" at bounding box center [714, 147] width 353 height 19
click at [303, 186] on textarea at bounding box center [349, 204] width 328 height 46
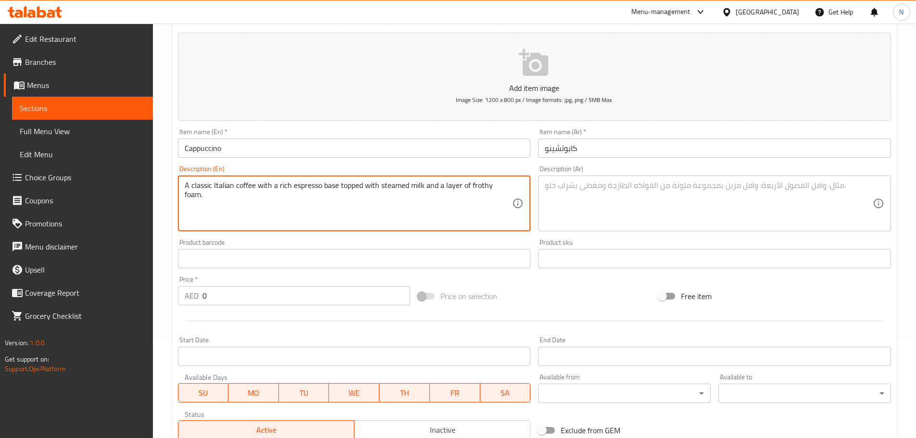
click at [590, 189] on textarea at bounding box center [709, 204] width 328 height 46
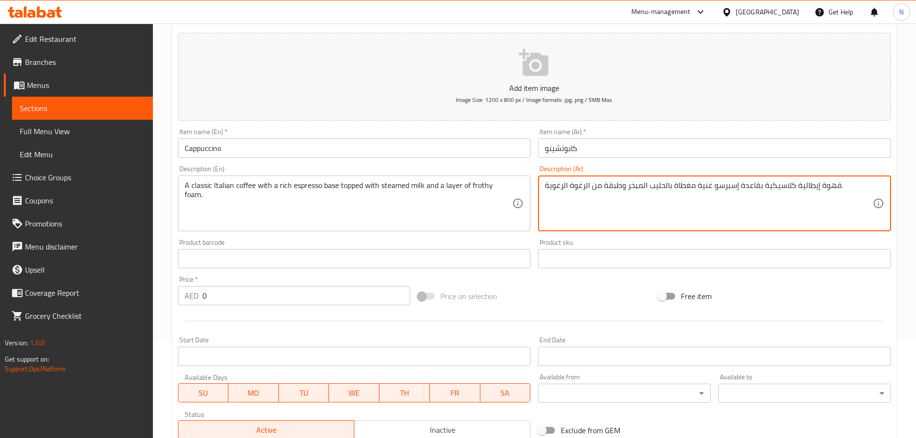
click at [641, 184] on textarea "قهوة إيطالية كلاسيكية بقاعدة إسبرسو غنية مغطاة بالحليب المبخر وطبقة من الرغوة ا…" at bounding box center [709, 204] width 328 height 46
click at [587, 184] on textarea "قهوة إيطالية كلاسيكية بقاعدة إسبرسو غنية مغطاة بالحليب مبخر وطبقة من الرغوة الر…" at bounding box center [709, 204] width 328 height 46
click at [564, 184] on textarea "قهوة إيطالية كلاسيكية بقاعدة إسبرسو غنية مغطاة بالحليب مبخر وطبقة من رغوة الرغو…" at bounding box center [709, 204] width 328 height 46
click at [559, 289] on div "Price on selection" at bounding box center [534, 296] width 240 height 26
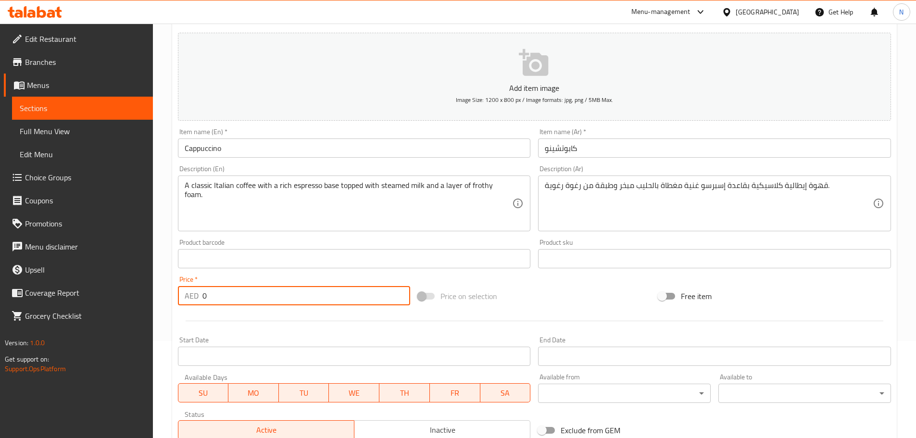
drag, startPoint x: 221, startPoint y: 294, endPoint x: 195, endPoint y: 296, distance: 26.6
click at [195, 296] on div "AED 0 Price *" at bounding box center [294, 295] width 233 height 19
click at [523, 288] on div "Price on selection" at bounding box center [534, 296] width 240 height 26
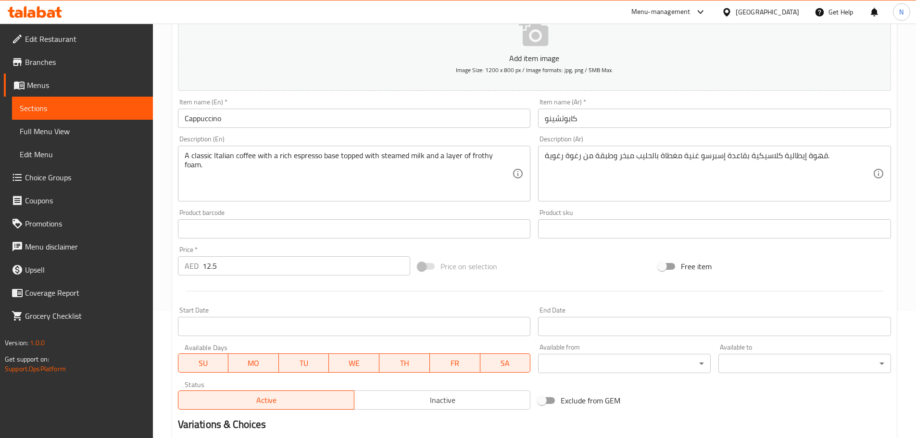
scroll to position [241, 0]
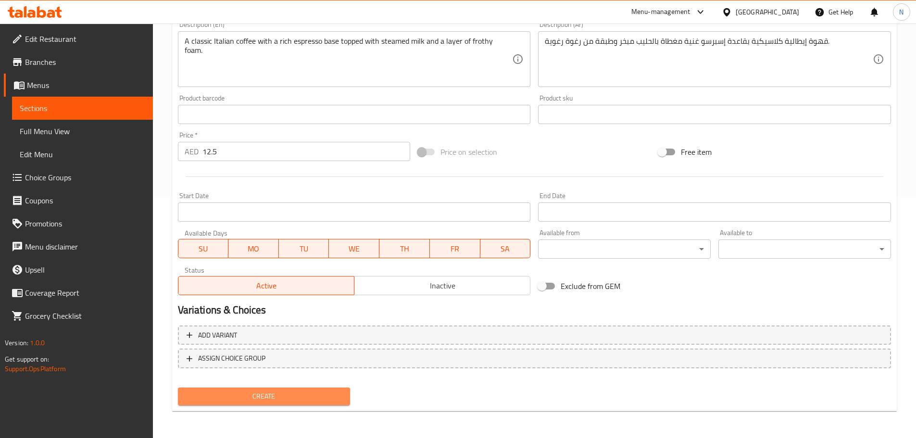
click at [304, 399] on span "Create" at bounding box center [264, 396] width 157 height 12
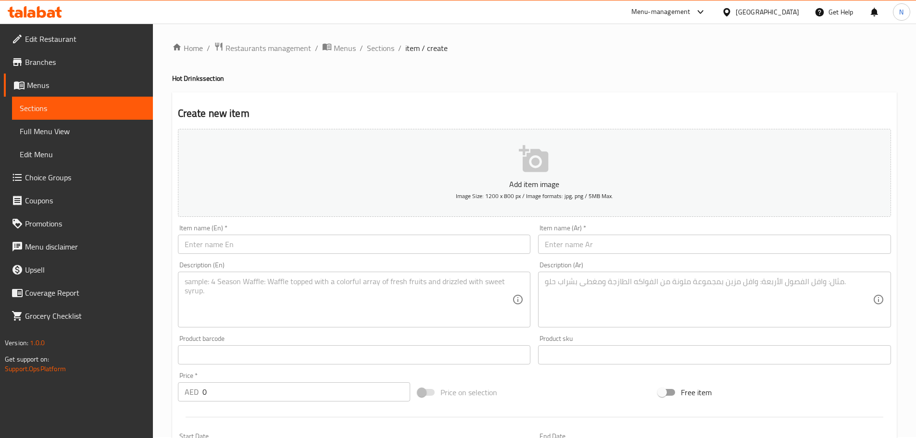
scroll to position [0, 0]
click at [380, 49] on span "Sections" at bounding box center [380, 49] width 27 height 12
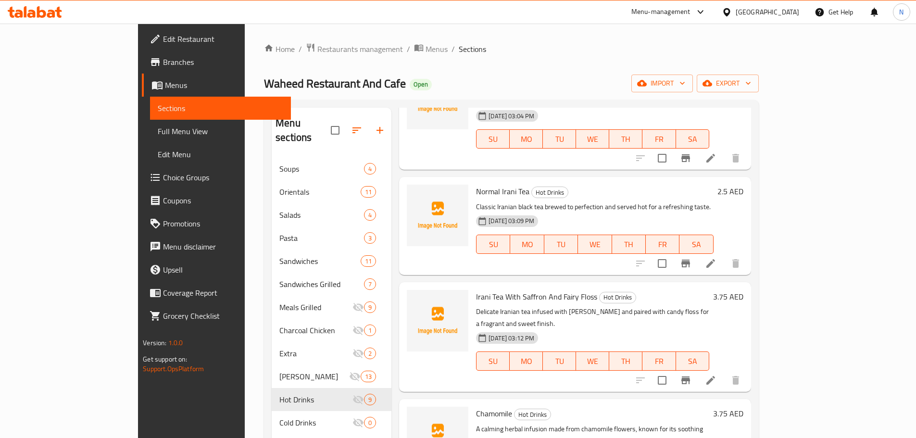
scroll to position [144, 0]
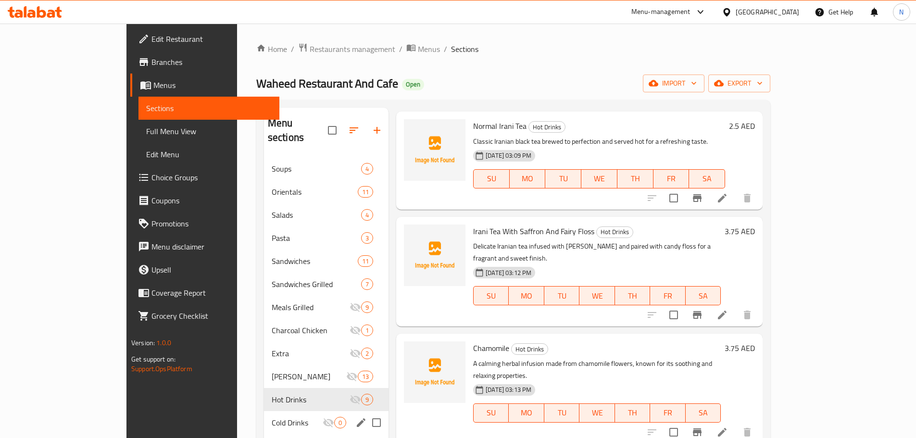
click at [264, 411] on div "Cold Drinks 0" at bounding box center [326, 422] width 125 height 23
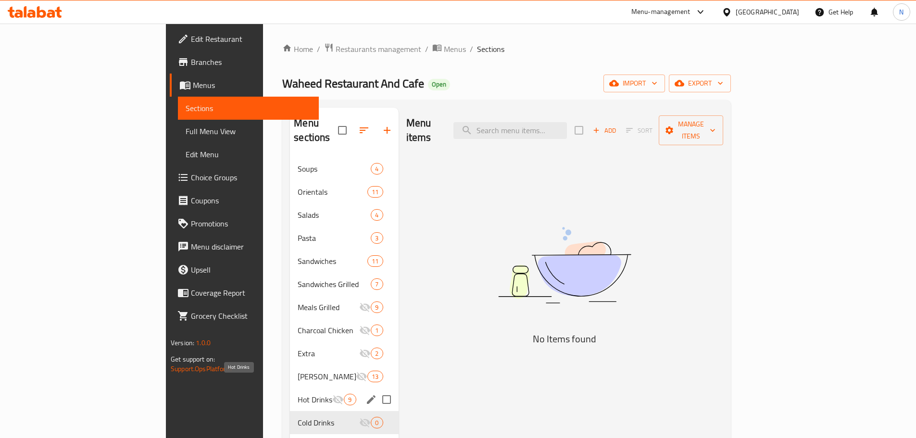
click at [298, 394] on span "Hot Drinks" at bounding box center [315, 400] width 35 height 12
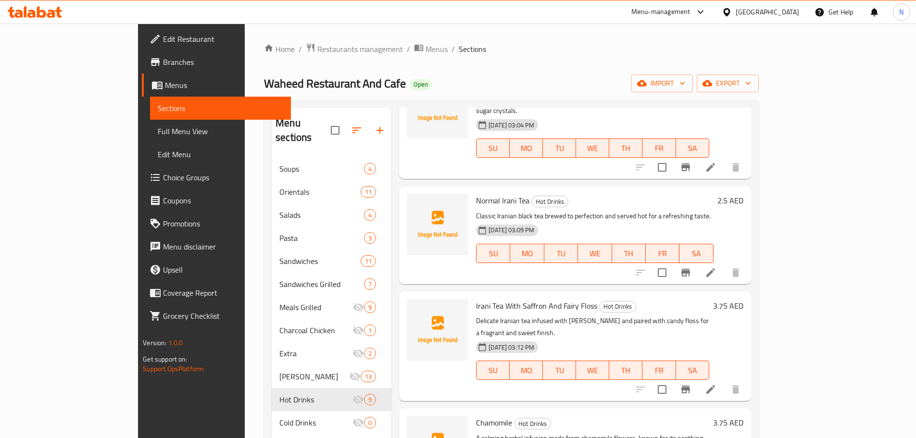
scroll to position [2, 0]
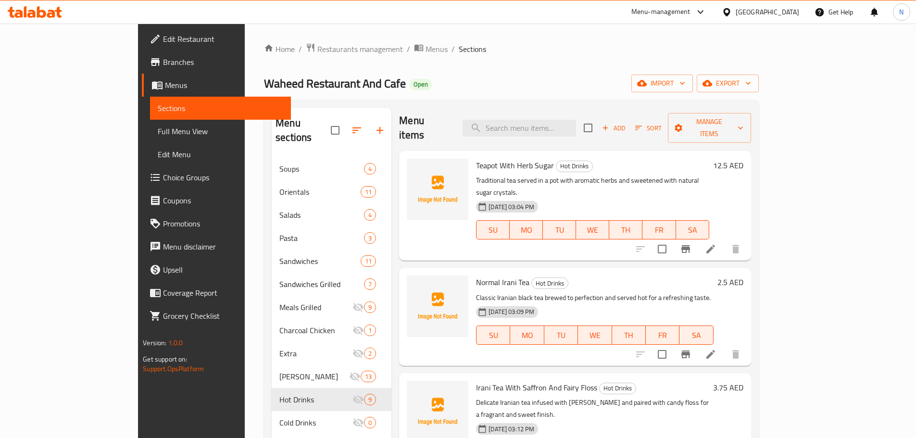
click at [626, 125] on span "Add" at bounding box center [614, 128] width 26 height 11
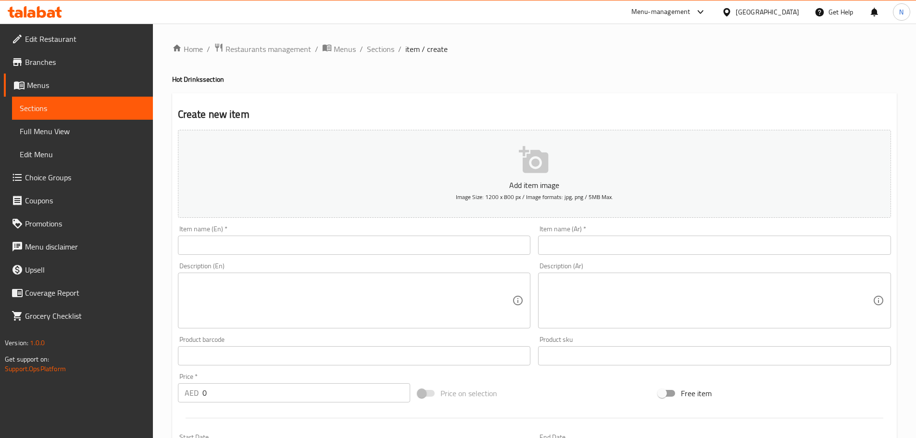
click at [342, 248] on input "text" at bounding box center [354, 245] width 353 height 19
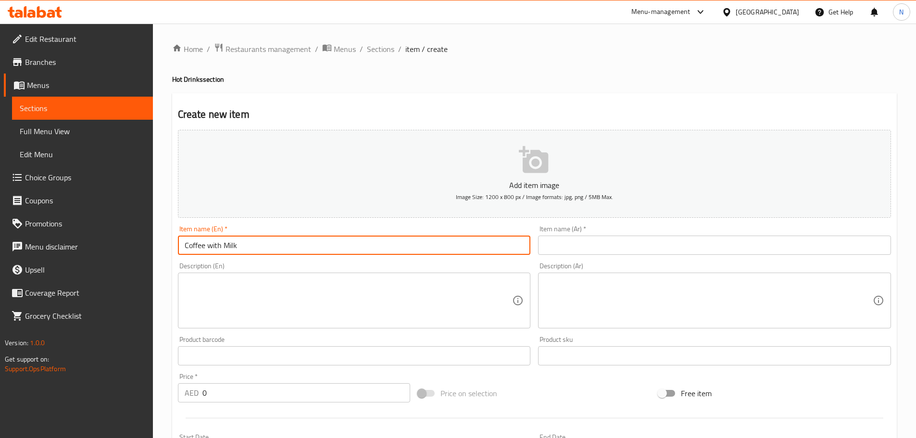
click at [573, 252] on input "text" at bounding box center [714, 245] width 353 height 19
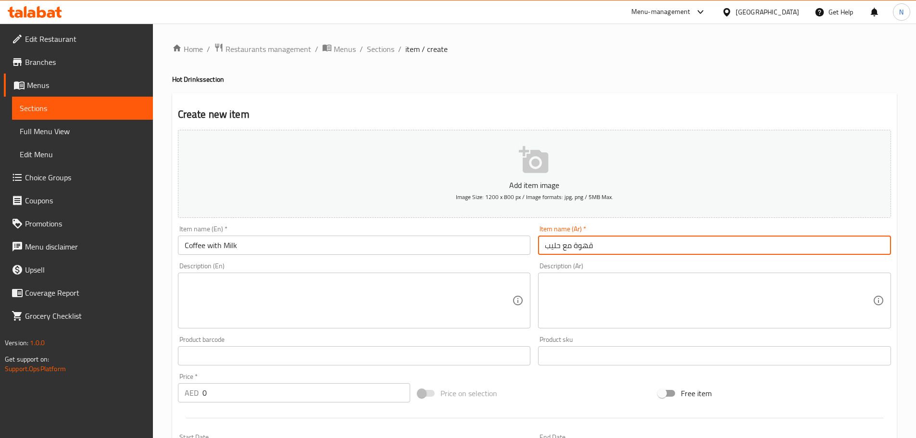
click at [320, 308] on textarea at bounding box center [349, 301] width 328 height 46
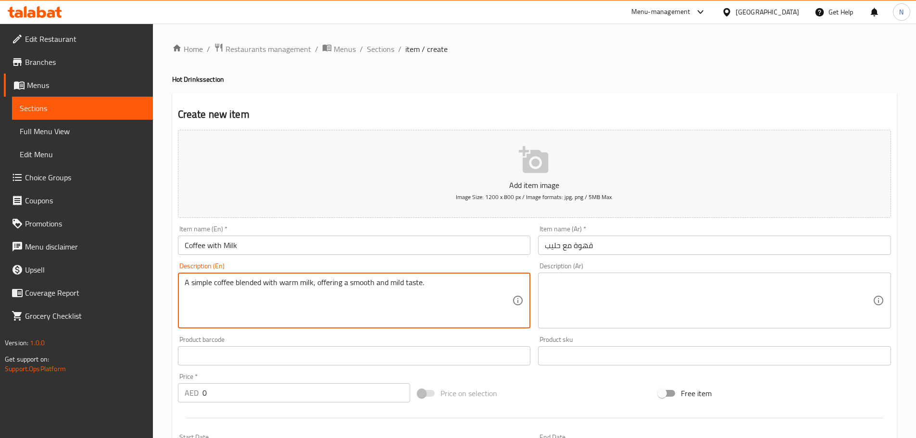
click at [739, 312] on textarea at bounding box center [709, 301] width 328 height 46
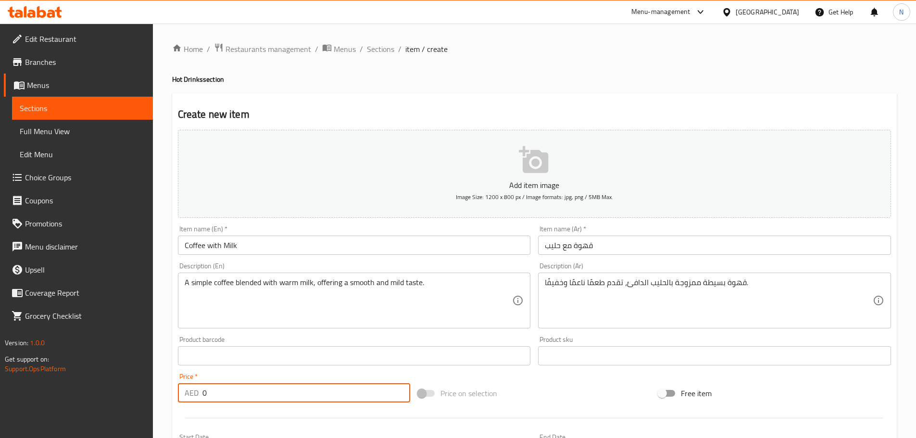
drag, startPoint x: 215, startPoint y: 392, endPoint x: 193, endPoint y: 401, distance: 23.6
click at [193, 401] on div "AED 0 Price *" at bounding box center [294, 392] width 233 height 19
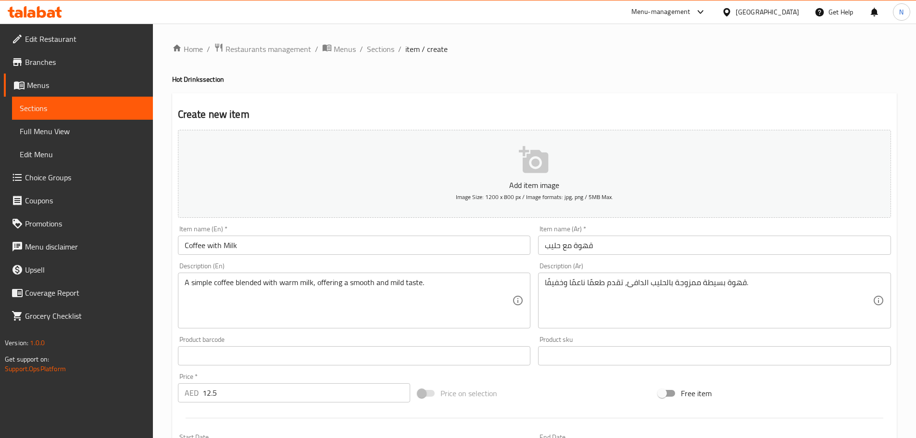
click at [515, 381] on div "Price on selection" at bounding box center [534, 393] width 240 height 26
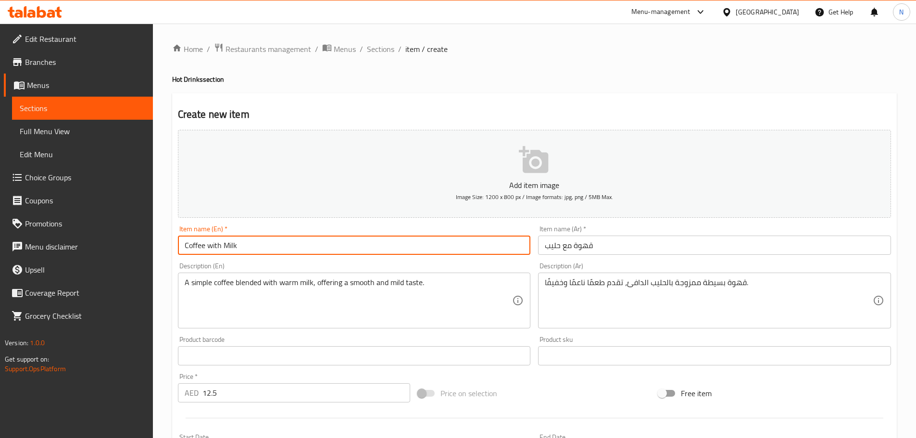
click at [215, 246] on input "Coffee with Milk" at bounding box center [354, 245] width 353 height 19
click at [476, 380] on div "Add item image Image Size: 1200 x 800 px / Image formats: jpg, png / 5MB Max. I…" at bounding box center [534, 333] width 721 height 414
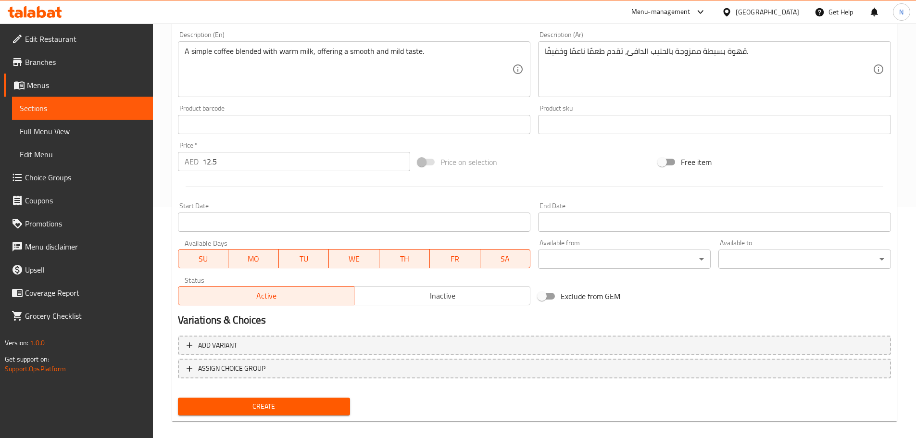
scroll to position [241, 0]
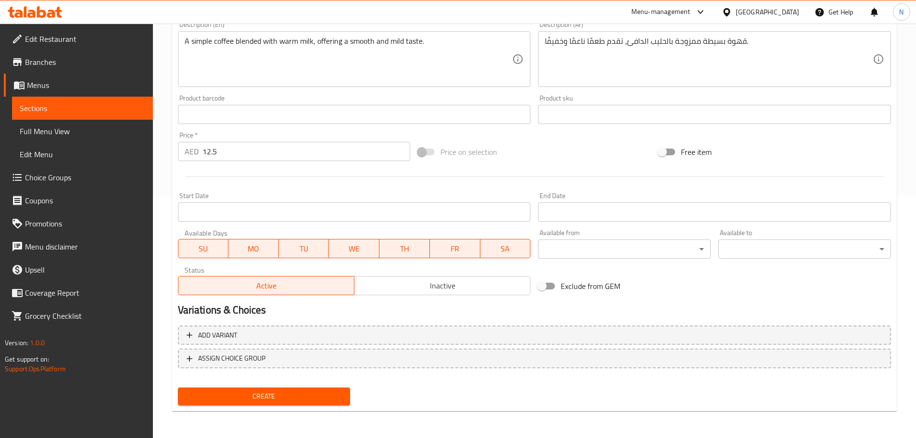
click at [226, 397] on span "Create" at bounding box center [264, 396] width 157 height 12
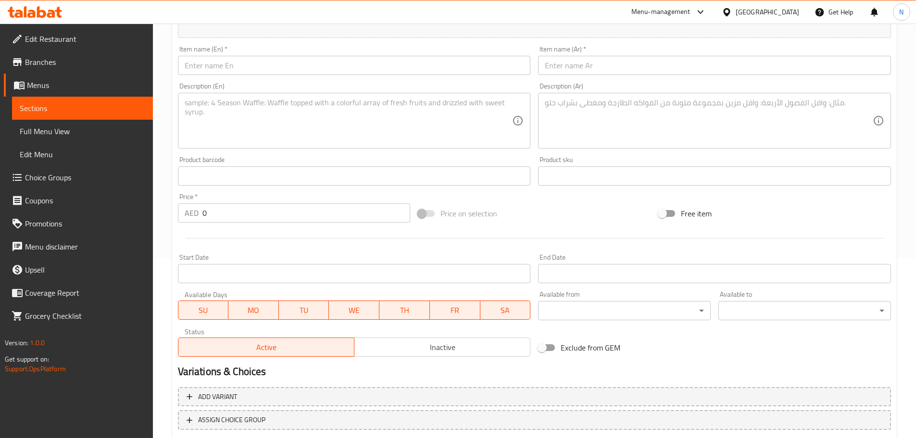
scroll to position [97, 0]
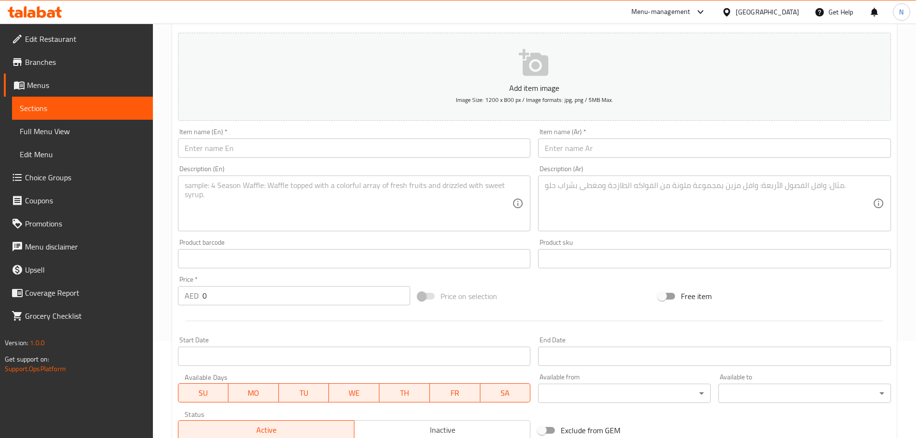
click at [398, 179] on div "Description (En)" at bounding box center [354, 203] width 353 height 56
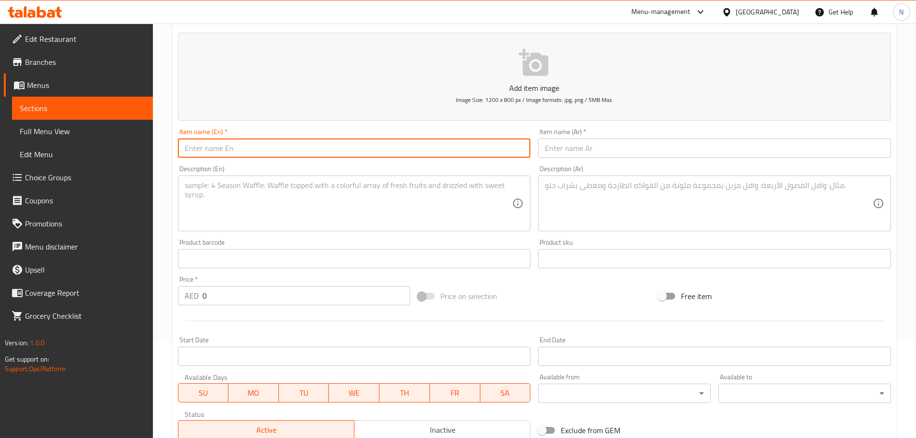
click at [392, 156] on input "text" at bounding box center [354, 147] width 353 height 19
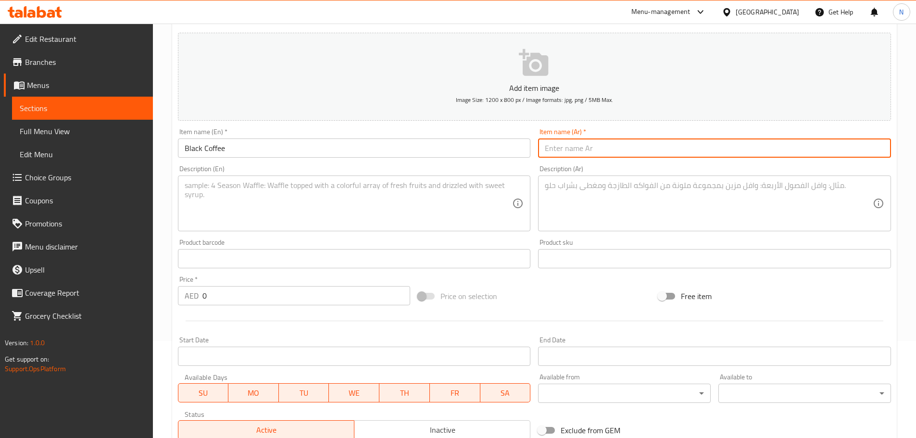
click at [690, 149] on input "text" at bounding box center [714, 147] width 353 height 19
click at [385, 176] on div "Description (En)" at bounding box center [354, 203] width 353 height 56
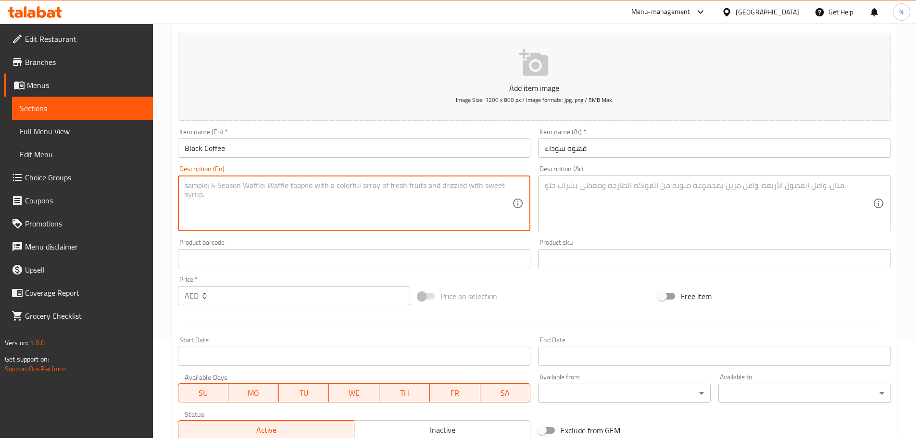
click at [386, 192] on textarea at bounding box center [349, 204] width 328 height 46
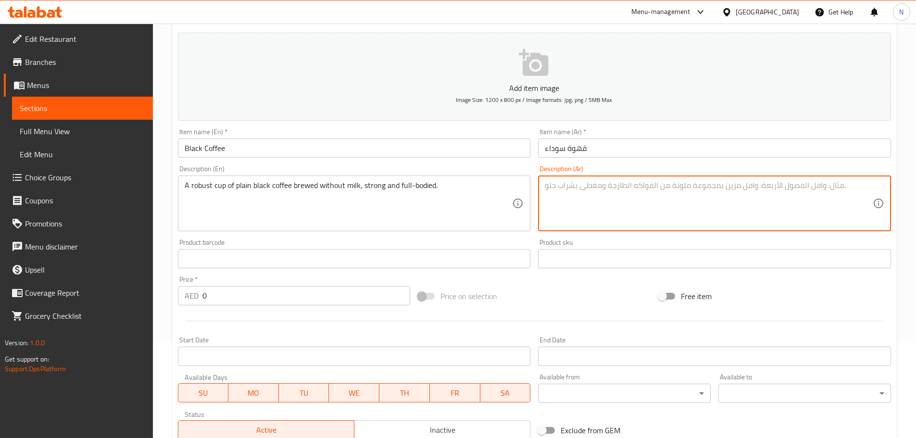
click at [622, 215] on textarea at bounding box center [709, 204] width 328 height 46
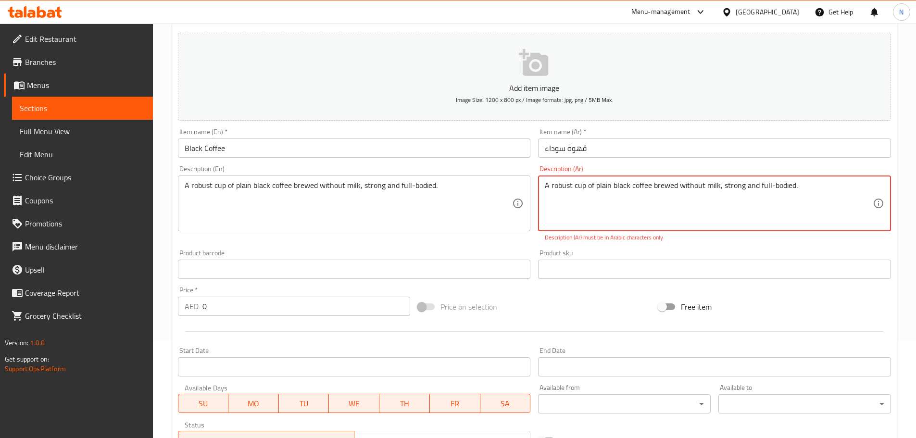
click at [585, 191] on textarea "A robust cup of plain black coffee brewed without milk, strong and full-bodied." at bounding box center [709, 204] width 328 height 46
click at [678, 194] on textarea "A robust cup of plain black coffee brewed without milk, strong and full-bodied." at bounding box center [709, 204] width 328 height 46
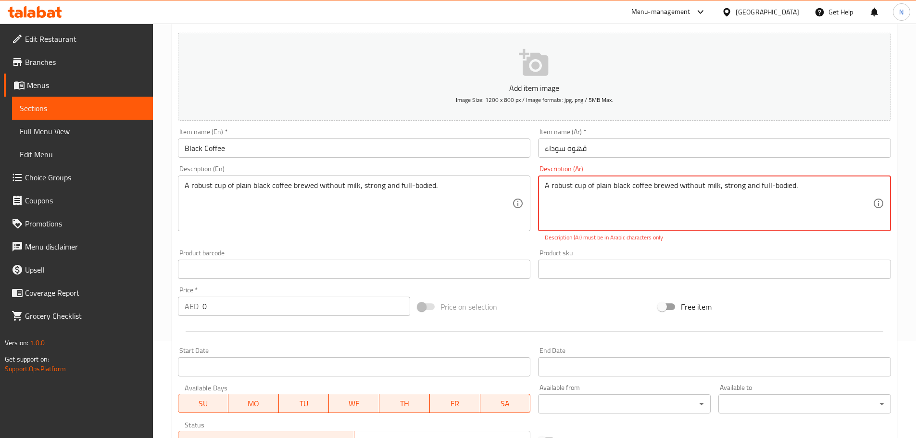
click at [678, 194] on textarea "A robust cup of plain black coffee brewed without milk, strong and full-bodied." at bounding box center [709, 204] width 328 height 46
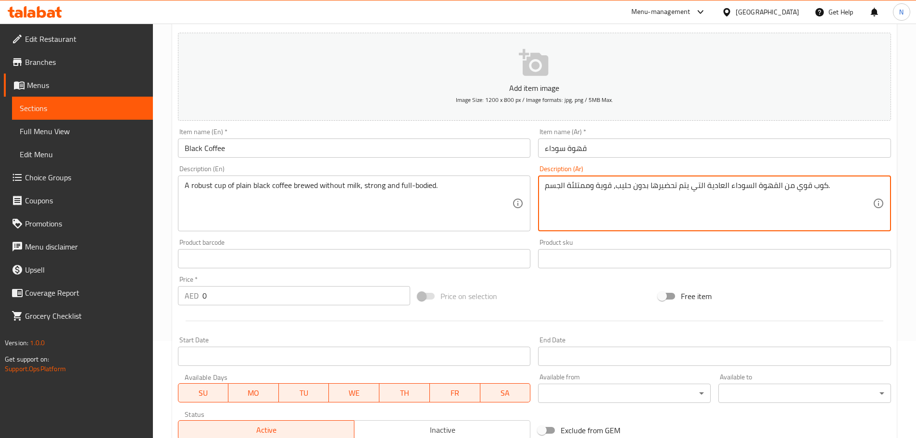
click at [775, 187] on textarea "كوب قوي من القهوة السوداء العادية التي يتم تحضيرها بدون حليب، قوية وممتلئة الجس…" at bounding box center [709, 204] width 328 height 46
click at [751, 184] on textarea "كوب قوي من قهوة السوداء العادية التي يتم تحضيرها بدون حليب، قوية وممتلئة الجسم." at bounding box center [709, 204] width 328 height 46
click at [722, 188] on textarea "كوب قوي من قهوة سوداء العادية التي يتم تحضيرها بدون حليب، قوية وممتلئة الجسم." at bounding box center [709, 204] width 328 height 46
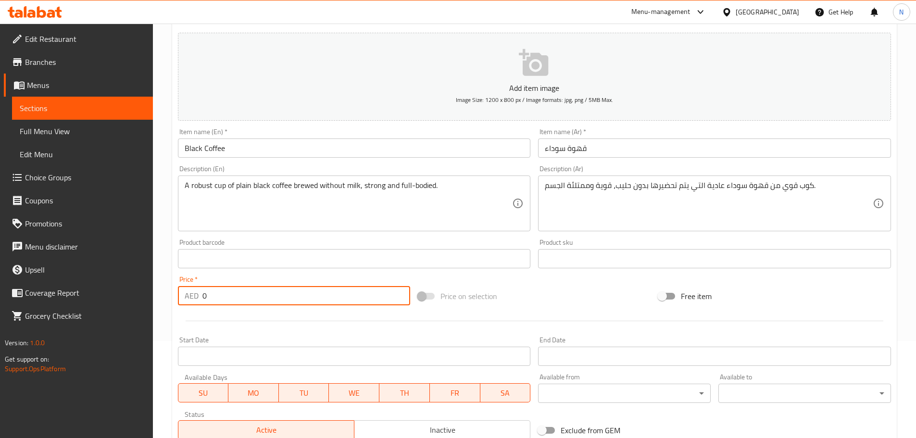
drag, startPoint x: 266, startPoint y: 297, endPoint x: 203, endPoint y: 302, distance: 63.2
click at [203, 302] on input "0" at bounding box center [306, 295] width 208 height 19
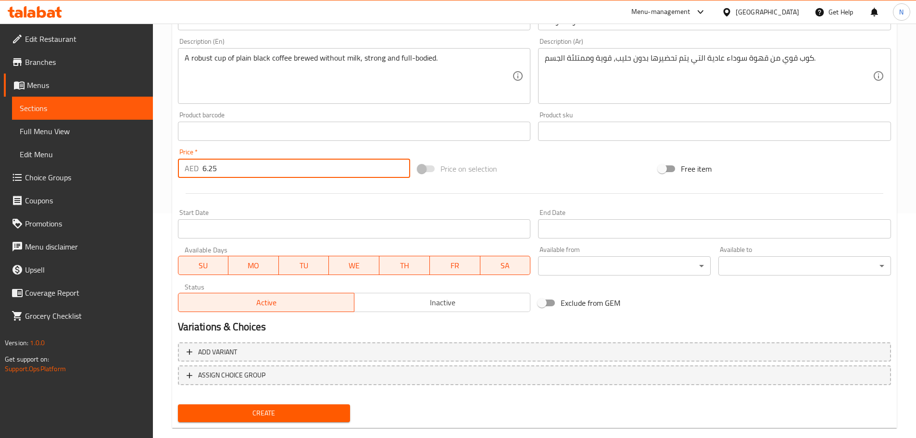
scroll to position [241, 0]
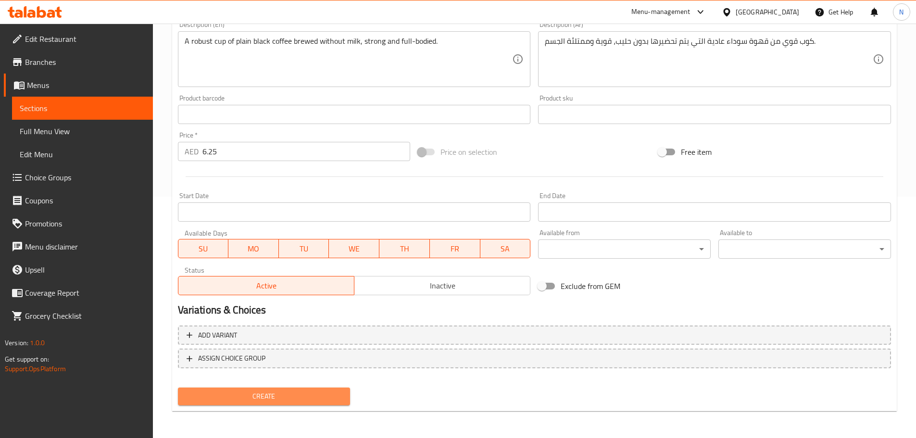
click at [261, 399] on span "Create" at bounding box center [264, 396] width 157 height 12
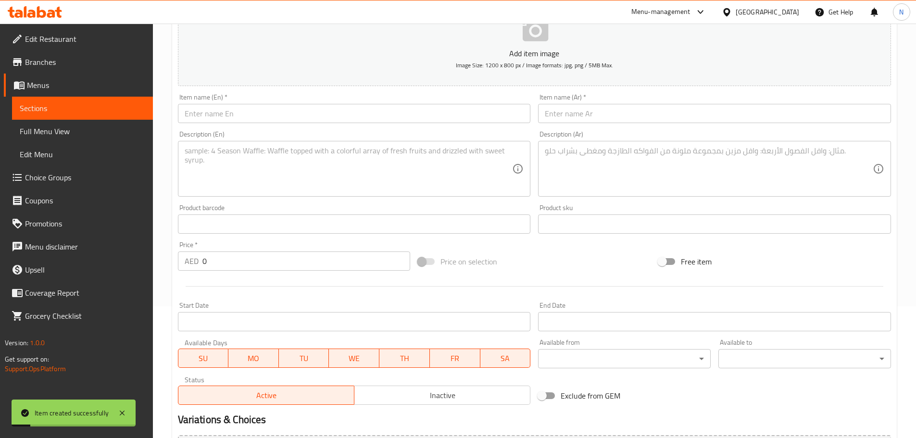
scroll to position [97, 0]
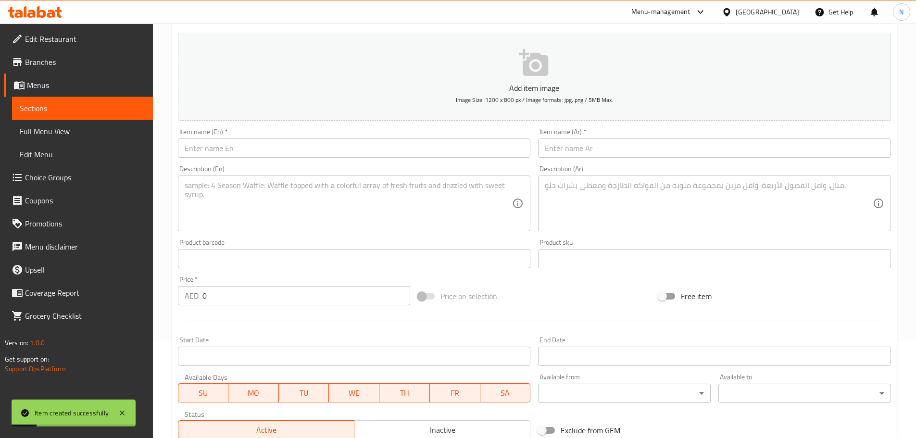
click at [293, 148] on input "text" at bounding box center [354, 147] width 353 height 19
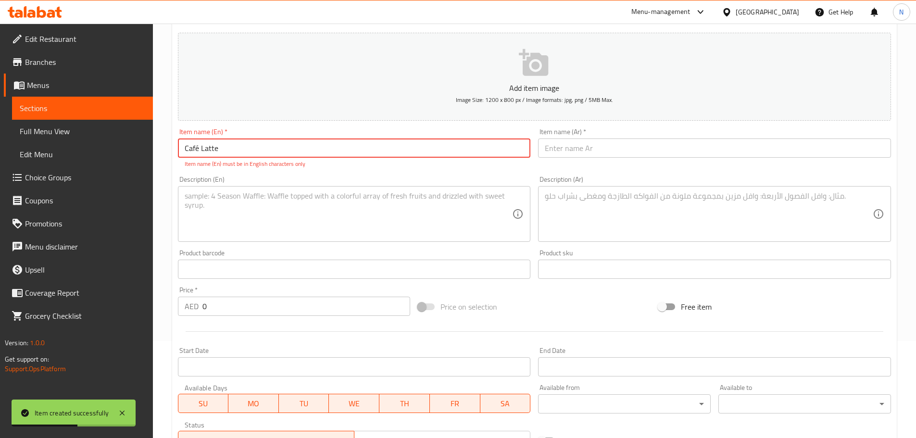
click at [198, 154] on input "Café Latte" at bounding box center [354, 147] width 353 height 19
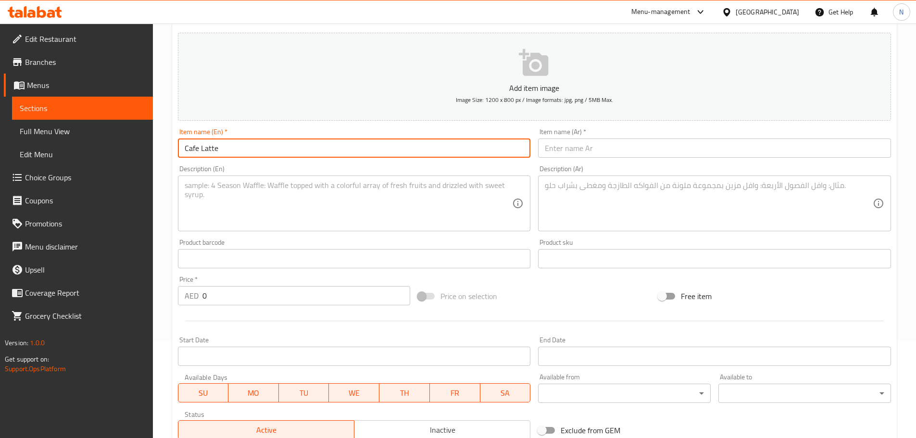
click at [626, 154] on input "text" at bounding box center [714, 147] width 353 height 19
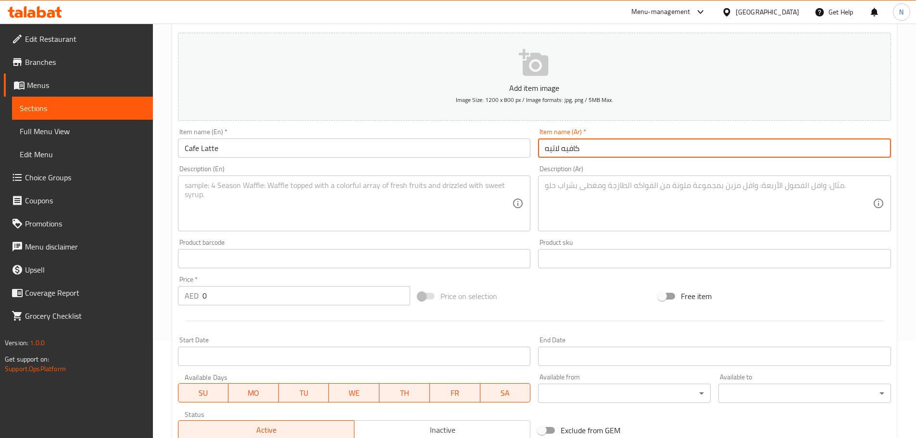
click at [343, 210] on textarea at bounding box center [349, 204] width 328 height 46
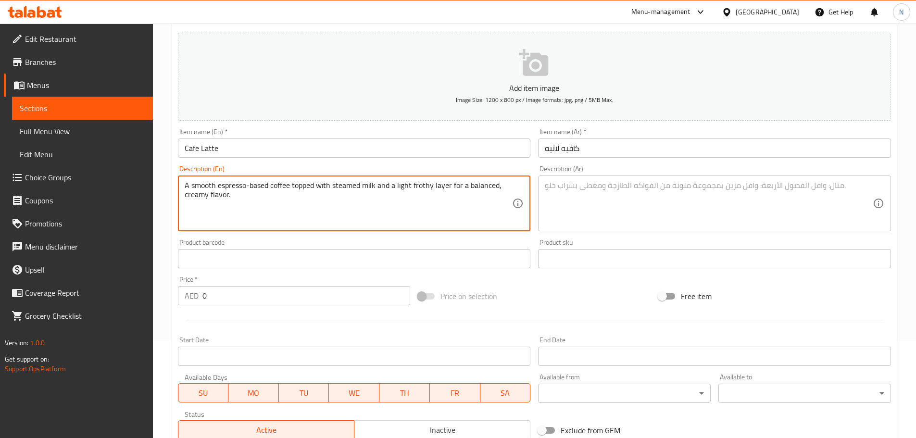
click at [346, 186] on textarea "A smooth espresso-based coffee topped with steamed milk and a light frothy laye…" at bounding box center [349, 204] width 328 height 46
click at [587, 188] on textarea at bounding box center [709, 204] width 328 height 46
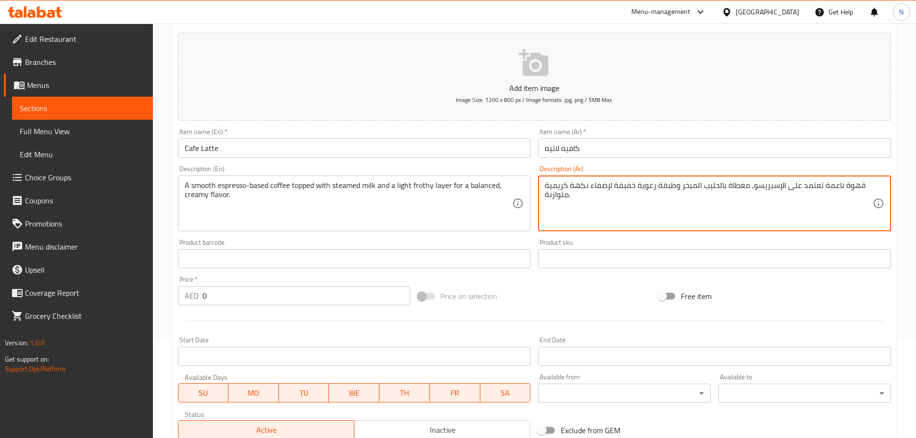
click at [693, 187] on textarea "قهوة ناعمة تعتمد على الإسبريسو، مغطاة بالحليب المبخر وطبقة رغوية خفيفة لإضفاء ن…" at bounding box center [709, 204] width 328 height 46
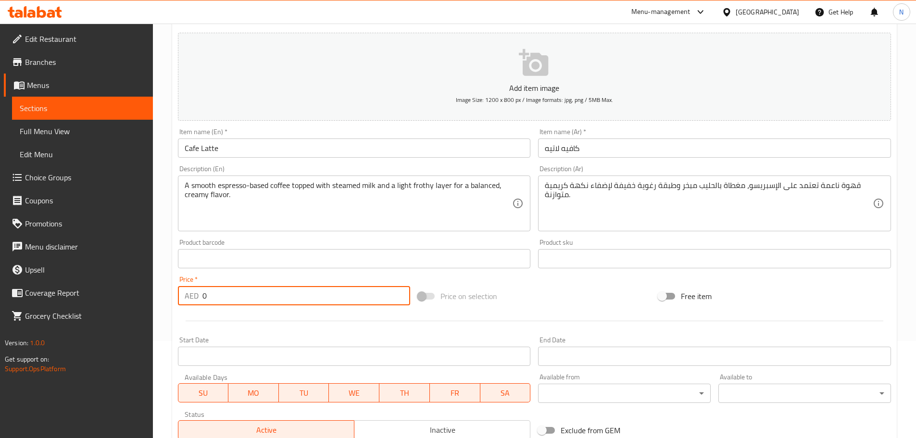
drag, startPoint x: 300, startPoint y: 298, endPoint x: 198, endPoint y: 298, distance: 101.9
click at [198, 298] on div "AED 0 Price *" at bounding box center [294, 295] width 233 height 19
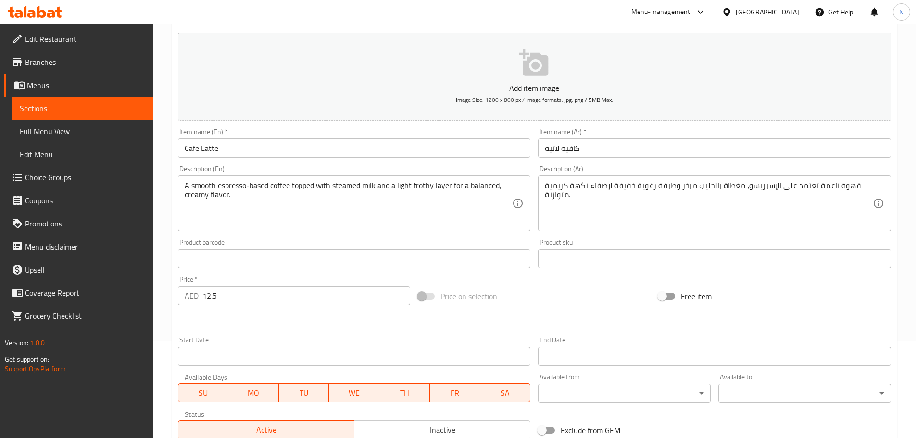
click at [542, 309] on div at bounding box center [534, 321] width 721 height 24
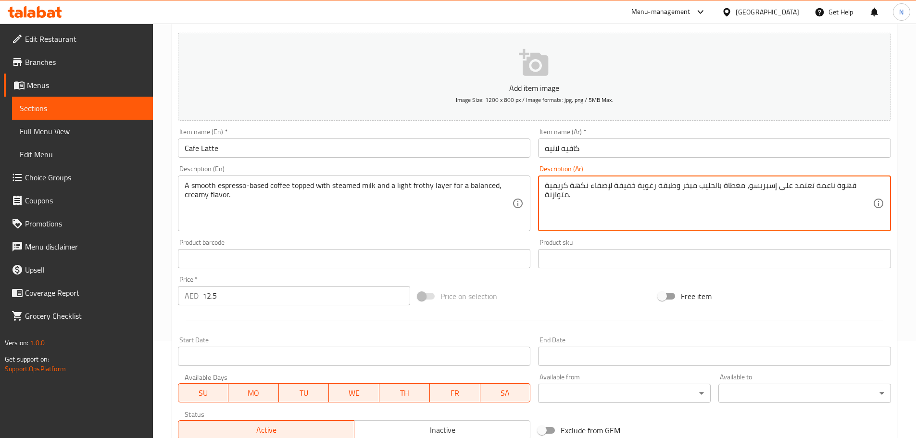
click at [560, 301] on div "Price on selection" at bounding box center [534, 296] width 240 height 26
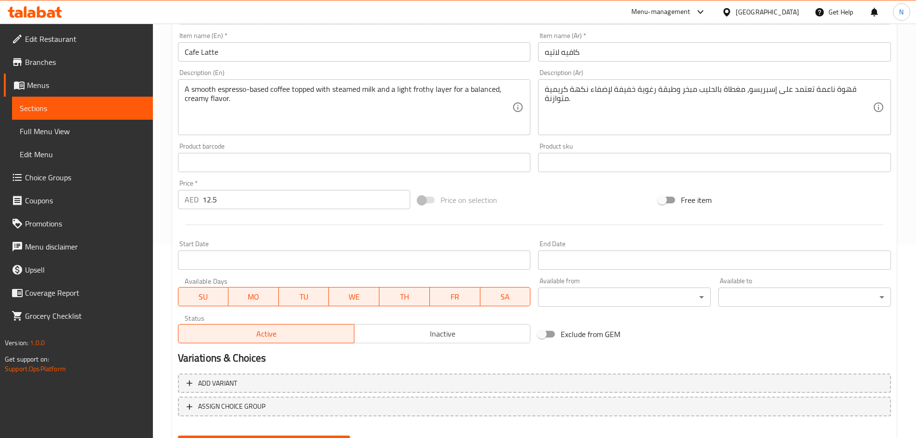
scroll to position [241, 0]
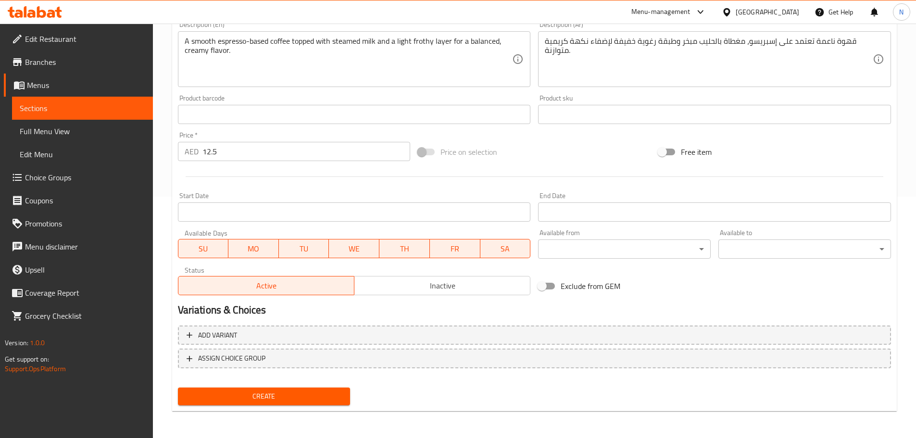
click at [271, 399] on span "Create" at bounding box center [264, 396] width 157 height 12
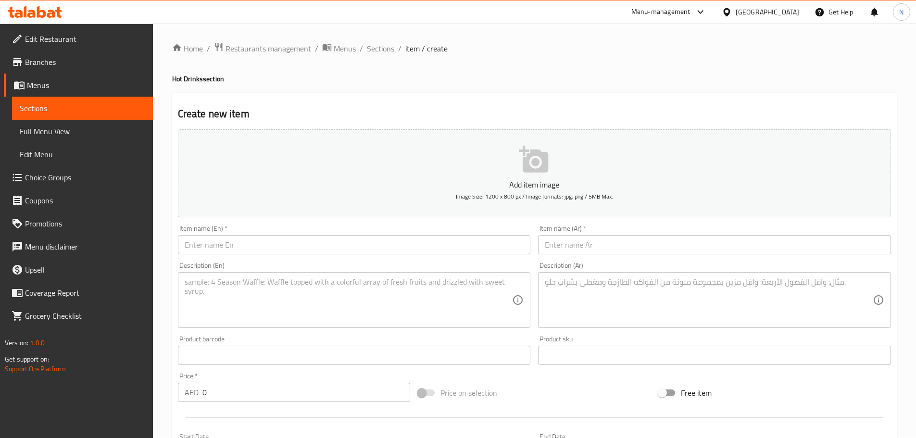
scroll to position [0, 0]
click at [379, 39] on div "Home / Restaurants management / Menus / Sections / item / create Hot Drinks sec…" at bounding box center [534, 352] width 763 height 656
click at [379, 43] on span "Sections" at bounding box center [380, 49] width 27 height 12
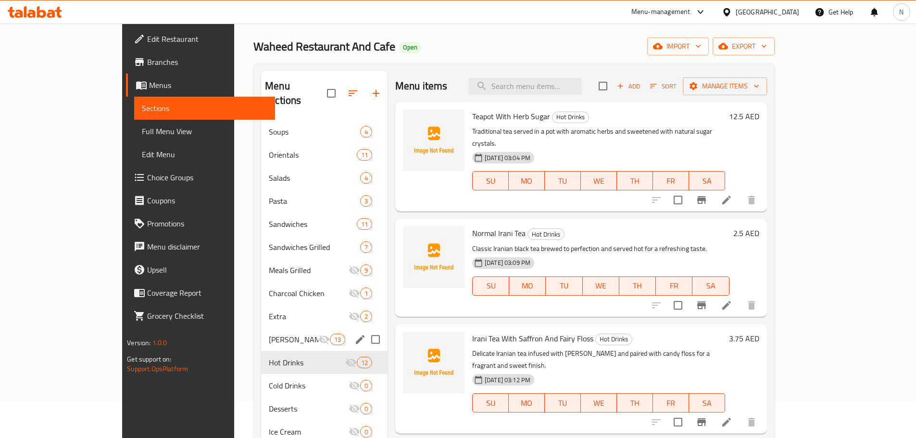
scroll to position [48, 0]
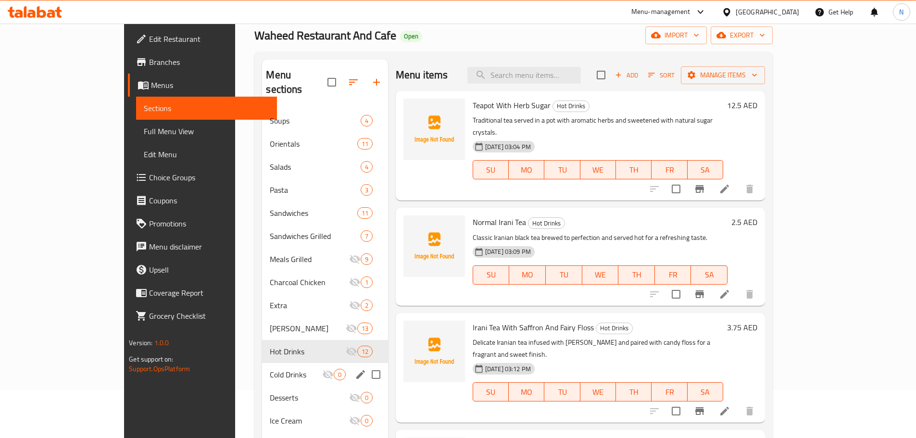
click at [262, 363] on div "Cold Drinks 0" at bounding box center [324, 374] width 125 height 23
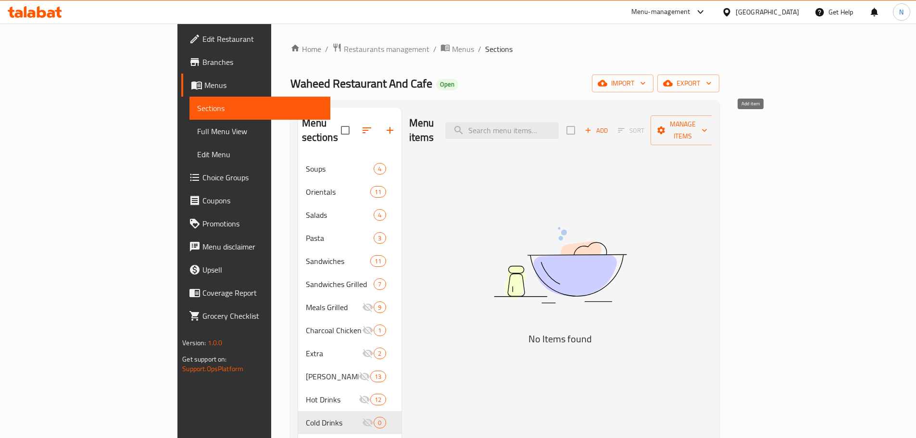
click at [592, 126] on icon "button" at bounding box center [588, 130] width 9 height 9
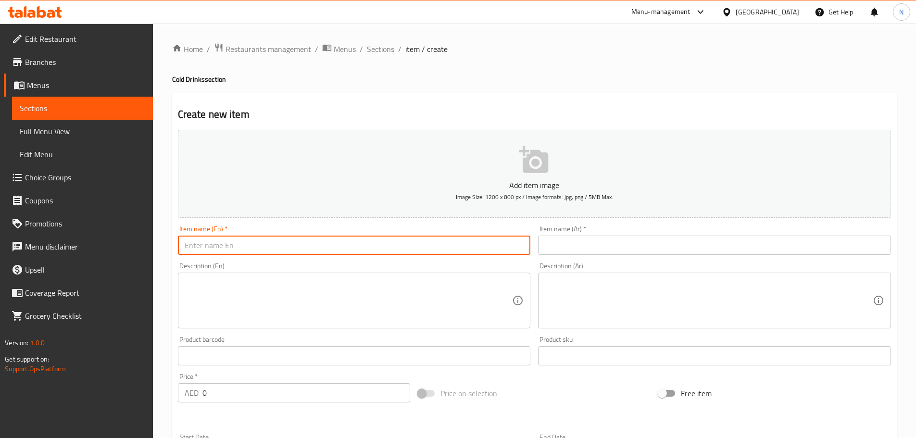
click at [463, 247] on input "text" at bounding box center [354, 245] width 353 height 19
click at [617, 238] on input "text" at bounding box center [714, 245] width 353 height 19
click at [191, 250] on input "Juices" at bounding box center [354, 245] width 353 height 19
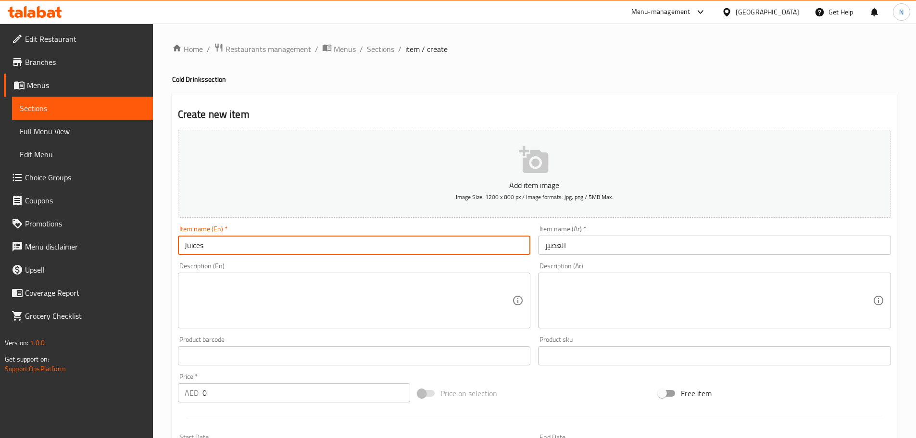
click at [618, 248] on input "العصير" at bounding box center [714, 245] width 353 height 19
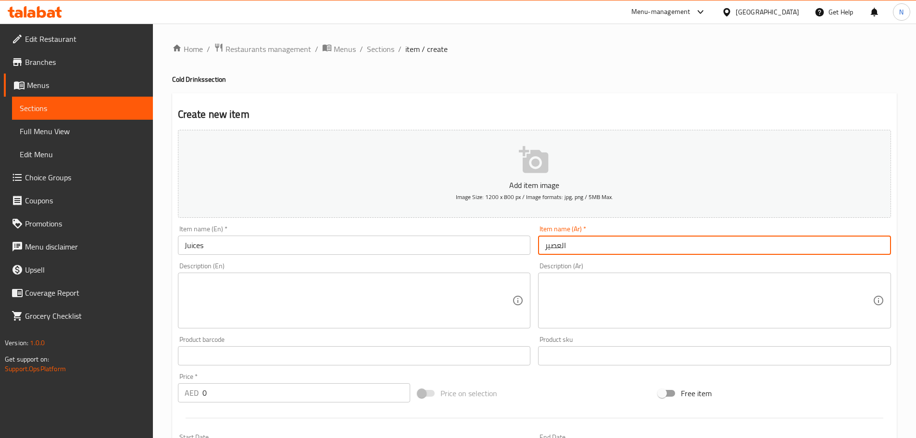
click at [618, 248] on input "العصير" at bounding box center [714, 245] width 353 height 19
click at [335, 297] on textarea at bounding box center [349, 301] width 328 height 46
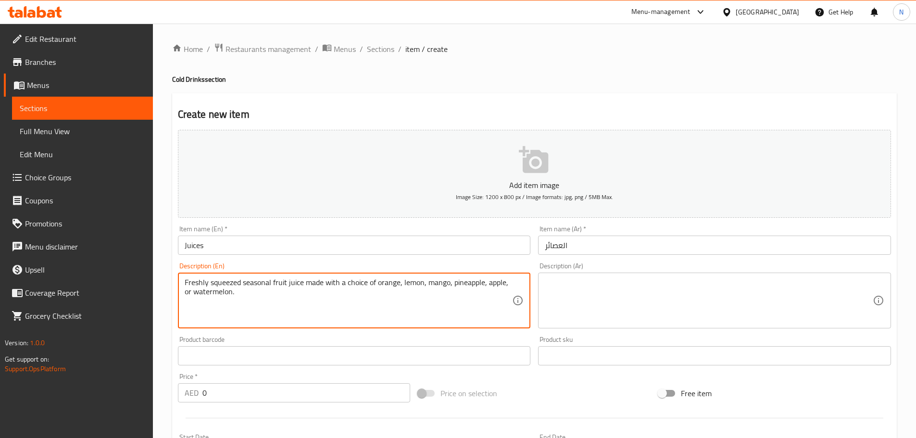
click at [636, 283] on textarea at bounding box center [709, 301] width 328 height 46
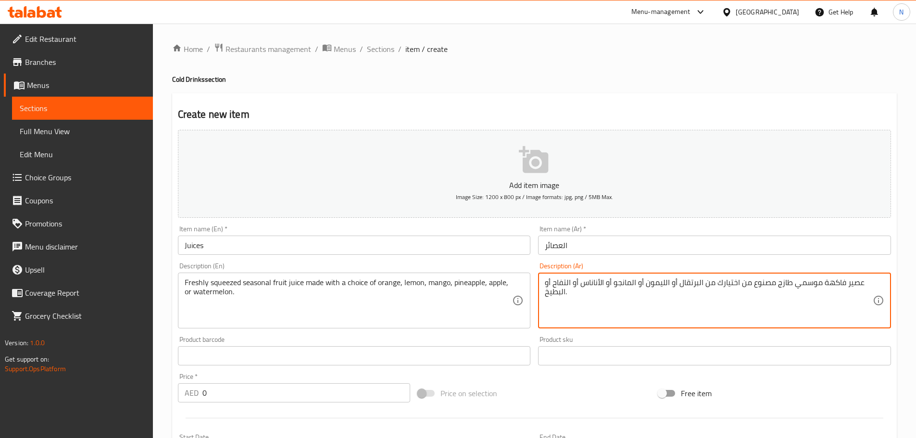
click at [697, 283] on textarea "عصير فاكهة موسمي طازج مصنوع من اختيارك من البرتقال أو الليمون أو المانجو أو الأ…" at bounding box center [709, 301] width 328 height 46
click at [700, 284] on textarea "عصير فاكهة موسمي طازج مصنوع من اختيارك من البرتقال أو الليمون أو المانجو أو الأ…" at bounding box center [709, 301] width 328 height 46
click at [699, 282] on textarea "عصير فاكهة موسمي طازج مصنوع من اختيارك من البرتقال أو الليمون أو المانجو أو الأ…" at bounding box center [709, 301] width 328 height 46
click at [631, 283] on textarea "عصير فاكهة موسمي طازج مصنوع من اختيارك من برتقال أو الليمون أو المانجو أو الأنا…" at bounding box center [709, 301] width 328 height 46
click at [661, 282] on textarea "عصير فاكهة موسمي طازج مصنوع من اختيارك من برتقال أو الليمون أو مانجو أو الأنانا…" at bounding box center [709, 301] width 328 height 46
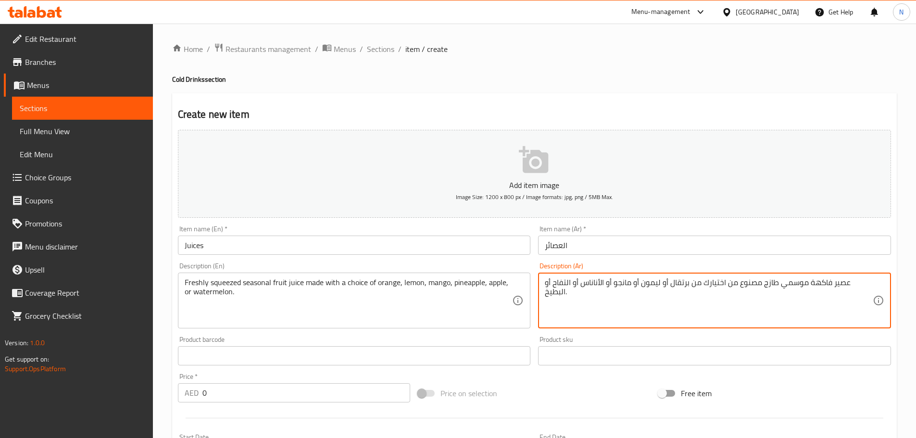
click at [622, 282] on textarea "عصير فاكهة موسمي طازج مصنوع من اختيارك من برتقال أو ليمون أو مانجو أو الأناناس …" at bounding box center [709, 301] width 328 height 46
click at [588, 285] on textarea "عصير فاكهة موسمي طازج مصنوع من اختيارك من برتقال أو ليمون أو مانجو أو أناناس أو…" at bounding box center [709, 301] width 328 height 46
click at [560, 284] on textarea "عصير فاكهة موسمي طازج مصنوع من اختيارك من برتقال أو ليمون أو مانجو أو أناناس أو…" at bounding box center [709, 301] width 328 height 46
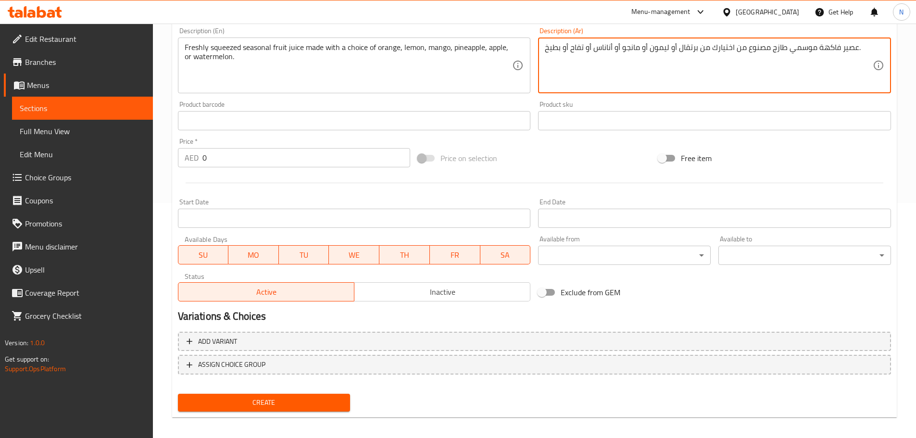
scroll to position [241, 0]
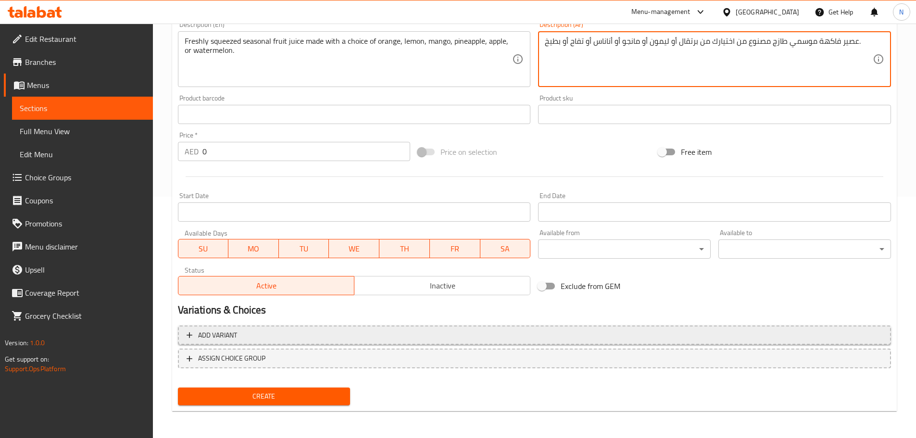
click at [770, 337] on span "Add variant" at bounding box center [535, 335] width 696 height 12
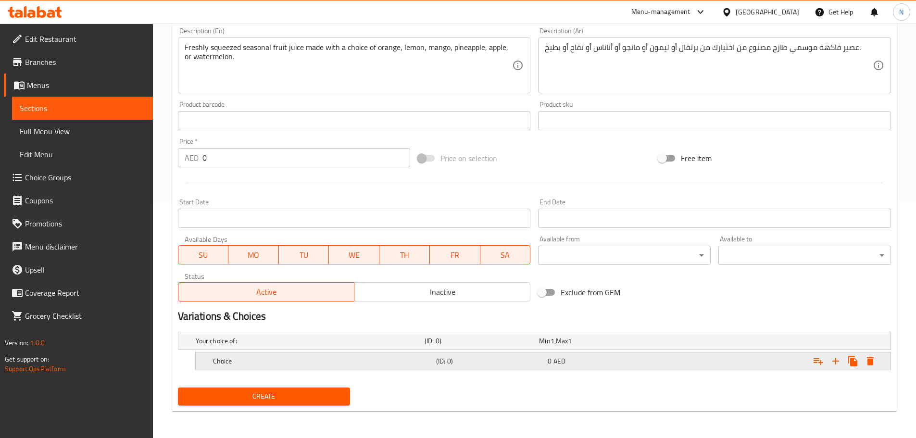
scroll to position [235, 0]
click at [839, 358] on icon "Expand" at bounding box center [836, 361] width 12 height 12
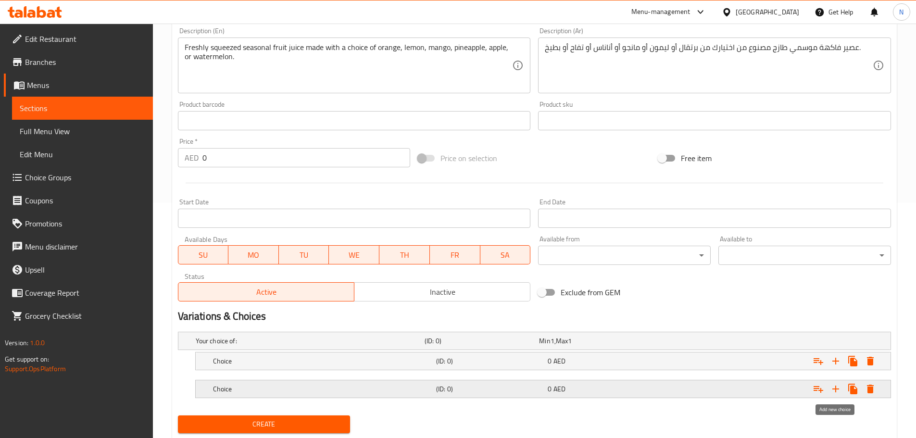
click at [836, 392] on icon "Expand" at bounding box center [836, 389] width 12 height 12
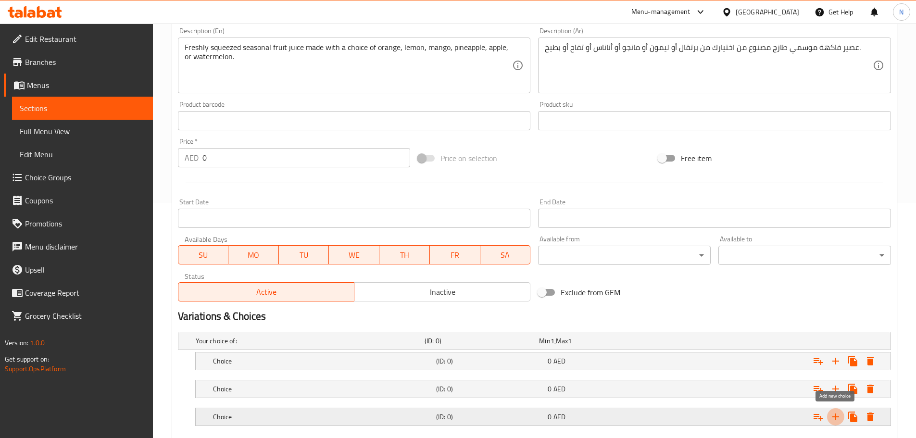
click at [836, 414] on icon "Expand" at bounding box center [835, 416] width 7 height 7
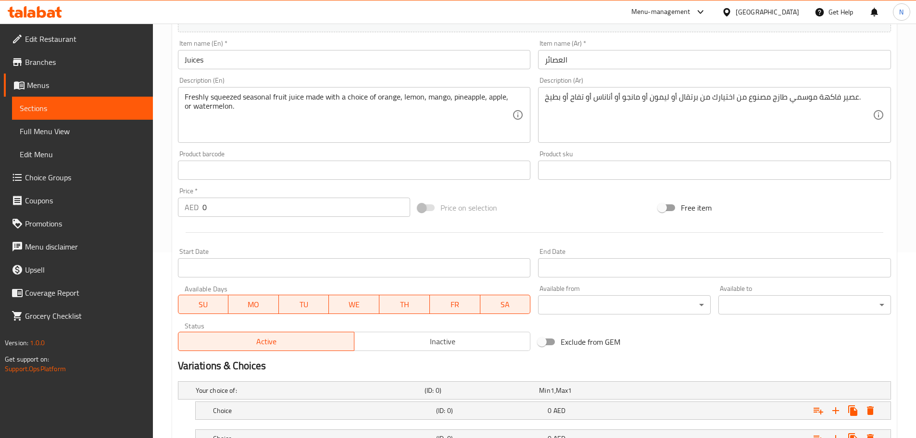
scroll to position [139, 0]
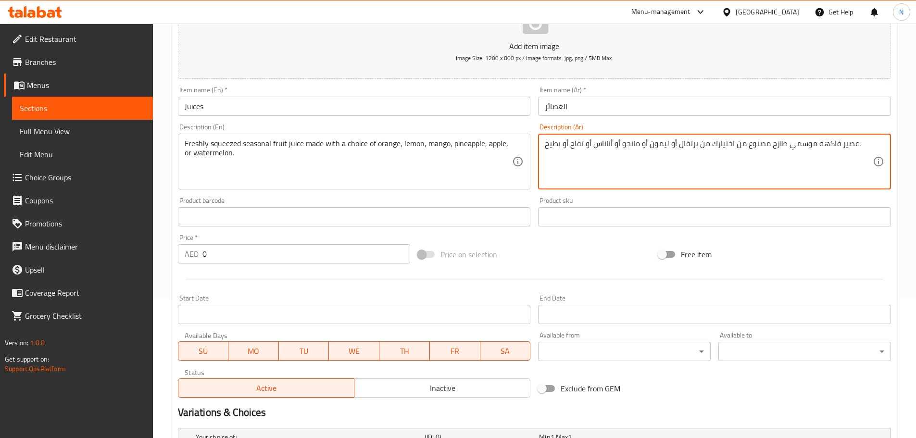
click at [685, 145] on textarea "عصير فاكهة موسمي طازج مصنوع من اختيارك من برتقال أو ليمون أو مانجو أو أناناس أو…" at bounding box center [709, 162] width 328 height 46
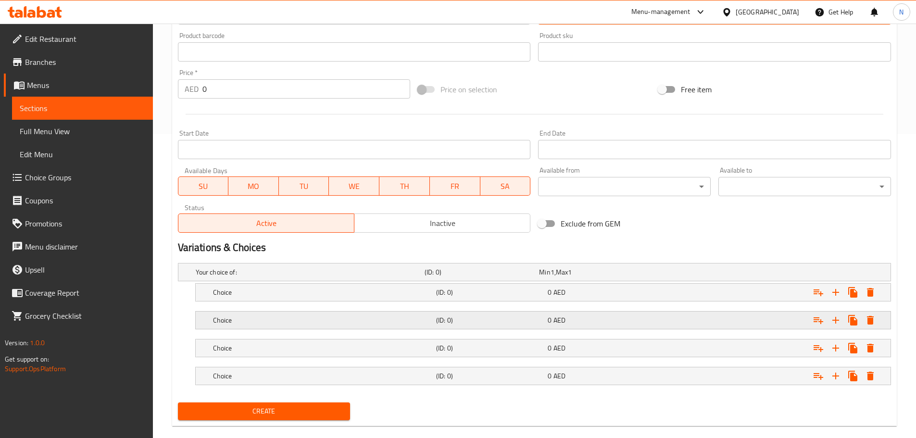
scroll to position [319, 0]
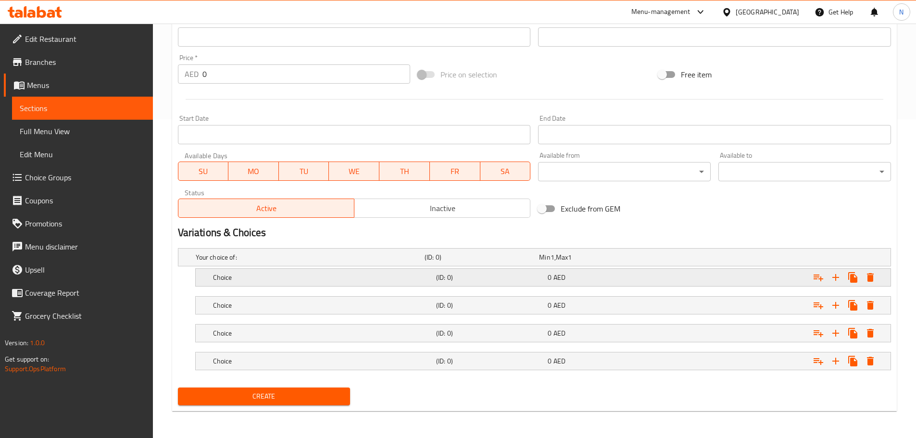
click at [610, 276] on div "0 AED" at bounding box center [602, 278] width 108 height 10
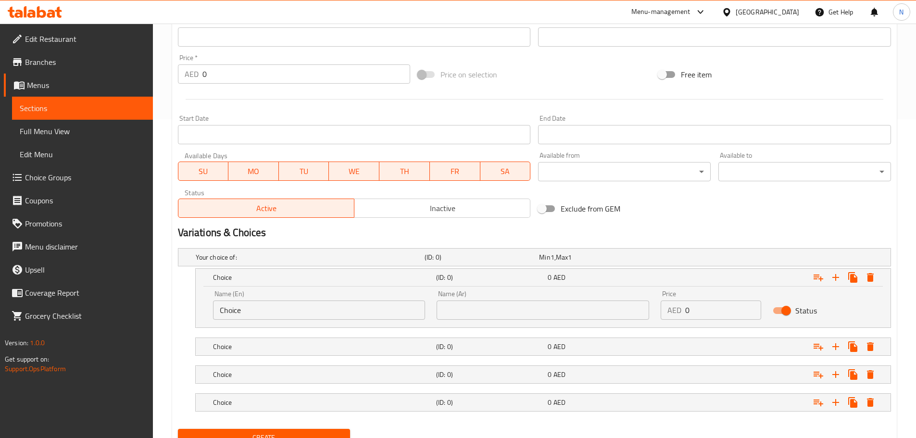
click at [601, 319] on input "text" at bounding box center [543, 310] width 213 height 19
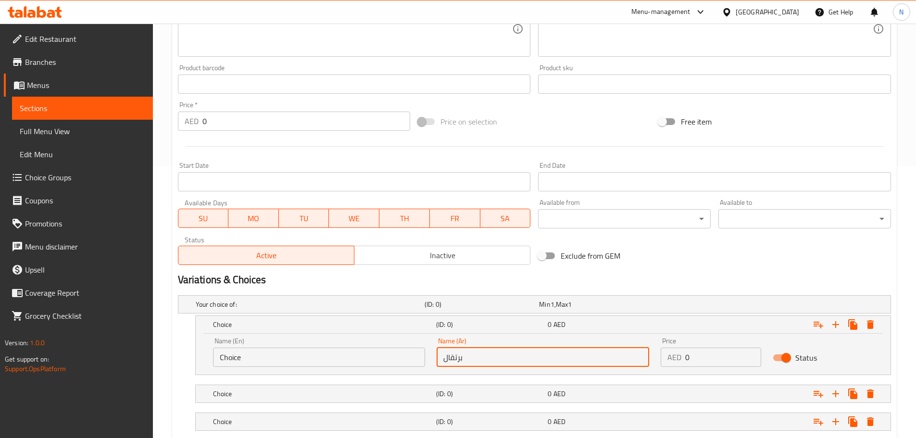
scroll to position [223, 0]
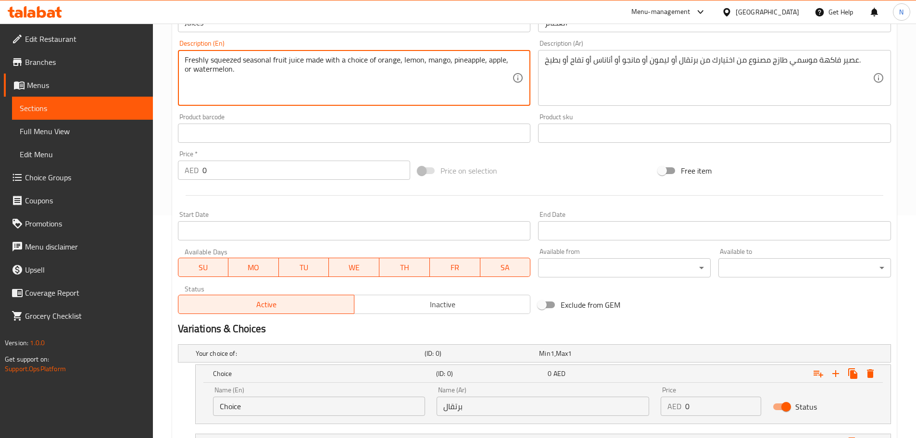
click at [385, 63] on textarea "Freshly squeezed seasonal fruit juice made with a choice of orange, lemon, mang…" at bounding box center [349, 78] width 328 height 46
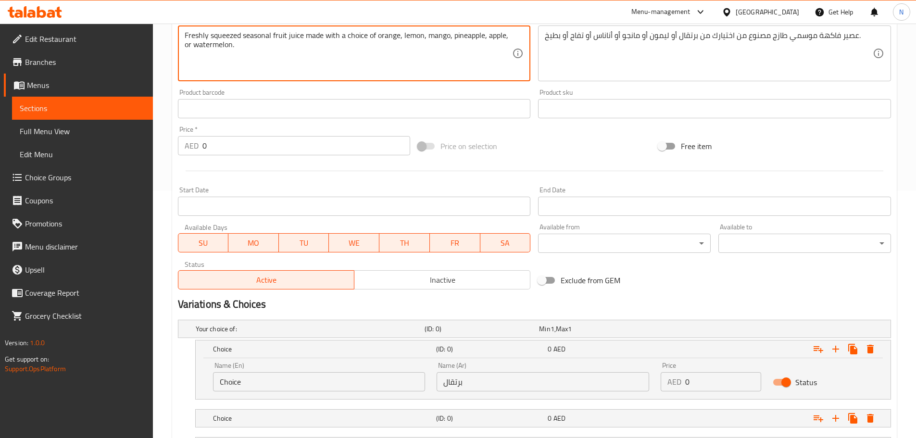
scroll to position [271, 0]
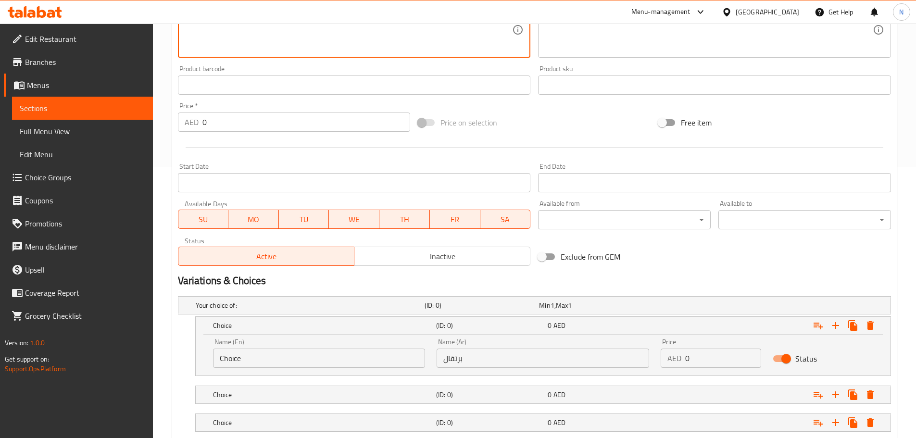
click at [309, 349] on input "Choice" at bounding box center [319, 358] width 213 height 19
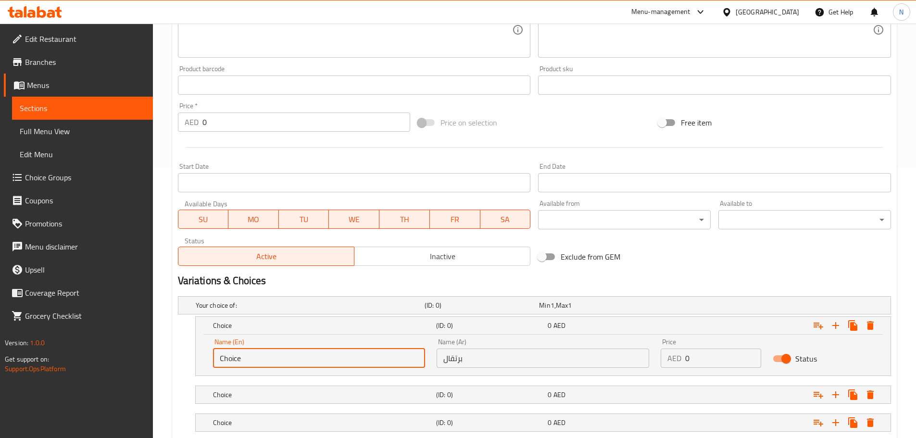
click at [309, 349] on input "Choice" at bounding box center [319, 358] width 213 height 19
click at [227, 360] on input "orange" at bounding box center [319, 358] width 213 height 19
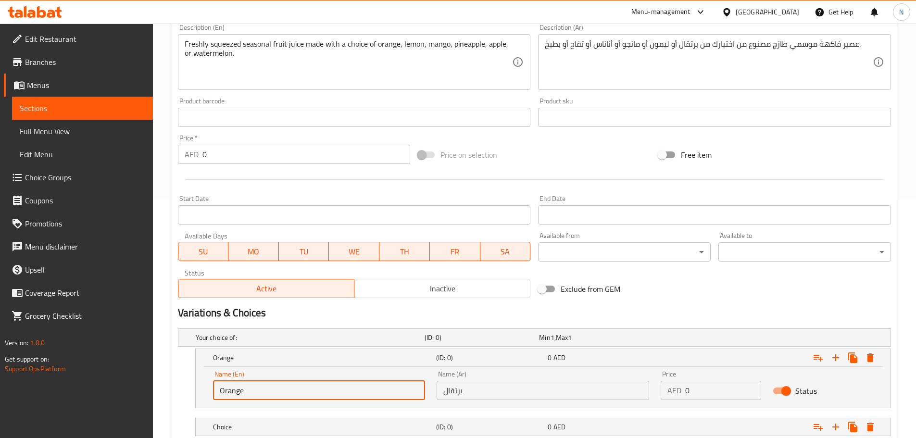
scroll to position [223, 0]
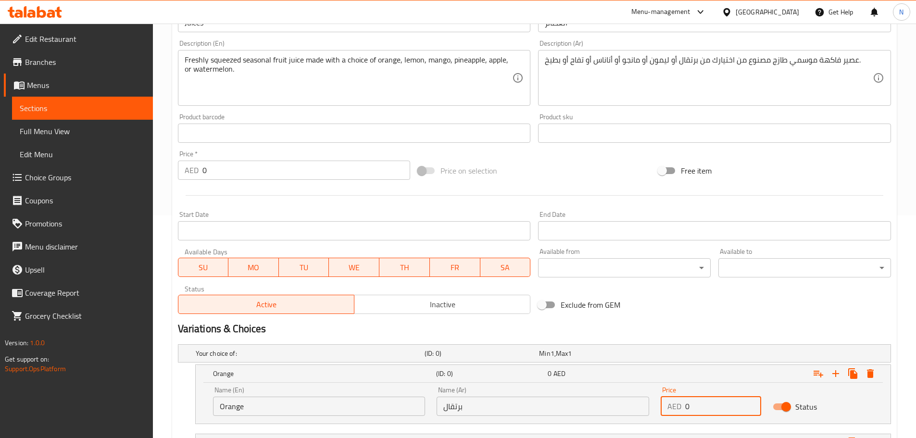
drag, startPoint x: 702, startPoint y: 415, endPoint x: 656, endPoint y: 402, distance: 48.1
click at [656, 402] on div "Price AED 0 Price" at bounding box center [711, 401] width 112 height 41
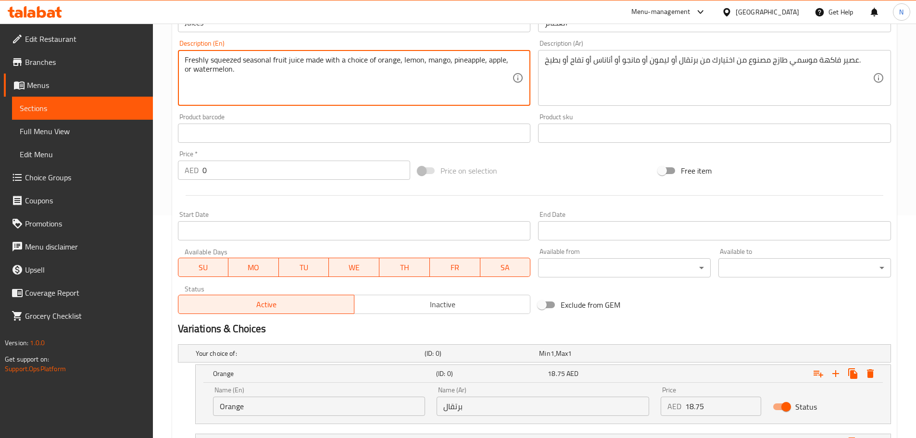
click at [415, 62] on textarea "Freshly squeezed seasonal fruit juice made with a choice of orange, lemon, mang…" at bounding box center [349, 78] width 328 height 46
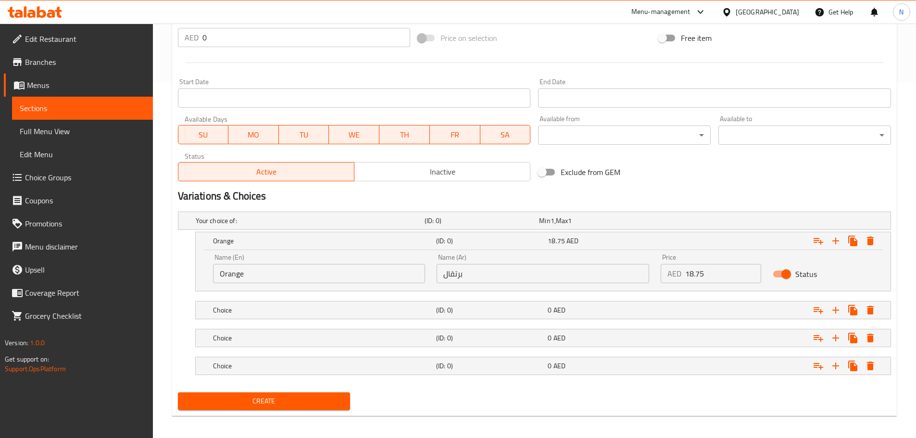
scroll to position [360, 0]
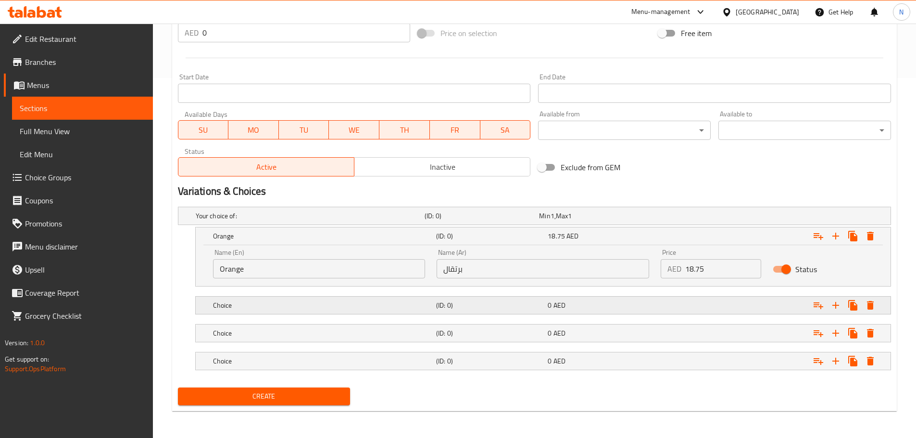
click at [330, 303] on h5 "Choice" at bounding box center [322, 306] width 219 height 10
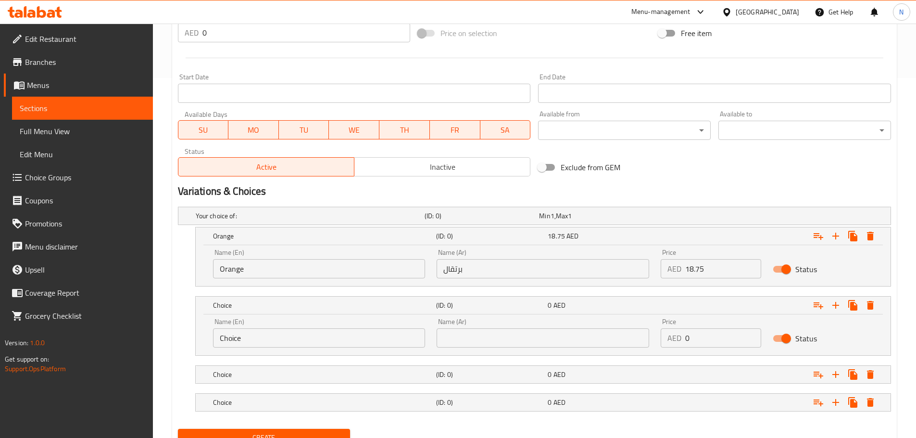
click at [305, 345] on input "Choice" at bounding box center [319, 337] width 213 height 19
click at [225, 341] on input "lemon" at bounding box center [319, 337] width 213 height 19
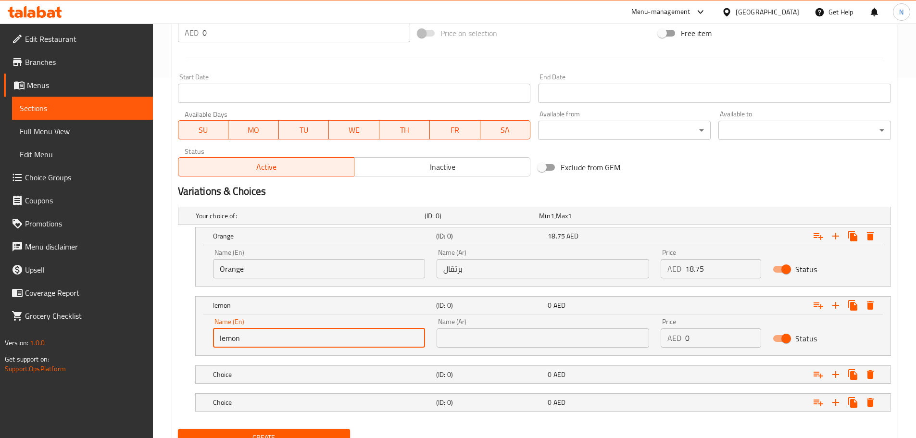
click at [225, 341] on input "lemon" at bounding box center [319, 337] width 213 height 19
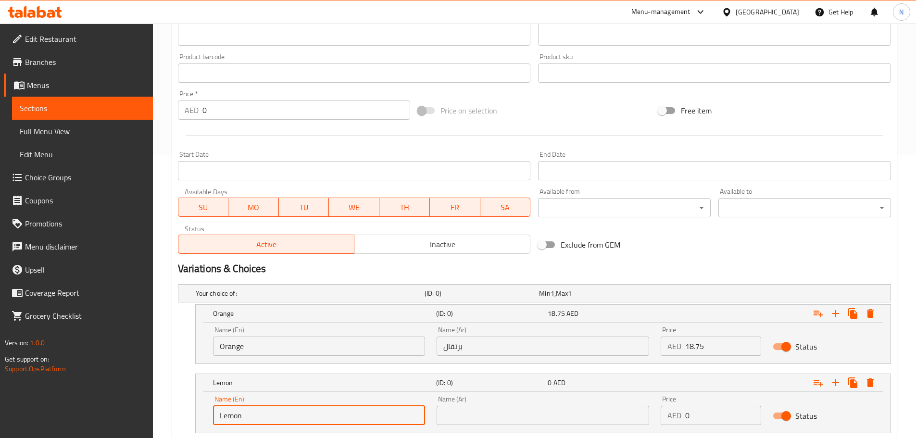
scroll to position [168, 0]
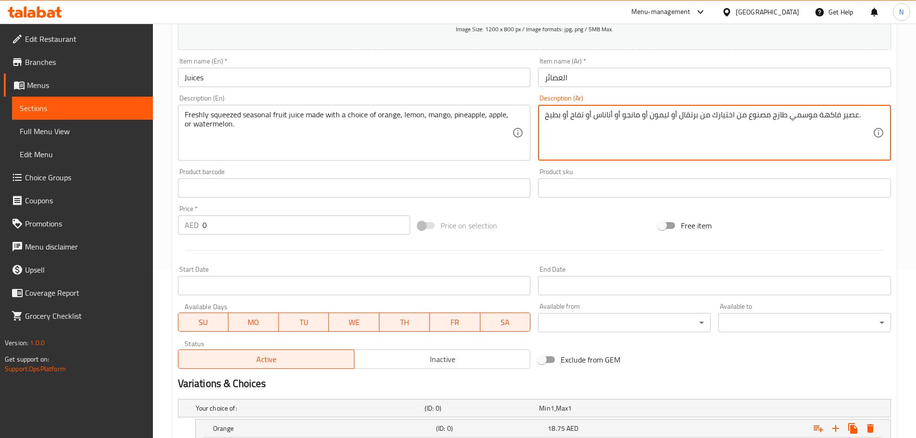
click at [660, 114] on textarea "عصير فاكهة موسمي طازج مصنوع من اختيارك من برتقال أو ليمون أو مانجو أو أناناس أو…" at bounding box center [709, 133] width 328 height 46
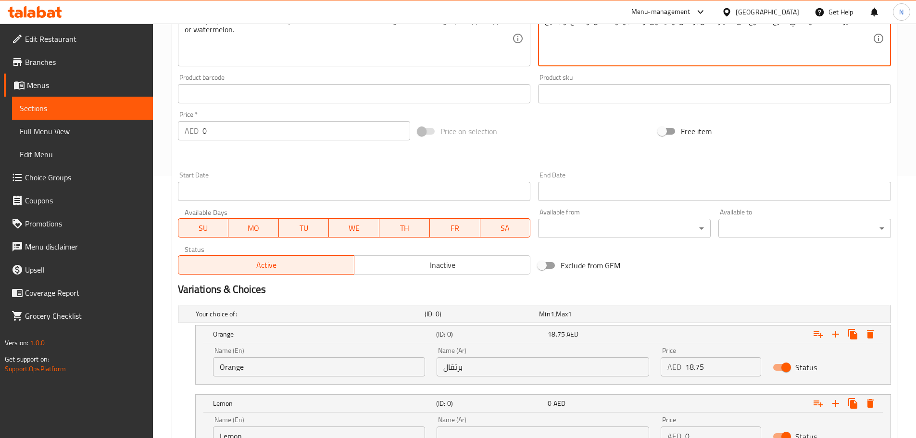
scroll to position [401, 0]
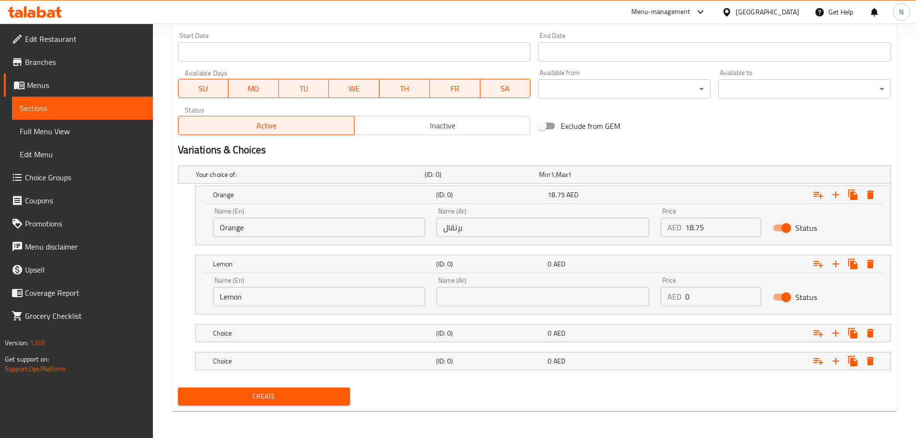
click at [530, 301] on input "text" at bounding box center [543, 296] width 213 height 19
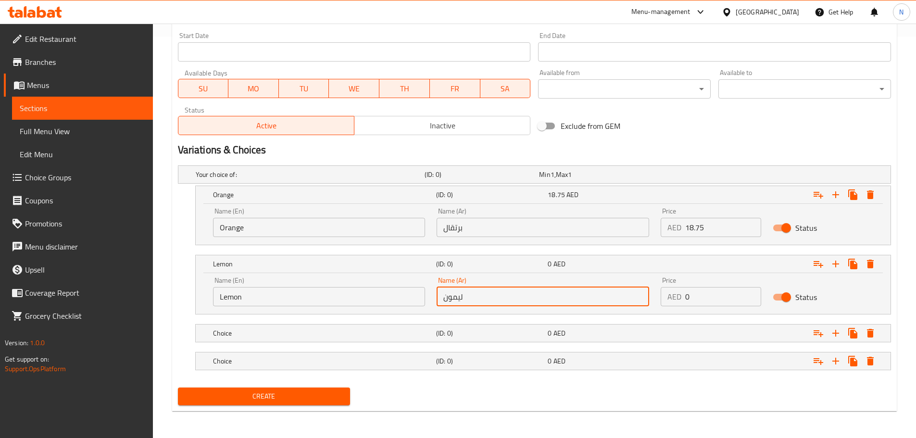
click at [692, 230] on input "18.75" at bounding box center [723, 227] width 76 height 19
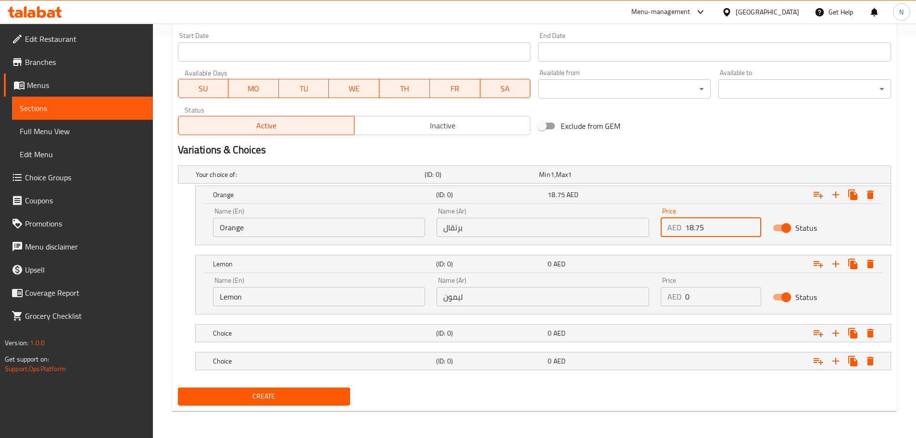
click at [692, 230] on input "18.75" at bounding box center [723, 227] width 76 height 19
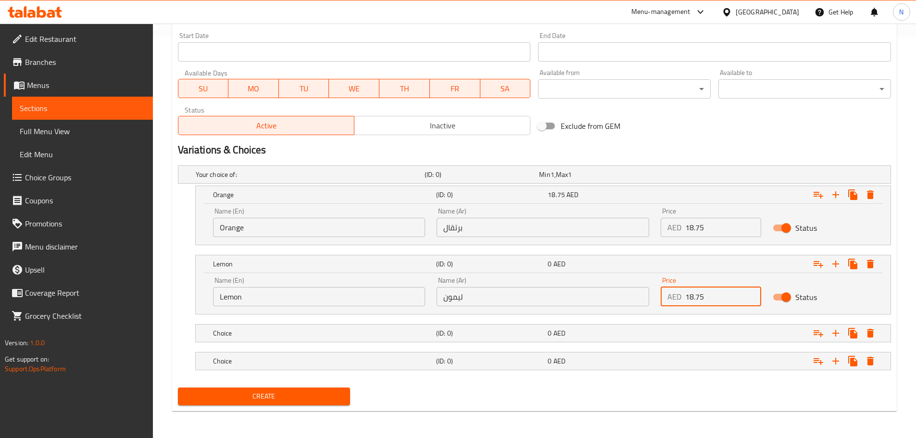
drag, startPoint x: 694, startPoint y: 299, endPoint x: 686, endPoint y: 301, distance: 8.5
click at [686, 301] on input "18.75" at bounding box center [723, 296] width 76 height 19
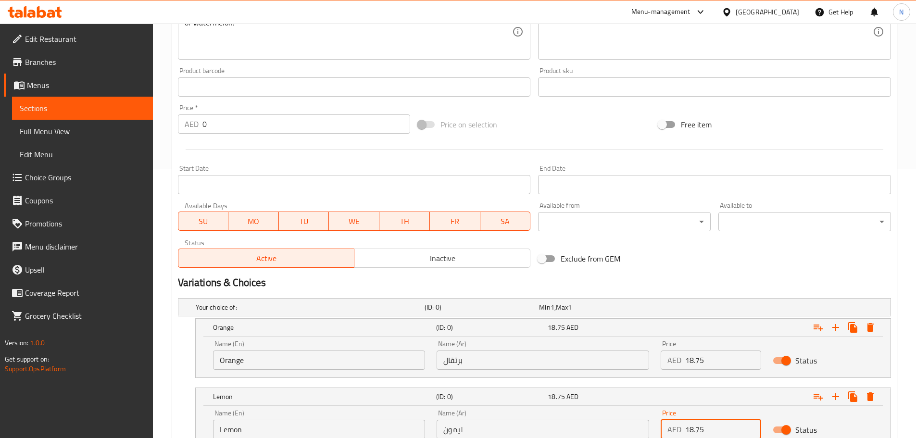
scroll to position [161, 0]
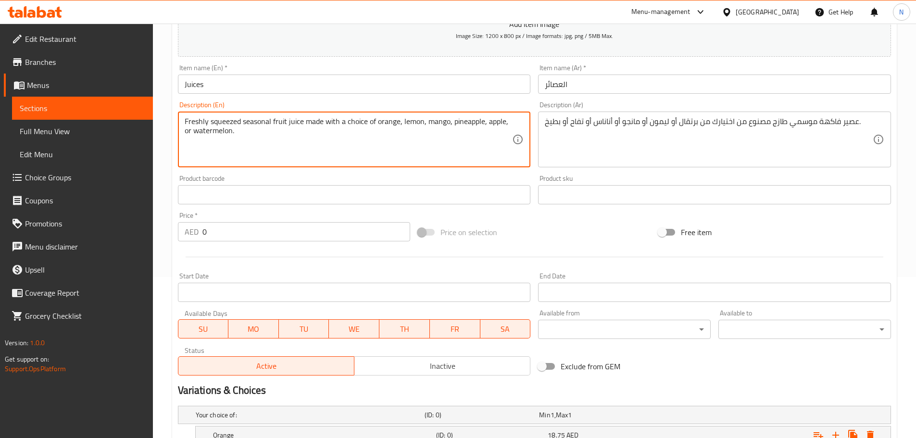
click at [438, 126] on textarea "Freshly squeezed seasonal fruit juice made with a choice of orange, lemon, mang…" at bounding box center [349, 140] width 328 height 46
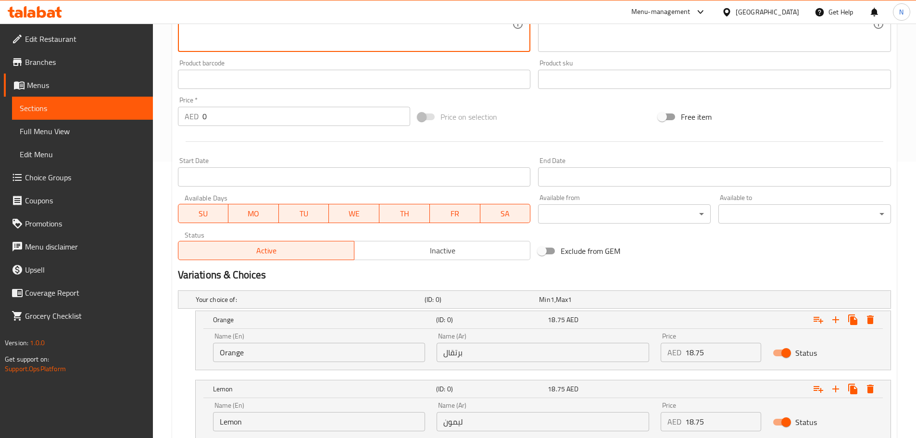
scroll to position [353, 0]
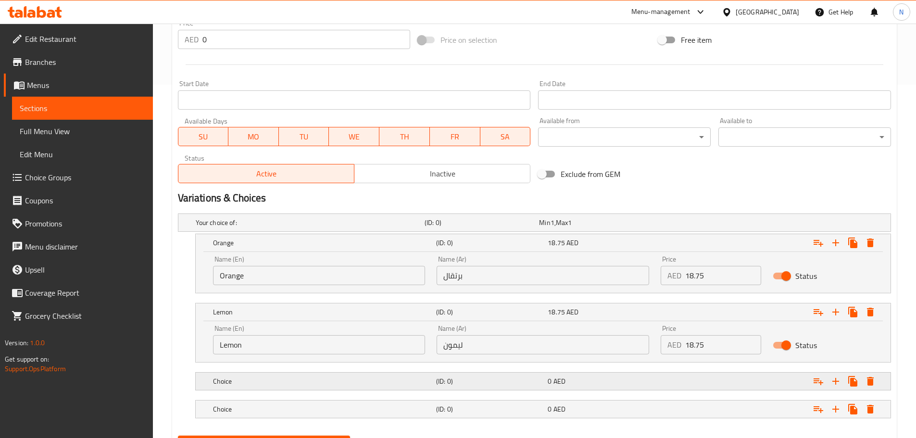
click at [318, 386] on h5 "Choice" at bounding box center [322, 381] width 219 height 10
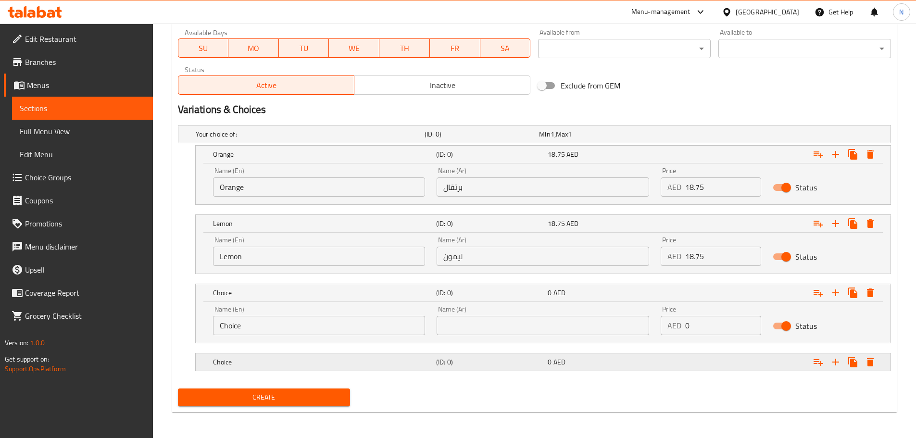
scroll to position [442, 0]
click at [304, 326] on input "Choice" at bounding box center [319, 324] width 213 height 19
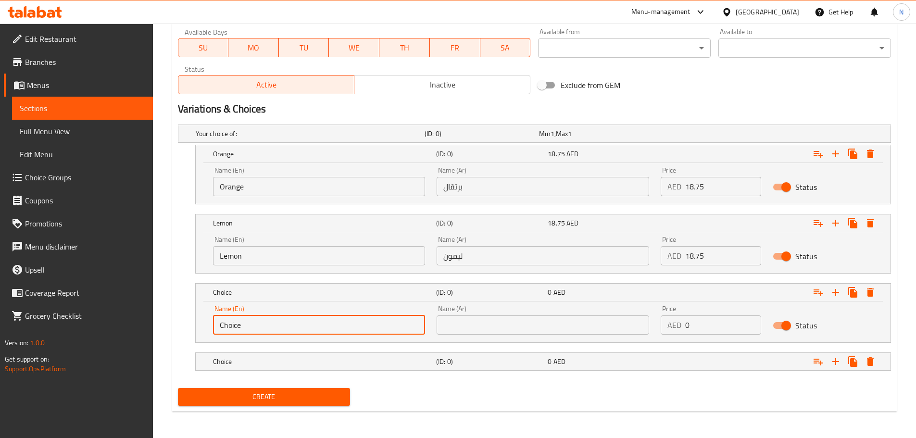
click at [304, 326] on input "Choice" at bounding box center [319, 324] width 213 height 19
click at [232, 318] on input "mango" at bounding box center [319, 324] width 213 height 19
click at [231, 325] on input "mango" at bounding box center [319, 324] width 213 height 19
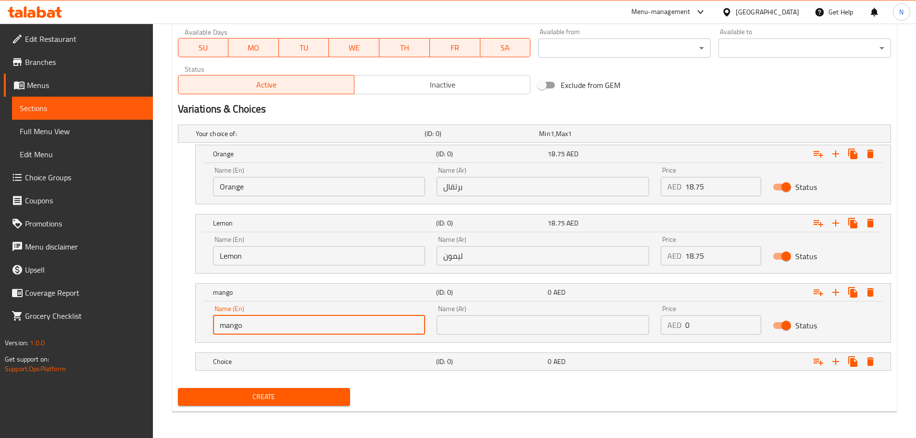
click at [231, 325] on input "mango" at bounding box center [319, 324] width 213 height 19
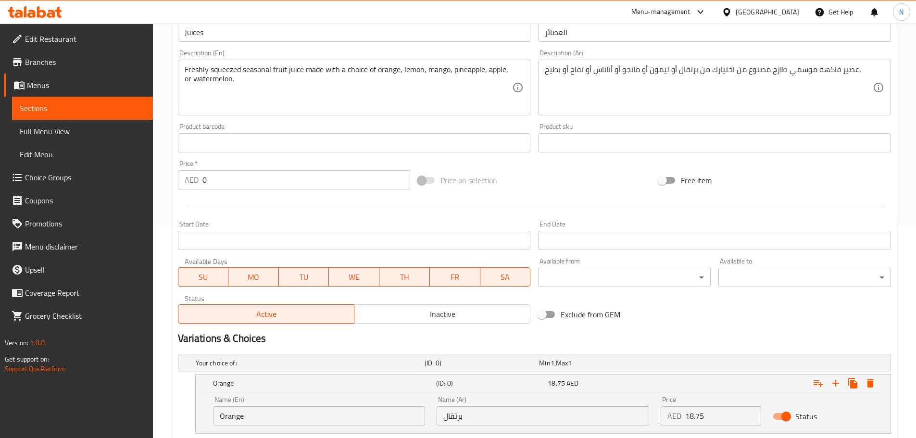
scroll to position [202, 0]
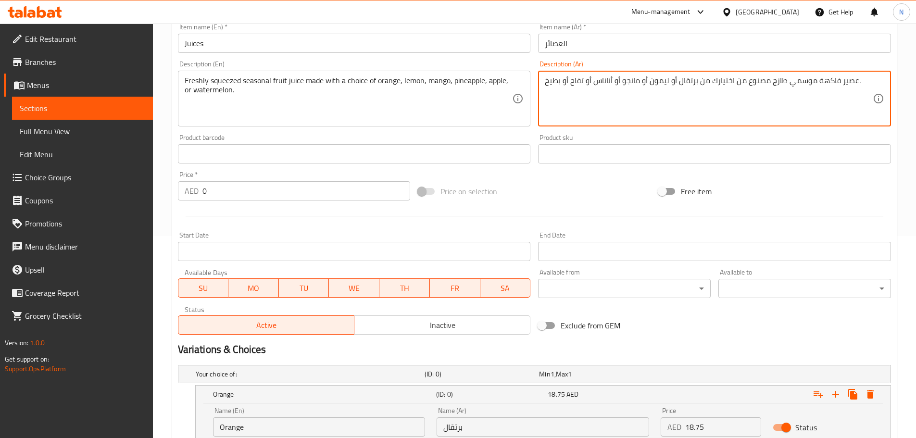
click at [632, 79] on textarea "عصير فاكهة موسمي طازج مصنوع من اختيارك من برتقال أو ليمون أو مانجو أو أناناس أو…" at bounding box center [709, 99] width 328 height 46
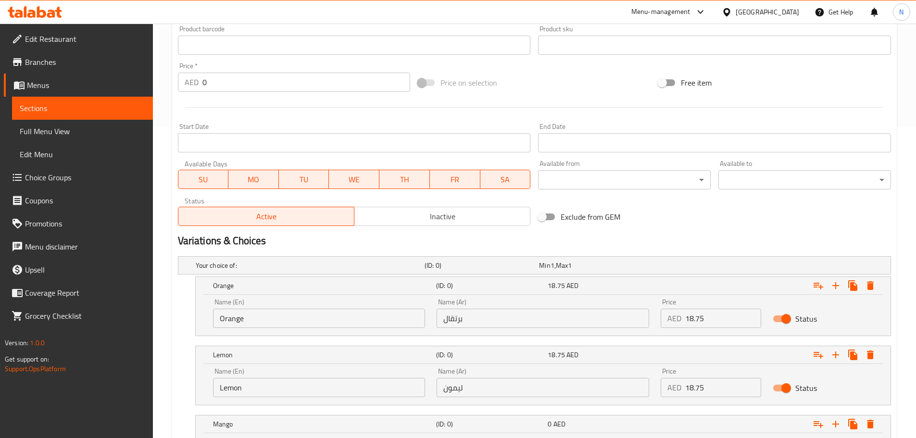
scroll to position [443, 0]
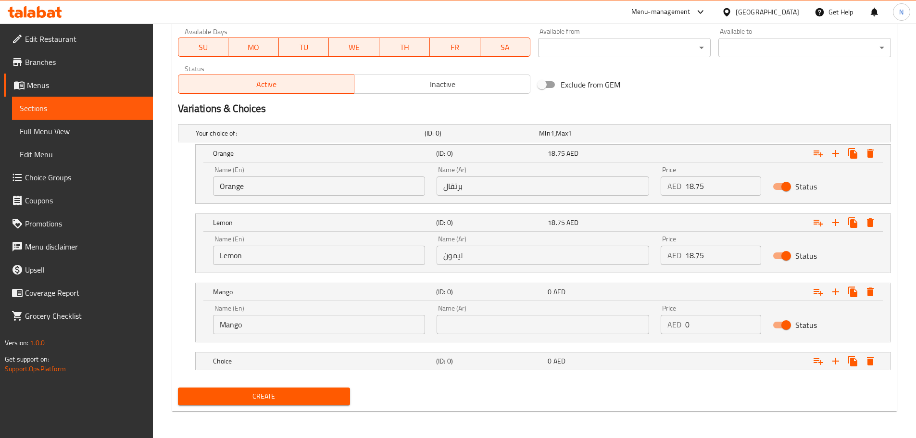
click at [530, 315] on div "Name (Ar) Name (Ar)" at bounding box center [543, 319] width 213 height 29
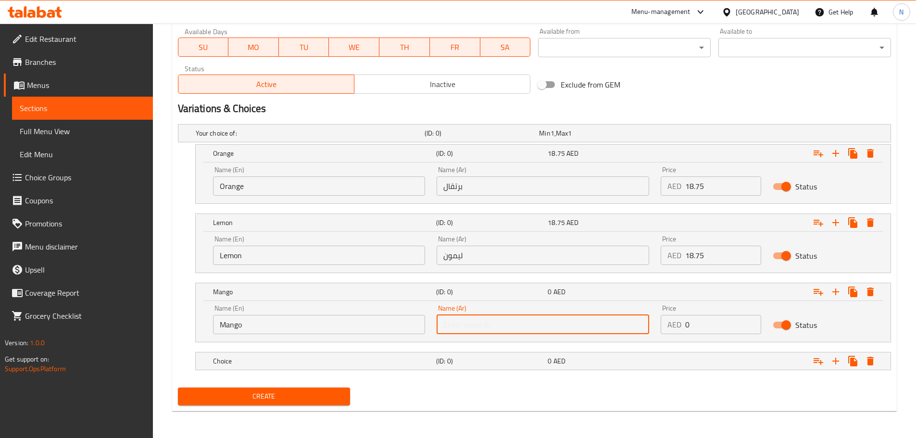
click at [529, 328] on input "text" at bounding box center [543, 324] width 213 height 19
click at [690, 258] on input "18.75" at bounding box center [723, 255] width 76 height 19
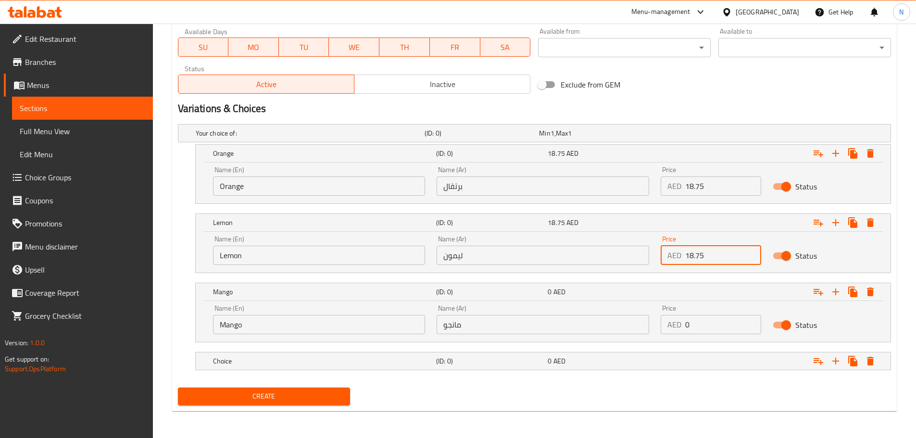
click at [690, 258] on input "18.75" at bounding box center [723, 255] width 76 height 19
click at [697, 323] on input "0" at bounding box center [723, 324] width 76 height 19
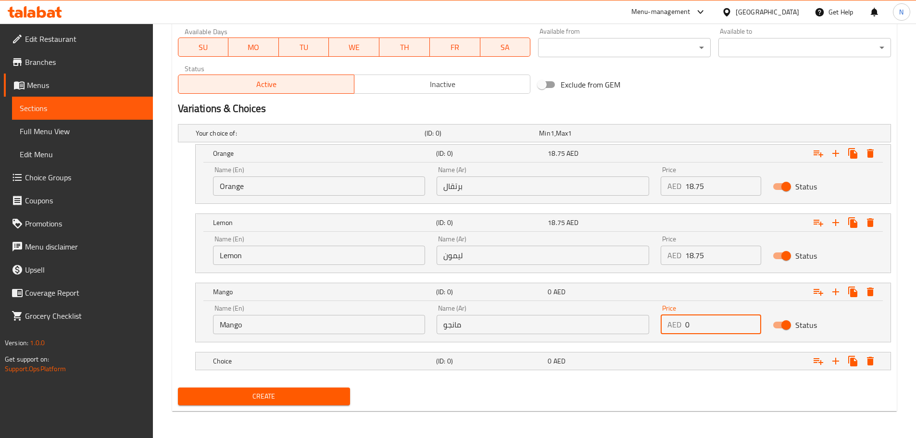
drag, startPoint x: 697, startPoint y: 323, endPoint x: 680, endPoint y: 328, distance: 17.5
click at [680, 328] on div "AED 0 Price" at bounding box center [711, 324] width 100 height 19
click at [501, 358] on h5 "(ID: 0)" at bounding box center [490, 361] width 108 height 10
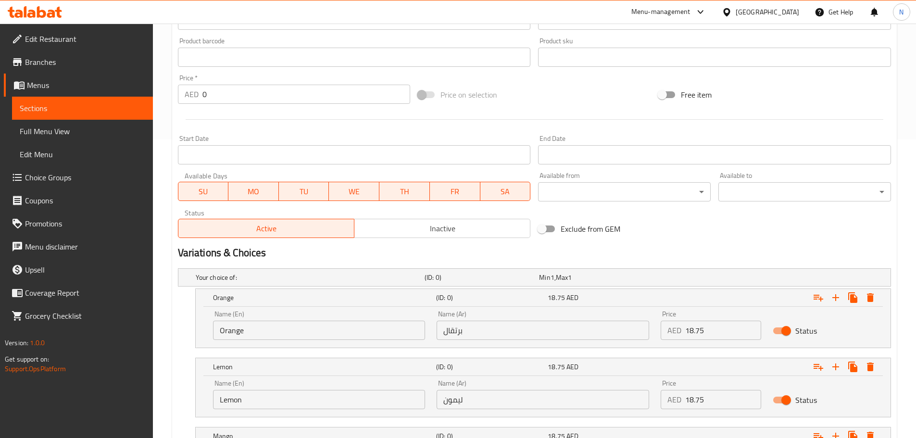
scroll to position [106, 0]
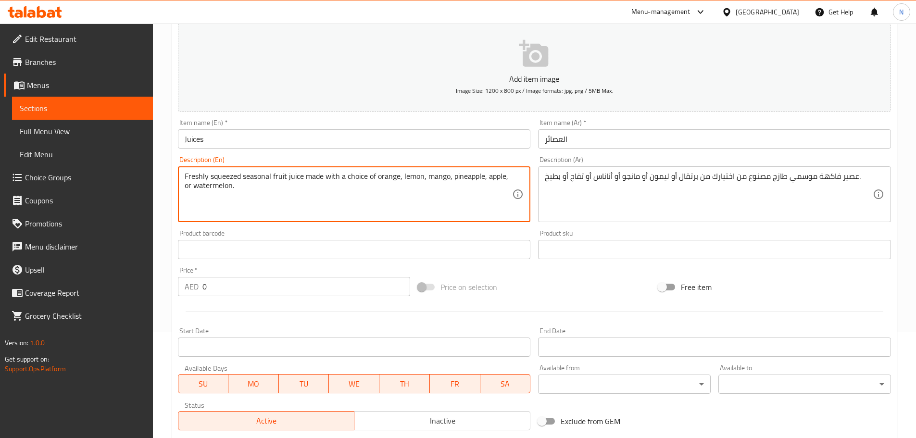
click at [463, 176] on textarea "Freshly squeezed seasonal fruit juice made with a choice of orange, lemon, mang…" at bounding box center [349, 195] width 328 height 46
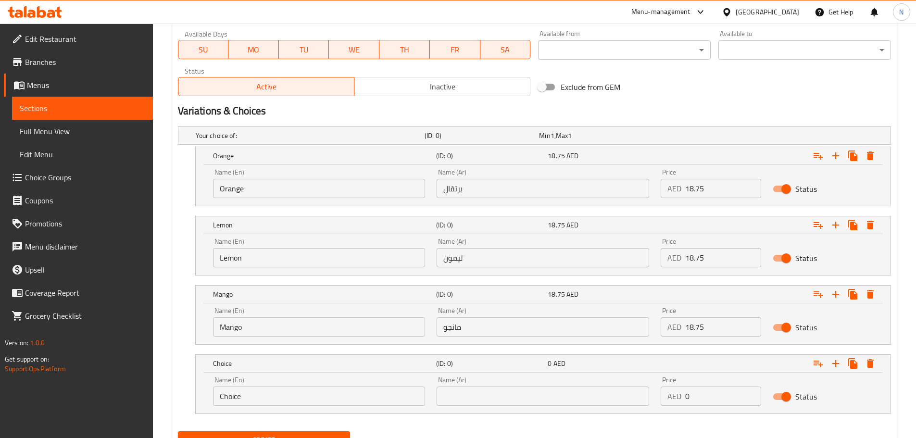
scroll to position [484, 0]
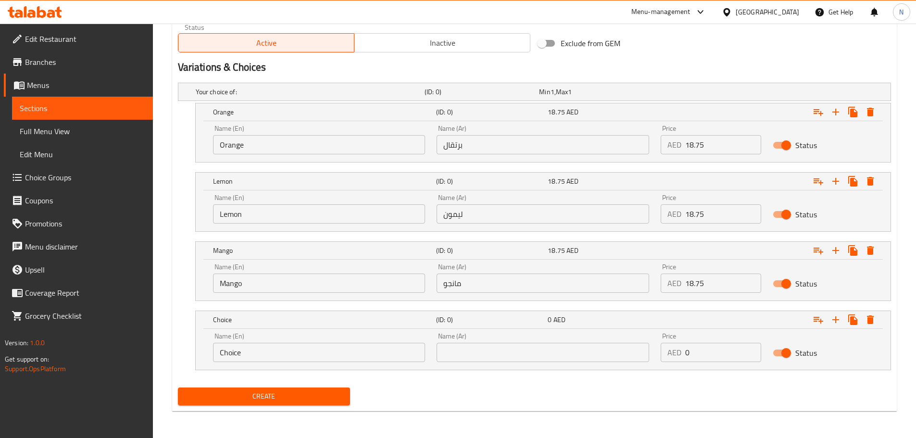
click at [336, 357] on input "Choice" at bounding box center [319, 352] width 213 height 19
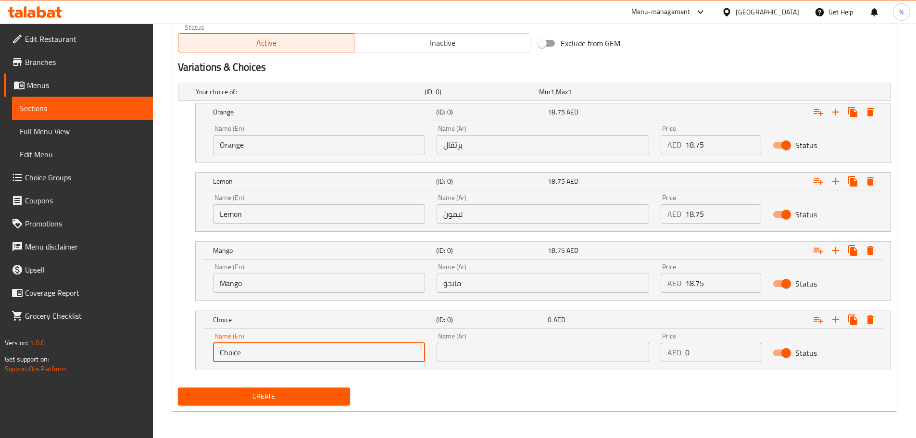
click at [336, 357] on input "Choice" at bounding box center [319, 352] width 213 height 19
click at [243, 358] on input "pineapple" at bounding box center [319, 352] width 213 height 19
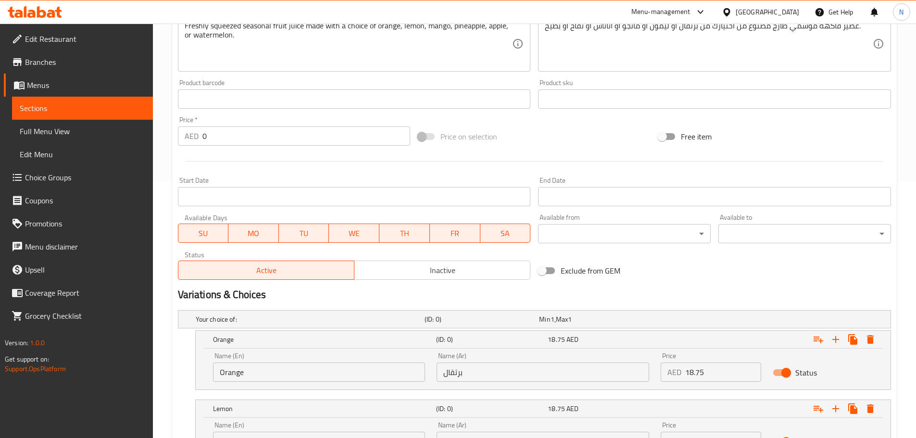
scroll to position [244, 0]
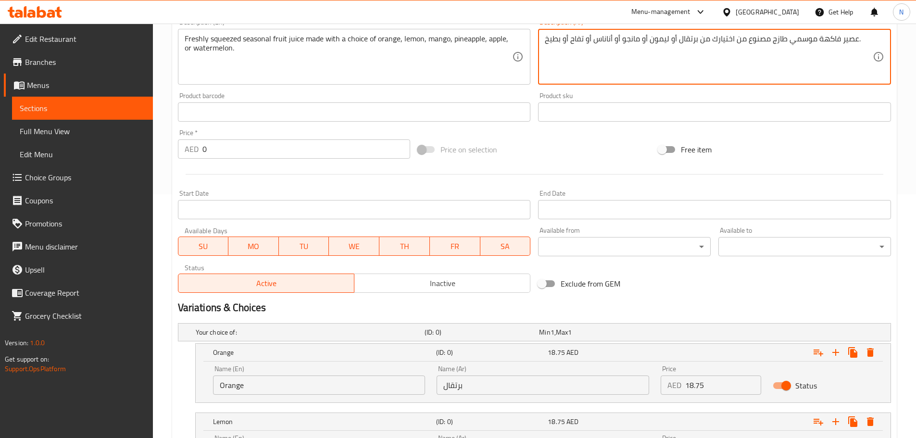
click at [608, 37] on textarea "عصير فاكهة موسمي طازج مصنوع من اختيارك من برتقال أو ليمون أو مانجو أو أناناس أو…" at bounding box center [709, 57] width 328 height 46
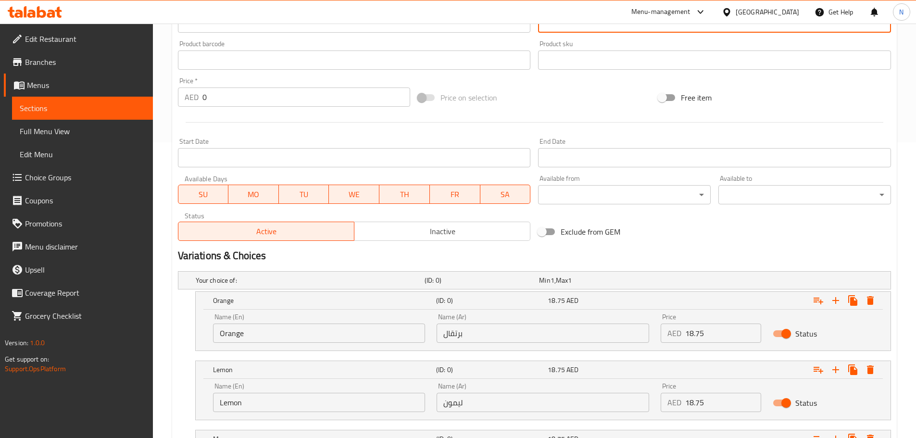
scroll to position [436, 0]
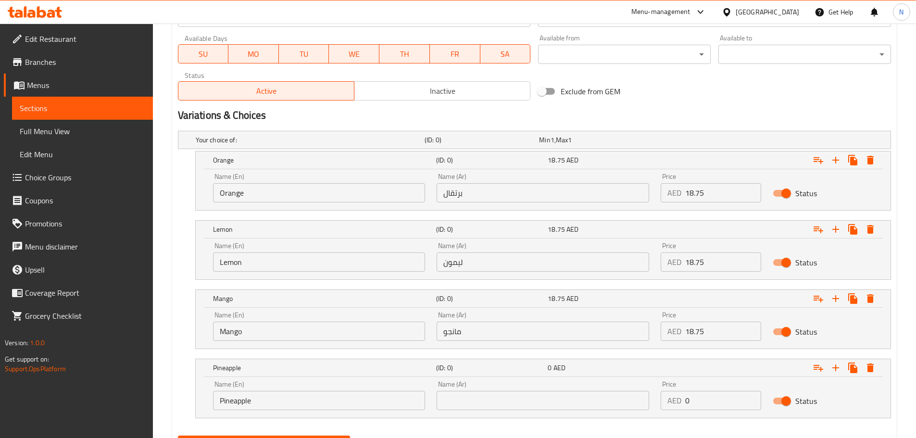
click at [515, 401] on input "text" at bounding box center [543, 400] width 213 height 19
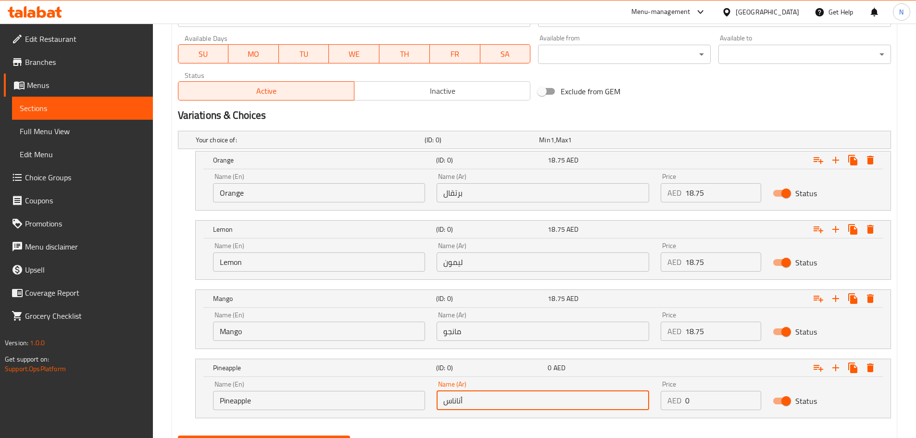
click at [696, 334] on input "18.75" at bounding box center [723, 331] width 76 height 19
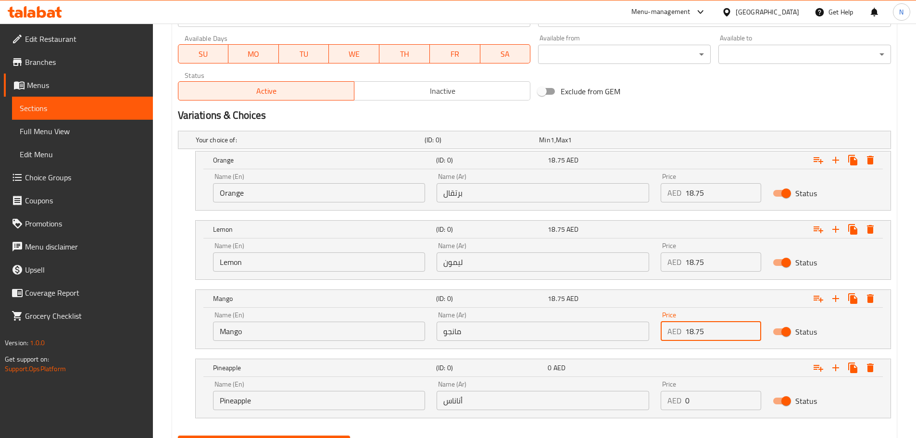
click at [696, 334] on input "18.75" at bounding box center [723, 331] width 76 height 19
drag, startPoint x: 695, startPoint y: 406, endPoint x: 683, endPoint y: 403, distance: 11.9
click at [683, 403] on div "AED 0 Price" at bounding box center [711, 400] width 100 height 19
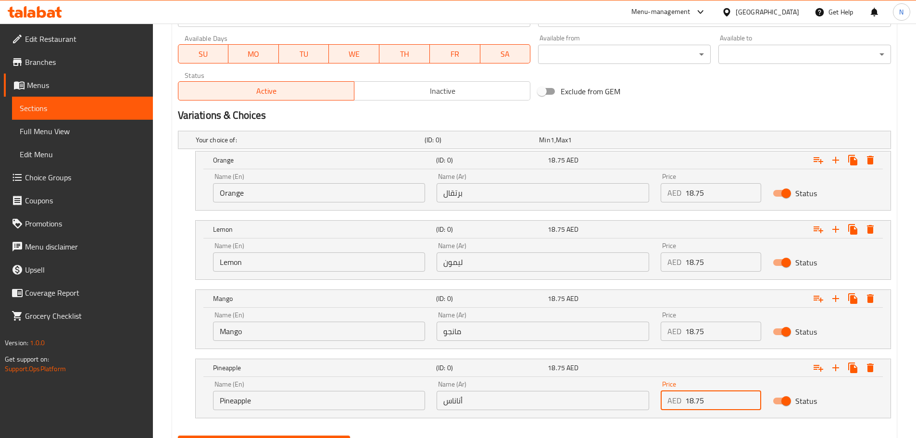
click at [669, 430] on div "Your choice of: (ID: 0) Min 1 , Max 1 Name (En) Your choice of: Name (En) Name …" at bounding box center [534, 279] width 721 height 305
click at [835, 366] on icon "Expand" at bounding box center [836, 368] width 12 height 12
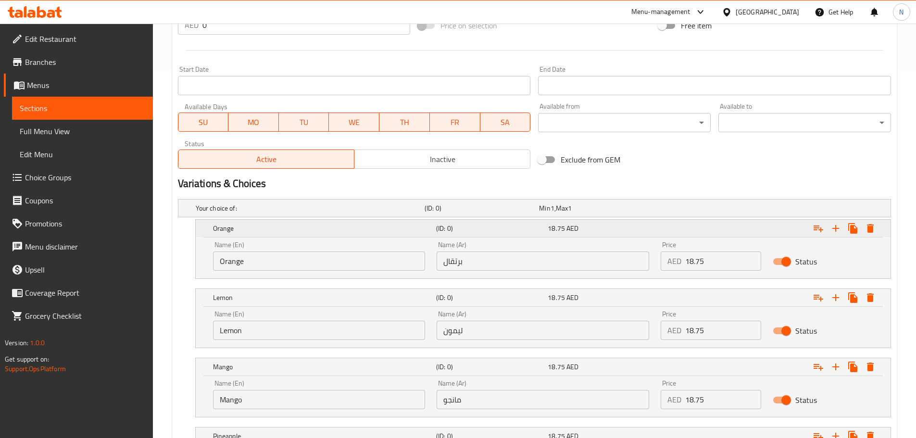
scroll to position [175, 0]
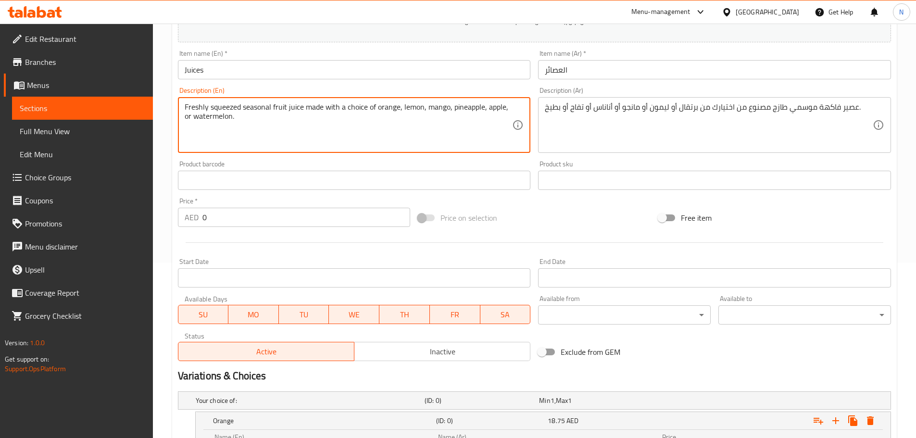
click at [497, 105] on textarea "Freshly squeezed seasonal fruit juice made with a choice of orange, lemon, mang…" at bounding box center [349, 125] width 328 height 46
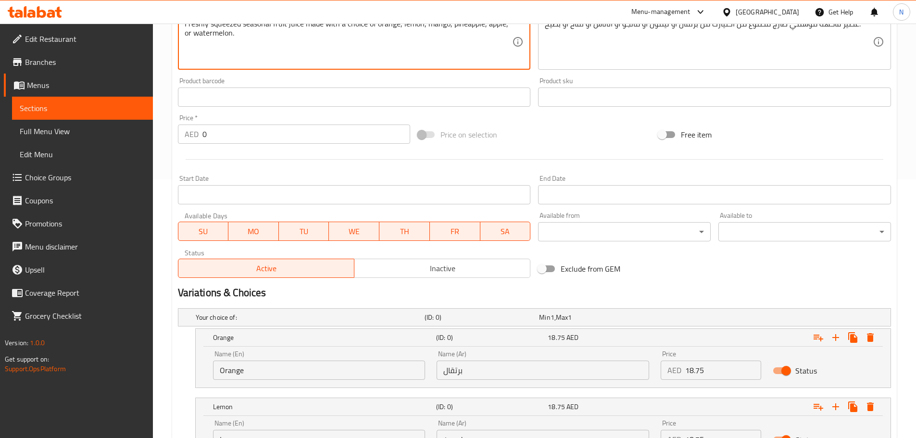
scroll to position [464, 0]
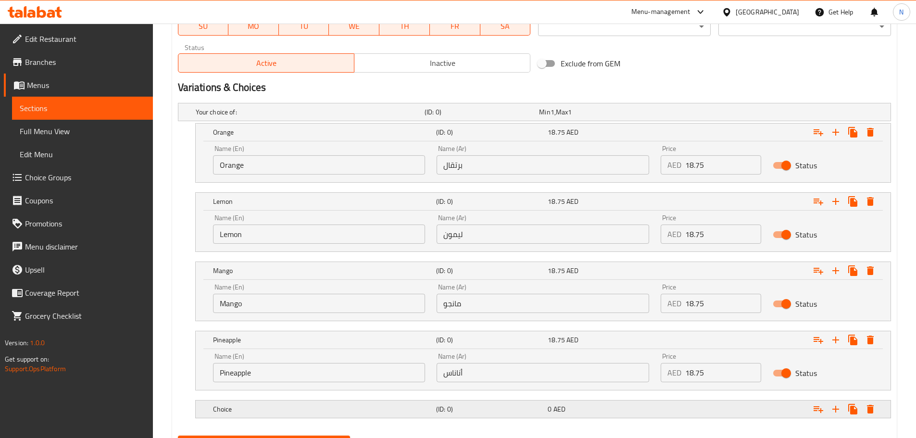
click at [289, 412] on h5 "Choice" at bounding box center [322, 409] width 219 height 10
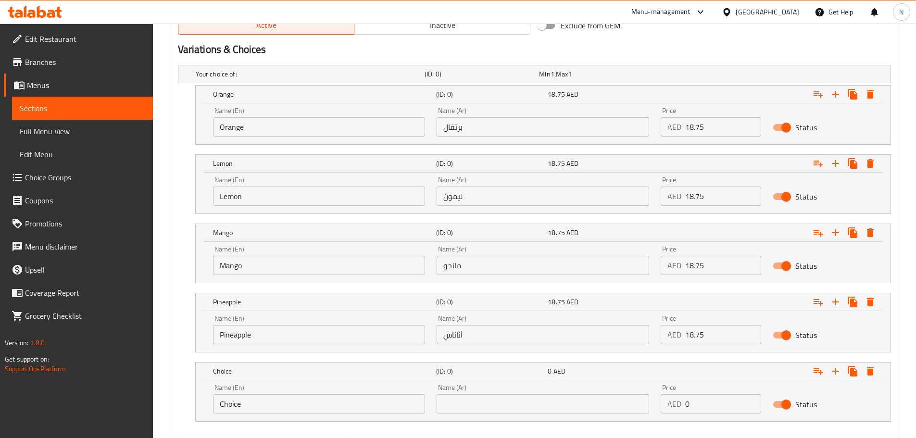
scroll to position [553, 0]
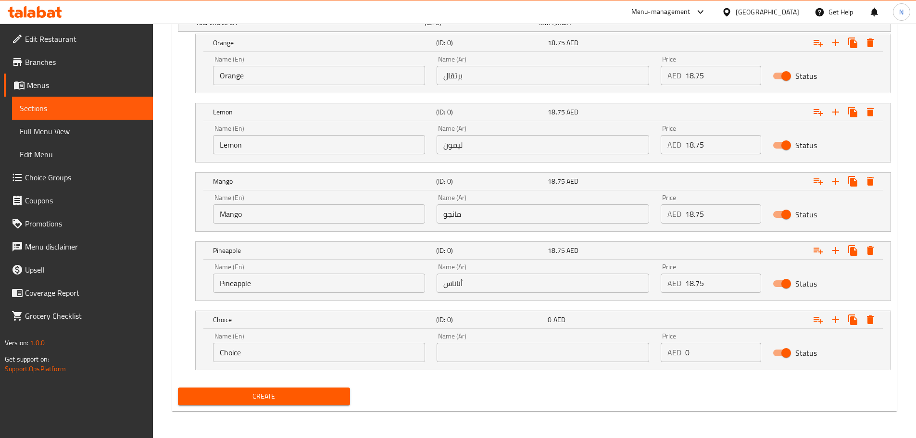
click at [275, 349] on input "Choice" at bounding box center [319, 352] width 213 height 19
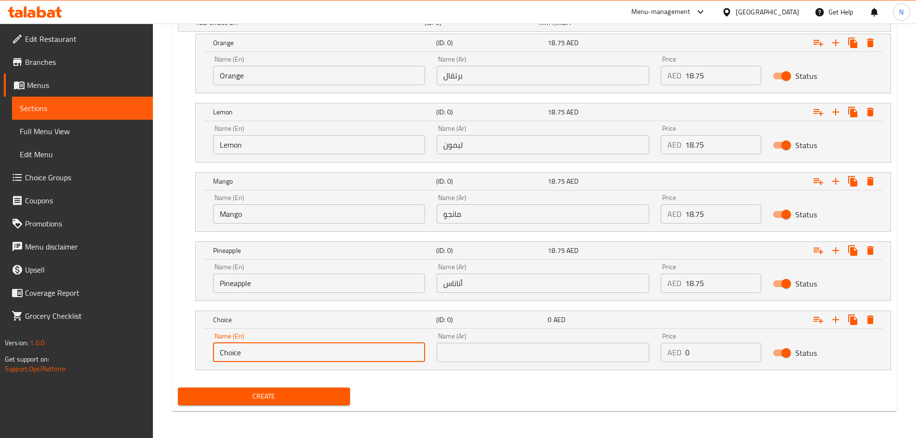
click at [275, 349] on input "Choice" at bounding box center [319, 352] width 213 height 19
click at [232, 355] on input "apple" at bounding box center [319, 352] width 213 height 19
click at [232, 354] on input "apple" at bounding box center [319, 352] width 213 height 19
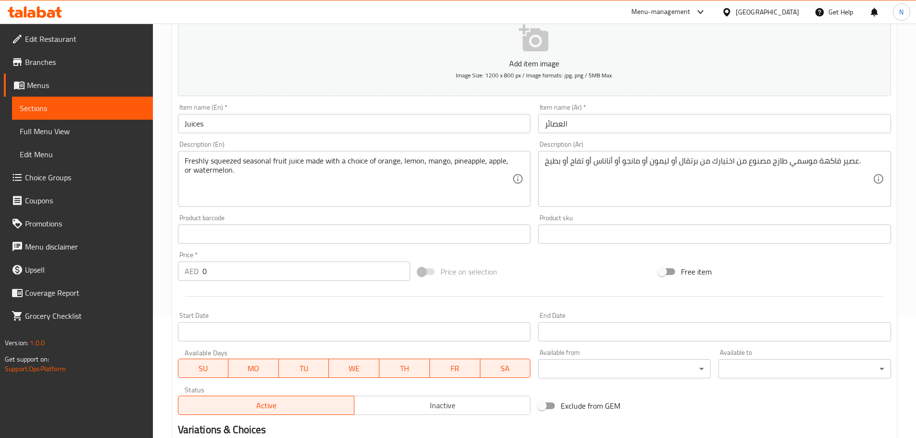
scroll to position [121, 0]
click at [578, 165] on textarea "عصير فاكهة موسمي طازج مصنوع من اختيارك من برتقال أو ليمون أو مانجو أو أناناس أو…" at bounding box center [709, 180] width 328 height 46
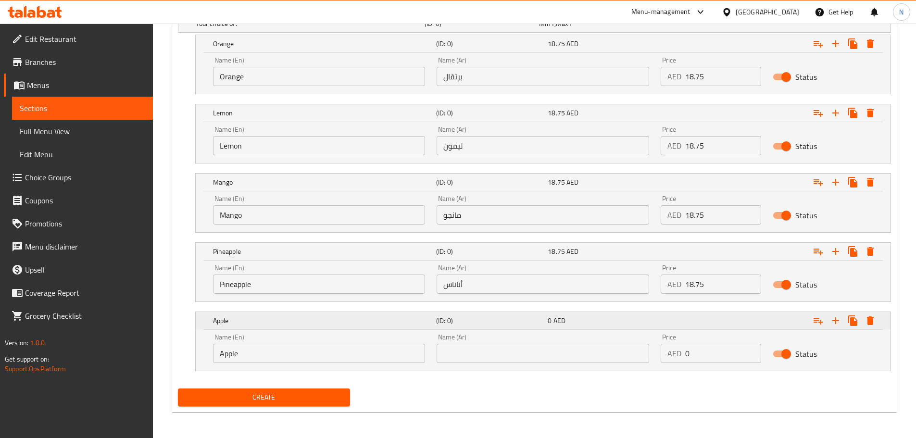
scroll to position [553, 0]
click at [468, 346] on input "text" at bounding box center [543, 352] width 213 height 19
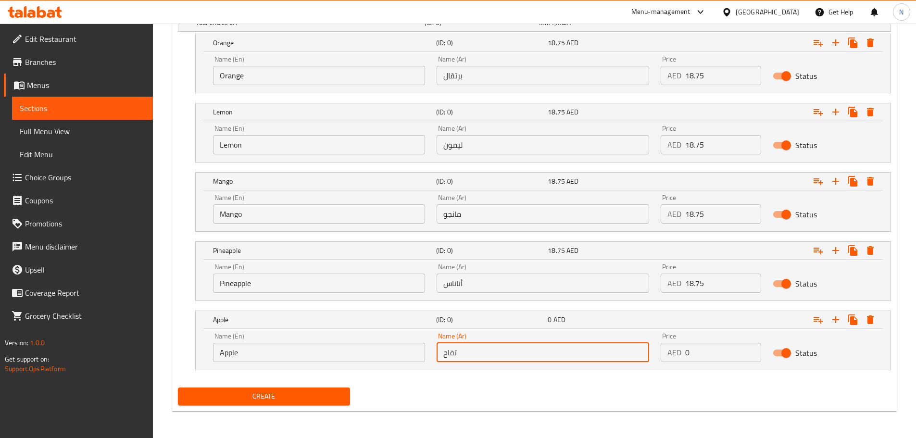
click at [700, 281] on input "18.75" at bounding box center [723, 283] width 76 height 19
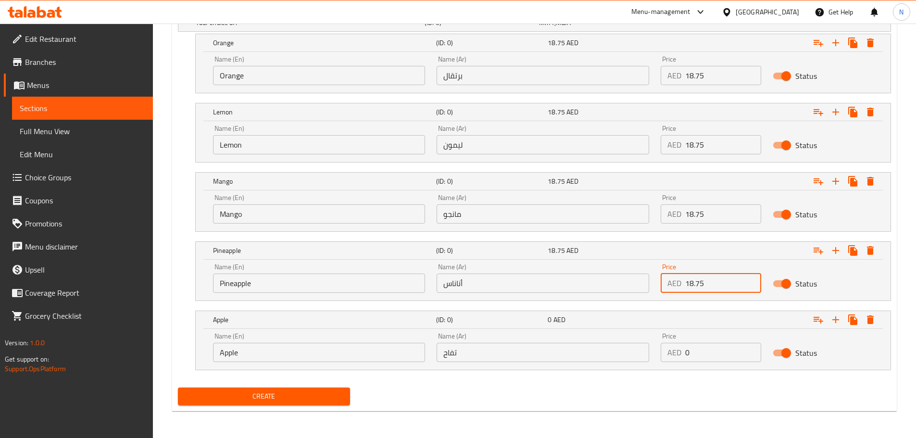
click at [700, 281] on input "18.75" at bounding box center [723, 283] width 76 height 19
drag, startPoint x: 694, startPoint y: 360, endPoint x: 683, endPoint y: 362, distance: 11.2
click at [683, 362] on div "AED 0 Price" at bounding box center [711, 352] width 100 height 19
click at [666, 389] on div "Create" at bounding box center [534, 396] width 721 height 25
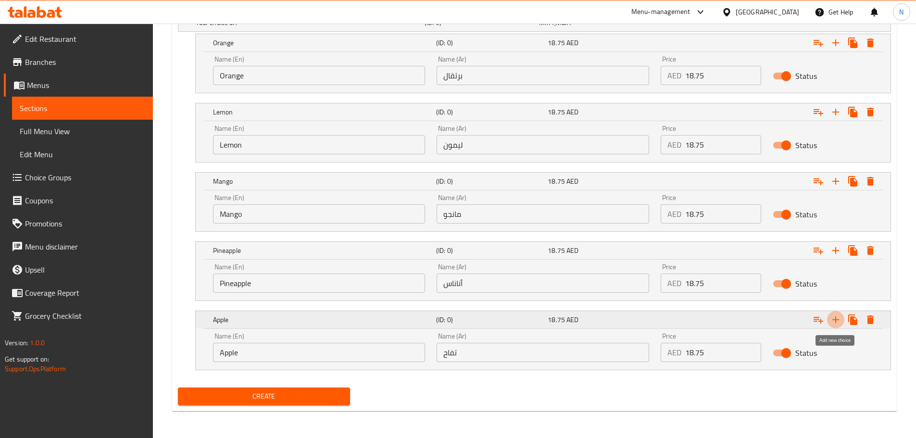
click at [834, 321] on icon "Expand" at bounding box center [836, 320] width 12 height 12
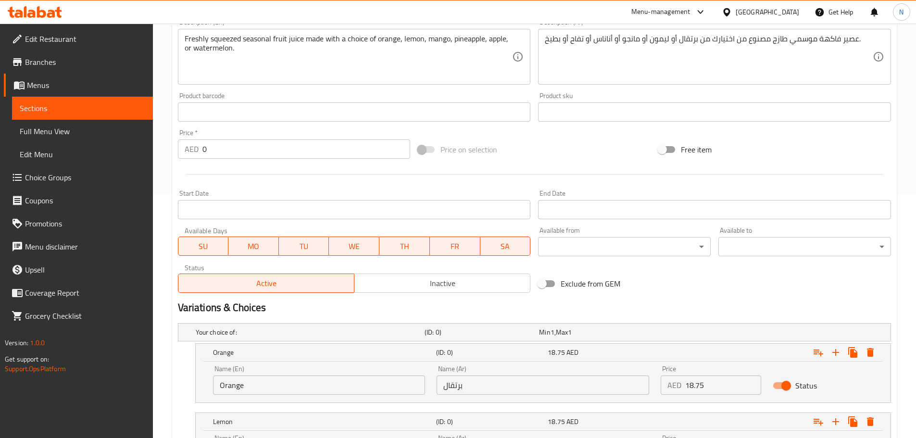
scroll to position [169, 0]
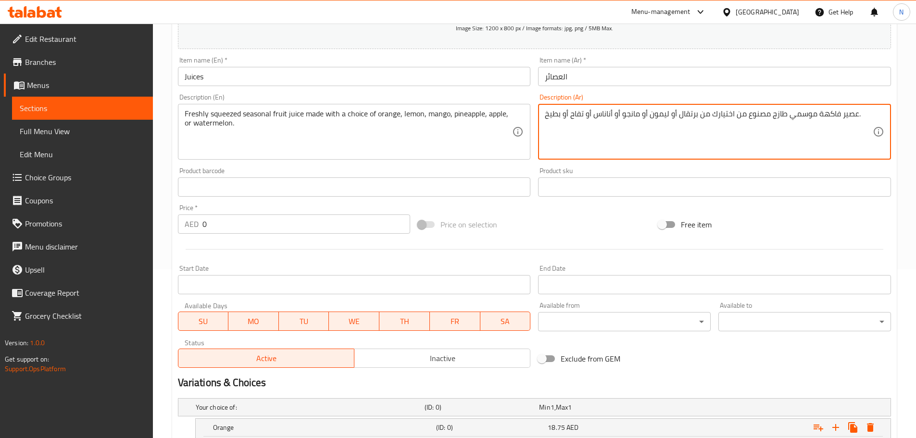
click at [549, 113] on textarea "عصير فاكهة موسمي طازج مصنوع من اختيارك من برتقال أو ليمون أو مانجو أو أناناس أو…" at bounding box center [709, 132] width 328 height 46
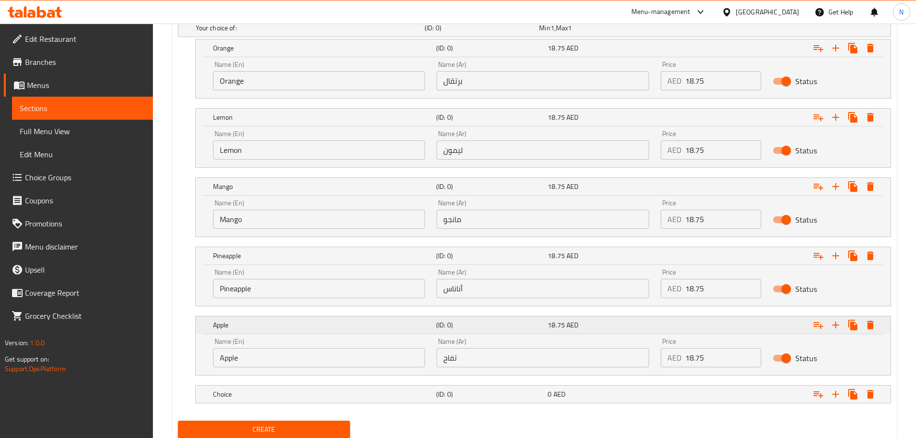
scroll to position [553, 0]
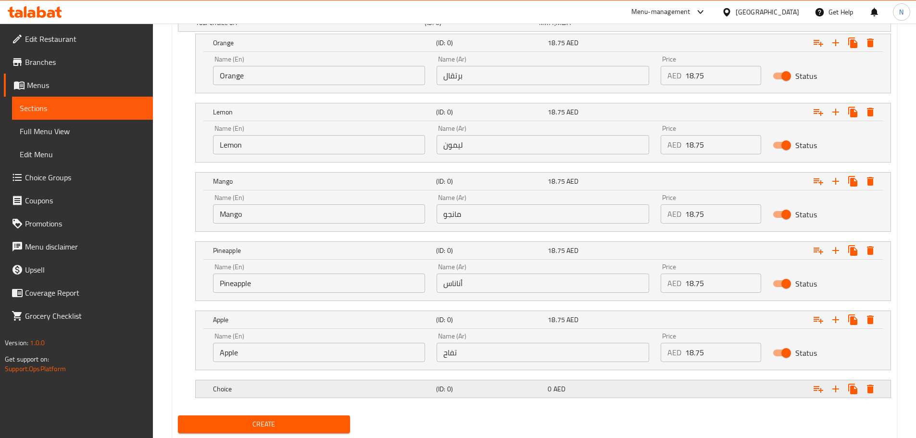
click at [584, 387] on div "0 AED" at bounding box center [602, 389] width 108 height 10
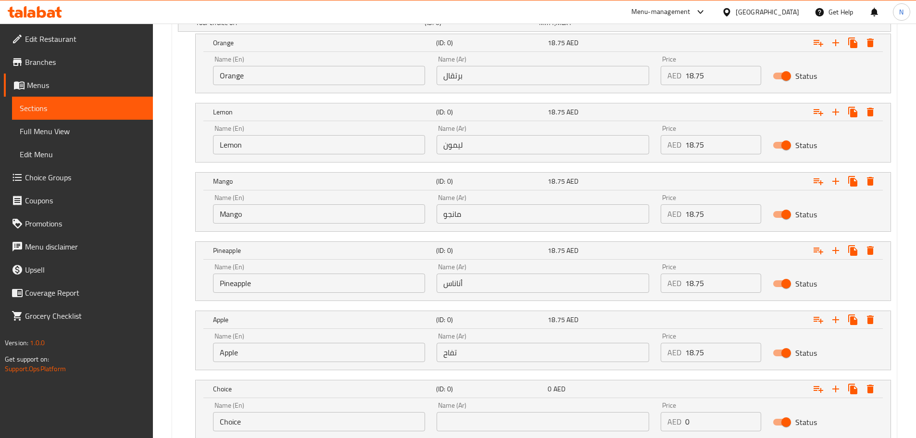
click at [552, 424] on input "text" at bounding box center [543, 421] width 213 height 19
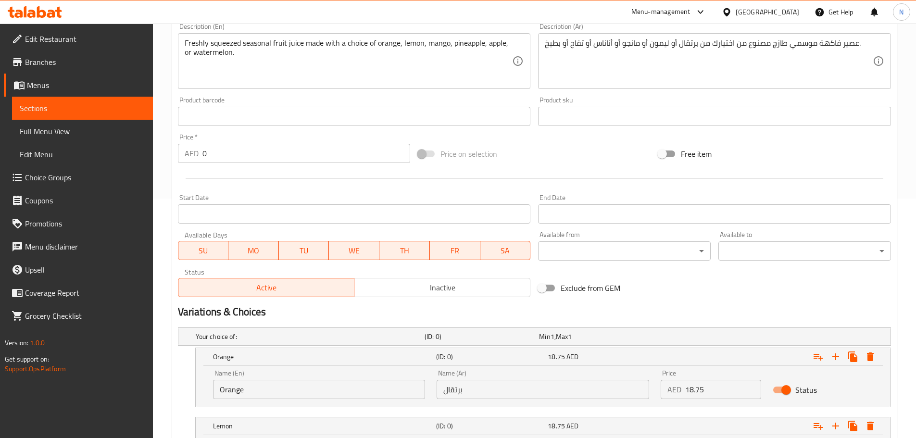
scroll to position [217, 0]
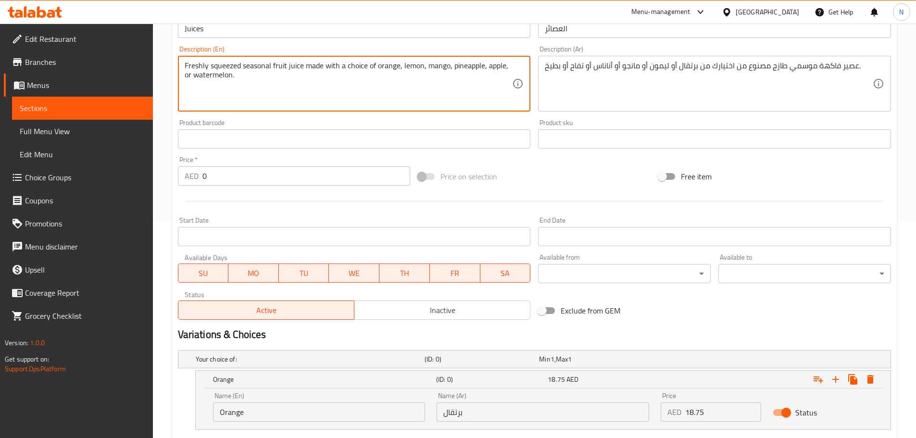
click at [222, 78] on textarea "Freshly squeezed seasonal fruit juice made with a choice of orange, lemon, mang…" at bounding box center [349, 84] width 328 height 46
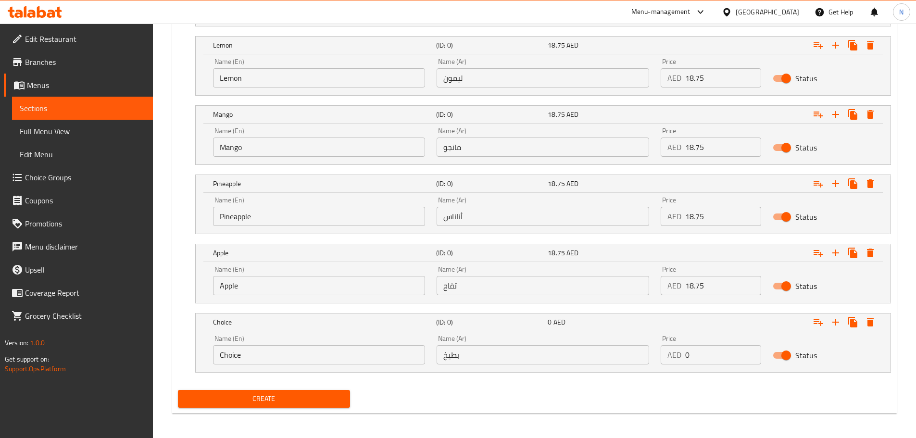
scroll to position [623, 0]
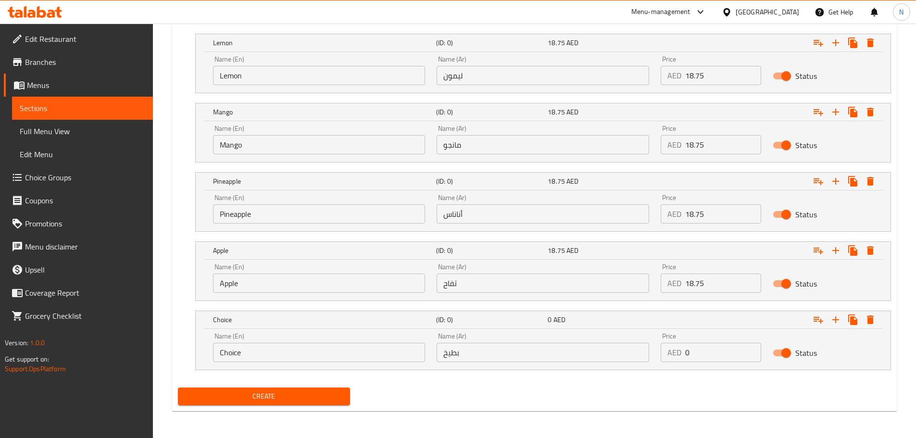
click at [272, 352] on input "Choice" at bounding box center [319, 352] width 213 height 19
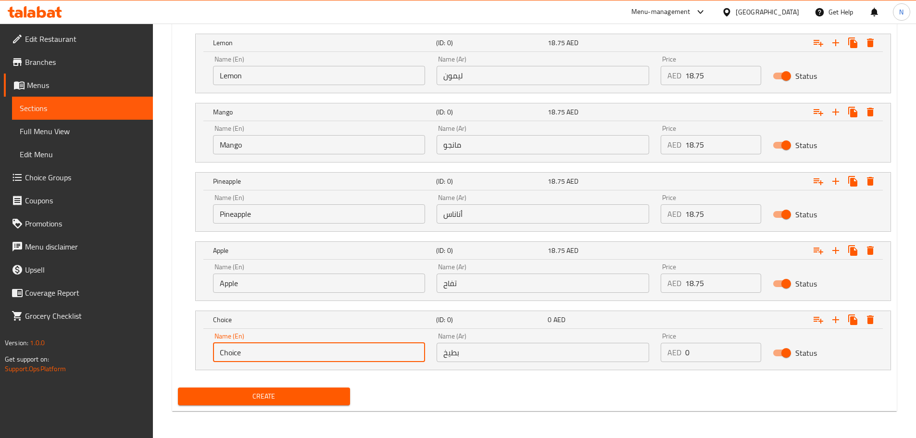
click at [272, 352] on input "Choice" at bounding box center [319, 352] width 213 height 19
click at [246, 350] on input "watermelon" at bounding box center [319, 352] width 213 height 19
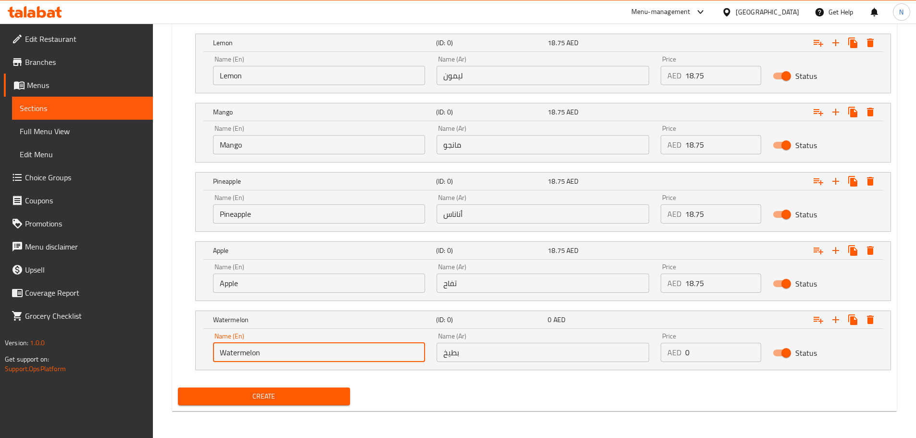
click at [693, 285] on input "18.75" at bounding box center [723, 283] width 76 height 19
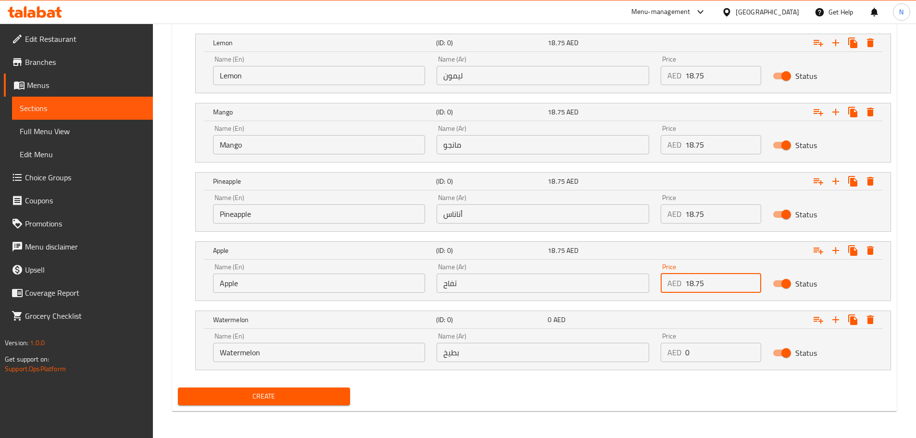
click at [693, 285] on input "18.75" at bounding box center [723, 283] width 76 height 19
drag, startPoint x: 693, startPoint y: 350, endPoint x: 683, endPoint y: 351, distance: 10.2
click at [683, 351] on div "AED 0 Price" at bounding box center [711, 352] width 100 height 19
drag, startPoint x: 664, startPoint y: 385, endPoint x: 652, endPoint y: 386, distance: 12.5
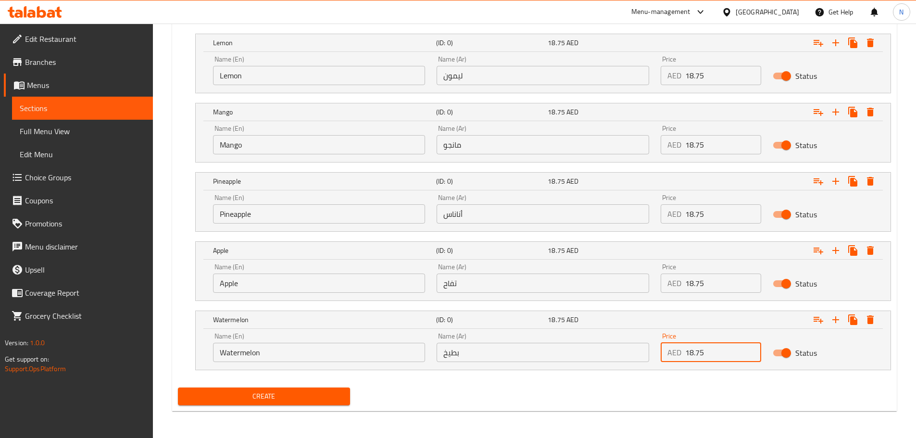
click at [664, 386] on div "Create" at bounding box center [534, 396] width 721 height 25
click at [270, 392] on span "Create" at bounding box center [264, 396] width 157 height 12
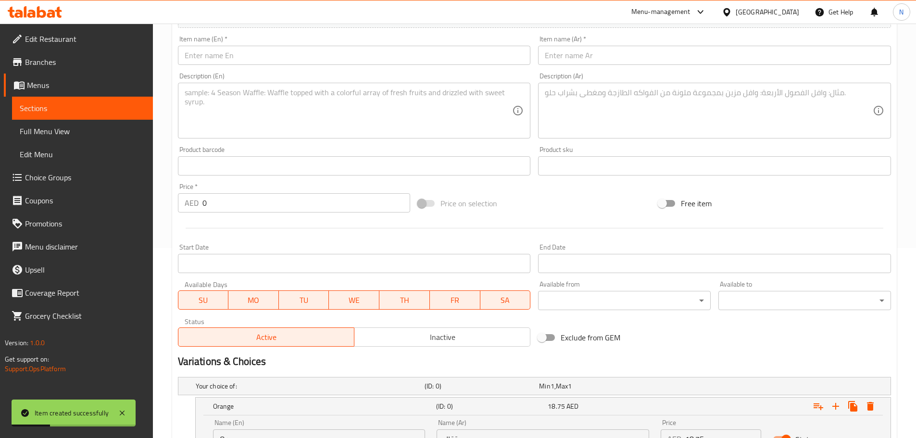
scroll to position [0, 0]
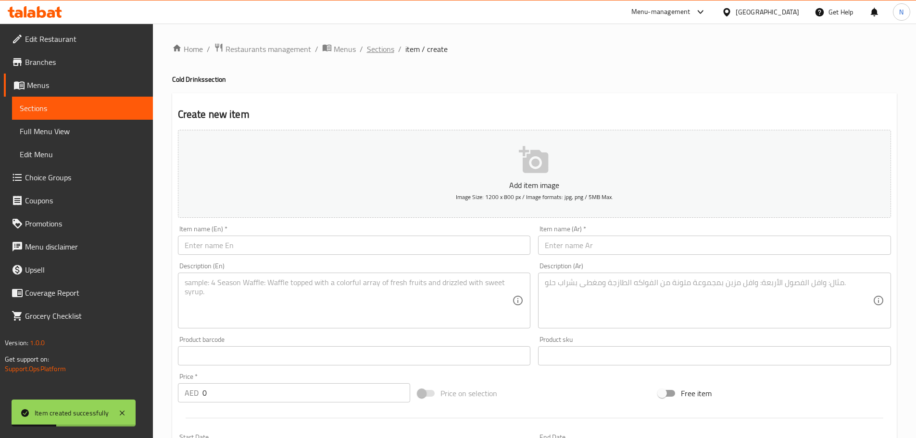
click at [378, 51] on span "Sections" at bounding box center [380, 49] width 27 height 12
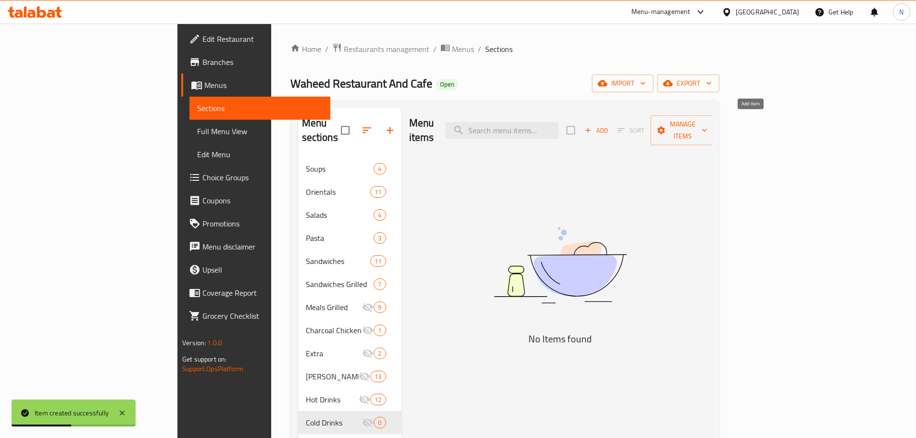
click at [609, 128] on span "Add" at bounding box center [596, 130] width 26 height 11
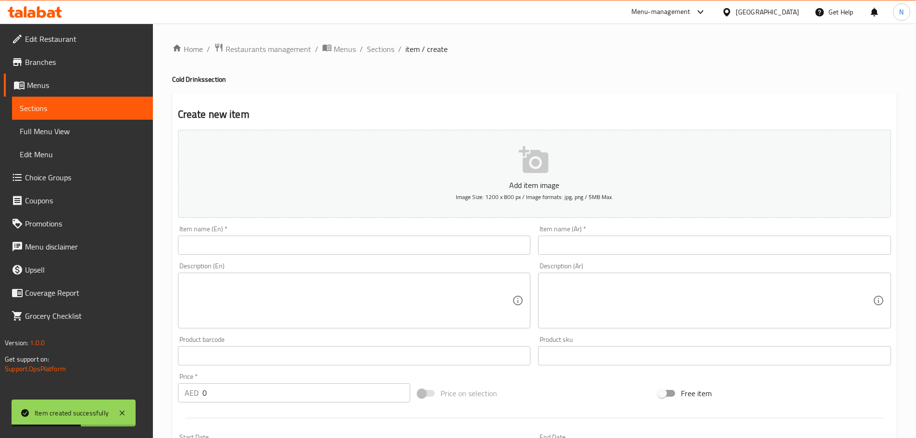
click at [384, 243] on input "text" at bounding box center [354, 245] width 353 height 19
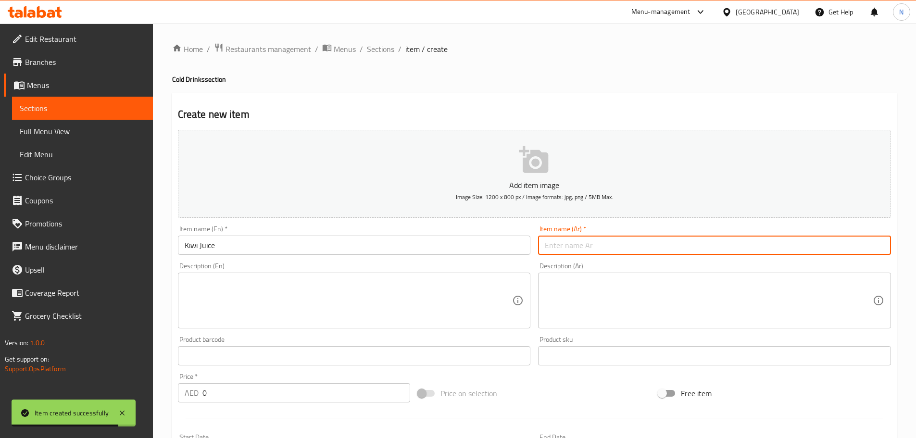
drag, startPoint x: 616, startPoint y: 249, endPoint x: 611, endPoint y: 249, distance: 5.3
click at [616, 249] on input "text" at bounding box center [714, 245] width 353 height 19
click at [561, 246] on input "عصير الكيوي" at bounding box center [714, 245] width 353 height 19
click at [563, 247] on input "عصير الكيوي" at bounding box center [714, 245] width 353 height 19
click at [373, 300] on textarea at bounding box center [349, 301] width 328 height 46
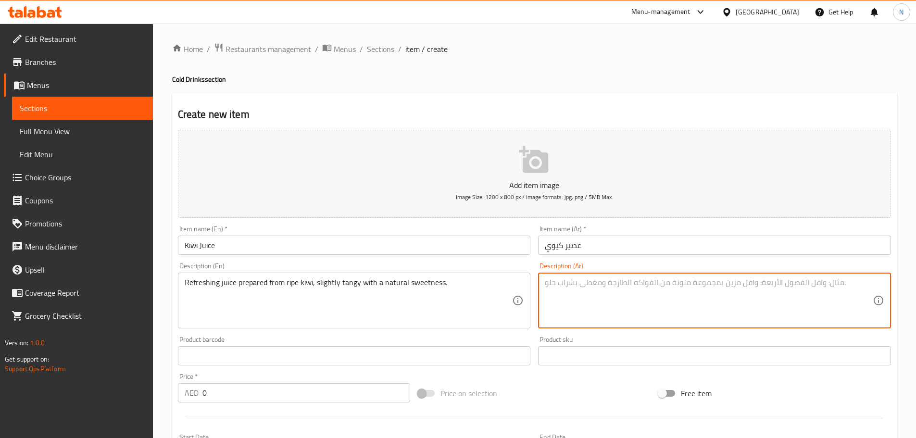
click at [583, 289] on textarea at bounding box center [709, 301] width 328 height 46
click at [700, 282] on textarea "عصير منعش تم تحضيره من الكيوي الناضج، ذو مذاق لاذع قليلاً مع حلاوة طبيعية." at bounding box center [709, 301] width 328 height 46
click at [677, 285] on textarea "عصير منعش تم تحضيره من كيوي الناضج، ذو مذاق لاذع قليلاً مع حلاوة طبيعية." at bounding box center [709, 301] width 328 height 46
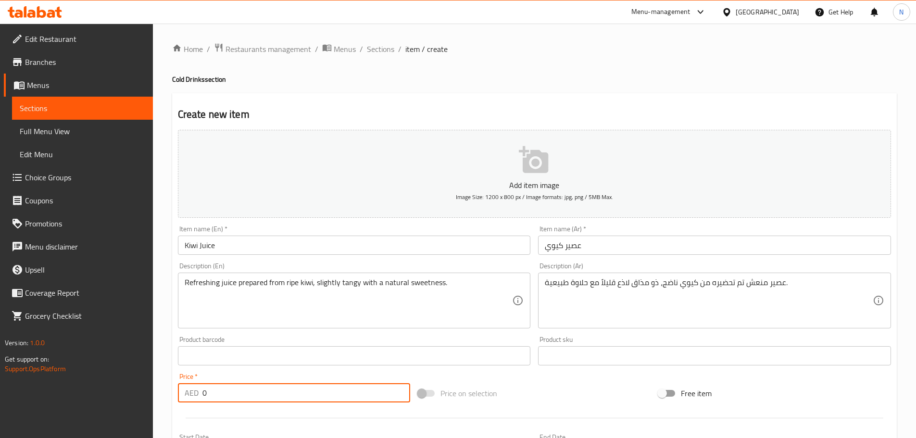
drag, startPoint x: 298, startPoint y: 385, endPoint x: 188, endPoint y: 405, distance: 111.4
click at [188, 405] on div "Price   * AED 0 Price *" at bounding box center [294, 387] width 240 height 37
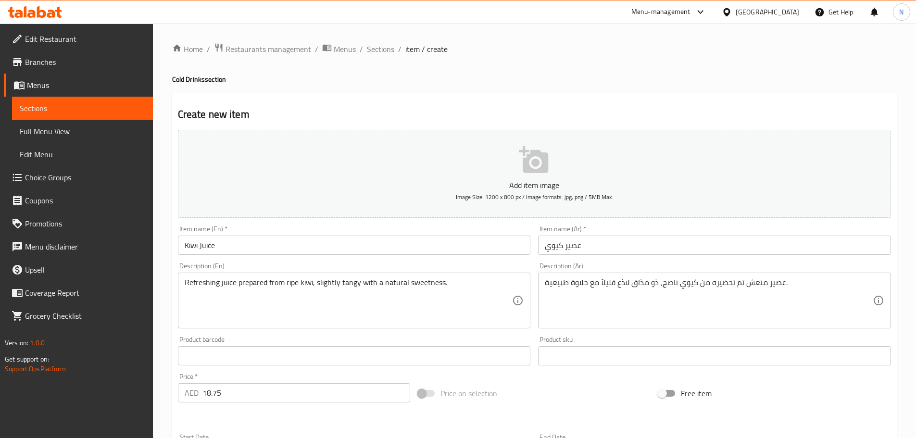
click at [600, 386] on div "Price on selection" at bounding box center [534, 393] width 240 height 26
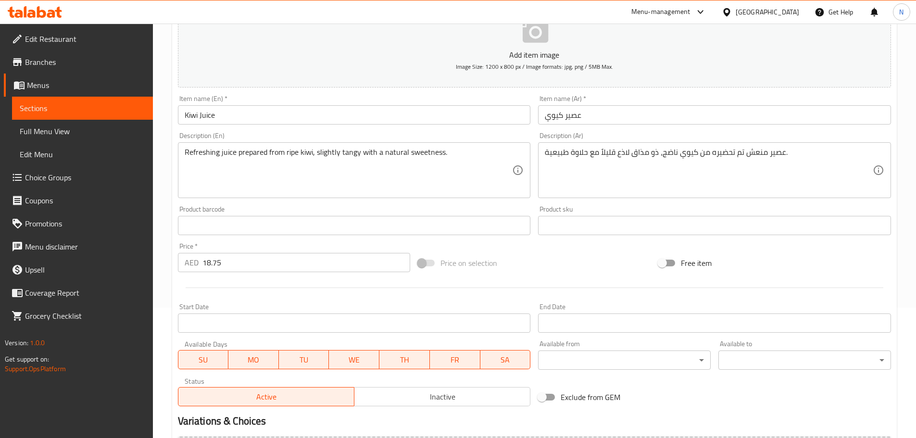
scroll to position [241, 0]
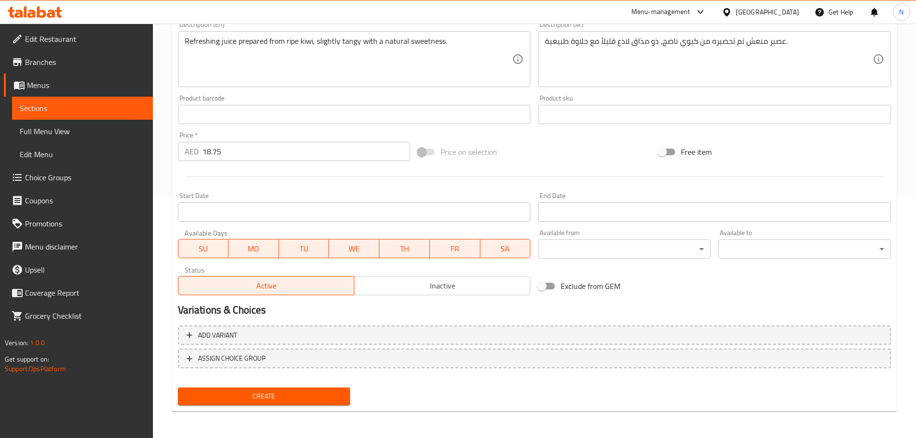
click at [294, 398] on span "Create" at bounding box center [264, 396] width 157 height 12
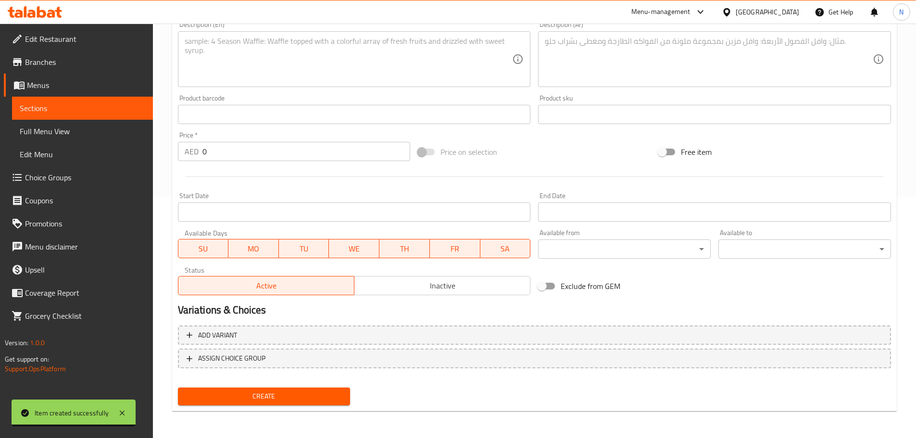
scroll to position [193, 0]
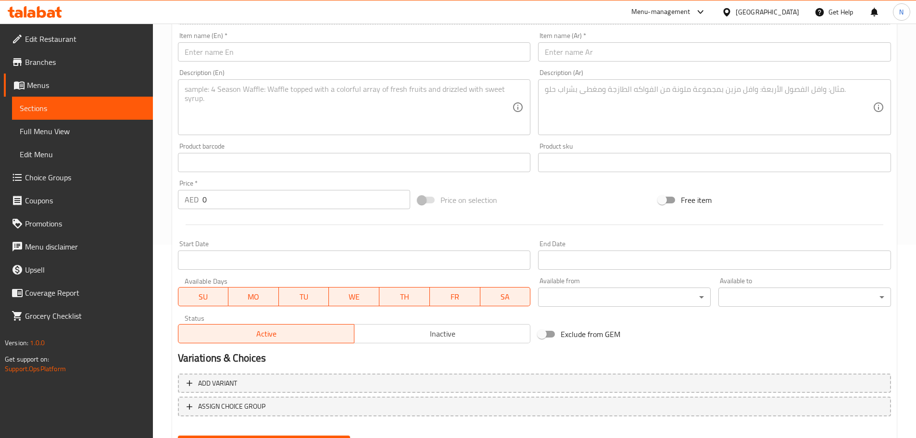
click at [309, 57] on input "text" at bounding box center [354, 51] width 353 height 19
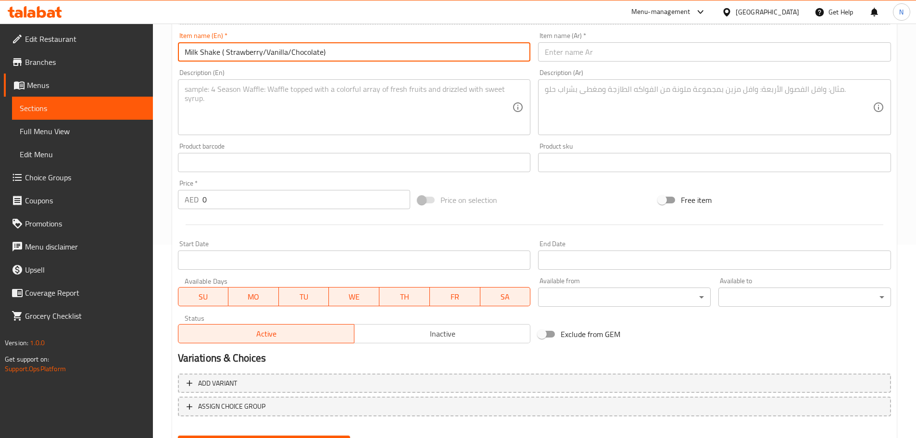
click at [632, 62] on div "Item name (Ar)   * Item name (Ar) *" at bounding box center [714, 46] width 361 height 37
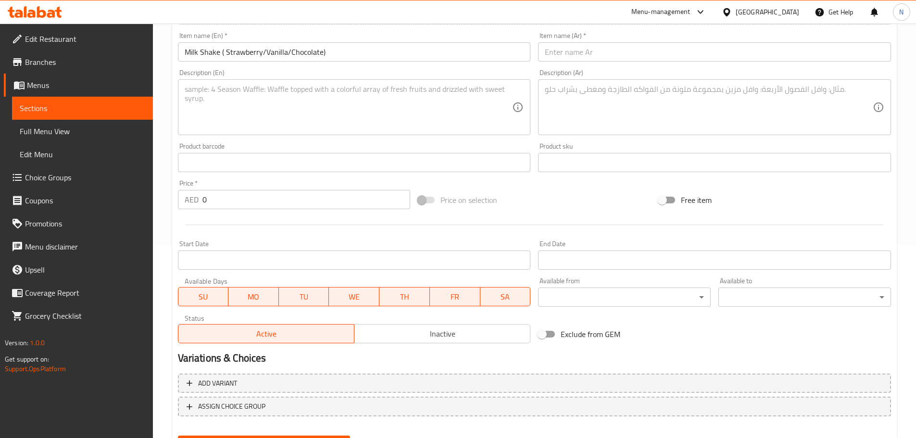
click at [632, 49] on input "text" at bounding box center [714, 51] width 353 height 19
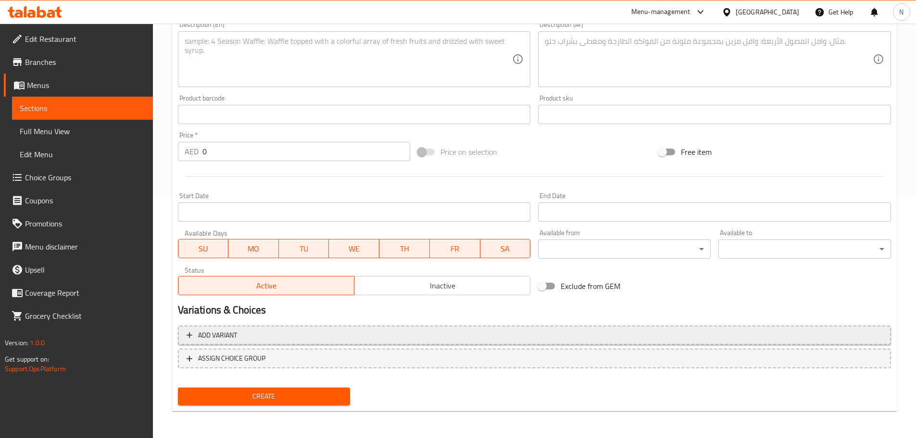
click at [754, 336] on span "Add variant" at bounding box center [535, 335] width 696 height 12
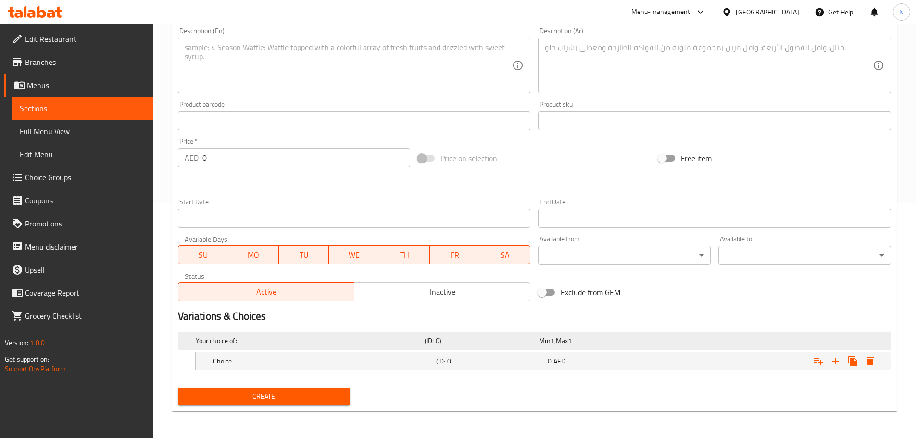
scroll to position [235, 0]
click at [836, 359] on icon "Expand" at bounding box center [835, 361] width 7 height 7
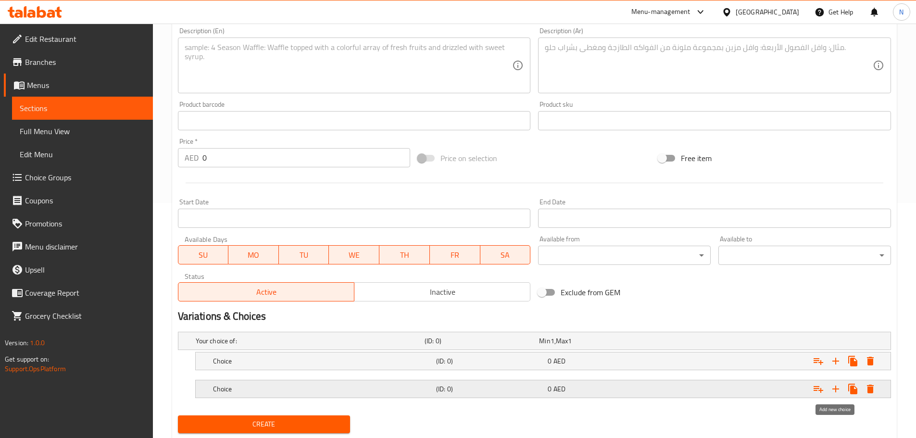
click at [838, 385] on icon "Expand" at bounding box center [836, 389] width 12 height 12
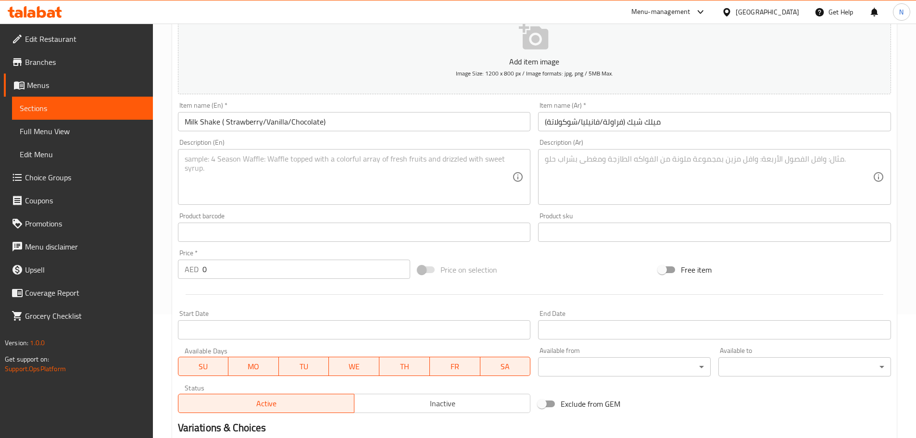
scroll to position [43, 0]
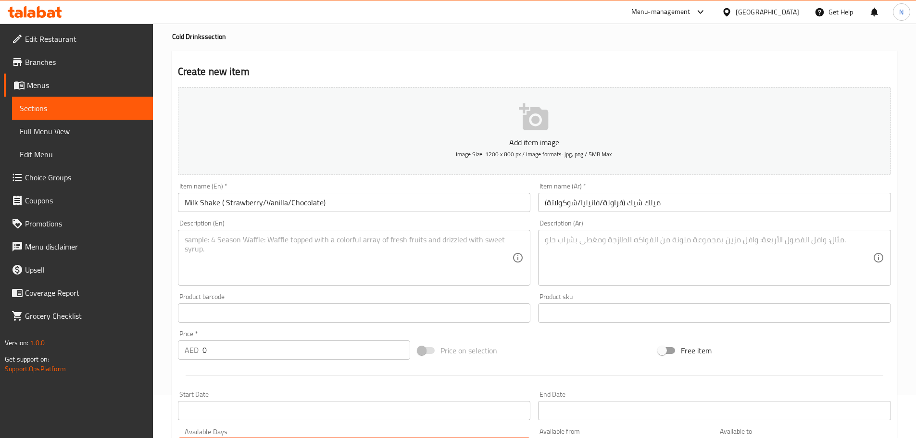
click at [248, 203] on input "Milk Shake ( Strawberry/Vanilla/Chocolate)" at bounding box center [354, 202] width 353 height 19
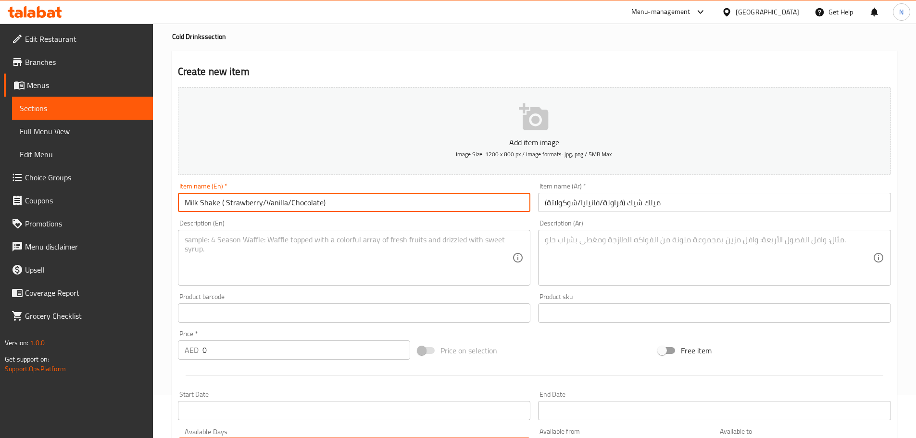
click at [248, 203] on input "Milk Shake ( Strawberry/Vanilla/Chocolate)" at bounding box center [354, 202] width 353 height 19
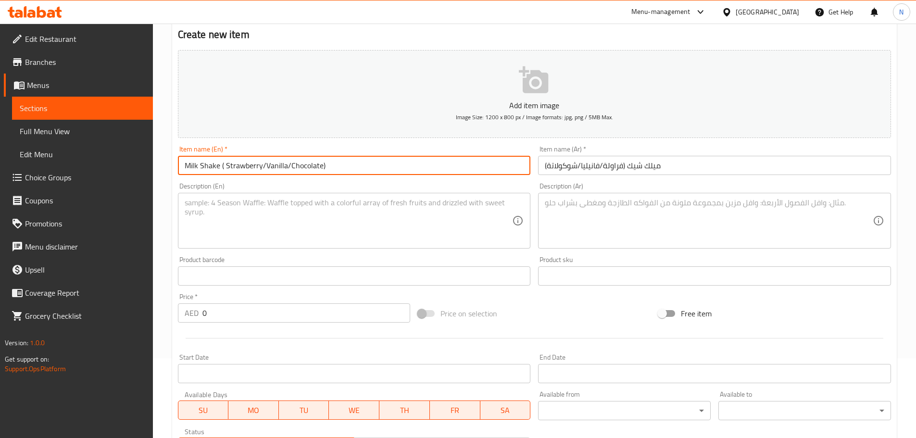
scroll to position [283, 0]
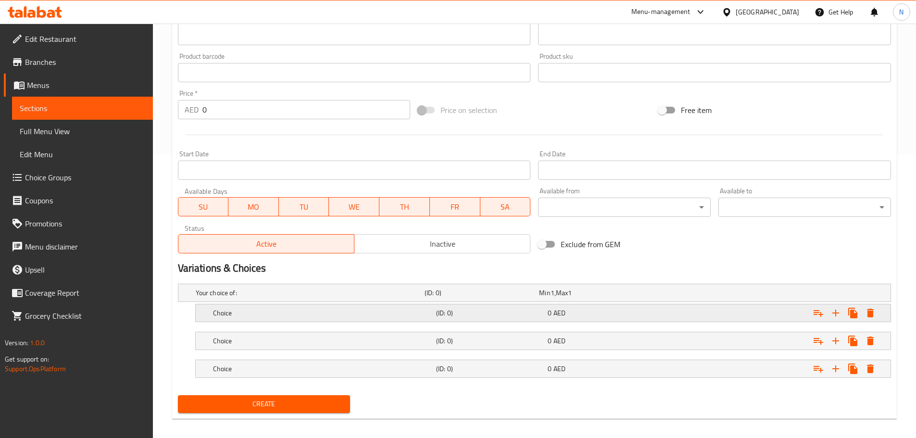
click at [316, 317] on h5 "Choice" at bounding box center [322, 313] width 219 height 10
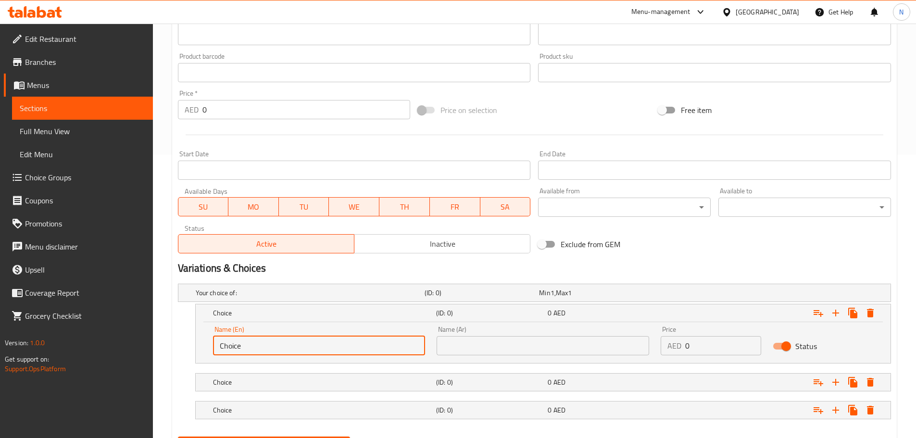
click at [311, 340] on input "Choice" at bounding box center [319, 345] width 213 height 19
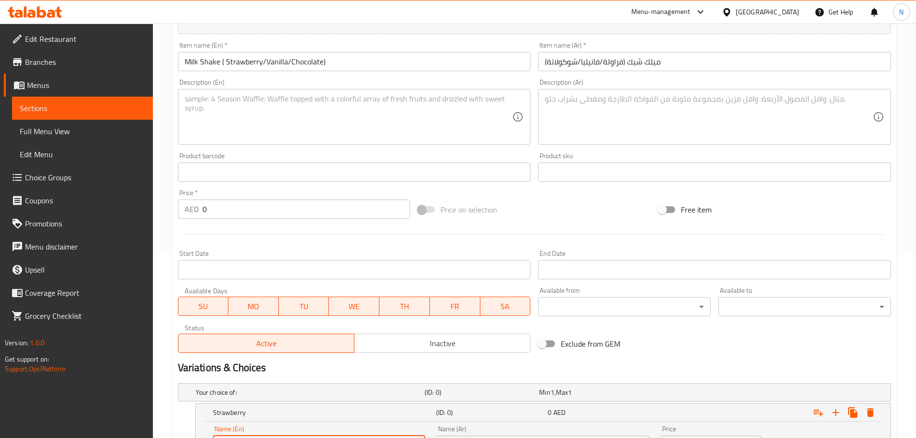
scroll to position [91, 0]
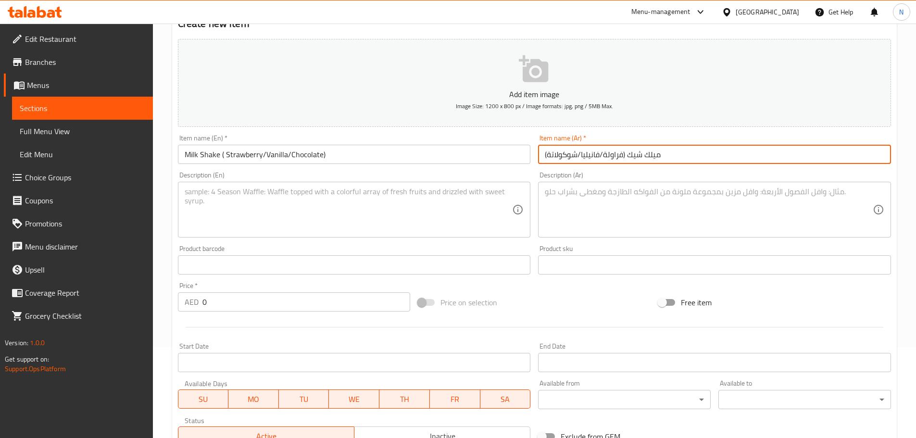
click at [610, 158] on input "ميلك شيك (فراولة/فانيليا/شوكولاتة)" at bounding box center [714, 154] width 353 height 19
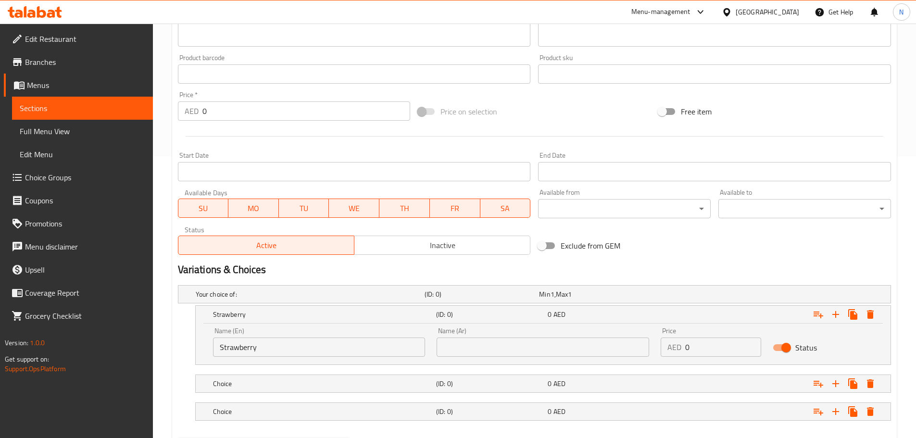
scroll to position [283, 0]
click at [569, 332] on div "Name (Ar) Name (Ar)" at bounding box center [543, 340] width 213 height 29
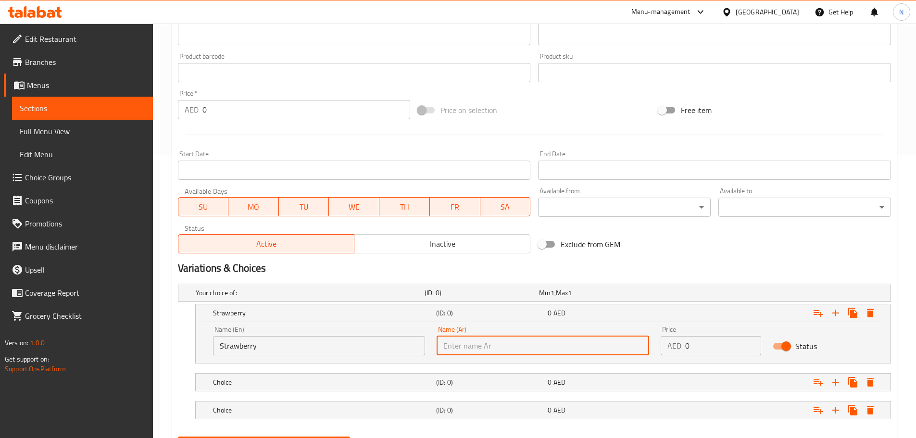
click at [568, 347] on input "text" at bounding box center [543, 345] width 213 height 19
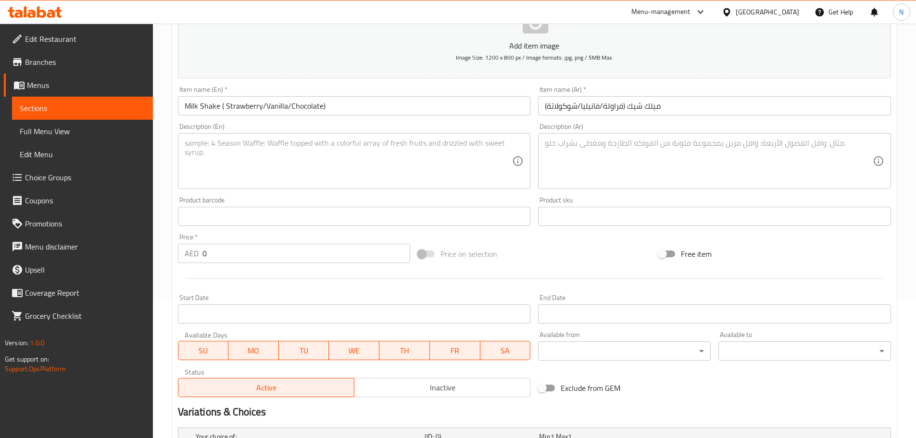
scroll to position [139, 0]
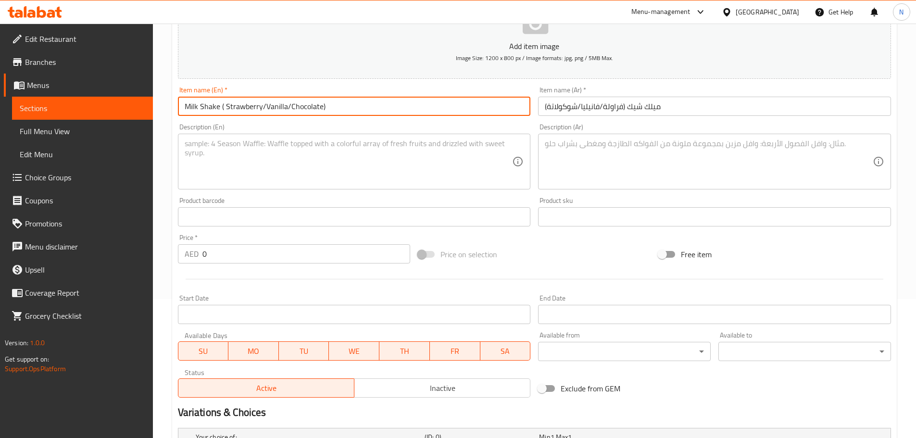
click at [276, 109] on input "Milk Shake ( Strawberry/Vanilla/Chocolate)" at bounding box center [354, 106] width 353 height 19
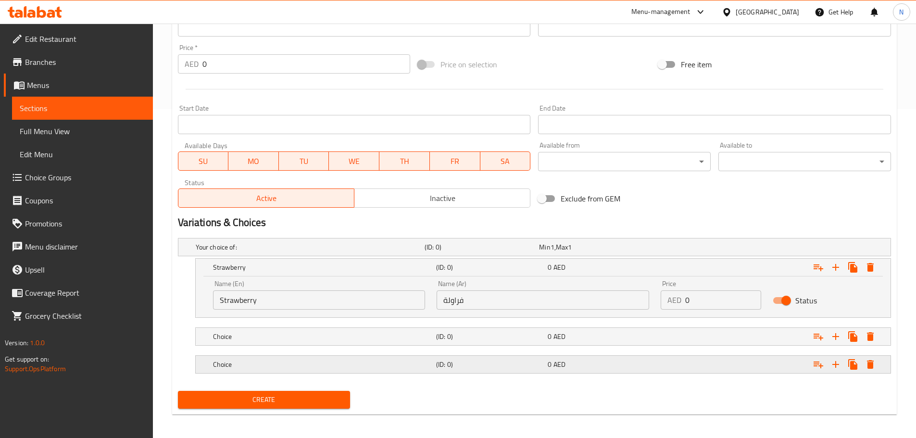
scroll to position [332, 0]
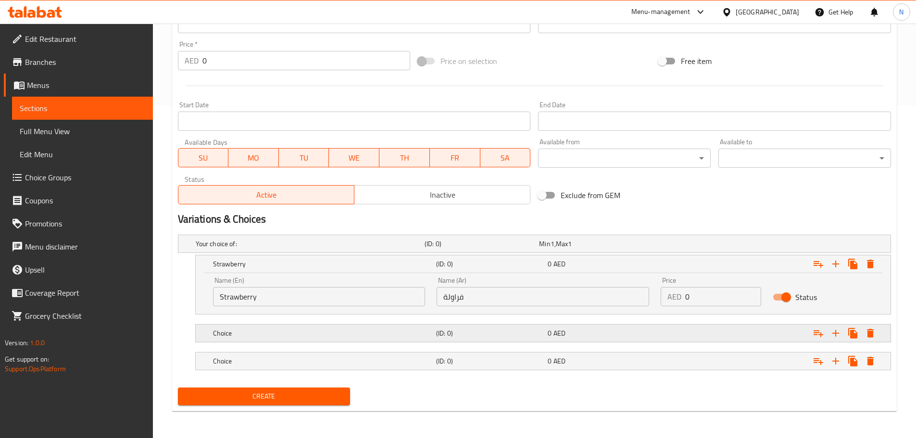
click at [310, 330] on h5 "Choice" at bounding box center [322, 333] width 219 height 10
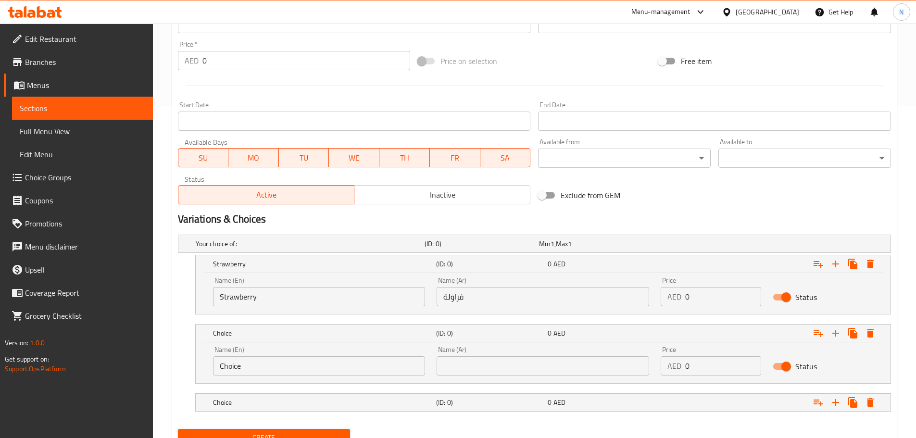
click at [311, 366] on input "Choice" at bounding box center [319, 365] width 213 height 19
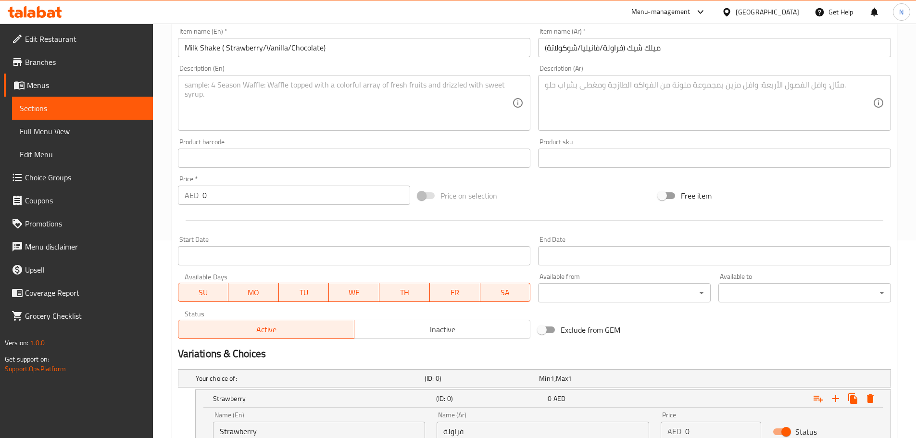
scroll to position [188, 0]
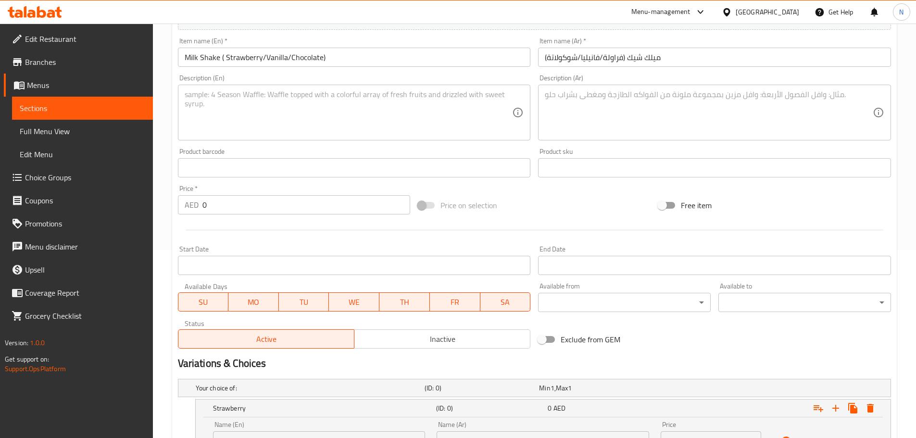
click at [589, 58] on input "ميلك شيك (فراولة/فانيليا/شوكولاتة)" at bounding box center [714, 57] width 353 height 19
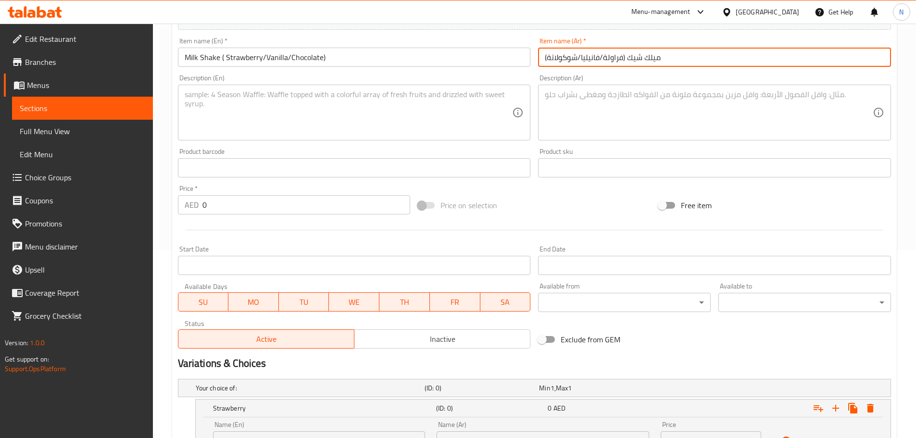
click at [589, 58] on input "ميلك شيك (فراولة/فانيليا/شوكولاتة)" at bounding box center [714, 57] width 353 height 19
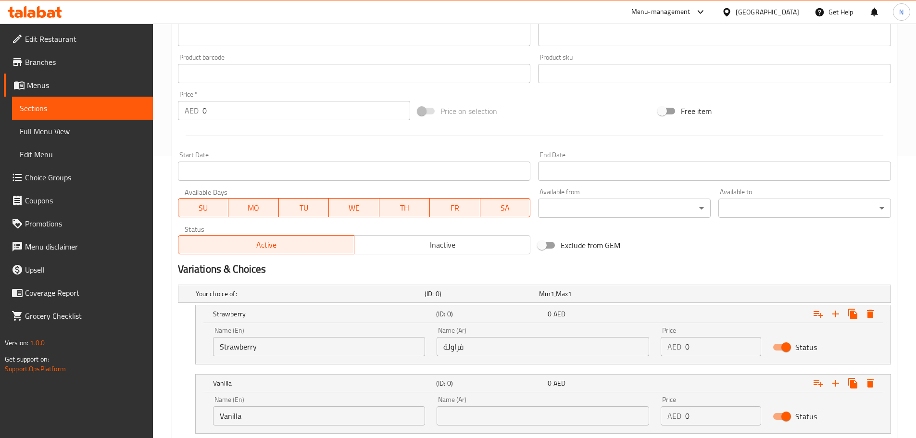
scroll to position [374, 0]
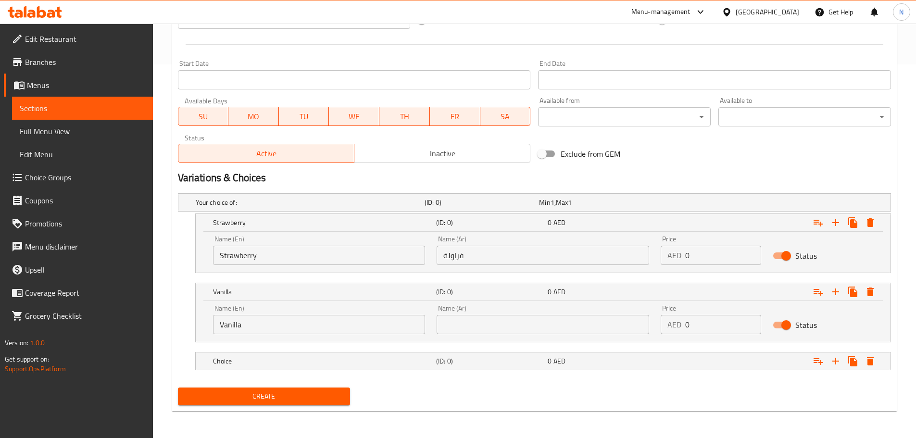
drag, startPoint x: 551, startPoint y: 324, endPoint x: 550, endPoint y: 315, distance: 8.3
click at [551, 324] on input "text" at bounding box center [543, 324] width 213 height 19
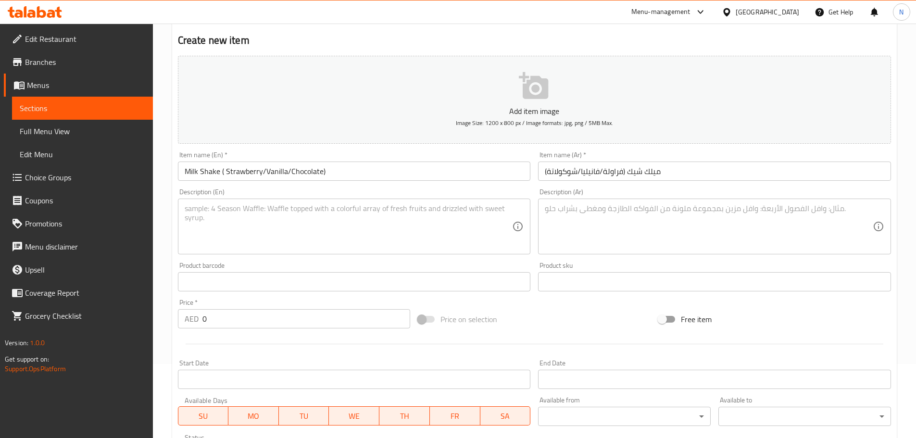
scroll to position [37, 0]
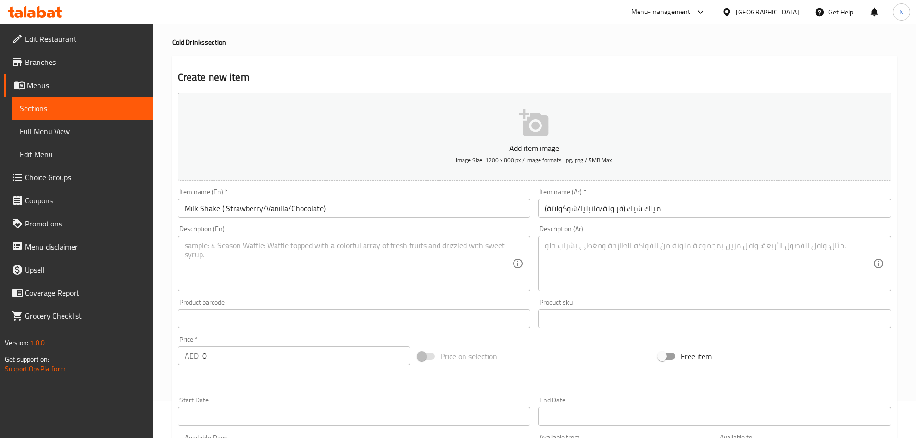
click at [308, 208] on input "Milk Shake ( Strawberry/Vanilla/Chocolate)" at bounding box center [354, 208] width 353 height 19
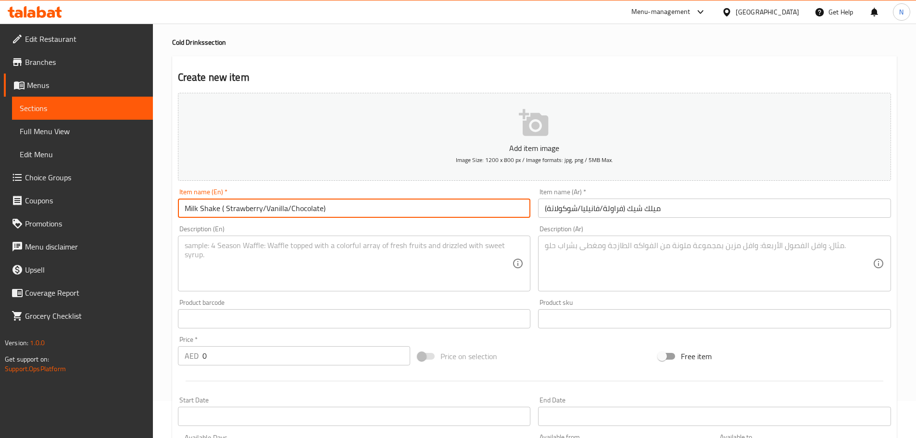
click at [308, 208] on input "Milk Shake ( Strawberry/Vanilla/Chocolate)" at bounding box center [354, 208] width 353 height 19
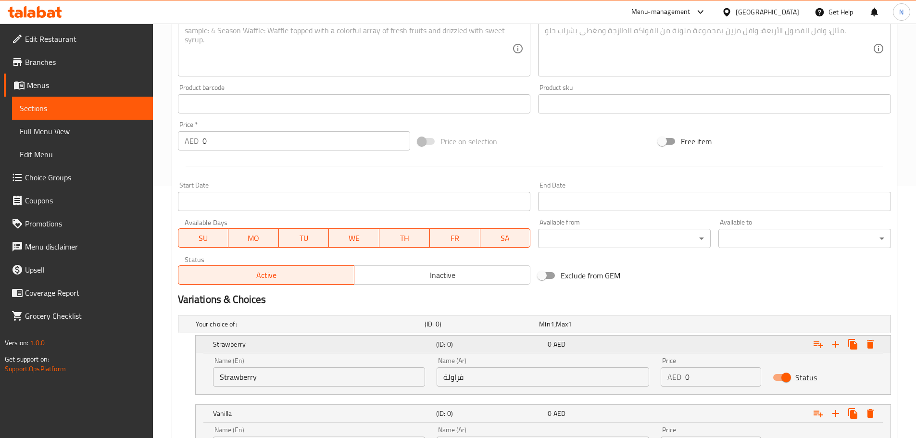
scroll to position [374, 0]
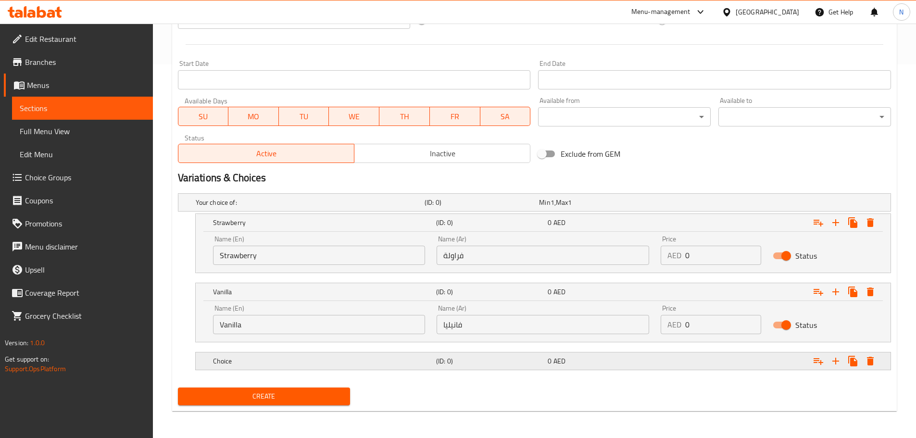
click at [298, 363] on h5 "Choice" at bounding box center [322, 361] width 219 height 10
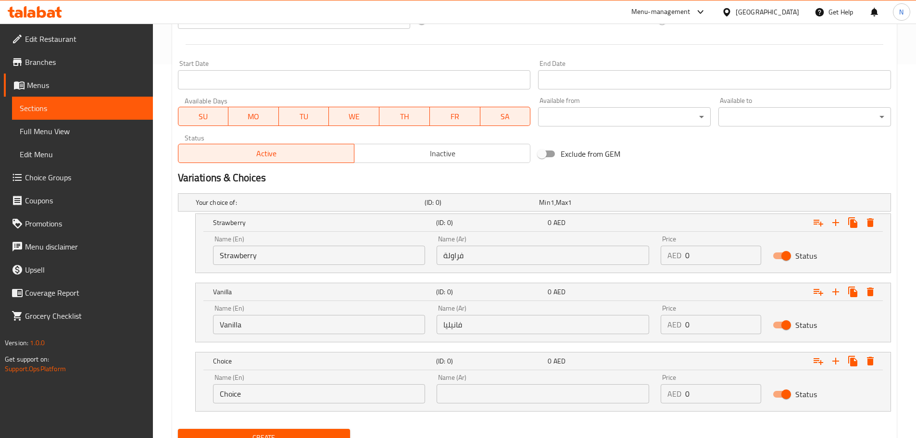
click at [308, 397] on input "Choice" at bounding box center [319, 393] width 213 height 19
click at [308, 396] on input "Choice" at bounding box center [319, 393] width 213 height 19
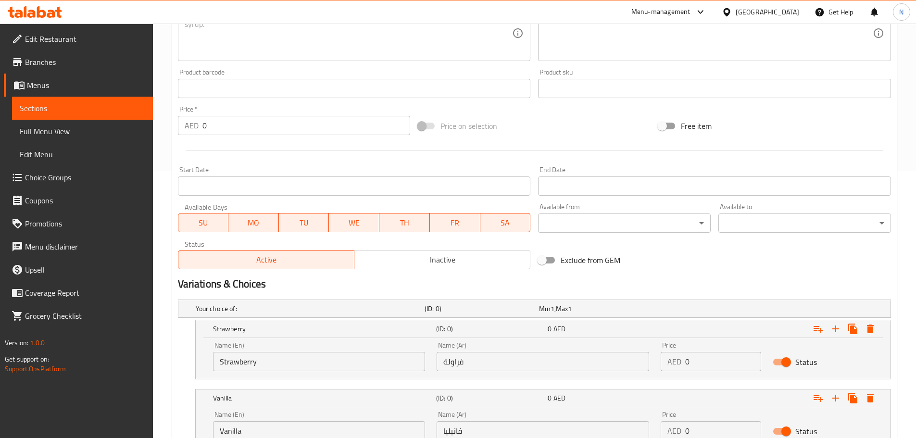
scroll to position [85, 0]
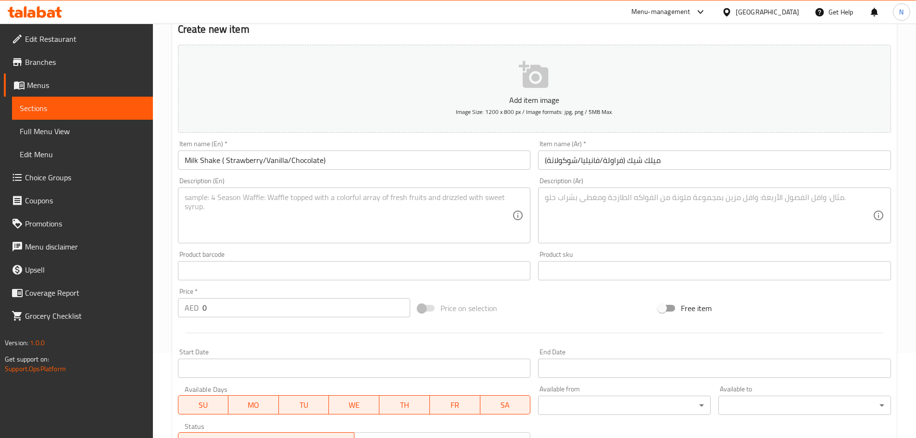
click at [569, 160] on input "ميلك شيك (فراولة/فانيليا/شوكولاتة)" at bounding box center [714, 159] width 353 height 19
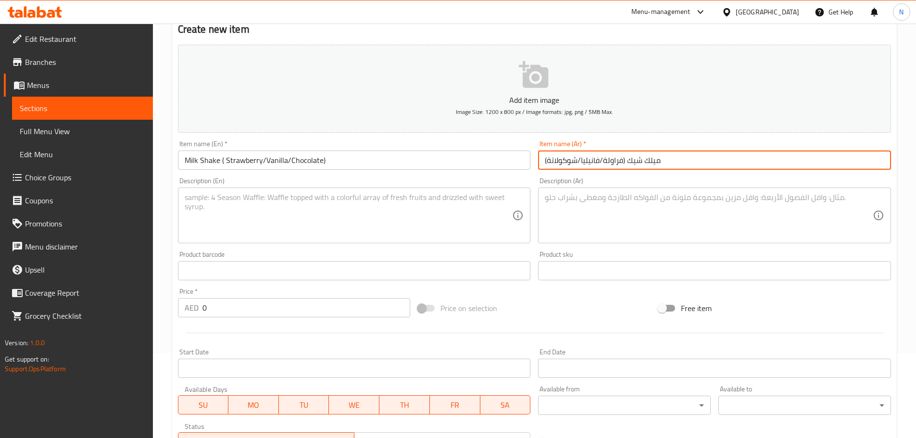
click at [569, 160] on input "ميلك شيك (فراولة/فانيليا/شوكولاتة)" at bounding box center [714, 159] width 353 height 19
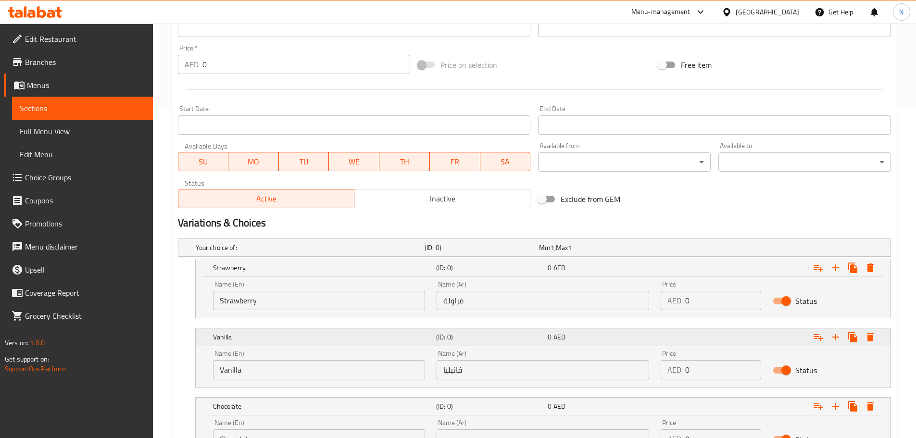
scroll to position [415, 0]
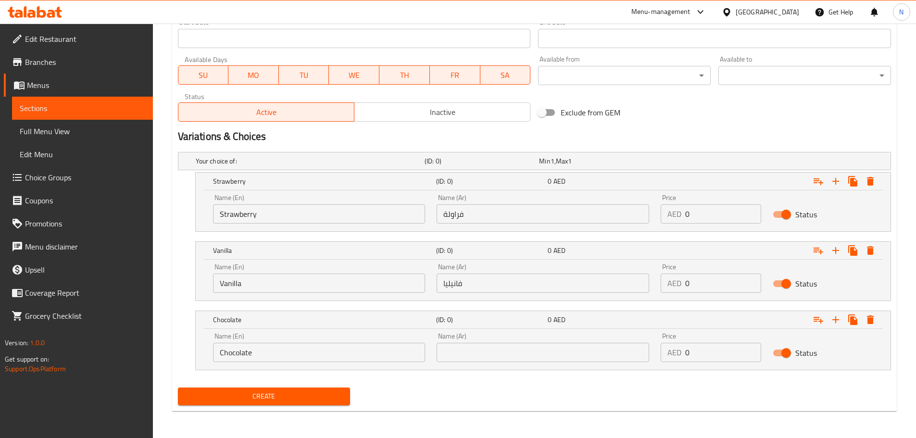
click at [547, 363] on div "Name (Ar) Name (Ar)" at bounding box center [543, 347] width 224 height 41
click at [551, 357] on input "text" at bounding box center [543, 352] width 213 height 19
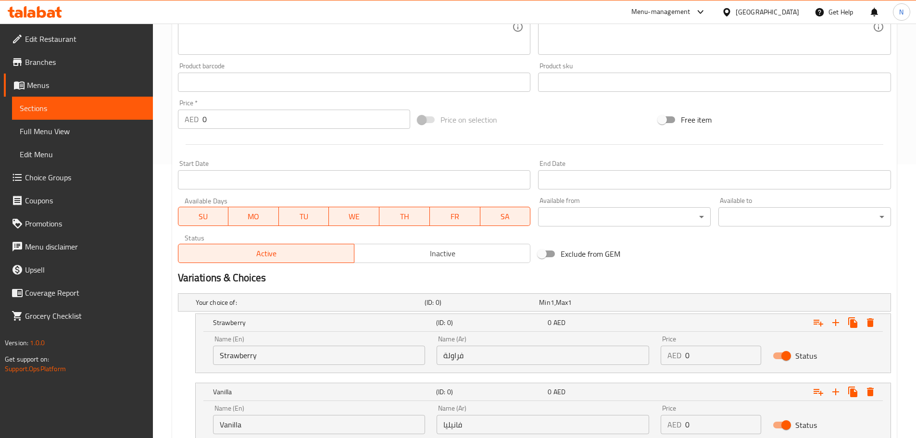
scroll to position [319, 0]
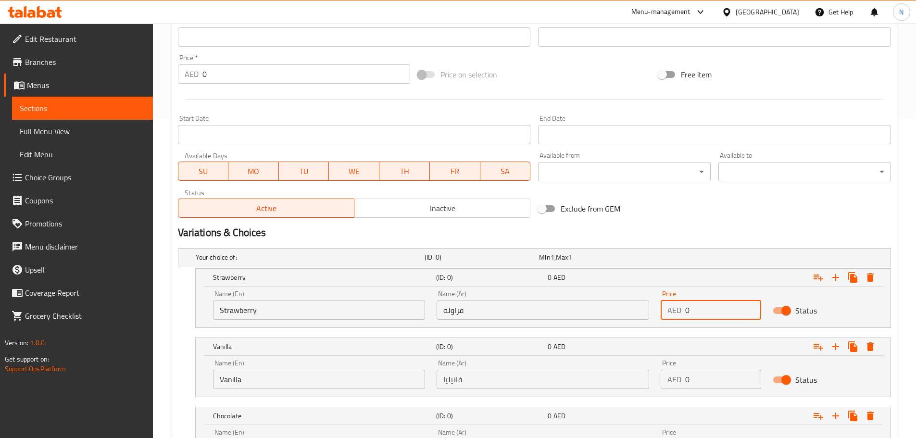
drag, startPoint x: 708, startPoint y: 317, endPoint x: 675, endPoint y: 312, distance: 33.7
click at [675, 312] on div "AED 0 Price" at bounding box center [711, 310] width 100 height 19
drag, startPoint x: 711, startPoint y: 379, endPoint x: 681, endPoint y: 383, distance: 30.1
click at [681, 383] on div "AED 0 Price" at bounding box center [711, 379] width 100 height 19
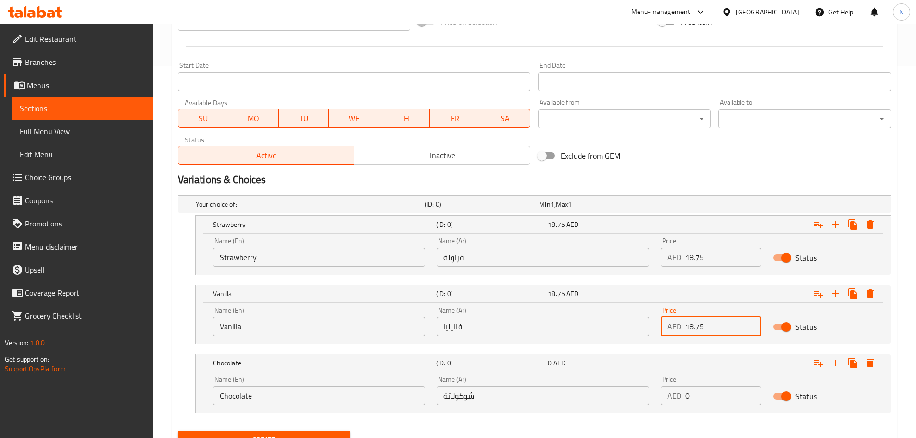
scroll to position [415, 0]
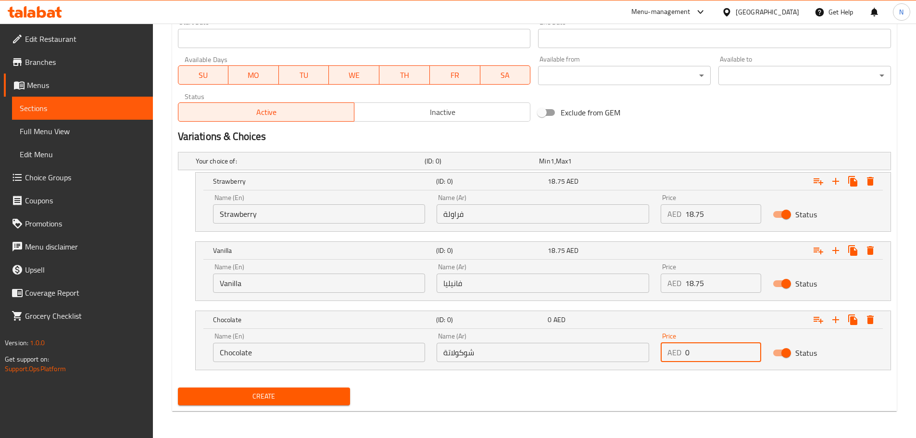
drag, startPoint x: 691, startPoint y: 351, endPoint x: 679, endPoint y: 353, distance: 12.1
click at [679, 353] on div "AED 0 Price" at bounding box center [711, 352] width 100 height 19
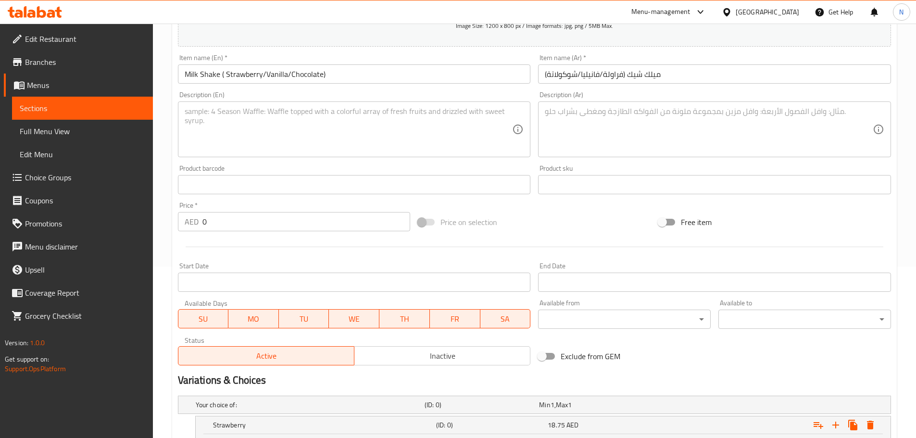
scroll to position [30, 0]
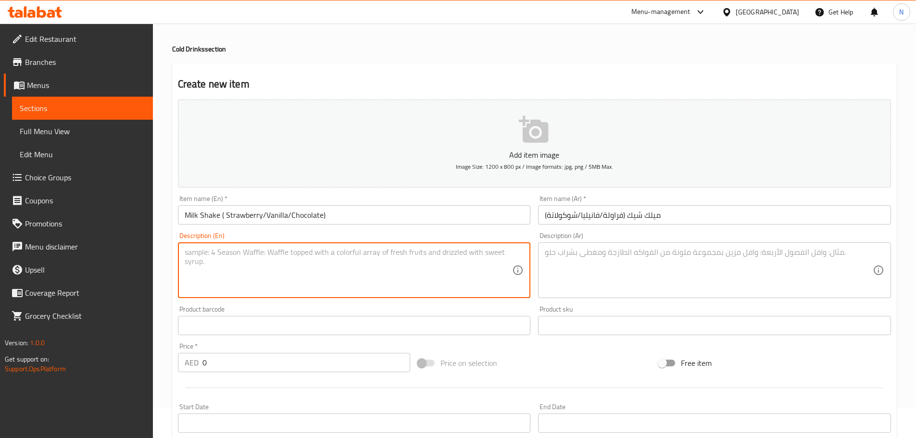
click at [393, 266] on textarea at bounding box center [349, 271] width 328 height 46
click at [647, 281] on textarea at bounding box center [709, 271] width 328 height 46
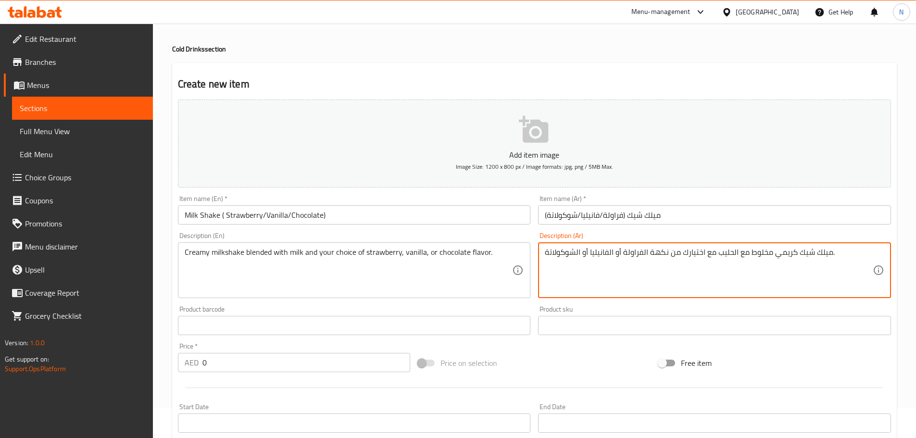
click at [730, 248] on textarea "ميلك شيك كريمي مخلوط مع الحليب مع اختيارك من نكهة الفراولة أو الفانيليا أو الشو…" at bounding box center [709, 271] width 328 height 46
click at [731, 252] on textarea "ميلك شيك كريمي مخلوط مع الحليب مع اختيارك من نكهة الفراولة أو الفانيليا أو الشو…" at bounding box center [709, 271] width 328 height 46
click at [641, 254] on textarea "ميلك شيك كريمي مخلوط مع حليب مع اختيارك من نكهة الفراولة أو الفانيليا أو الشوكو…" at bounding box center [709, 271] width 328 height 46
click at [608, 253] on textarea "ميلك شيك كريمي مخلوط مع حليب مع اختيارك من نكهة فراولة أو الفانيليا أو الشوكولا…" at bounding box center [709, 271] width 328 height 46
click at [576, 251] on textarea "ميلك شيك كريمي مخلوط مع حليب مع اختيارك من نكهة فراولة أو فانيليا أو الشوكولاتة." at bounding box center [709, 271] width 328 height 46
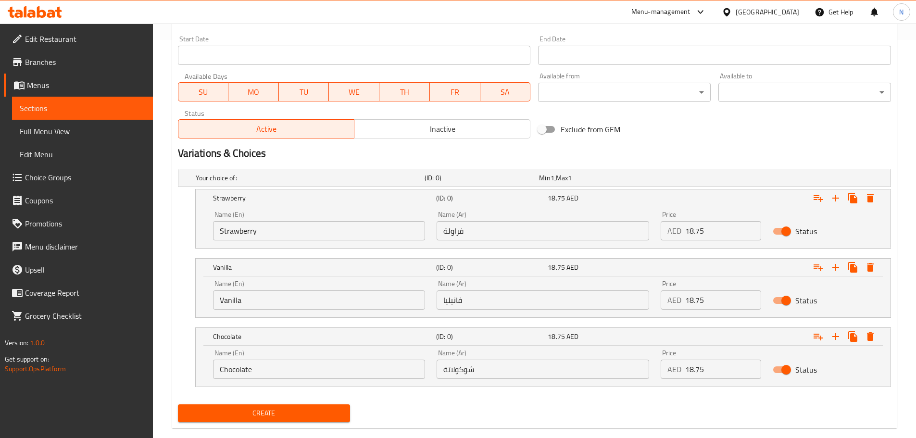
scroll to position [415, 0]
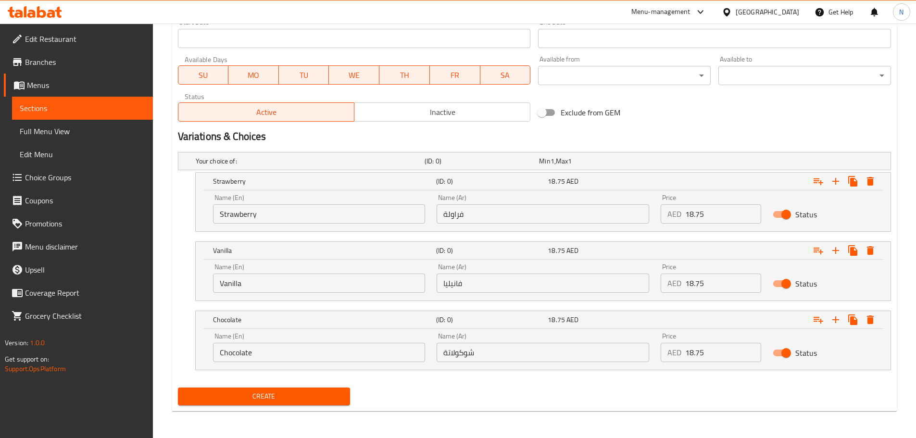
click at [311, 396] on span "Create" at bounding box center [264, 396] width 157 height 12
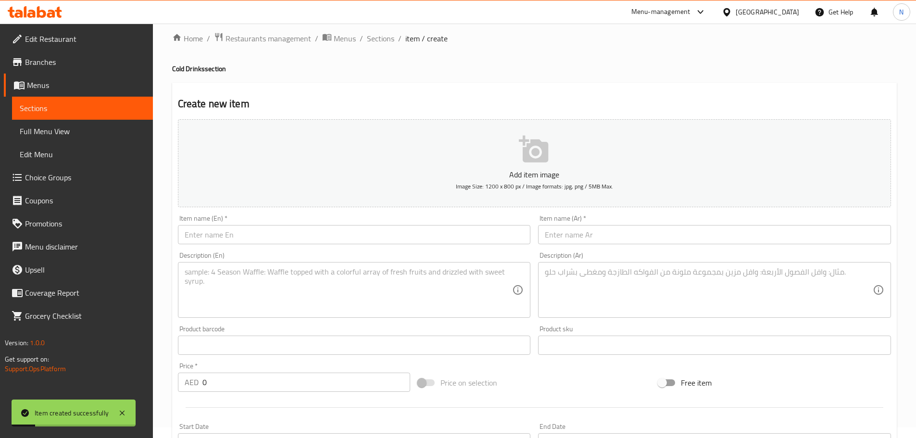
scroll to position [0, 0]
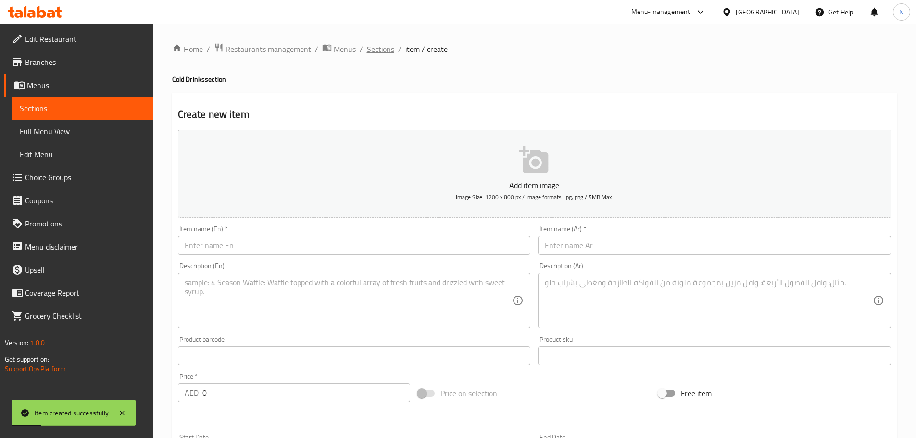
click at [385, 53] on span "Sections" at bounding box center [380, 49] width 27 height 12
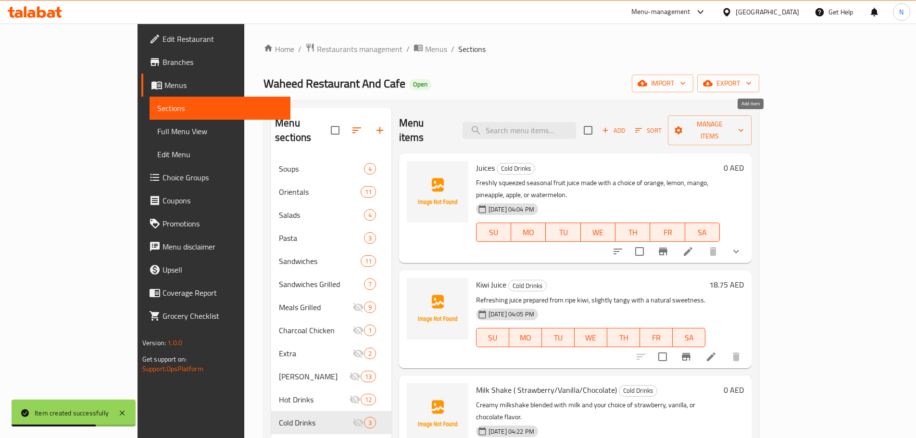
click at [610, 126] on icon "button" at bounding box center [605, 130] width 9 height 9
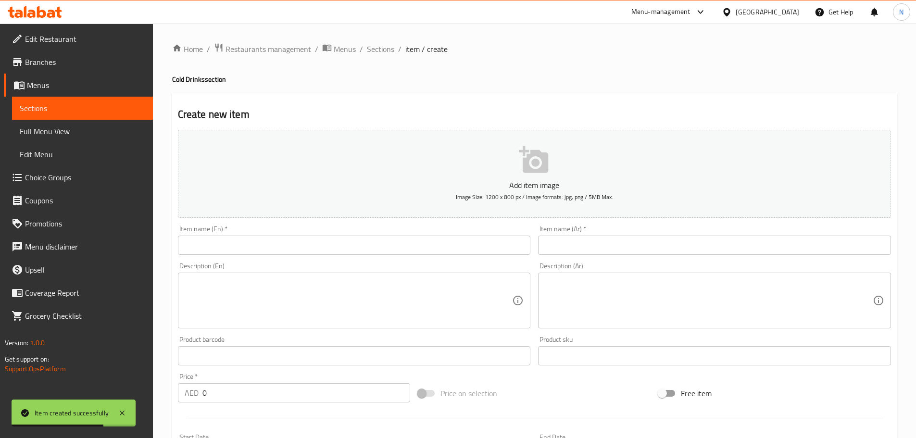
click at [495, 242] on input "text" at bounding box center [354, 245] width 353 height 19
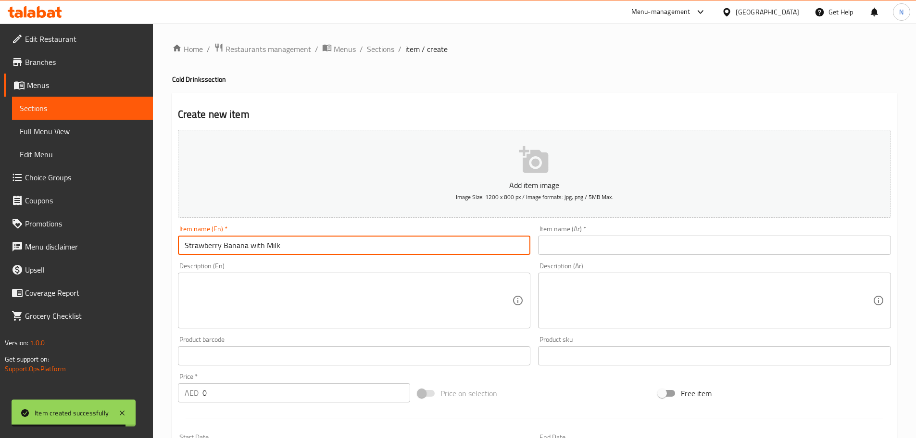
click at [254, 246] on input "Strawberry Banana with Milk" at bounding box center [354, 245] width 353 height 19
click at [234, 242] on input "Strawberry Banana With Milk" at bounding box center [354, 245] width 353 height 19
click at [234, 243] on input "Strawberry Banana With Milk" at bounding box center [354, 245] width 353 height 19
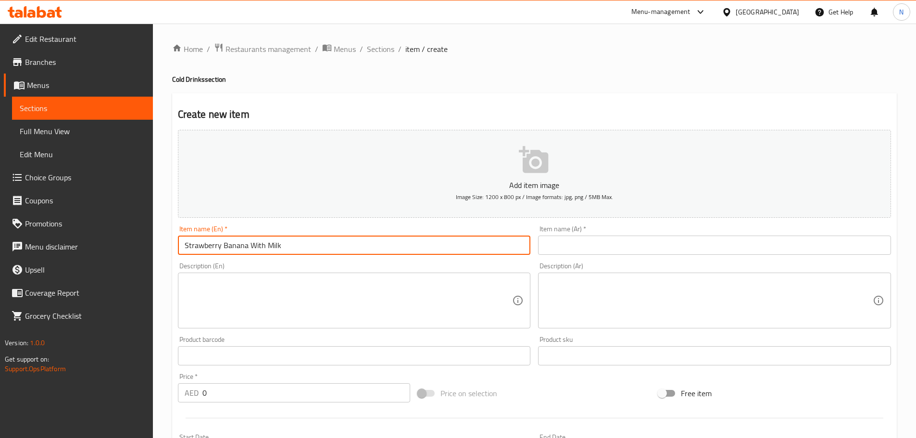
click at [601, 254] on input "text" at bounding box center [714, 245] width 353 height 19
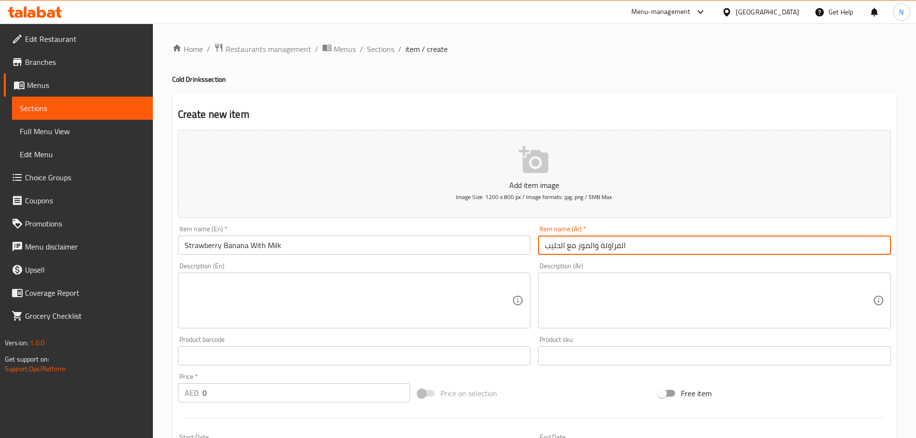
click at [621, 247] on input "الفراولة والموز مع الحليب" at bounding box center [714, 245] width 353 height 19
click at [590, 248] on input "فراولة والموز مع الحليب" at bounding box center [714, 245] width 353 height 19
click at [562, 245] on input "فراولة موز مع الحليب" at bounding box center [714, 245] width 353 height 19
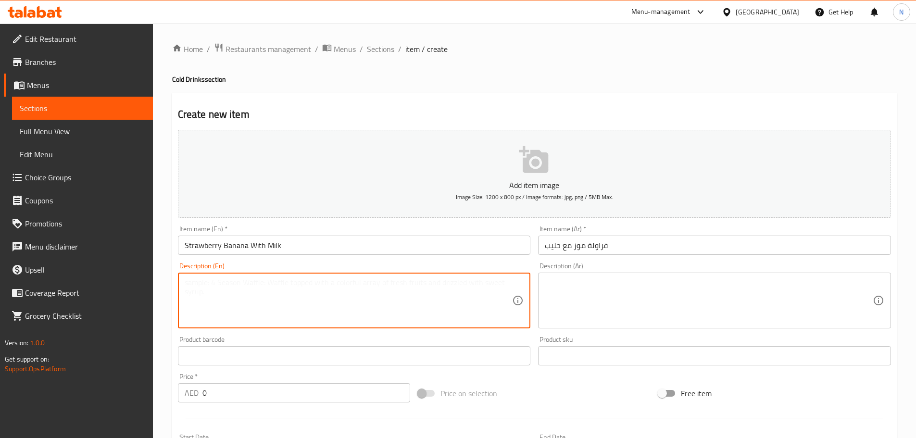
click at [418, 304] on textarea at bounding box center [349, 301] width 328 height 46
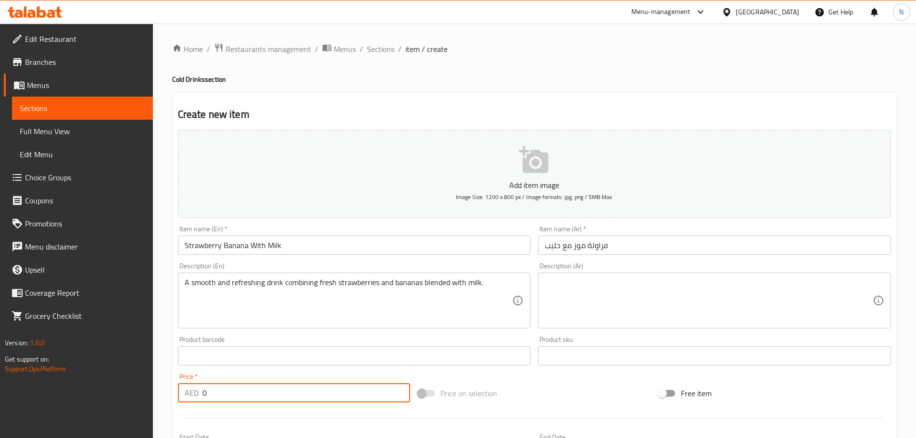
drag, startPoint x: 279, startPoint y: 395, endPoint x: 197, endPoint y: 396, distance: 82.2
click at [197, 396] on div "AED 0 Price *" at bounding box center [294, 392] width 233 height 19
click at [568, 307] on textarea at bounding box center [709, 301] width 328 height 46
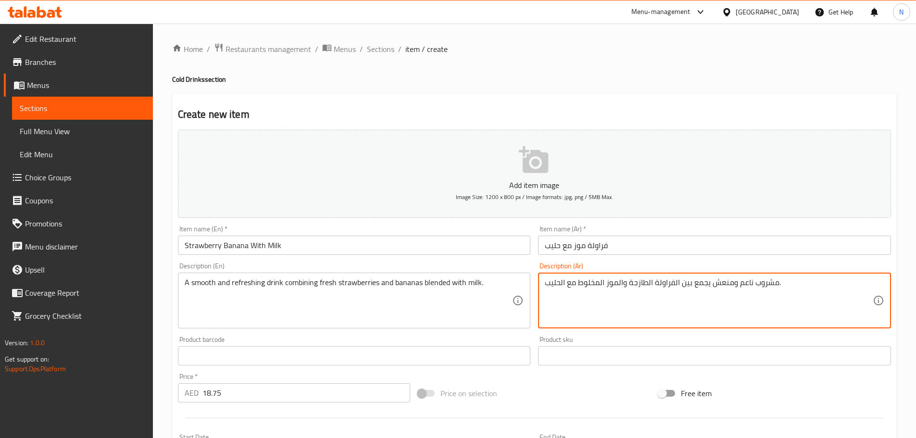
click at [675, 285] on textarea "مشروب ناعم ومنعش يجمع بين الفراولة الطازجة والموز المخلوط مع الحليب." at bounding box center [709, 301] width 328 height 46
click at [649, 283] on textarea "مشروب ناعم ومنعش يجمع بين فراولة الطازجة والموز المخلوط مع الحليب." at bounding box center [709, 301] width 328 height 46
click at [620, 285] on textarea "مشروب ناعم ومنعش يجمع بين فراولة طازجة والموز المخلوط مع الحليب." at bounding box center [709, 301] width 328 height 46
click at [598, 284] on textarea "مشروب ناعم ومنعش يجمع بين فراولة طازجة وموز المخلوط مع الحليب." at bounding box center [709, 301] width 328 height 46
click at [561, 284] on textarea "مشروب ناعم ومنعش يجمع بين فراولة طازجة وموز مخلوط مع الحليب." at bounding box center [709, 301] width 328 height 46
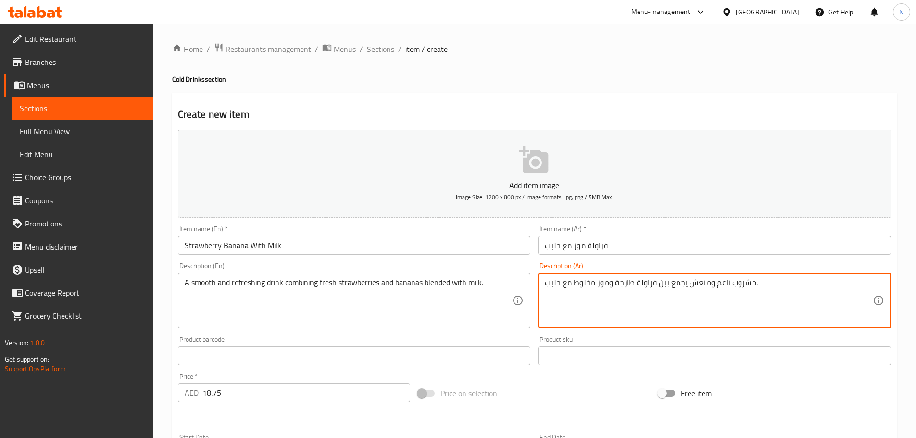
click at [584, 247] on input "فراولة موز مع حليب" at bounding box center [714, 245] width 353 height 19
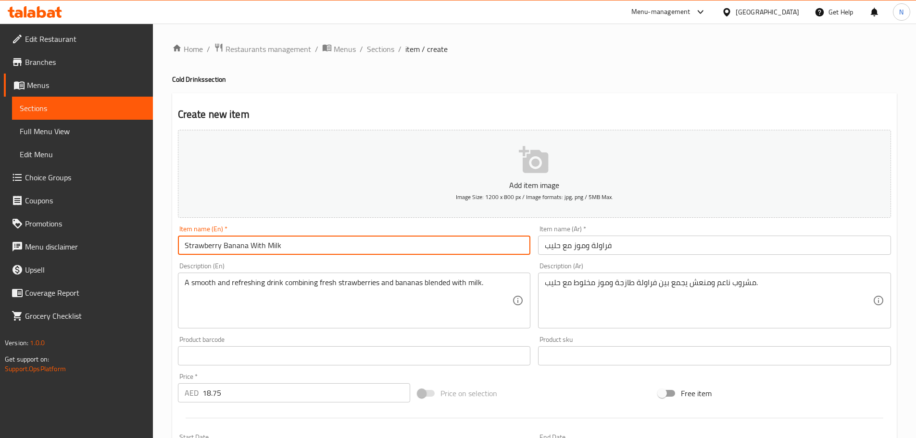
click at [223, 251] on input "Strawberry Banana With Milk" at bounding box center [354, 245] width 353 height 19
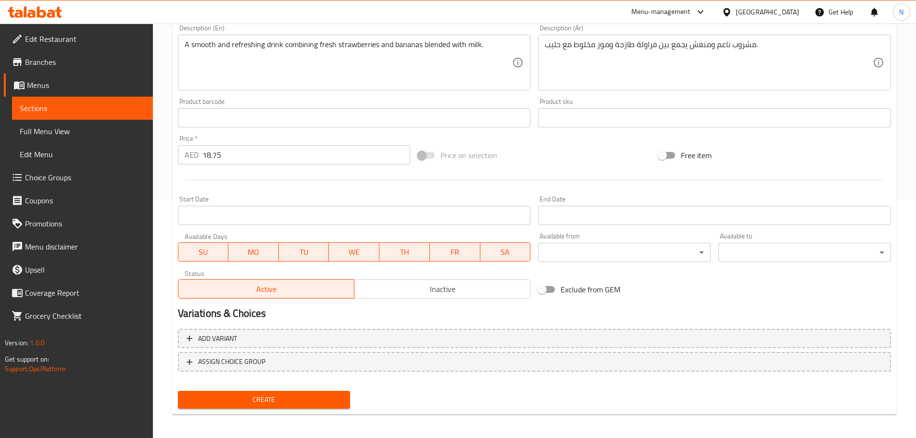
scroll to position [241, 0]
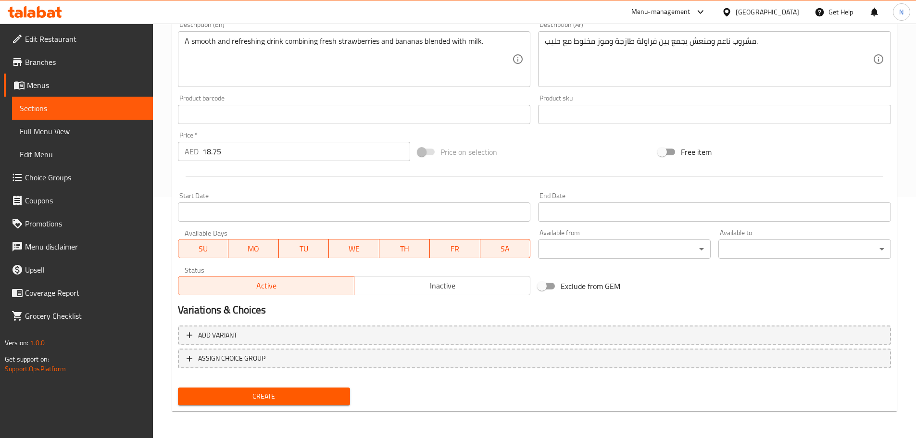
click at [286, 400] on span "Create" at bounding box center [264, 396] width 157 height 12
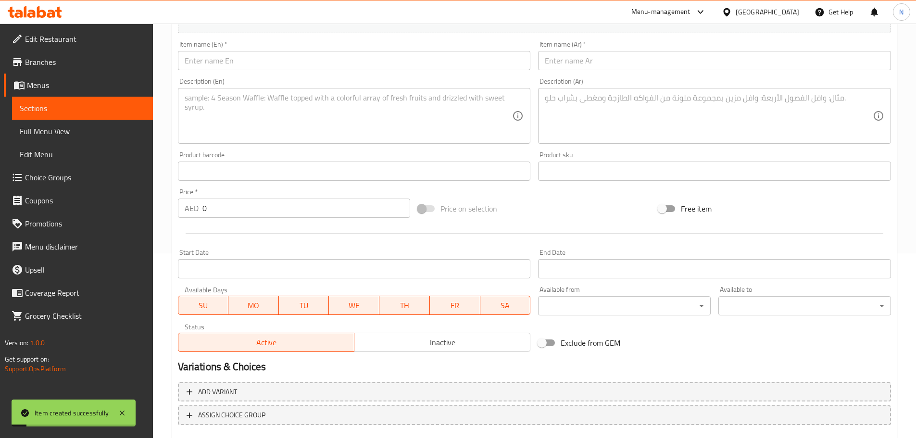
scroll to position [97, 0]
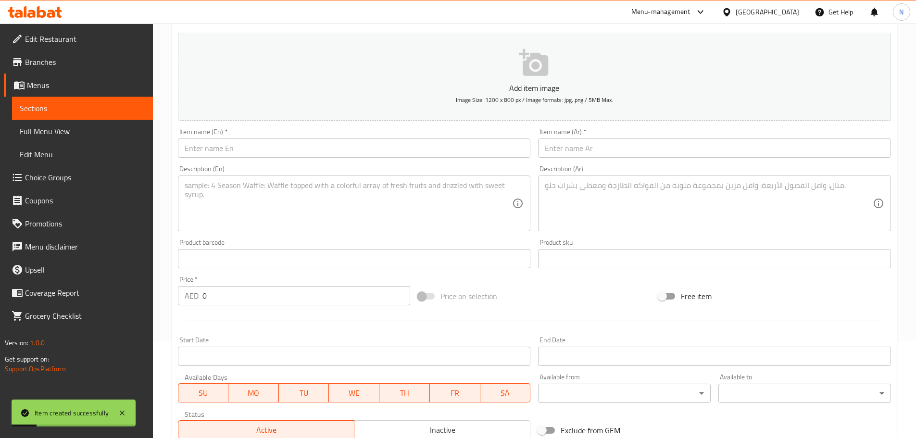
click at [288, 156] on input "text" at bounding box center [354, 147] width 353 height 19
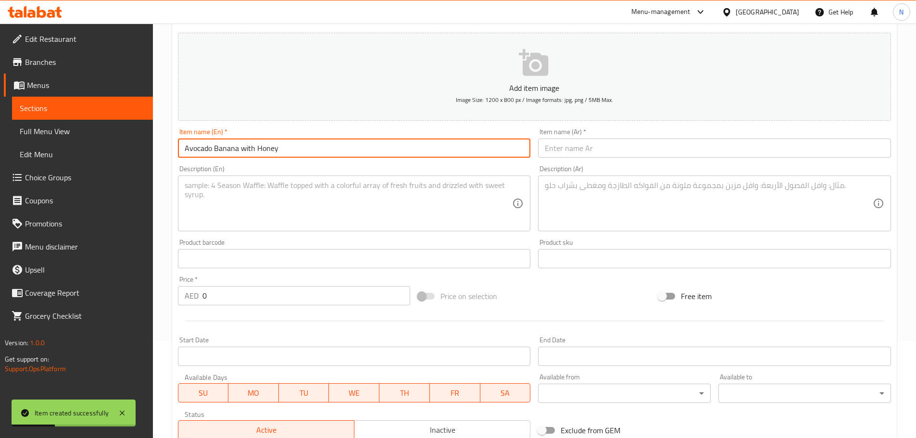
click at [249, 149] on input "Avocado Banana with Honey" at bounding box center [354, 147] width 353 height 19
click at [648, 150] on input "text" at bounding box center [714, 147] width 353 height 19
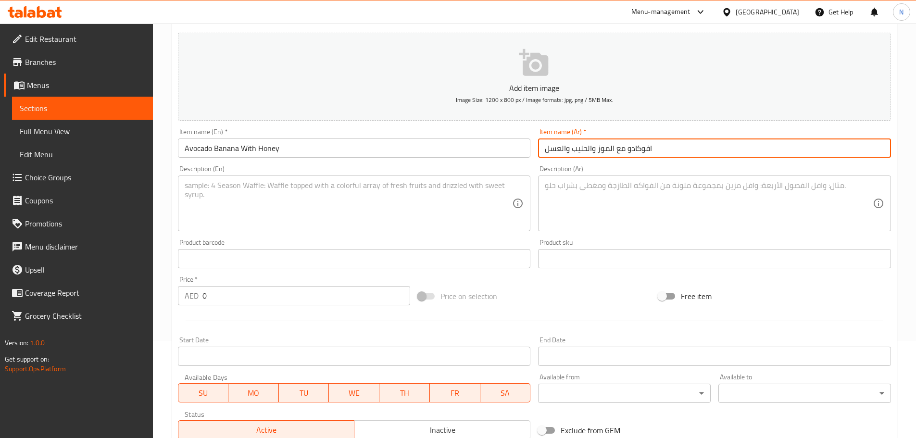
click at [609, 149] on input "افوكادو مع الموز والحليب والعسل" at bounding box center [714, 147] width 353 height 19
click at [587, 147] on input "افوكادو مع موز والحليب والعسل" at bounding box center [714, 147] width 353 height 19
click at [560, 149] on input "افوكادو مع موز وحليب والعسل" at bounding box center [714, 147] width 353 height 19
click at [590, 149] on input "افوكادو مع موز وحليب وعسل" at bounding box center [714, 147] width 353 height 19
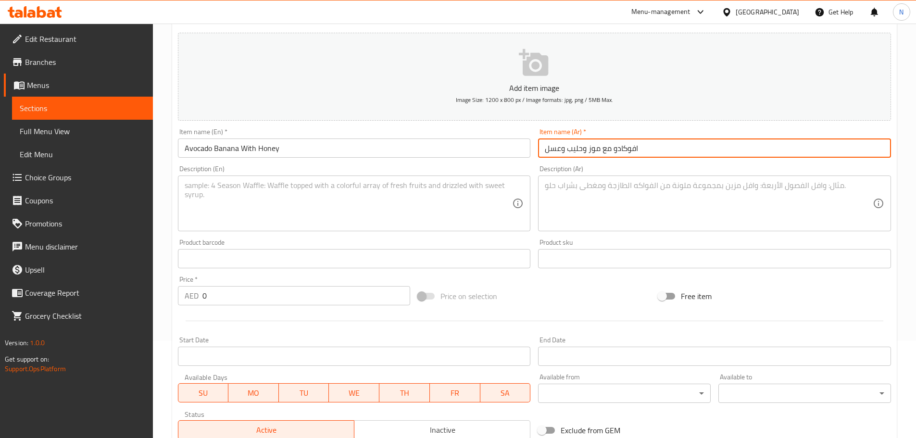
click at [590, 149] on input "افوكادو مع موز وحليب وعسل" at bounding box center [714, 147] width 353 height 19
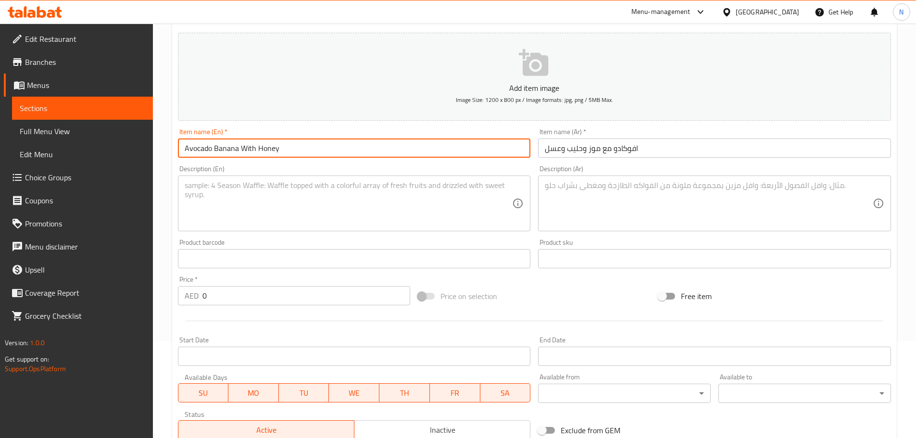
click at [277, 154] on input "Avocado Banana With Honey" at bounding box center [354, 147] width 353 height 19
click at [238, 147] on input "Avocado with banana, milk and honey" at bounding box center [354, 147] width 353 height 19
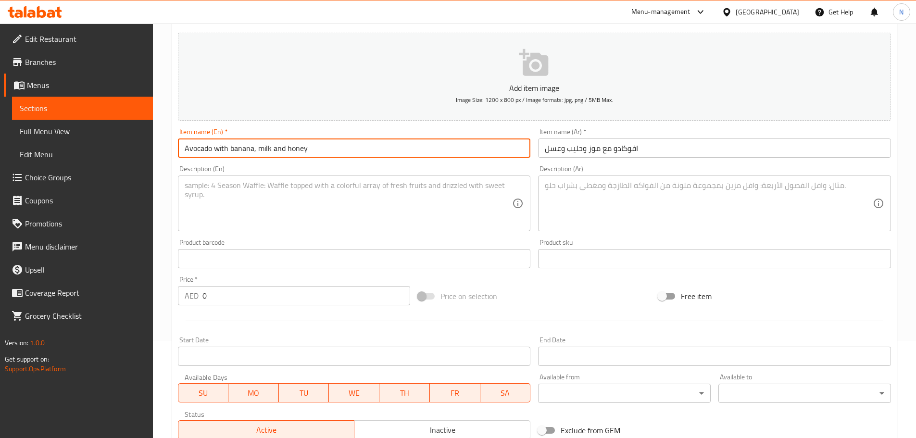
click at [238, 147] on input "Avocado with banana, milk and honey" at bounding box center [354, 147] width 353 height 19
click at [278, 146] on input "Avocado with Banana, Milk and Honey" at bounding box center [354, 147] width 353 height 19
click at [222, 147] on input "Avocado with Banana, Milk And Honey" at bounding box center [354, 147] width 353 height 19
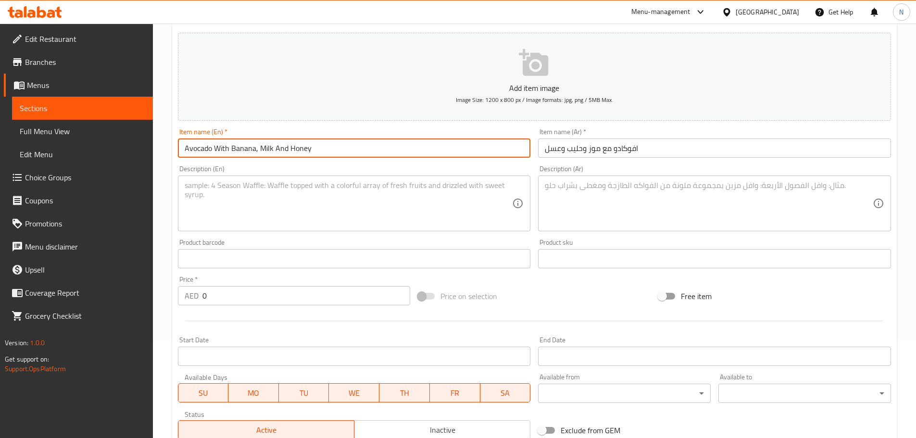
click at [328, 218] on textarea at bounding box center [349, 204] width 328 height 46
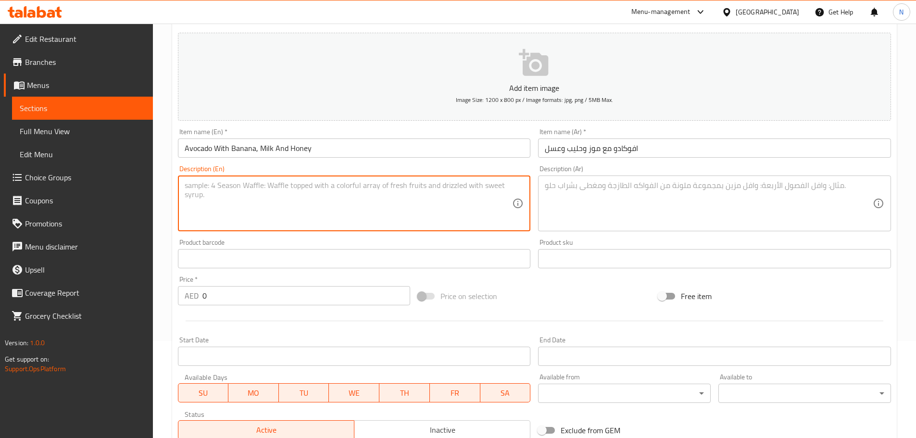
click at [334, 214] on textarea at bounding box center [349, 204] width 328 height 46
click at [577, 209] on textarea at bounding box center [709, 204] width 328 height 46
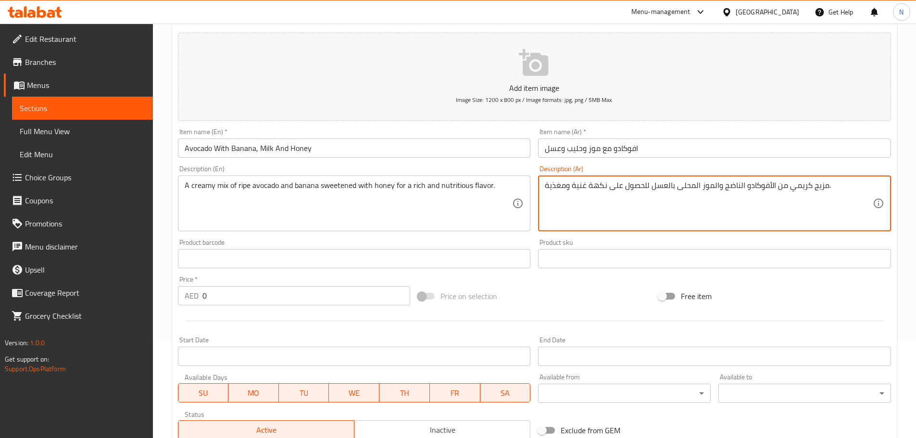
click at [770, 187] on textarea "مزيج كريمي من الأفوكادو الناضج والموز المحلى بالعسل للحصول على نكهة غنية ومغذية." at bounding box center [709, 204] width 328 height 46
click at [770, 186] on textarea "مزيج كريمي من الأفوكادو الناضج والموز المحلى بالعسل للحصول على نكهة غنية ومغذية." at bounding box center [709, 204] width 328 height 46
click at [737, 189] on textarea "مزيج كريمي من أفوكادو الناضج والموز المحلى بالعسل للحصول على نكهة غنية ومغذية." at bounding box center [709, 204] width 328 height 46
click at [712, 189] on textarea "مزيج كريمي من أفوكادو ناضج والموز المحلى بالعسل للحصول على نكهة غنية ومغذية." at bounding box center [709, 204] width 328 height 46
click at [691, 186] on textarea "مزيج كريمي من أفوكادو ناضج وموز المحلى بالعسل للحصول على نكهة غنية ومغذية." at bounding box center [709, 204] width 328 height 46
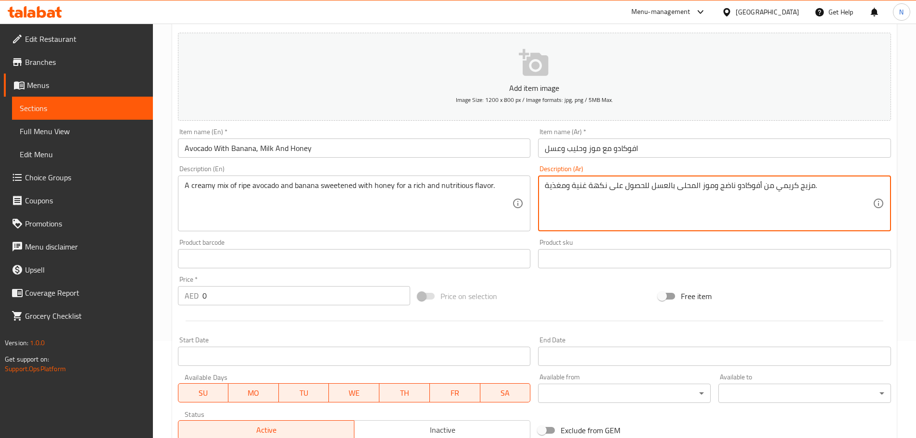
click at [694, 186] on textarea "مزيج كريمي من أفوكادو ناضج وموز المحلى بالعسل للحصول على نكهة غنية ومغذية." at bounding box center [709, 204] width 328 height 46
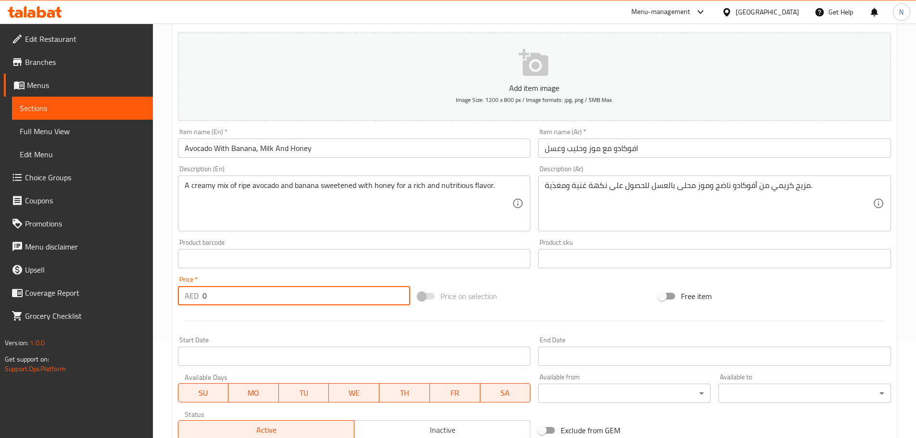
drag, startPoint x: 276, startPoint y: 297, endPoint x: 198, endPoint y: 299, distance: 77.4
click at [198, 299] on div "AED 0 Price *" at bounding box center [294, 295] width 233 height 19
click at [479, 295] on span "Price on selection" at bounding box center [468, 296] width 57 height 12
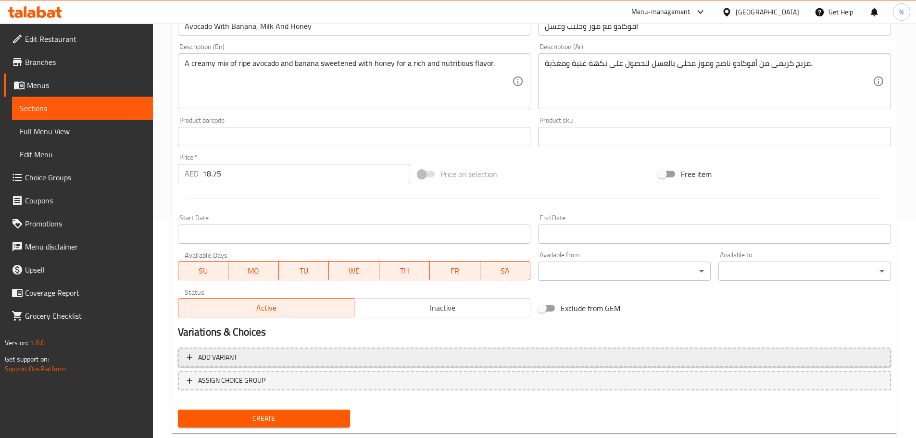
scroll to position [241, 0]
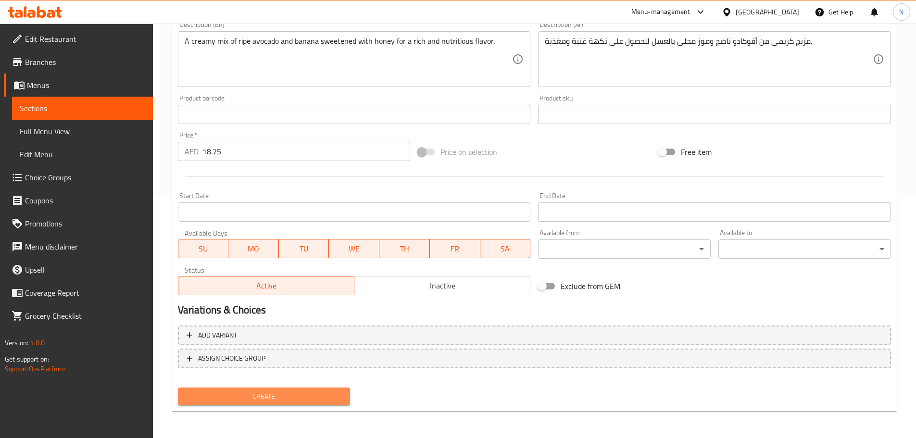
click at [300, 394] on span "Create" at bounding box center [264, 396] width 157 height 12
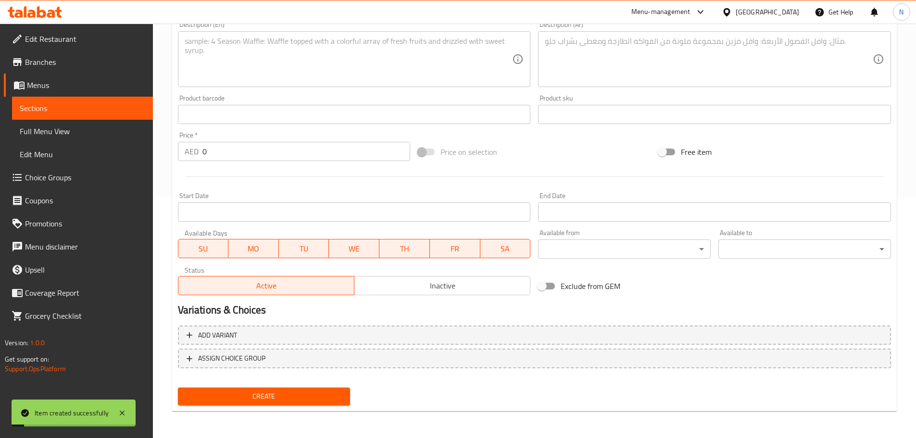
scroll to position [97, 0]
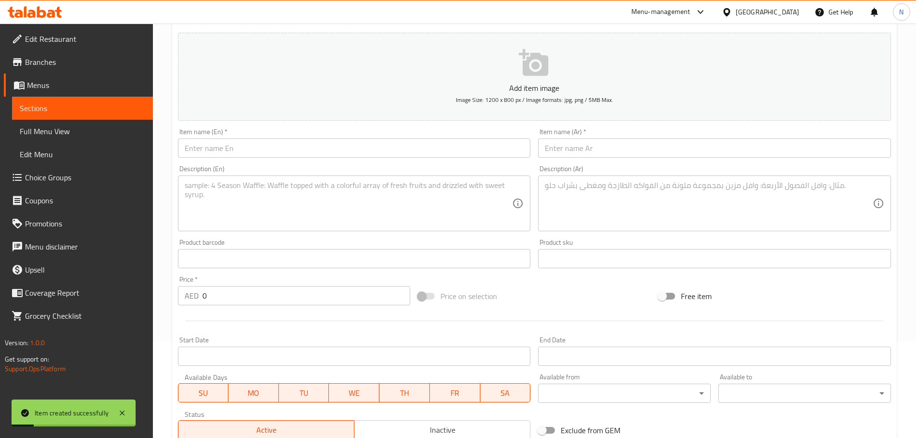
click at [403, 154] on input "text" at bounding box center [354, 147] width 353 height 19
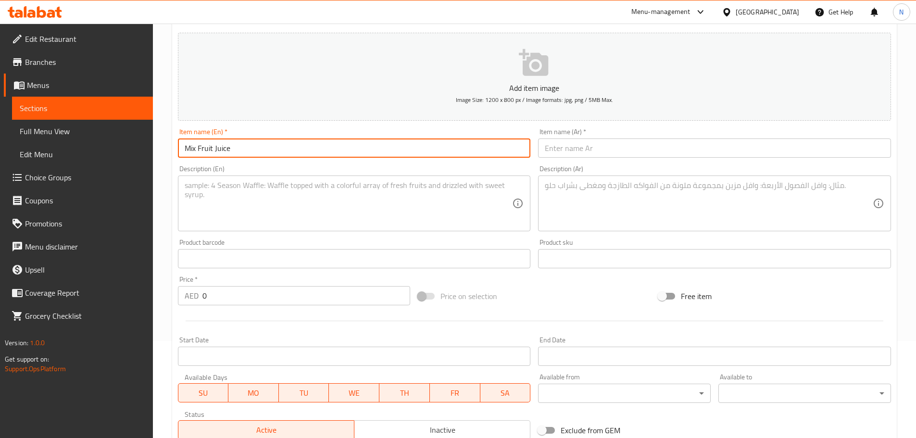
click at [588, 152] on input "text" at bounding box center [714, 147] width 353 height 19
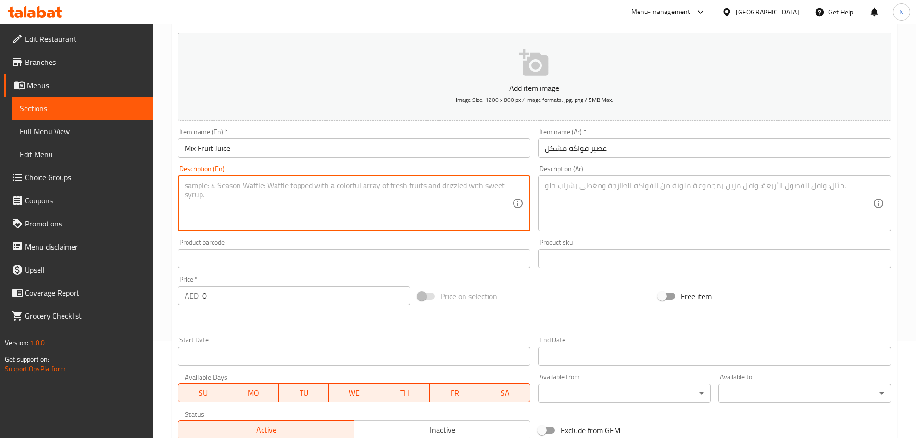
click at [379, 208] on textarea at bounding box center [349, 204] width 328 height 46
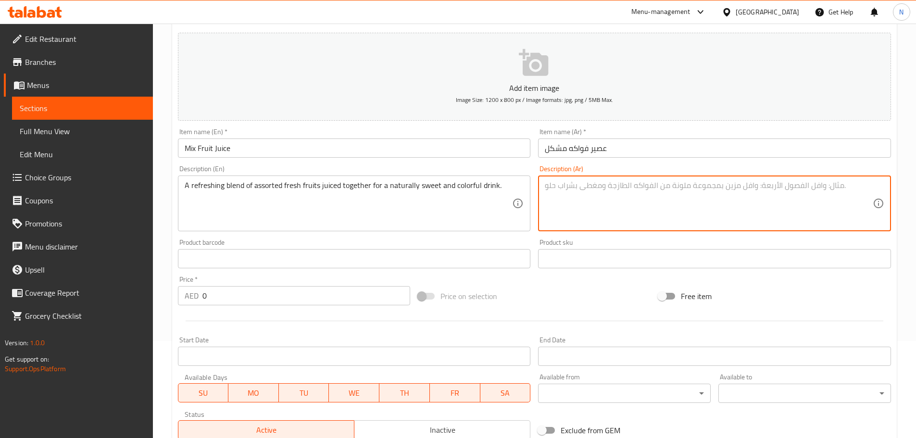
click at [672, 211] on textarea at bounding box center [709, 204] width 328 height 46
click at [808, 183] on textarea "مزيج منعش من الفواكه الطازجة المتنوعة التي يتم عصرها معًا للحصول على مشروب حلو …" at bounding box center [709, 204] width 328 height 46
click at [781, 187] on textarea "مزيج منعش من فواكه الطازجة المتنوعة التي يتم عصرها معًا للحصول على مشروب حلو وم…" at bounding box center [709, 204] width 328 height 46
click at [756, 186] on textarea "مزيج منعش من فواكه طازجة المتنوعة التي يتم عصرها معًا للحصول على مشروب حلو وملو…" at bounding box center [709, 204] width 328 height 46
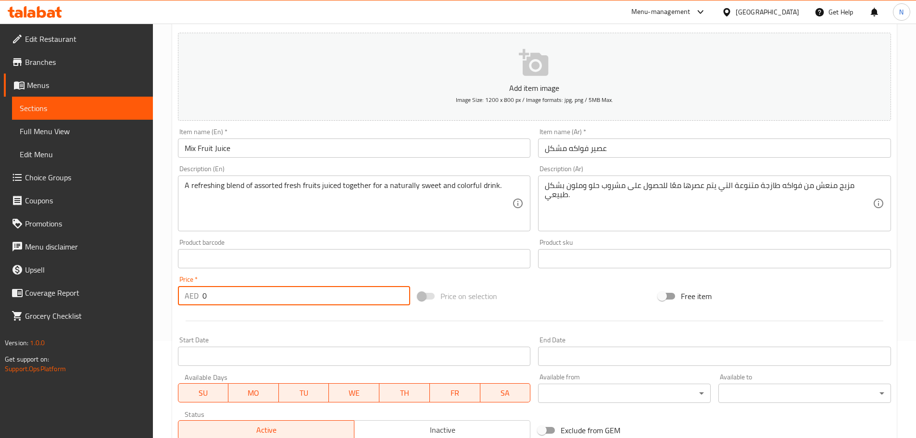
drag, startPoint x: 279, startPoint y: 295, endPoint x: 184, endPoint y: 295, distance: 95.2
click at [184, 295] on div "AED 0 Price *" at bounding box center [294, 295] width 233 height 19
click at [530, 299] on div "Price on selection" at bounding box center [534, 296] width 240 height 26
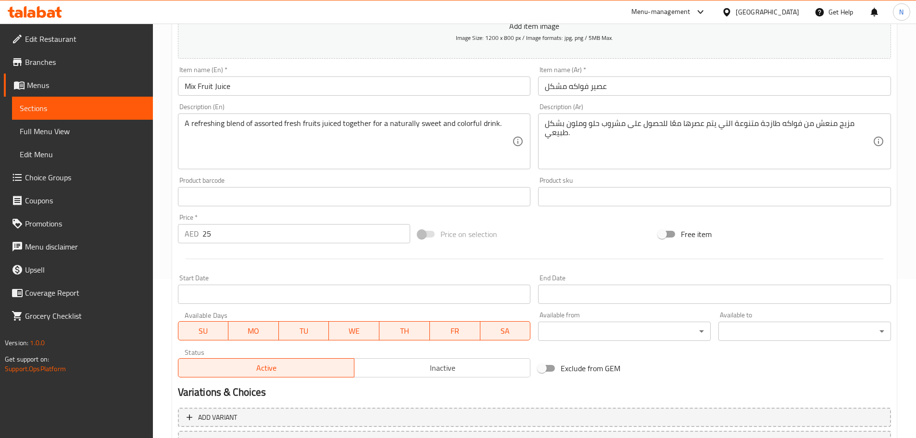
scroll to position [241, 0]
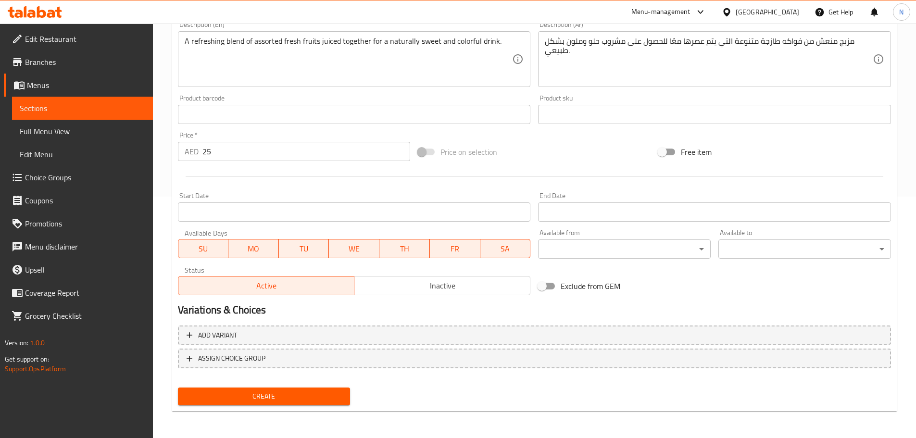
click at [316, 392] on span "Create" at bounding box center [264, 396] width 157 height 12
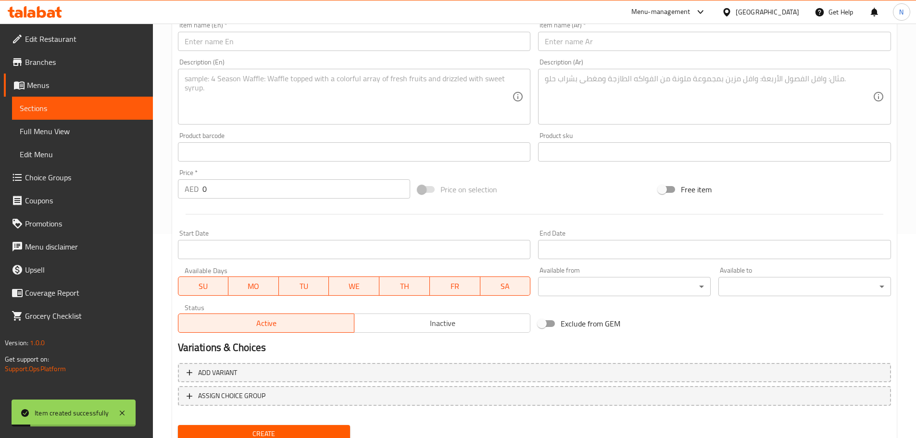
scroll to position [145, 0]
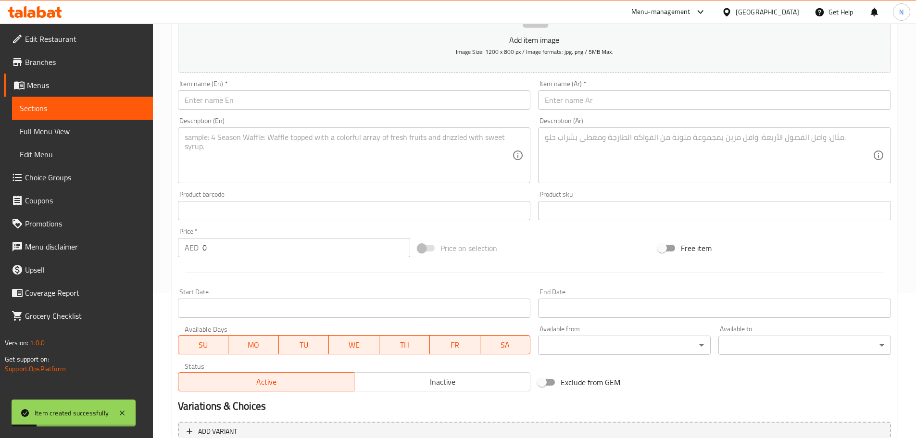
click at [446, 144] on textarea at bounding box center [349, 156] width 328 height 46
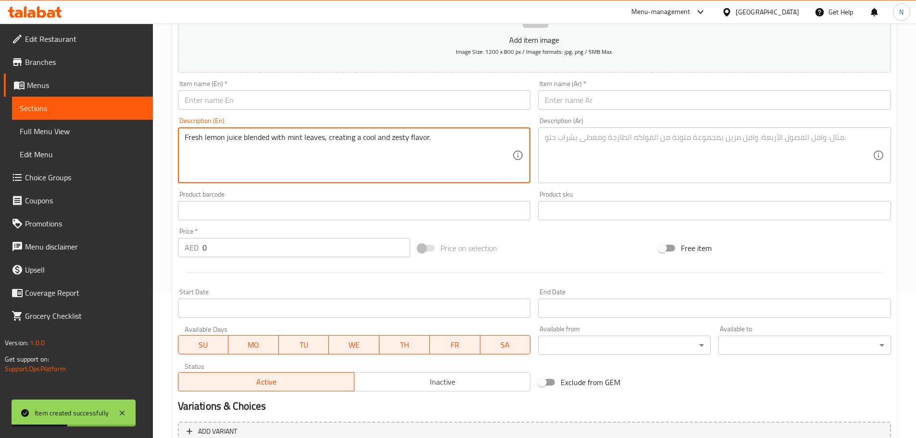
click at [616, 168] on textarea at bounding box center [709, 156] width 328 height 46
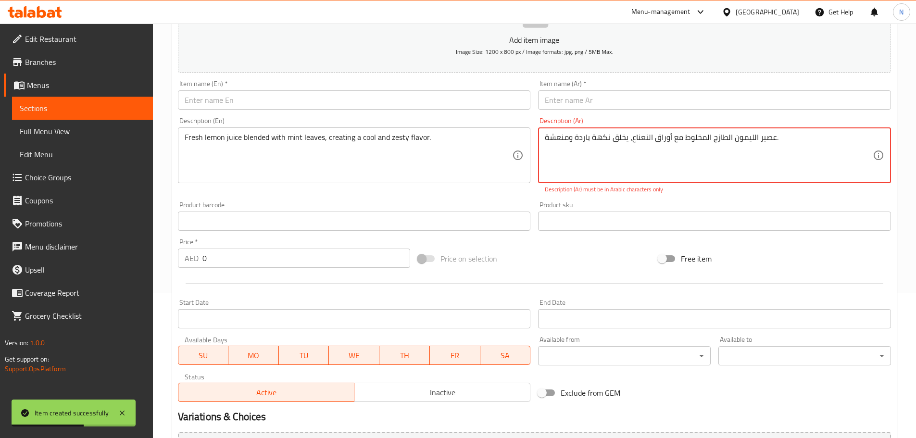
click at [752, 136] on textarea "عصير الليمون الطازج المخلوط مع أوراق النعناع، ​​يخلق نكهة باردة ومنعشة." at bounding box center [709, 156] width 328 height 46
click at [726, 138] on textarea "عصير ليمون الطازج المخلوط مع أوراق النعناع، ​​يخلق نكهة باردة ومنعشة." at bounding box center [709, 156] width 328 height 46
click at [706, 138] on textarea "عصير ليمون طازج المخلوط مع أوراق النعناع، ​​يخلق نكهة باردة ومنعشة." at bounding box center [709, 156] width 328 height 46
click at [646, 138] on textarea "عصير ليمون طازج مخلوط مع أوراق النعناع، ​​يخلق نكهة باردة ومنعشة." at bounding box center [709, 156] width 328 height 46
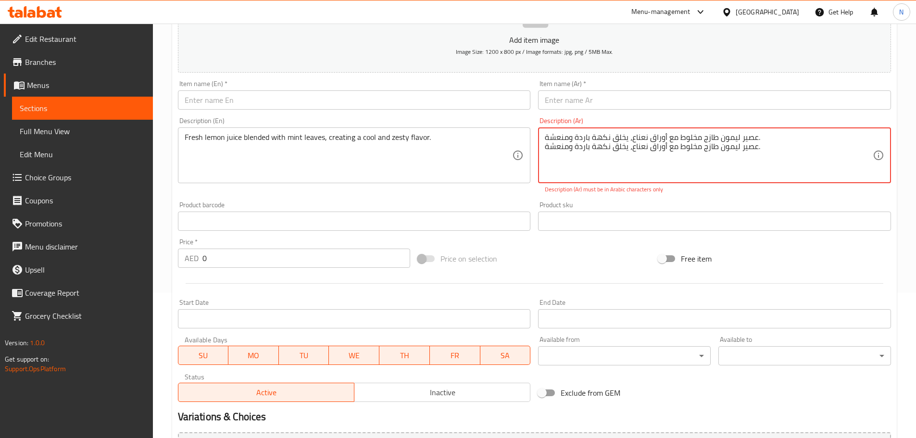
click at [747, 138] on textarea "عصير ليمون طازج مخلوط مع أوراق نعناع، ​​يخلق نكهة باردة ومنعشة. عصير ليمون طازج…" at bounding box center [709, 156] width 328 height 46
click at [747, 137] on textarea "عصير ليمون طازج مخلوط مع أوراق نعناع، ​​يخلق نكهة باردة ومنعشة. عصير ليمون طازج…" at bounding box center [709, 156] width 328 height 46
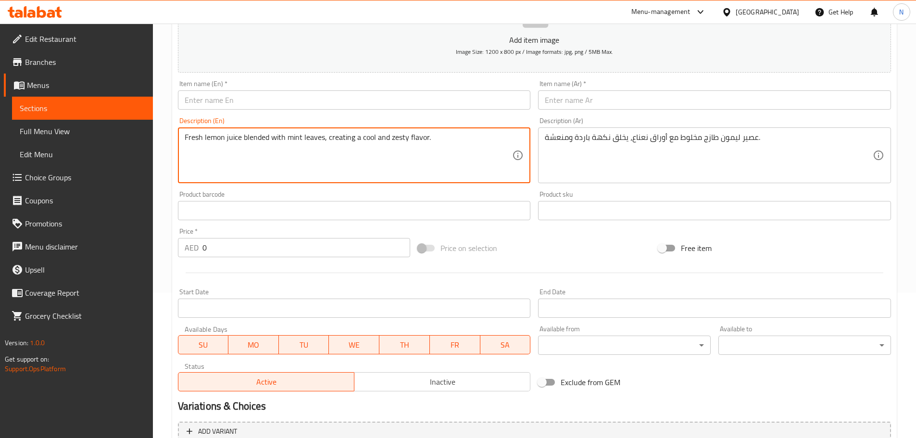
click at [277, 99] on input "text" at bounding box center [354, 99] width 353 height 19
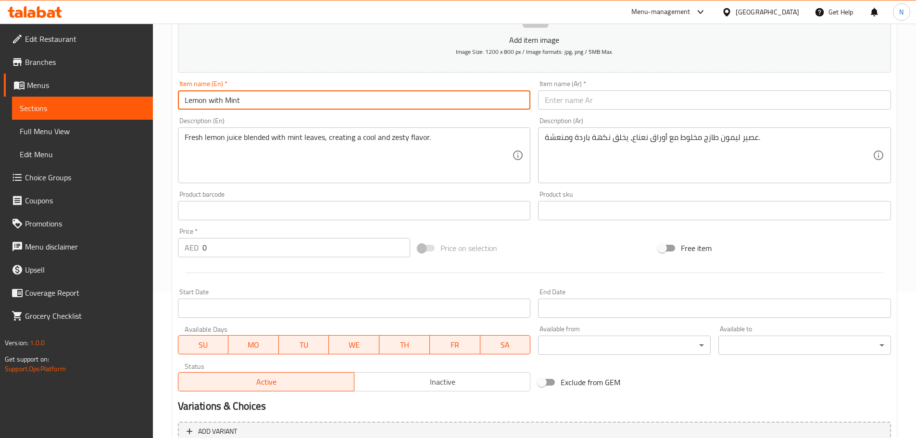
click at [229, 100] on input "Lemon with Mint" at bounding box center [354, 99] width 353 height 19
click at [215, 99] on input "Lemon with Mint" at bounding box center [354, 99] width 353 height 19
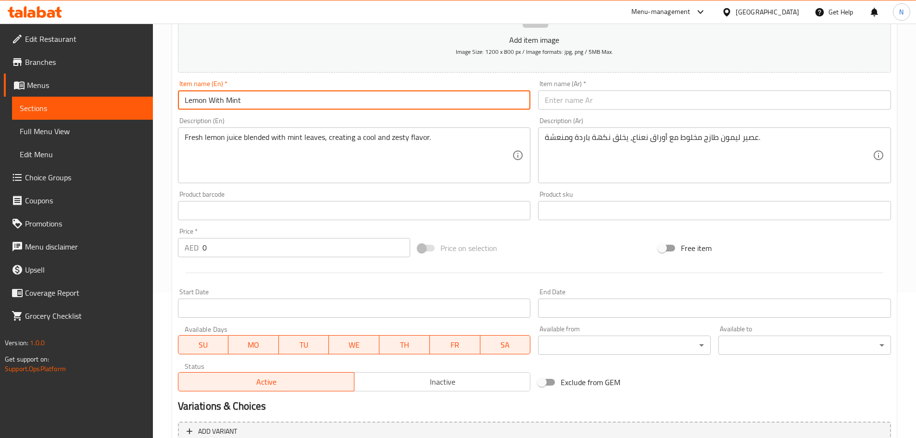
click at [582, 84] on div "Item name (Ar)   * Item name (Ar) *" at bounding box center [714, 94] width 353 height 29
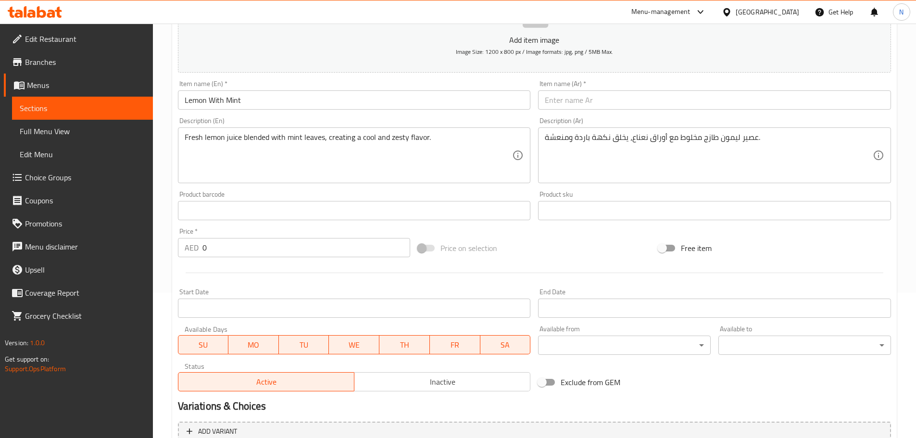
click at [584, 98] on input "text" at bounding box center [714, 99] width 353 height 19
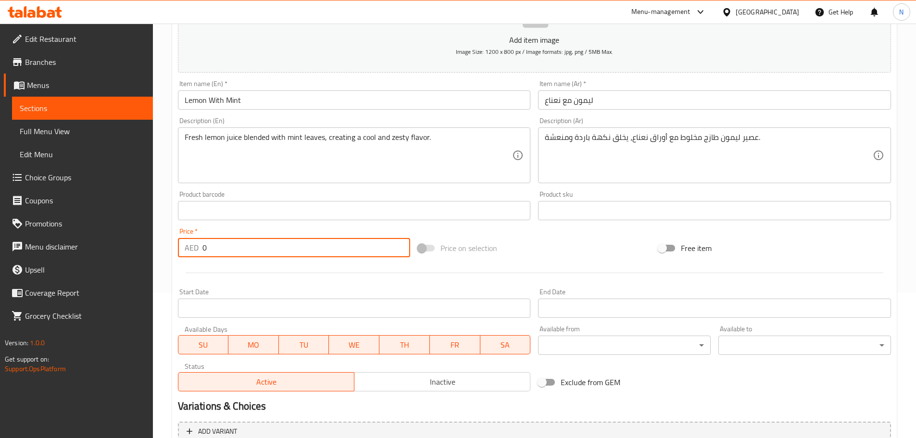
drag, startPoint x: 253, startPoint y: 241, endPoint x: 194, endPoint y: 252, distance: 59.6
click at [194, 252] on div "AED 0 Price *" at bounding box center [294, 247] width 233 height 19
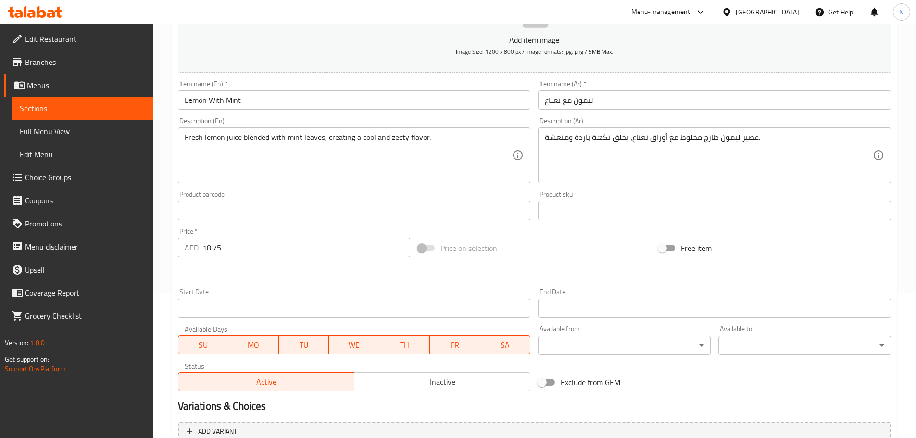
click at [539, 249] on div "Price on selection" at bounding box center [534, 248] width 240 height 26
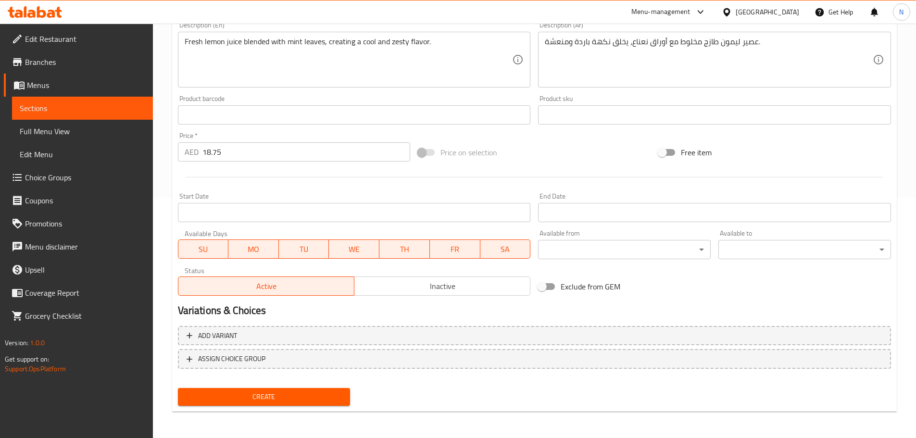
scroll to position [241, 0]
click at [317, 401] on span "Create" at bounding box center [264, 396] width 157 height 12
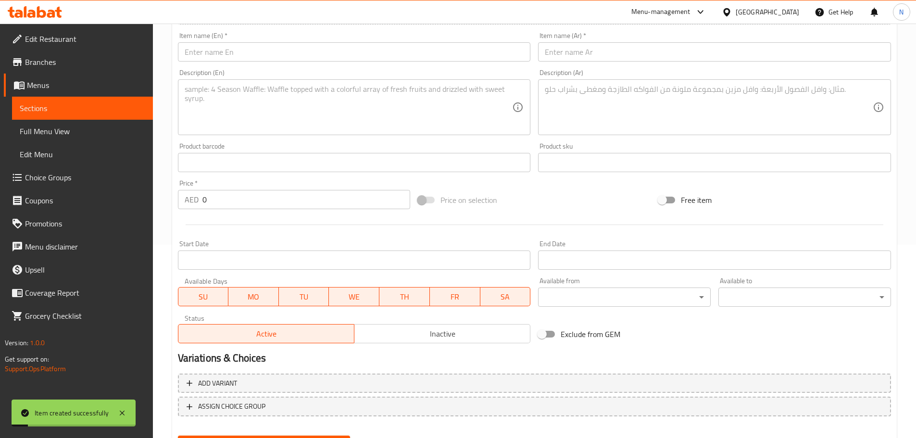
scroll to position [49, 0]
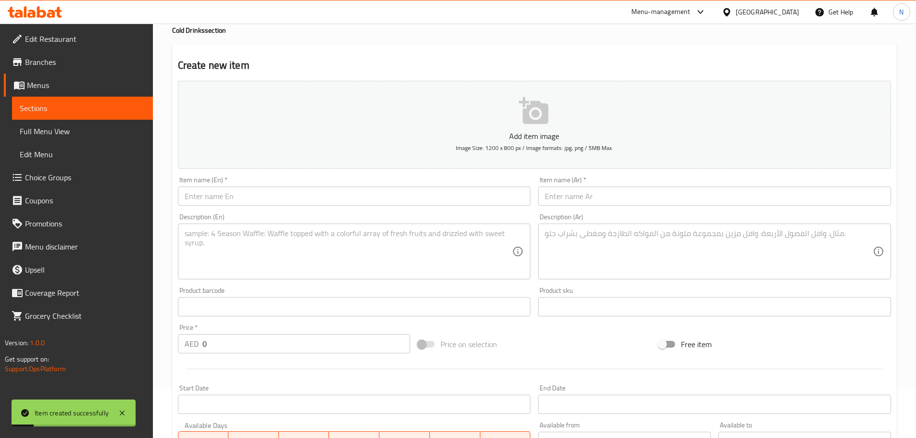
click at [283, 194] on input "text" at bounding box center [354, 196] width 353 height 19
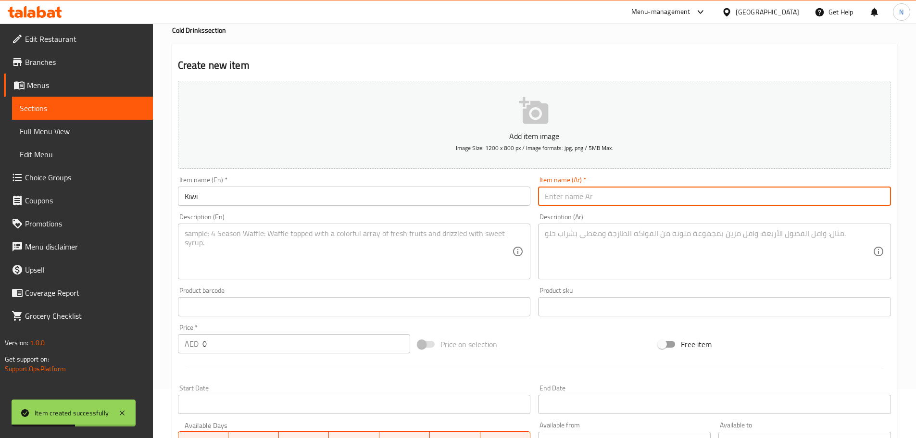
click at [635, 195] on input "text" at bounding box center [714, 196] width 353 height 19
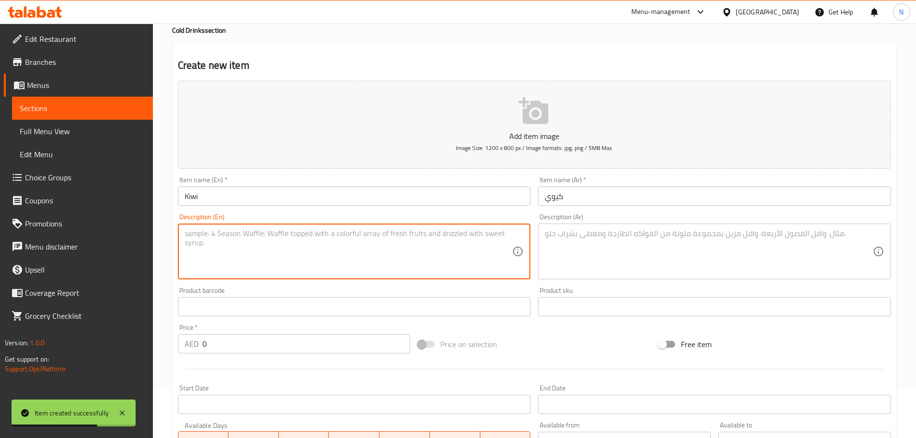
click at [372, 244] on textarea at bounding box center [349, 252] width 328 height 46
click at [568, 255] on textarea at bounding box center [709, 252] width 328 height 46
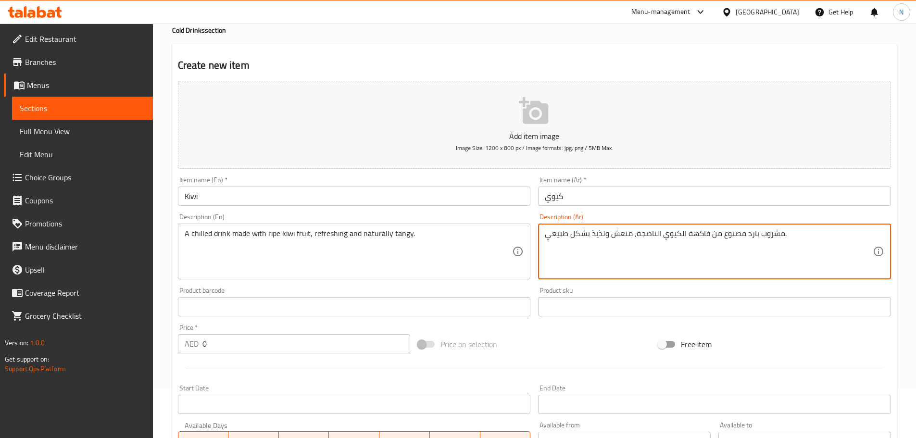
click at [677, 236] on textarea "مشروب بارد مصنوع من فاكهة الكيوي الناضجة، منعش ولذيذ بشكل طبيعي." at bounding box center [709, 252] width 328 height 46
click at [655, 233] on textarea "مشروب بارد مصنوع من فاكهة كيوي الناضجة، منعش ولذيذ بشكل طبيعي." at bounding box center [709, 252] width 328 height 46
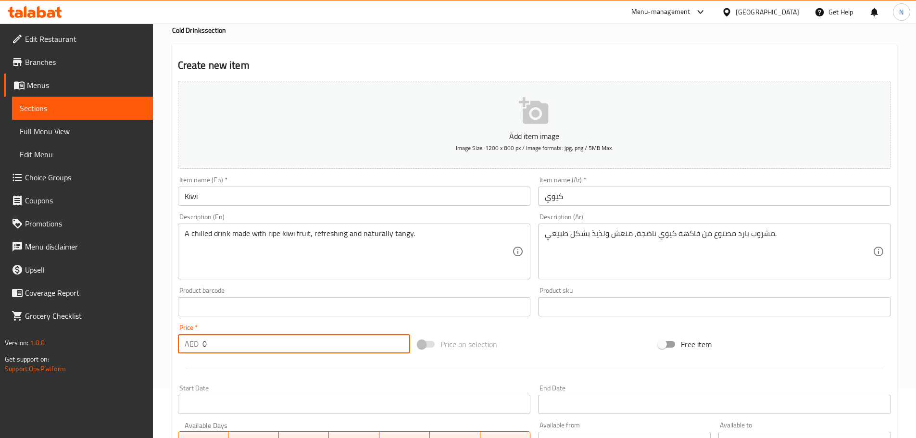
drag, startPoint x: 235, startPoint y: 337, endPoint x: 186, endPoint y: 344, distance: 49.0
click at [186, 344] on div "AED 0 Price *" at bounding box center [294, 343] width 233 height 19
click at [507, 351] on div "Price on selection" at bounding box center [534, 344] width 240 height 26
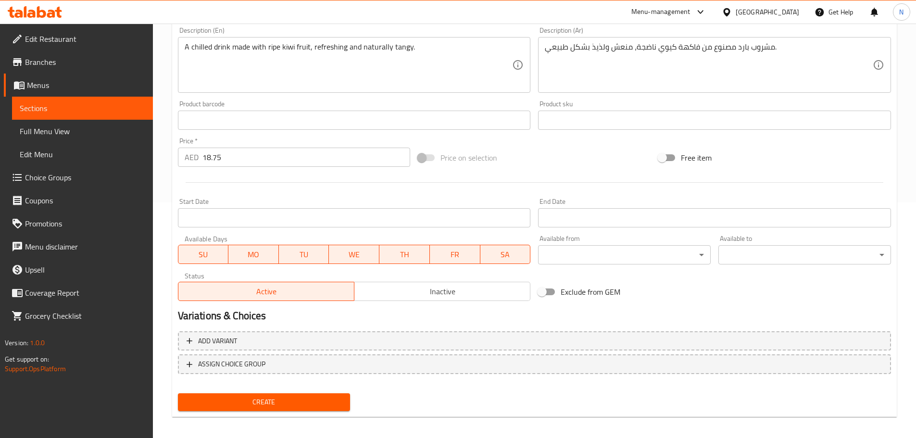
scroll to position [241, 0]
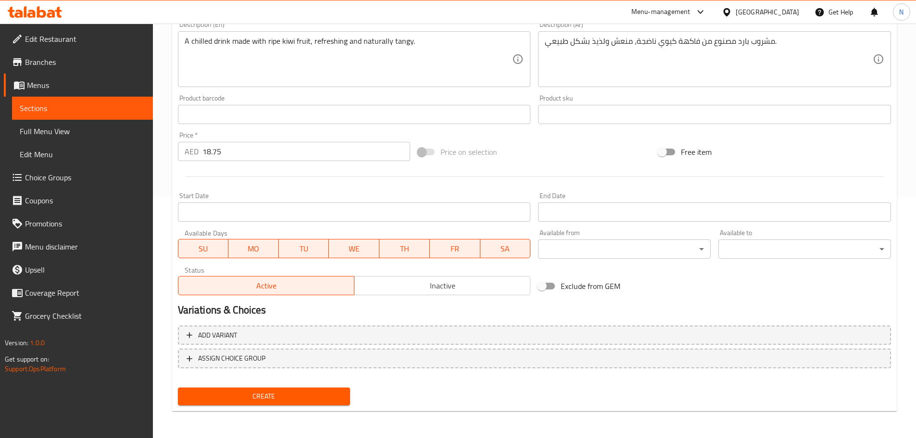
click at [281, 394] on span "Create" at bounding box center [264, 396] width 157 height 12
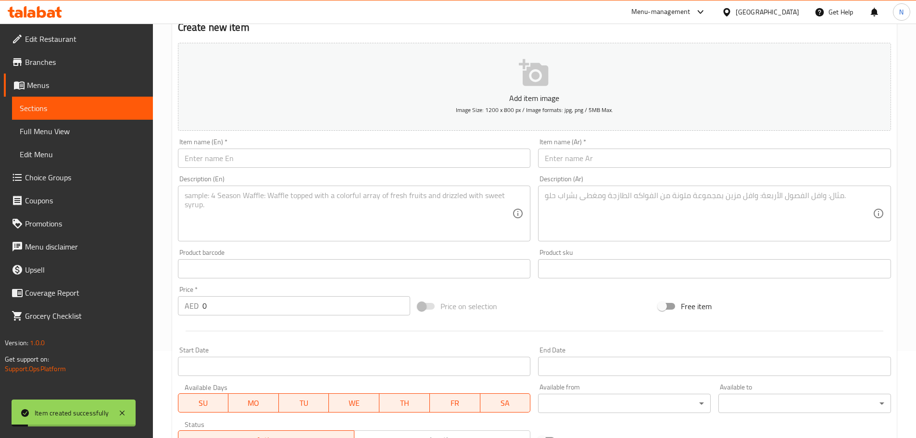
scroll to position [49, 0]
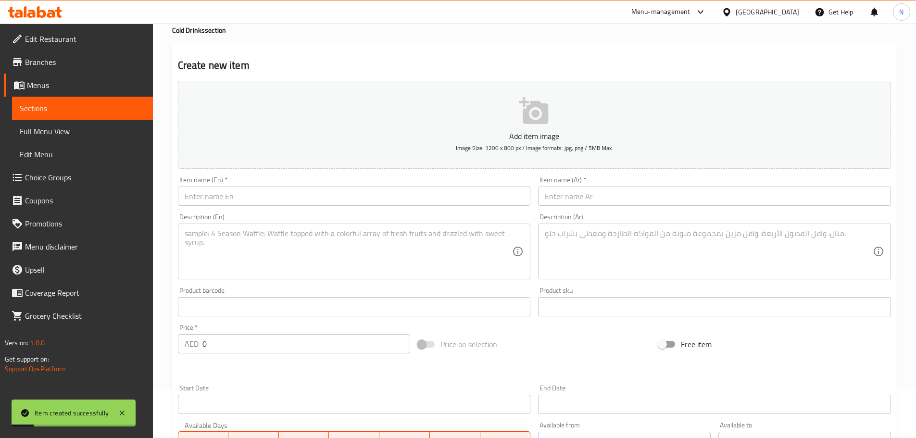
click at [293, 197] on input "text" at bounding box center [354, 196] width 353 height 19
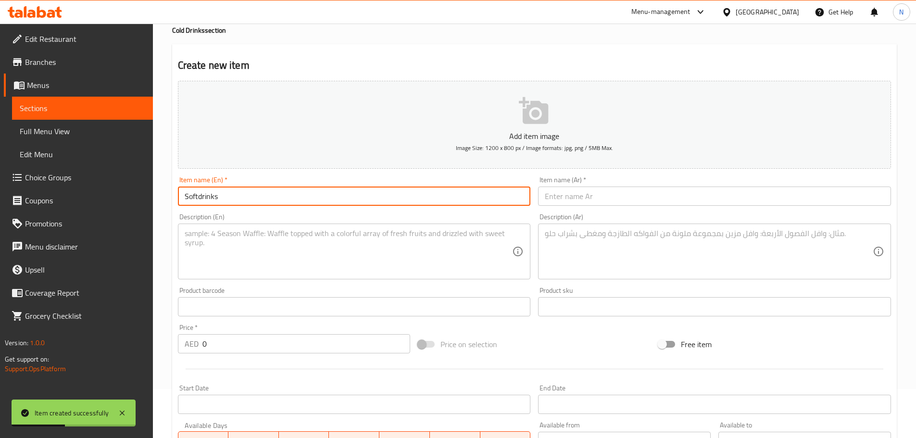
click at [199, 195] on input "Softdrinks" at bounding box center [354, 196] width 353 height 19
click at [202, 198] on input "Soft drinks" at bounding box center [354, 196] width 353 height 19
click at [202, 199] on input "Soft drinks" at bounding box center [354, 196] width 353 height 19
drag, startPoint x: 604, startPoint y: 191, endPoint x: 598, endPoint y: 198, distance: 9.5
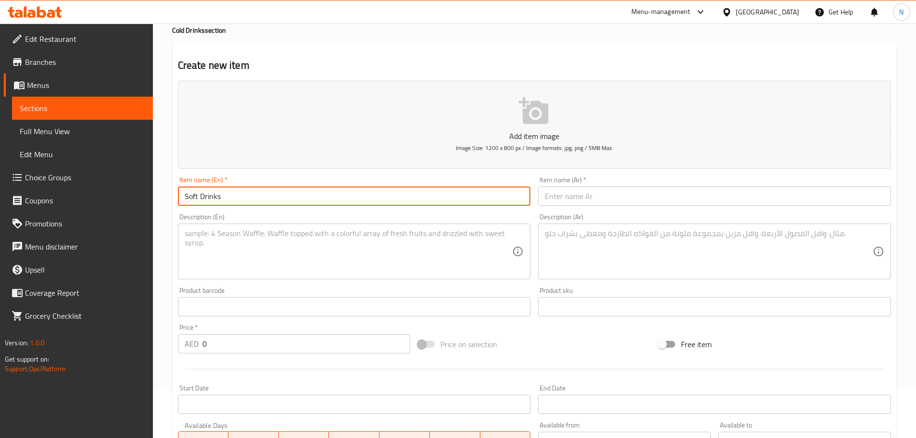
click at [604, 191] on input "text" at bounding box center [714, 196] width 353 height 19
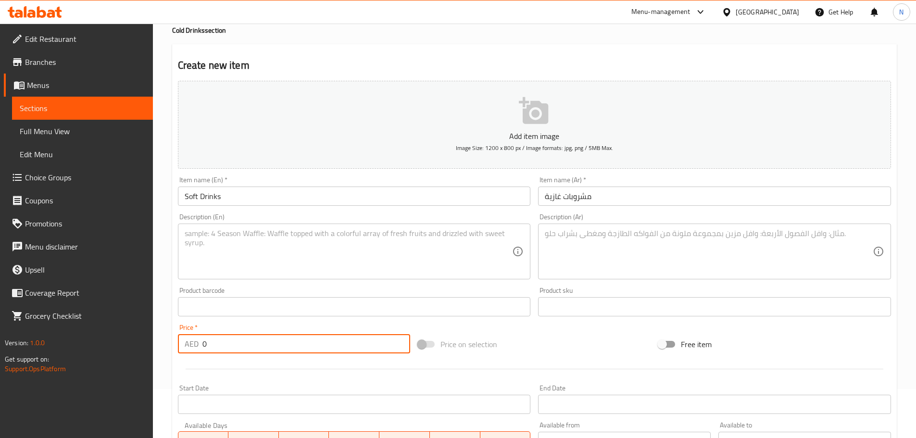
drag, startPoint x: 209, startPoint y: 344, endPoint x: 187, endPoint y: 338, distance: 22.7
click at [187, 338] on div "AED 0 Price *" at bounding box center [294, 343] width 233 height 19
click at [298, 257] on textarea at bounding box center [349, 252] width 328 height 46
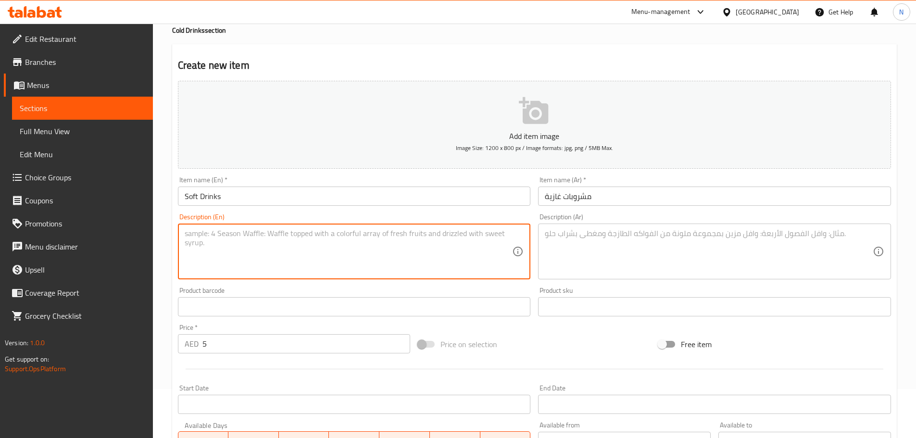
click at [390, 255] on textarea at bounding box center [349, 252] width 328 height 46
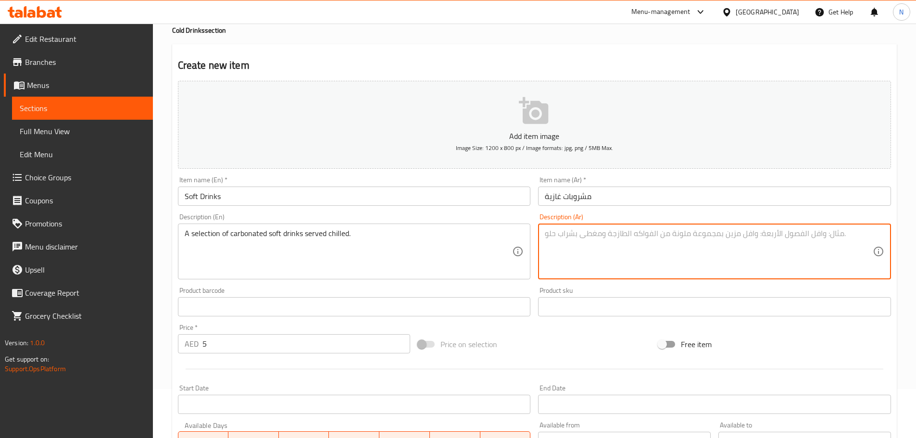
click at [568, 239] on textarea at bounding box center [709, 252] width 328 height 46
click at [656, 234] on textarea "مجموعة مختارة من المشروبات الغازية الغازية تقدم مبردة." at bounding box center [709, 252] width 328 height 46
click at [654, 235] on textarea "مجموعة مختارة من المشروبات الغازية الغازية تقدم مبردة." at bounding box center [709, 252] width 328 height 46
click at [656, 234] on textarea "مجموعة مختارة من المشروبات الغازية الغازية تقدم مبردة." at bounding box center [709, 252] width 328 height 46
click at [623, 235] on textarea "مجموعة مختارة من مشروبات الغازية الغازية تقدم مبردة." at bounding box center [709, 252] width 328 height 46
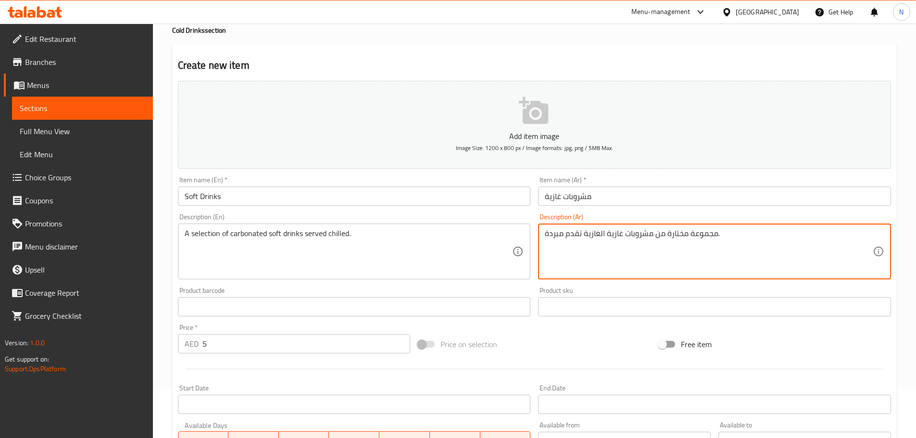
click at [600, 238] on textarea "مجموعة مختارة من مشروبات غازية الغازية تقدم مبردة." at bounding box center [709, 252] width 328 height 46
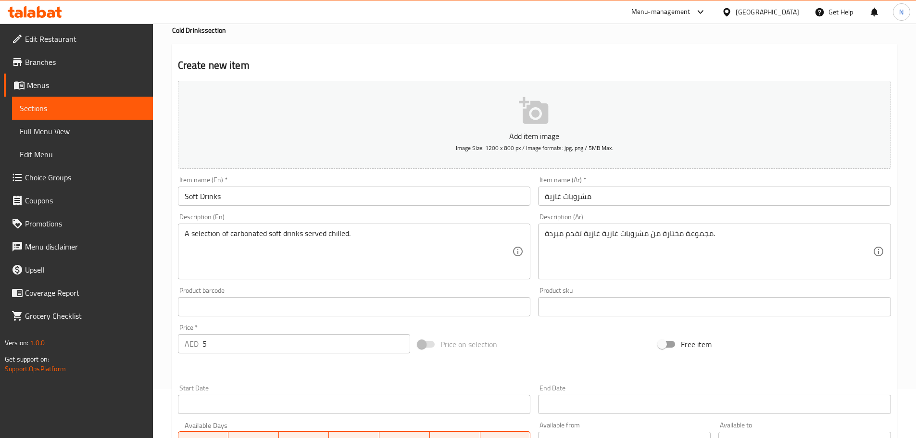
click at [526, 351] on div "Price on selection" at bounding box center [534, 344] width 240 height 26
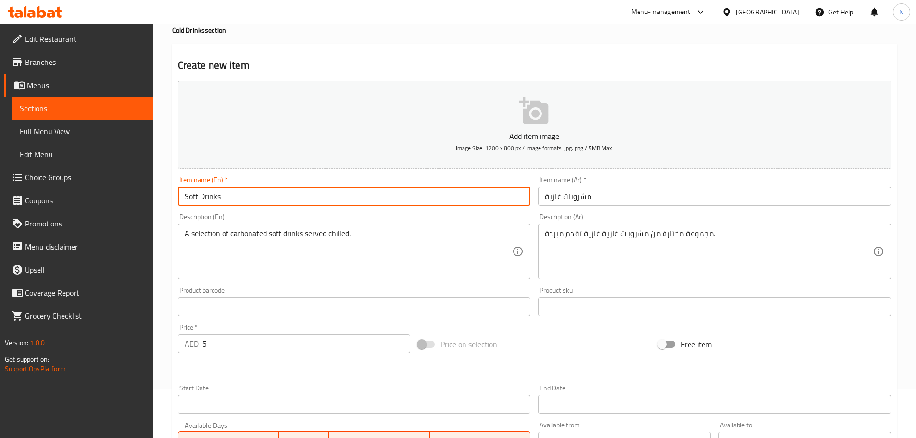
click at [193, 194] on input "Soft Drinks" at bounding box center [354, 196] width 353 height 19
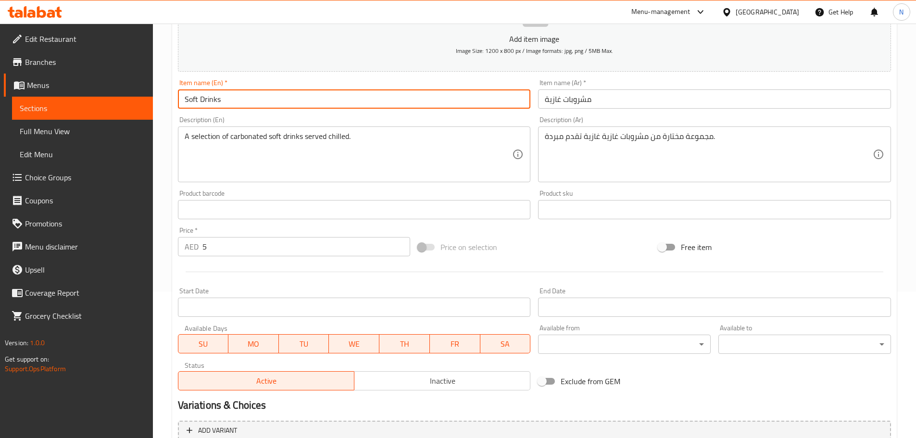
scroll to position [193, 0]
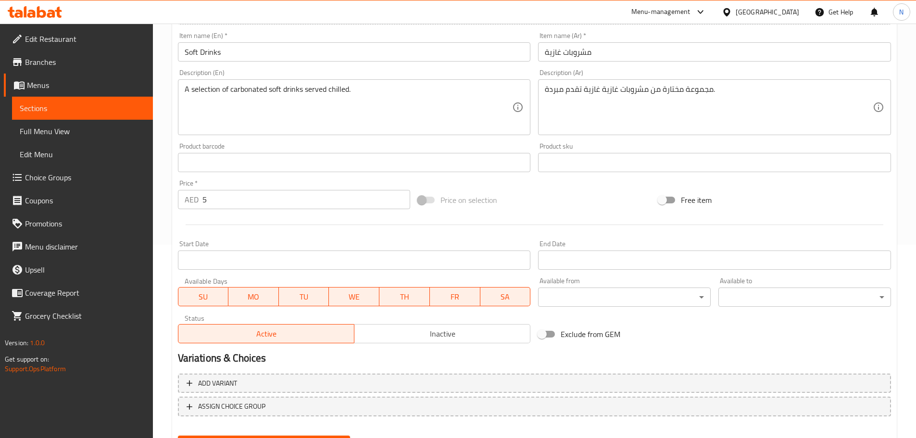
drag, startPoint x: 417, startPoint y: 325, endPoint x: 388, endPoint y: 347, distance: 37.0
click at [417, 325] on button "Inactive" at bounding box center [442, 333] width 176 height 19
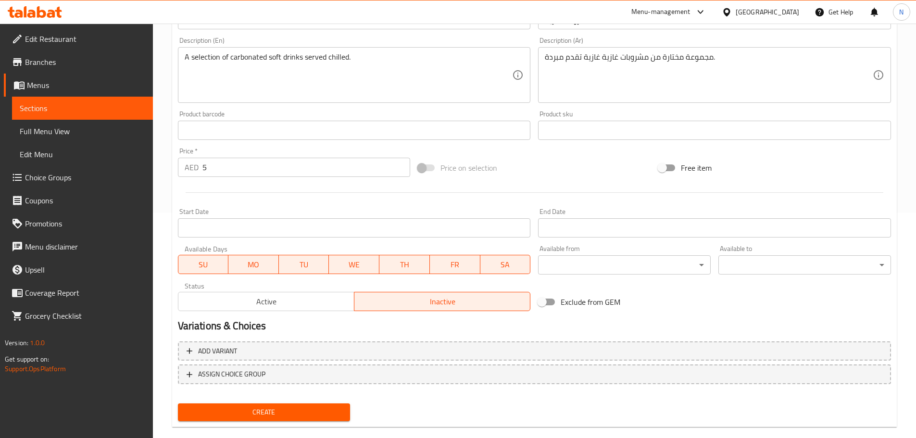
scroll to position [241, 0]
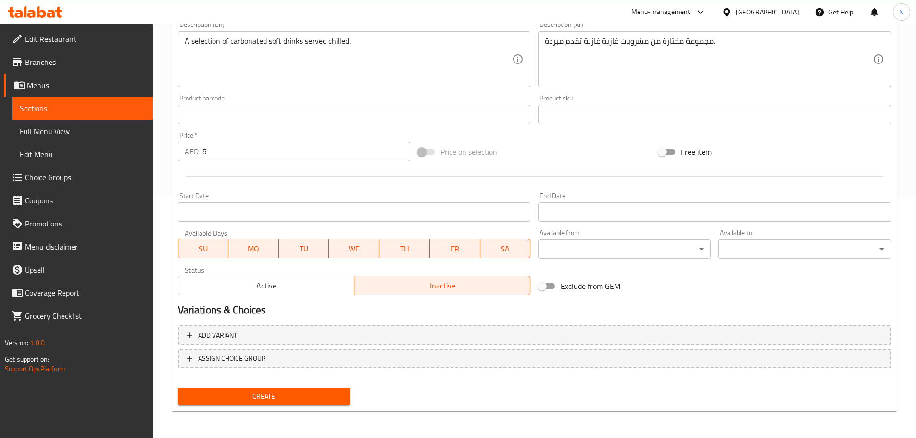
click at [265, 393] on span "Create" at bounding box center [264, 396] width 157 height 12
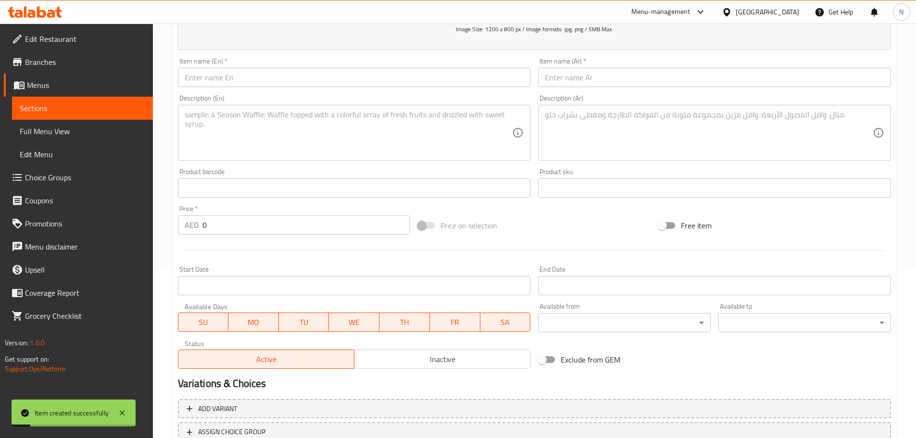
scroll to position [49, 0]
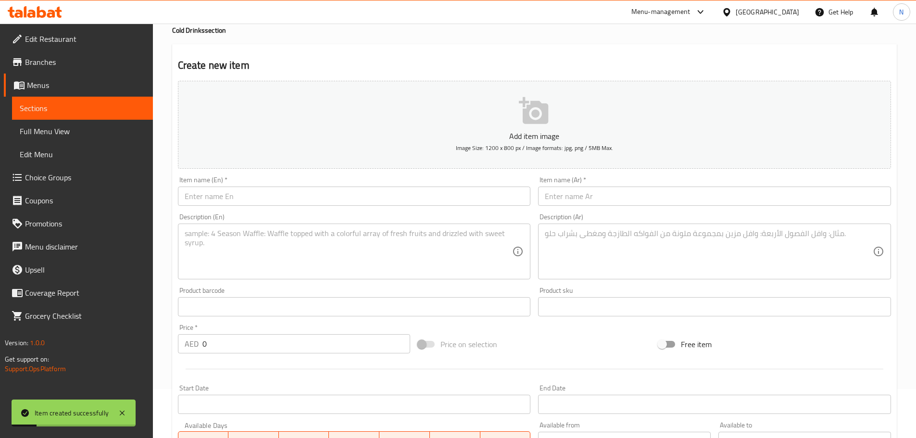
click at [255, 202] on input "text" at bounding box center [354, 196] width 353 height 19
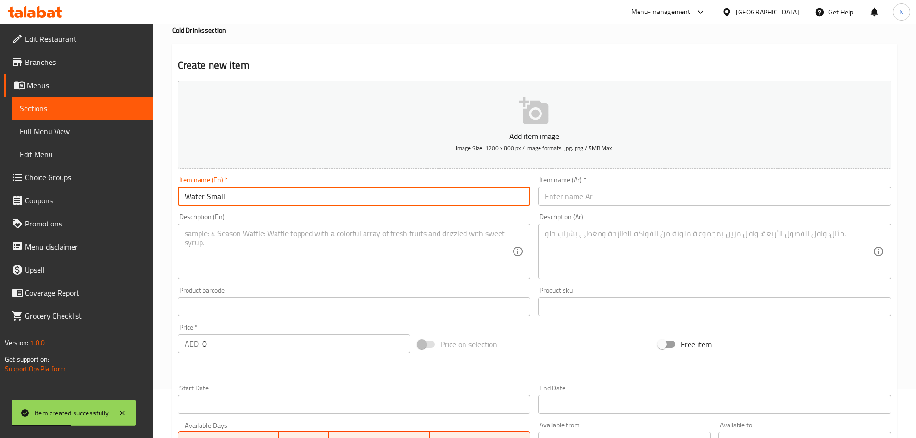
click at [635, 203] on input "text" at bounding box center [714, 196] width 353 height 19
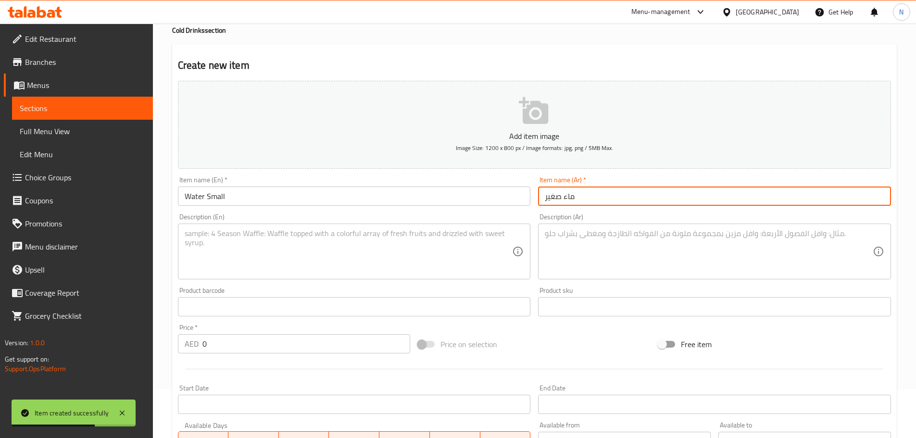
click at [370, 271] on textarea at bounding box center [349, 252] width 328 height 46
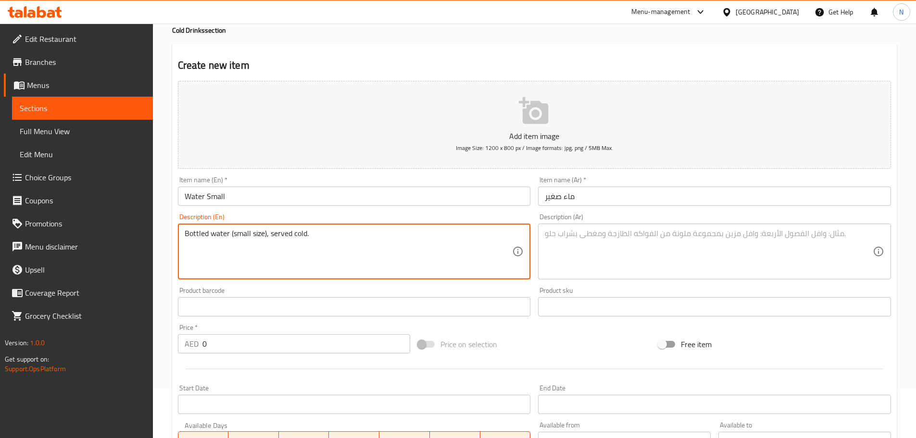
click at [612, 261] on textarea at bounding box center [709, 252] width 328 height 46
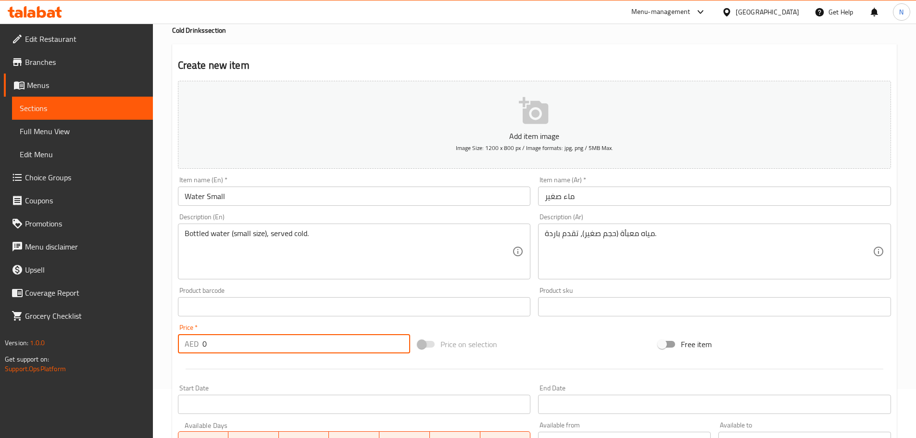
drag, startPoint x: 295, startPoint y: 347, endPoint x: 189, endPoint y: 335, distance: 106.5
click at [189, 335] on div "AED 0 Price *" at bounding box center [294, 343] width 233 height 19
click at [548, 354] on div "Price on selection" at bounding box center [534, 344] width 240 height 26
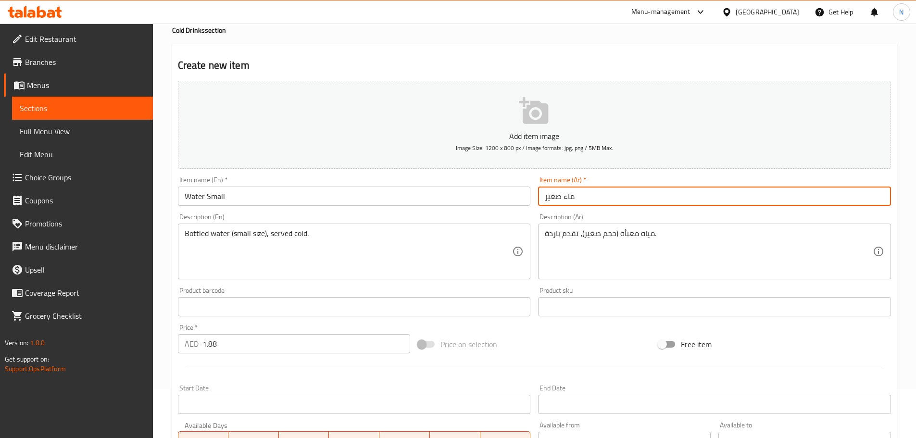
click at [571, 196] on input "ماء صغير" at bounding box center [714, 196] width 353 height 19
click at [194, 195] on input "Water Small" at bounding box center [354, 196] width 353 height 19
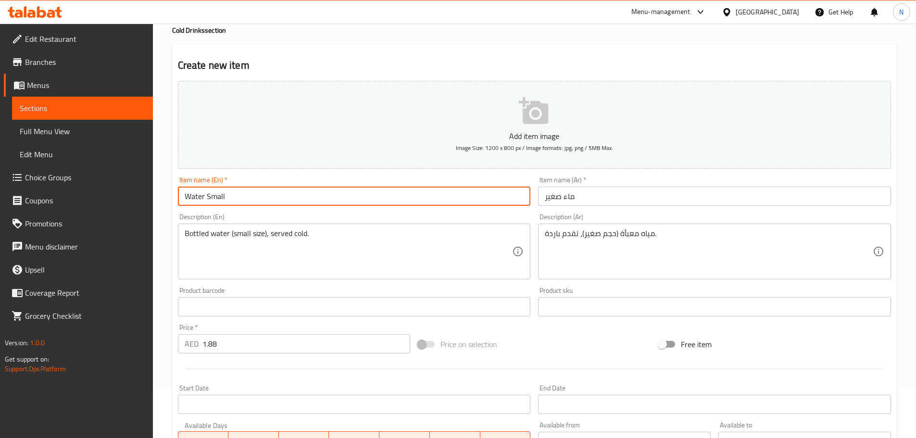
click at [194, 195] on input "Water Small" at bounding box center [354, 196] width 353 height 19
click at [570, 196] on input "ماء صغير" at bounding box center [714, 196] width 353 height 19
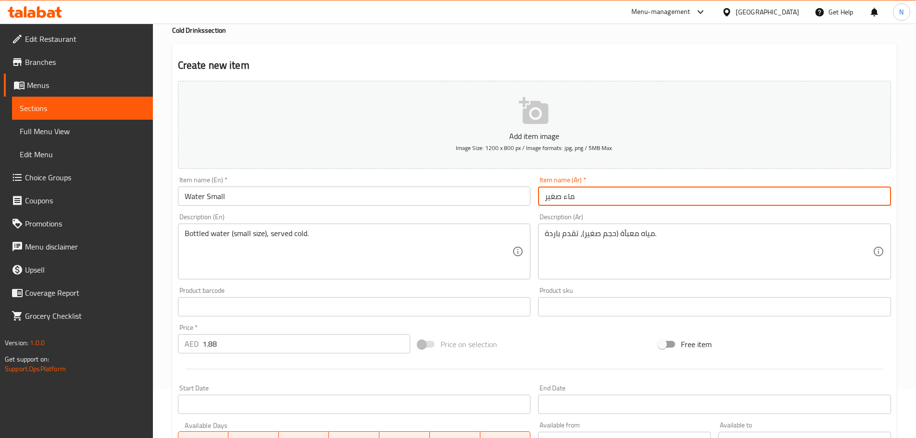
click at [570, 196] on input "ماء صغير" at bounding box center [714, 196] width 353 height 19
click at [557, 335] on div "Price on selection" at bounding box center [534, 344] width 240 height 26
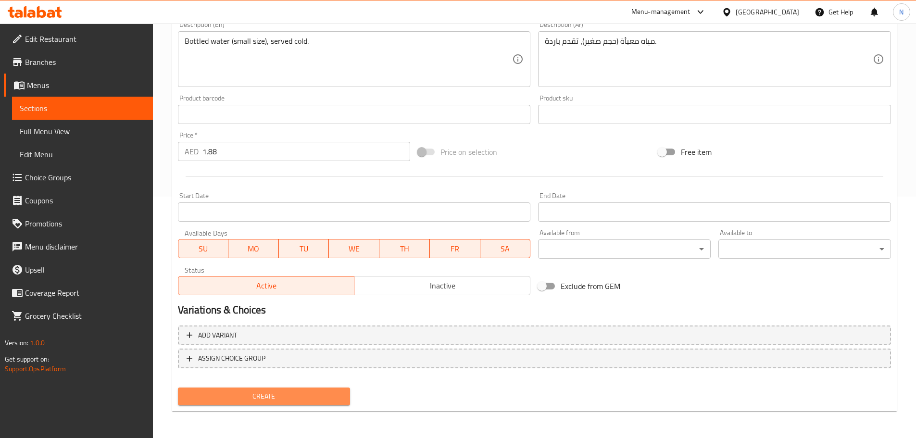
click at [333, 392] on span "Create" at bounding box center [264, 396] width 157 height 12
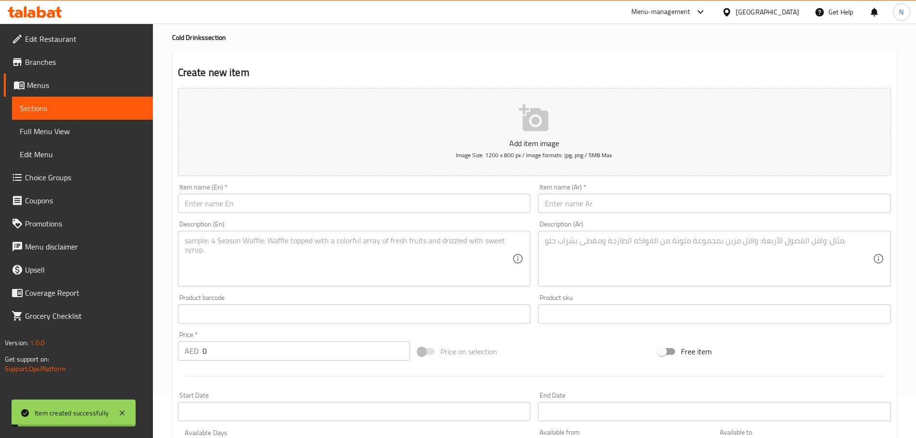
scroll to position [0, 0]
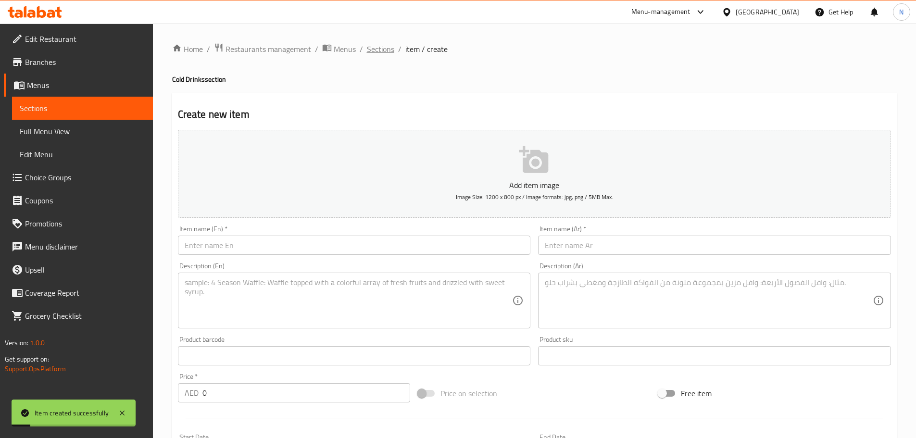
click at [383, 49] on span "Sections" at bounding box center [380, 49] width 27 height 12
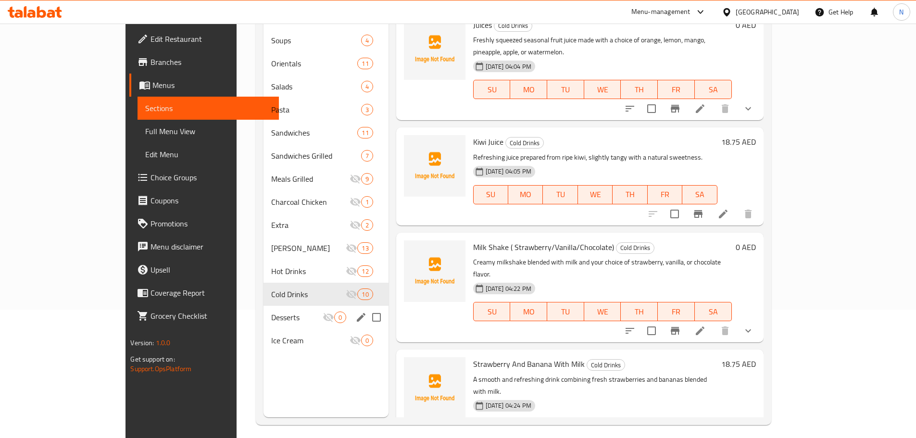
scroll to position [135, 0]
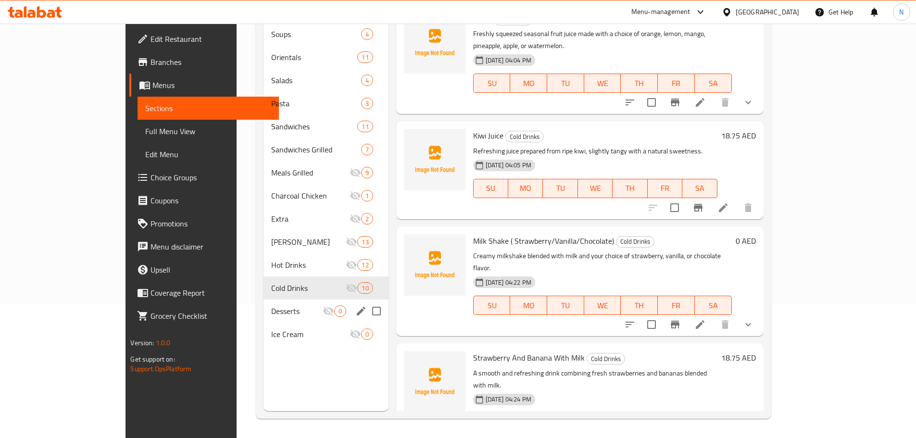
click at [263, 300] on div "Desserts 0" at bounding box center [325, 311] width 125 height 23
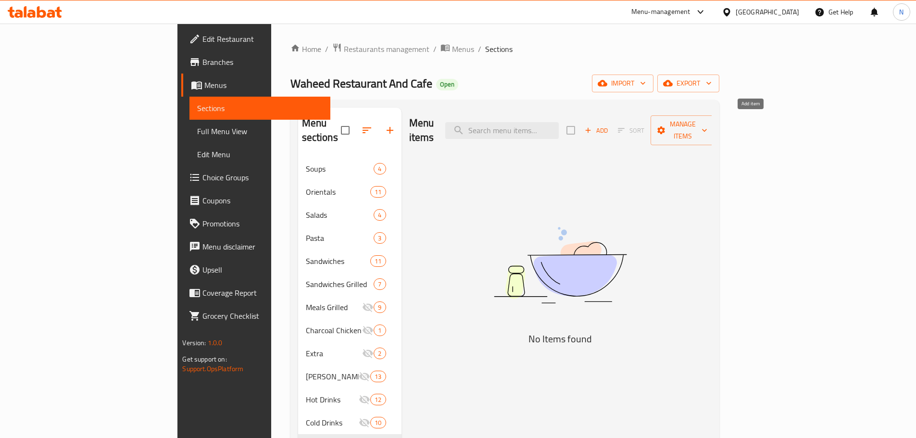
click at [592, 126] on icon "button" at bounding box center [588, 130] width 9 height 9
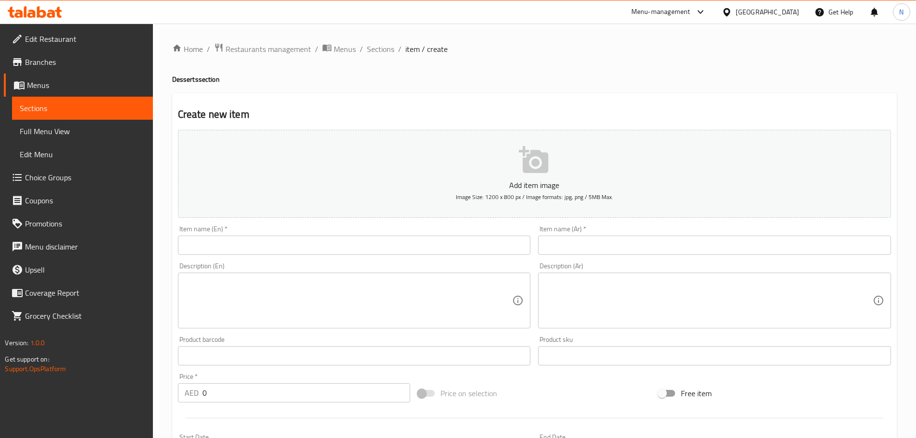
click at [501, 240] on input "text" at bounding box center [354, 245] width 353 height 19
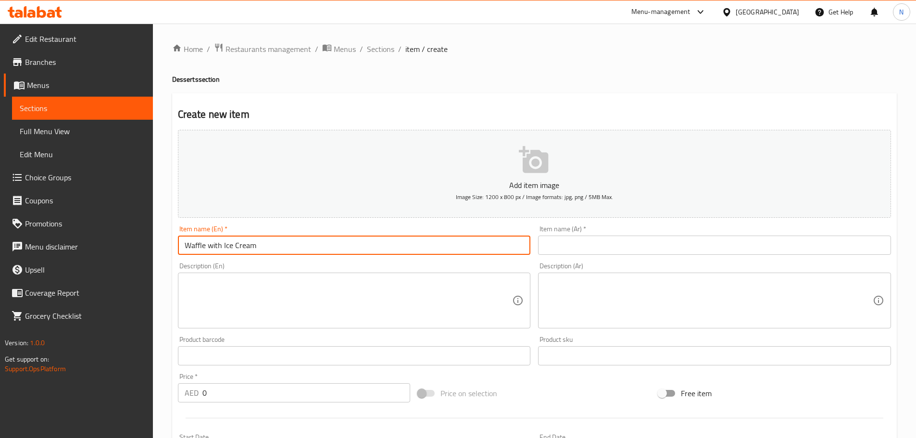
click at [209, 244] on input "Waffle with Ice Cream" at bounding box center [354, 245] width 353 height 19
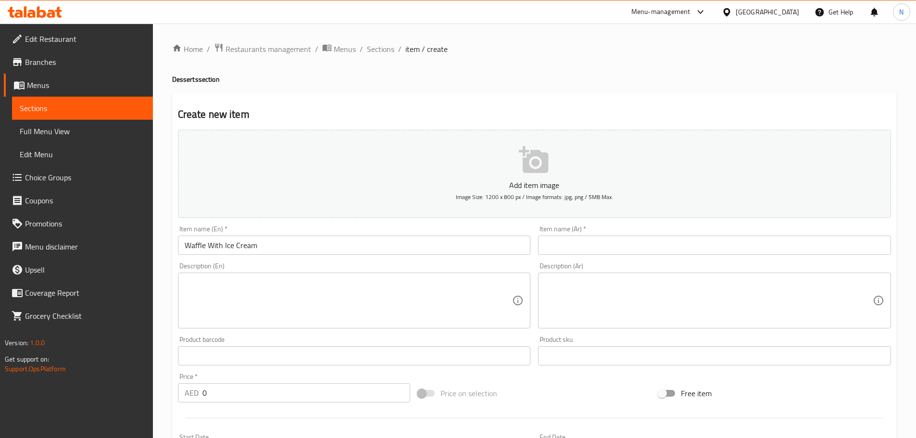
click at [548, 390] on div "Price on selection" at bounding box center [534, 393] width 240 height 26
click at [682, 248] on input "text" at bounding box center [714, 245] width 353 height 19
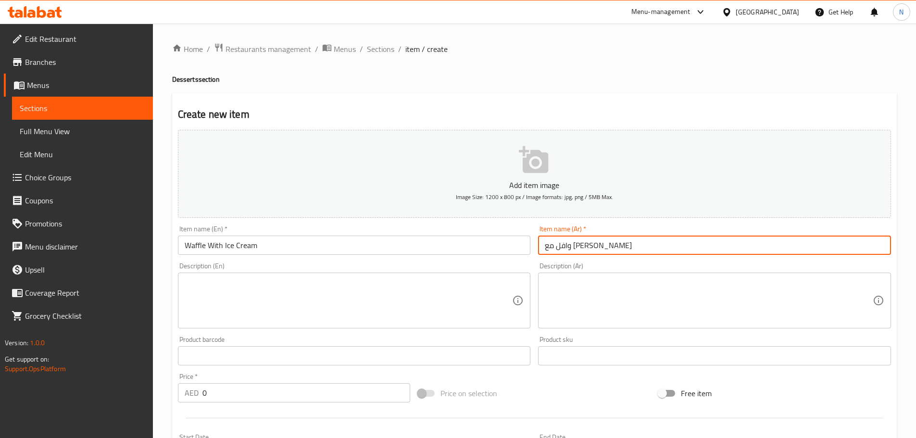
click at [389, 301] on textarea at bounding box center [349, 301] width 328 height 46
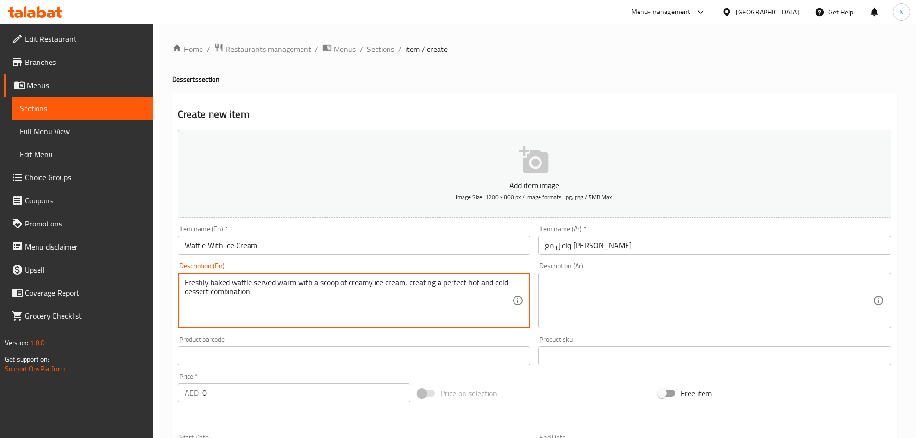
click at [567, 292] on textarea at bounding box center [709, 301] width 328 height 46
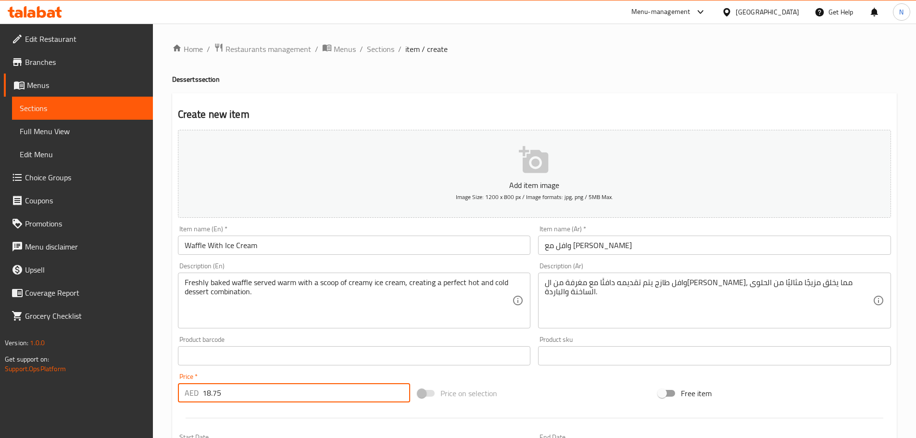
drag, startPoint x: 206, startPoint y: 387, endPoint x: 201, endPoint y: 389, distance: 6.0
click at [201, 389] on div "AED 18.75 Price *" at bounding box center [294, 392] width 233 height 19
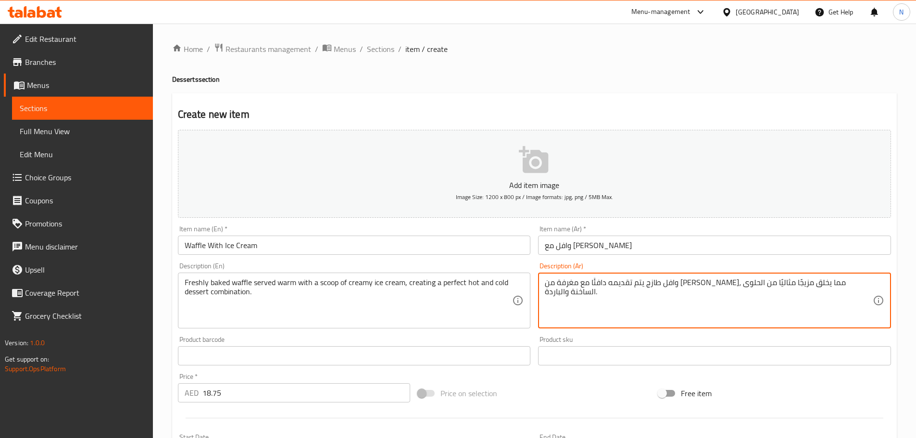
click at [701, 284] on textarea "وافل طازج يتم تقديمه دافئًا مع مغرفة من [PERSON_NAME]، مما يخلق مزيجًا مثاليًا …" at bounding box center [709, 301] width 328 height 46
click at [586, 281] on textarea "وافل طازج يتم تقديمه دافئًا مع مغرفة من [PERSON_NAME]، مما يخلق مزيجًا مثاليًا …" at bounding box center [709, 301] width 328 height 46
click at [588, 284] on textarea "وافل طازج يتم تقديمه دافئًا مع مغرفة من [PERSON_NAME]، مما يخلق مزيجًا مثاليًا …" at bounding box center [709, 301] width 328 height 46
click at [566, 284] on textarea "وافل طازج يتم تقديمه دافئًا مع مغرفة من [PERSON_NAME]، مما يخلق مزيجًا مثاليًا …" at bounding box center [709, 301] width 328 height 46
click at [561, 294] on textarea "وافل طازج يتم تقديمه دافئًا مع مغرفة من [PERSON_NAME]، مما يخلق مزيجًا مثاليًا …" at bounding box center [709, 301] width 328 height 46
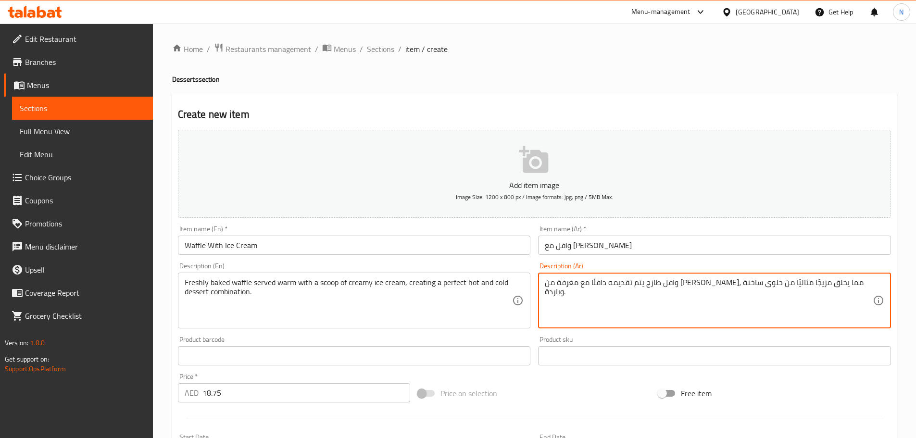
click at [559, 386] on div "Price on selection" at bounding box center [534, 393] width 240 height 26
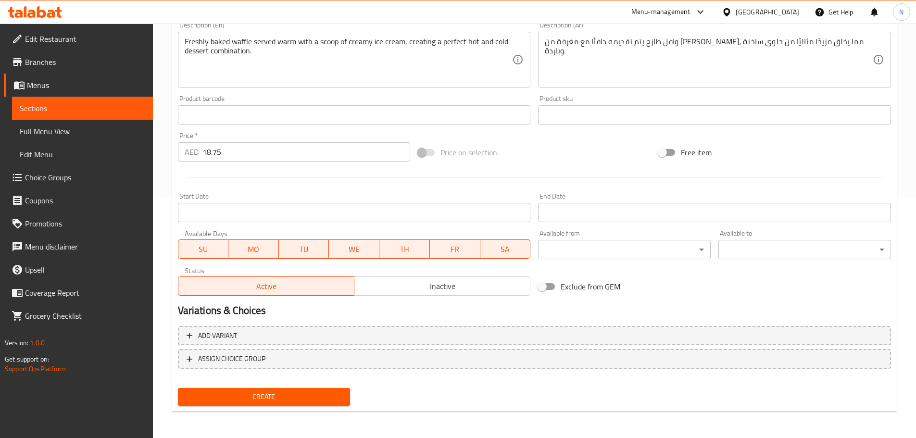
scroll to position [241, 0]
click at [300, 391] on span "Create" at bounding box center [264, 396] width 157 height 12
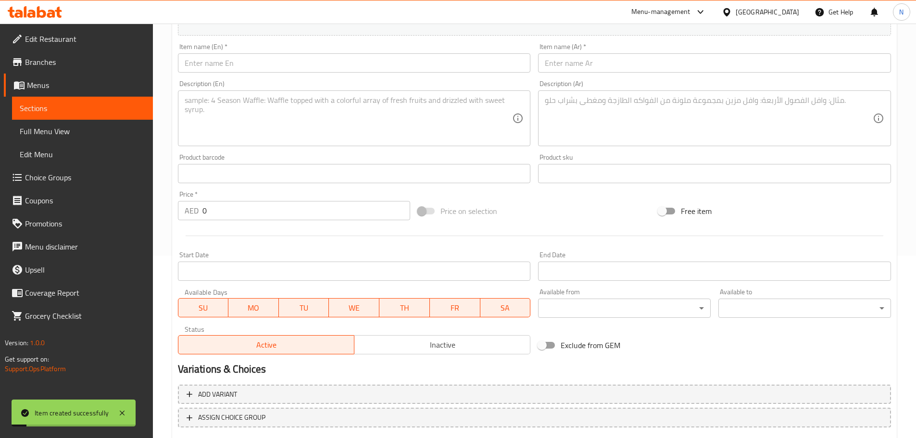
scroll to position [97, 0]
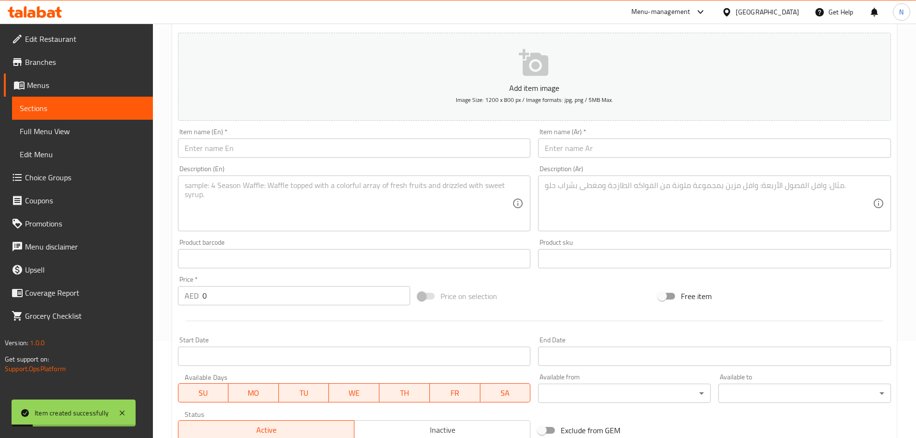
click at [278, 152] on input "text" at bounding box center [354, 147] width 353 height 19
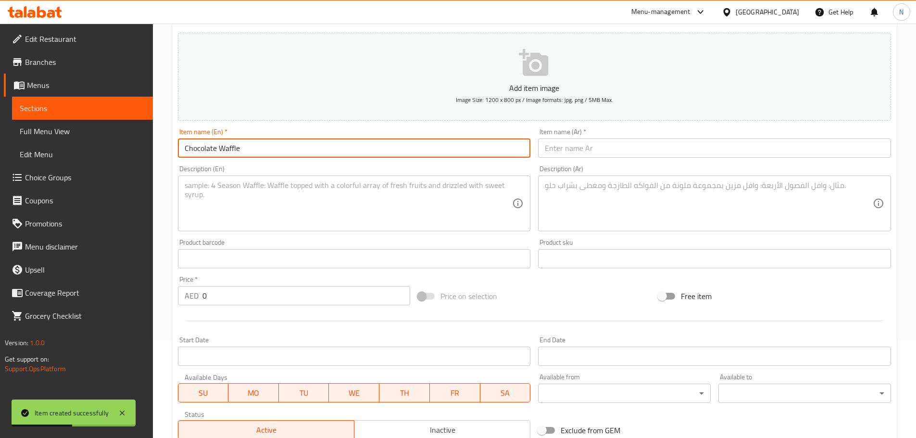
click at [665, 150] on input "text" at bounding box center [714, 147] width 353 height 19
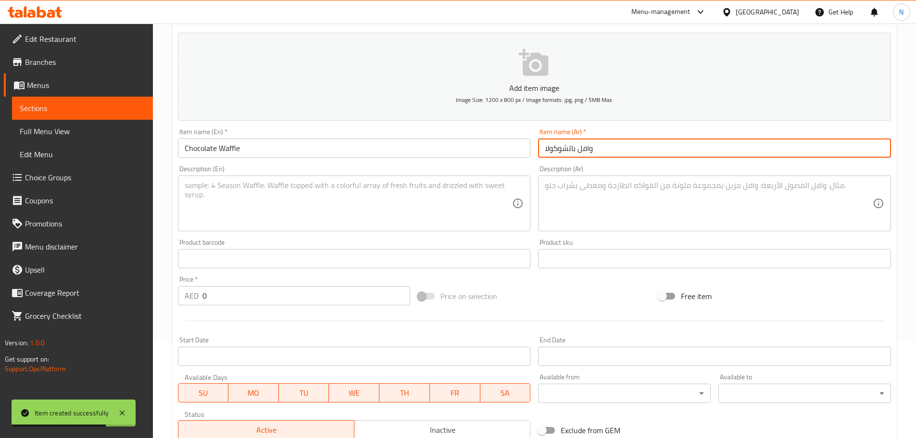
click at [350, 210] on textarea at bounding box center [349, 204] width 328 height 46
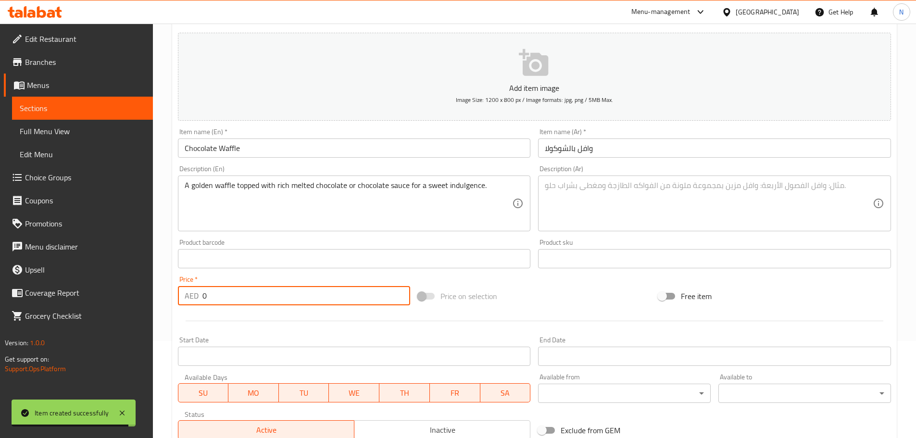
drag, startPoint x: 254, startPoint y: 295, endPoint x: 187, endPoint y: 300, distance: 67.5
click at [187, 300] on div "AED 0 Price *" at bounding box center [294, 295] width 233 height 19
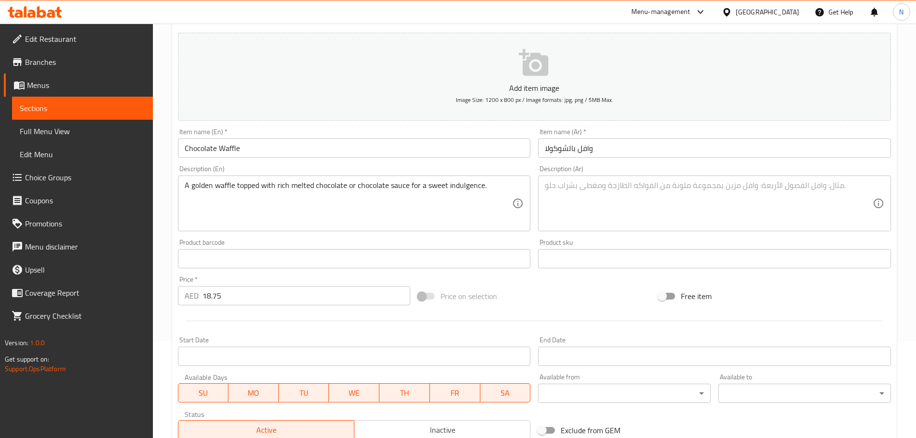
click at [626, 237] on div "Product sku Product sku" at bounding box center [714, 253] width 361 height 37
click at [621, 214] on textarea at bounding box center [709, 204] width 328 height 46
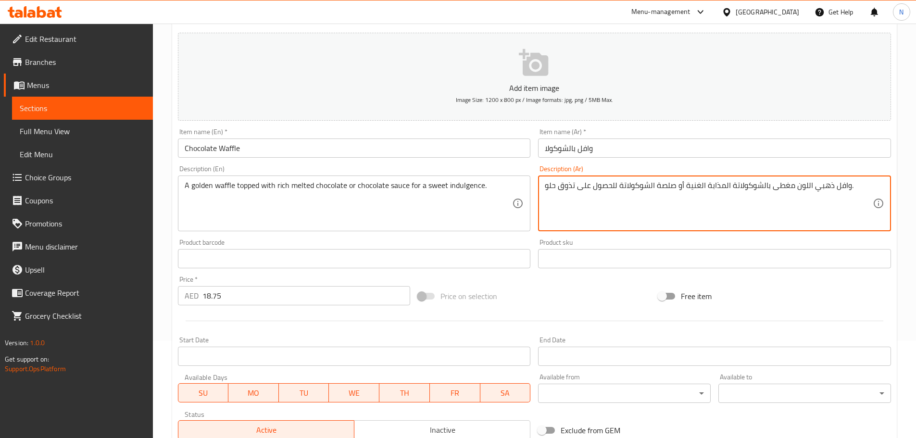
click at [806, 185] on textarea "وافل ذهبي اللون مغطى بالشوكولاتة المذابة الغنية أو صلصة الشوكولاتة للحصول على ت…" at bounding box center [709, 204] width 328 height 46
click at [723, 185] on textarea "وافل ذهبي لون مغطى بالشوكولاتة المذابة الغنية أو صلصة الشوكولاتة للحصول على تذو…" at bounding box center [709, 204] width 328 height 46
click at [698, 185] on textarea "وافل ذهبي لون مغطى بالشوكولاتة مذابة الغنية أو صلصة الشوكولاتة للحصول على تذوق …" at bounding box center [709, 204] width 328 height 46
click at [649, 186] on textarea "وافل ذهبي لون مغطى بالشوكولاتة مذابة غنية أو صلصة الشوكولاتة للحصول على تذوق حل…" at bounding box center [709, 204] width 328 height 46
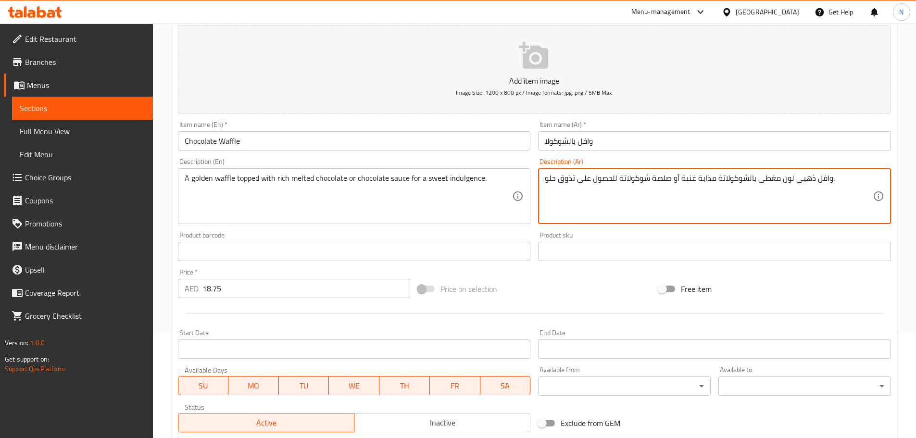
scroll to position [241, 0]
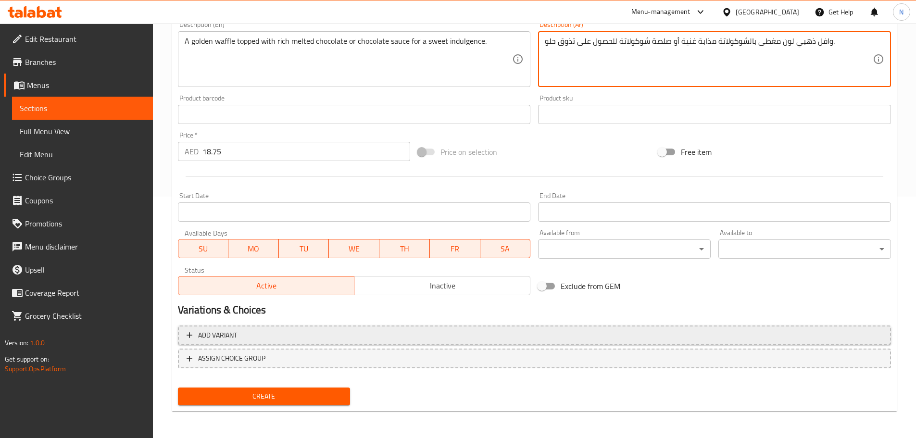
click at [790, 332] on span "Add variant" at bounding box center [535, 335] width 696 height 12
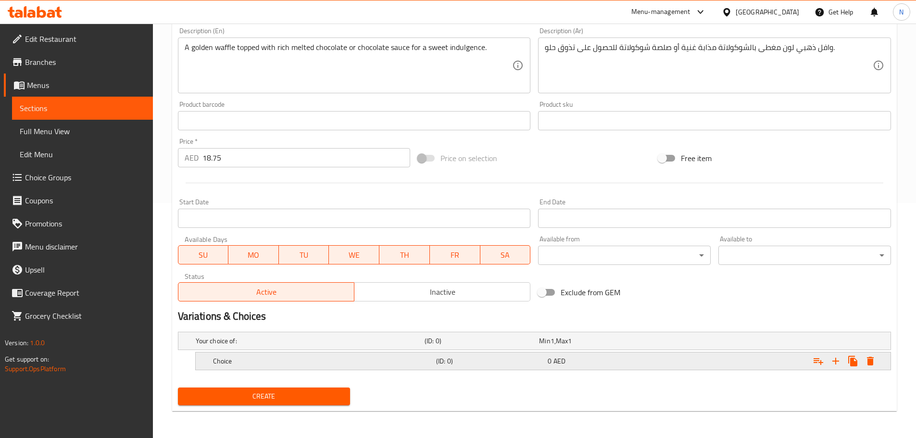
scroll to position [235, 0]
click at [837, 363] on icon "Expand" at bounding box center [836, 361] width 12 height 12
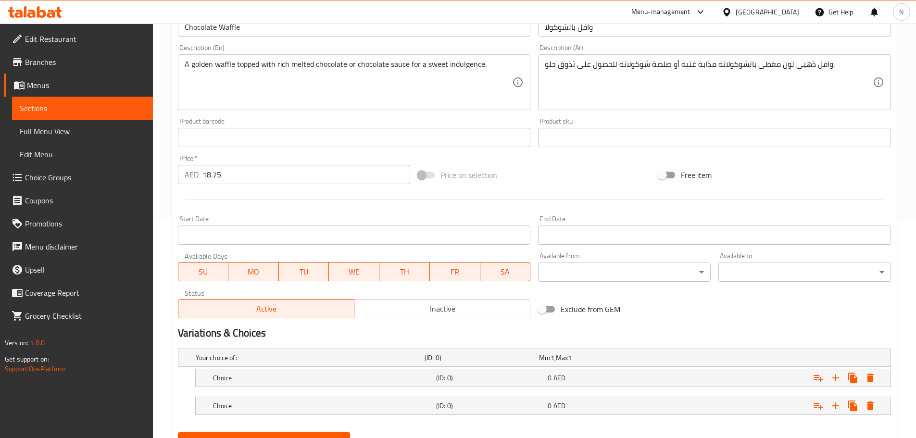
scroll to position [167, 0]
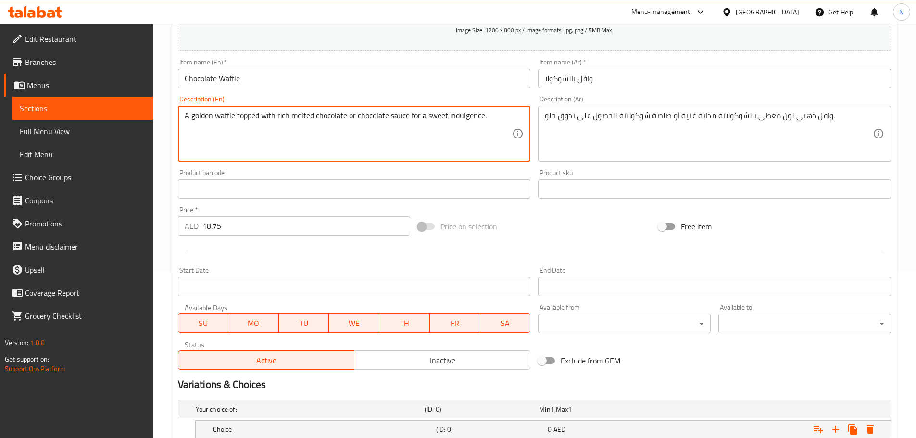
drag, startPoint x: 293, startPoint y: 113, endPoint x: 344, endPoint y: 115, distance: 50.5
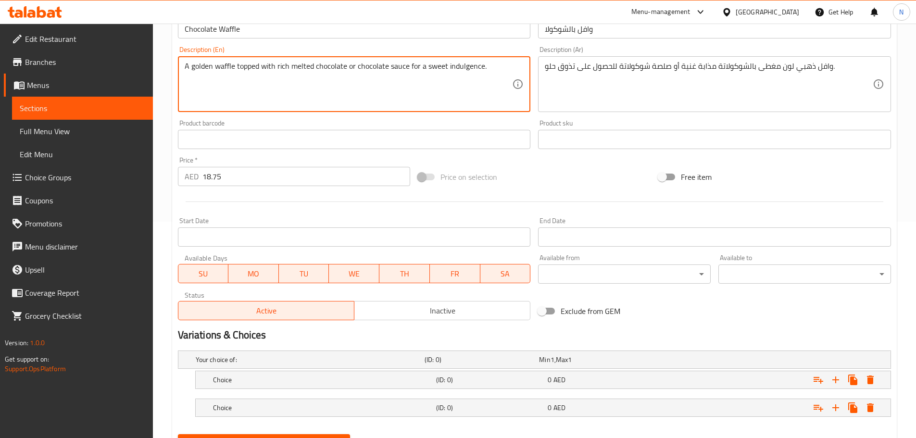
scroll to position [263, 0]
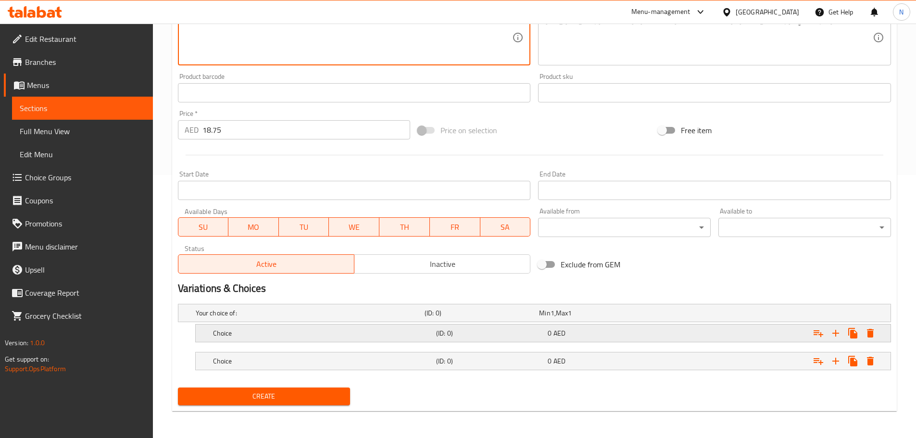
click at [300, 326] on div "Choice" at bounding box center [322, 332] width 223 height 13
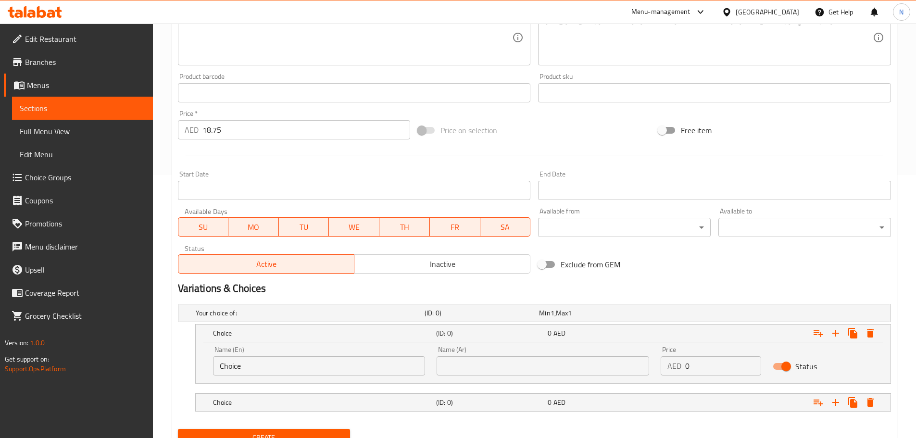
click at [297, 346] on div "Name (En) Choice Name (En)" at bounding box center [319, 360] width 213 height 29
click at [293, 355] on div "Name (En) Choice Name (En)" at bounding box center [319, 360] width 213 height 29
click at [291, 367] on input "Choice" at bounding box center [319, 365] width 213 height 19
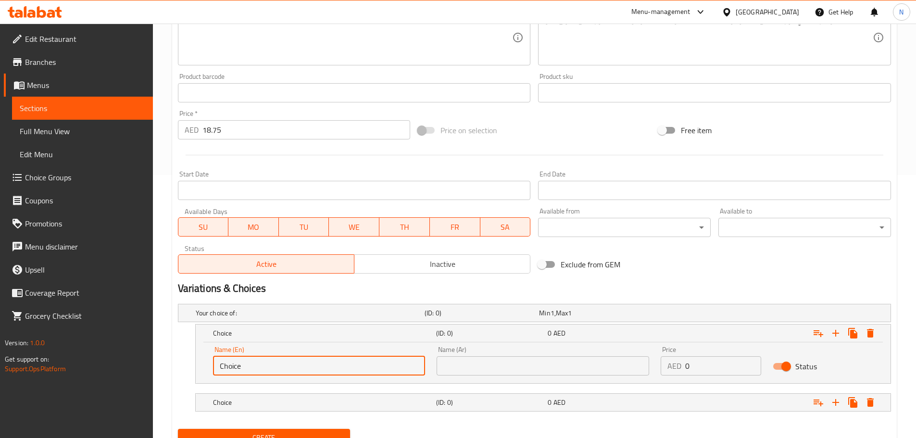
click at [291, 367] on input "Choice" at bounding box center [319, 365] width 213 height 19
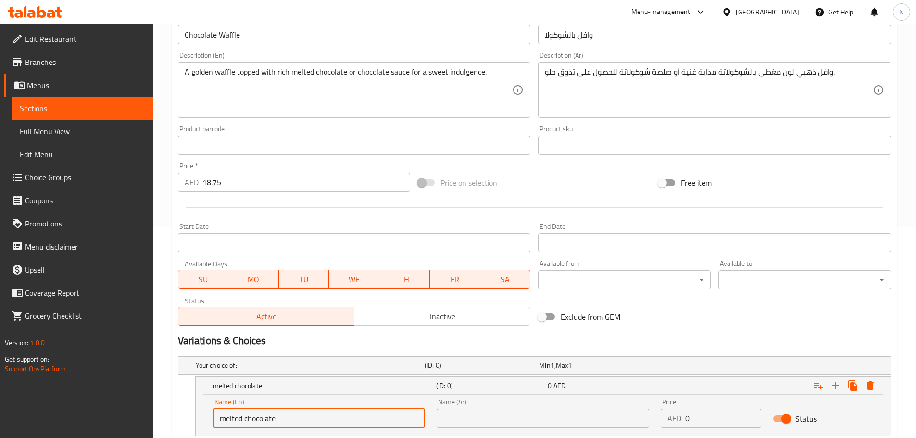
scroll to position [119, 0]
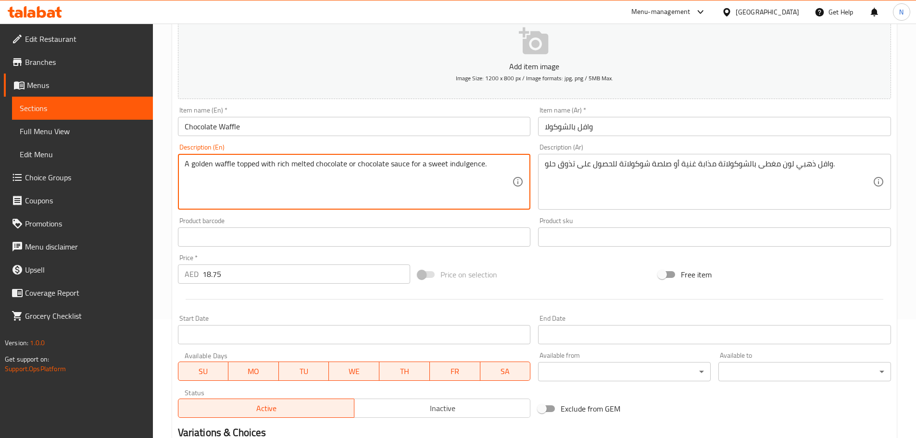
drag, startPoint x: 355, startPoint y: 167, endPoint x: 409, endPoint y: 168, distance: 53.4
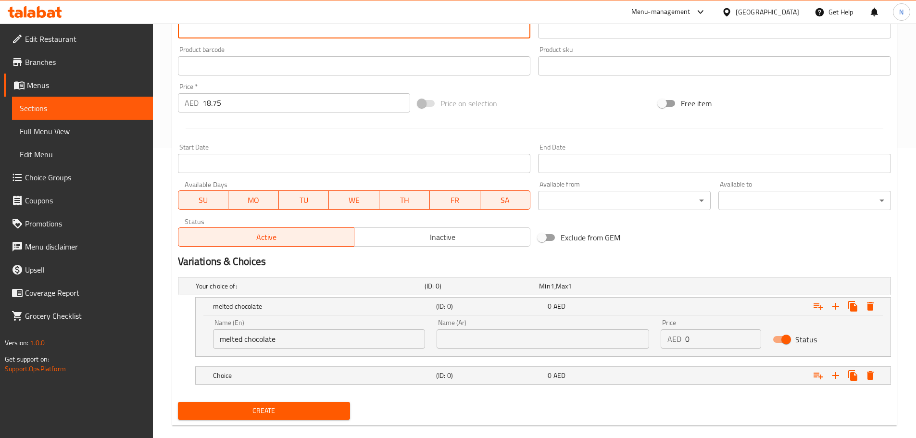
scroll to position [304, 0]
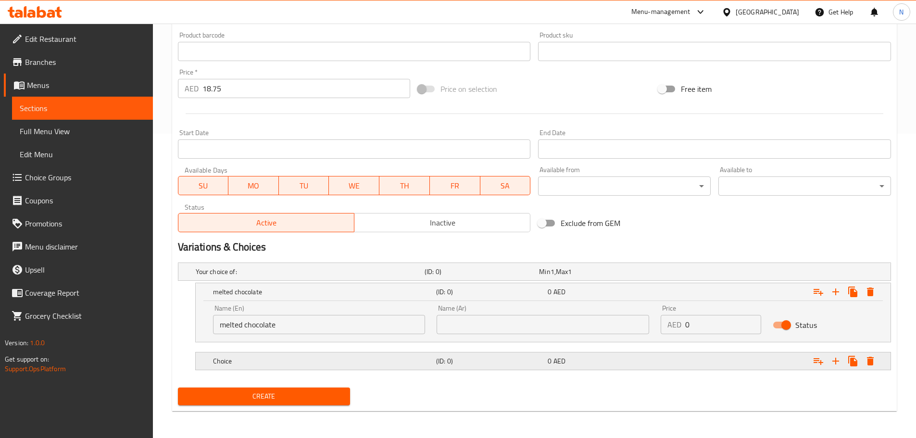
click at [267, 364] on h5 "Choice" at bounding box center [322, 361] width 219 height 10
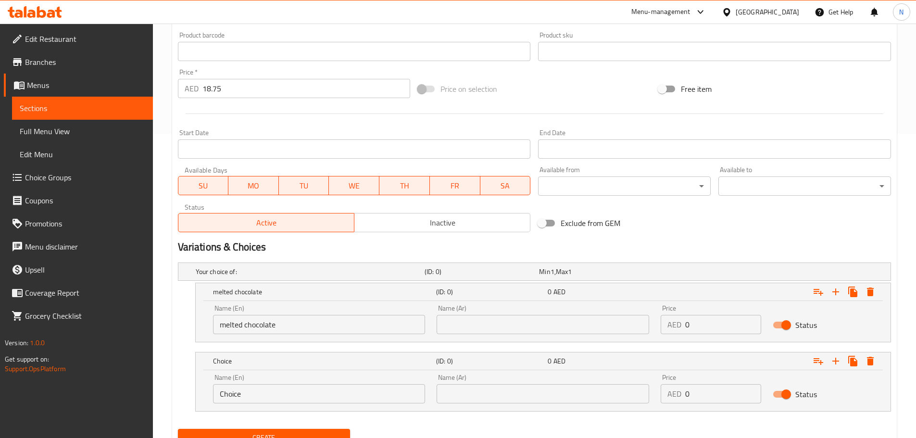
click at [264, 386] on input "Choice" at bounding box center [319, 393] width 213 height 19
drag, startPoint x: 264, startPoint y: 386, endPoint x: 269, endPoint y: 390, distance: 6.8
click at [268, 390] on input "Choice" at bounding box center [319, 393] width 213 height 19
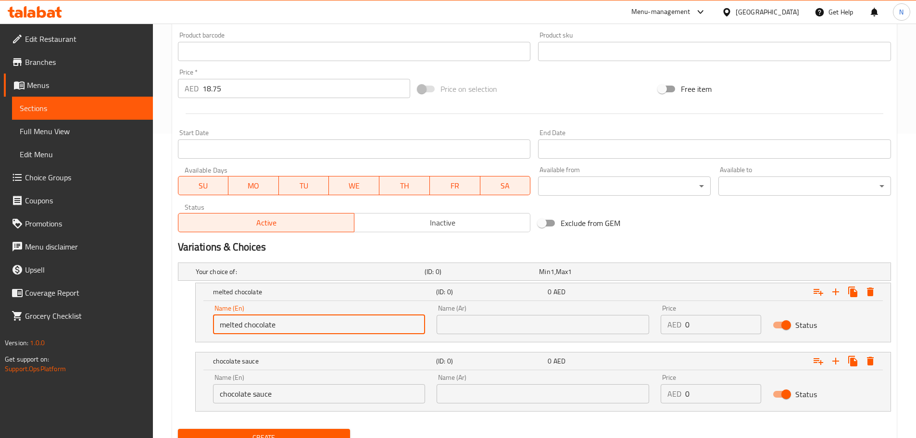
click at [256, 332] on input "melted chocolate" at bounding box center [319, 324] width 213 height 19
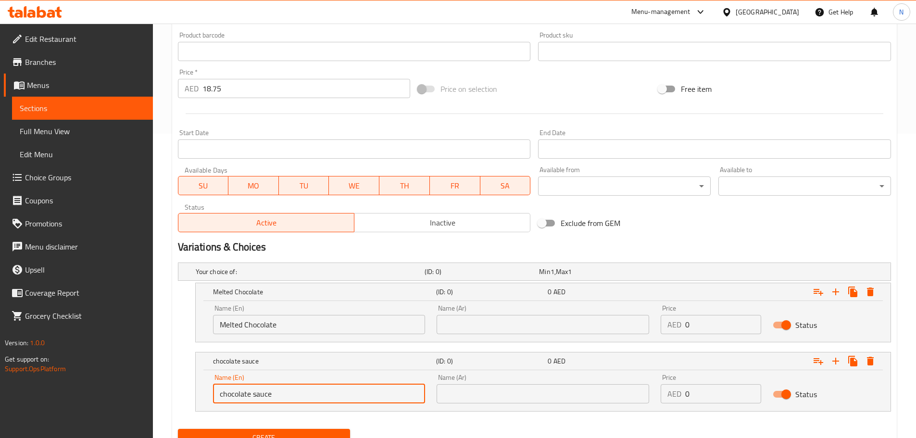
click at [264, 395] on input "chocolate sauce" at bounding box center [319, 393] width 213 height 19
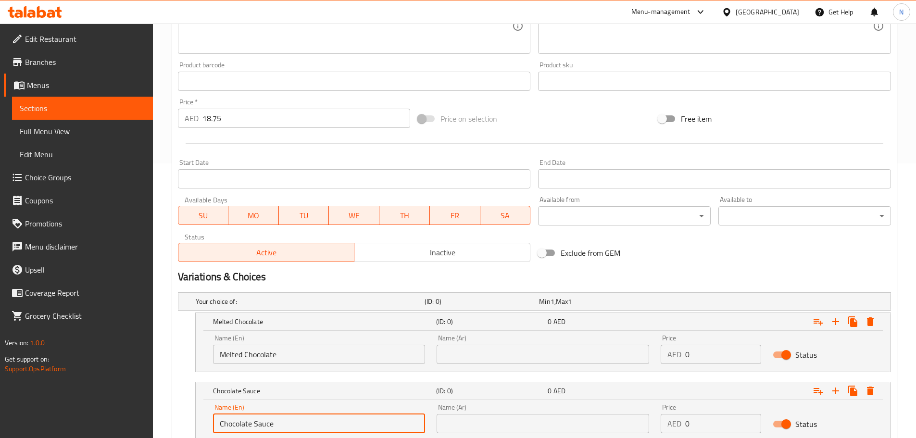
scroll to position [160, 0]
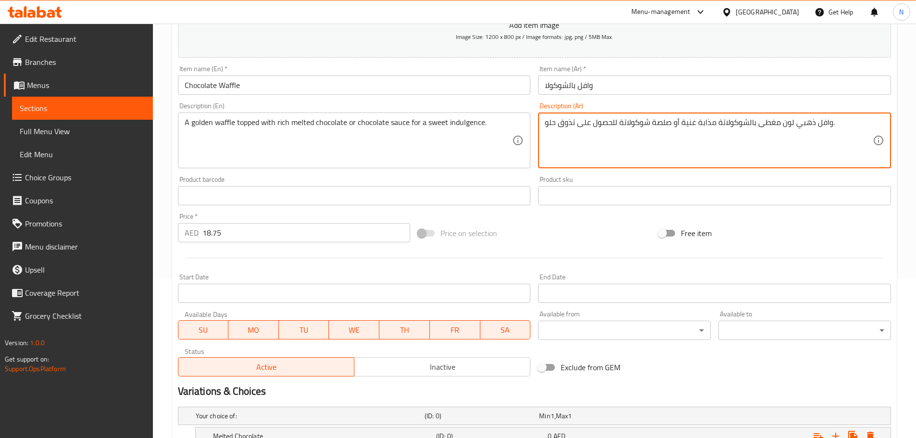
drag, startPoint x: 681, startPoint y: 124, endPoint x: 747, endPoint y: 123, distance: 65.4
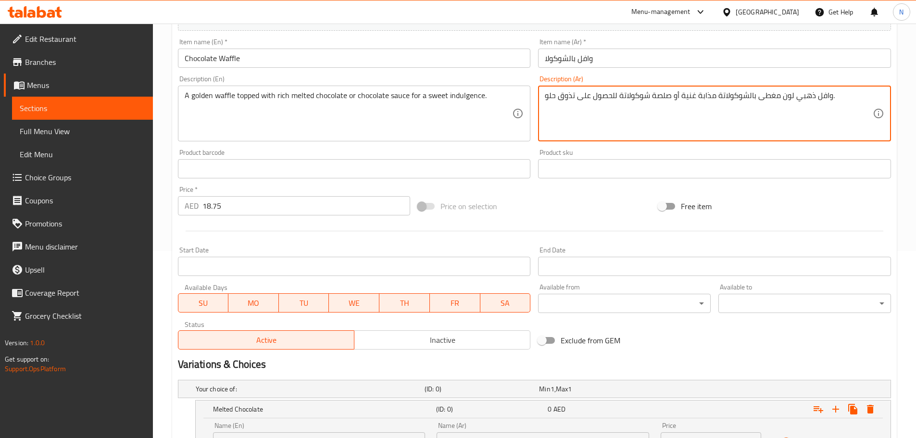
scroll to position [346, 0]
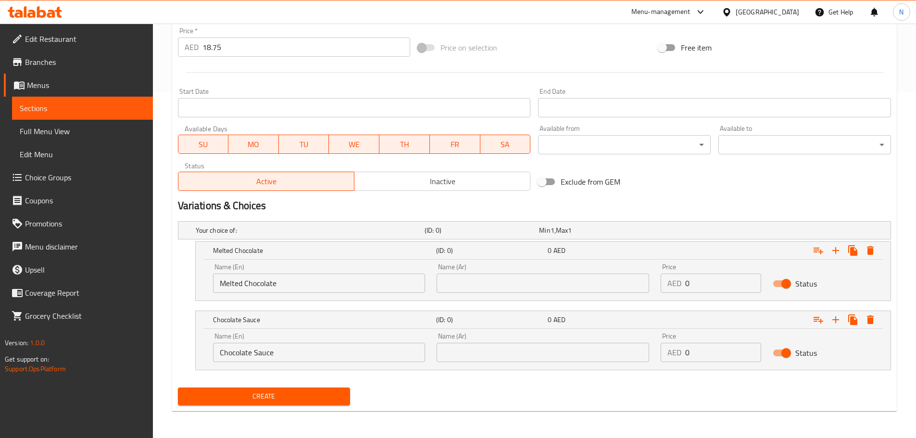
click at [606, 279] on input "text" at bounding box center [543, 283] width 213 height 19
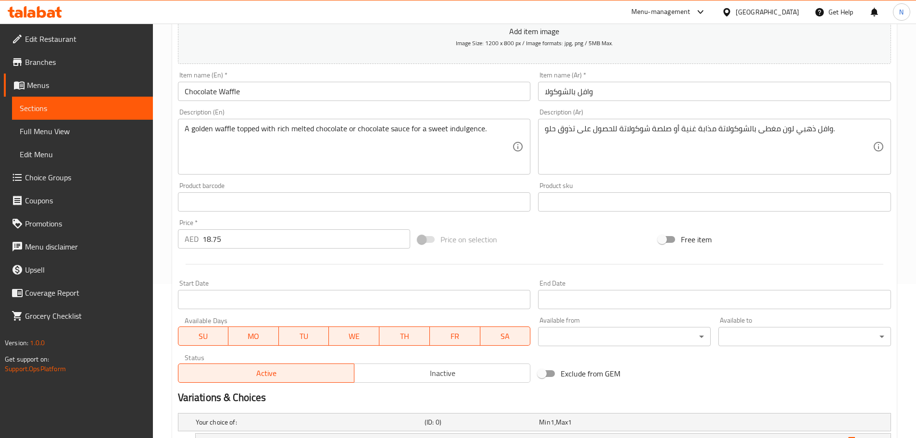
scroll to position [153, 0]
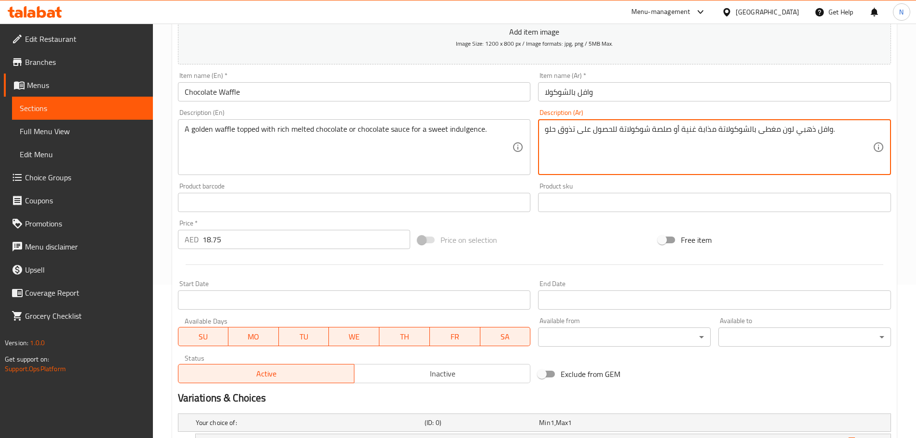
drag, startPoint x: 620, startPoint y: 127, endPoint x: 669, endPoint y: 128, distance: 48.6
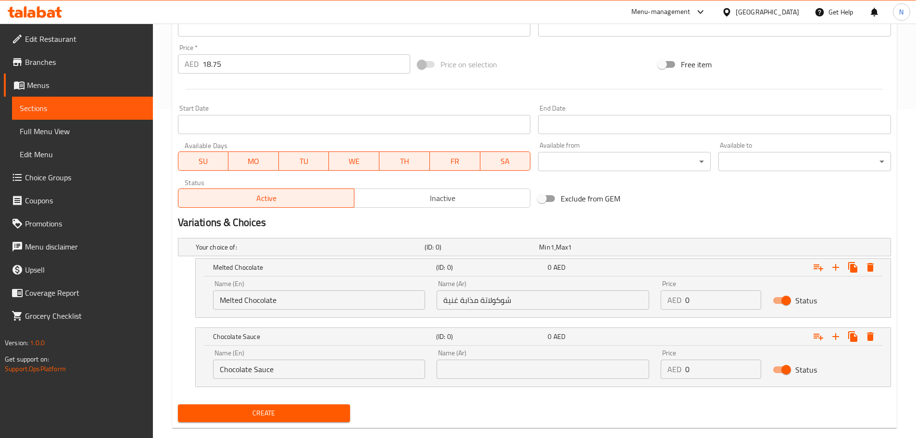
scroll to position [346, 0]
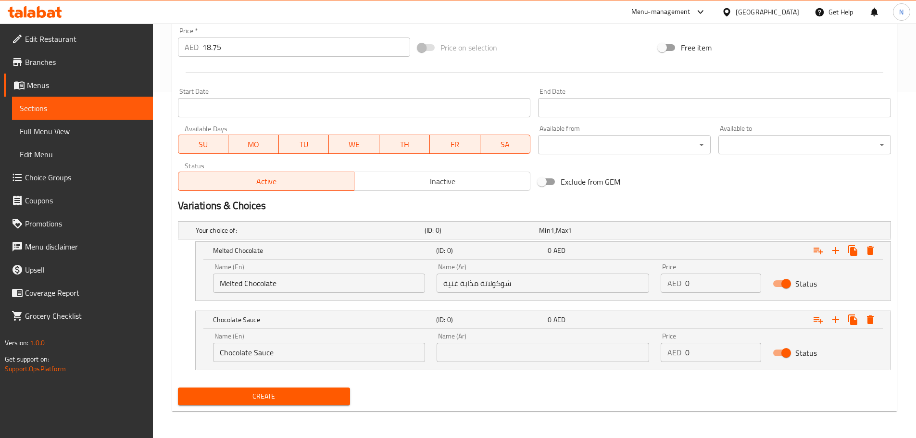
click at [553, 348] on input "text" at bounding box center [543, 352] width 213 height 19
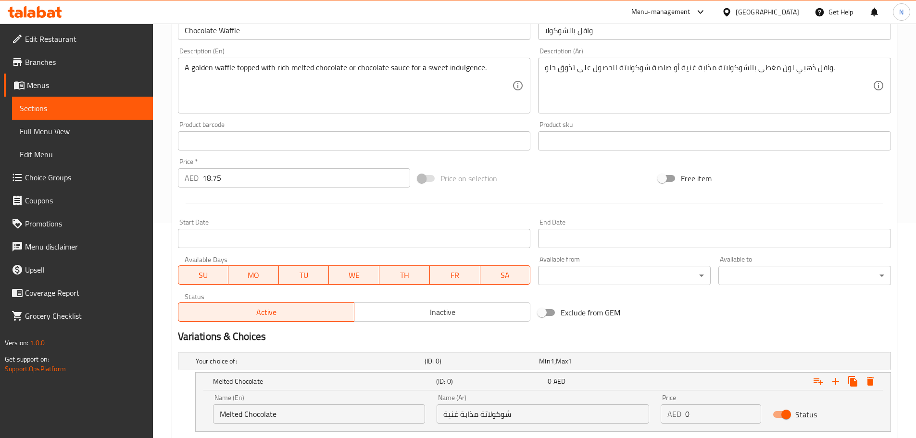
scroll to position [201, 0]
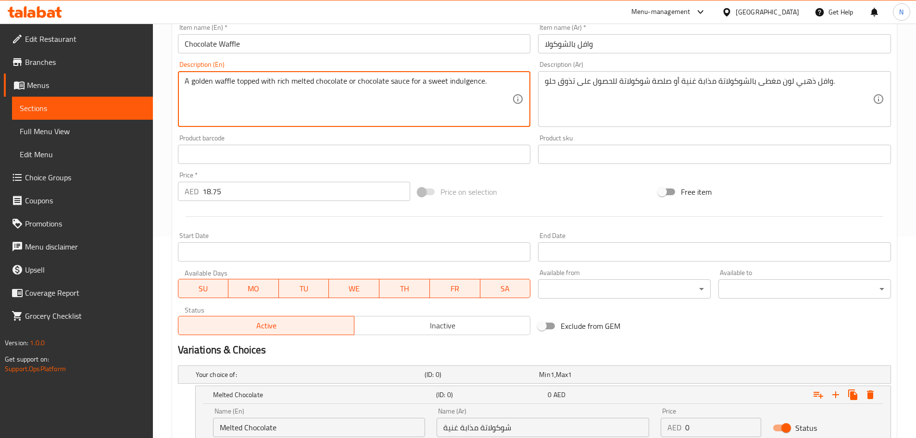
click at [281, 82] on textarea "A golden waffle topped with rich melted chocolate or chocolate sauce for a swee…" at bounding box center [349, 99] width 328 height 46
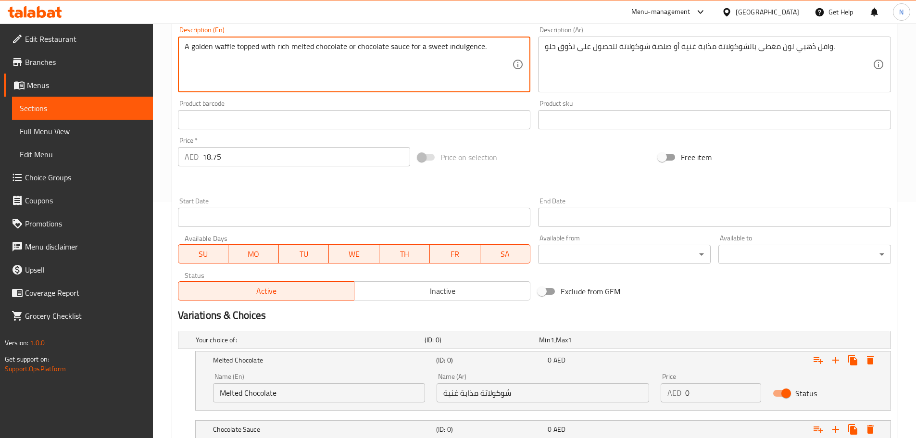
scroll to position [346, 0]
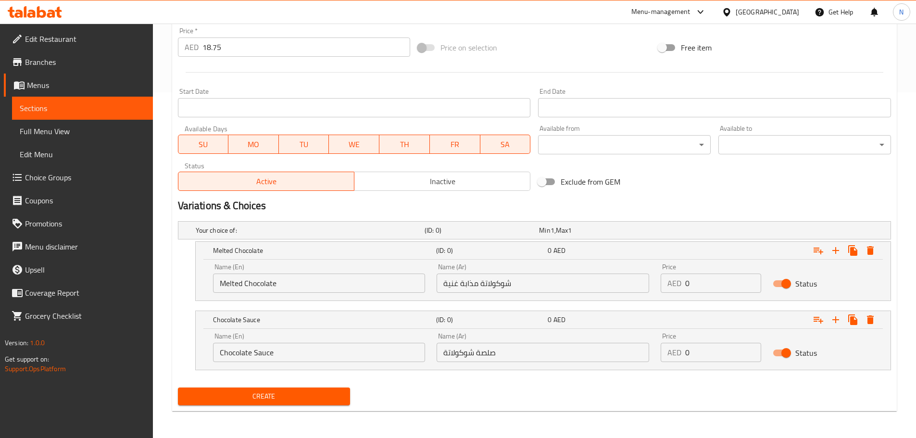
click at [222, 279] on input "Melted Chocolate" at bounding box center [319, 283] width 213 height 19
click at [224, 286] on input "rich Melted Chocolate" at bounding box center [319, 283] width 213 height 19
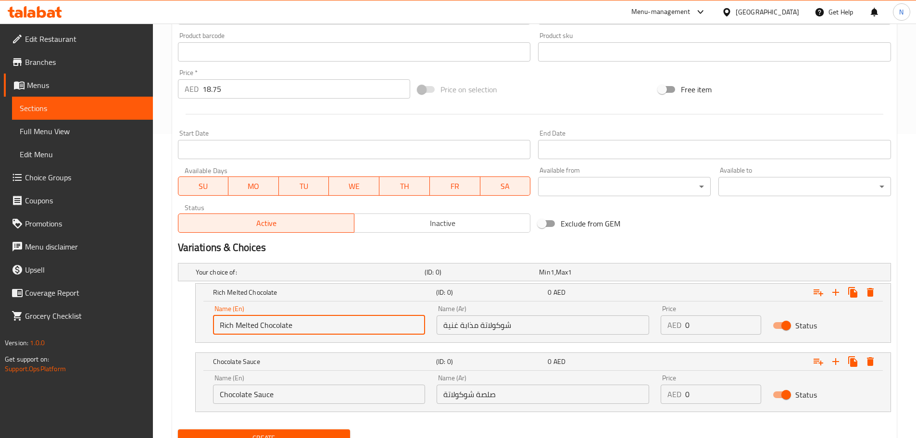
scroll to position [250, 0]
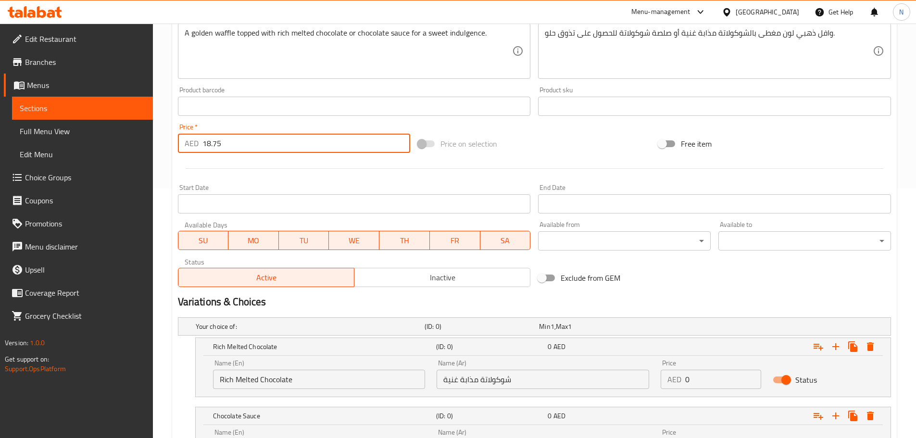
click at [221, 145] on input "18.75" at bounding box center [306, 143] width 208 height 19
click at [203, 150] on input "18.75" at bounding box center [306, 143] width 208 height 19
click at [206, 146] on input "18.75" at bounding box center [306, 143] width 208 height 19
click at [208, 146] on input "18.75" at bounding box center [306, 143] width 208 height 19
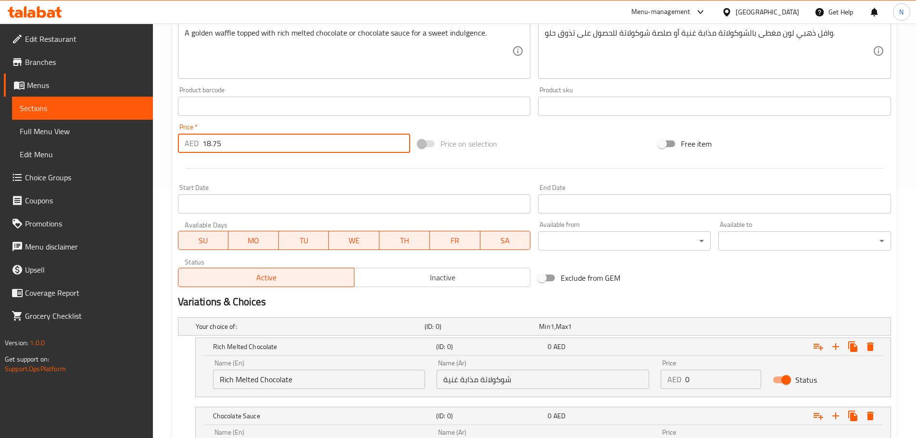
click at [208, 146] on input "18.75" at bounding box center [306, 143] width 208 height 19
click at [597, 143] on div "Price on selection" at bounding box center [534, 144] width 240 height 26
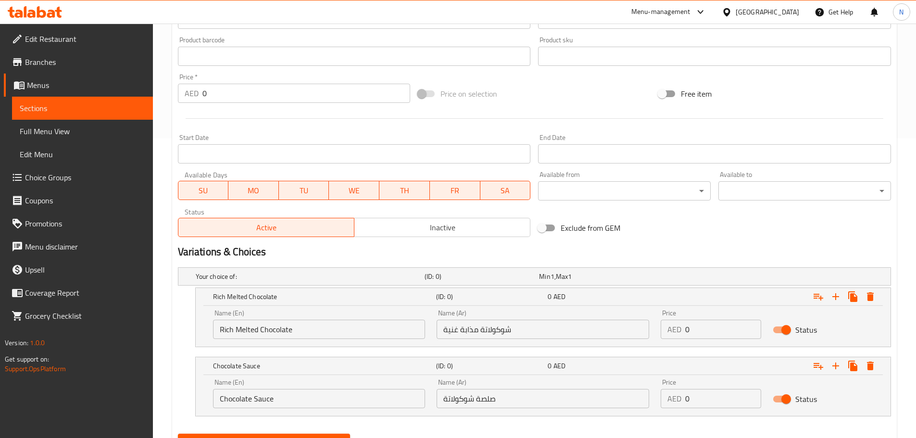
scroll to position [346, 0]
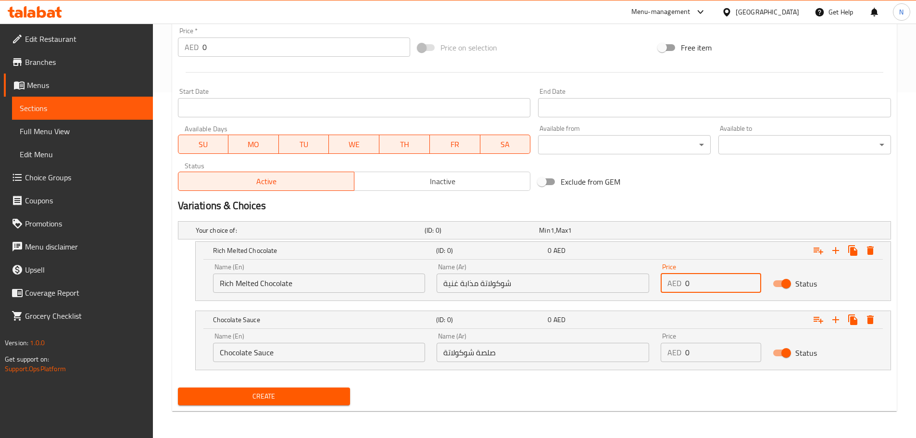
drag, startPoint x: 694, startPoint y: 288, endPoint x: 685, endPoint y: 285, distance: 9.7
click at [685, 285] on input "0" at bounding box center [723, 283] width 76 height 19
drag, startPoint x: 709, startPoint y: 347, endPoint x: 689, endPoint y: 353, distance: 20.2
click at [689, 353] on input "0" at bounding box center [723, 352] width 76 height 19
click at [690, 354] on input "018.75" at bounding box center [723, 352] width 76 height 19
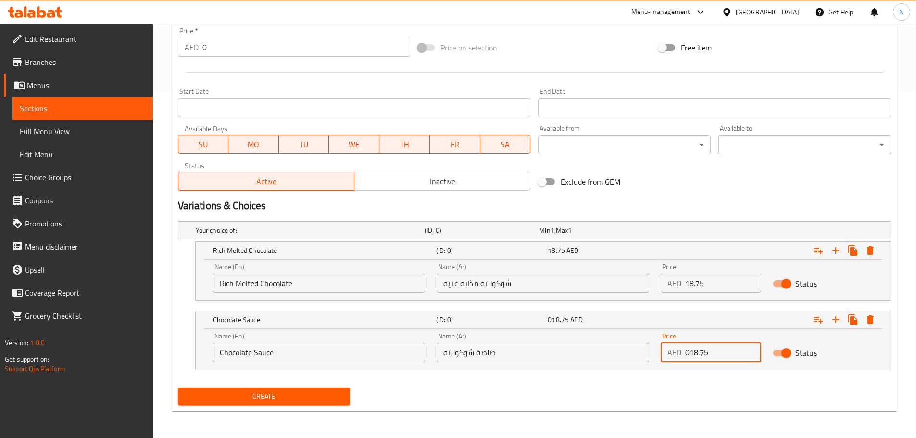
click at [690, 354] on input "018.75" at bounding box center [723, 352] width 76 height 19
click at [684, 381] on div "Your choice of: (ID: 0) Min 1 , Max 1 Name (En) Your choice of: Name (En) Name …" at bounding box center [534, 300] width 721 height 166
click at [276, 391] on span "Create" at bounding box center [264, 396] width 157 height 12
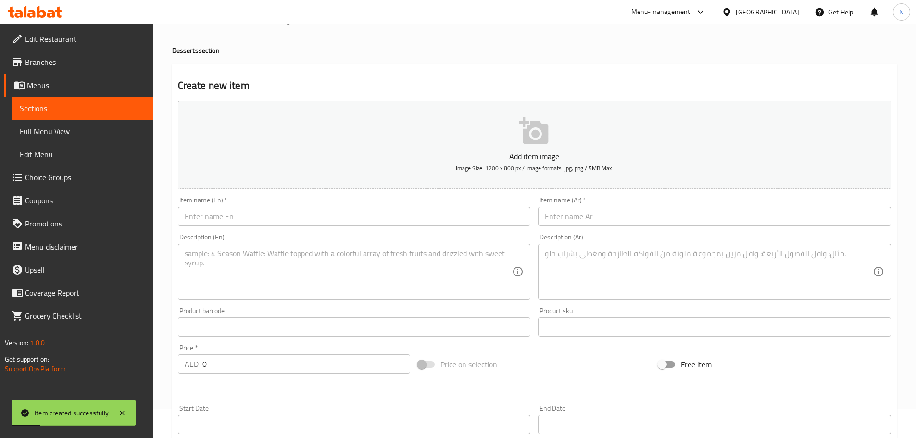
scroll to position [0, 0]
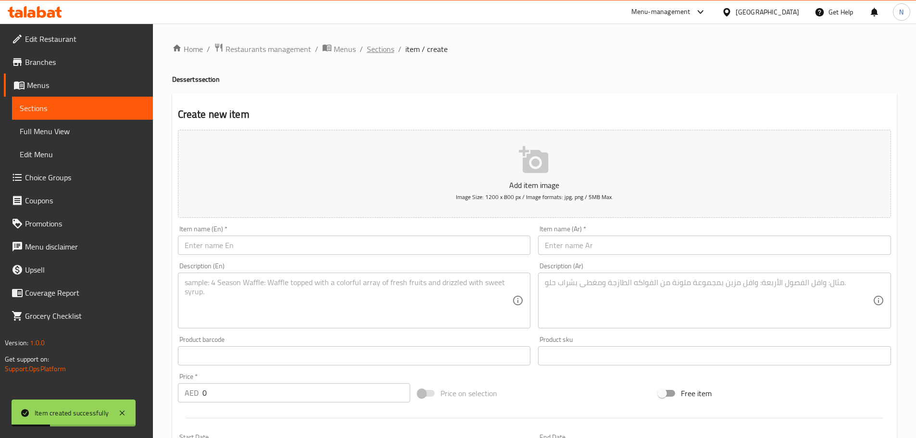
click at [389, 43] on span "Sections" at bounding box center [380, 49] width 27 height 12
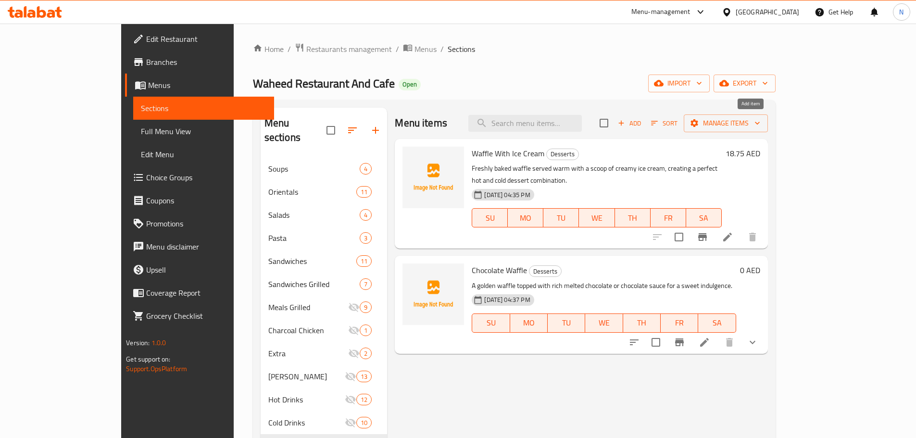
click at [642, 124] on span "Add" at bounding box center [629, 123] width 26 height 11
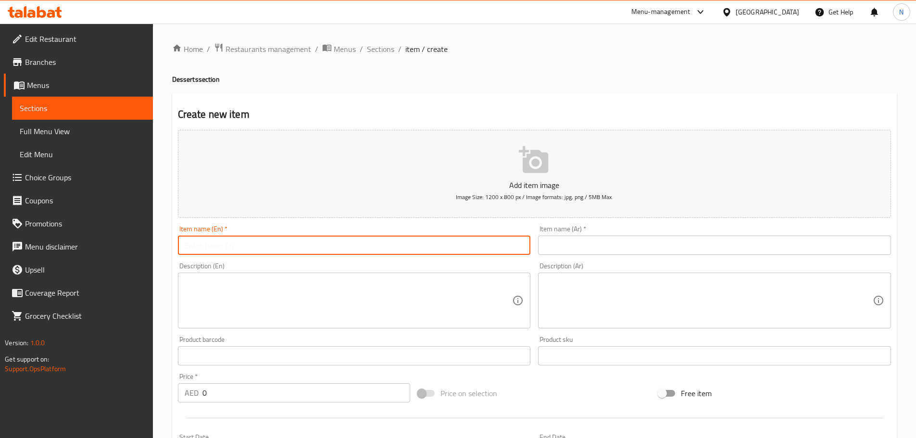
click at [479, 245] on input "text" at bounding box center [354, 245] width 353 height 19
click at [212, 243] on input "Waffle with Fruit" at bounding box center [354, 245] width 353 height 19
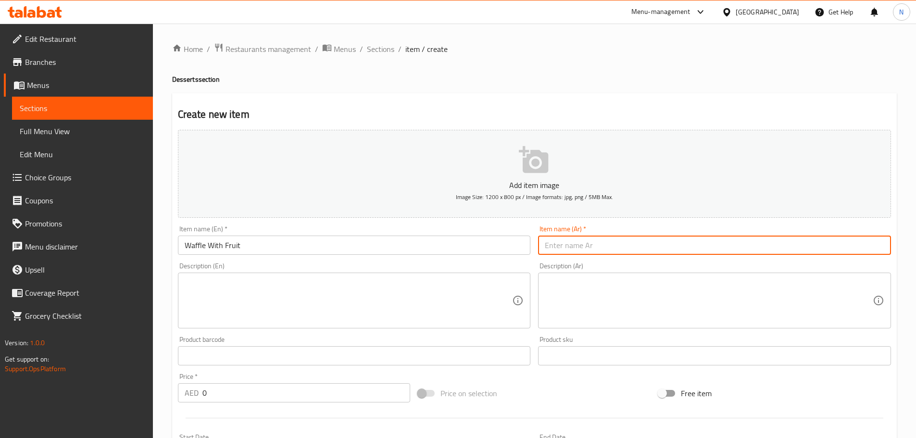
click at [656, 245] on input "text" at bounding box center [714, 245] width 353 height 19
click at [477, 313] on textarea at bounding box center [349, 301] width 328 height 46
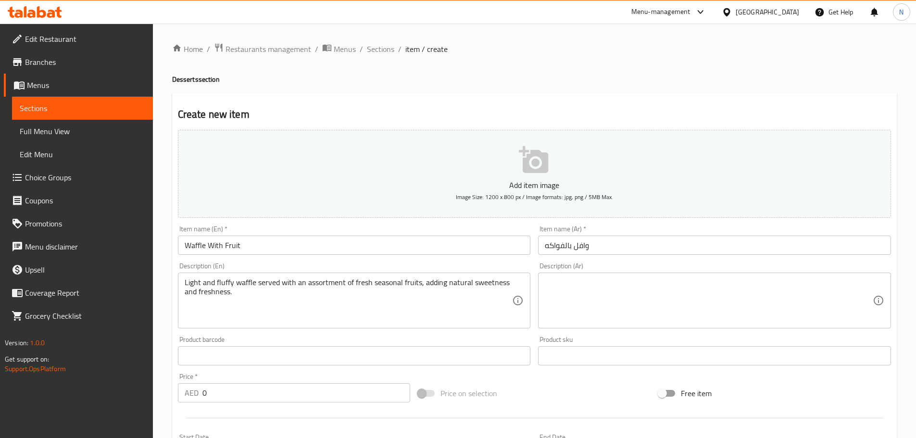
drag, startPoint x: 266, startPoint y: 404, endPoint x: 197, endPoint y: 392, distance: 70.3
click at [197, 391] on div "Price   * AED 0 Price *" at bounding box center [294, 387] width 240 height 37
click at [230, 387] on input "0" at bounding box center [306, 392] width 208 height 19
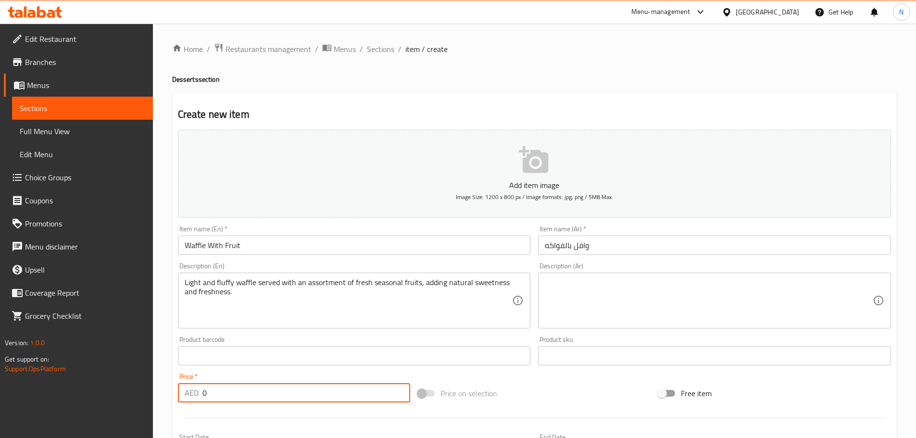
click at [229, 387] on input "0" at bounding box center [306, 392] width 208 height 19
click at [228, 388] on input "0" at bounding box center [306, 392] width 208 height 19
drag, startPoint x: 219, startPoint y: 393, endPoint x: 181, endPoint y: 407, distance: 40.0
click at [181, 407] on div "Add item image Image Size: 1200 x 800 px / Image formats: jpg, png / 5MB Max. I…" at bounding box center [534, 333] width 721 height 414
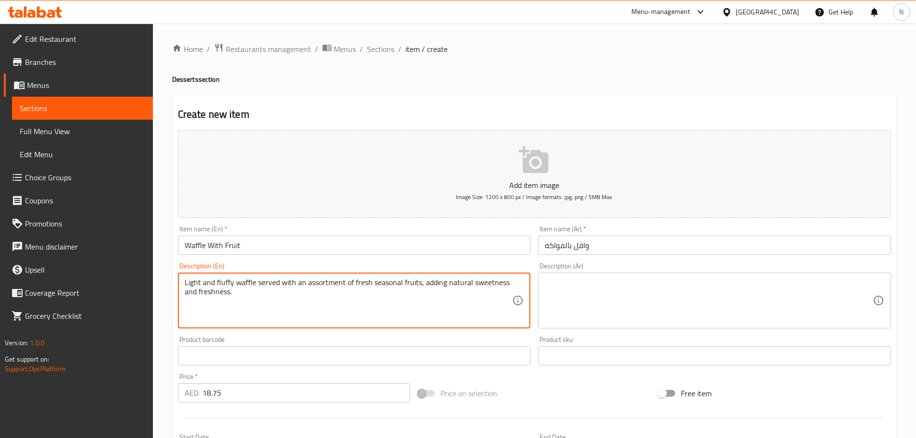
click at [318, 281] on textarea "Light and fluffy waffle served with an assortment of fresh seasonal fruits, add…" at bounding box center [349, 301] width 328 height 46
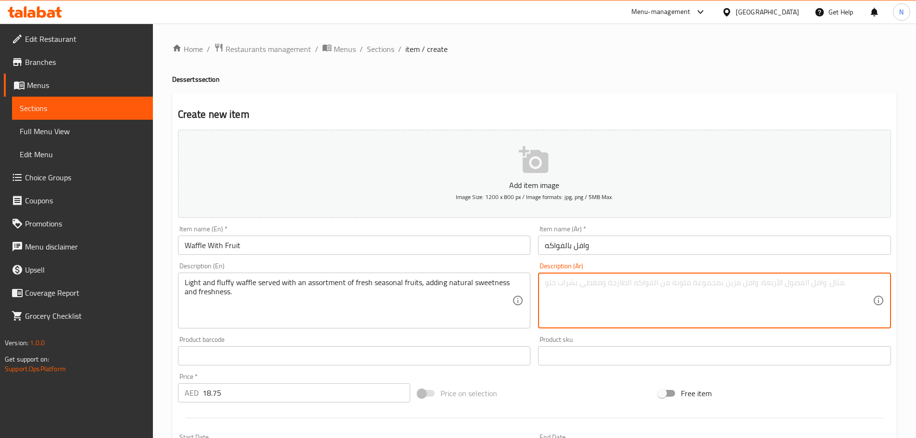
click at [563, 278] on textarea at bounding box center [709, 301] width 328 height 46
click at [729, 281] on textarea "وافل خفيف ورقيق يقدم مع تشكيلة من الفواكه الموسمية الطازجة، مما يضيف حلاوة طبيع…" at bounding box center [709, 301] width 328 height 46
click at [702, 282] on textarea "وافل خفيف ورقيق يقدم مع تشكيلة من فواكه الموسمية الطازجة، مما يضيف حلاوة طبيعية…" at bounding box center [709, 301] width 328 height 46
click at [666, 287] on textarea "وافل خفيف ورقيق يقدم مع تشكيلة من فواكه موسمية الطازجة، مما يضيف حلاوة طبيعية و…" at bounding box center [709, 301] width 328 height 46
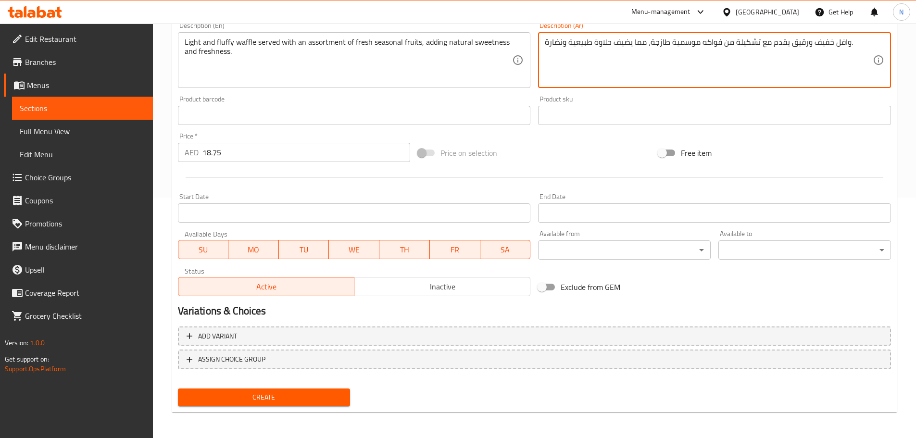
scroll to position [241, 0]
click at [333, 391] on button "Create" at bounding box center [264, 397] width 173 height 18
